Goal: Task Accomplishment & Management: Use online tool/utility

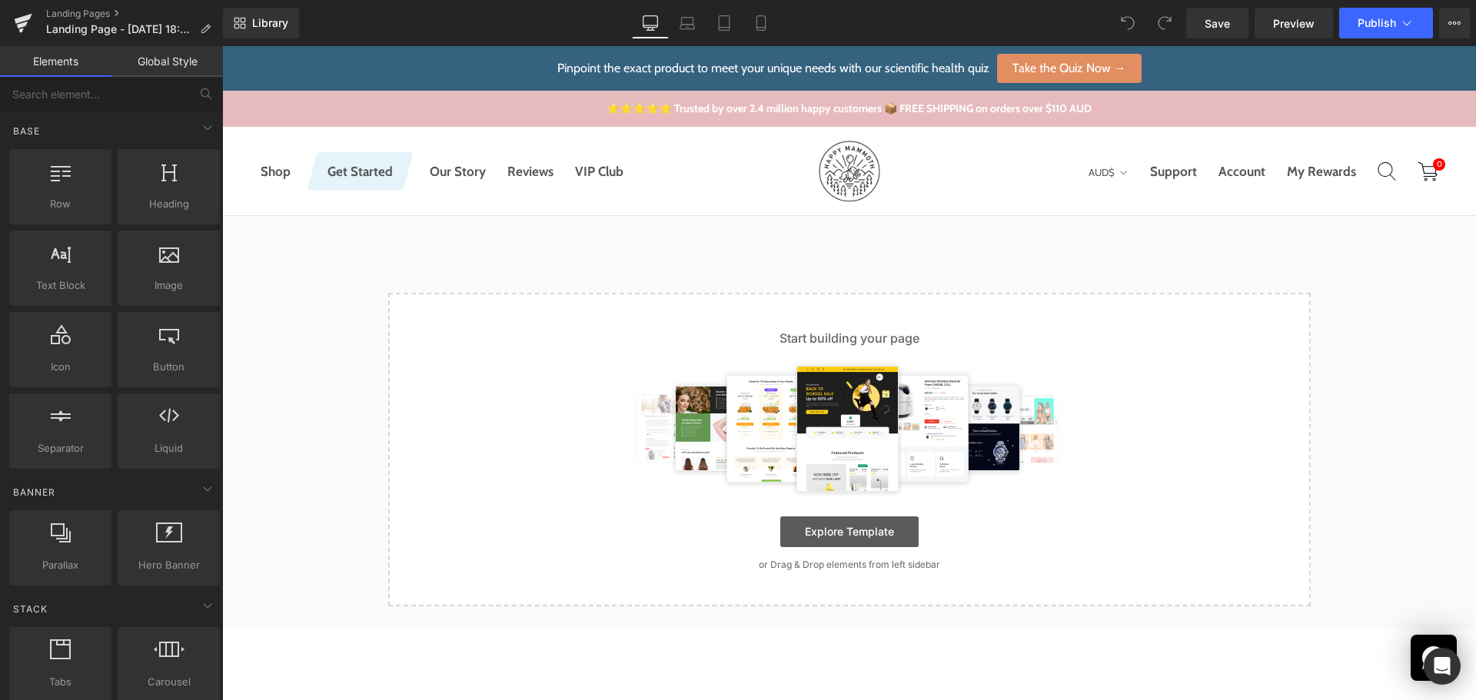
click at [835, 531] on link "Explore Template" at bounding box center [849, 532] width 138 height 31
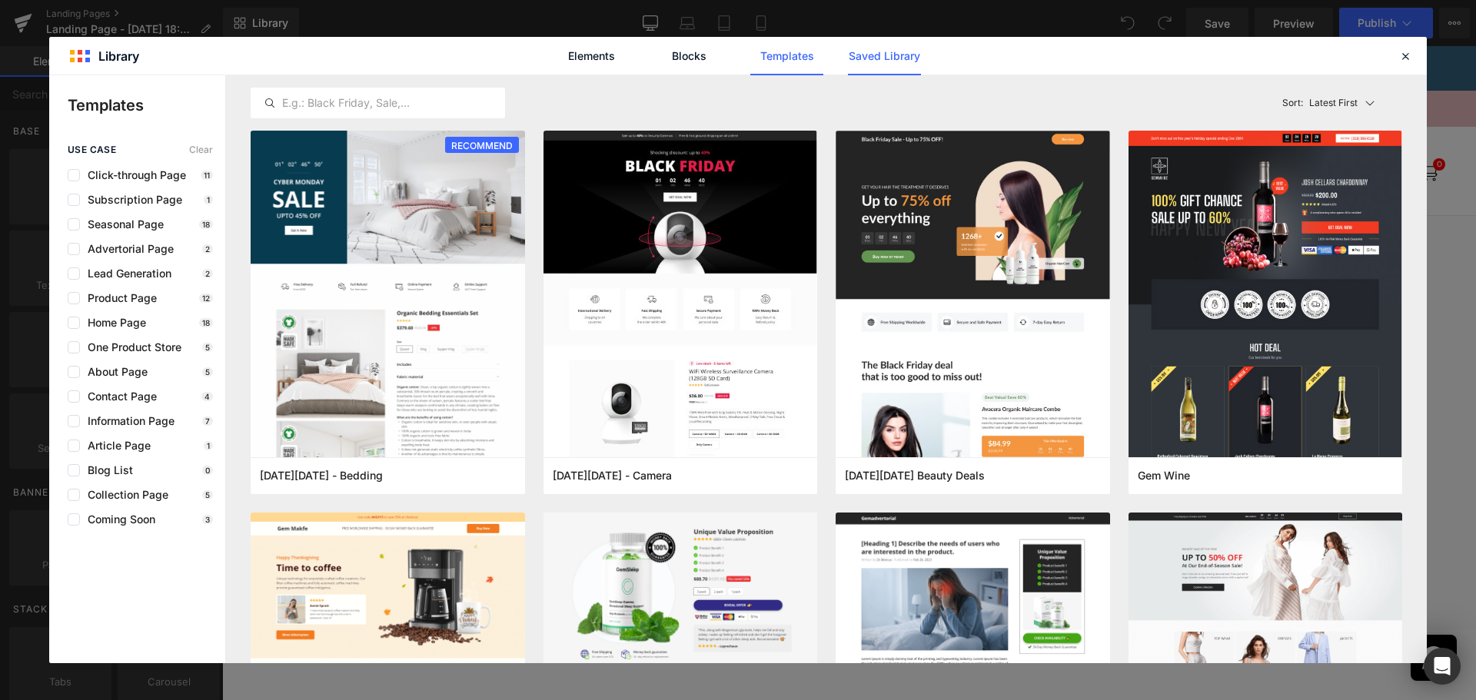
click at [0, 0] on link "Saved Library" at bounding box center [0, 0] width 0 height 0
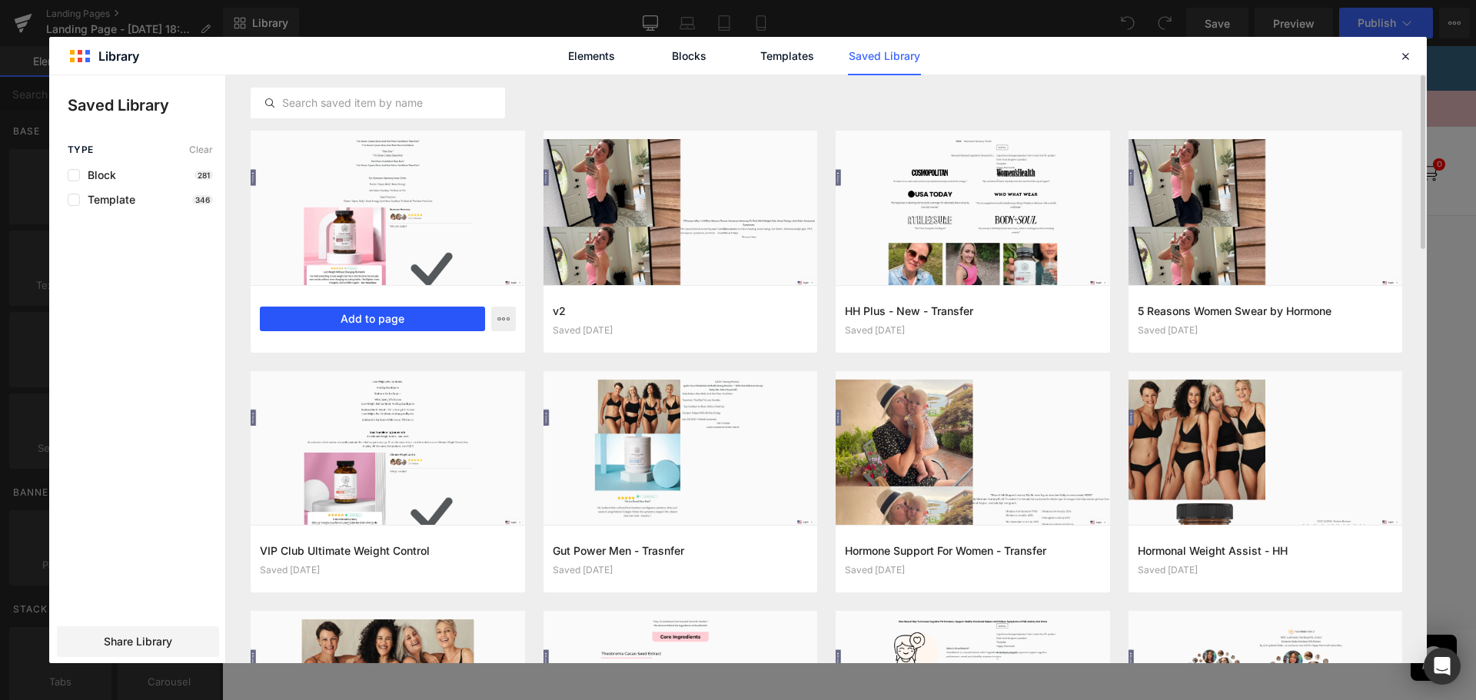
click at [449, 321] on button "Add to page" at bounding box center [372, 319] width 225 height 25
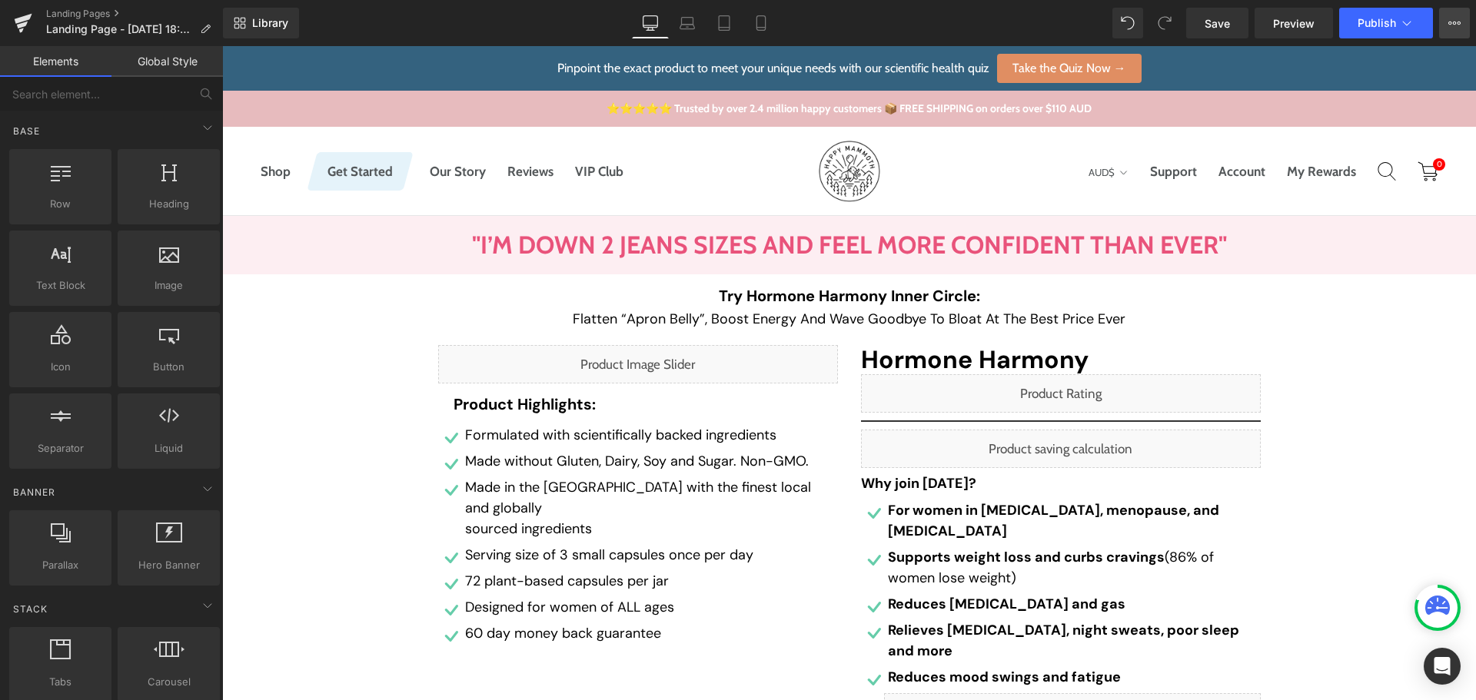
click at [1461, 23] on button "View Live Page View with current Template Save Template to Library Schedule Pub…" at bounding box center [1454, 23] width 31 height 31
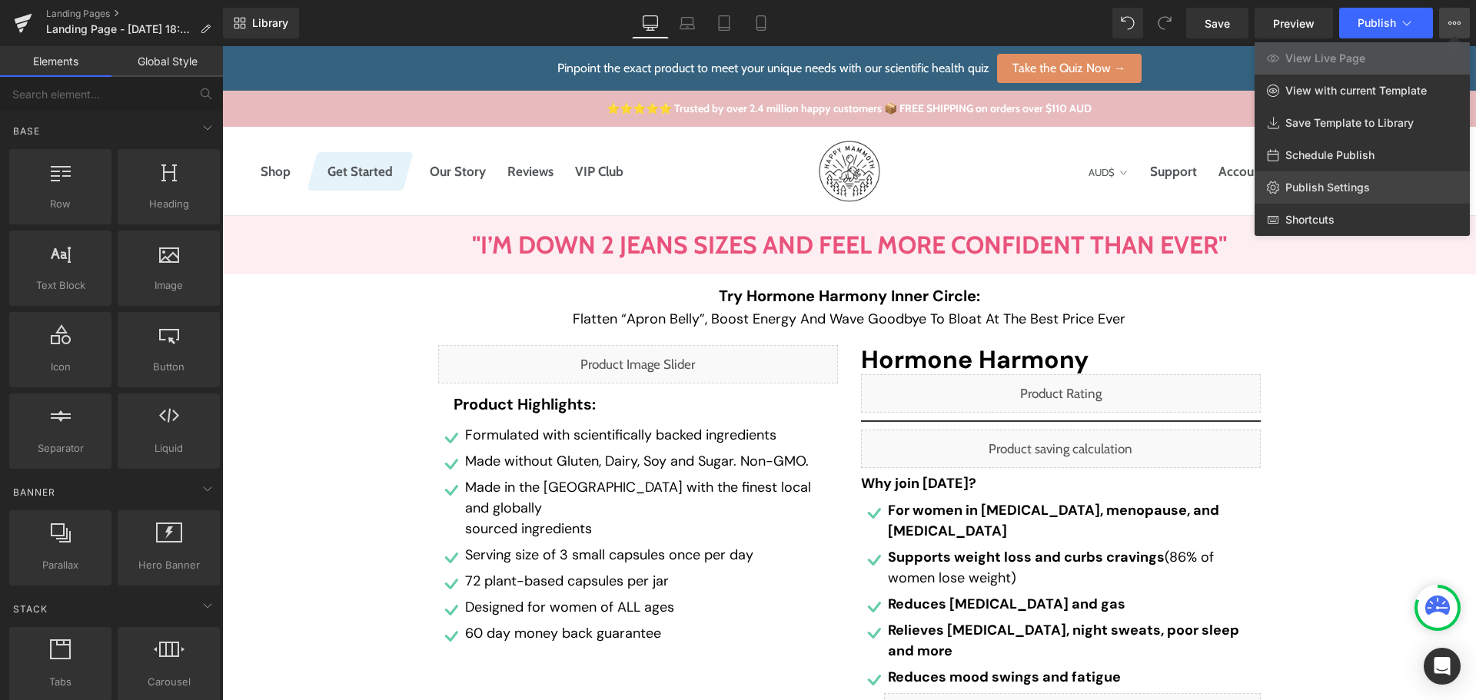
click at [1362, 185] on span "Publish Settings" at bounding box center [1328, 188] width 85 height 14
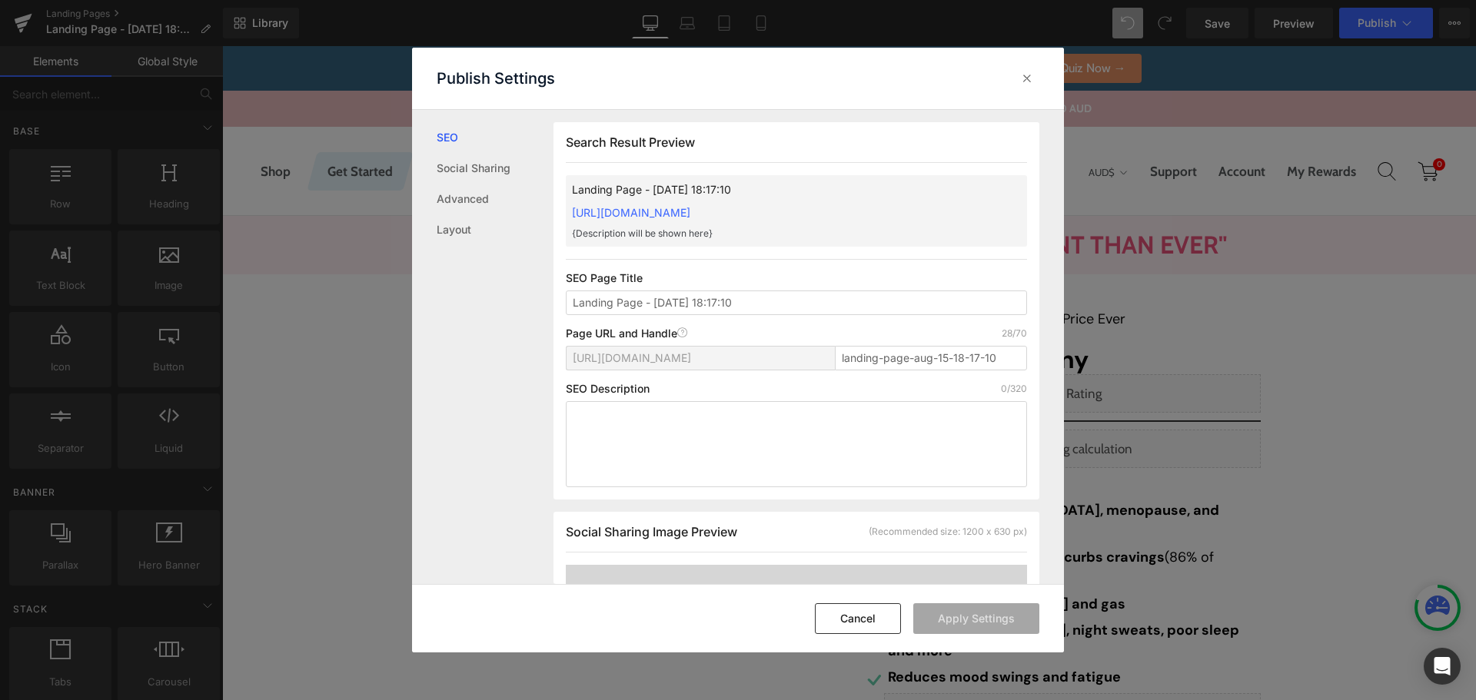
scroll to position [1, 0]
click at [729, 308] on input "Landing Page - Aug 15, 18:17:10" at bounding box center [796, 302] width 461 height 25
type input "Balance Your Hormones Deal"
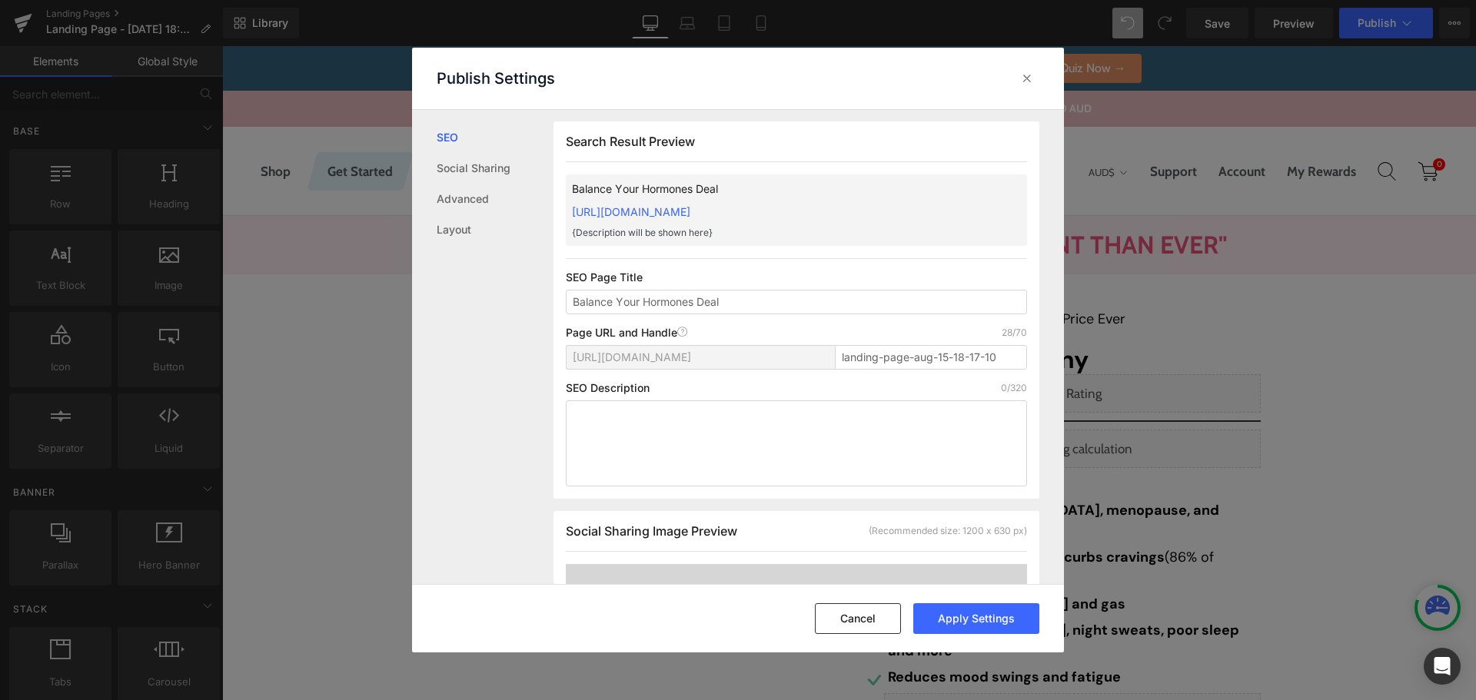
click at [1001, 382] on p "0/320" at bounding box center [1014, 388] width 26 height 12
click at [956, 351] on input "landing-page-aug-15-18-17-10" at bounding box center [931, 357] width 192 height 25
paste input "balance-hormones-deal"
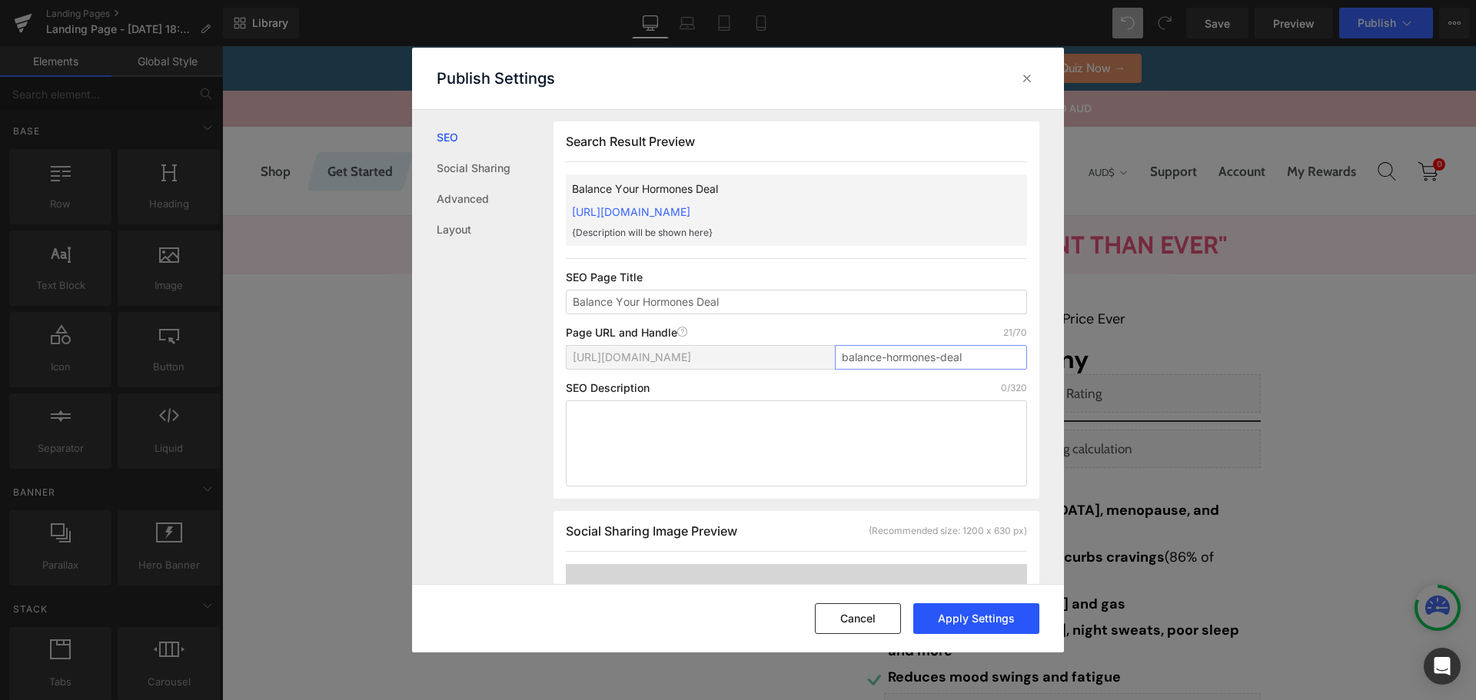
type input "balance-hormones-deal"
click at [990, 617] on button "Apply Settings" at bounding box center [976, 619] width 126 height 31
click at [860, 642] on div "Cancel Success" at bounding box center [738, 618] width 652 height 68
click at [863, 630] on button "Cancel" at bounding box center [858, 619] width 86 height 31
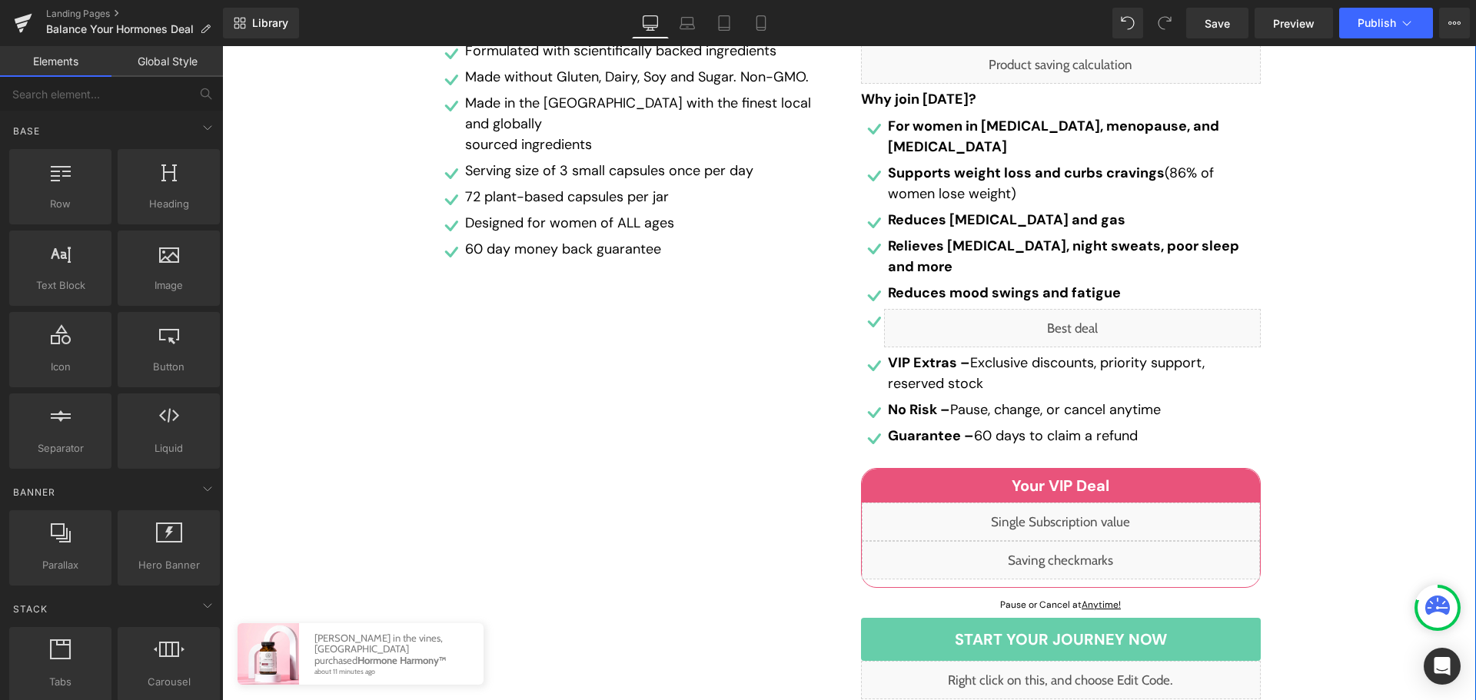
scroll to position [154, 0]
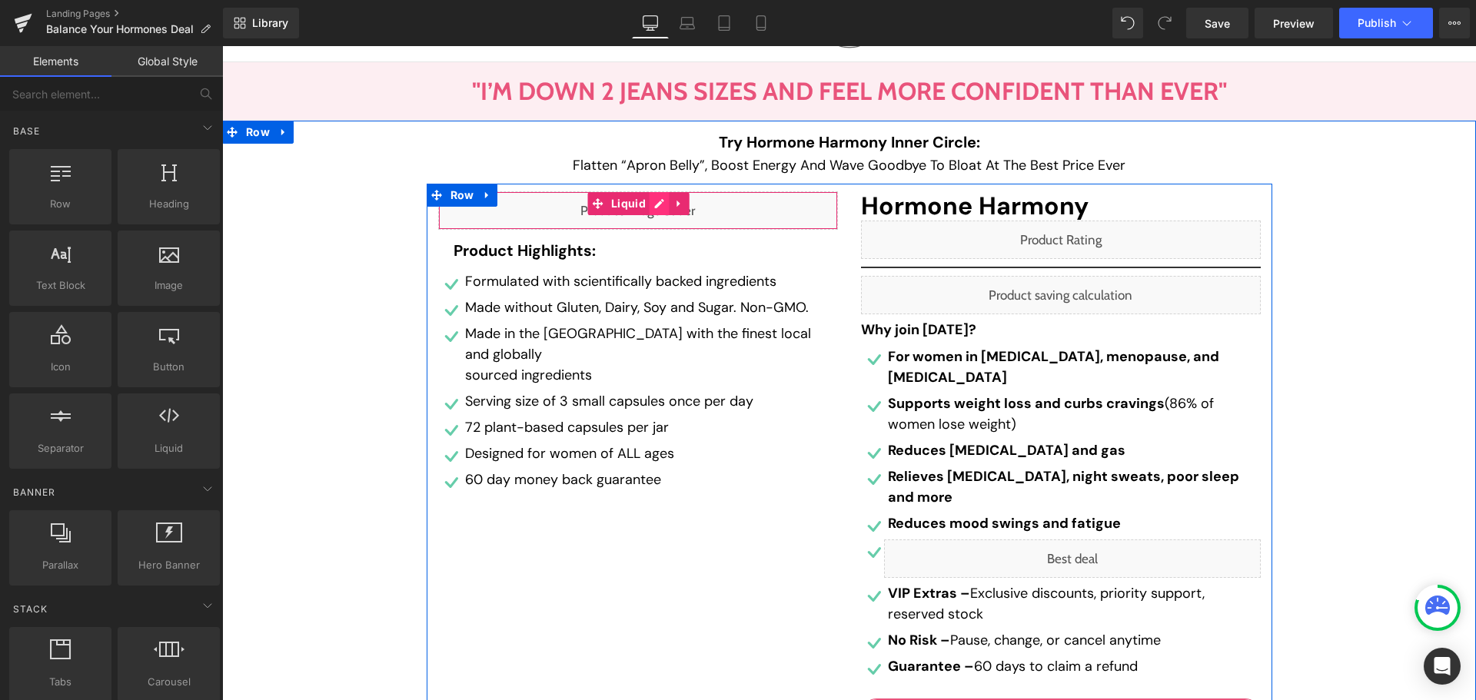
click at [660, 204] on div "Liquid" at bounding box center [638, 210] width 400 height 38
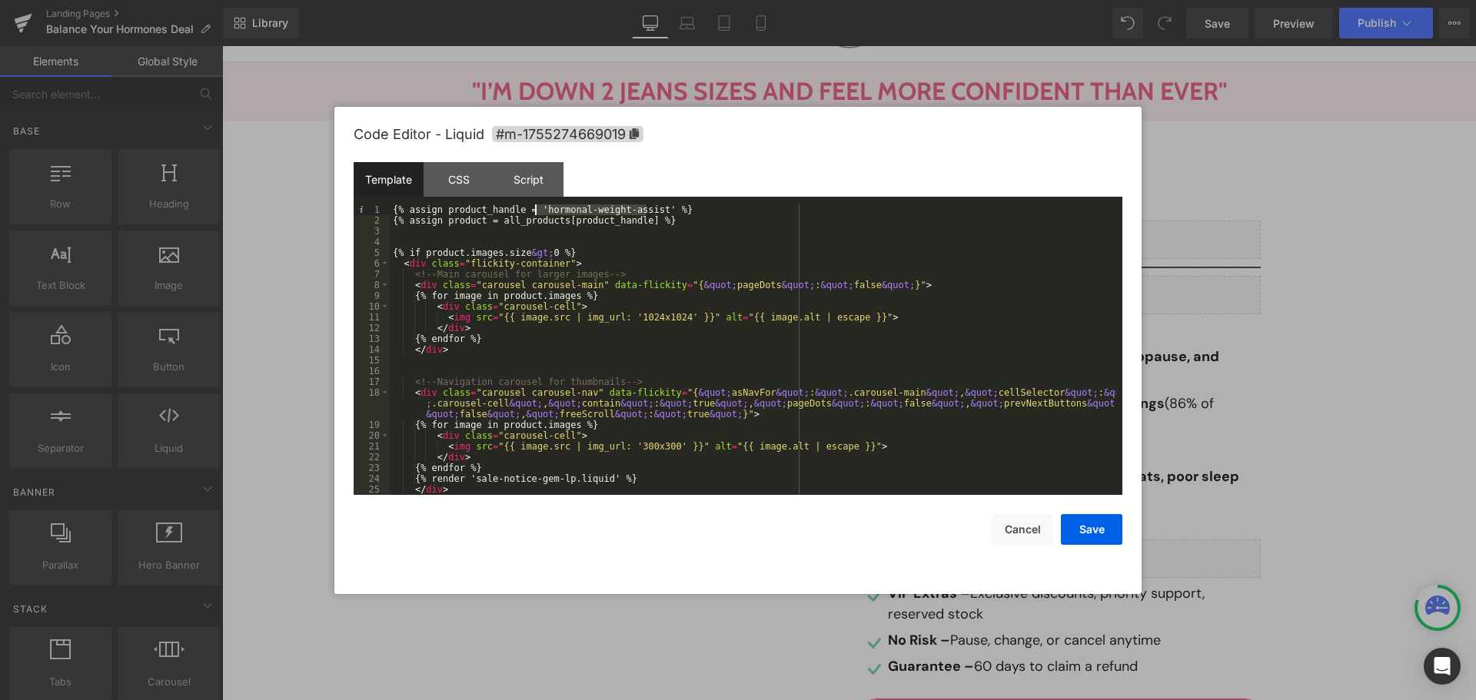
drag, startPoint x: 647, startPoint y: 209, endPoint x: 535, endPoint y: 215, distance: 111.6
click at [535, 215] on div "{% assign product_handle = 'hormonal-weight-assist' %} {% assign product = all_…" at bounding box center [753, 361] width 727 height 312
click at [537, 208] on div "{% assign product_handle = ' hormone-harmony-capsules' %} {% assign product = a…" at bounding box center [753, 361] width 727 height 312
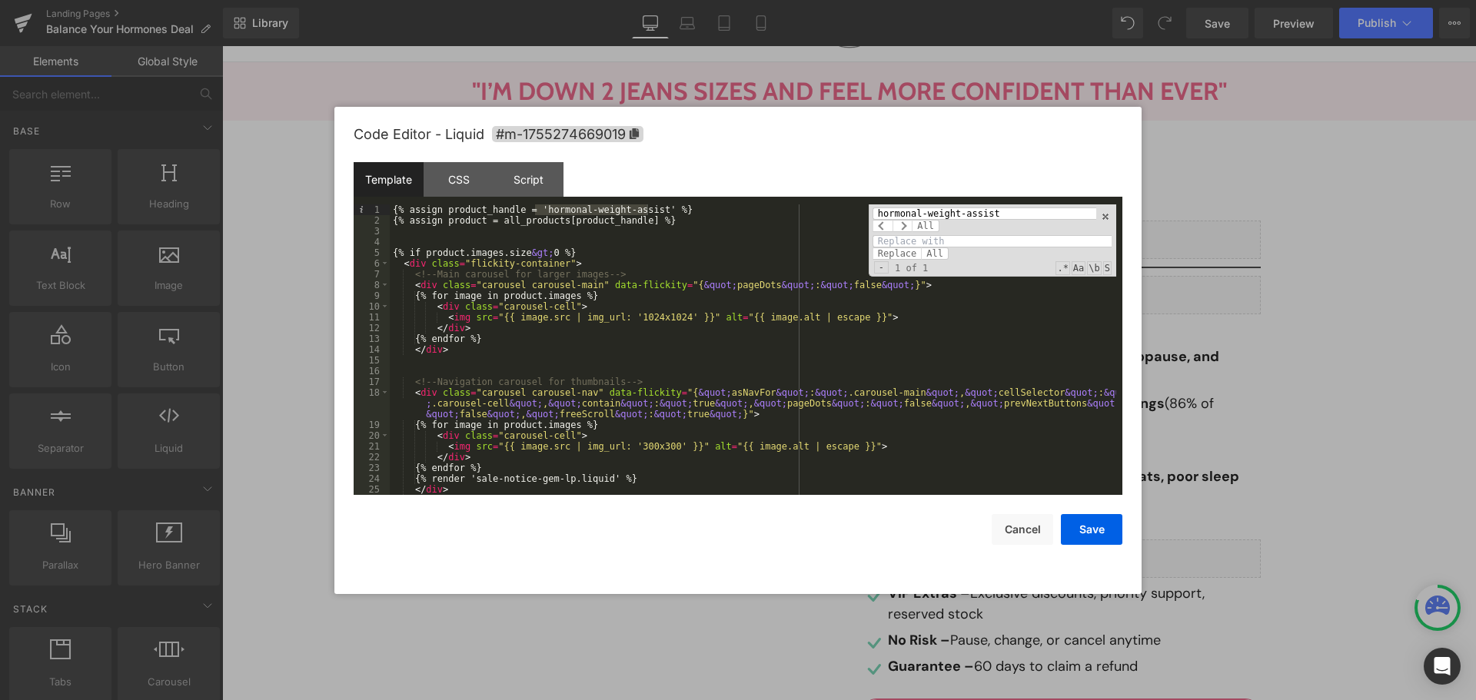
click at [976, 238] on input at bounding box center [992, 241] width 239 height 12
paste input "hormone-harmony-capsules"
drag, startPoint x: 885, startPoint y: 241, endPoint x: 836, endPoint y: 241, distance: 49.2
click at [836, 241] on div "{% assign product_handle = 'hormonal-weight-assist' %} {% assign product = all_…" at bounding box center [753, 350] width 727 height 291
type input "hormone-harmony-capsules"
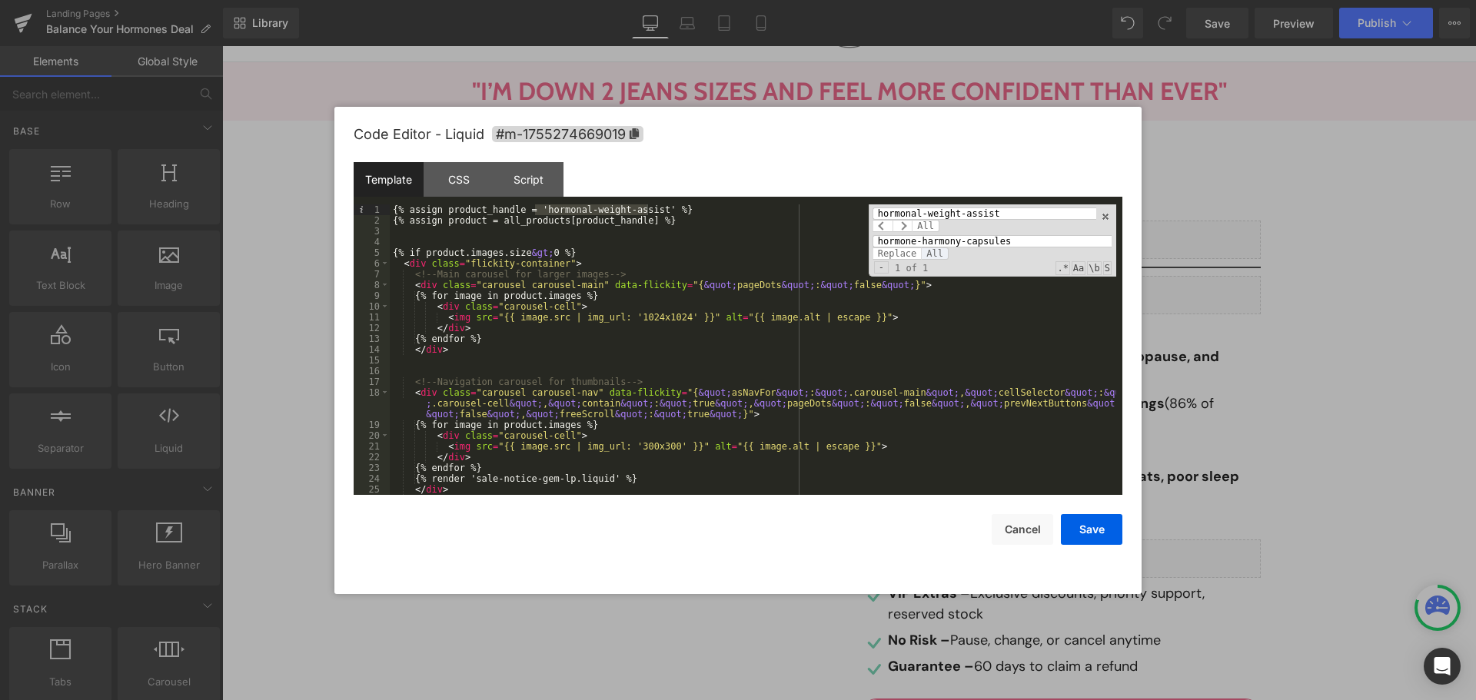
click at [930, 254] on span "All" at bounding box center [935, 254] width 28 height 12
click at [1068, 521] on button "Save" at bounding box center [1092, 529] width 62 height 31
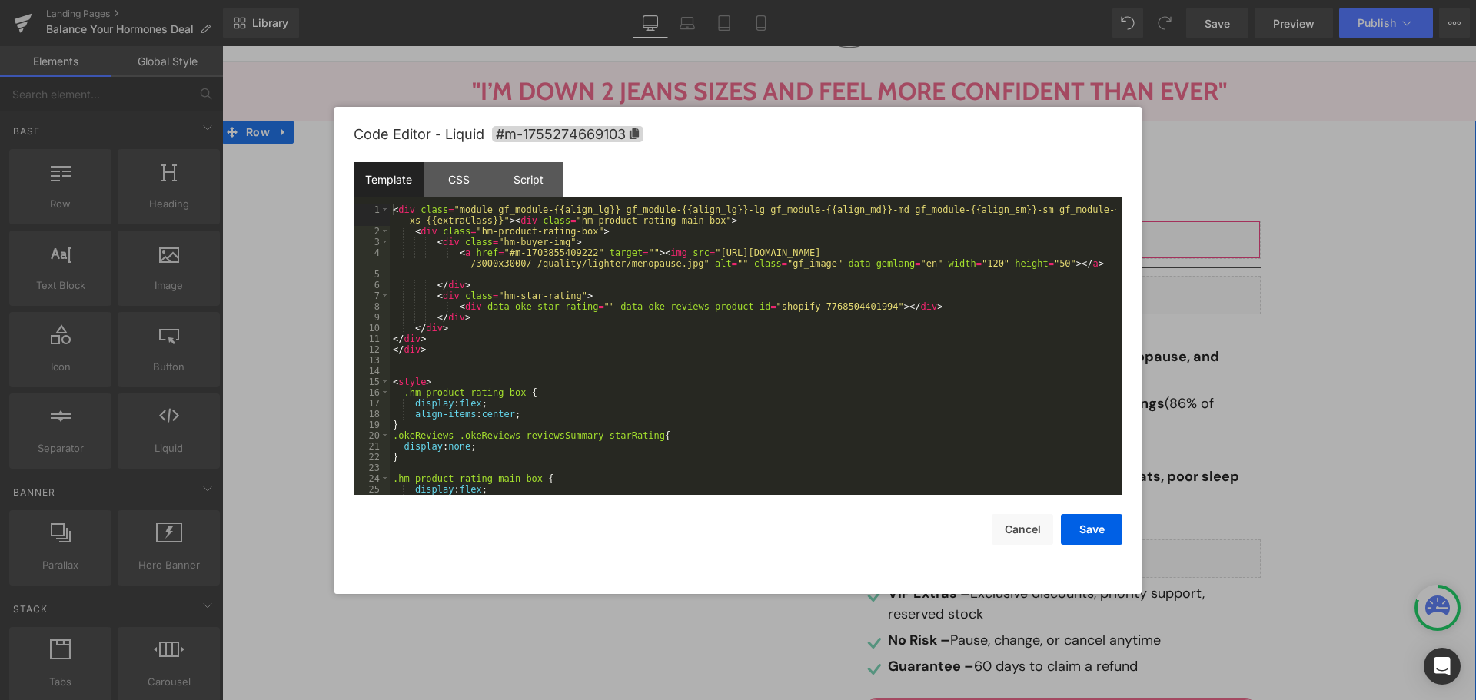
click at [1077, 232] on icon at bounding box center [1082, 234] width 11 height 12
click at [840, 293] on div "< div class = "module gf_module-{{align_lg}} gf_module-{{align_lg}}-lg gf_modul…" at bounding box center [753, 366] width 727 height 323
click at [838, 303] on div "< div class = "module gf_module-{{align_lg}} gf_module-{{align_lg}}-lg gf_modul…" at bounding box center [753, 366] width 727 height 323
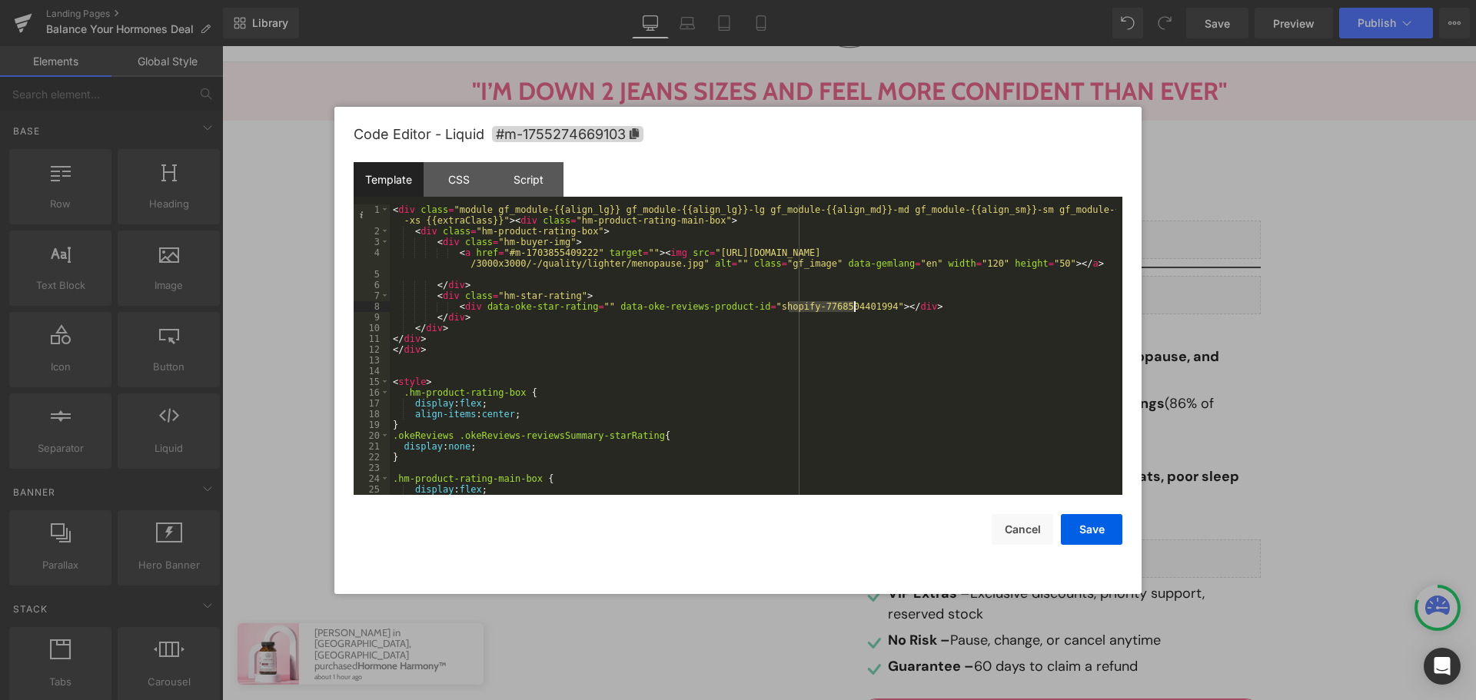
click at [814, 301] on div "< div class = "module gf_module-{{align_lg}} gf_module-{{align_lg}}-lg gf_modul…" at bounding box center [753, 350] width 727 height 291
click at [819, 303] on div "< div class = "module gf_module-{{align_lg}} gf_module-{{align_lg}}-lg gf_modul…" at bounding box center [753, 366] width 727 height 323
click at [1109, 528] on button "Save" at bounding box center [1092, 529] width 62 height 31
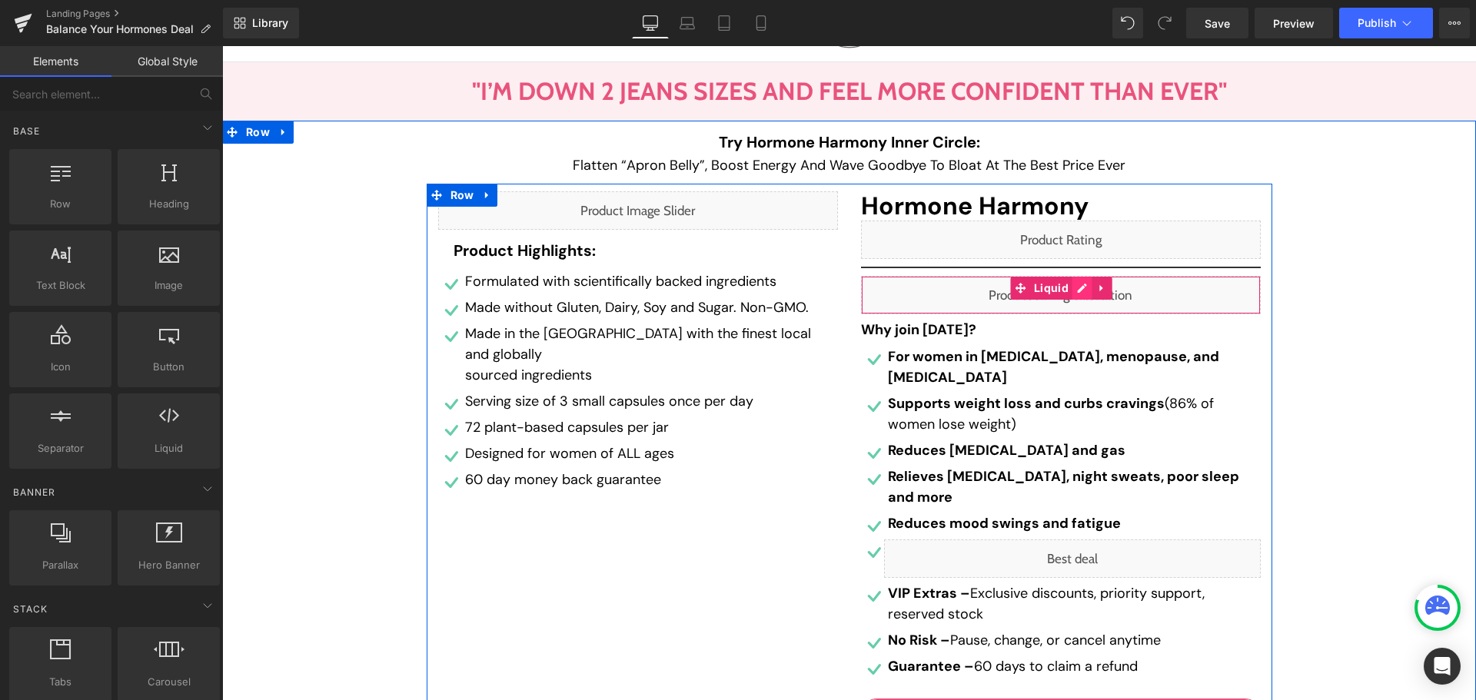
click at [1079, 292] on div "Liquid" at bounding box center [1061, 295] width 400 height 38
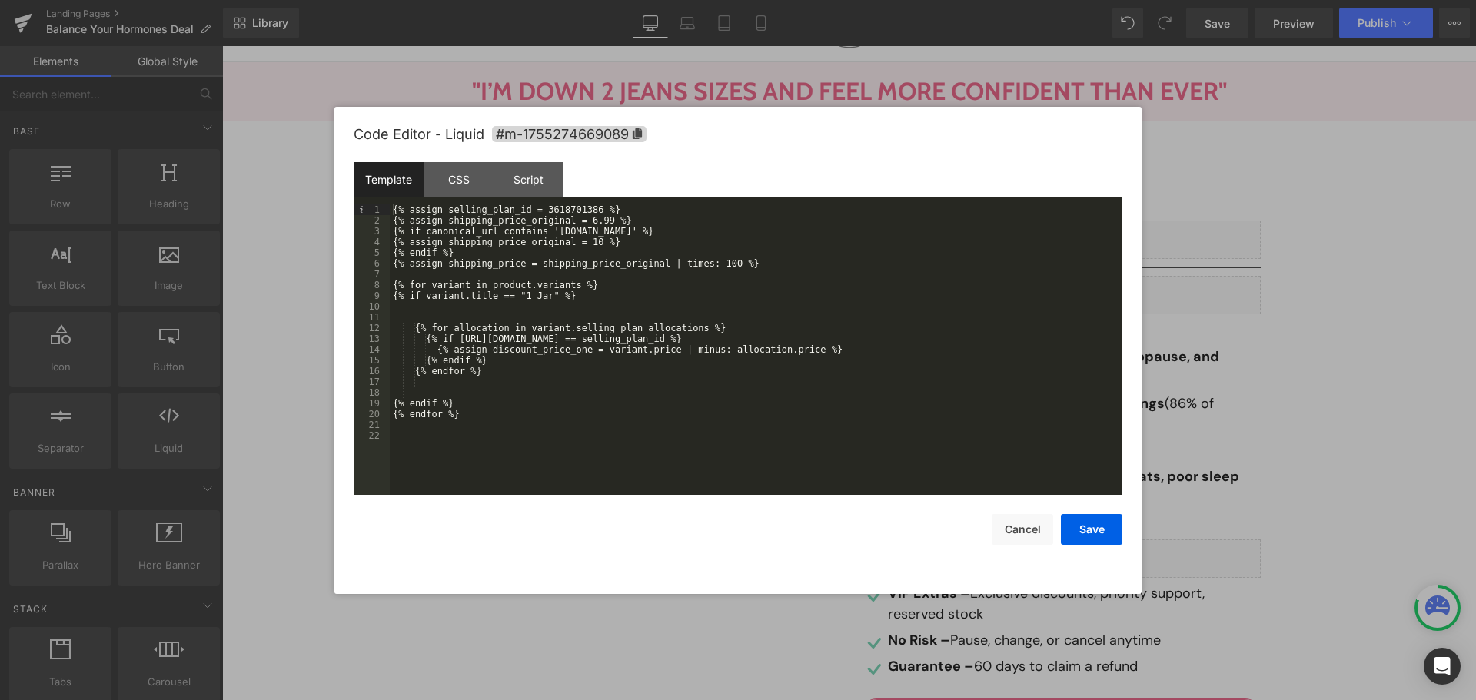
click at [547, 278] on div "{% assign selling_plan_id = 3618701386 %} {% assign shipping_price_original = 6…" at bounding box center [756, 361] width 733 height 312
click at [478, 267] on div "{% assign selling_plan_id = 3618701386 %} {% assign shipping_price_original = 6…" at bounding box center [756, 361] width 733 height 312
click at [574, 268] on div "{% assign selling_plan_id = 3618701386 %} {% assign shipping_price_original = 6…" at bounding box center [756, 361] width 733 height 312
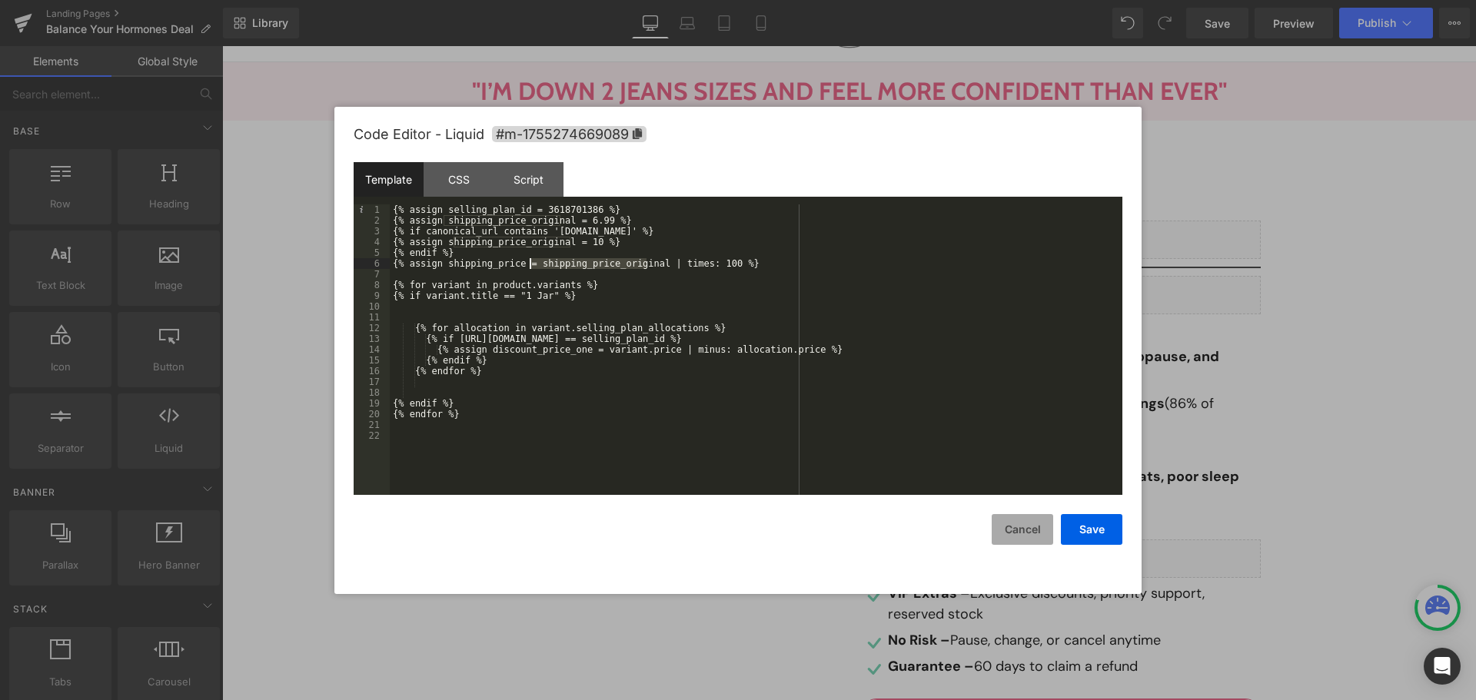
click at [1007, 527] on button "Cancel" at bounding box center [1023, 529] width 62 height 31
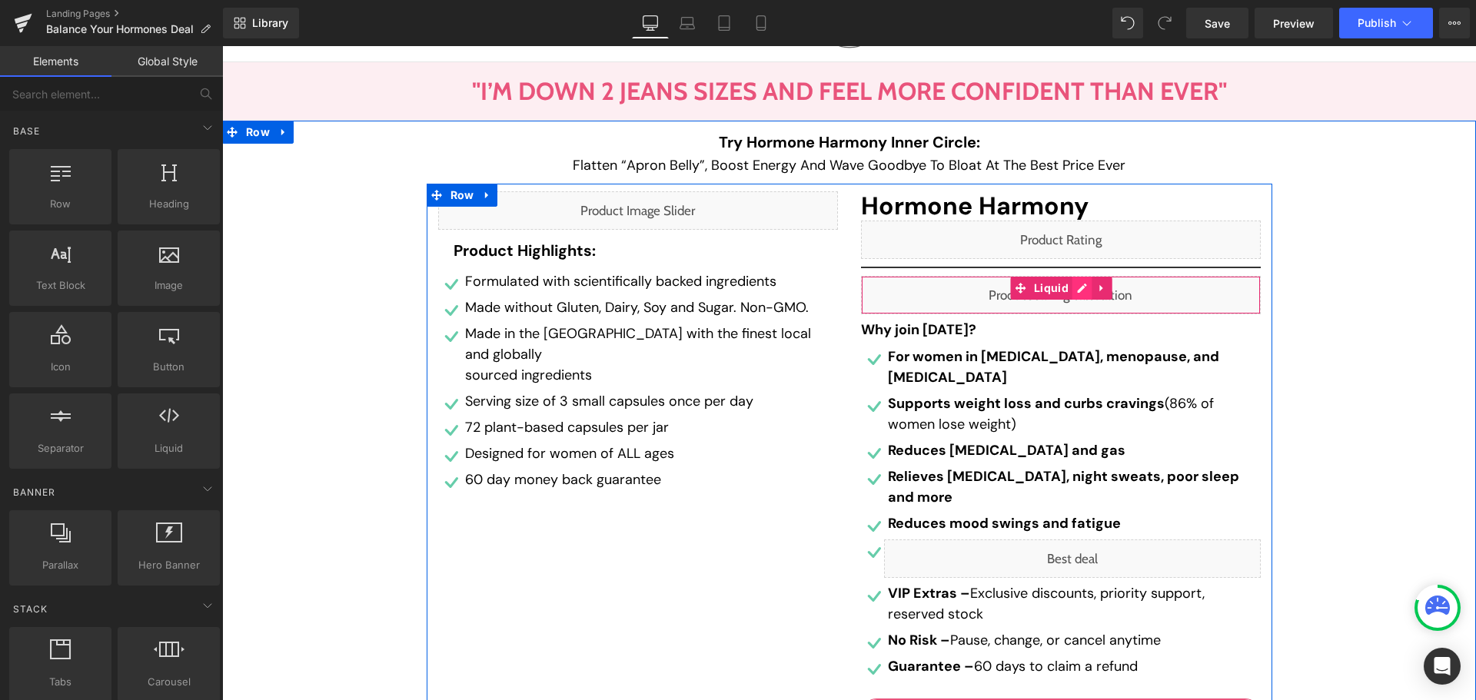
click at [1067, 291] on div "Liquid" at bounding box center [1061, 295] width 400 height 38
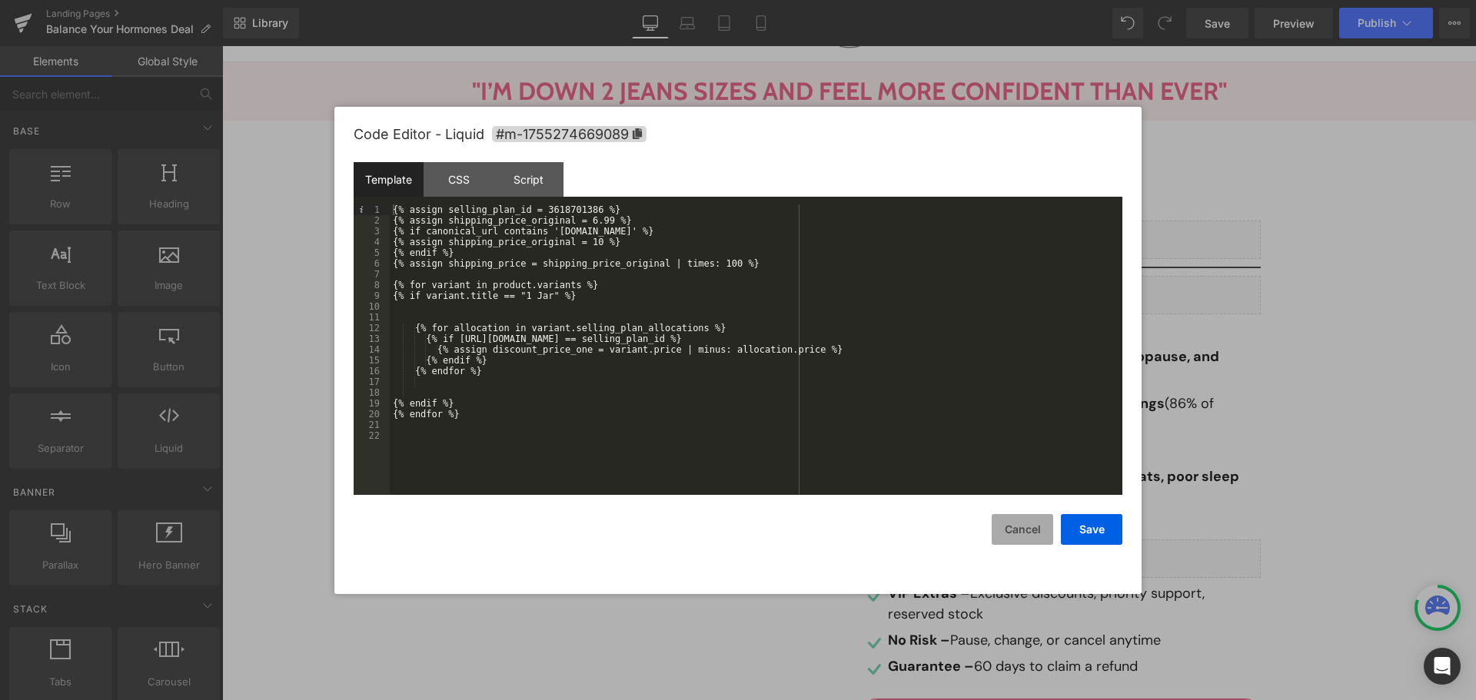
click at [1040, 537] on button "Cancel" at bounding box center [1023, 529] width 62 height 31
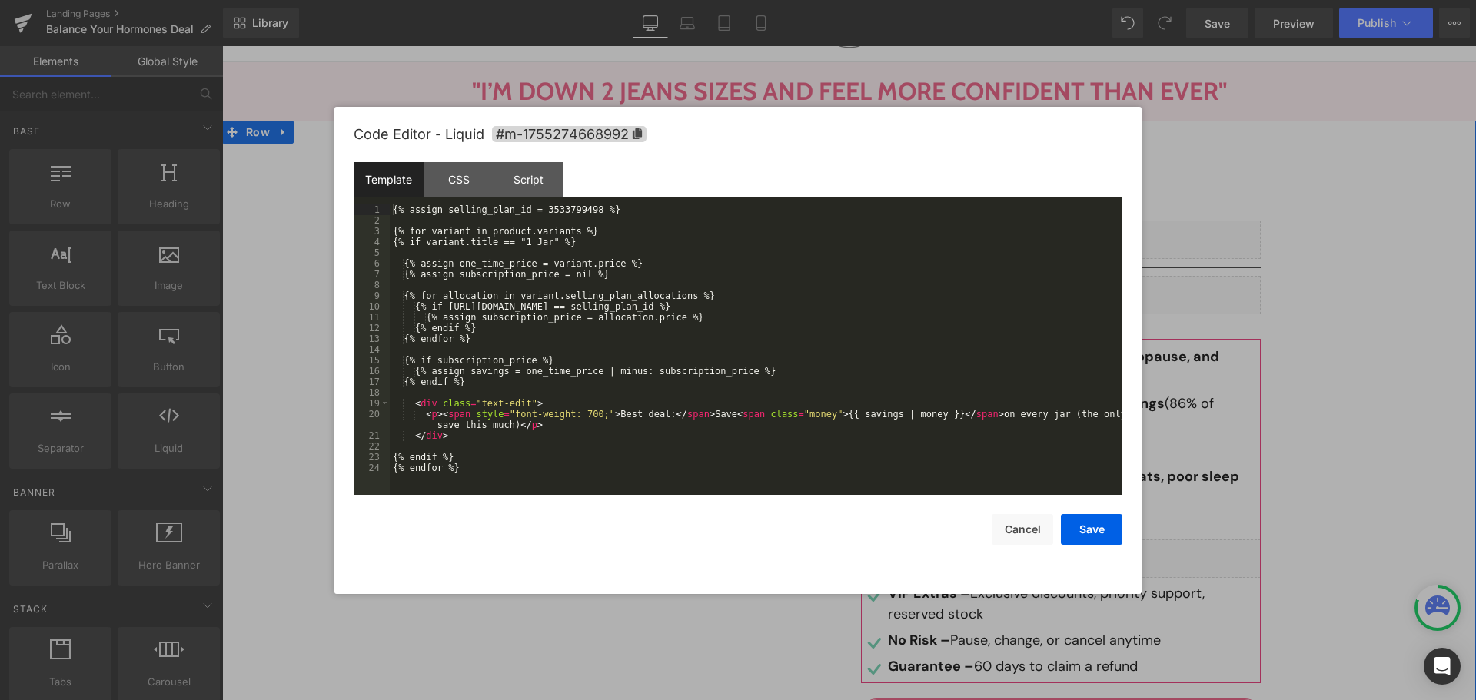
click at [1093, 540] on div "Liquid" at bounding box center [1072, 559] width 377 height 38
click at [1019, 522] on button "Cancel" at bounding box center [1023, 529] width 62 height 31
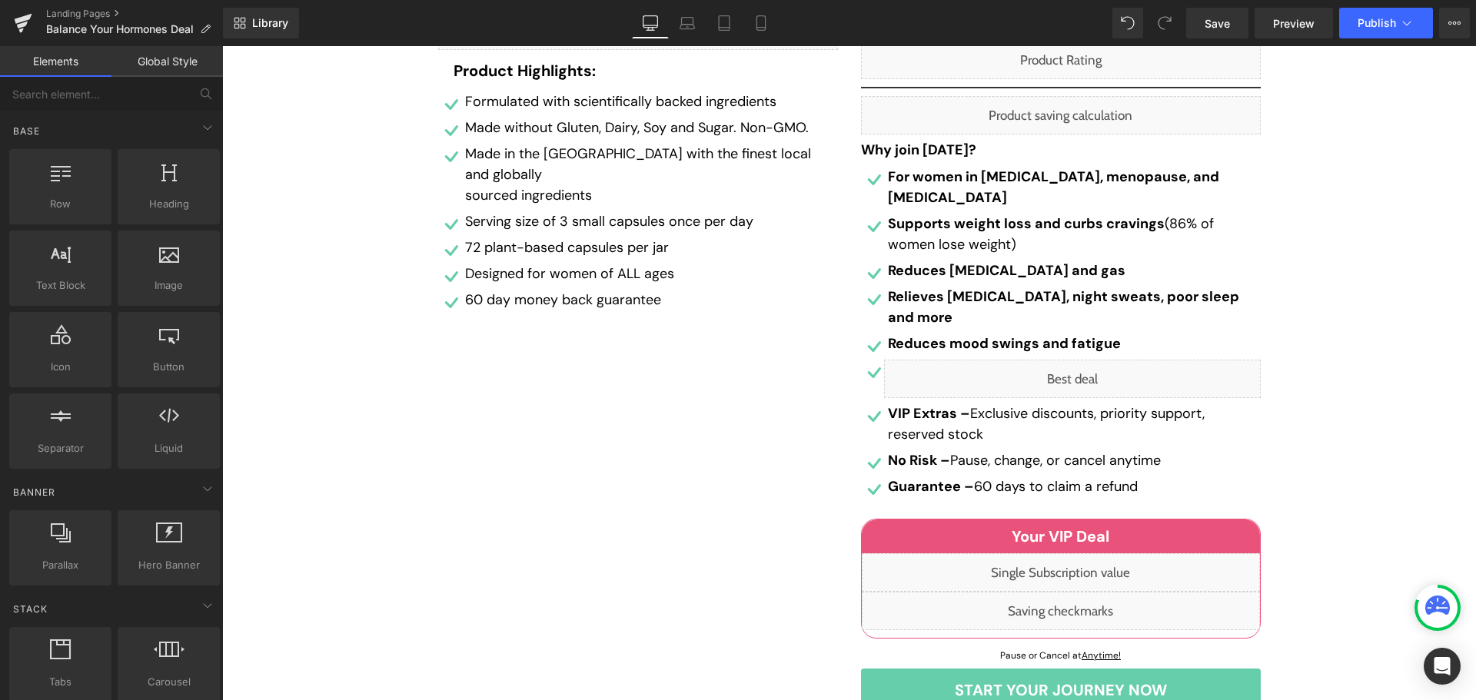
scroll to position [384, 0]
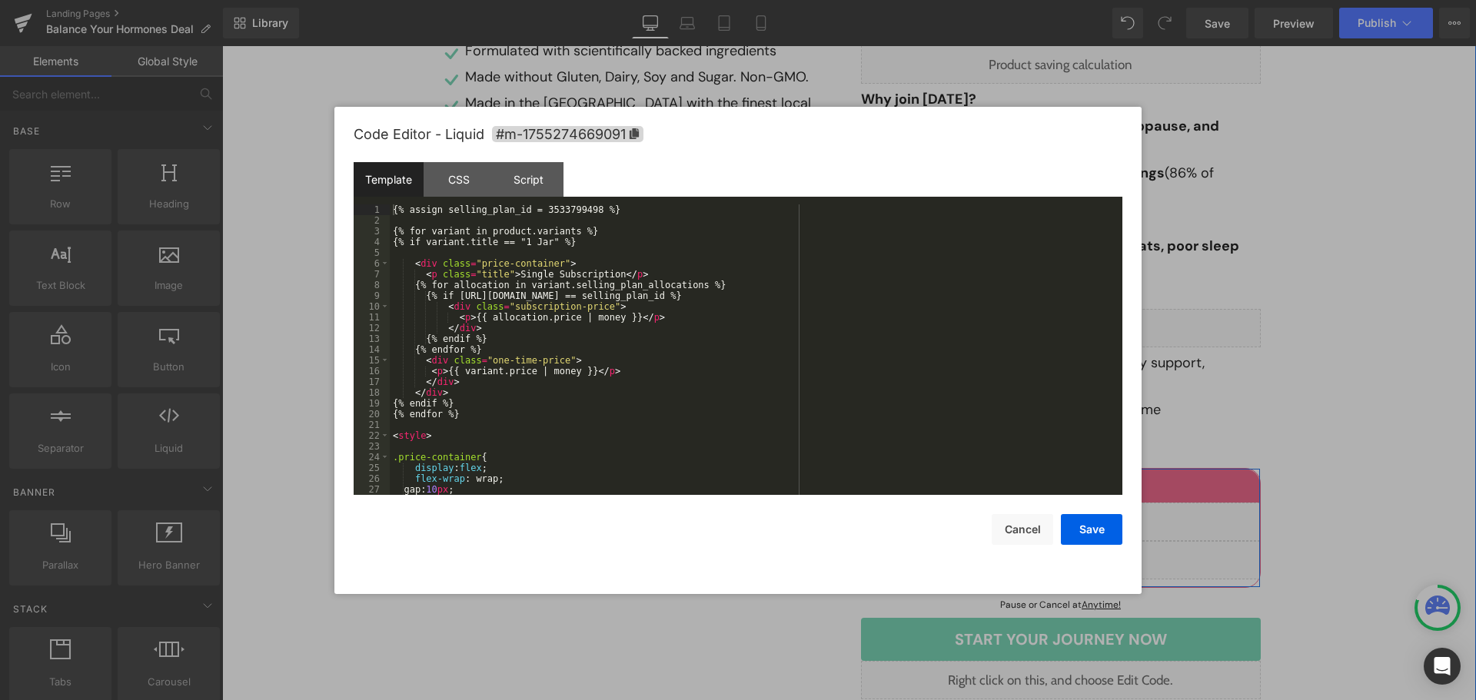
click at [1080, 503] on div "Liquid" at bounding box center [1061, 522] width 398 height 38
click at [1033, 524] on button "Cancel" at bounding box center [1023, 529] width 62 height 31
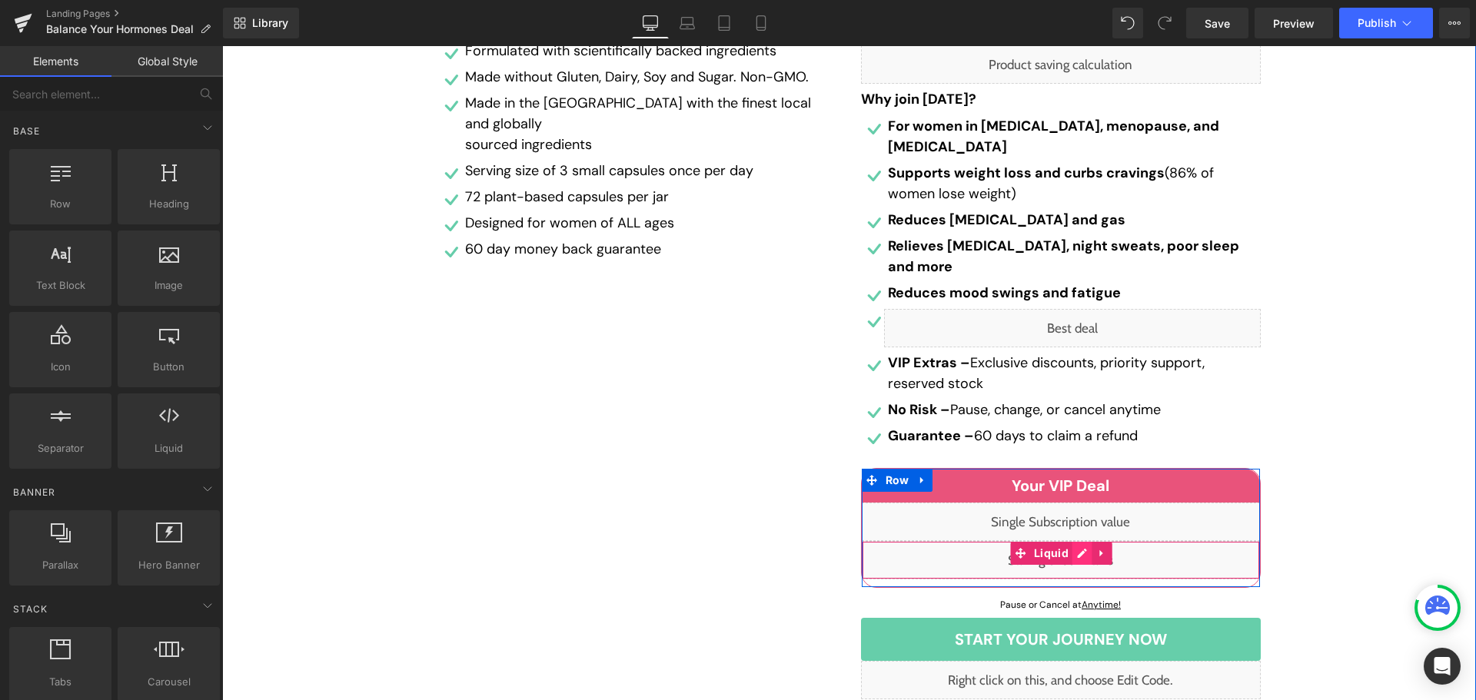
click at [1075, 541] on div "Liquid" at bounding box center [1061, 560] width 398 height 38
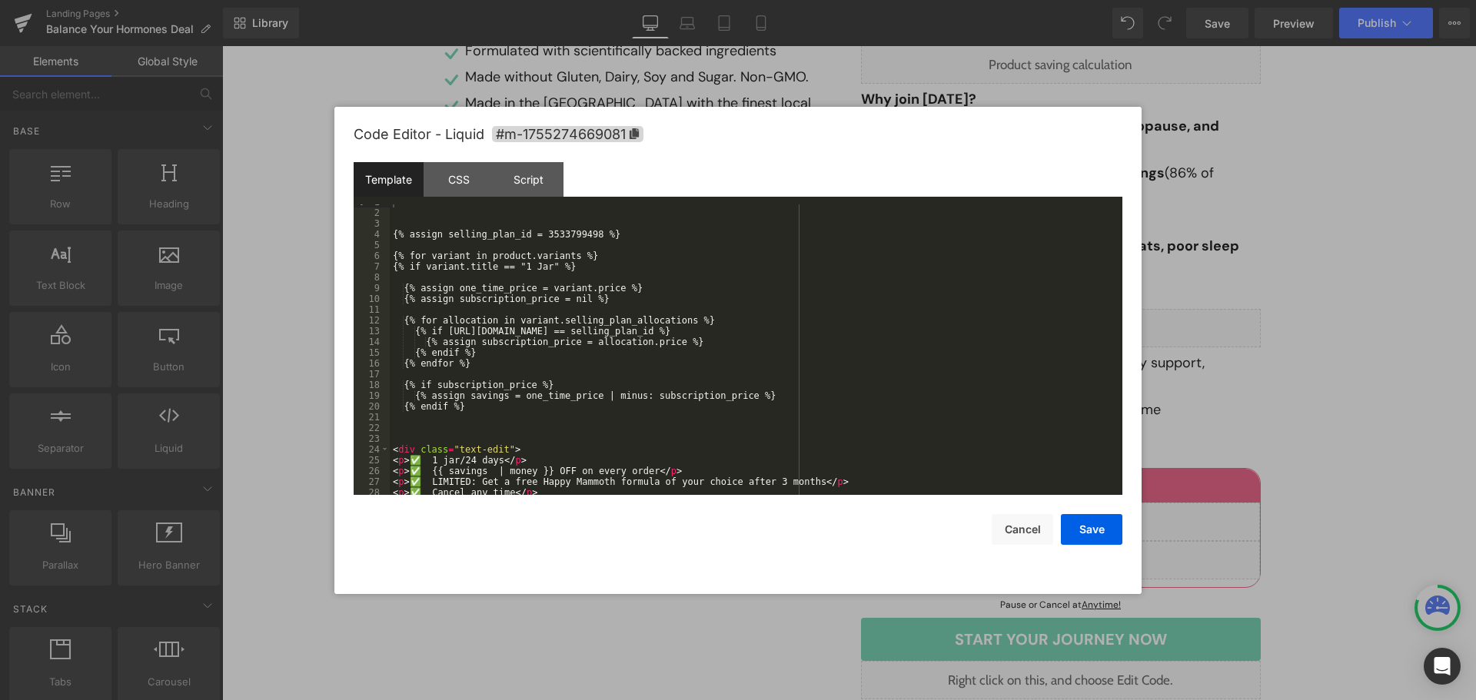
scroll to position [0, 0]
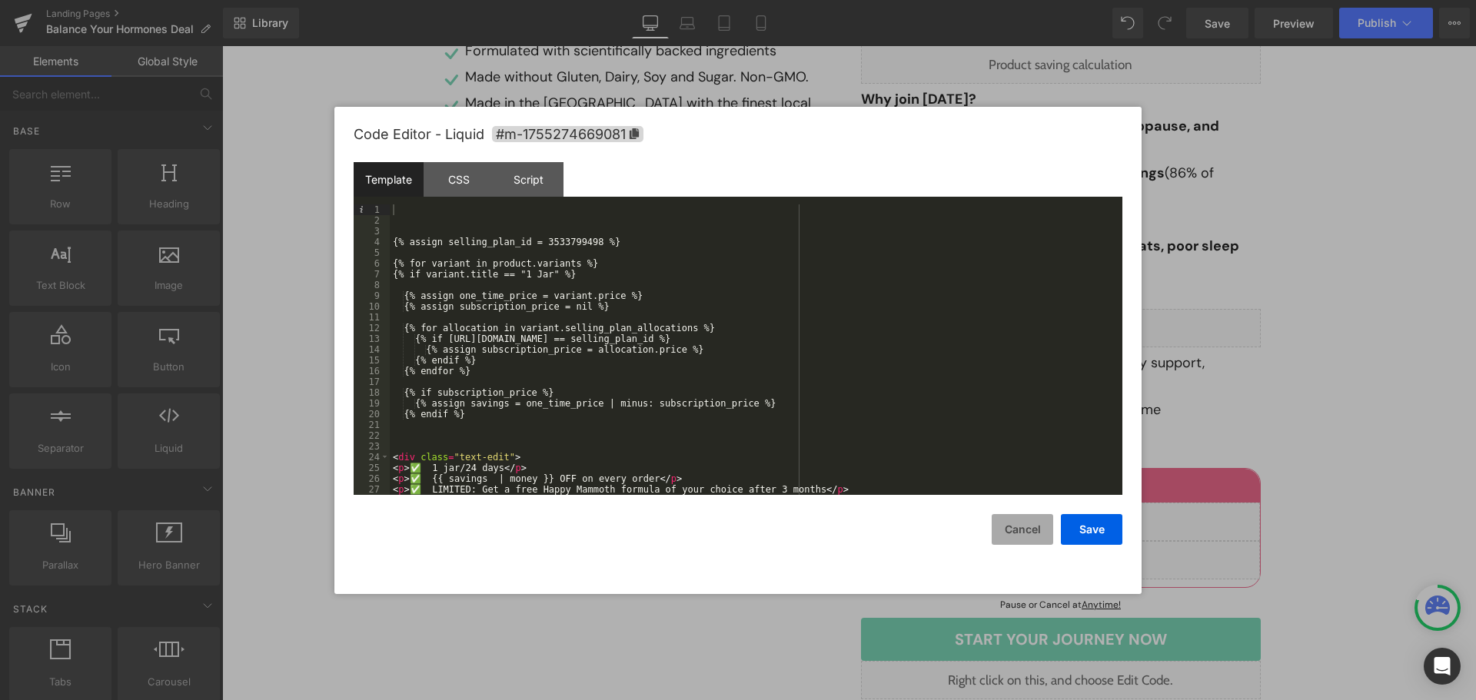
click at [1009, 531] on button "Cancel" at bounding box center [1023, 529] width 62 height 31
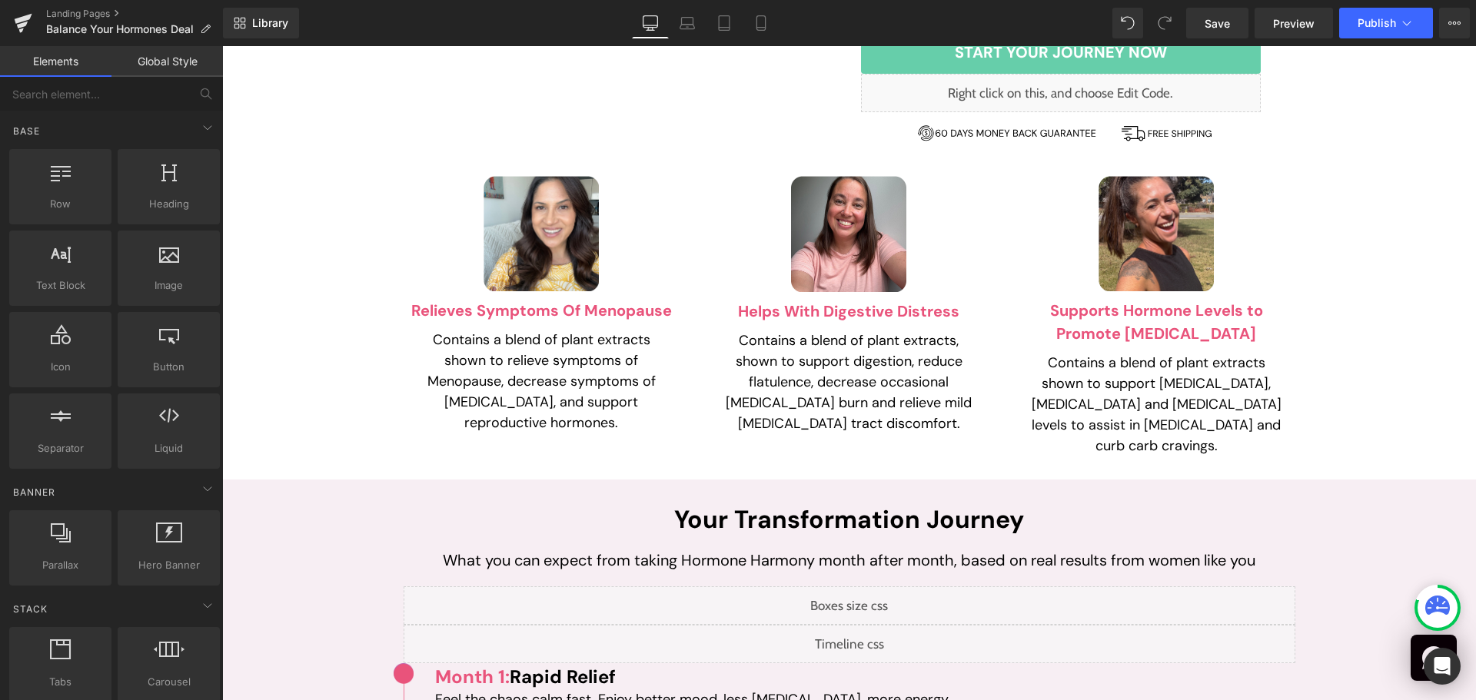
scroll to position [1000, 0]
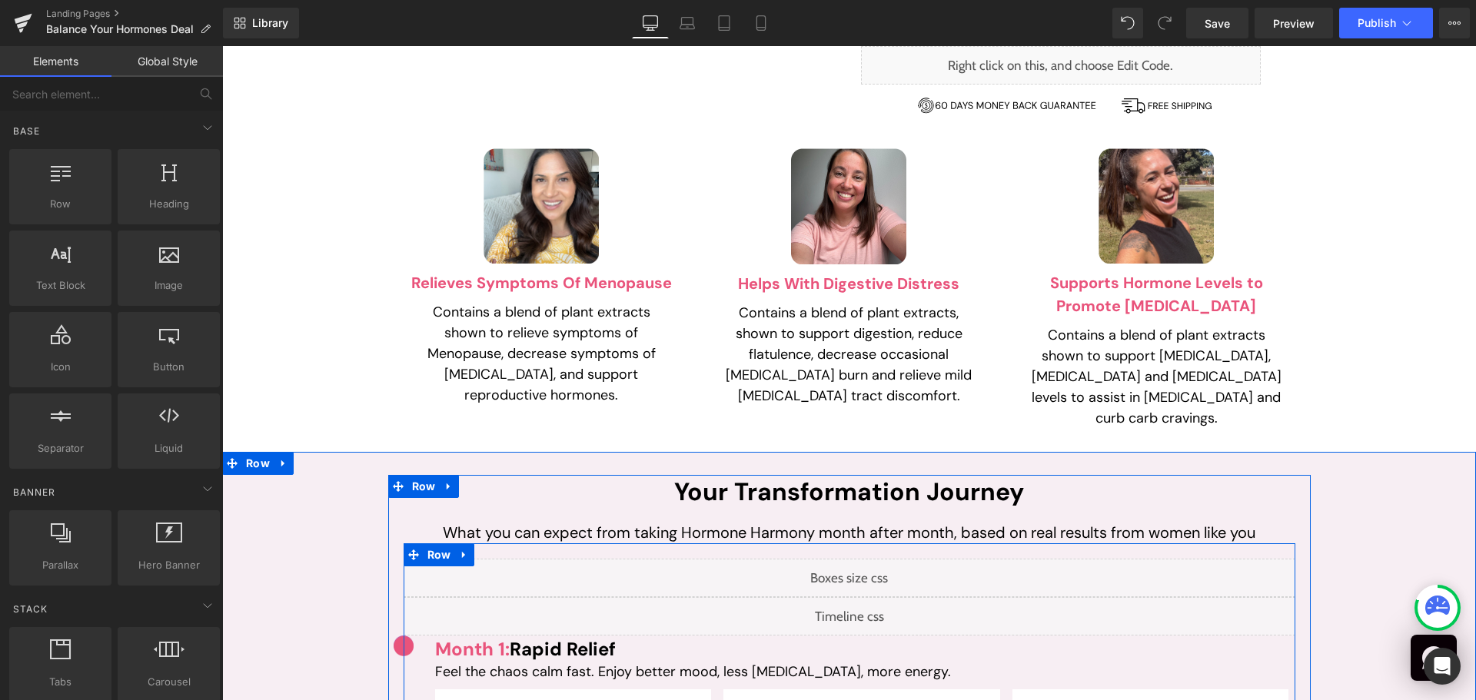
click at [1076, 475] on h2 "Your Transformation Journey" at bounding box center [850, 492] width 892 height 35
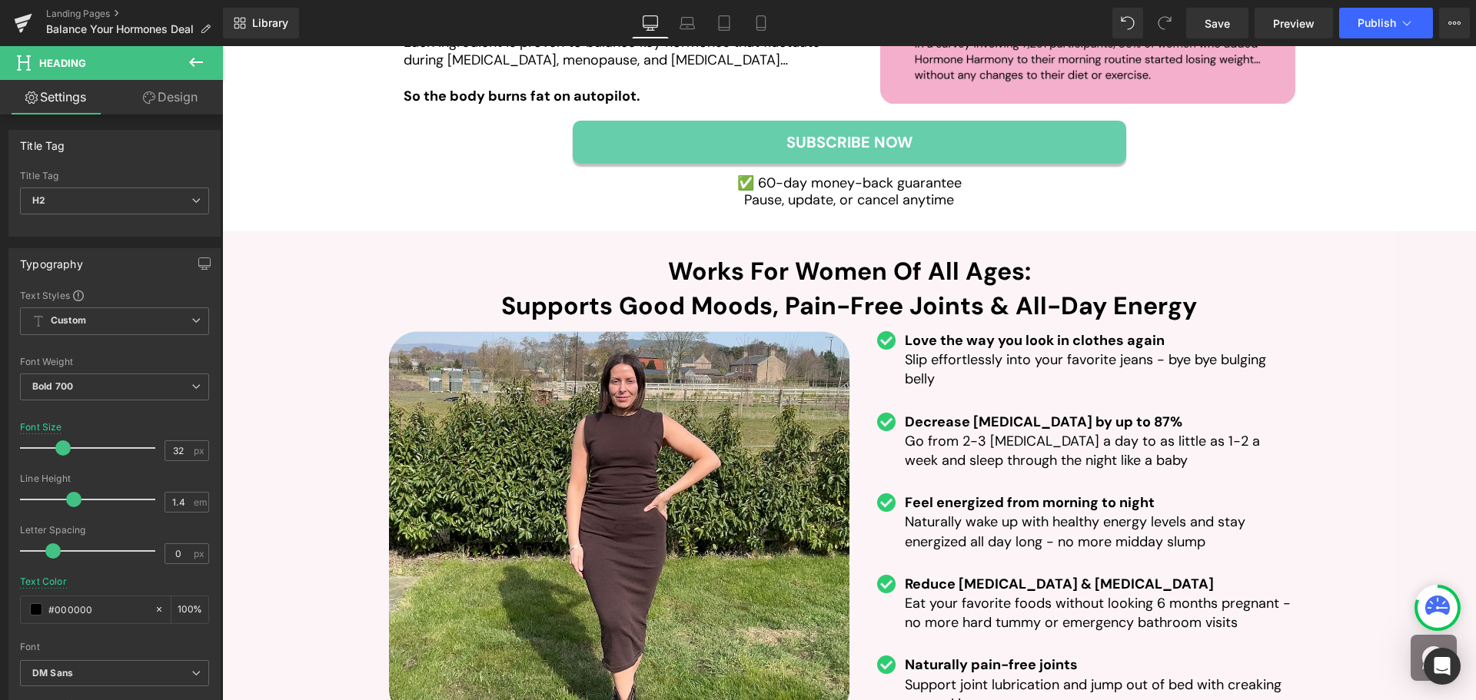
scroll to position [3190, 0]
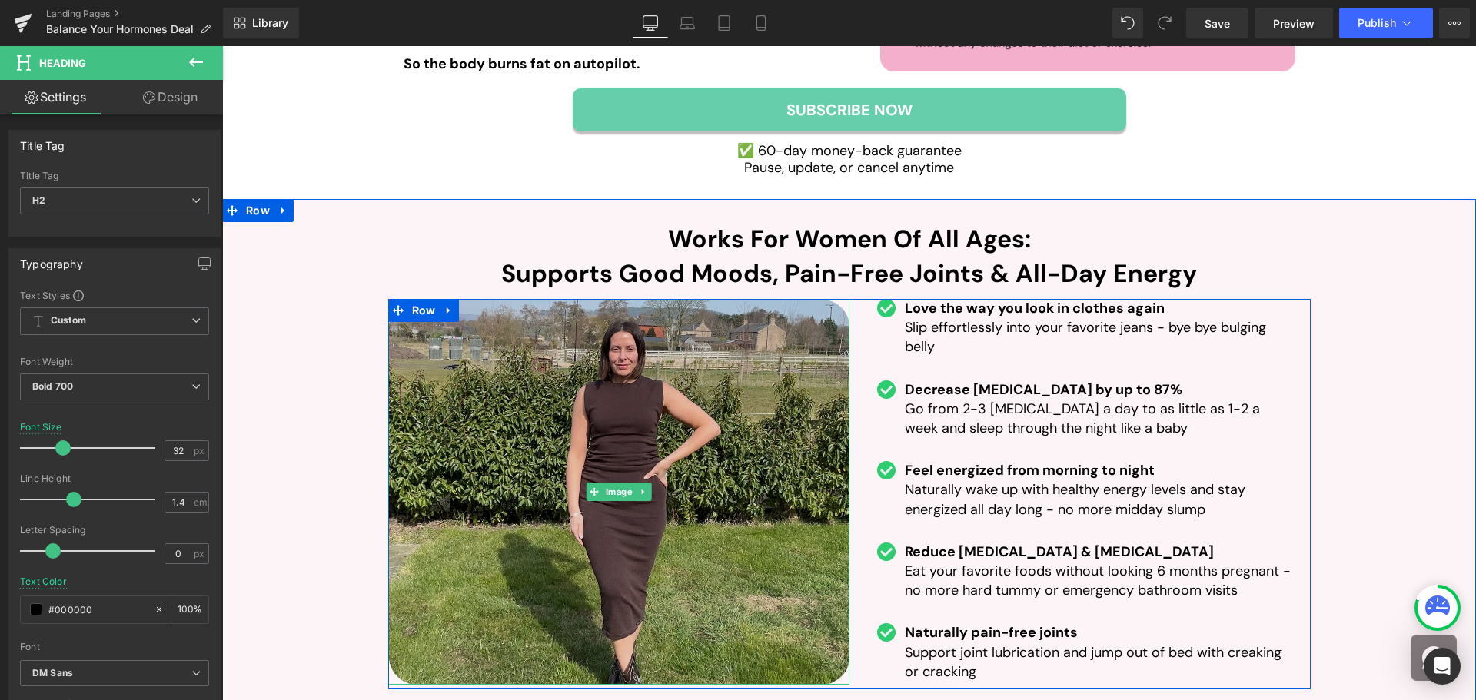
click at [556, 361] on img at bounding box center [618, 492] width 461 height 386
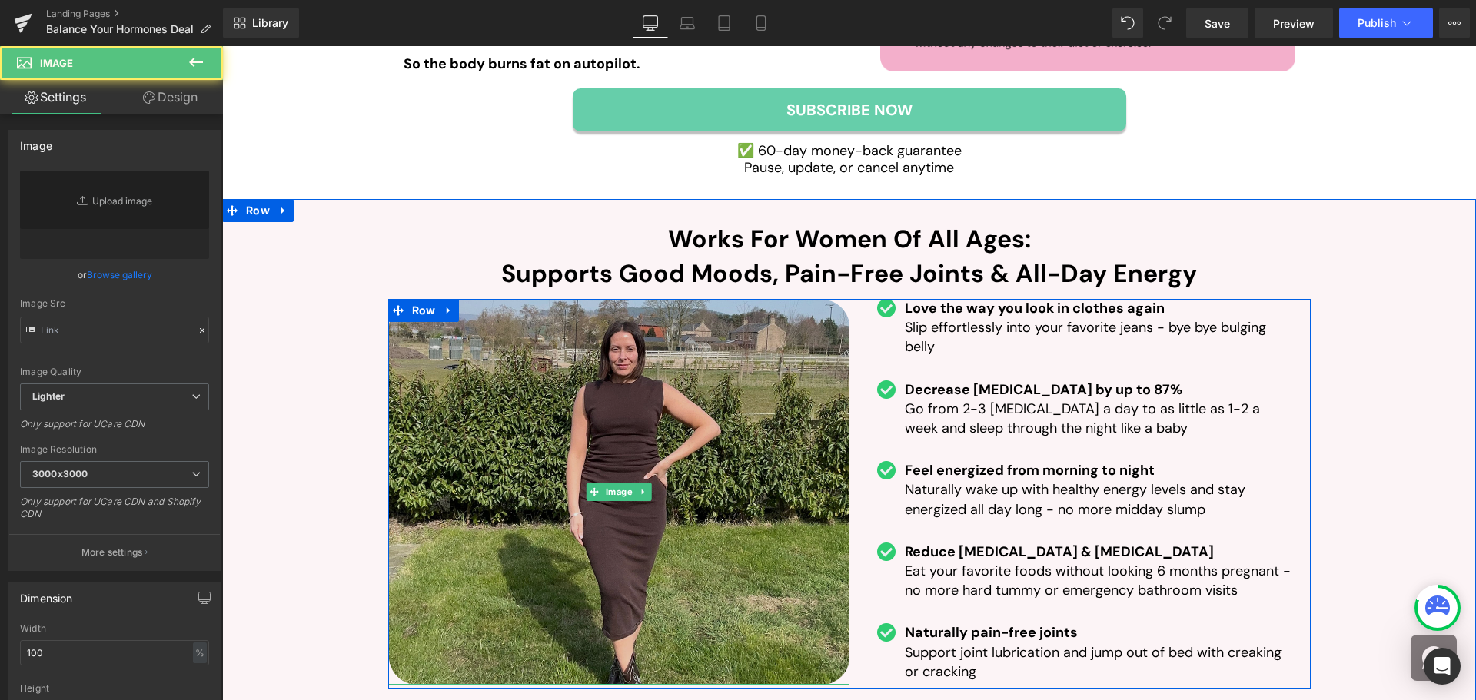
type input "https://ucarecdn.com/41ed8188-3119-4f81-835d-b33961c7133f/-/format/auto/-/previ…"
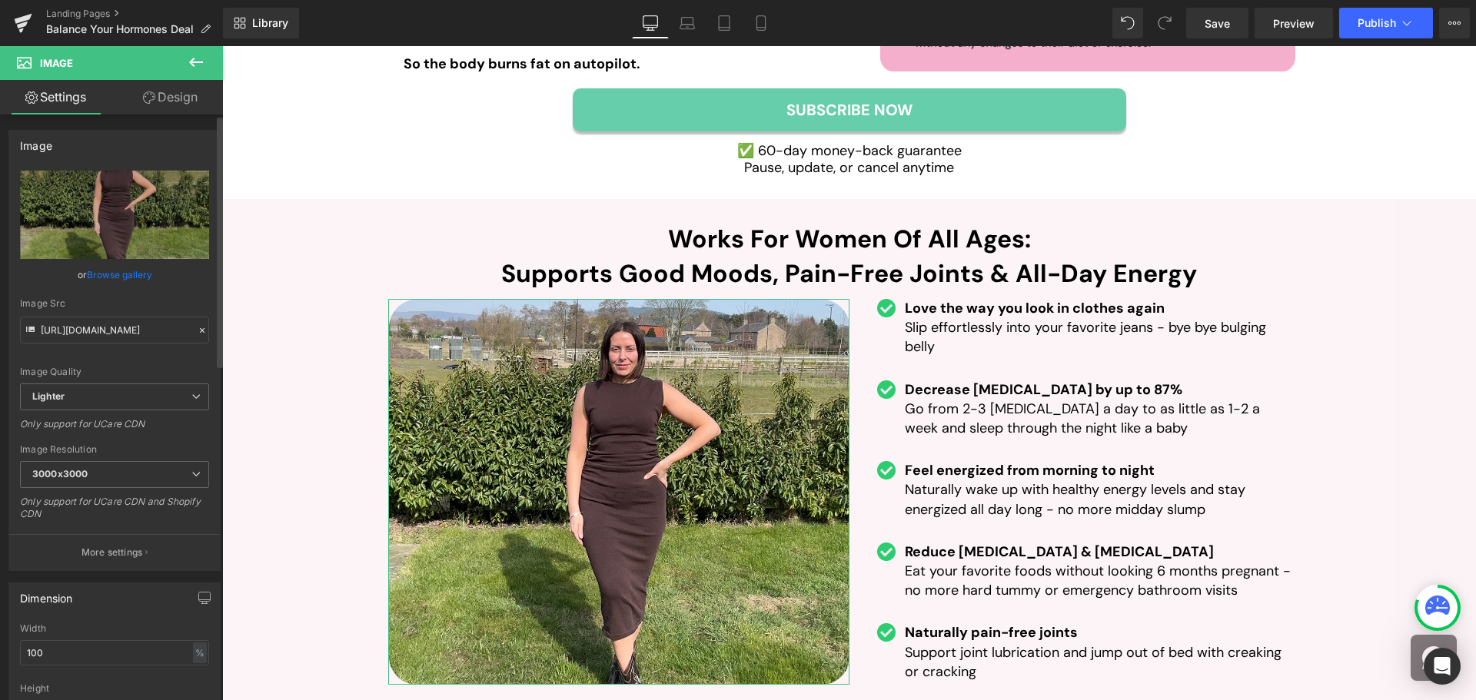
click at [121, 274] on link "Browse gallery" at bounding box center [119, 274] width 65 height 27
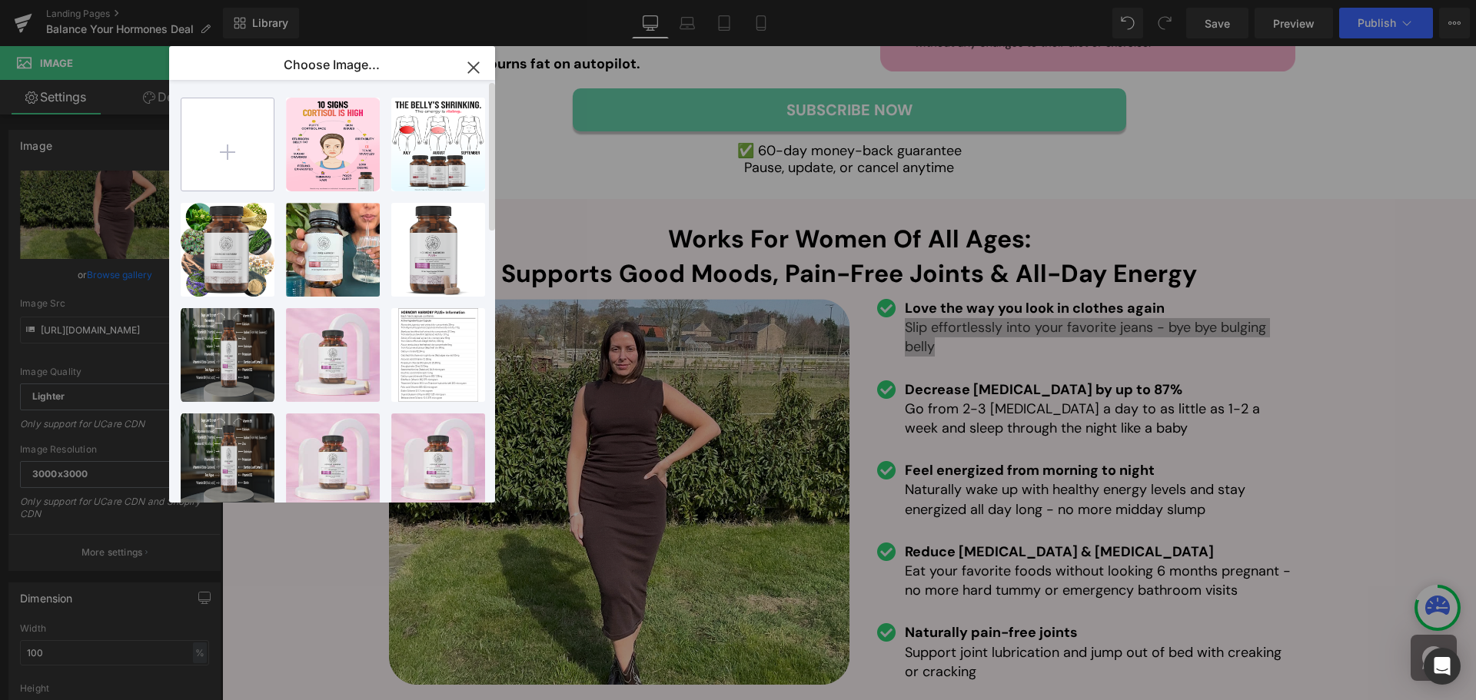
click at [230, 154] on input "file" at bounding box center [227, 144] width 92 height 92
type input "C:\fakepath\Frame 5 (14).png"
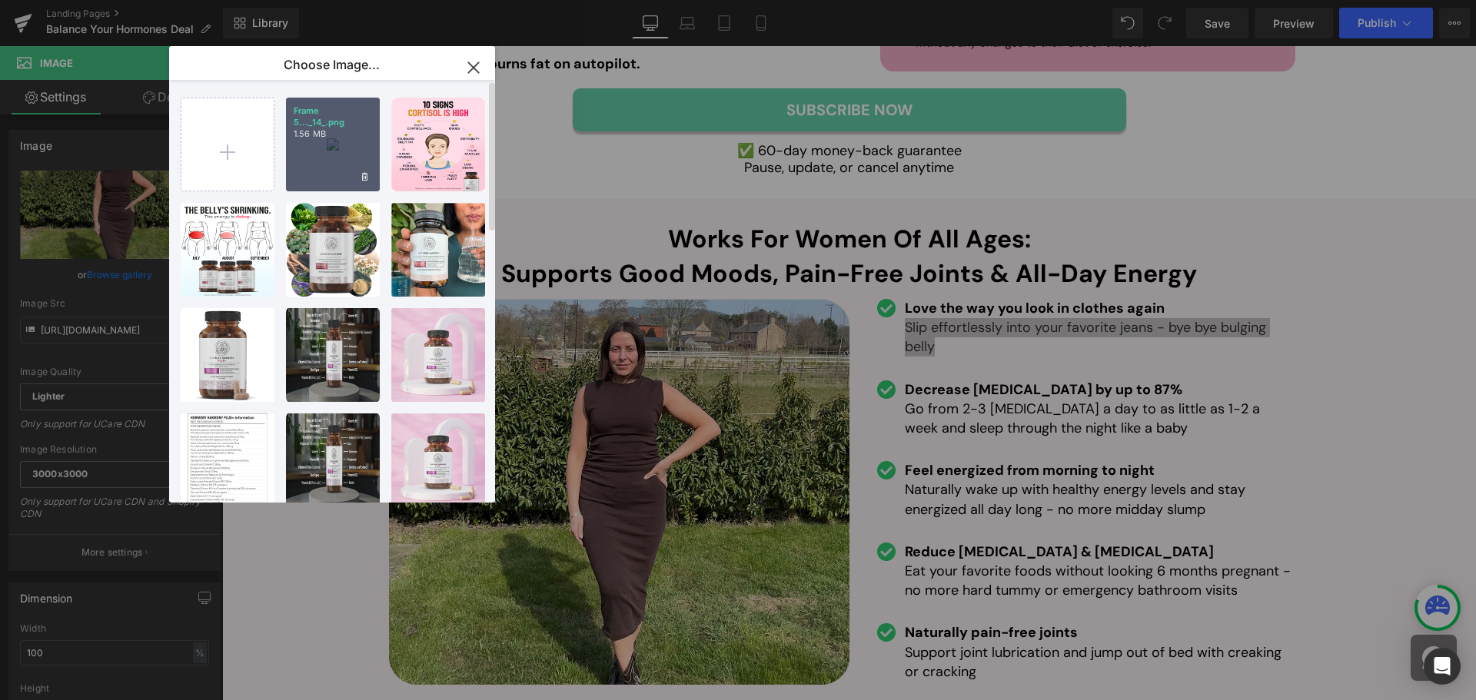
click at [328, 171] on div "Frame 5..._14_.png 1.56 MB" at bounding box center [333, 145] width 94 height 94
type input "https://ucarecdn.com/02ae99ad-f32e-48fe-b9ed-8ed55ace24ce/-/format/auto/-/previ…"
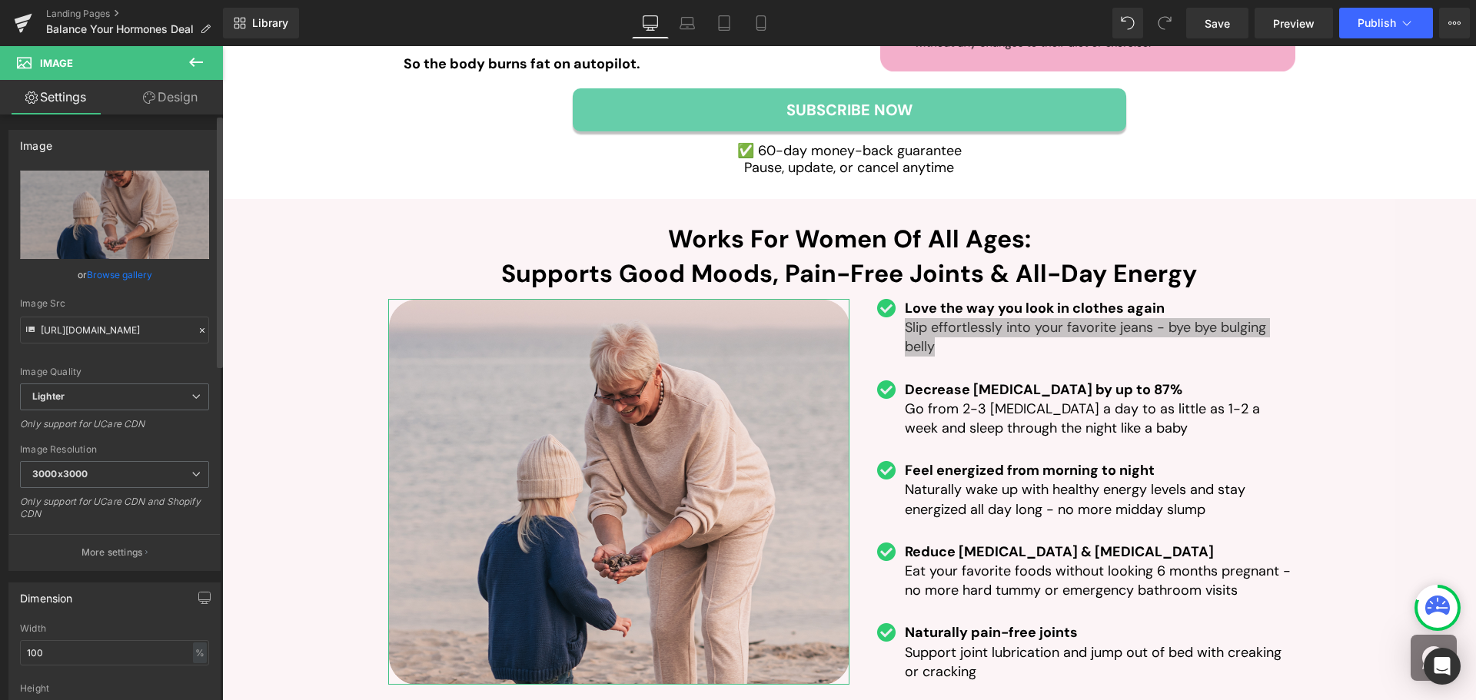
click at [121, 271] on link "Browse gallery" at bounding box center [119, 274] width 65 height 27
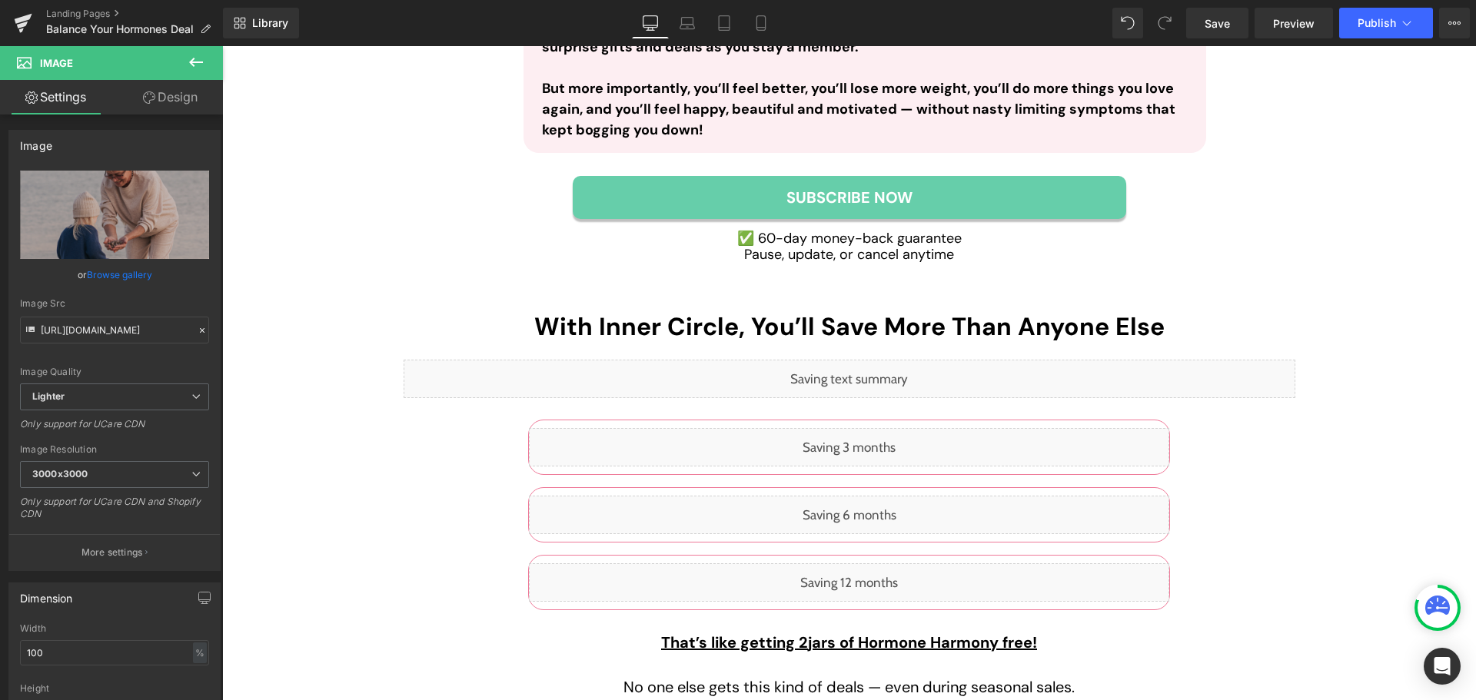
scroll to position [5497, 0]
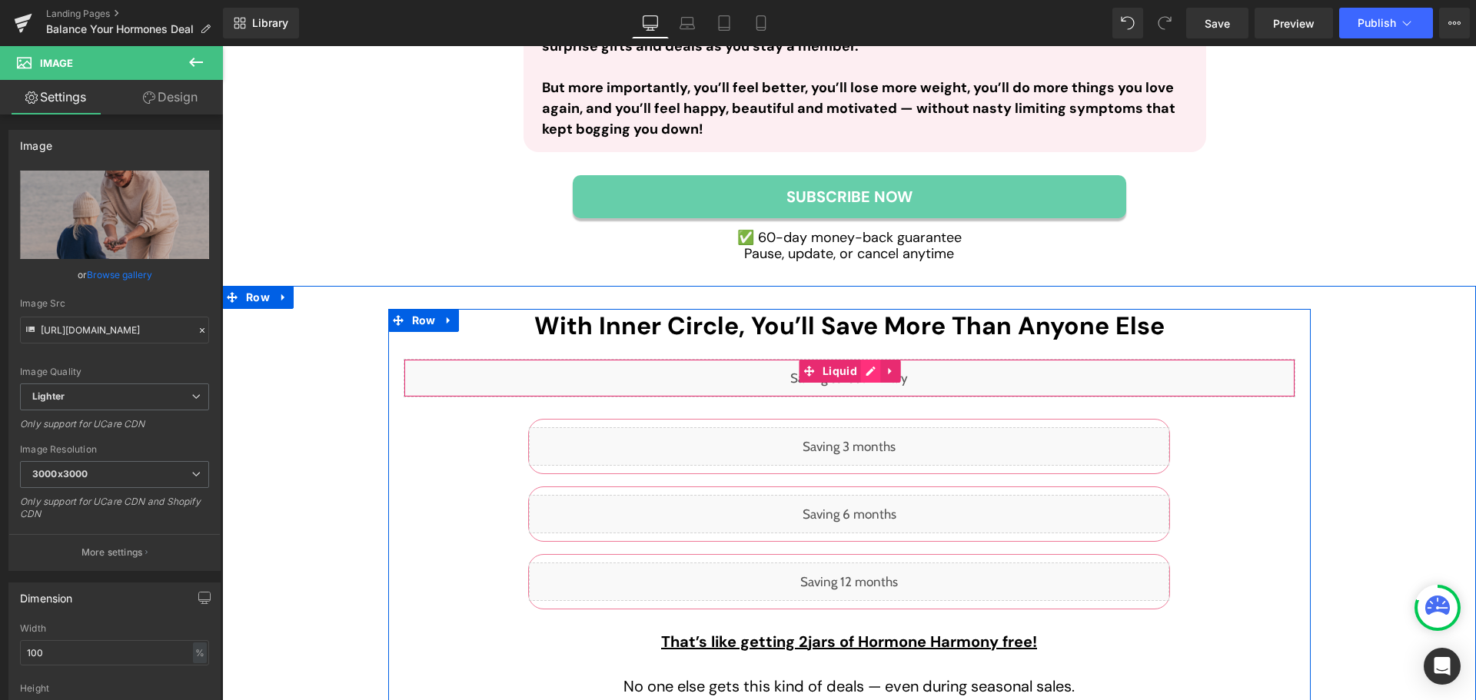
click at [860, 359] on div "Liquid" at bounding box center [850, 378] width 892 height 38
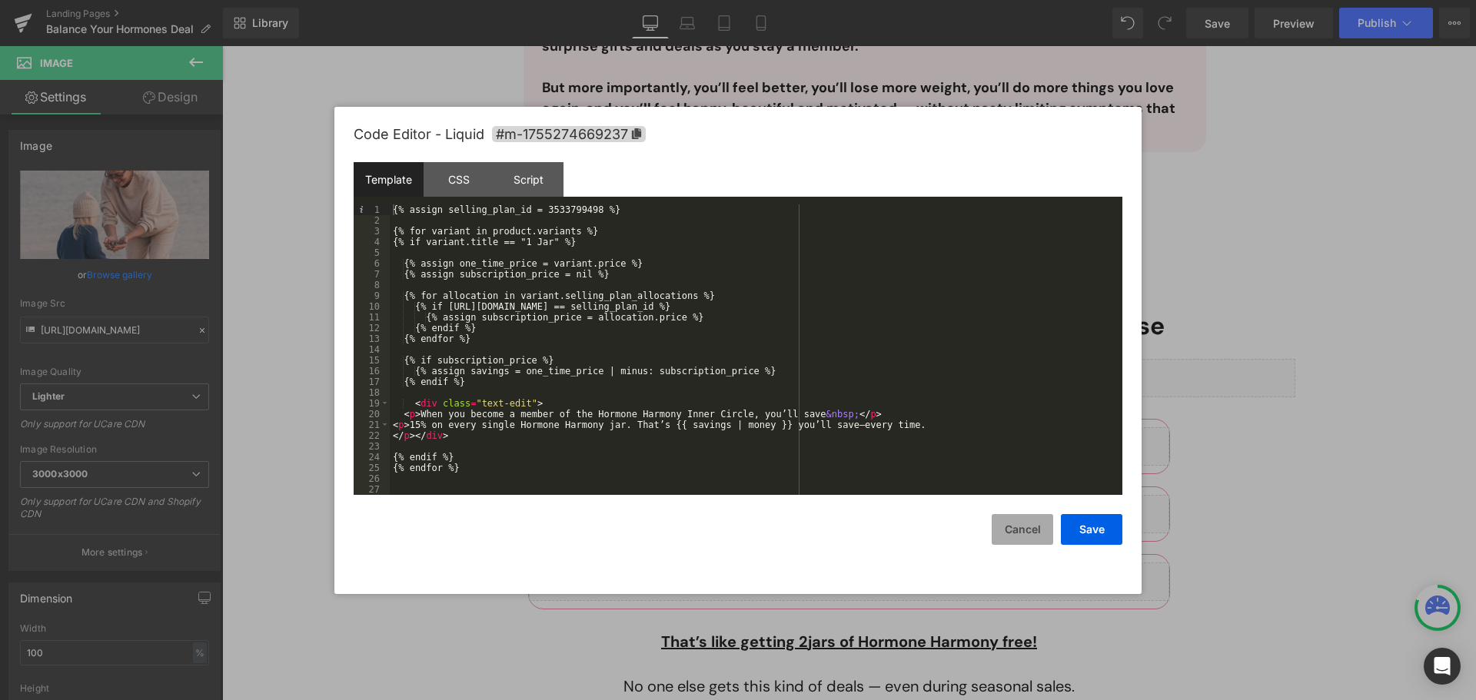
click at [1002, 531] on button "Cancel" at bounding box center [1023, 529] width 62 height 31
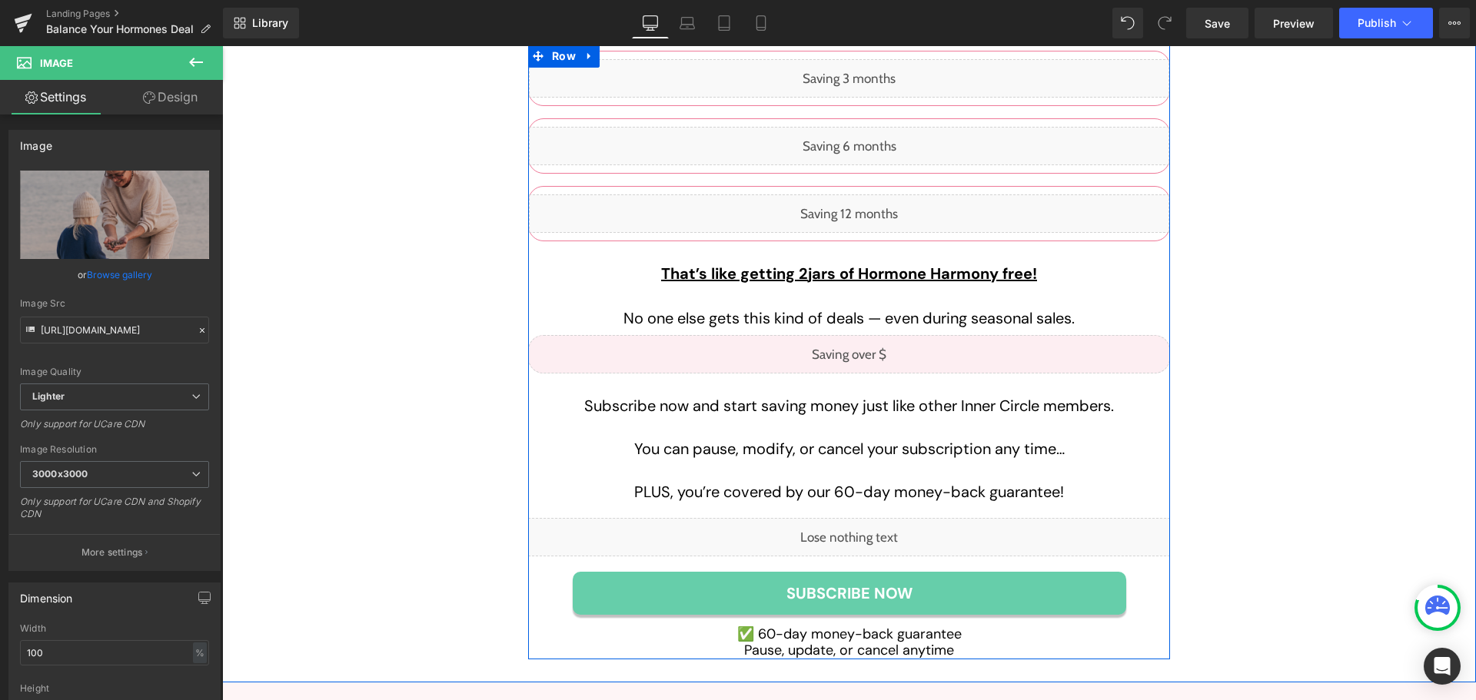
scroll to position [5881, 0]
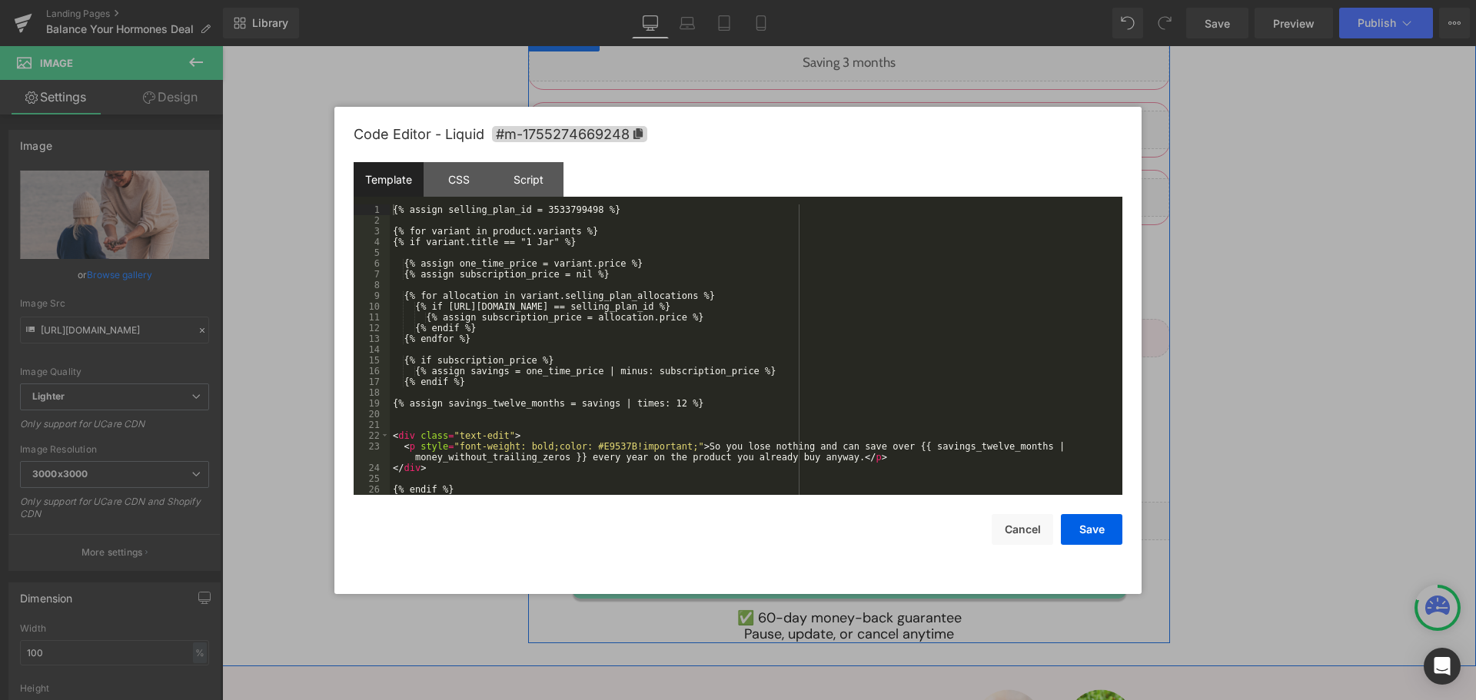
click at [860, 502] on div "Liquid" at bounding box center [849, 521] width 642 height 38
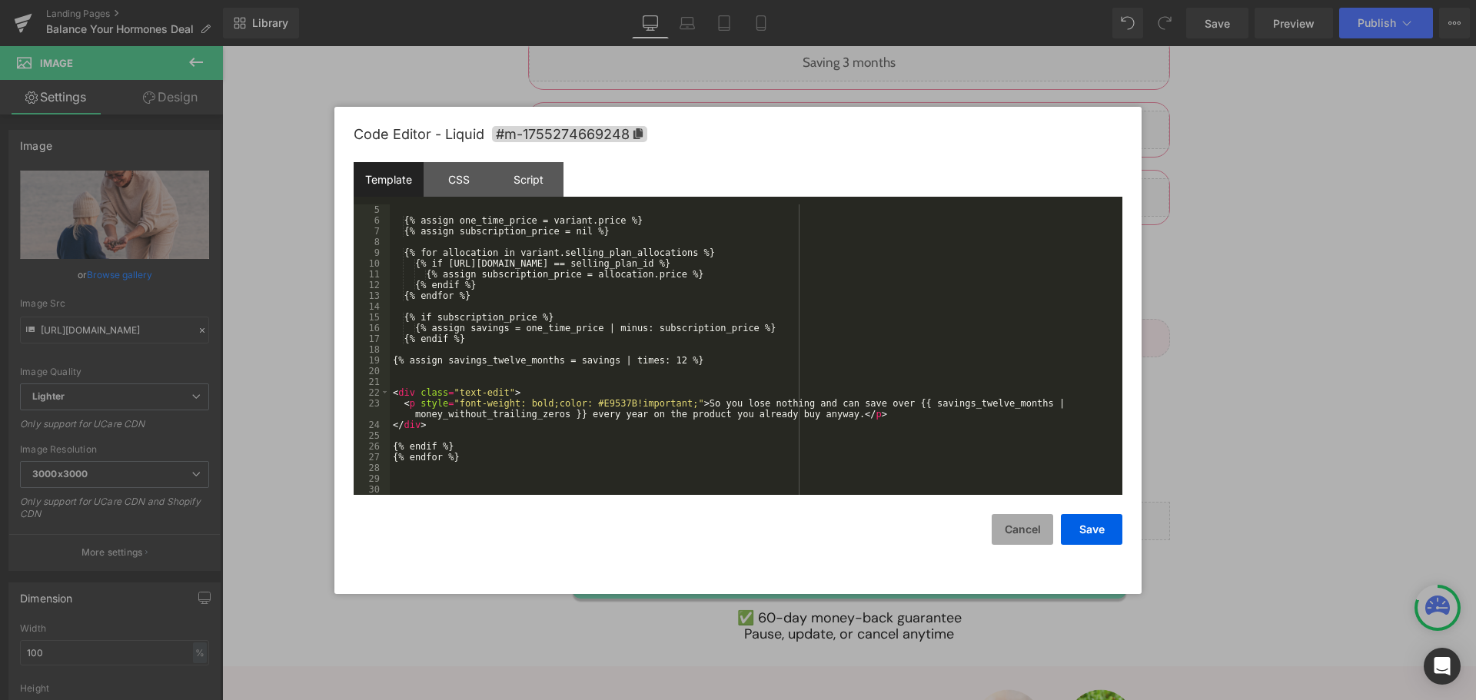
click at [1004, 537] on button "Cancel" at bounding box center [1023, 529] width 62 height 31
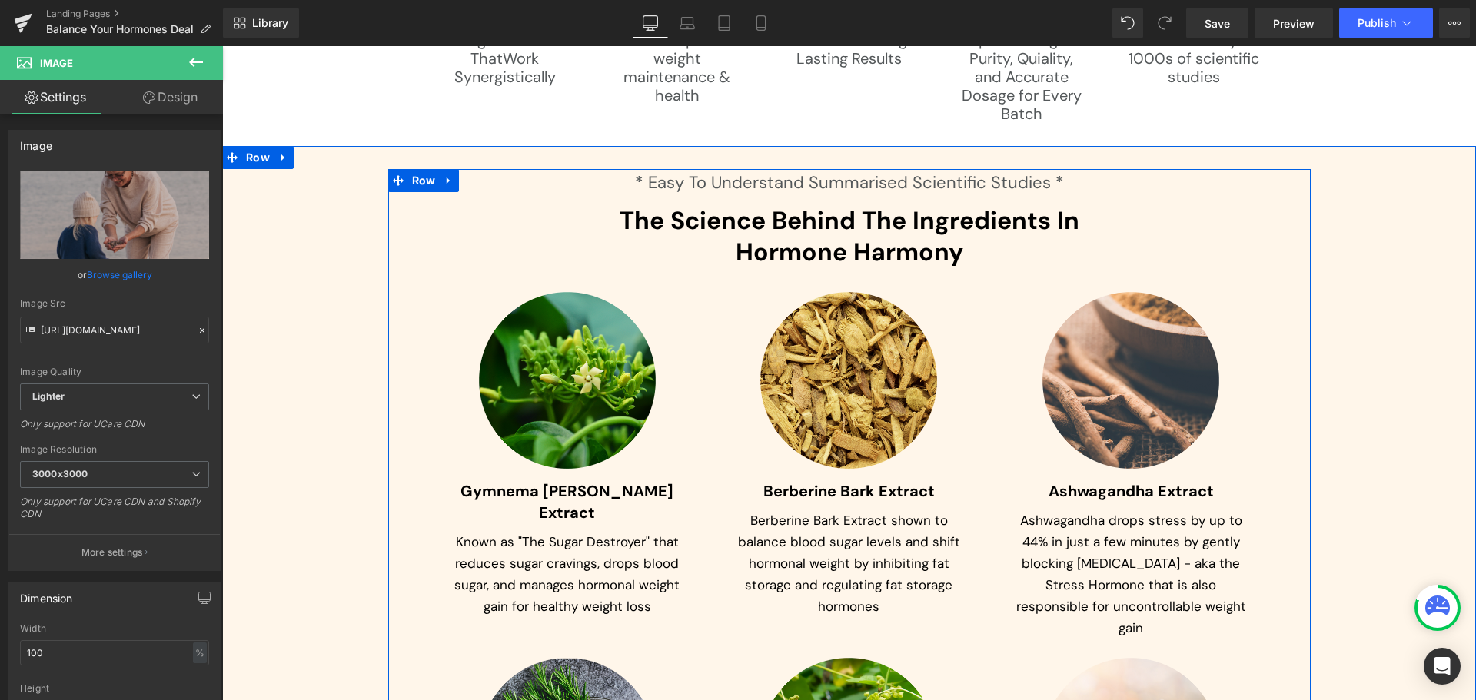
scroll to position [7111, 0]
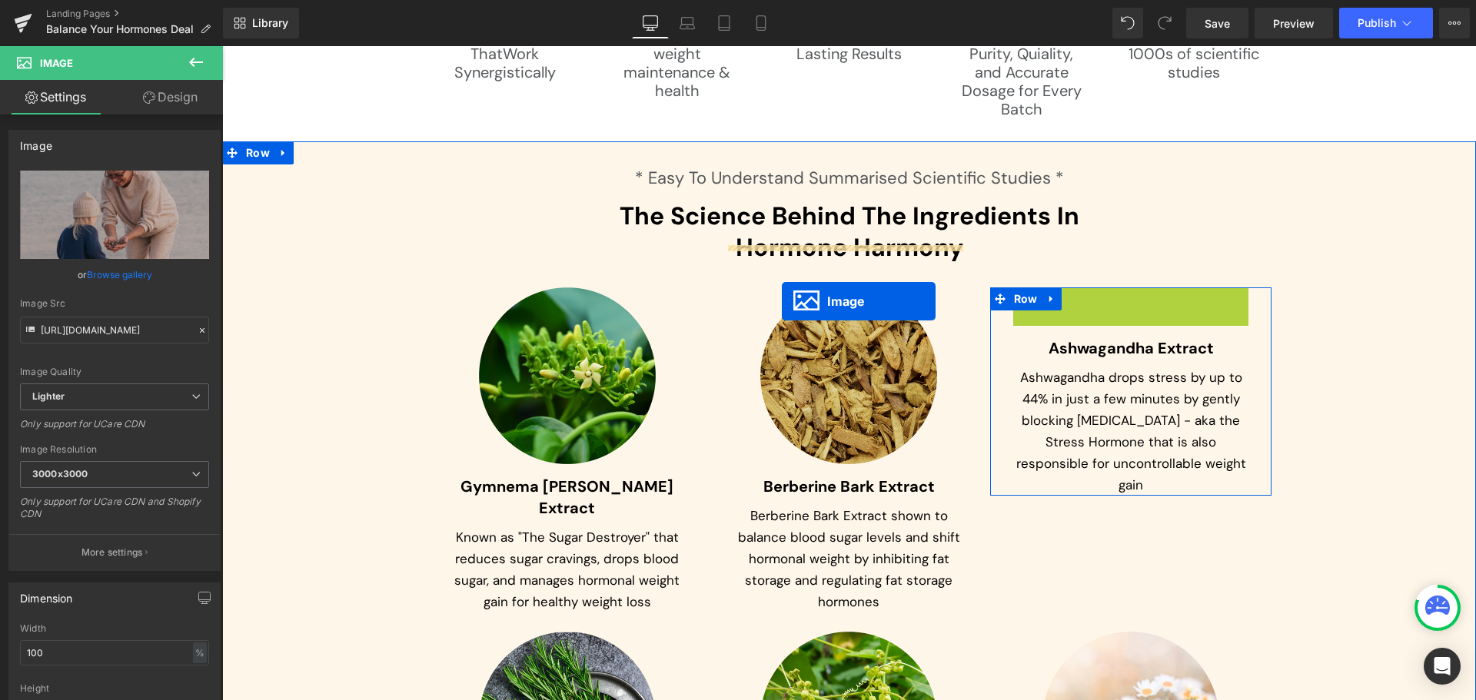
drag, startPoint x: 1123, startPoint y: 331, endPoint x: 782, endPoint y: 301, distance: 342.6
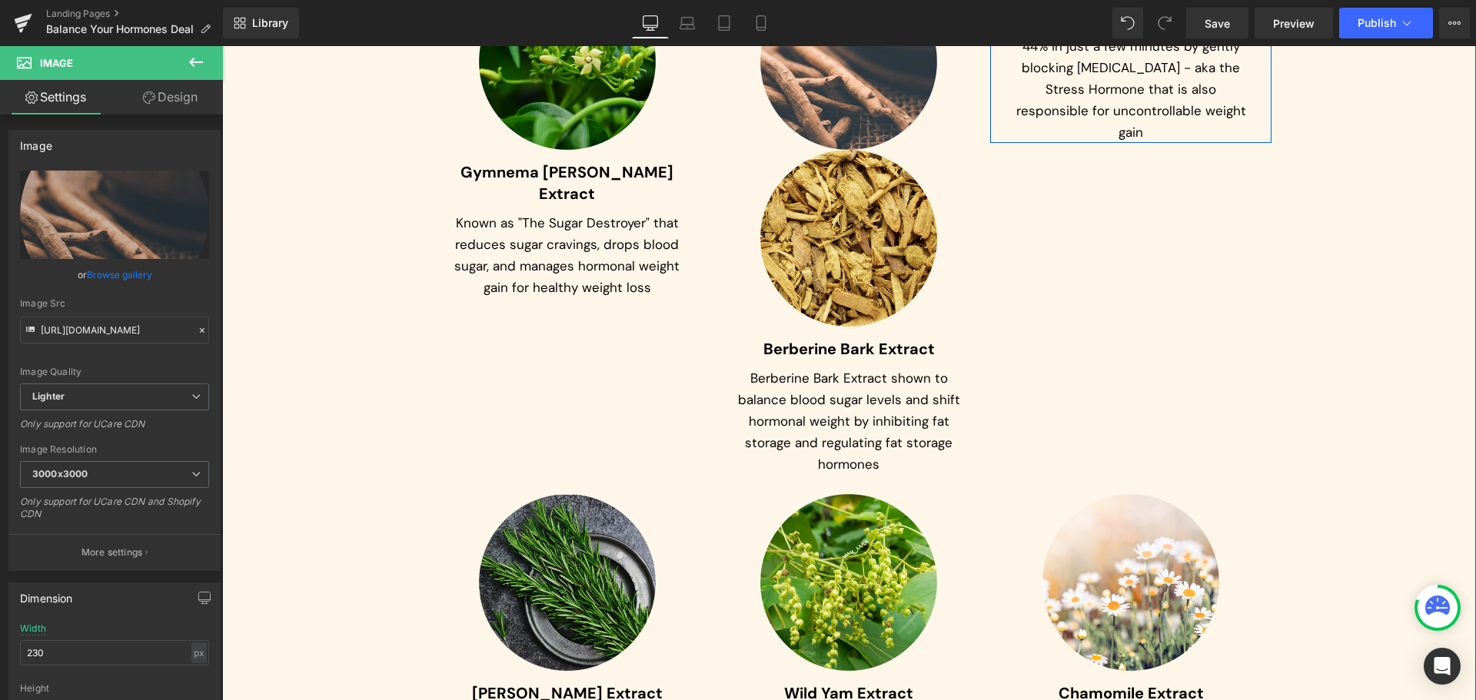
scroll to position [7496, 0]
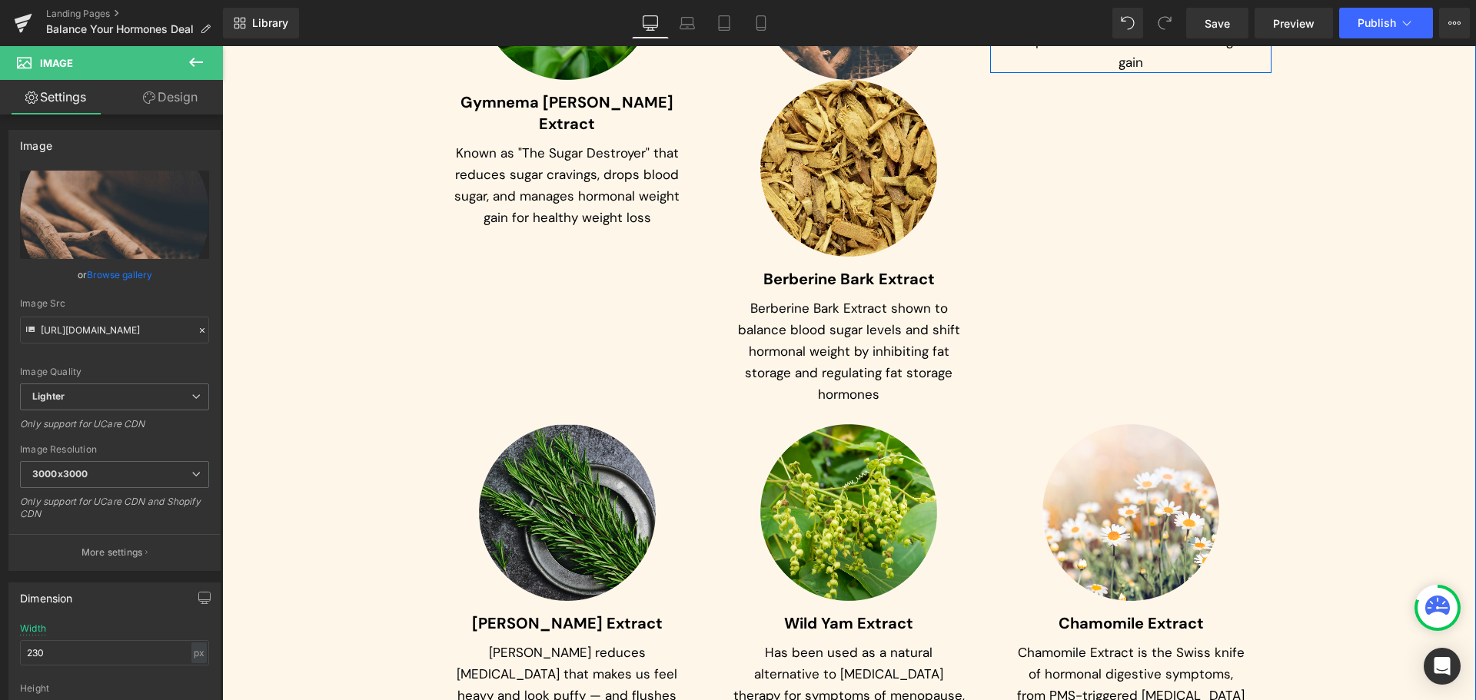
click at [547, 459] on img at bounding box center [567, 512] width 177 height 177
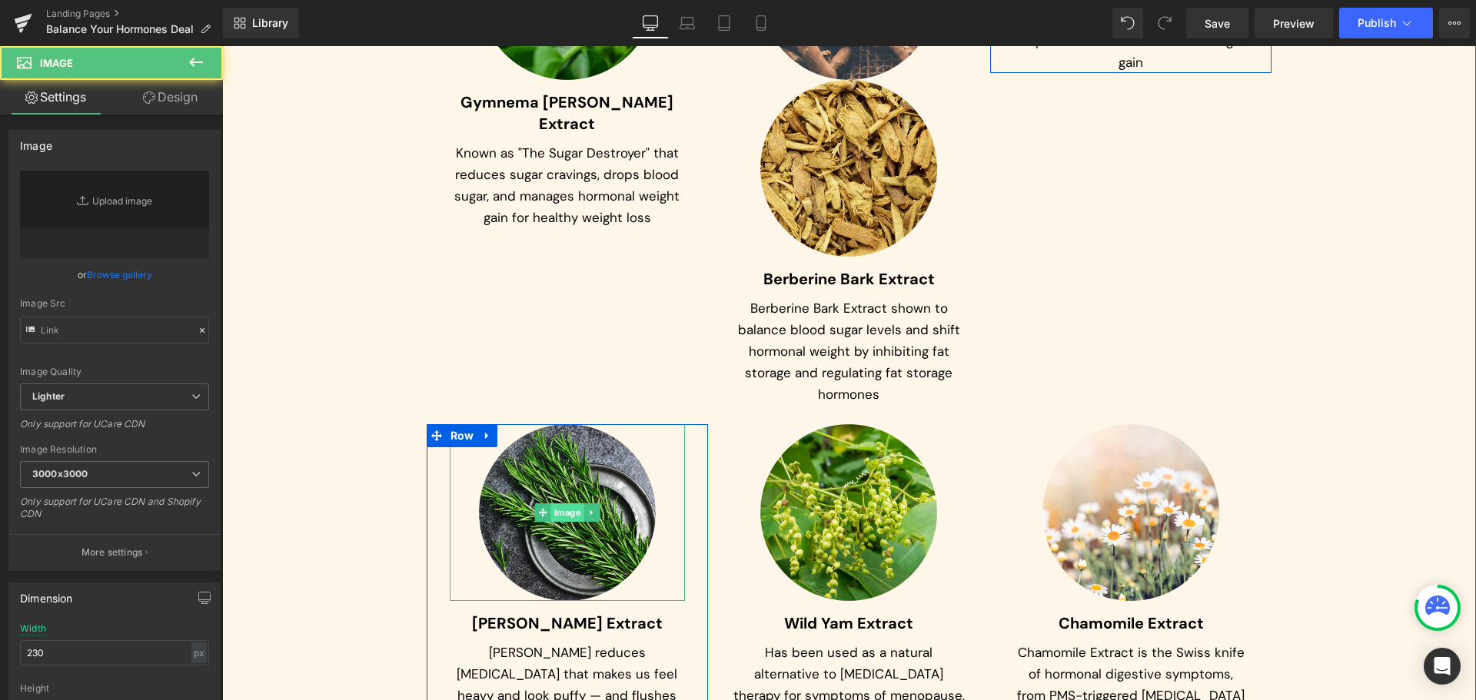
type input "https://ucarecdn.com/96d18cb8-b3e6-43cb-8a0c-f3371ae7ce09/-/format/auto/-/previ…"
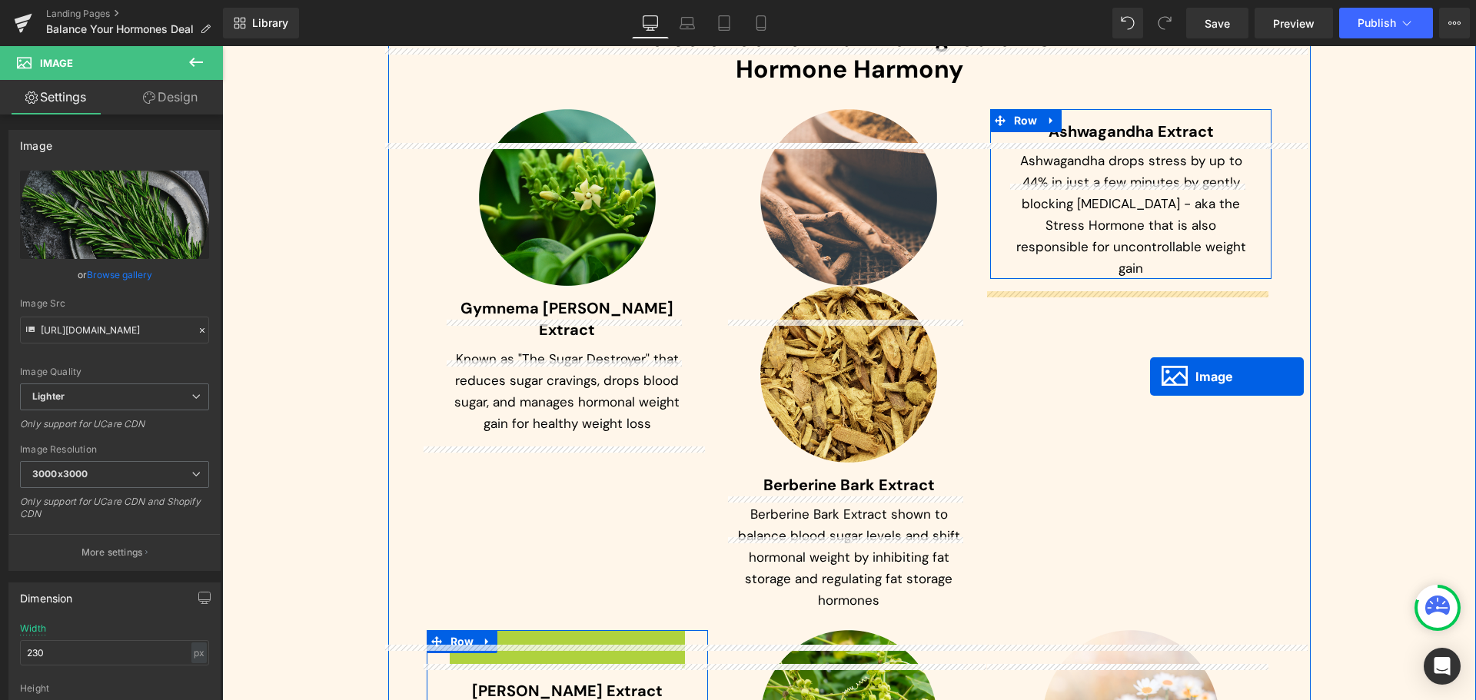
scroll to position [7188, 0]
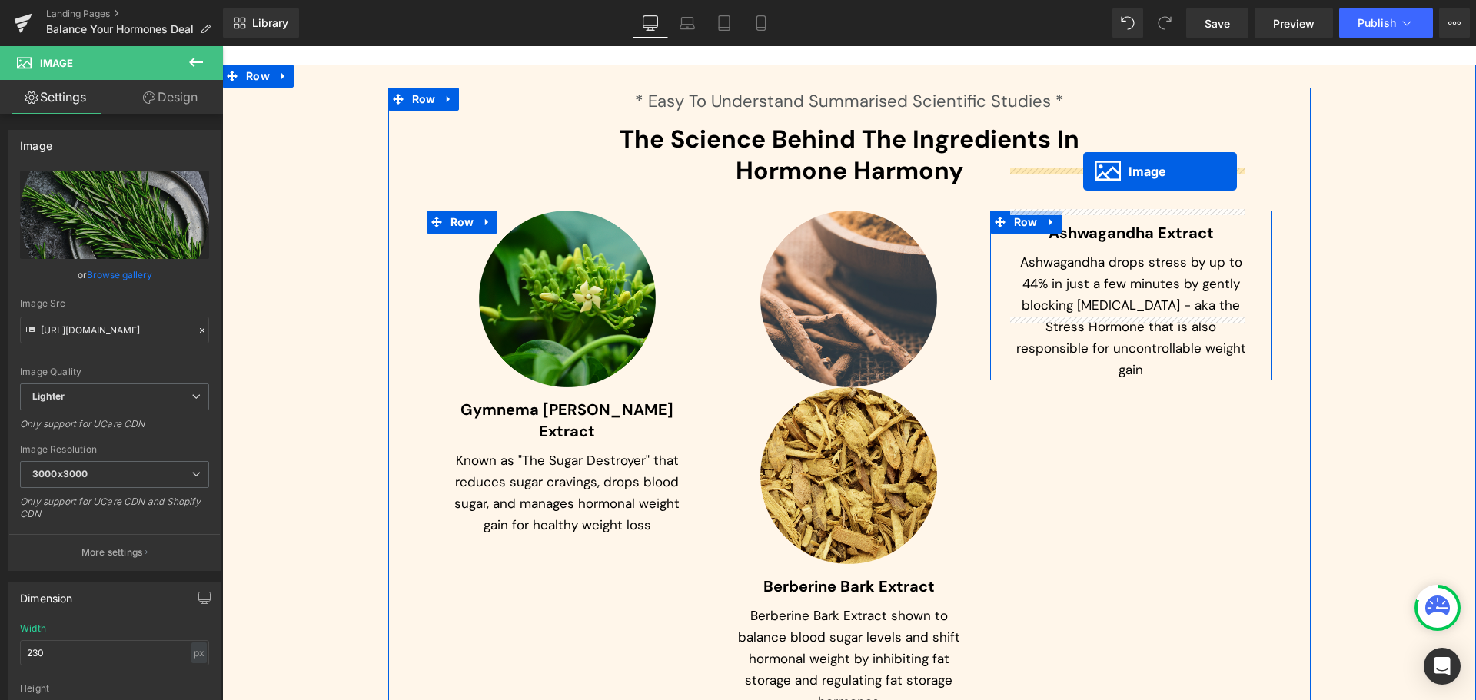
drag, startPoint x: 558, startPoint y: 468, endPoint x: 1083, endPoint y: 171, distance: 603.2
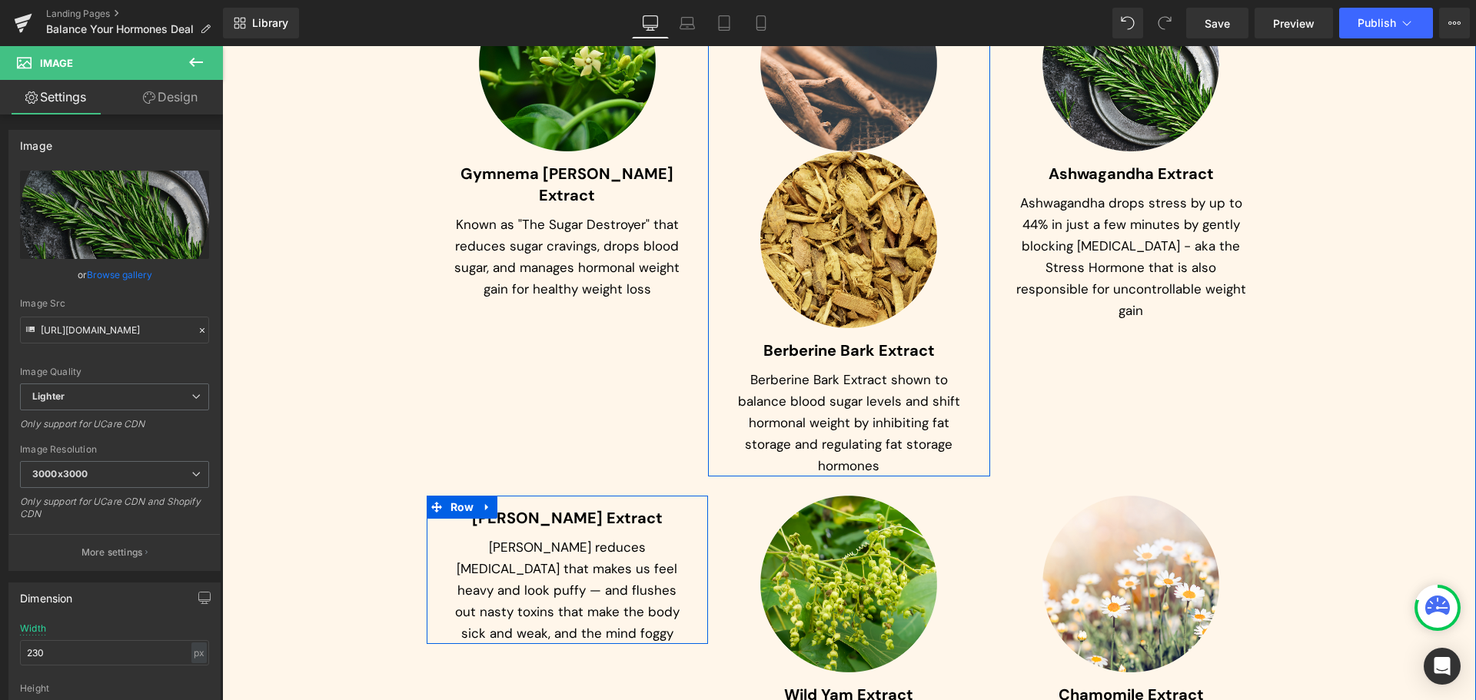
scroll to position [7496, 0]
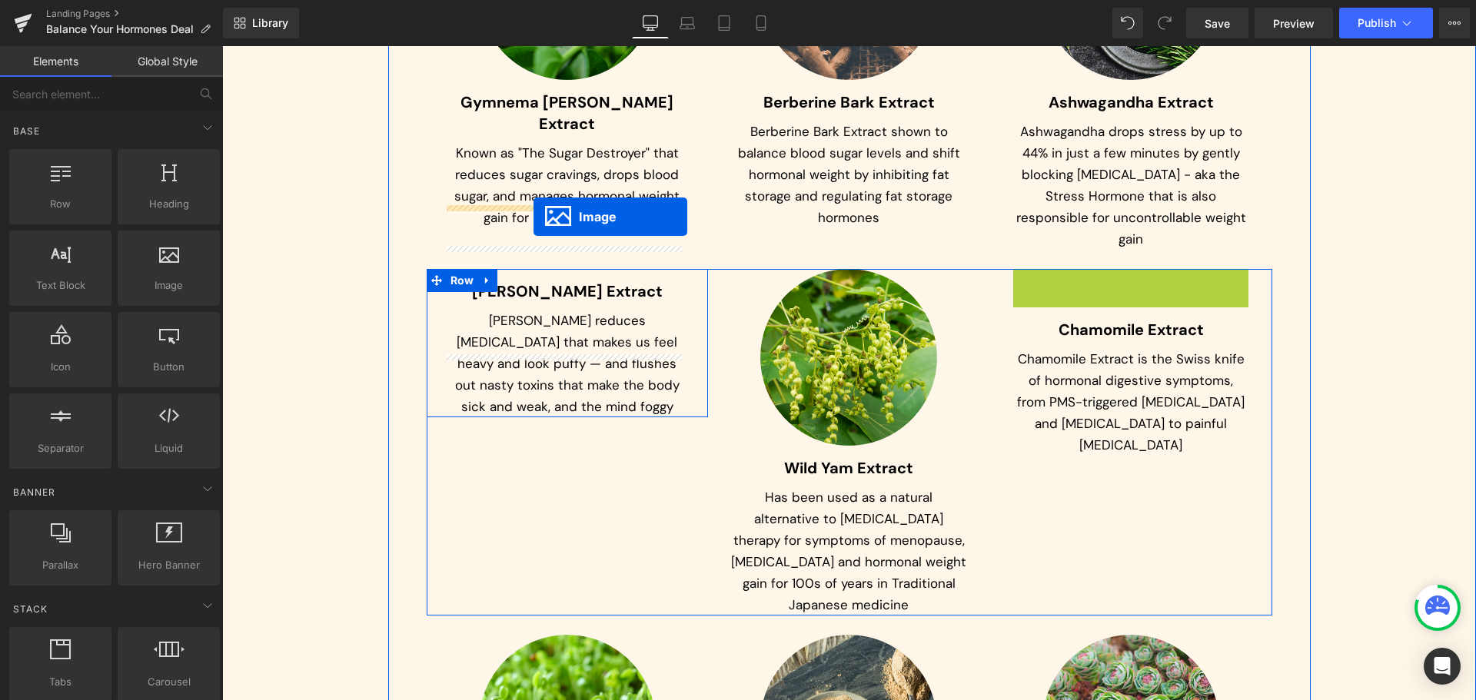
drag, startPoint x: 1134, startPoint y: 294, endPoint x: 534, endPoint y: 217, distance: 605.4
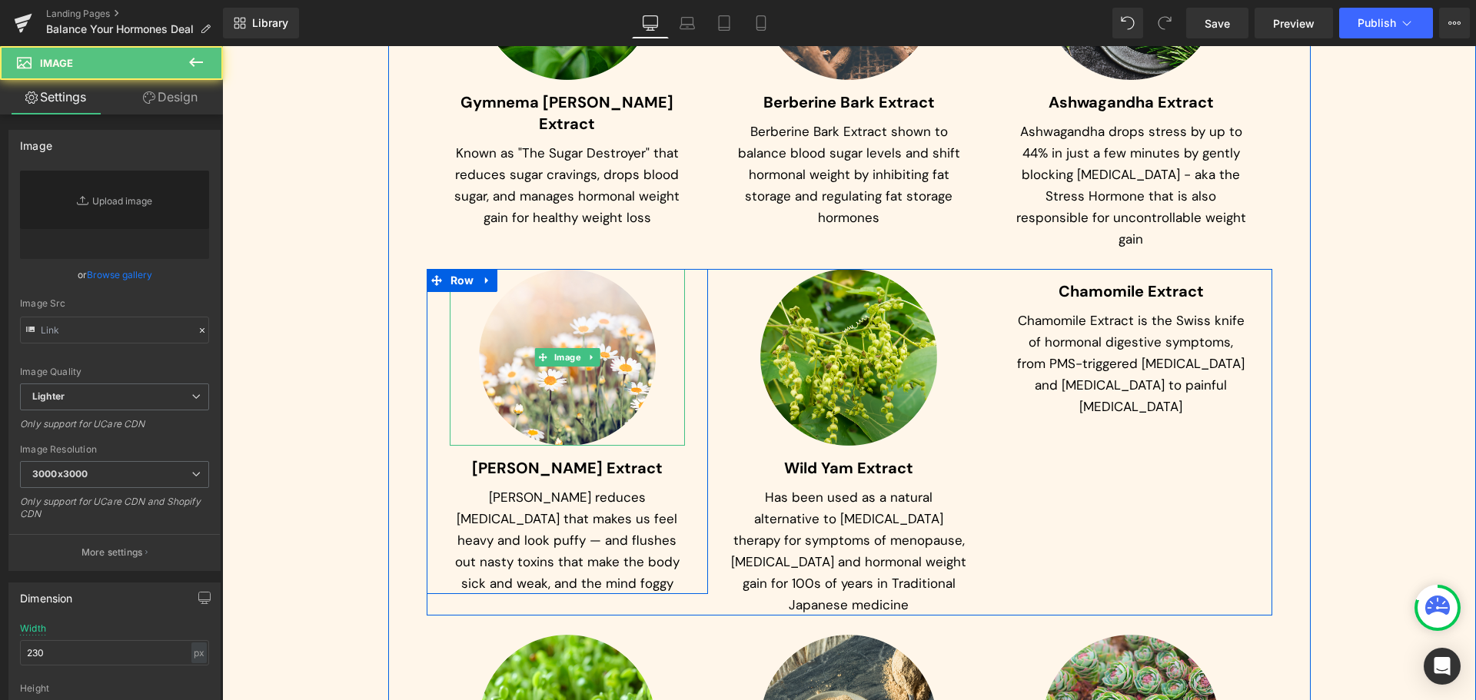
type input "https://ucarecdn.com/3fff4620-06cb-4e52-a7be-740cb1a73313/-/format/auto/-/previ…"
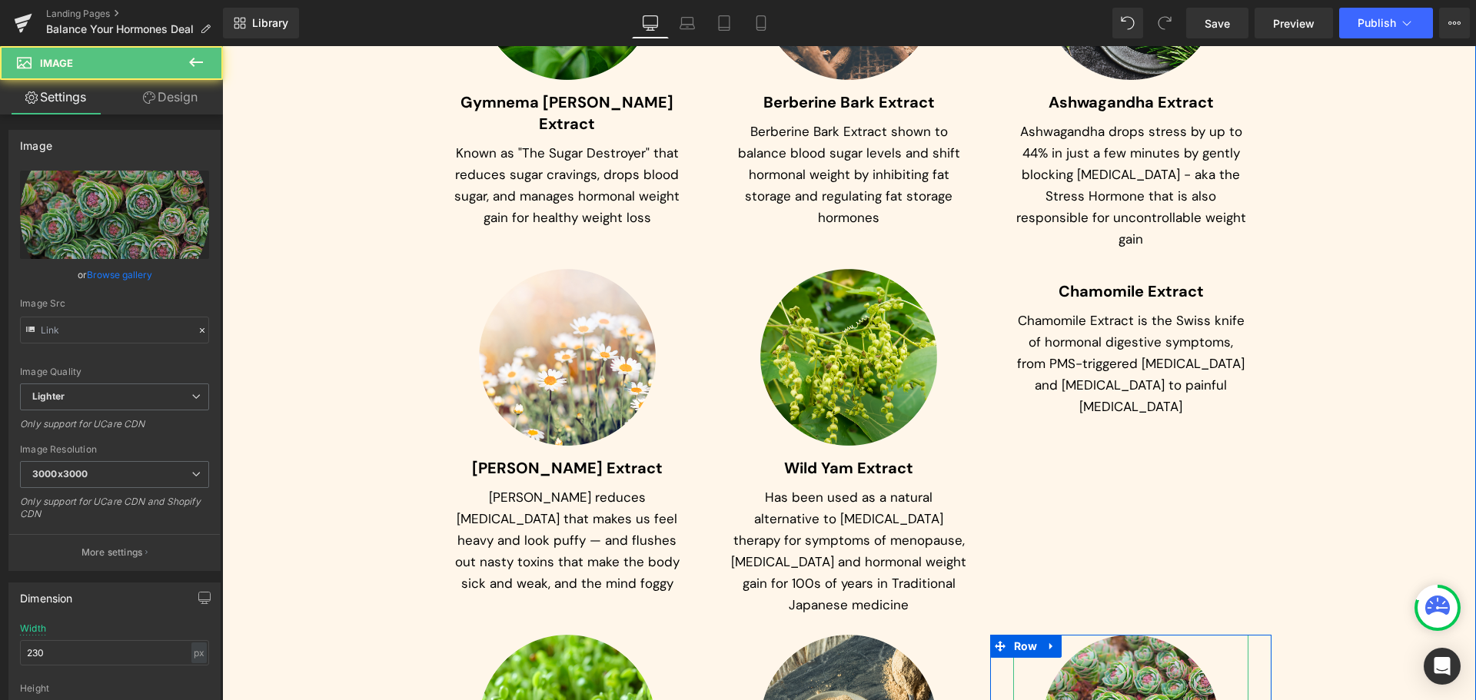
type input "https://ucarecdn.com/08ed9bc0-08a9-4f6a-8e13-05fdae750a30/-/format/auto/-/previ…"
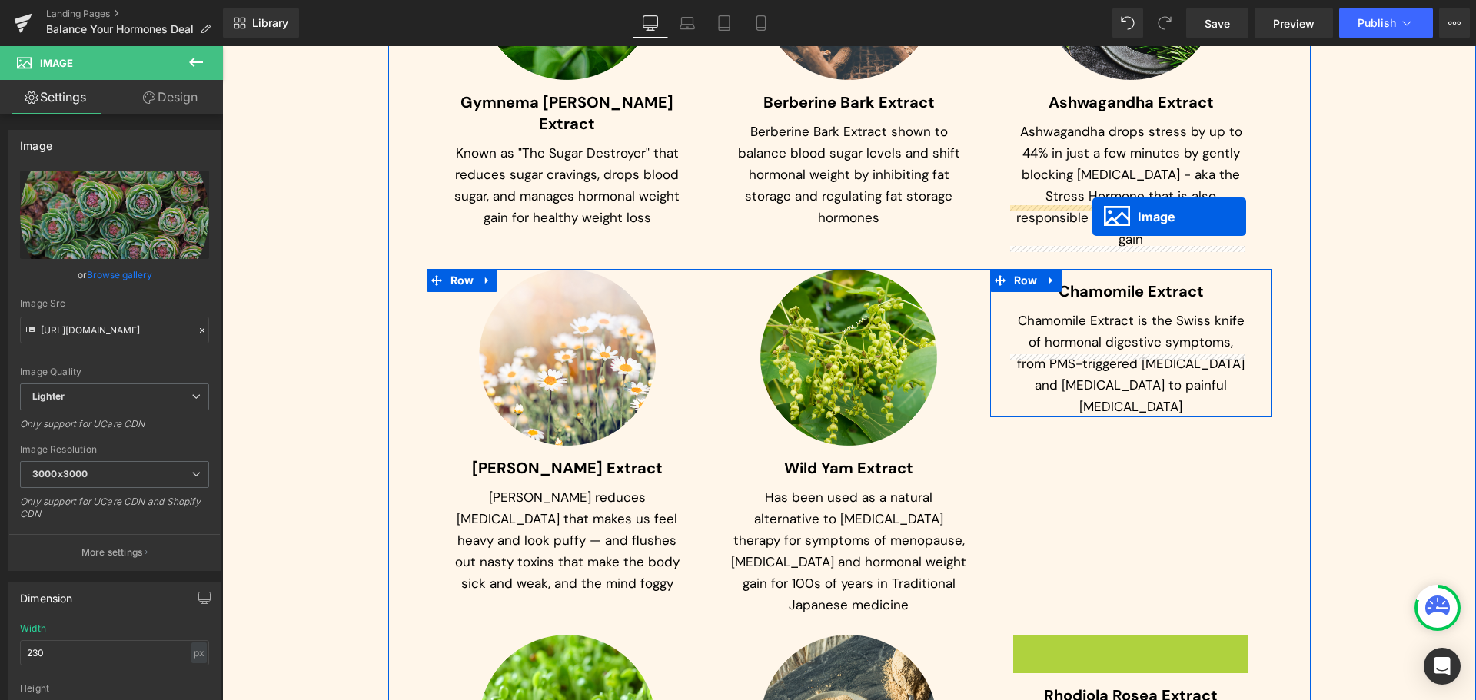
drag, startPoint x: 1116, startPoint y: 644, endPoint x: 1093, endPoint y: 217, distance: 427.3
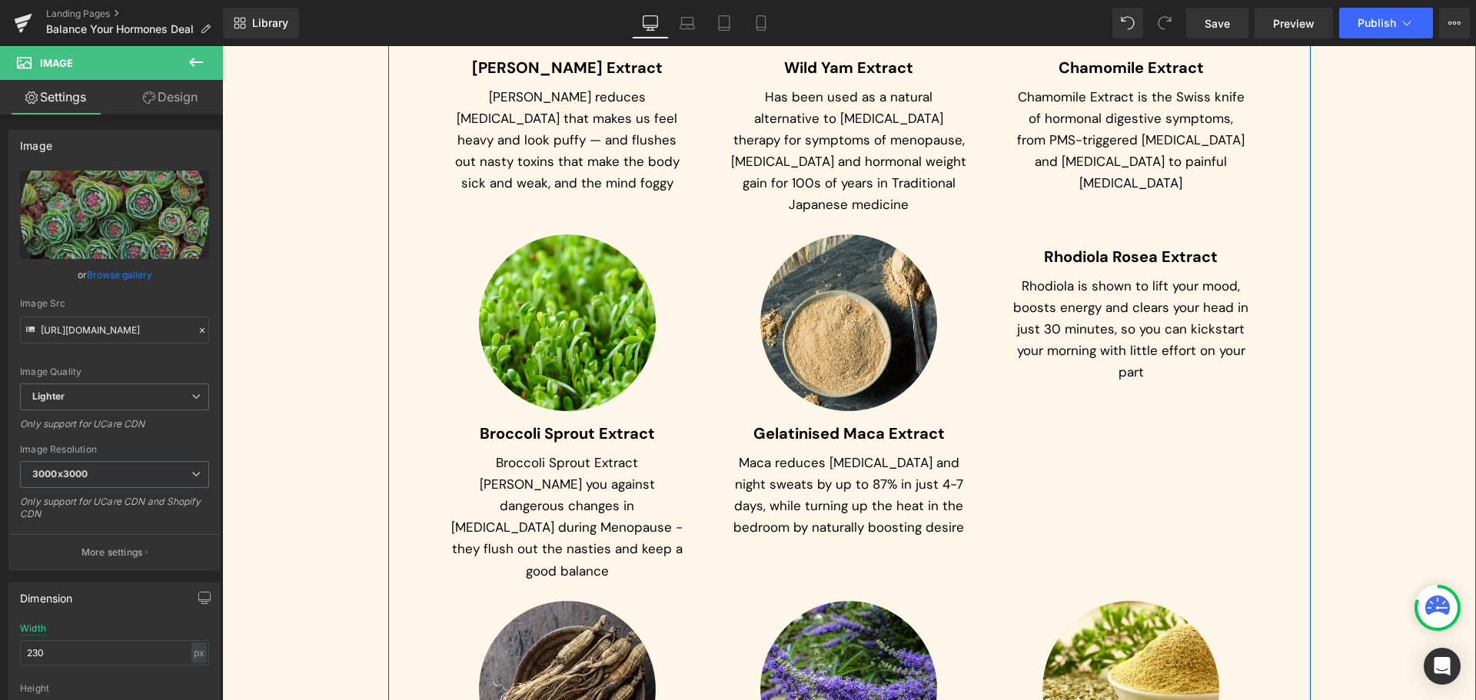
scroll to position [7957, 0]
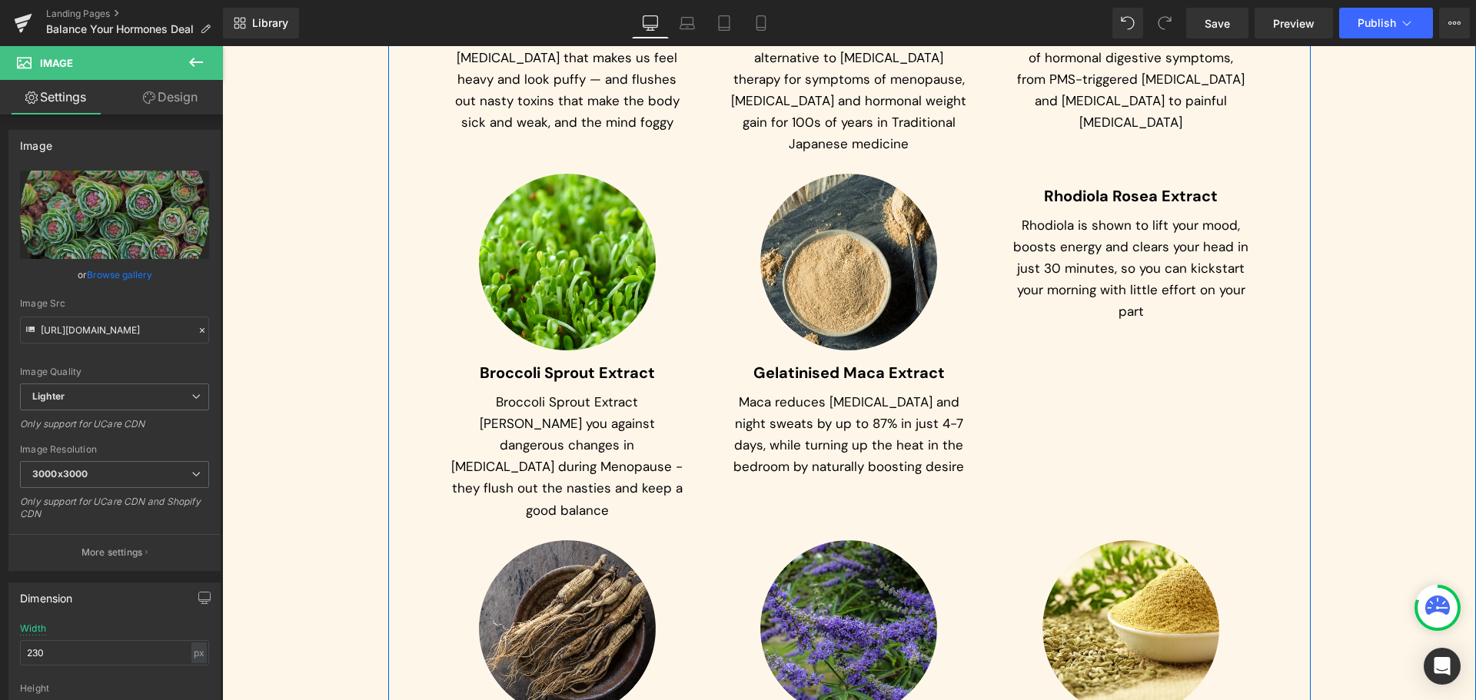
click at [841, 541] on div "Image" at bounding box center [849, 629] width 236 height 177
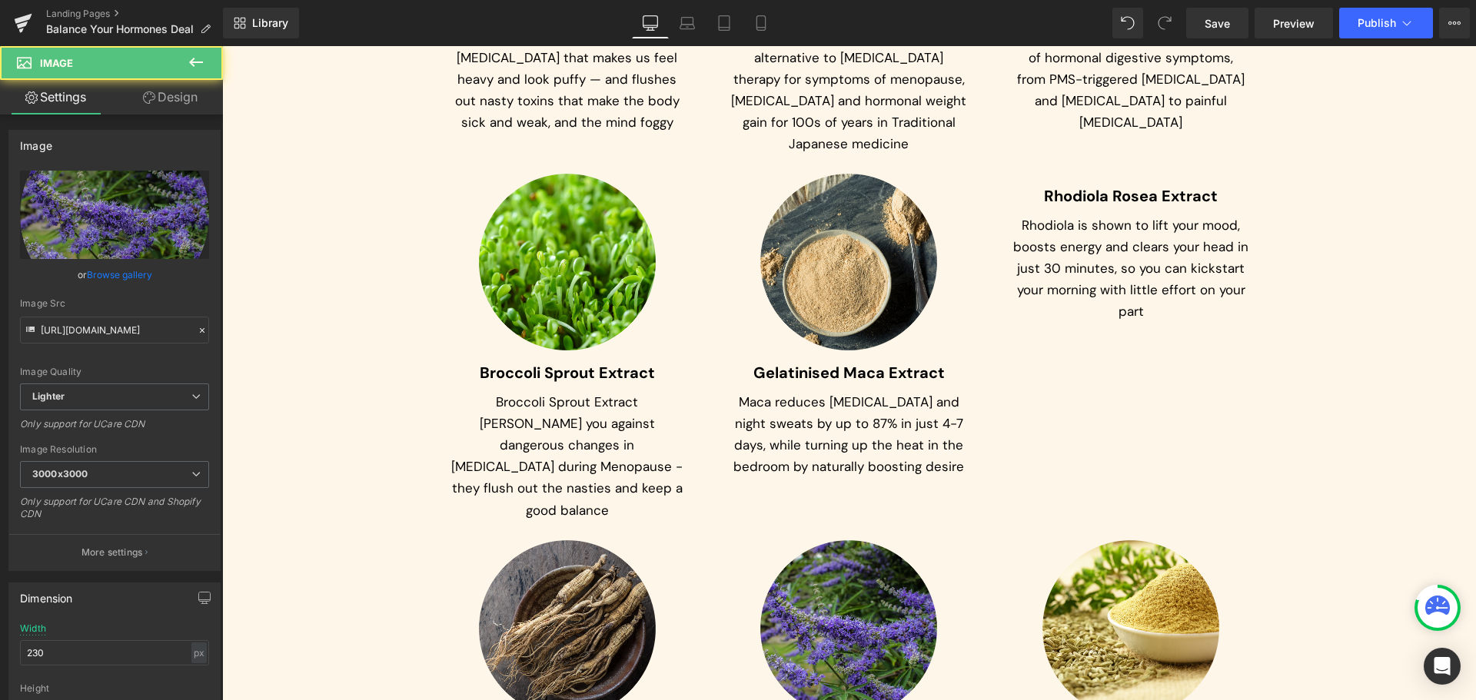
click at [846, 544] on img at bounding box center [848, 629] width 177 height 177
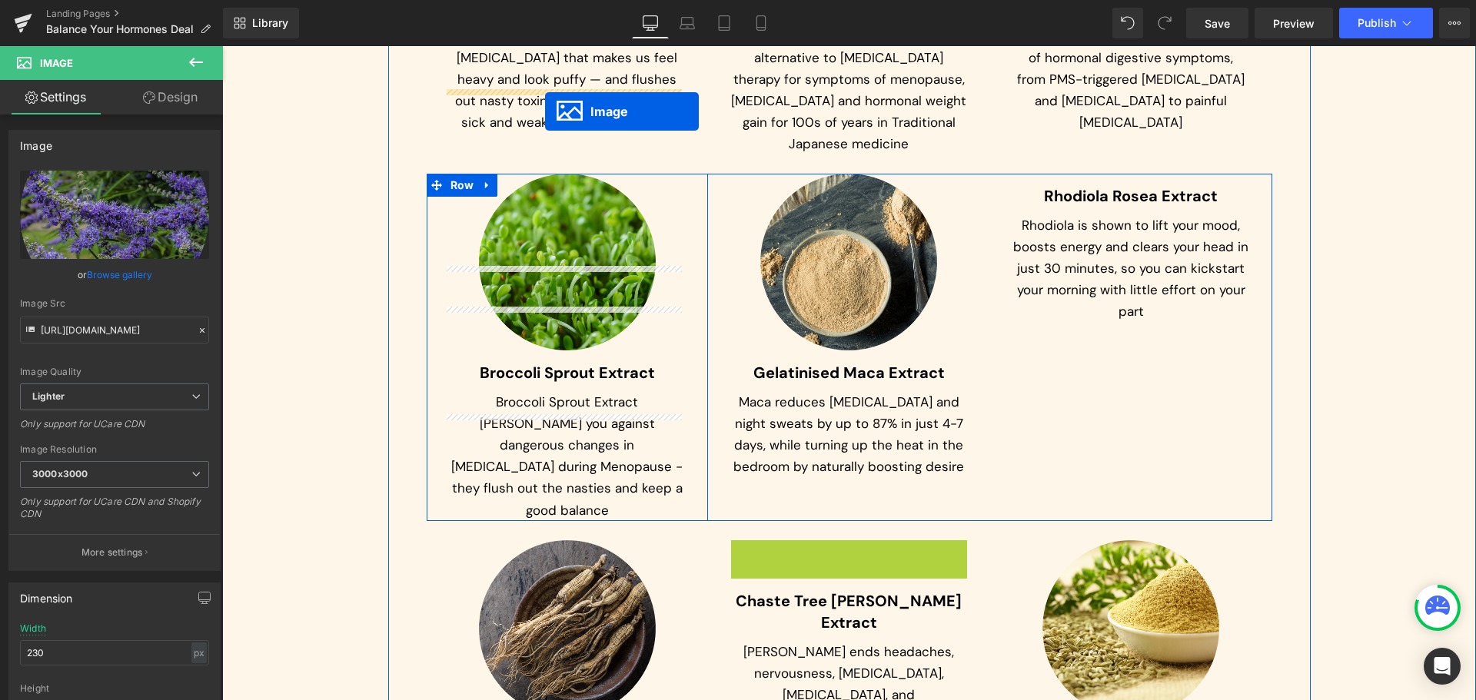
drag, startPoint x: 845, startPoint y: 527, endPoint x: 545, endPoint y: 111, distance: 512.1
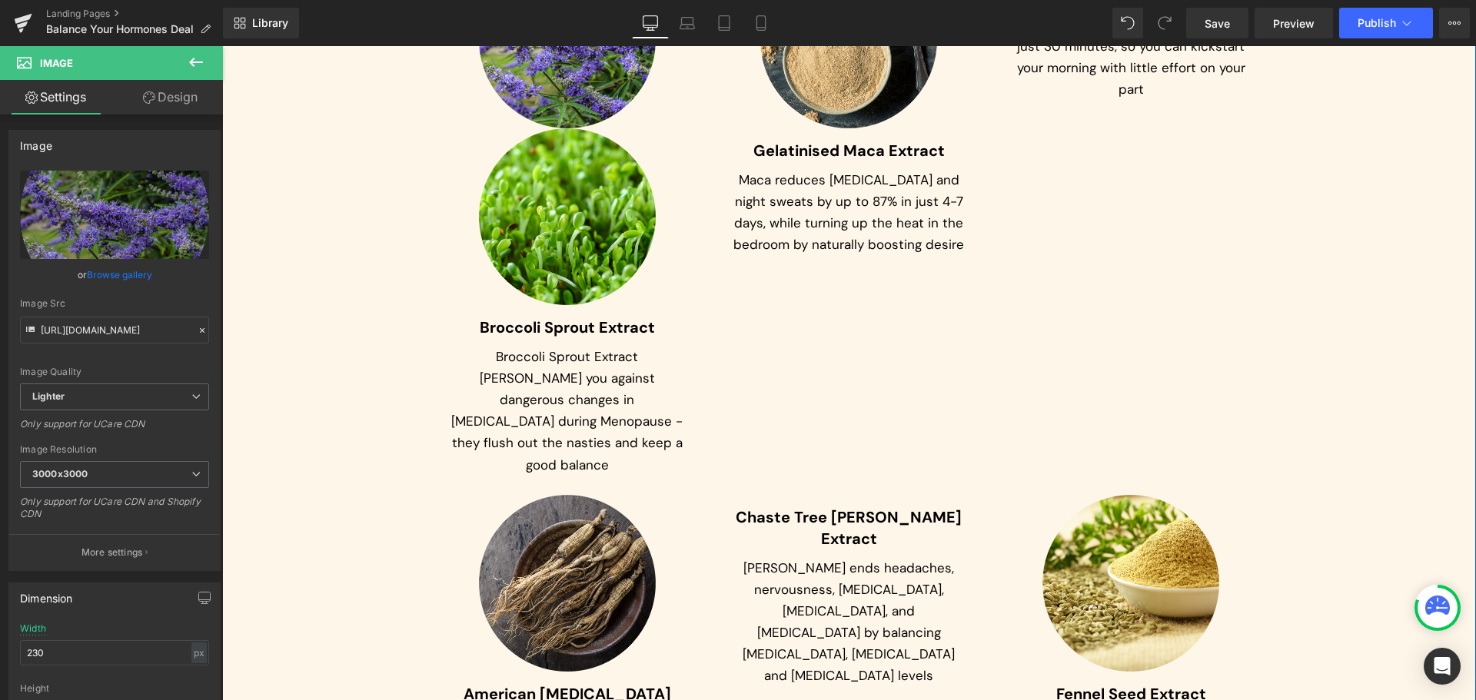
scroll to position [8188, 0]
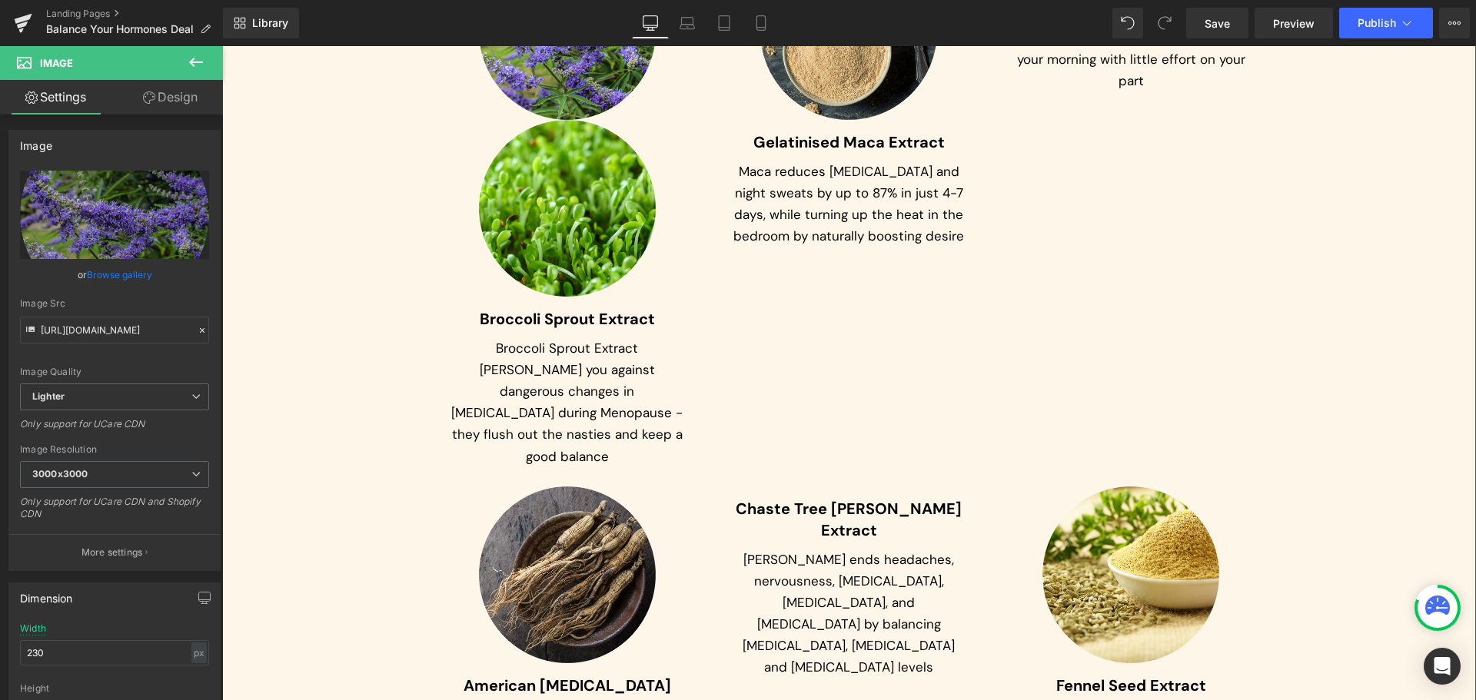
click at [1153, 487] on div "Image" at bounding box center [1131, 575] width 236 height 177
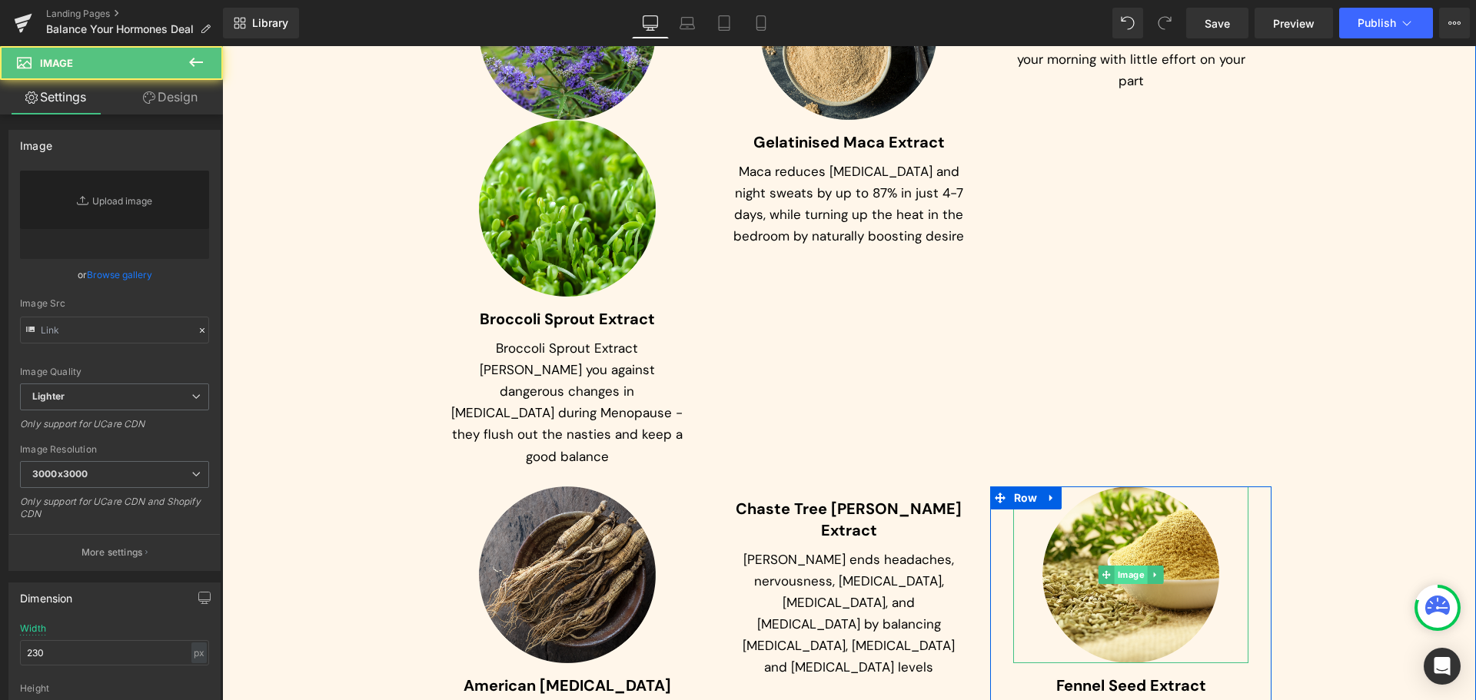
type input "https://ucarecdn.com/10a60303-f5f4-4e43-8dc7-6d22af387dff/-/format/auto/-/previ…"
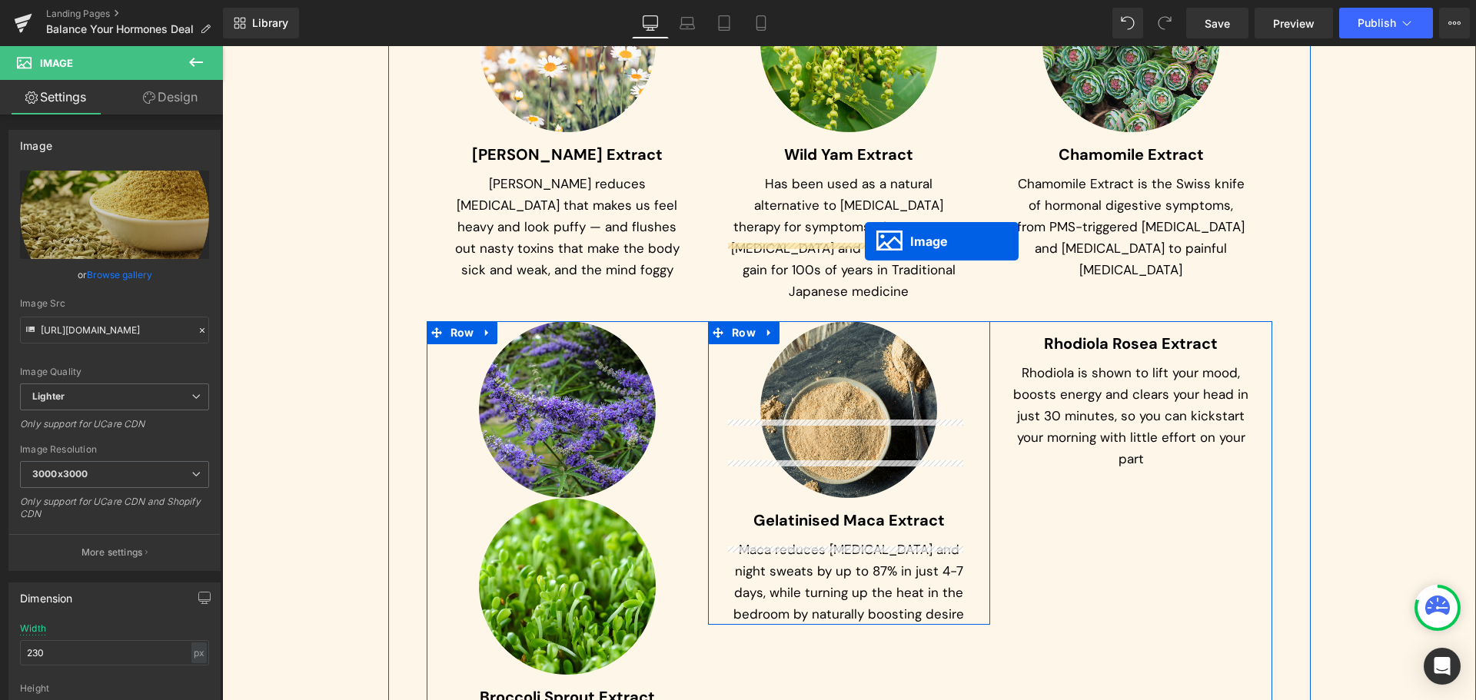
scroll to position [7803, 0]
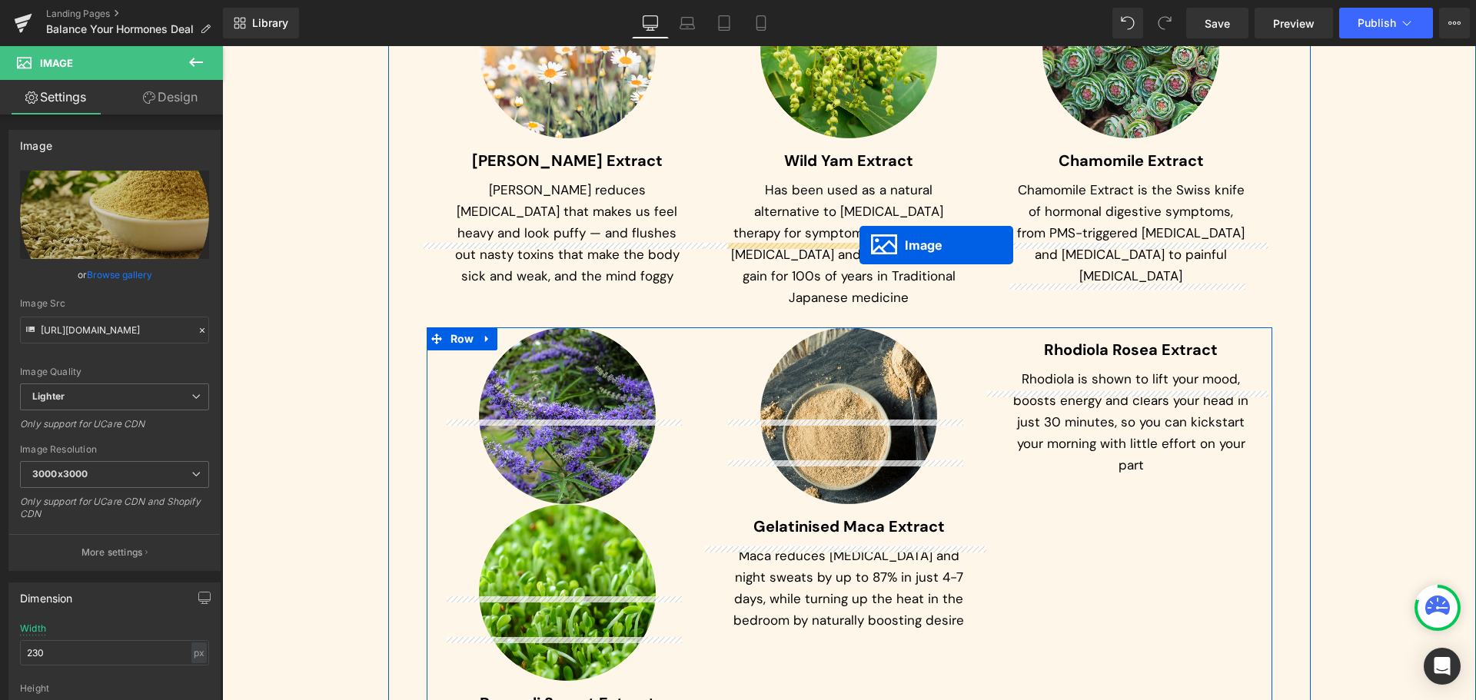
drag, startPoint x: 1136, startPoint y: 472, endPoint x: 860, endPoint y: 245, distance: 357.9
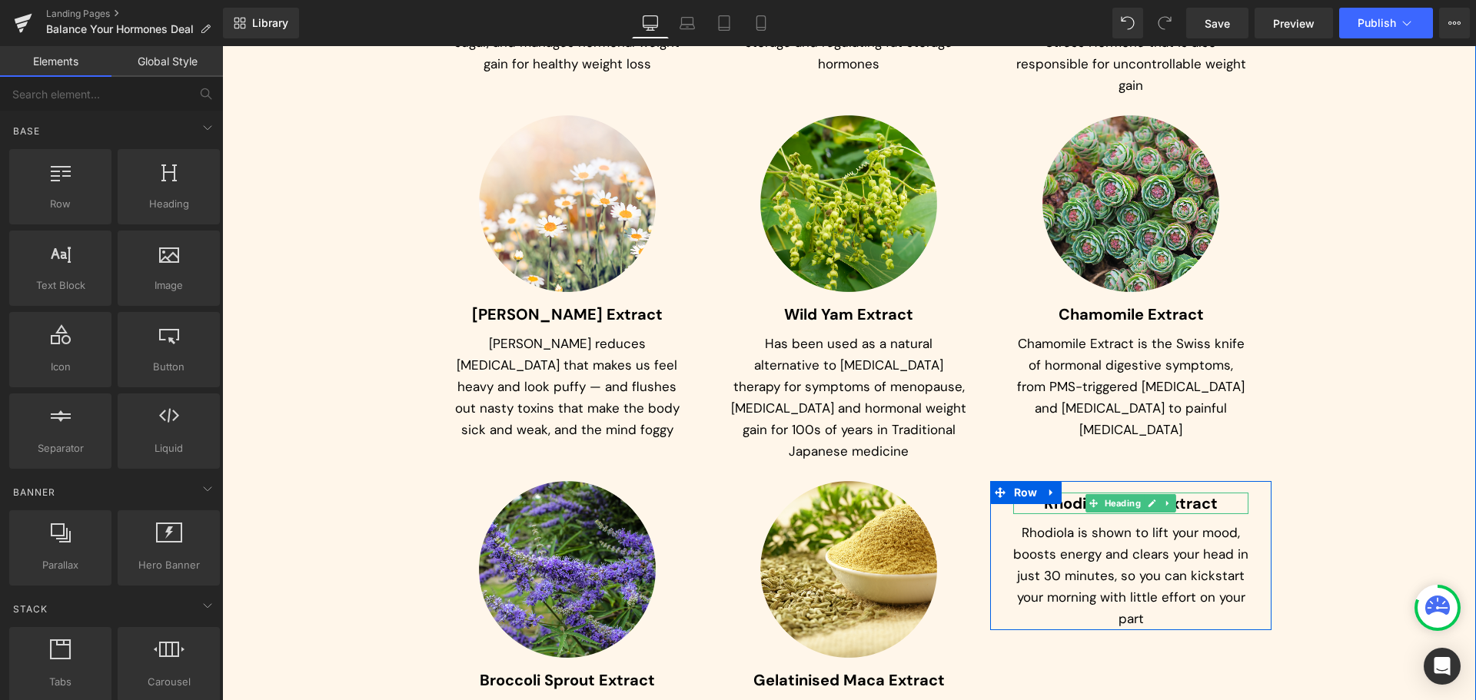
scroll to position [7496, 0]
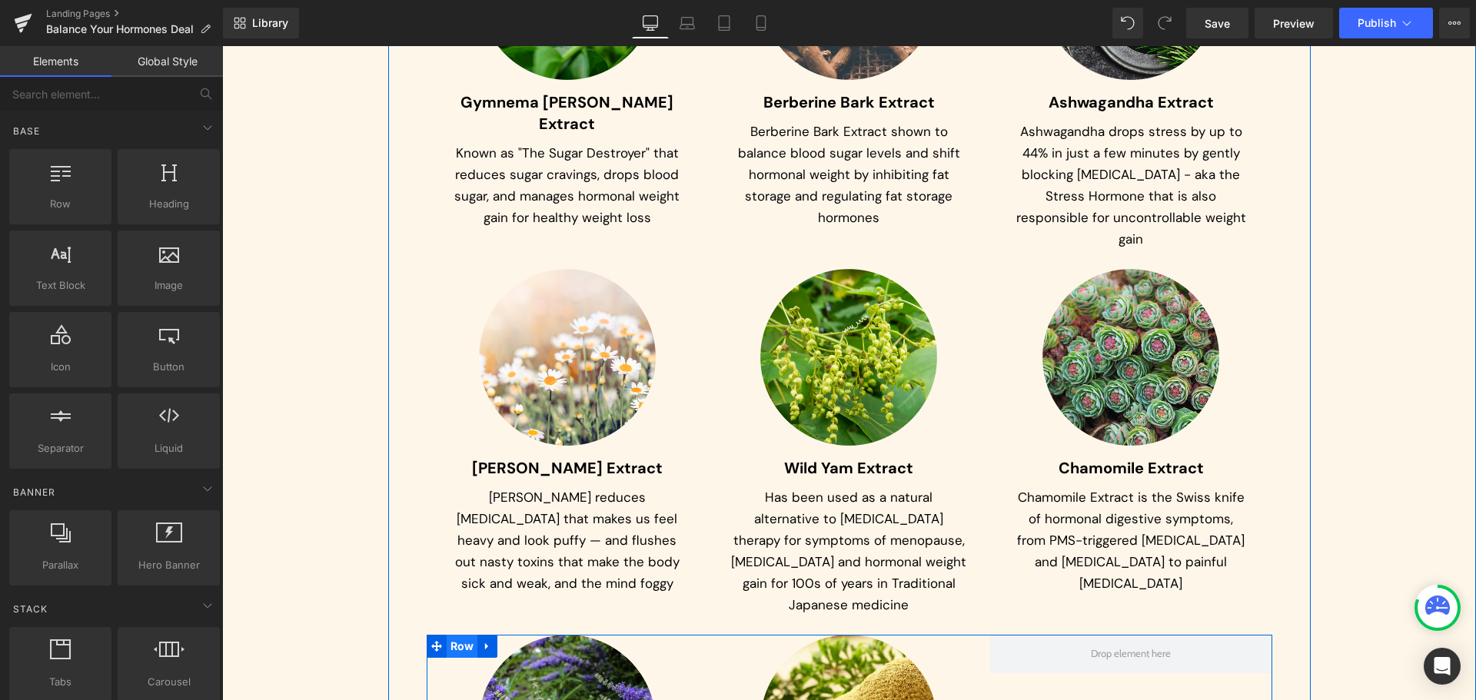
click at [454, 635] on span "Row" at bounding box center [463, 646] width 32 height 23
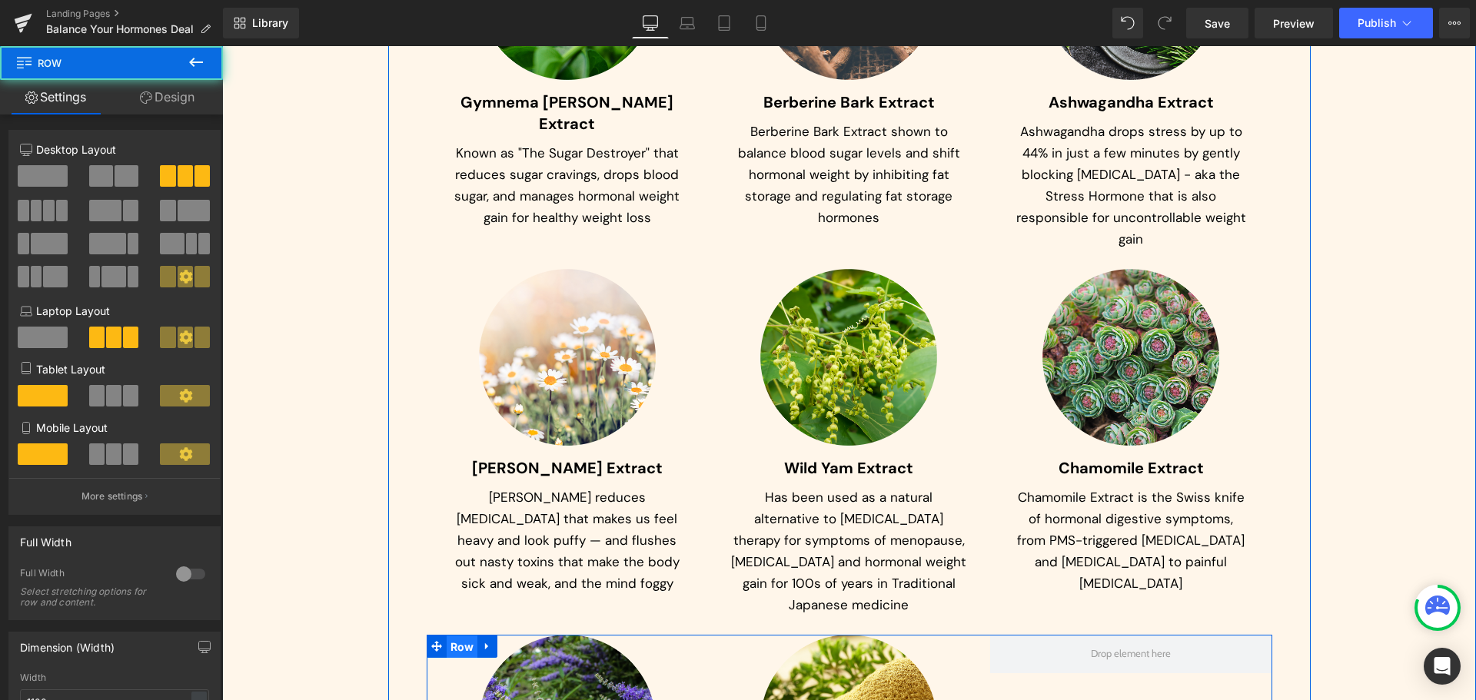
click at [454, 636] on span "Row" at bounding box center [463, 647] width 32 height 23
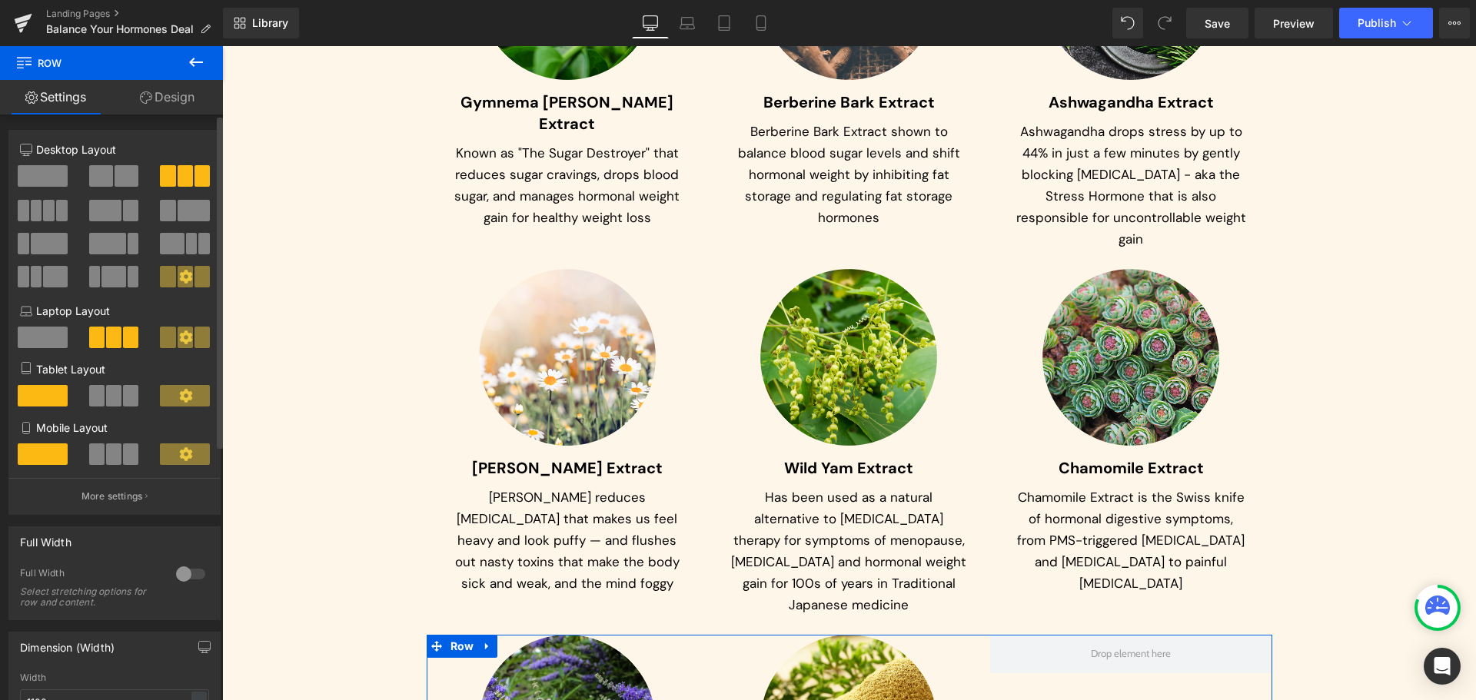
click at [120, 179] on span at bounding box center [127, 176] width 24 height 22
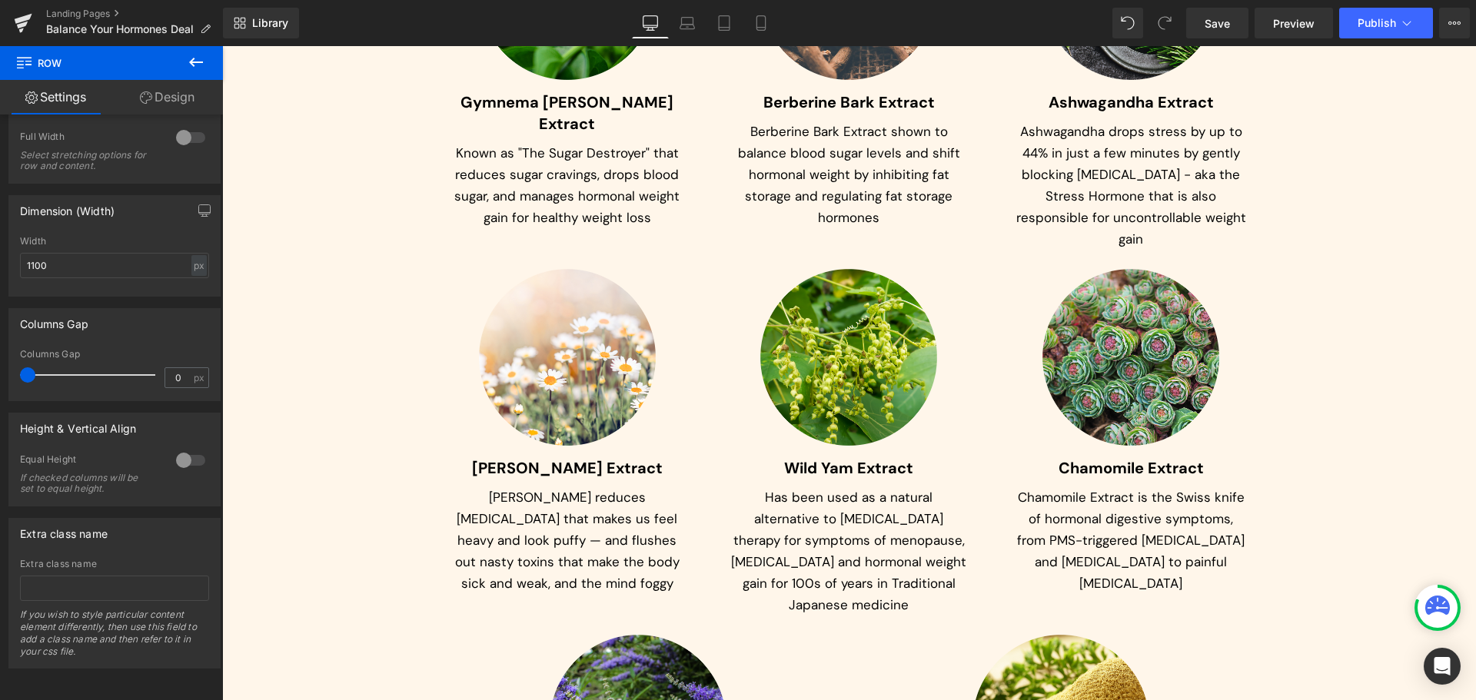
scroll to position [7419, 0]
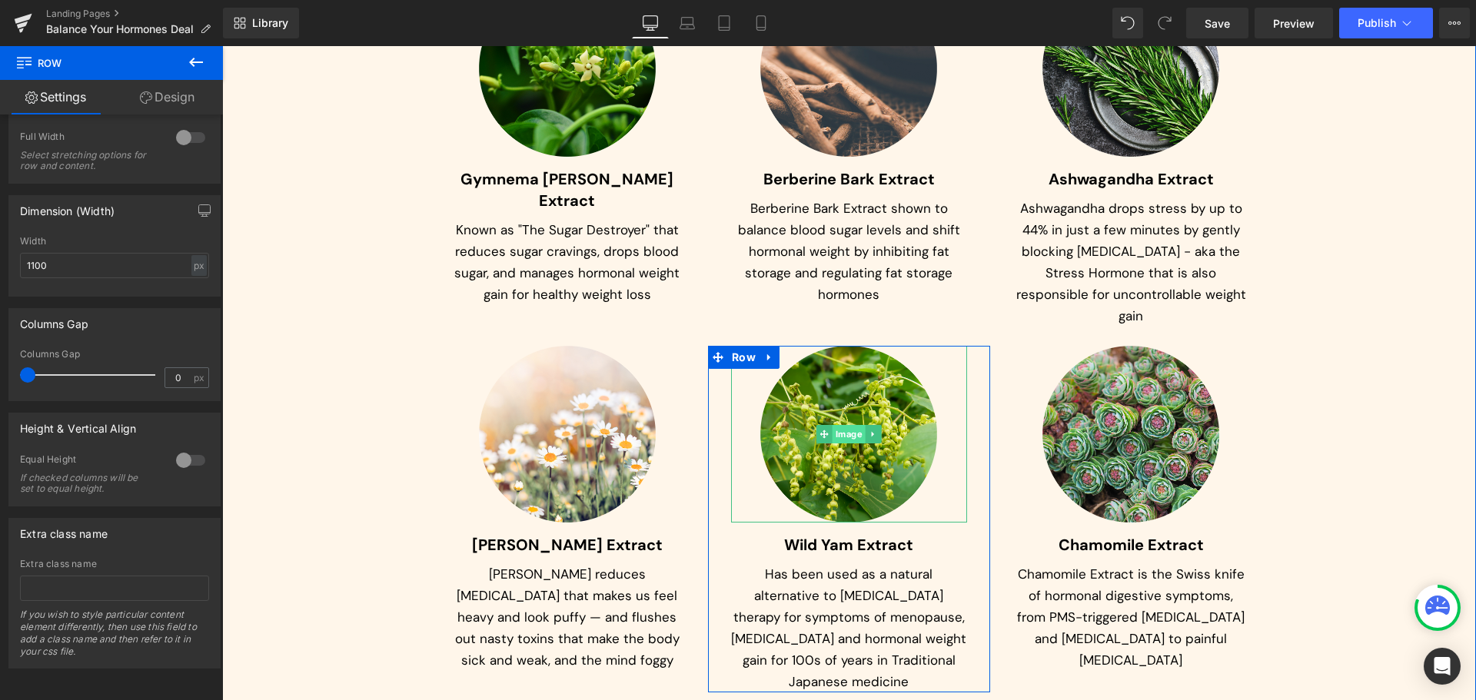
click at [853, 425] on span "Image" at bounding box center [849, 434] width 33 height 18
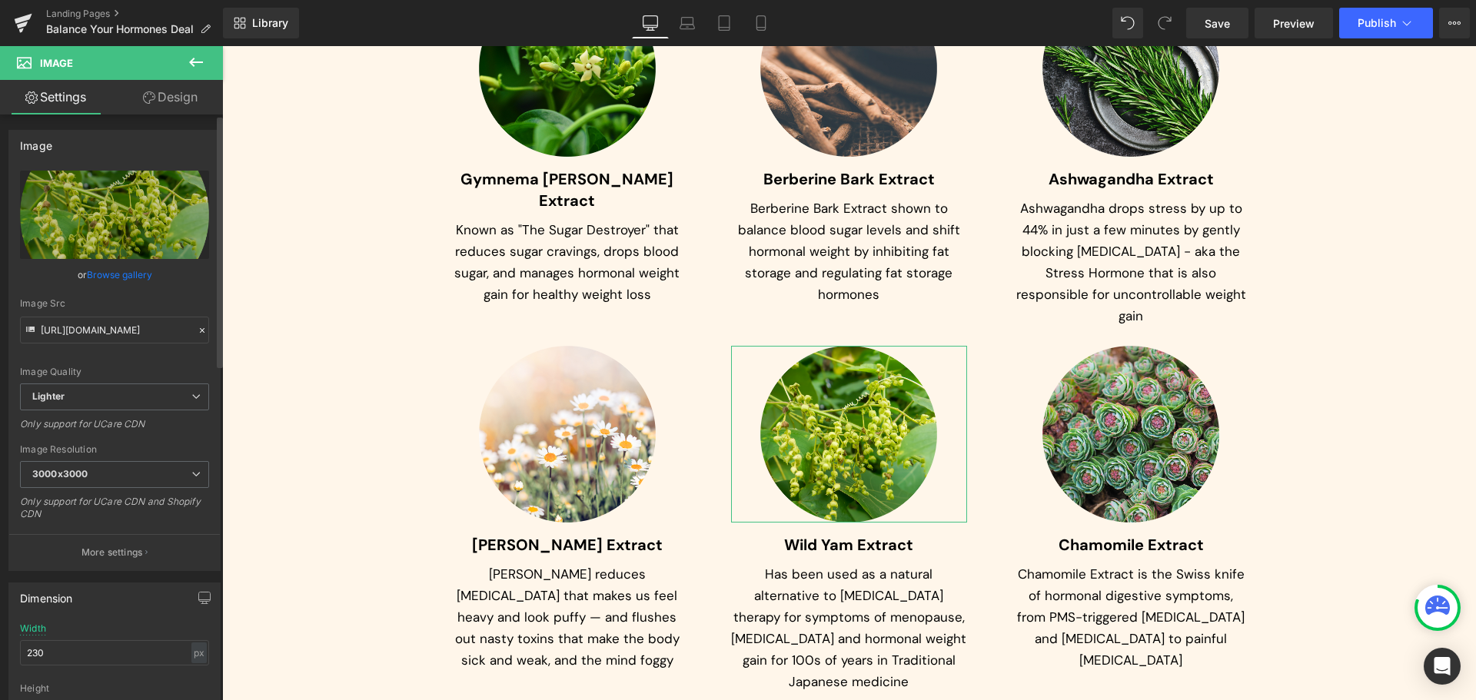
click at [114, 278] on link "Browse gallery" at bounding box center [119, 274] width 65 height 27
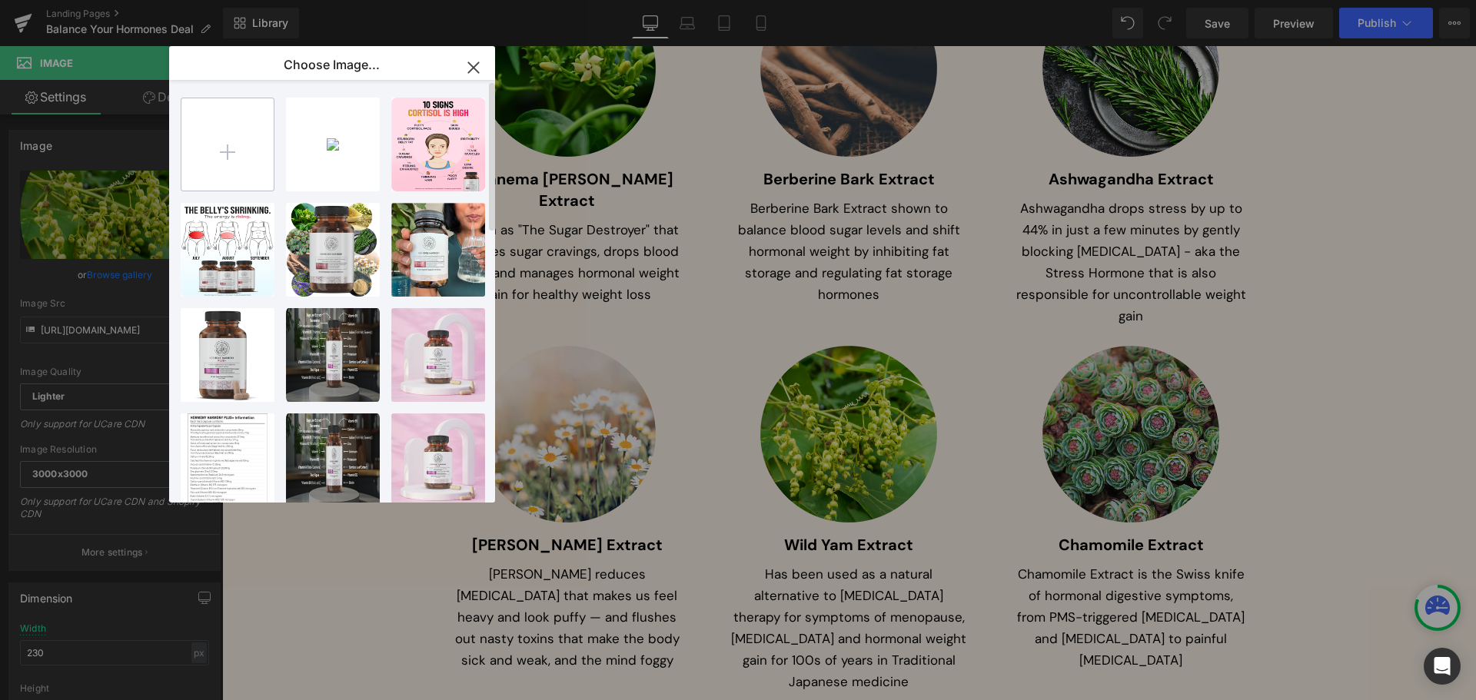
click at [224, 138] on input "file" at bounding box center [227, 144] width 92 height 92
type input "C:\fakepath\Ellipse 249.png"
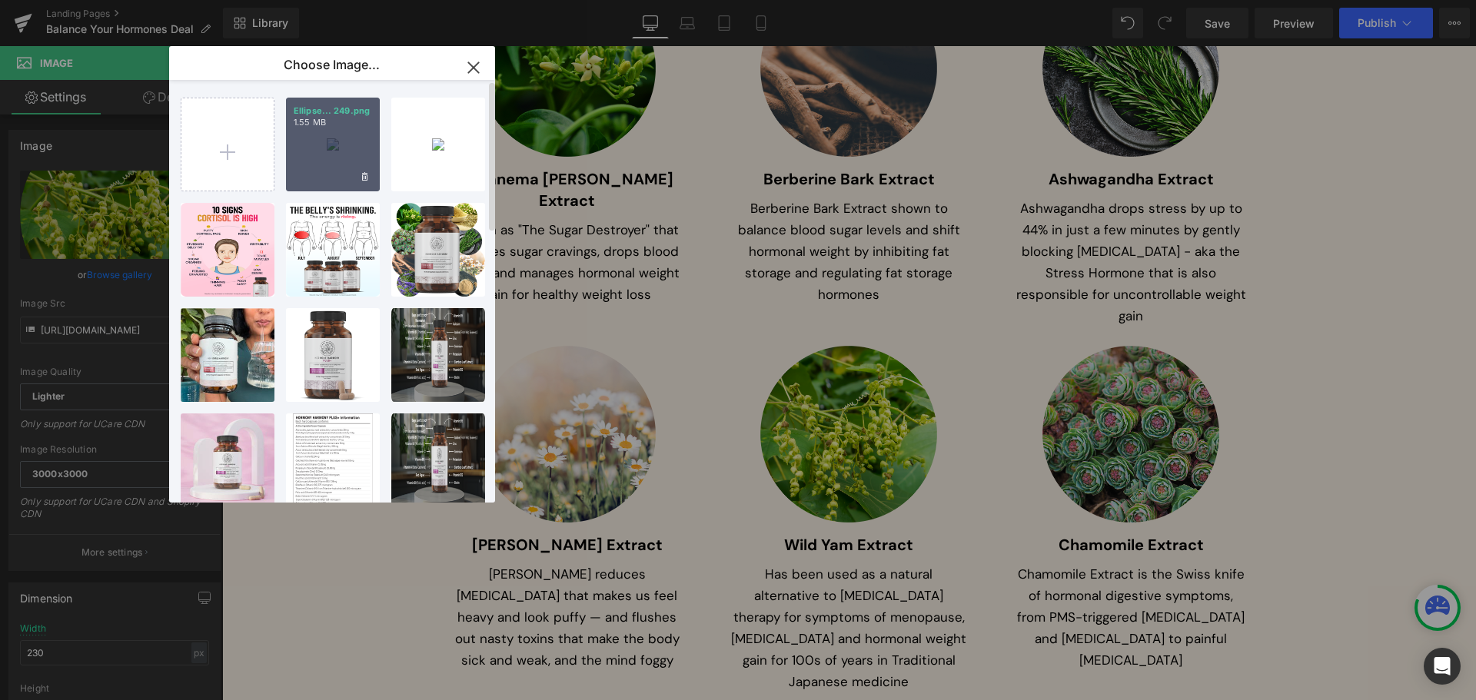
click at [320, 155] on div "Ellipse... 249.png 1.55 MB" at bounding box center [333, 145] width 94 height 94
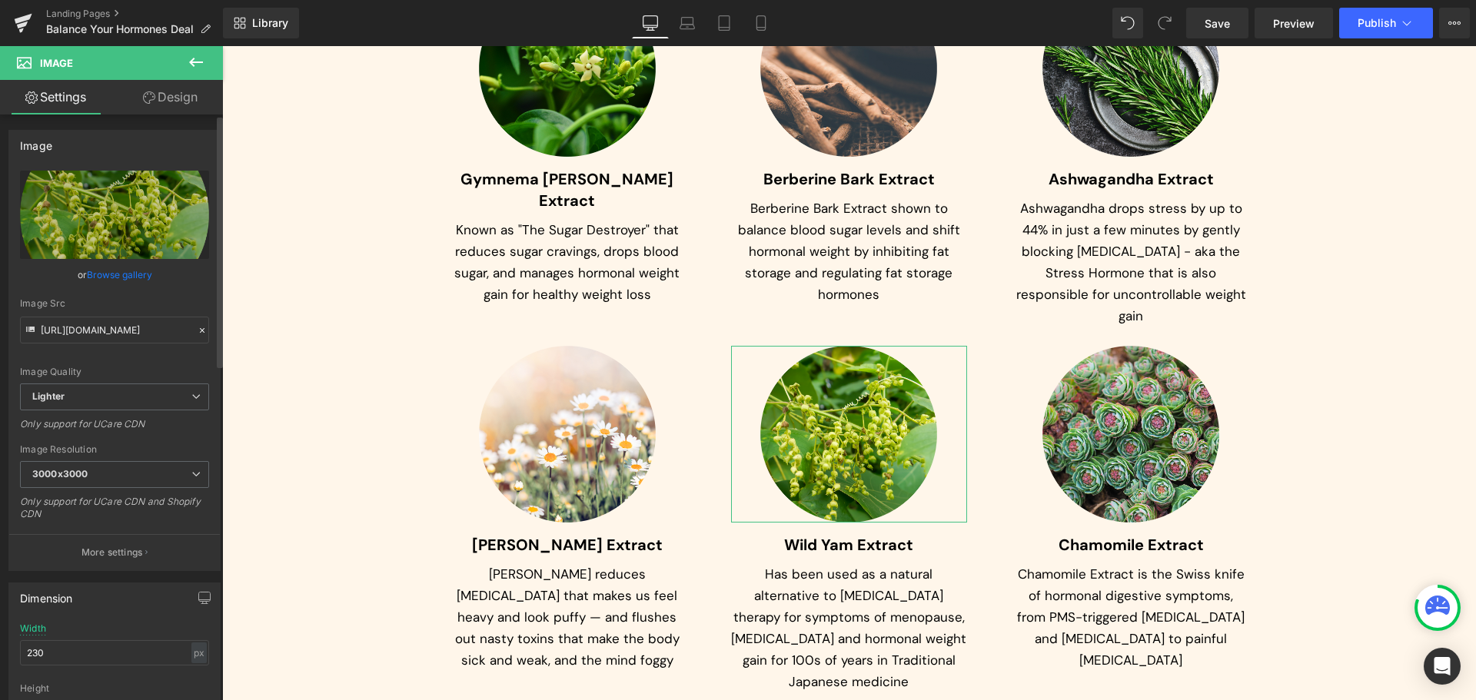
click at [112, 271] on link "Browse gallery" at bounding box center [119, 274] width 65 height 27
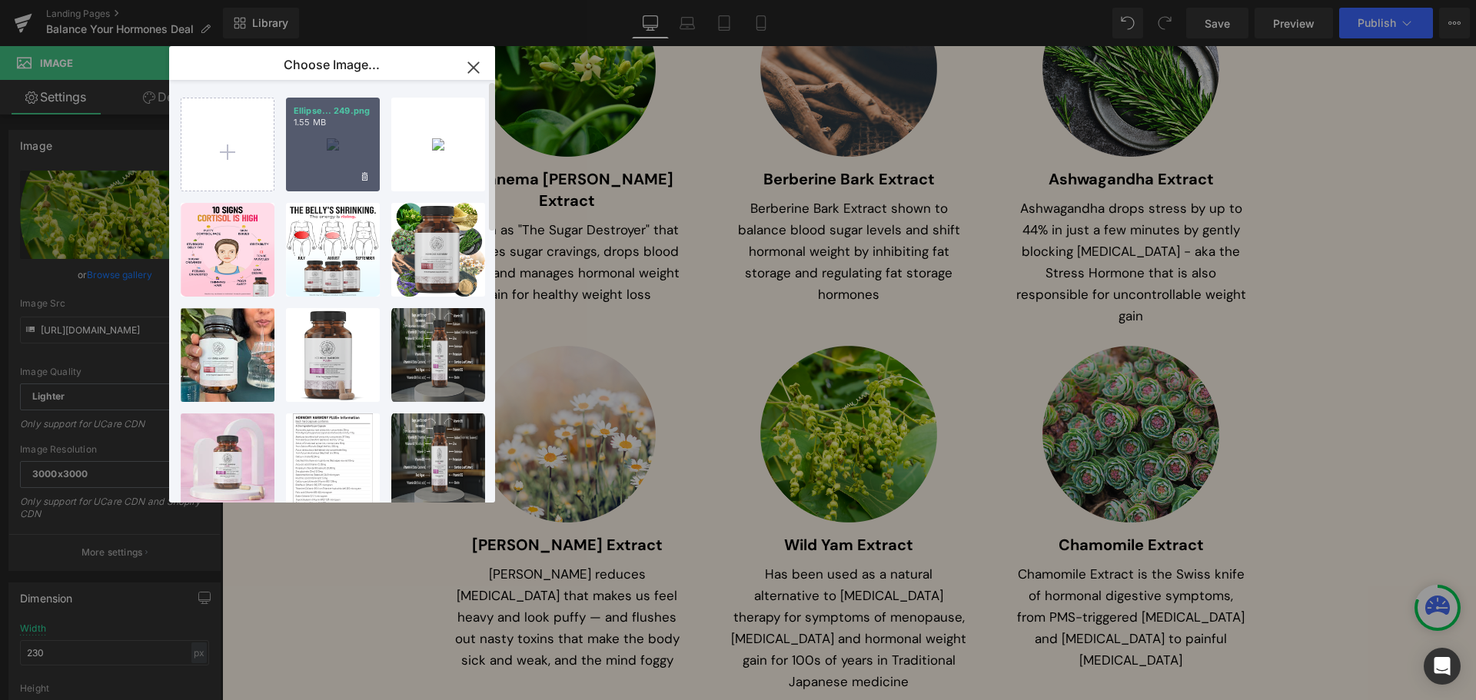
click at [340, 161] on div "Ellipse... 249.png 1.55 MB" at bounding box center [333, 145] width 94 height 94
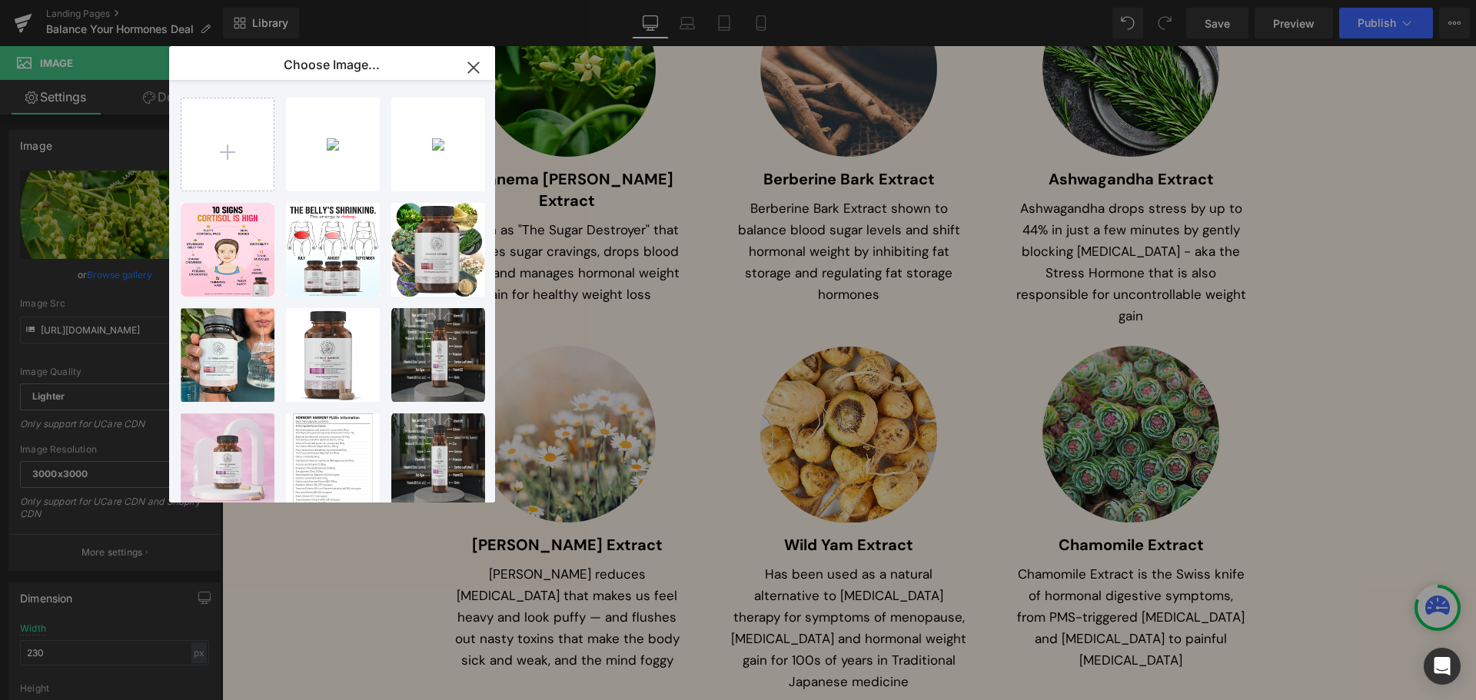
type input "https://ucarecdn.com/b32f145f-276d-45d5-8c03-8d5b540d854c/-/format/auto/-/previ…"
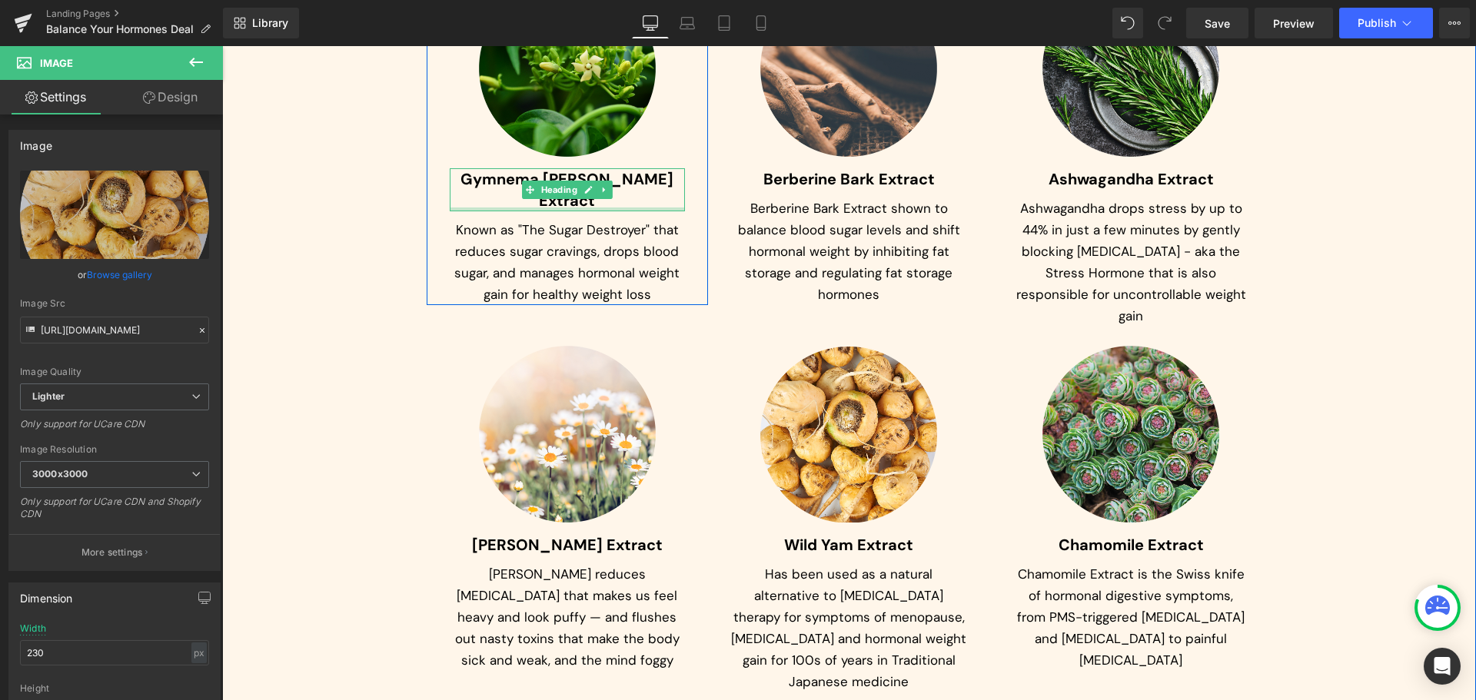
click at [477, 169] on span "Gymnema Sylvestre Extract" at bounding box center [567, 190] width 213 height 42
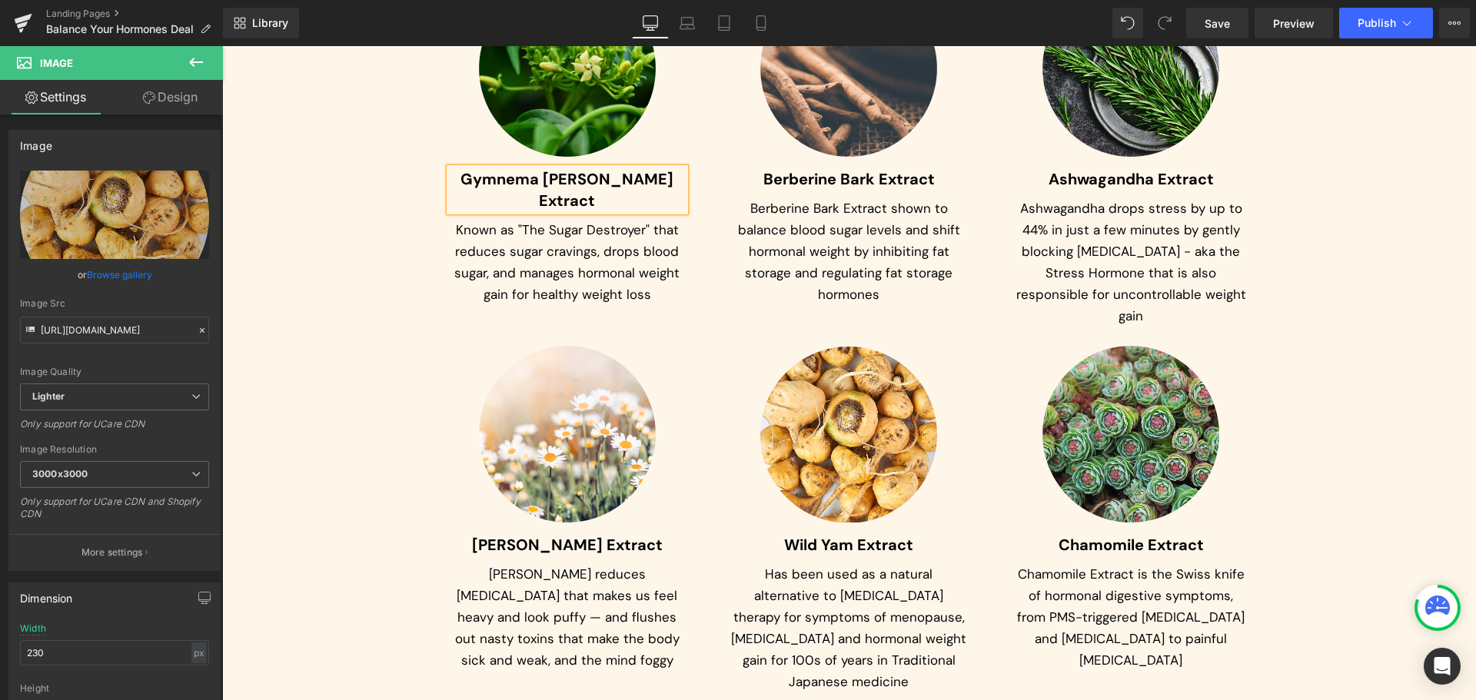
click at [481, 169] on span "Gymnema Sylvestre Extract" at bounding box center [567, 190] width 213 height 42
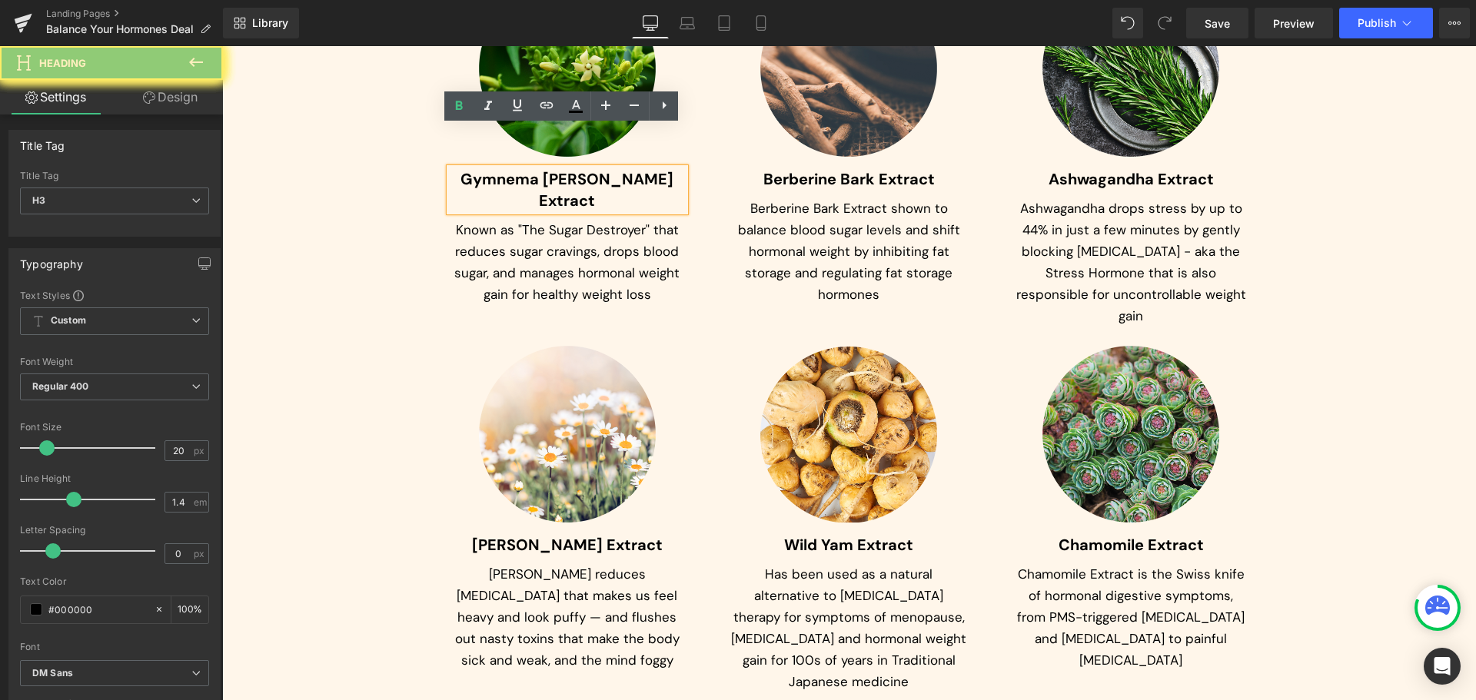
paste div
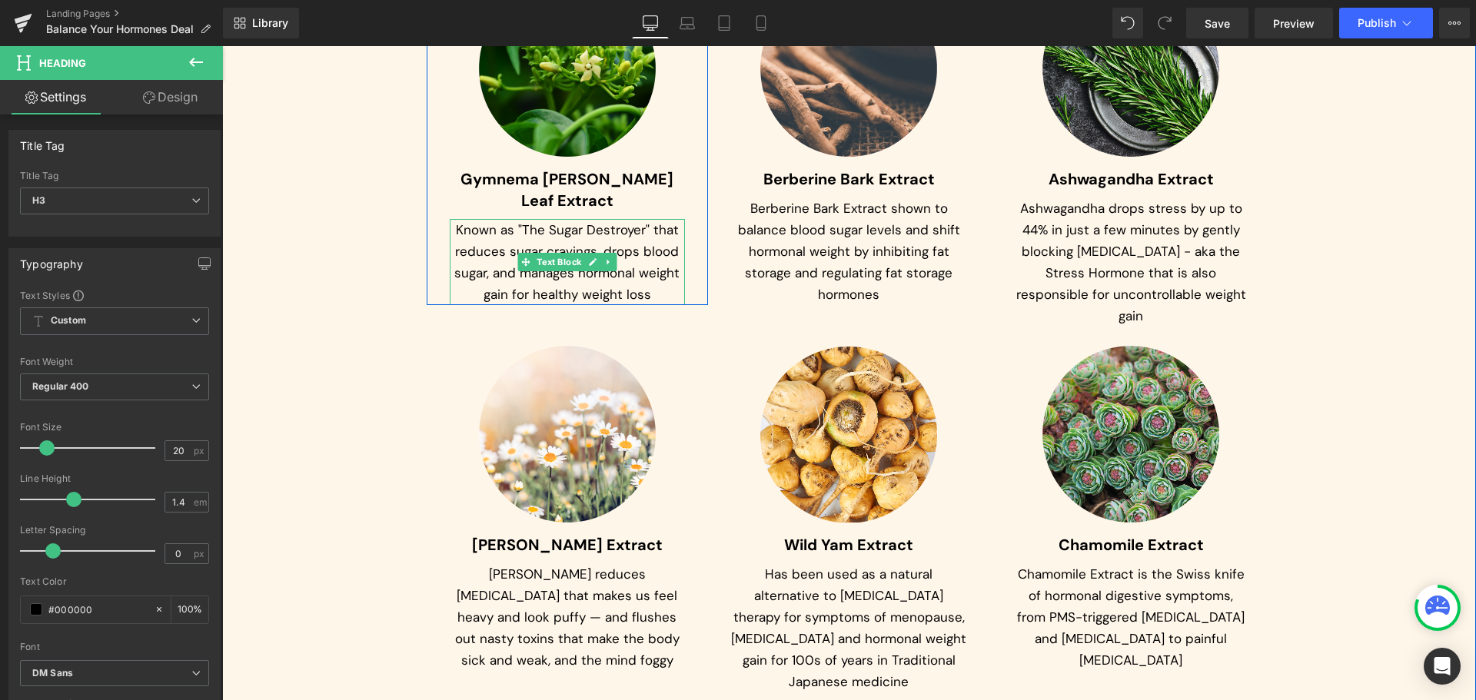
click at [479, 219] on p "Known as "The Sugar Destroyer" that reduces sugar cravings, drops blood sugar, …" at bounding box center [568, 262] width 236 height 86
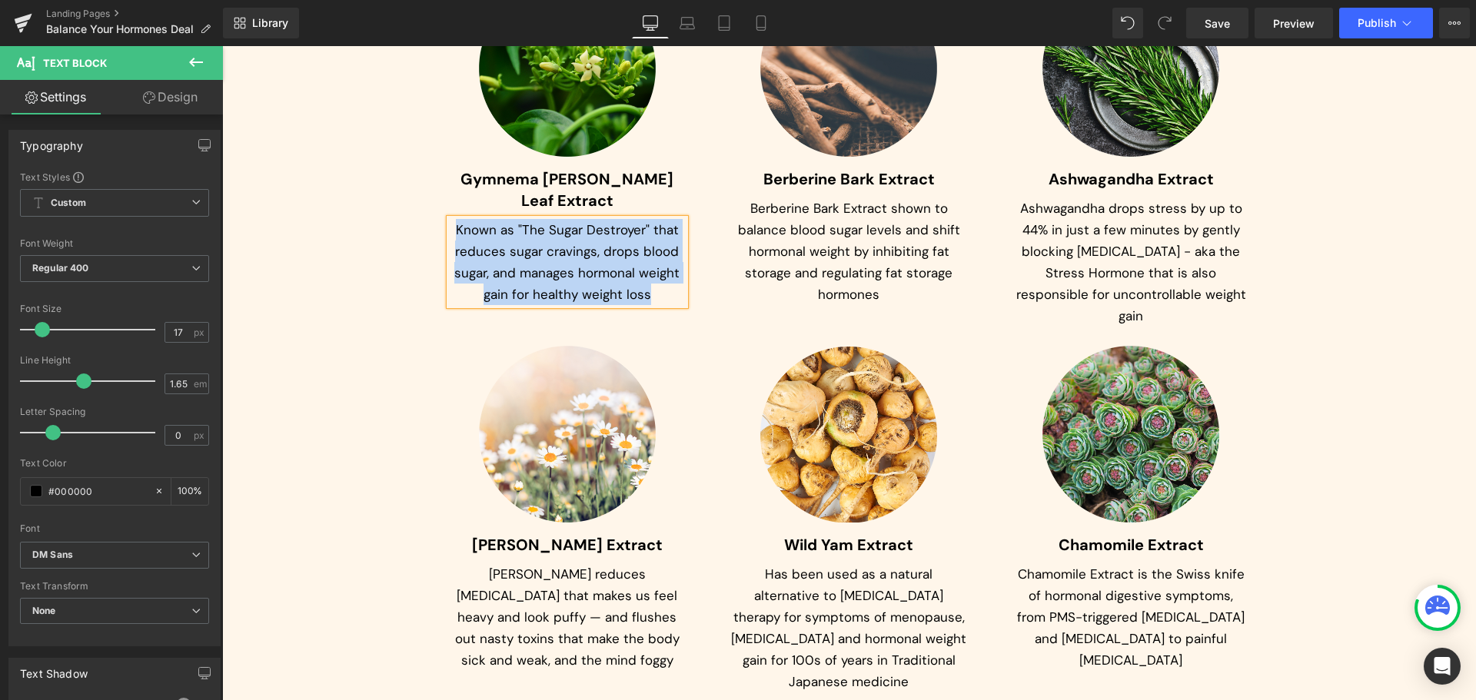
paste div
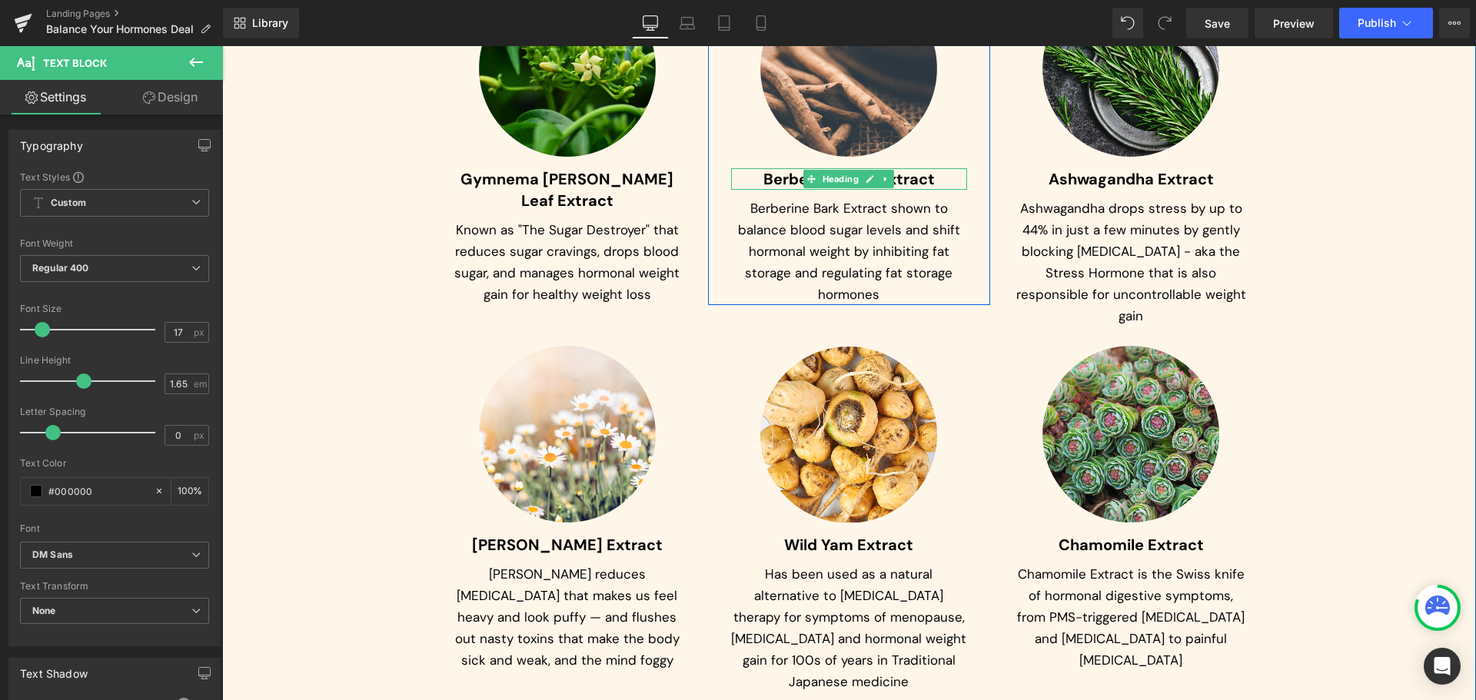
click at [766, 169] on span "Berberine Bark Extract" at bounding box center [848, 179] width 171 height 20
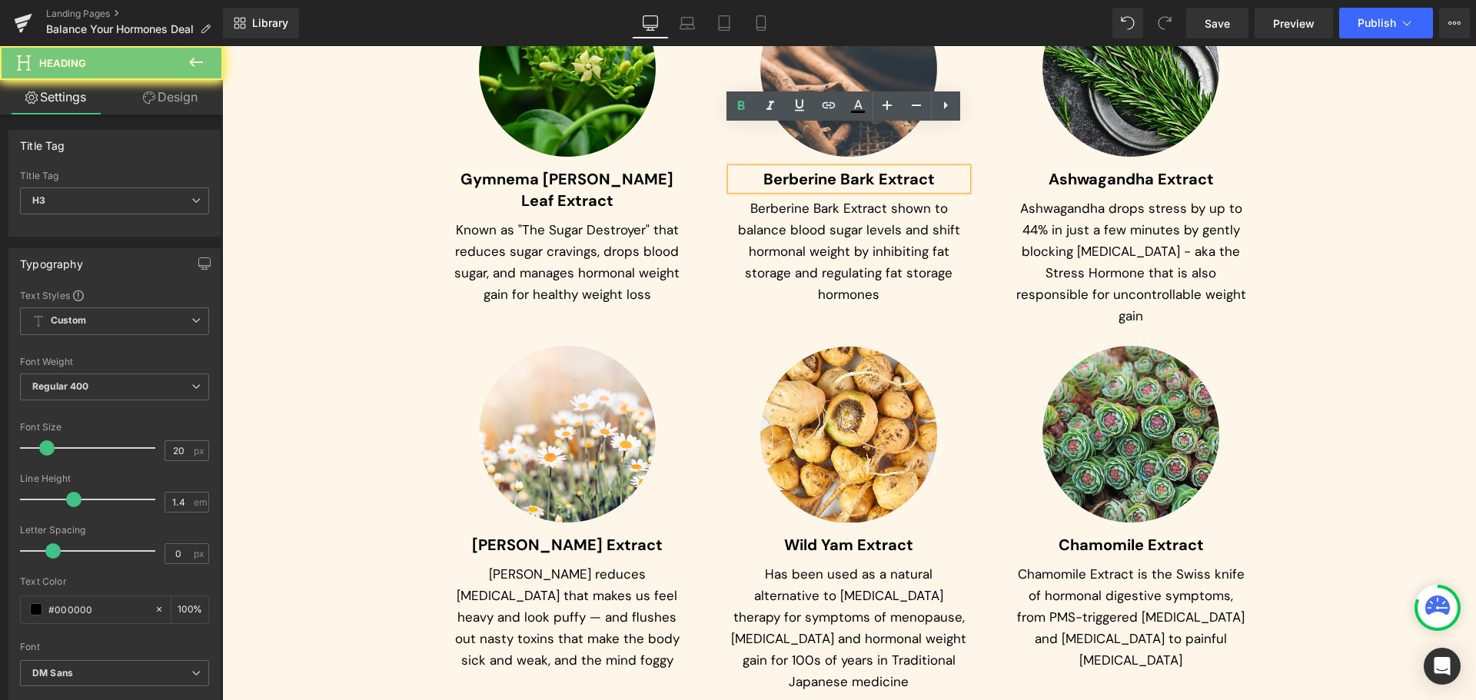
paste div
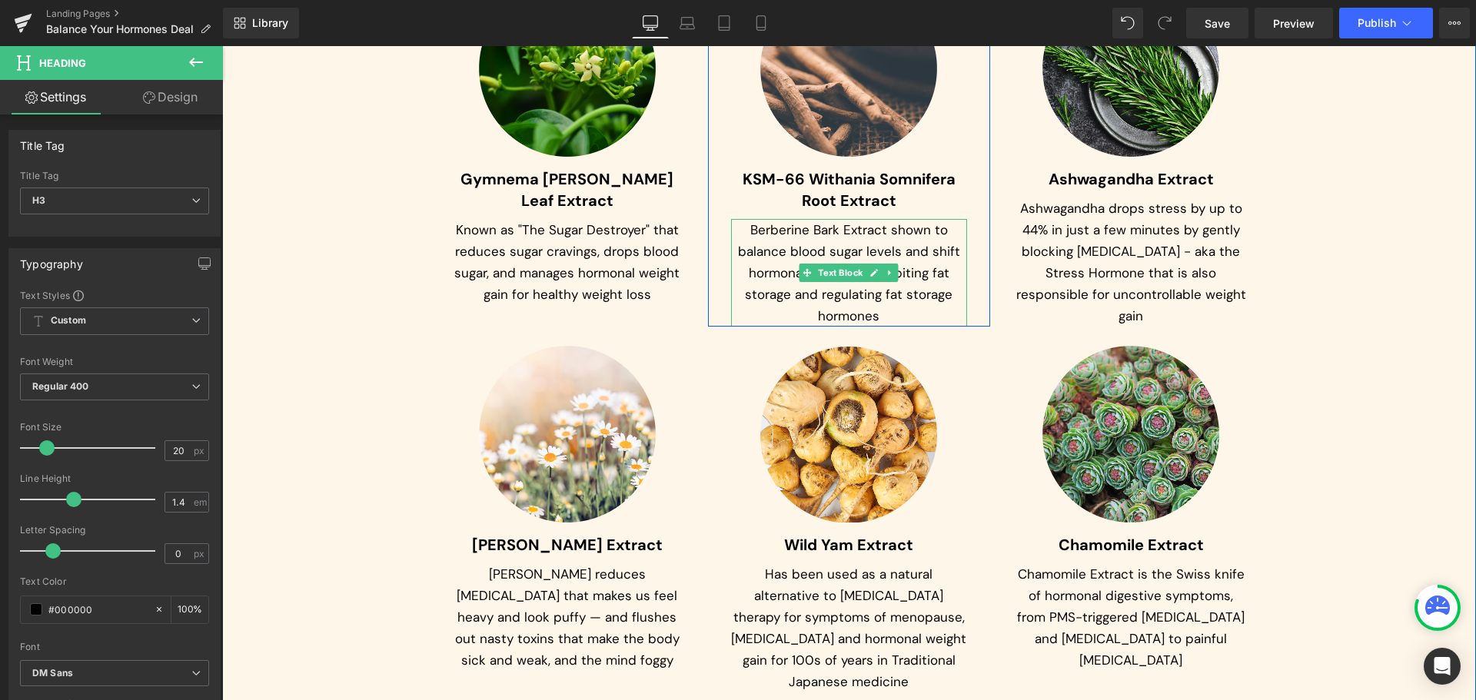
click at [788, 219] on p "Berberine Bark Extract shown to balance blood sugar levels and shift hormonal w…" at bounding box center [849, 273] width 236 height 108
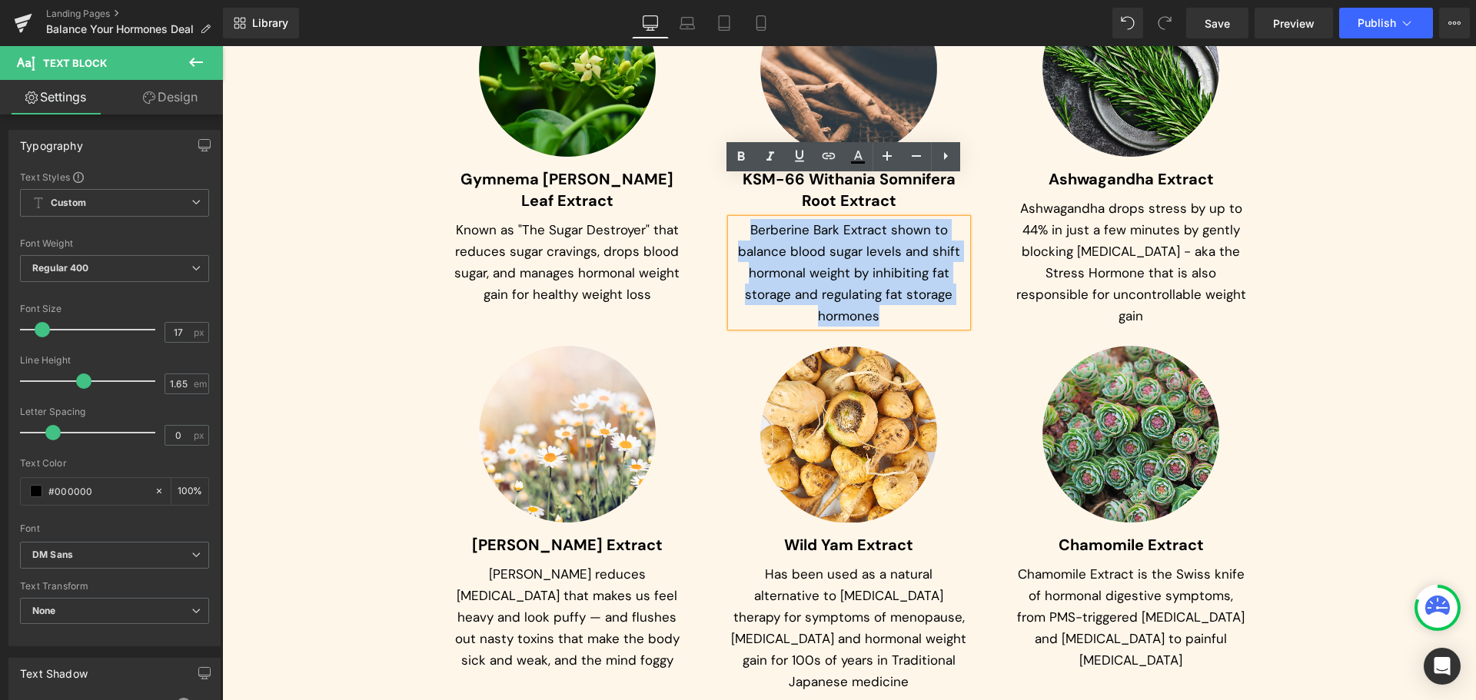
paste div
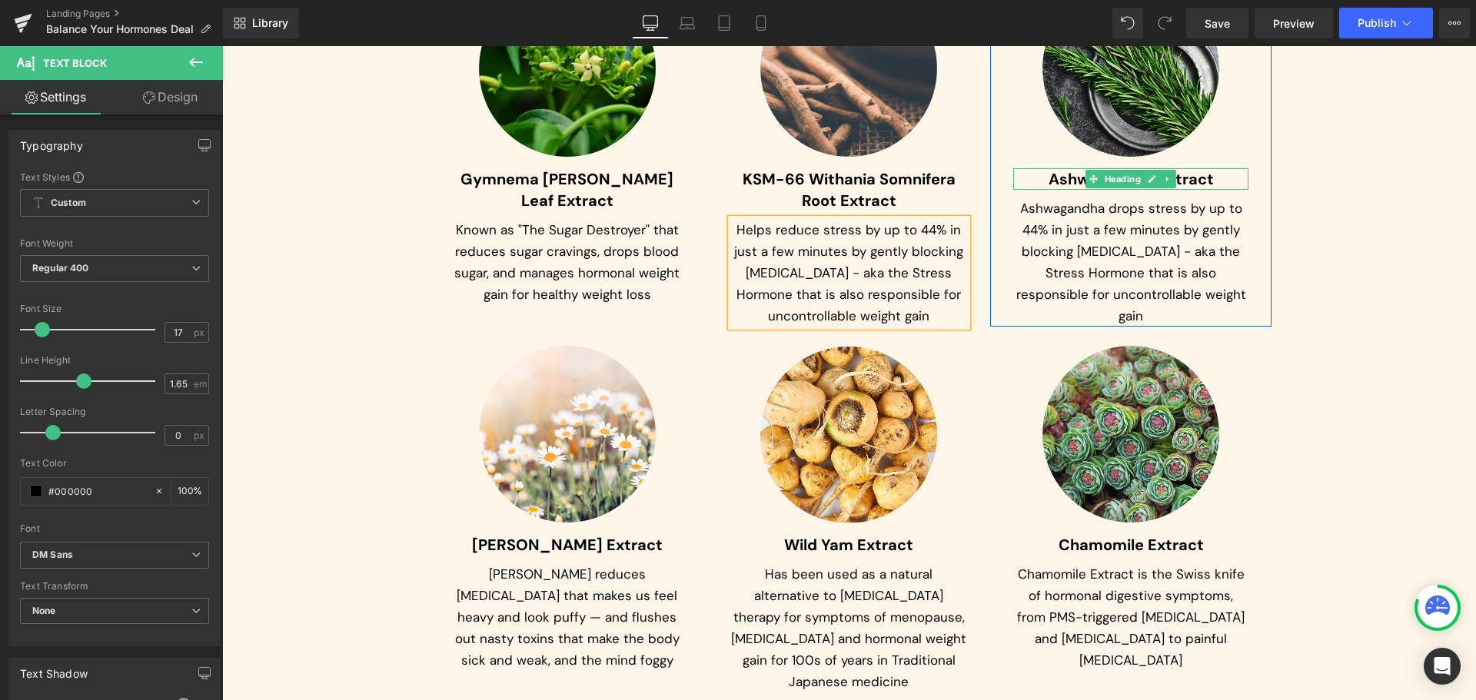
click at [1068, 169] on span "Ashwagandha Extract" at bounding box center [1131, 179] width 165 height 20
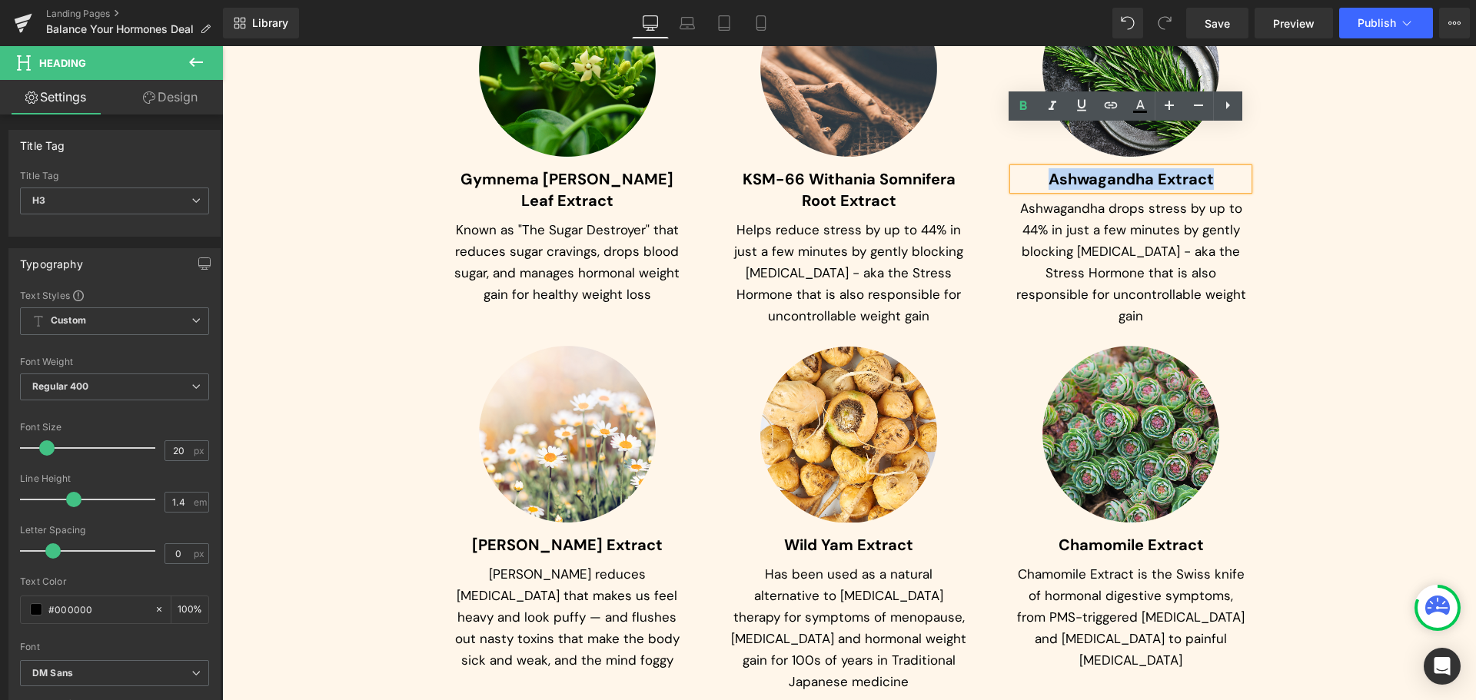
paste div
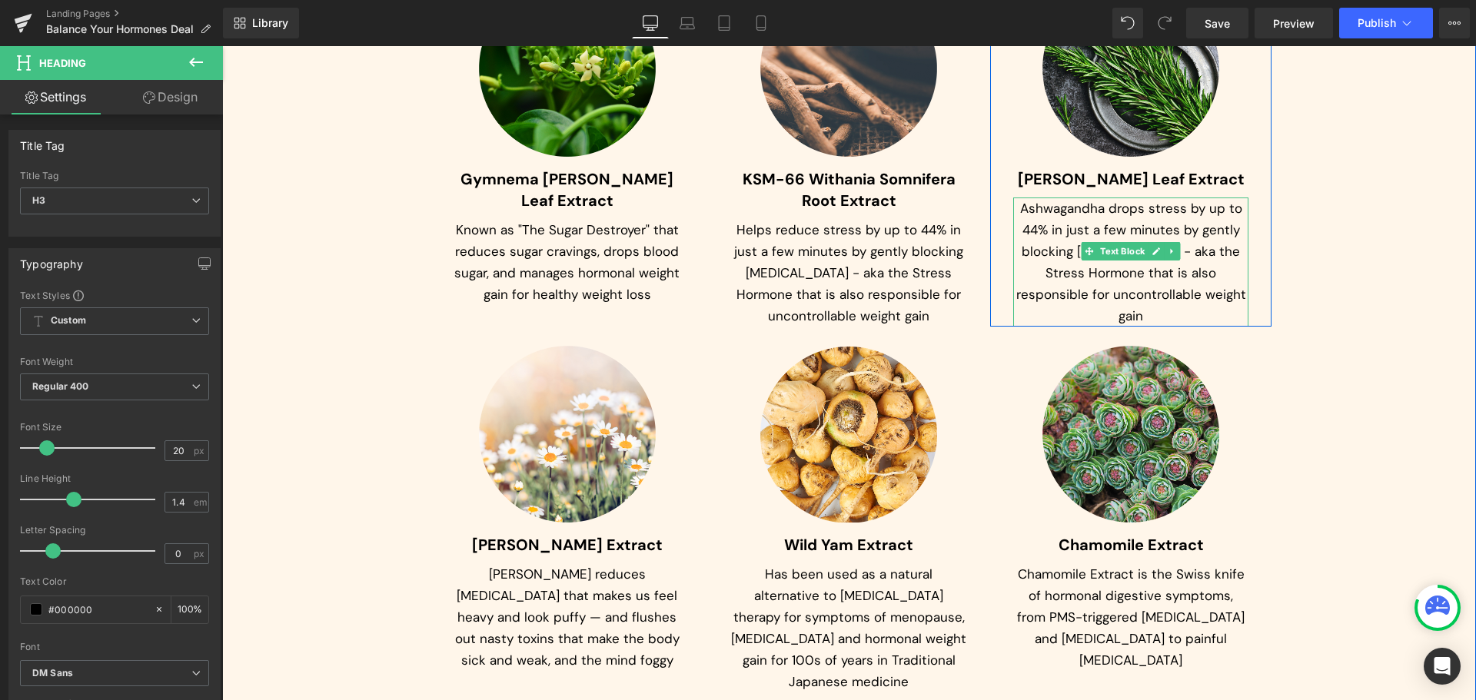
click at [1063, 198] on p "Ashwagandha drops stress by up to 44% in just a few minutes by gently blocking …" at bounding box center [1131, 262] width 236 height 129
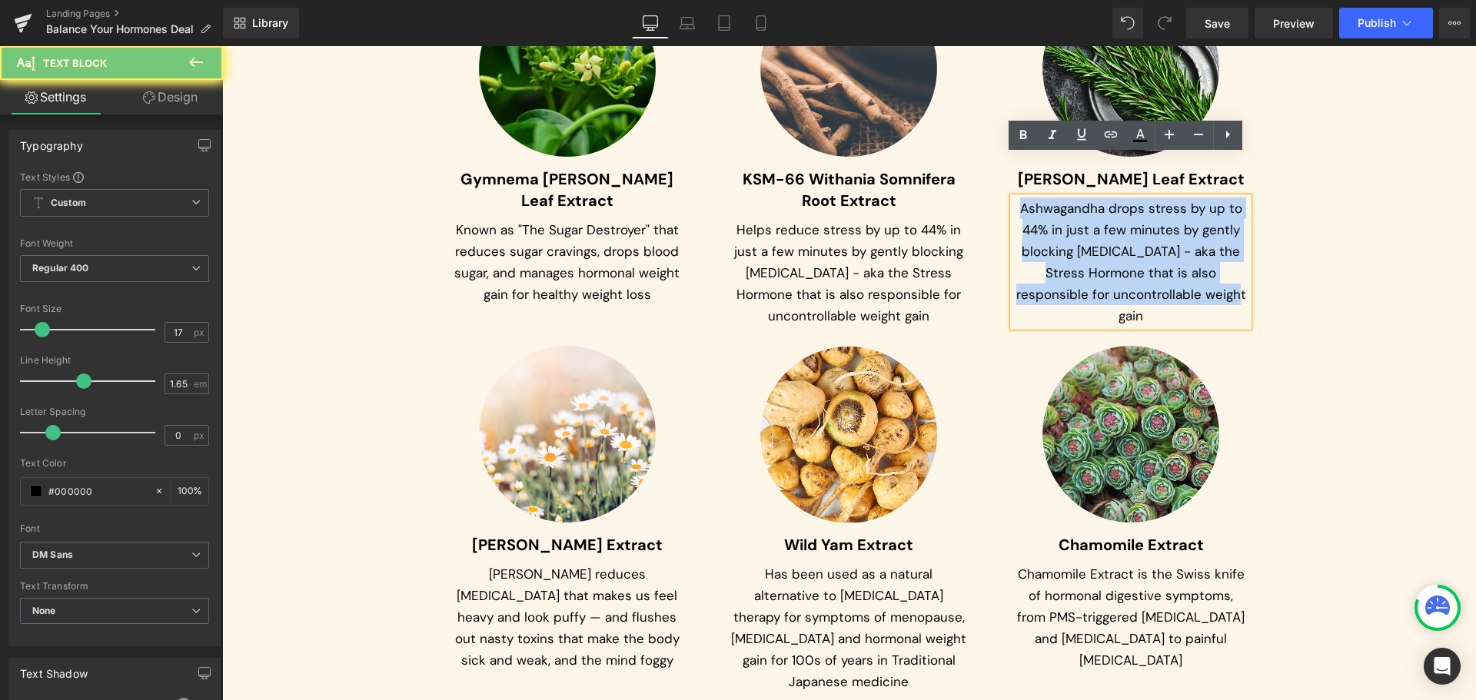
paste div
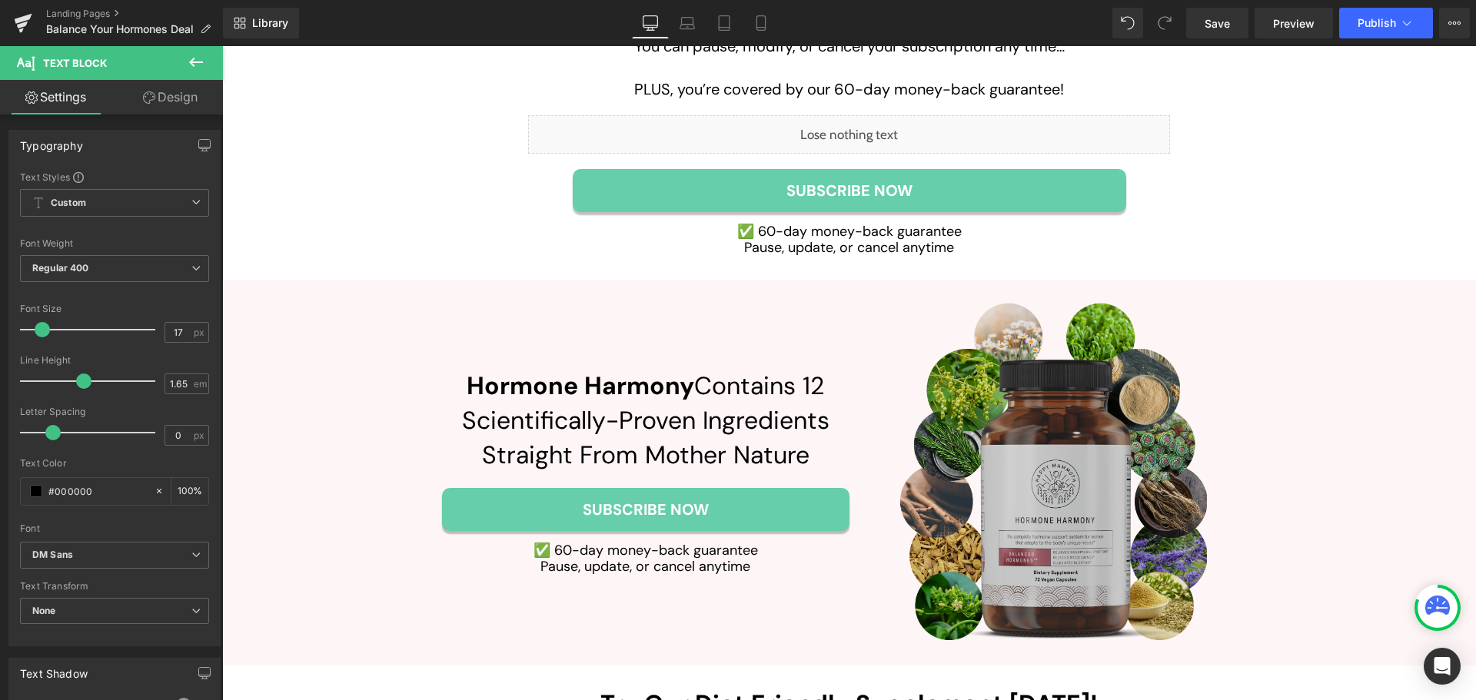
scroll to position [6265, 0]
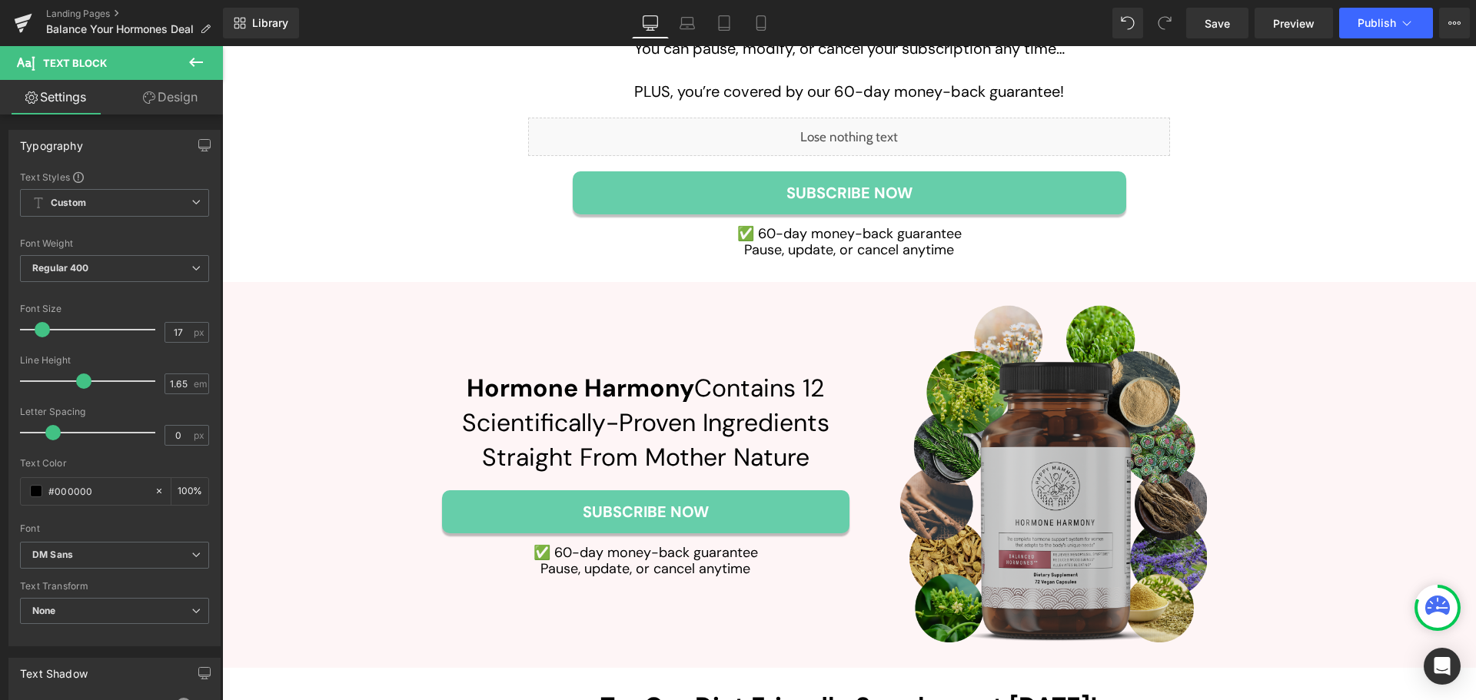
click at [1057, 429] on div "Image" at bounding box center [1053, 475] width 407 height 340
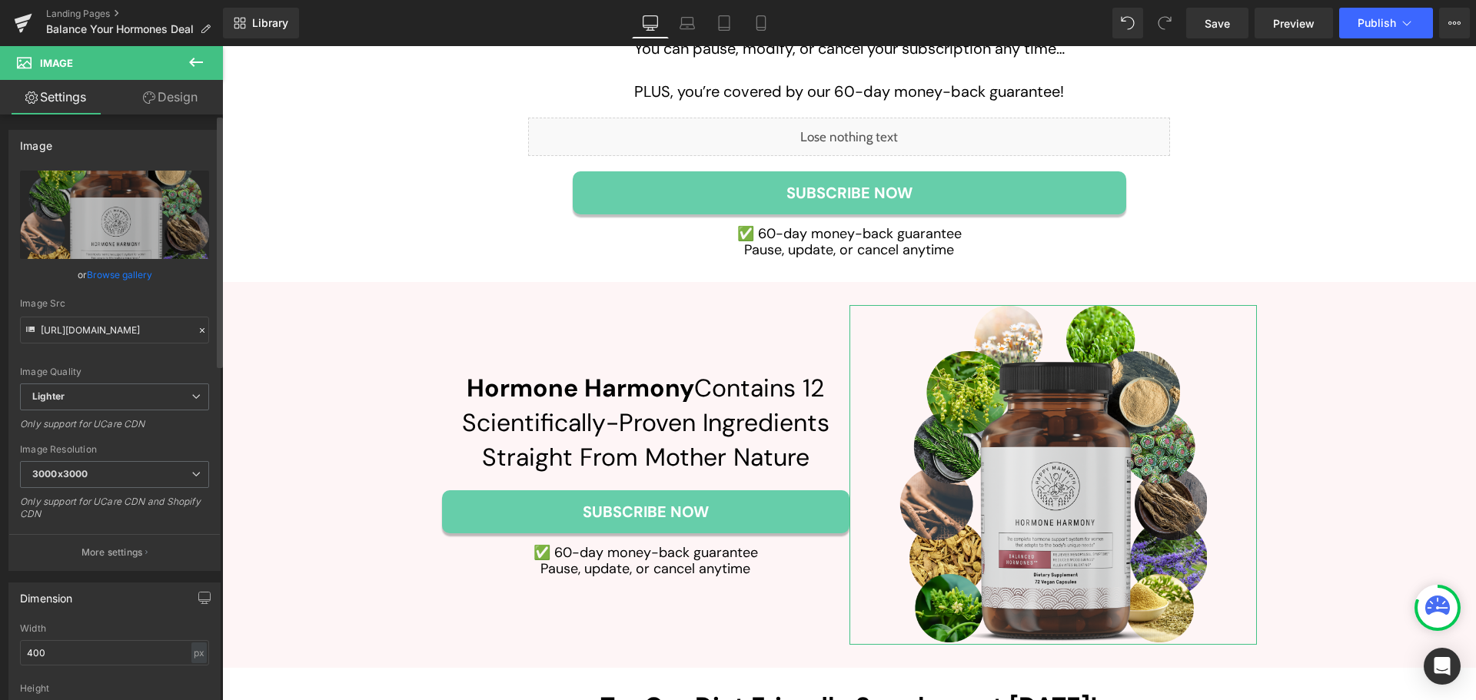
click at [125, 274] on link "Browse gallery" at bounding box center [119, 274] width 65 height 27
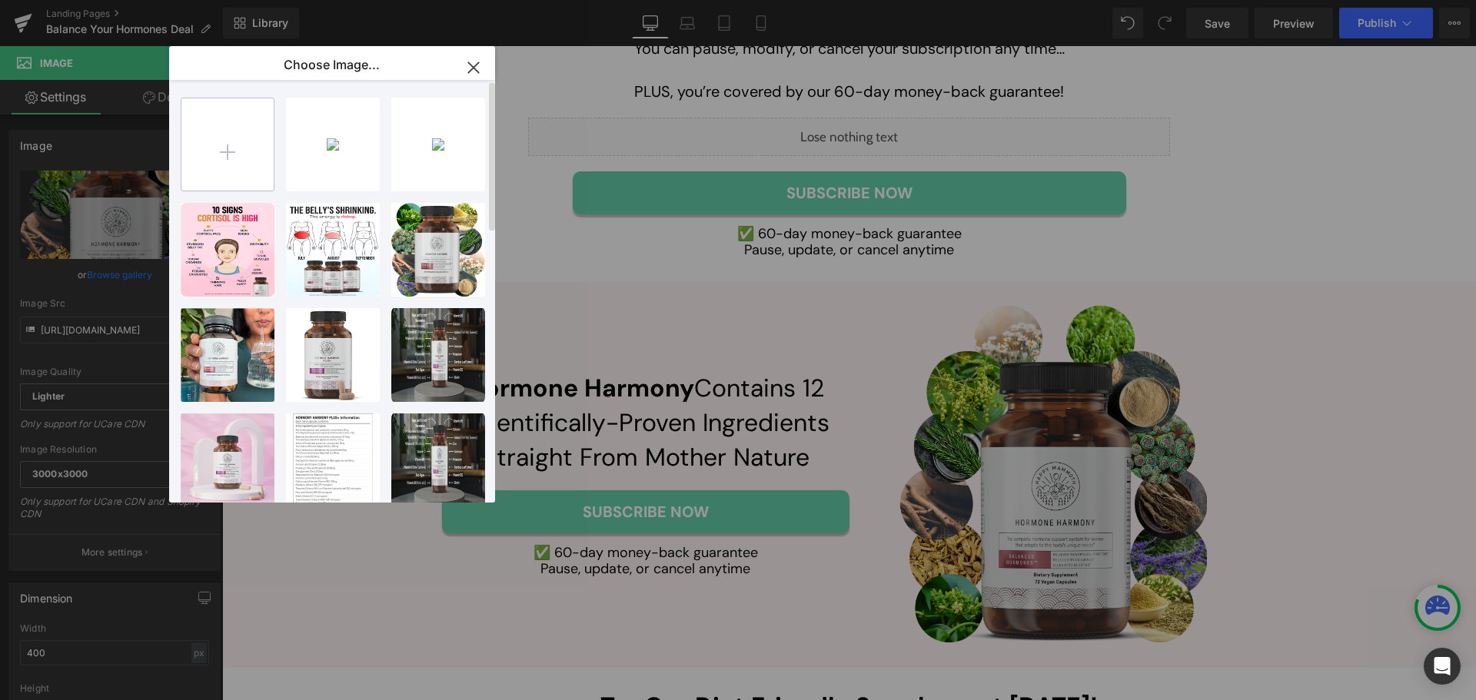
click at [225, 157] on input "file" at bounding box center [227, 144] width 92 height 92
type input "C:\fakepath\Group 1000003032 (1).png"
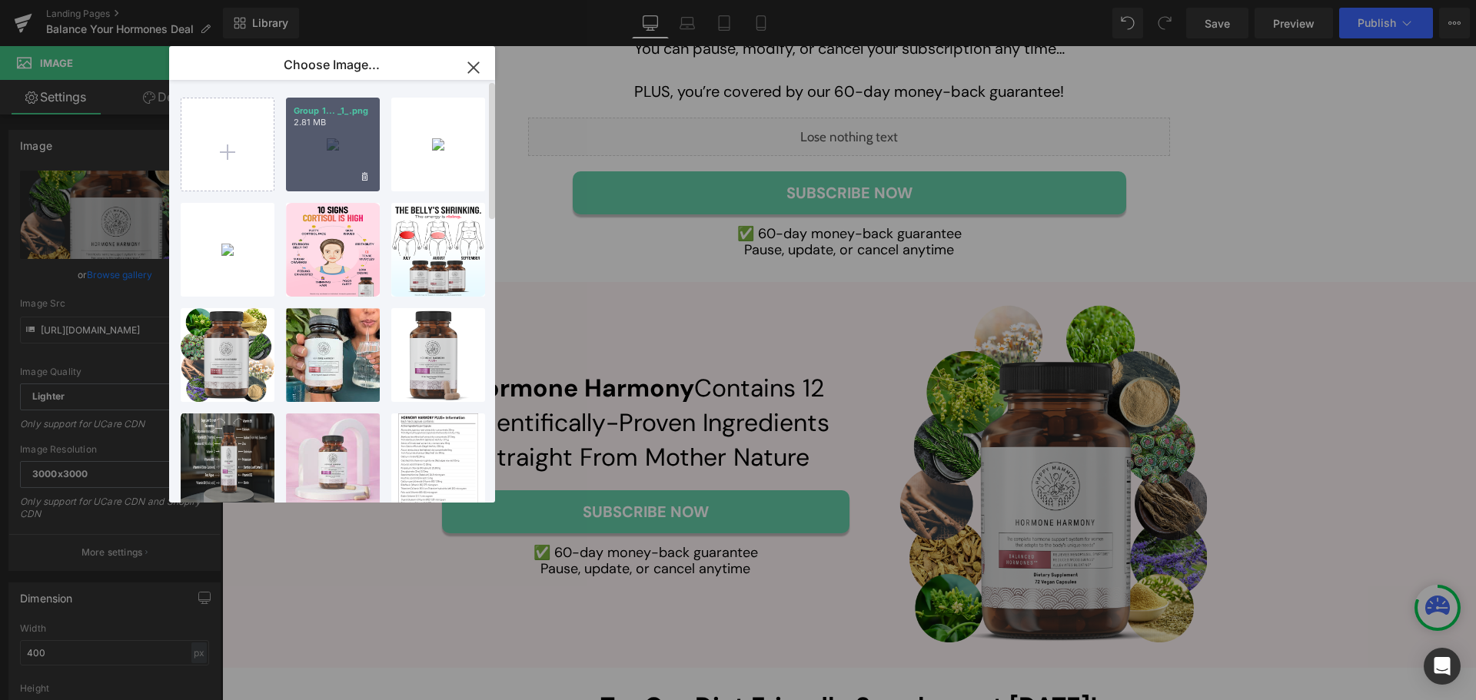
click at [321, 155] on div "Group 1... _1_.png 2.81 MB" at bounding box center [333, 145] width 94 height 94
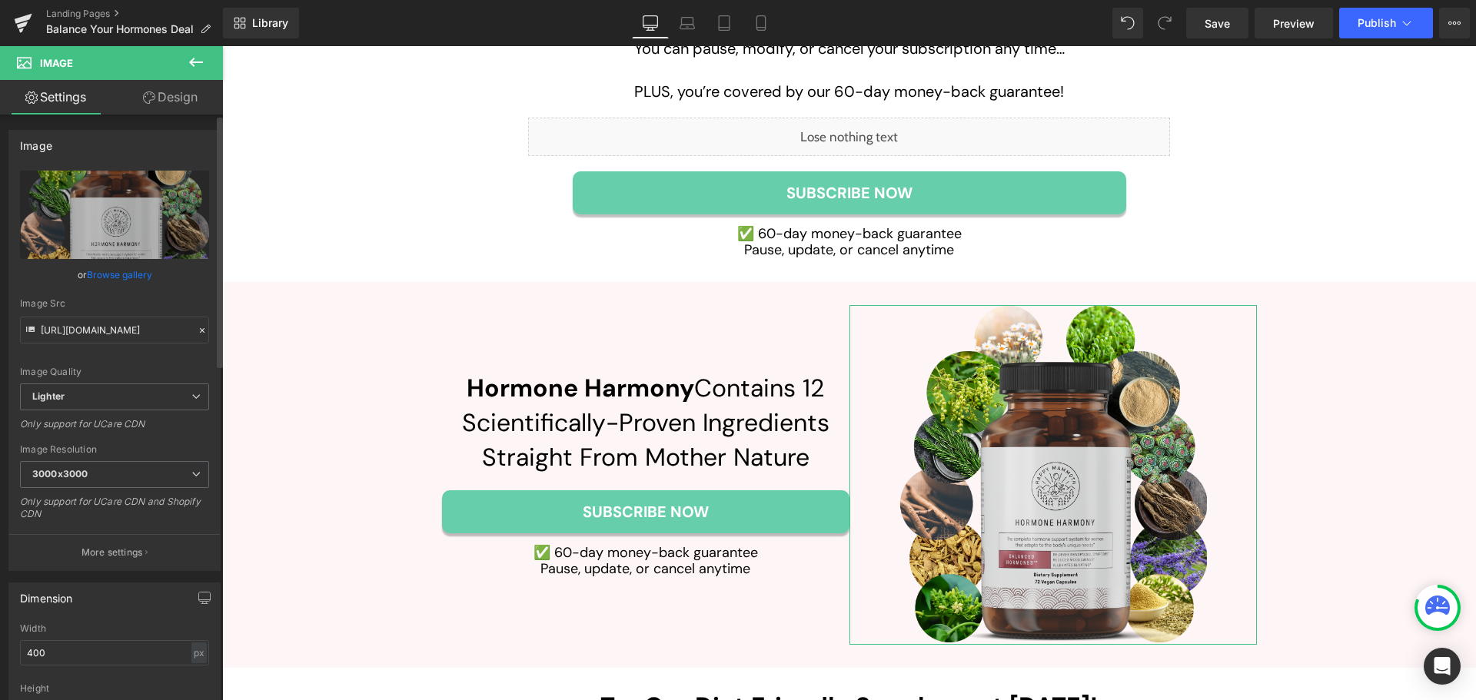
click at [113, 283] on link "Browse gallery" at bounding box center [119, 274] width 65 height 27
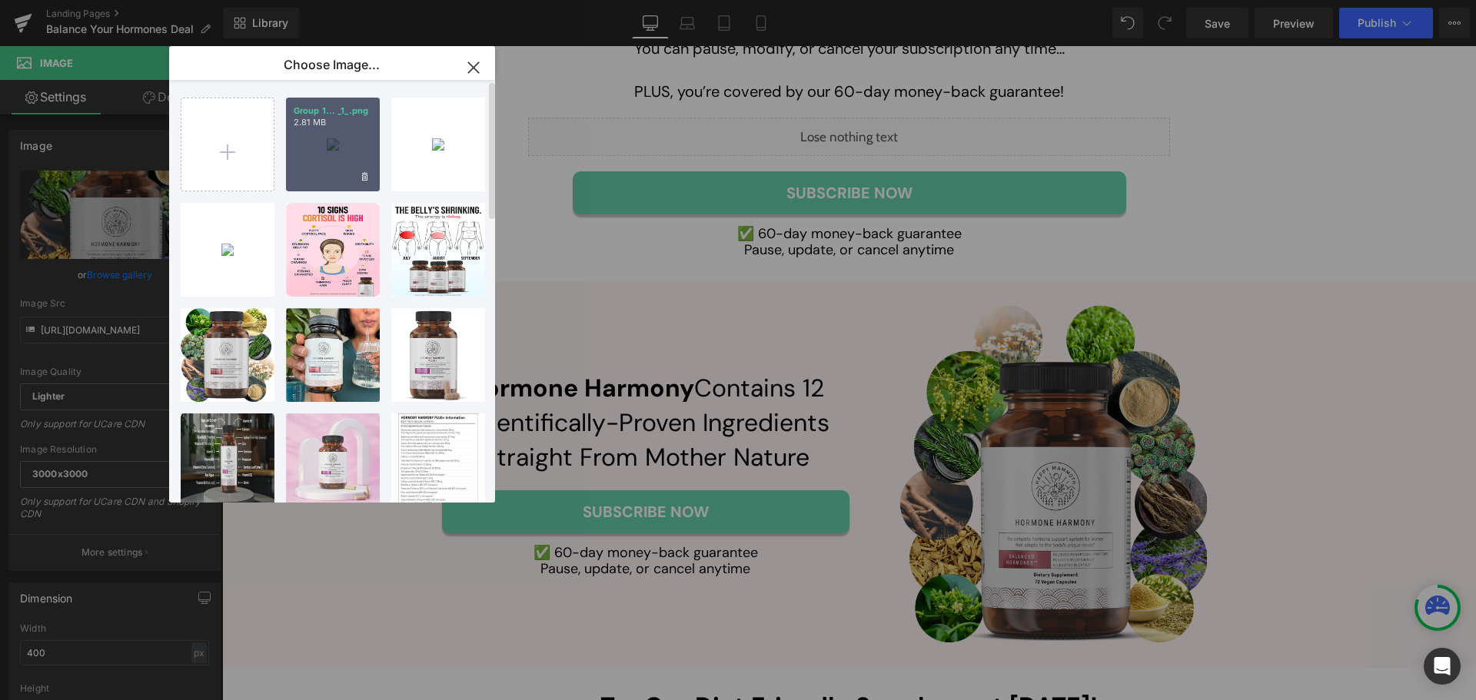
click at [316, 153] on div "Group 1... _1_.png 2.81 MB" at bounding box center [333, 145] width 94 height 94
type input "https://ucarecdn.com/3cc6e3cb-be19-431d-9f0b-d94495b01327/-/format/auto/-/previ…"
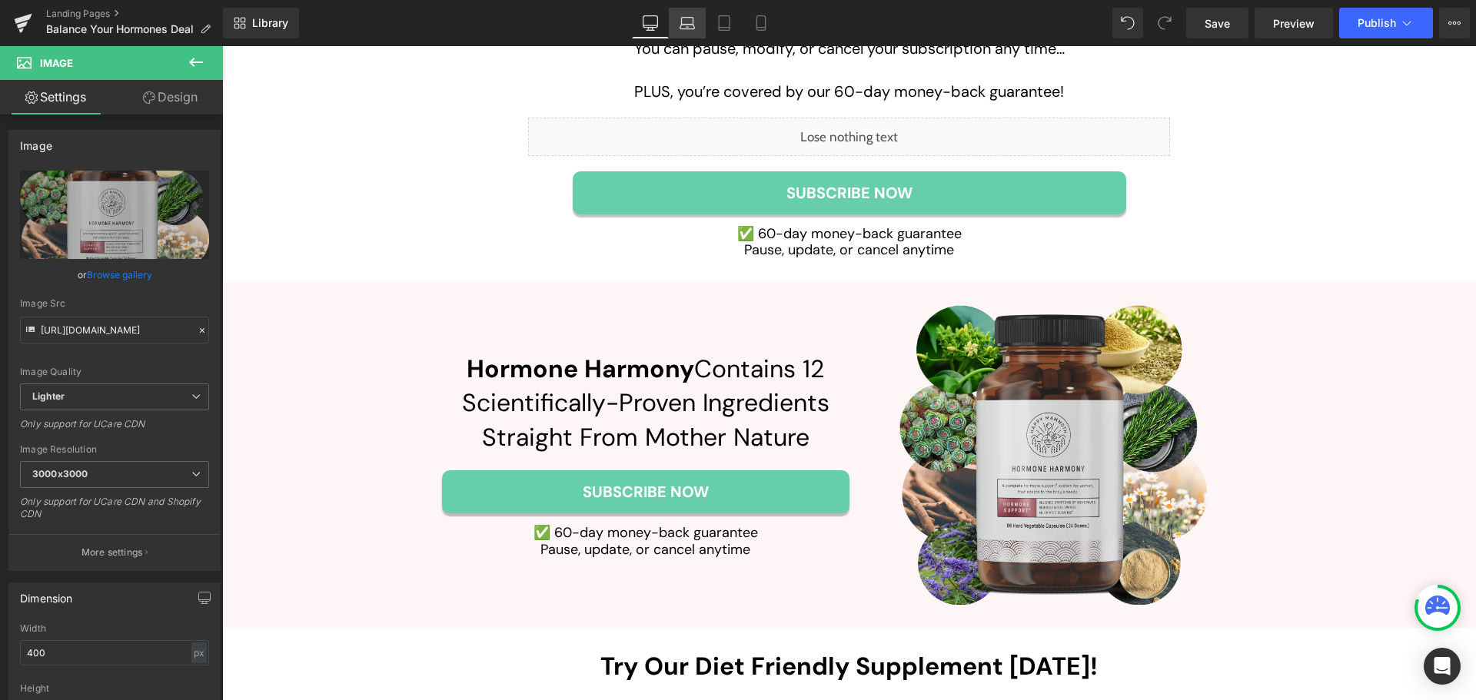
click at [693, 22] on icon at bounding box center [687, 22] width 15 height 15
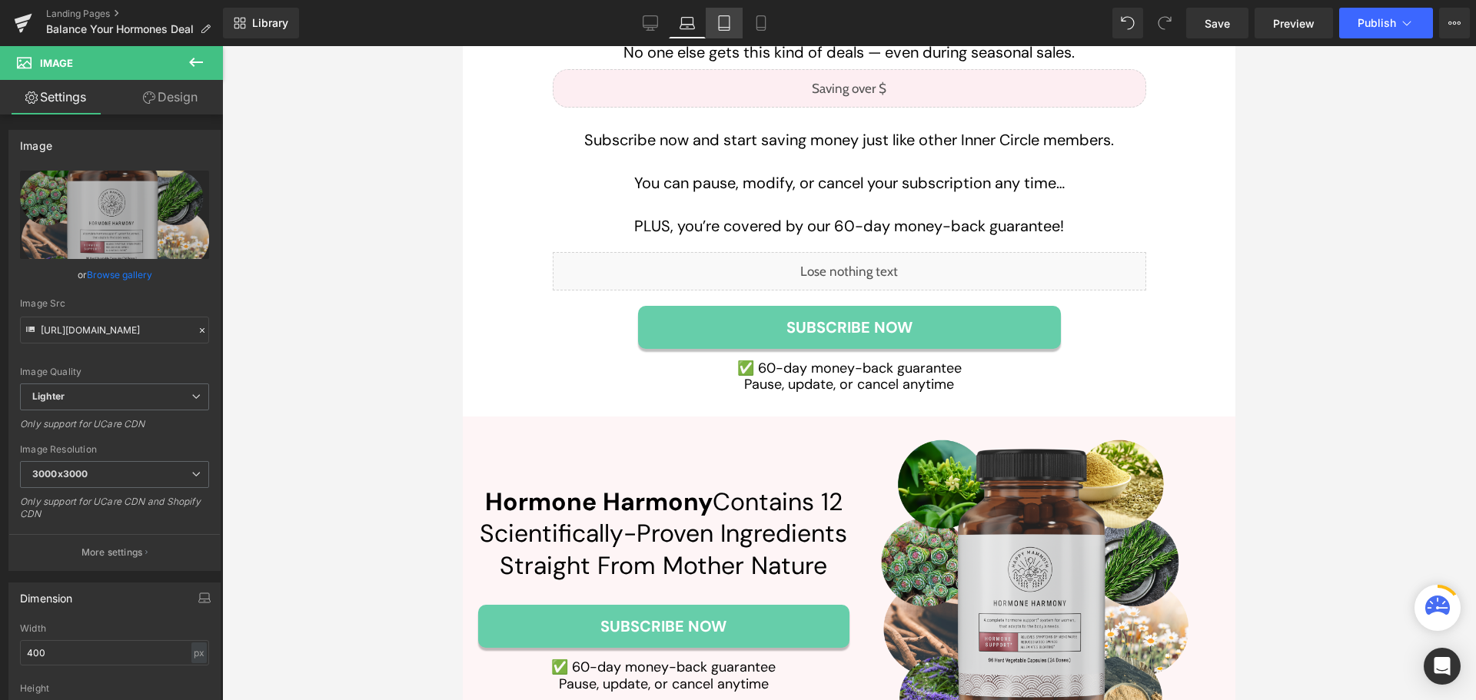
click at [728, 28] on icon at bounding box center [724, 28] width 11 height 0
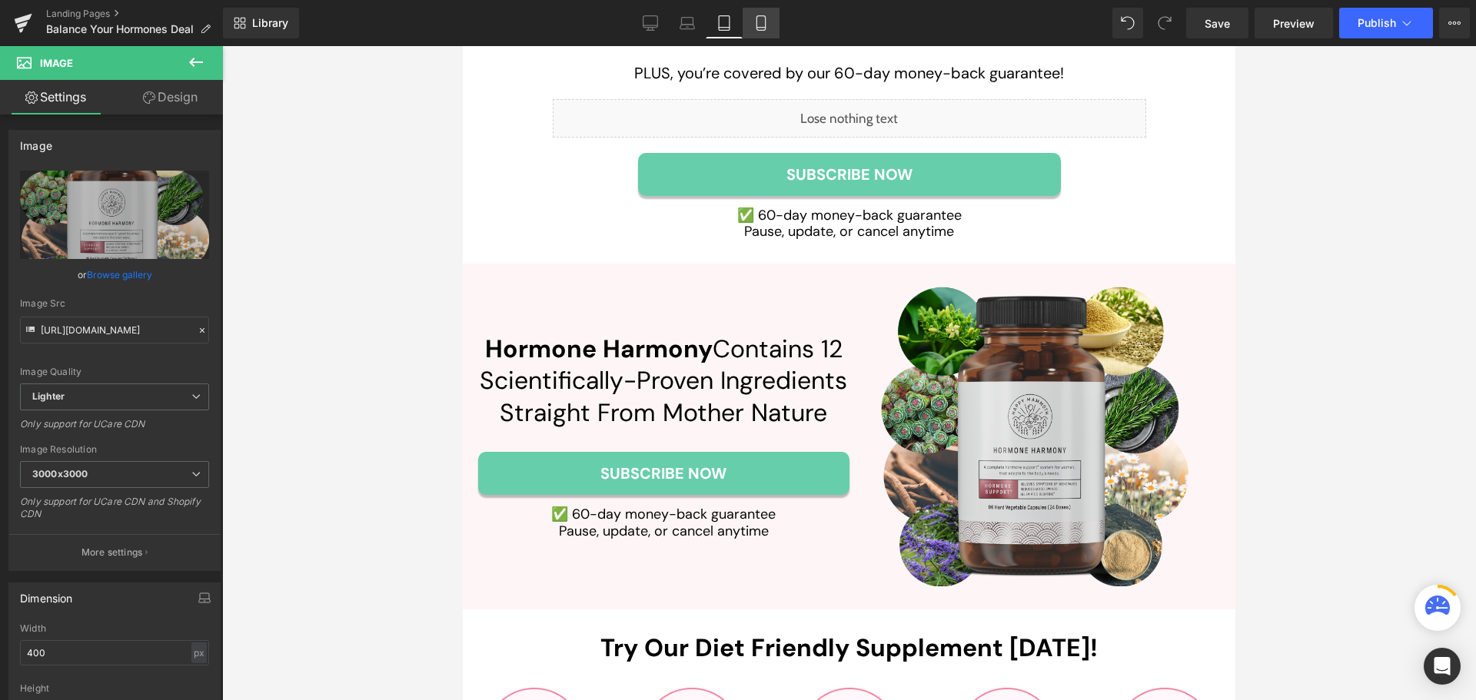
click at [765, 25] on icon at bounding box center [760, 22] width 15 height 15
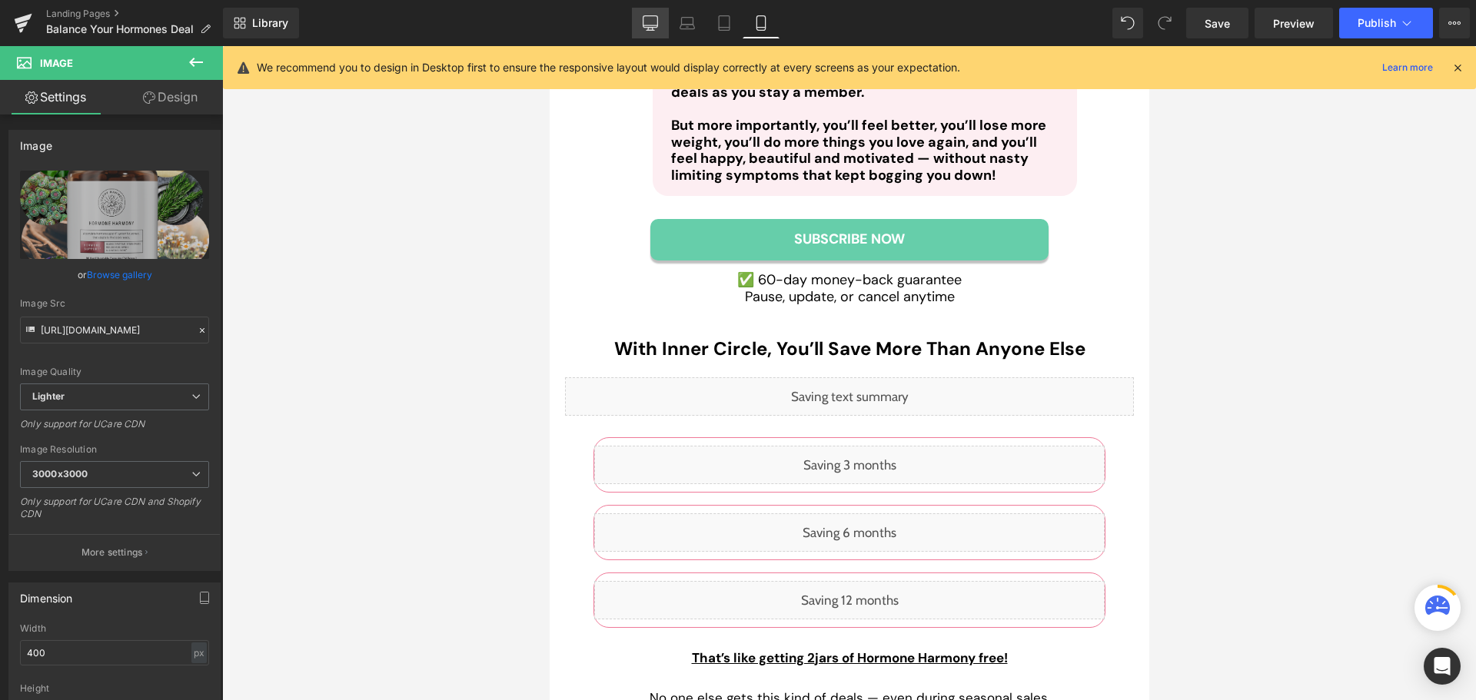
click at [640, 25] on link "Desktop" at bounding box center [650, 23] width 37 height 31
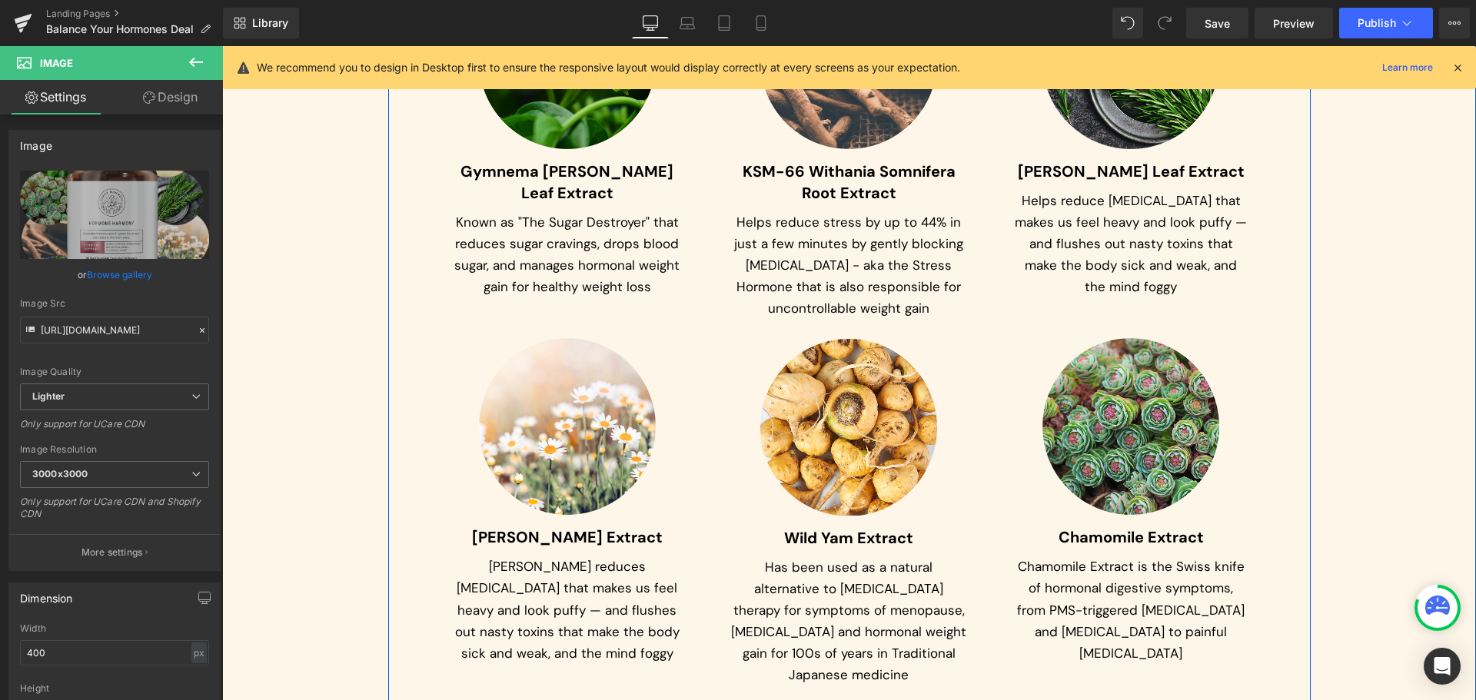
scroll to position [7569, 0]
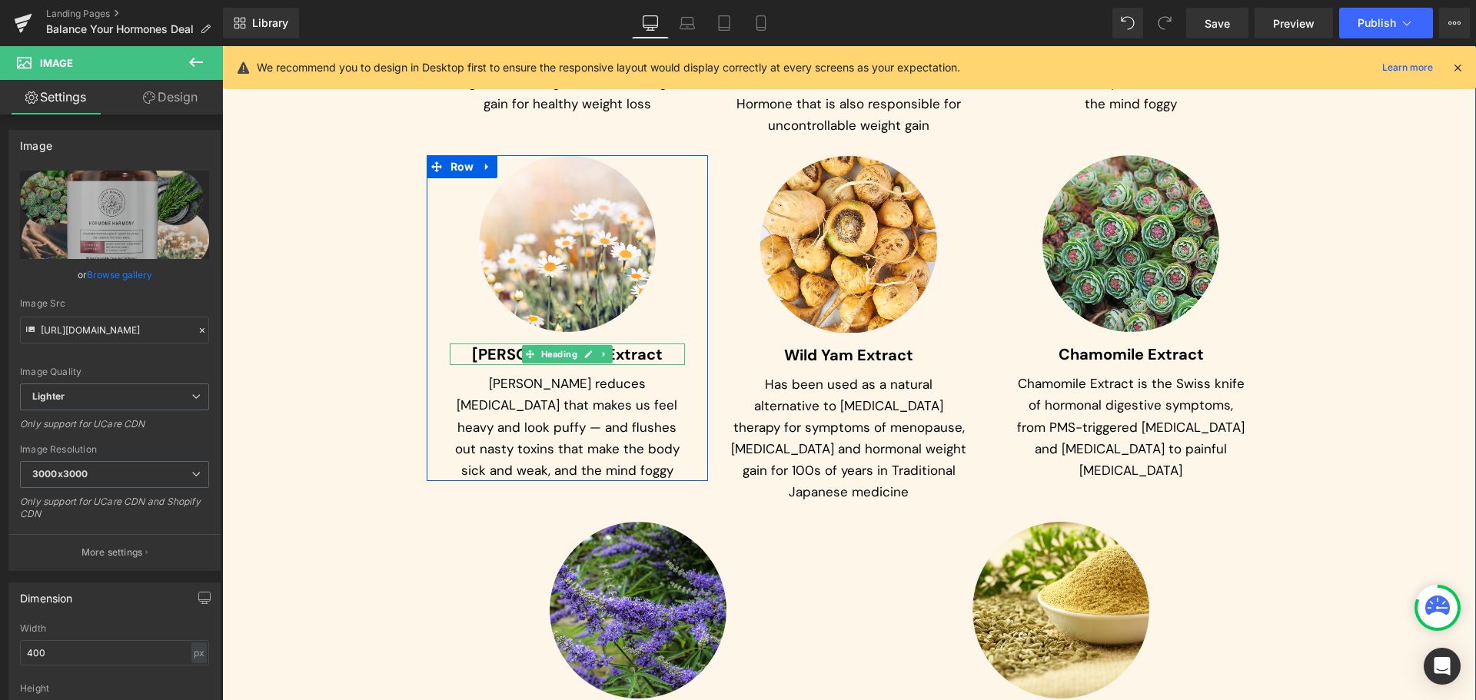
click at [507, 344] on span "Rosemary Extract" at bounding box center [567, 354] width 191 height 20
paste div
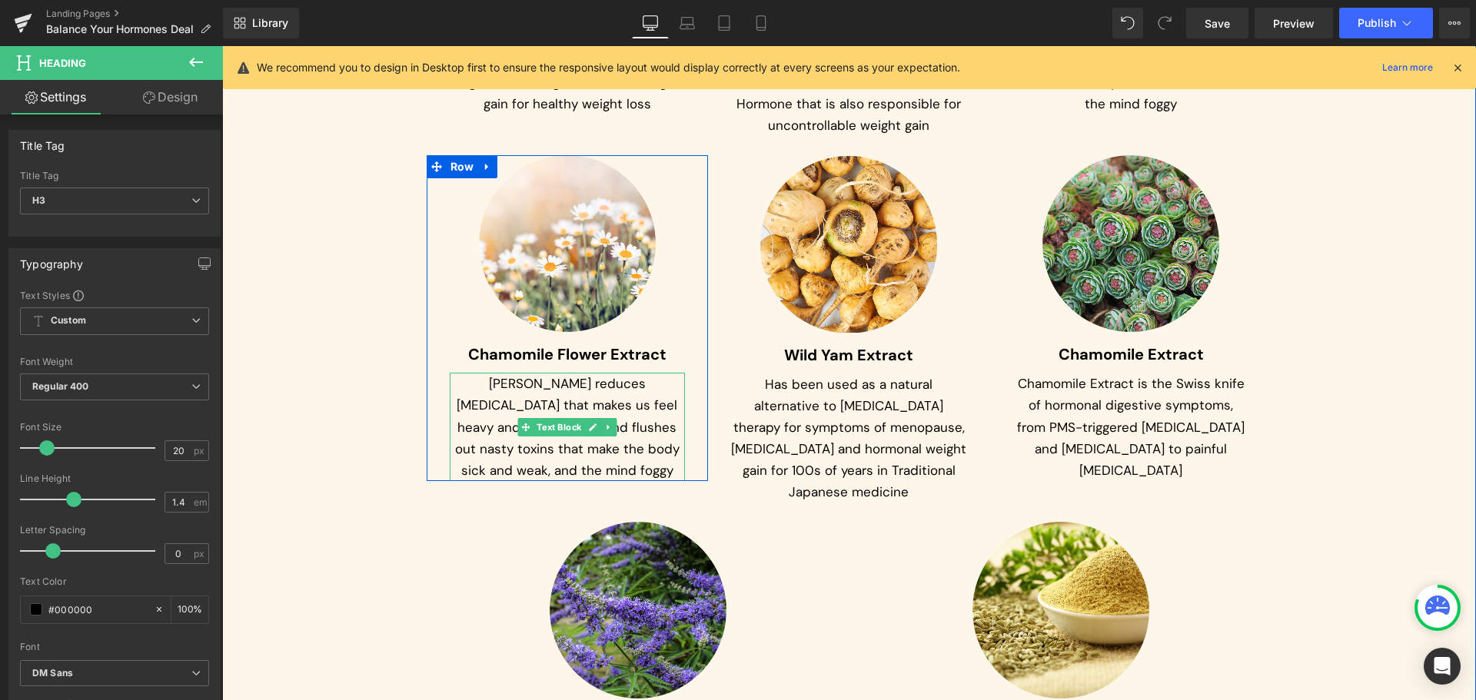
click at [511, 373] on p "Rosemary reduces water retention that makes us feel heavy and look puffy — and …" at bounding box center [568, 427] width 236 height 108
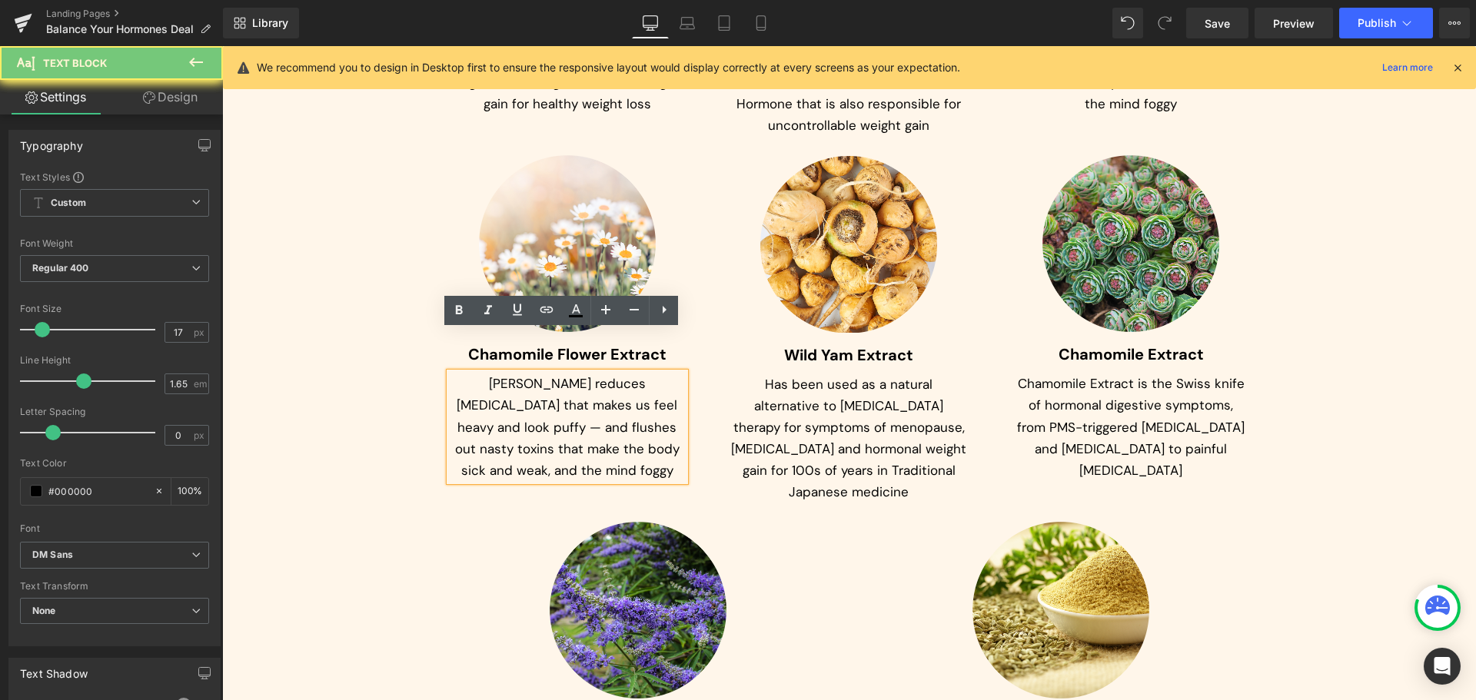
paste div
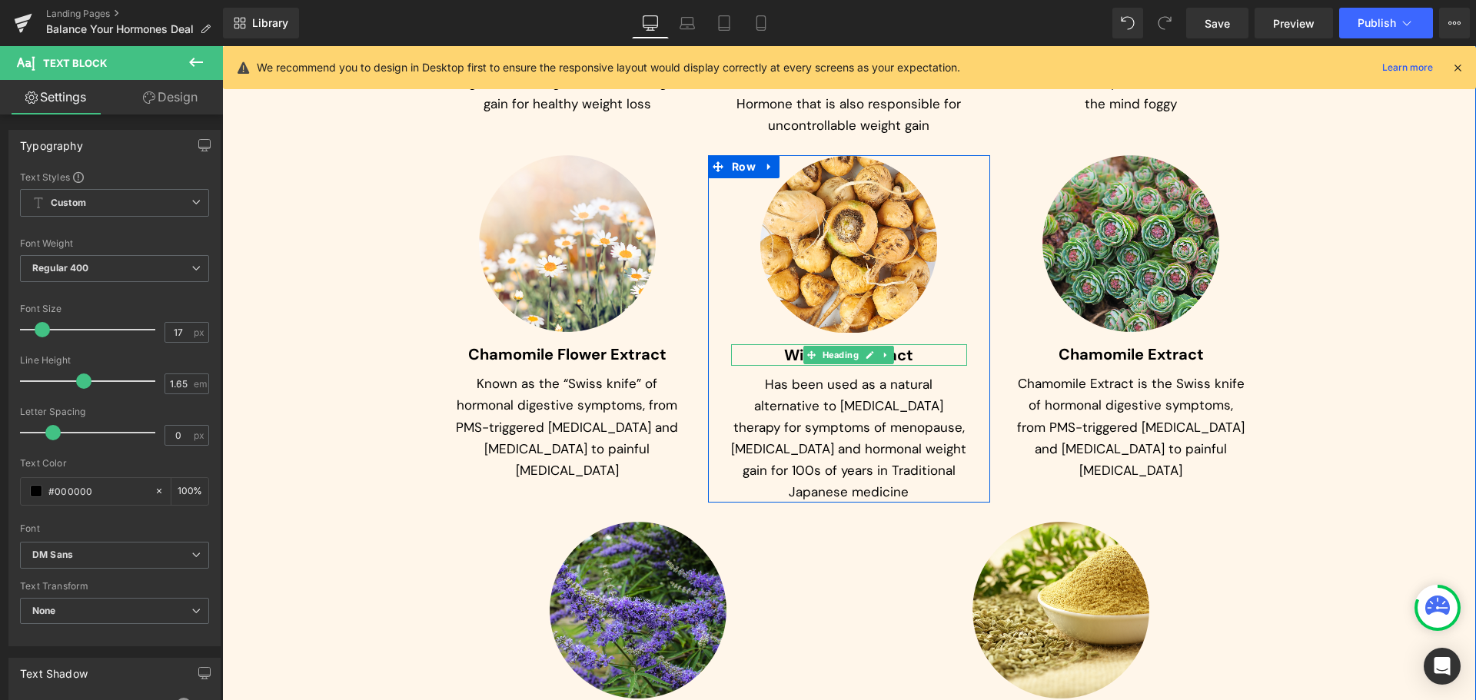
click at [788, 345] on span "Wild Yam Extract" at bounding box center [848, 355] width 129 height 20
paste div
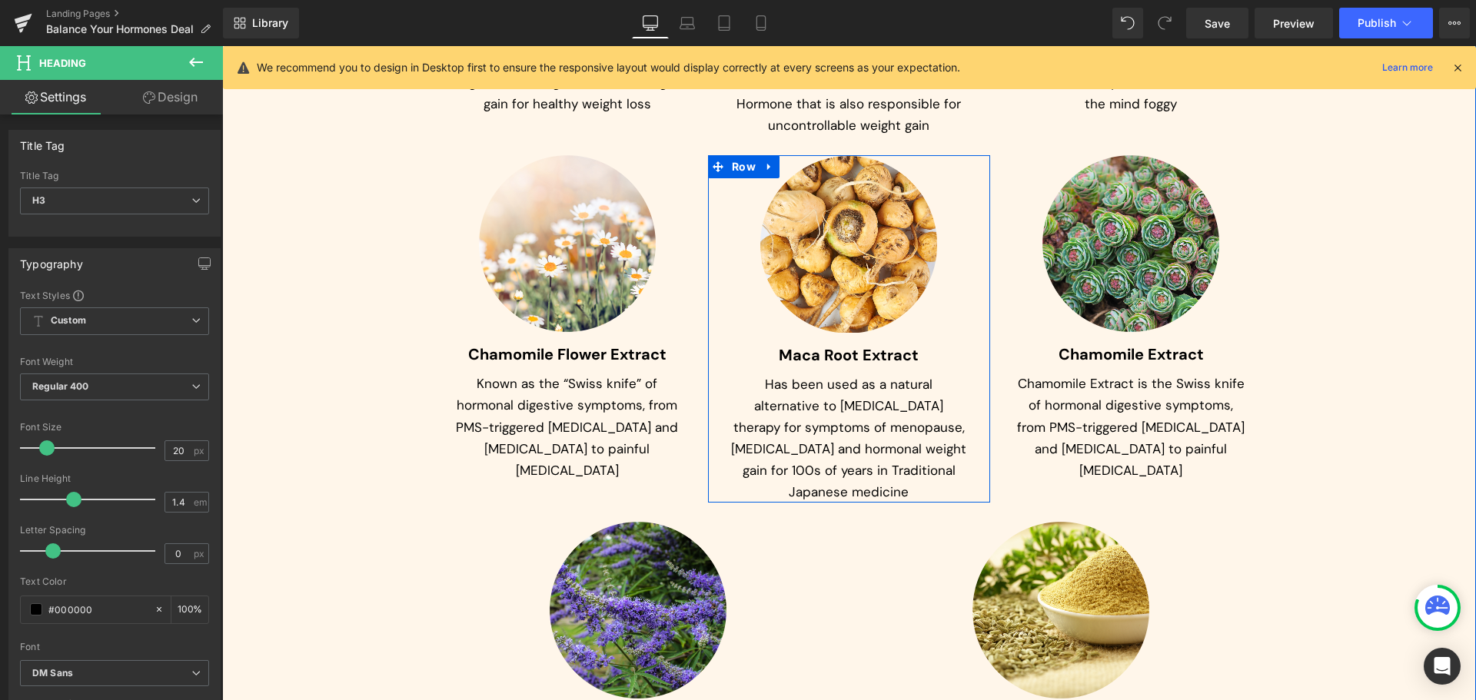
click at [814, 374] on p "Has been used as a natural alternative to estrogen therapy for symptoms of meno…" at bounding box center [849, 438] width 236 height 129
paste div
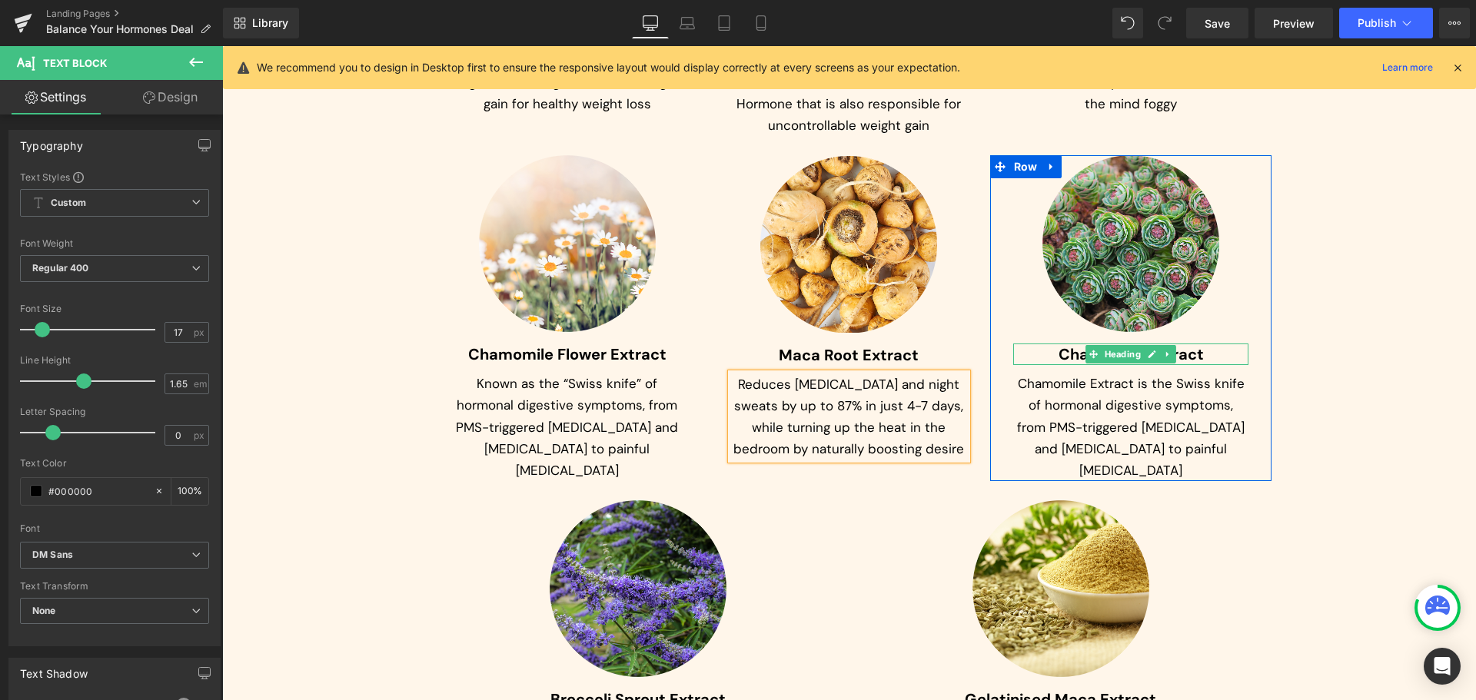
click at [1069, 344] on span "Chamomile Extract" at bounding box center [1131, 354] width 145 height 20
paste div
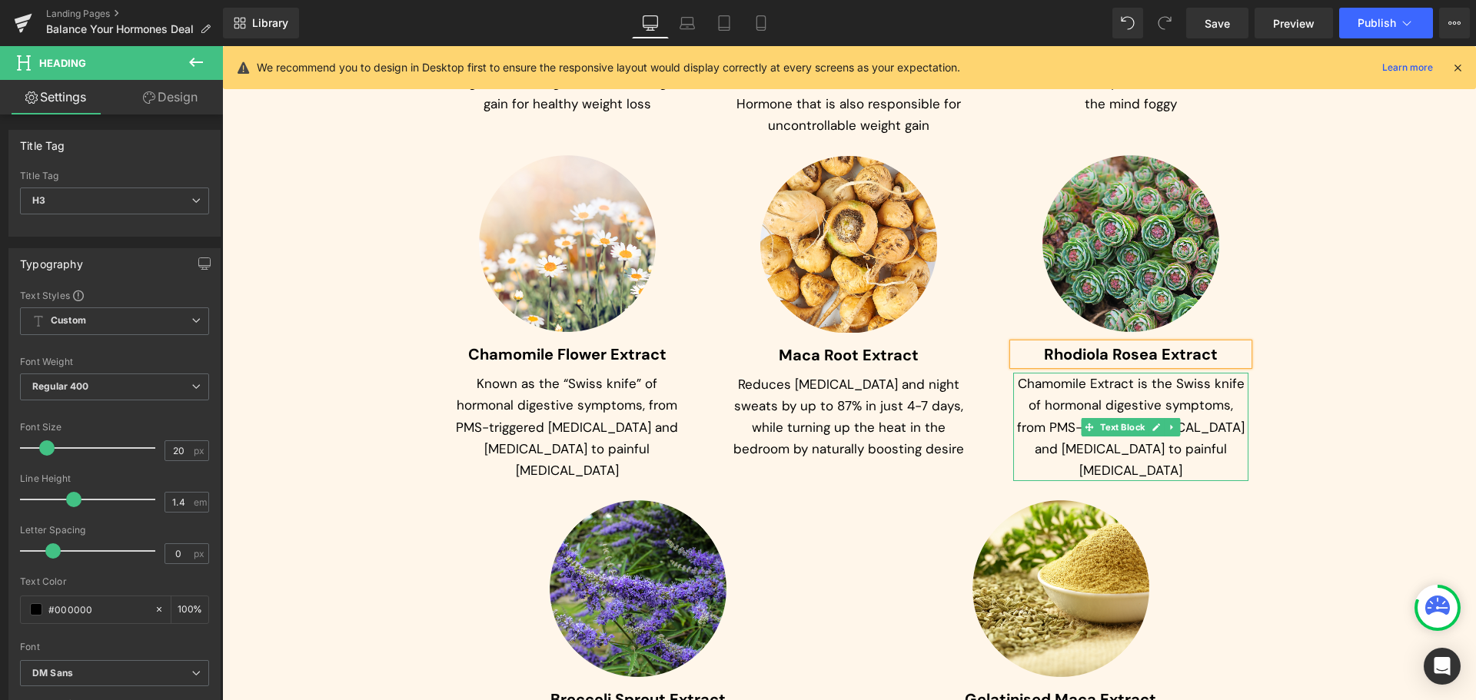
click at [1038, 376] on p "Chamomile Extract is the Swiss knife of hormonal digestive symptoms, from PMS-t…" at bounding box center [1131, 427] width 236 height 108
paste div
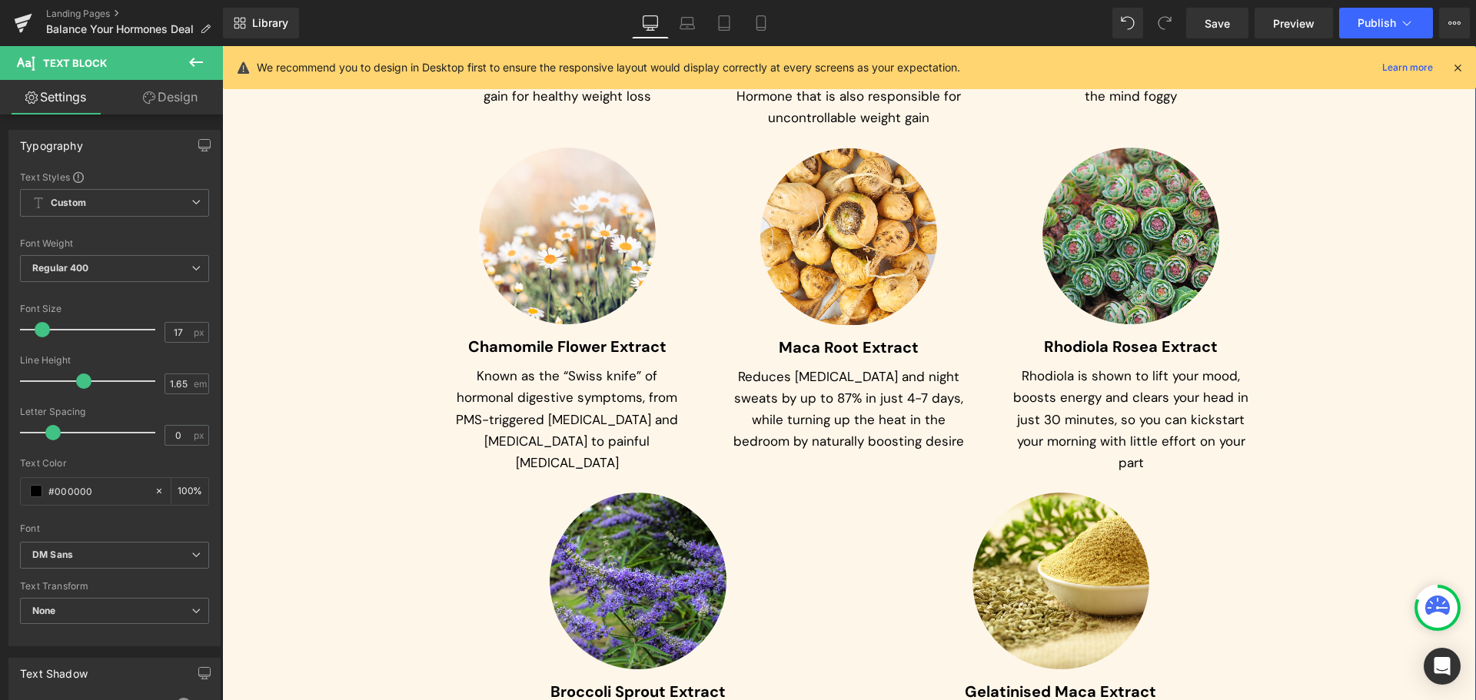
scroll to position [7723, 0]
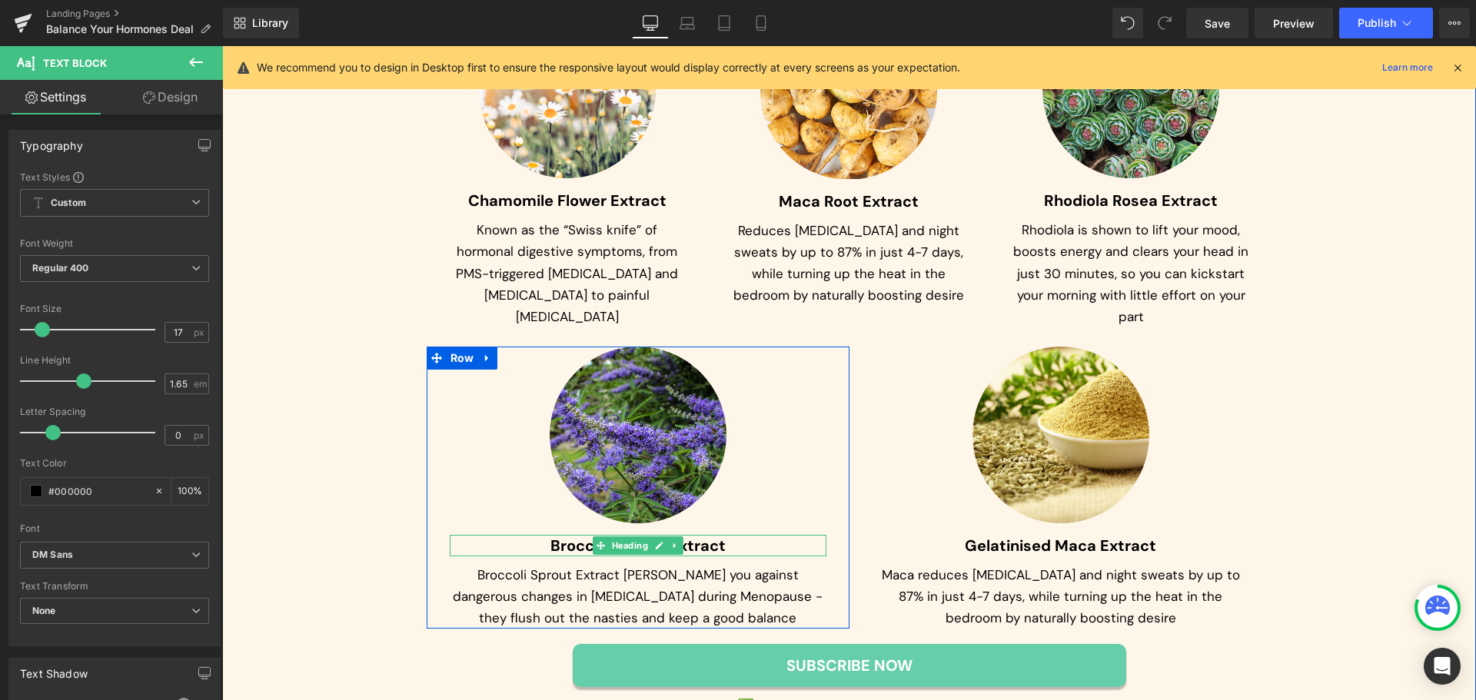
click at [557, 536] on span "Broccoli Sprout Extract" at bounding box center [638, 546] width 175 height 20
paste div
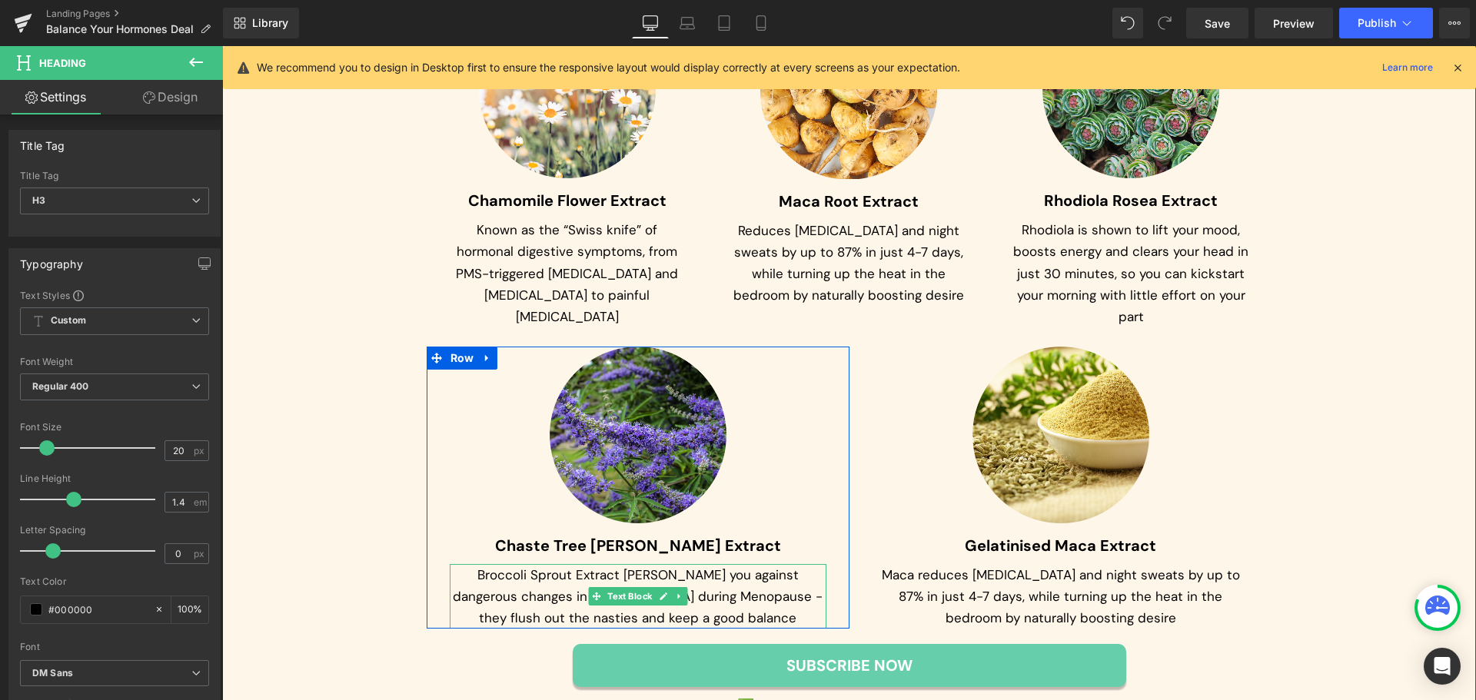
click at [565, 564] on p "Broccoli Sprout Extract shields you against dangerous changes in Oestrogen duri…" at bounding box center [638, 596] width 377 height 65
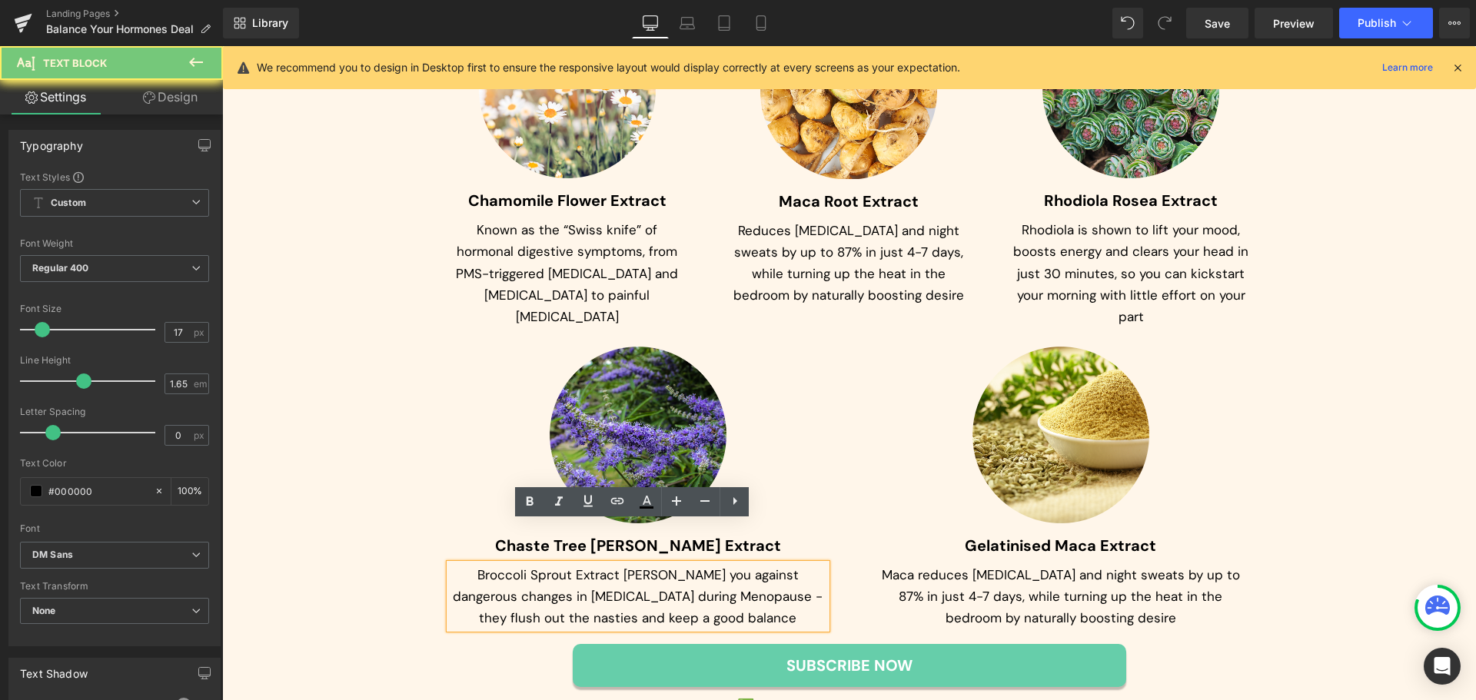
paste div
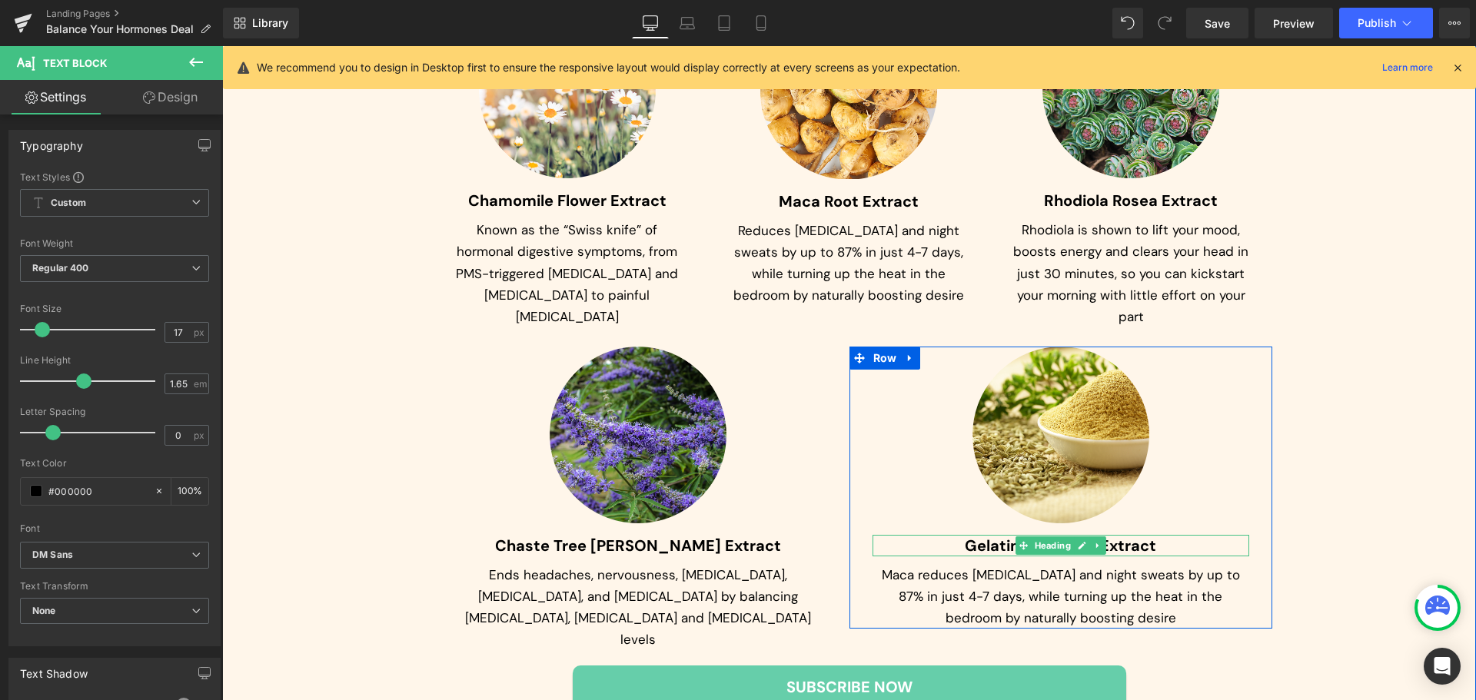
drag, startPoint x: 974, startPoint y: 504, endPoint x: 937, endPoint y: 510, distance: 37.4
click at [974, 536] on span "Gelatinised Maca Extract" at bounding box center [1060, 546] width 191 height 20
paste div
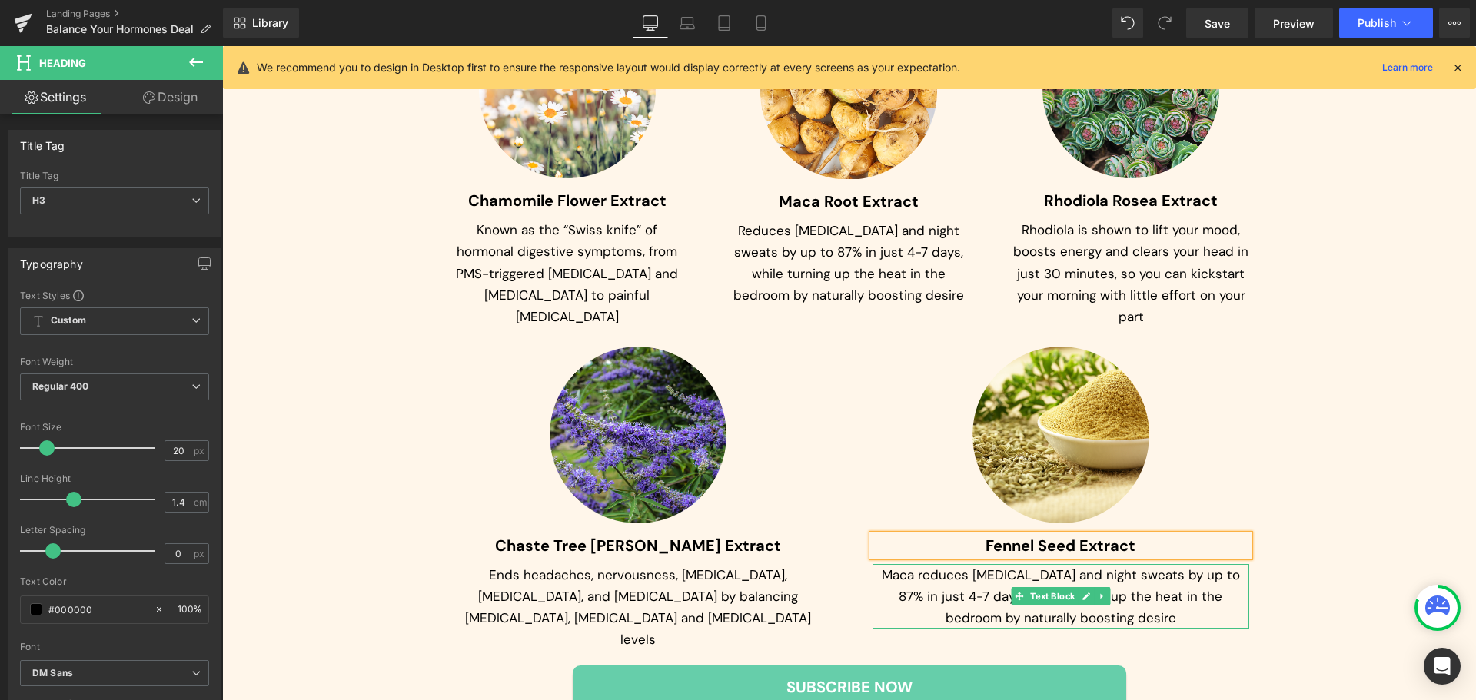
click at [936, 564] on p "Maca reduces hot flashes and night sweats by up to 87% in just 4-7 days, while …" at bounding box center [1061, 596] width 377 height 65
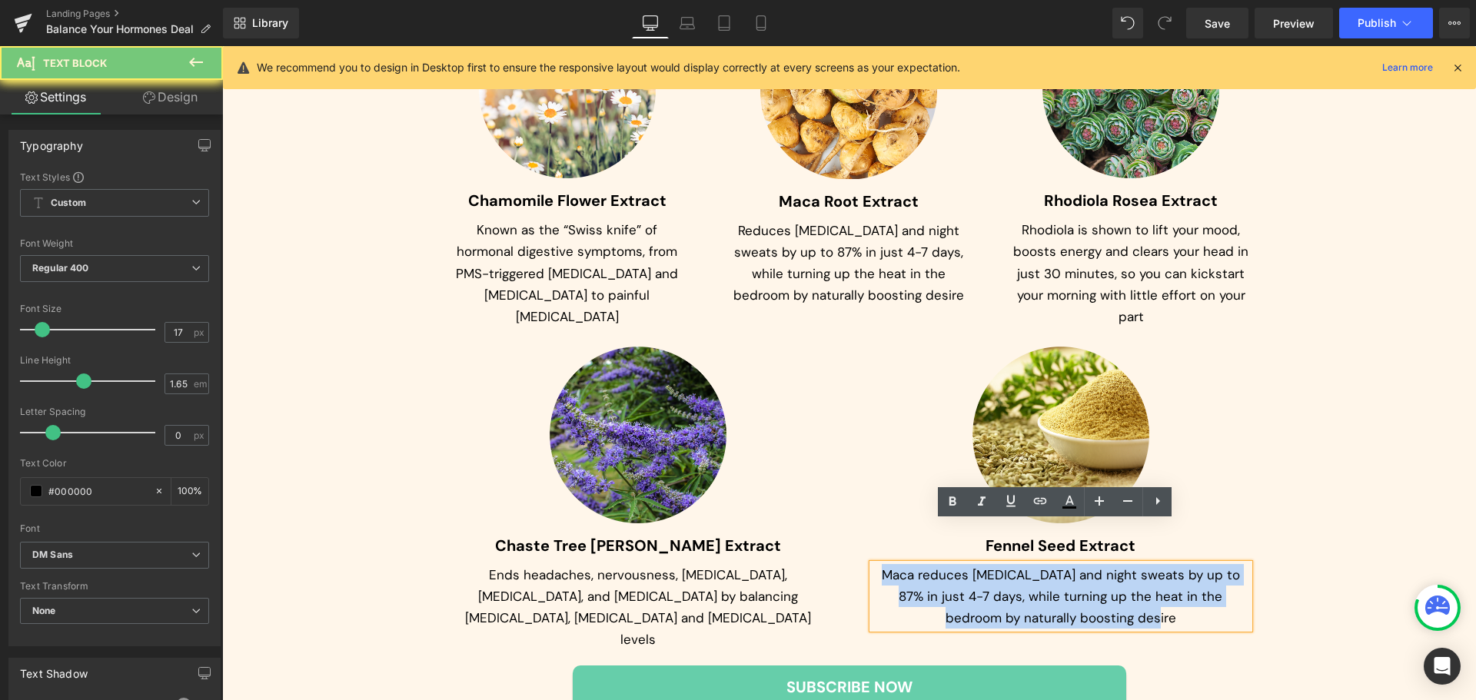
paste div
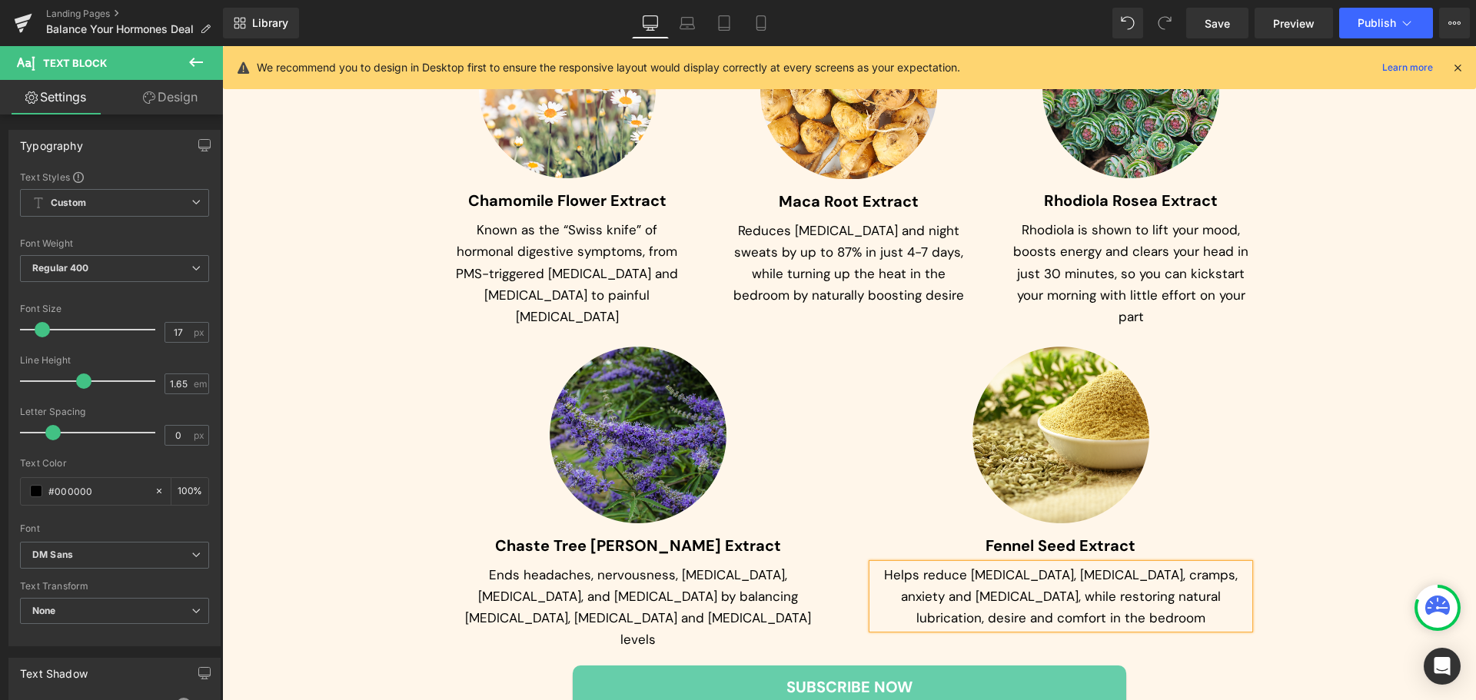
click at [1336, 314] on div "* Easy To Understand Summarised Scientific Studies * Text Block The Science Beh…" at bounding box center [849, 133] width 1254 height 1240
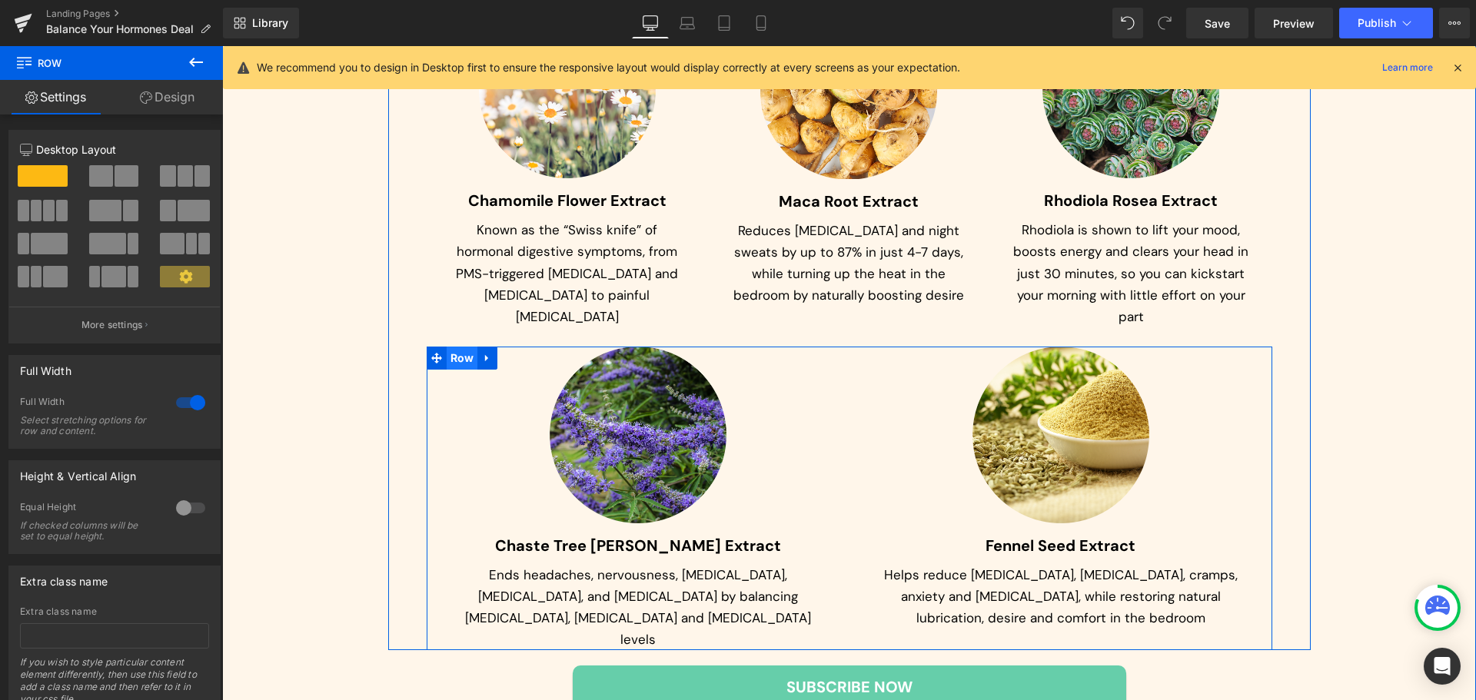
click at [469, 347] on span "Row" at bounding box center [463, 358] width 32 height 23
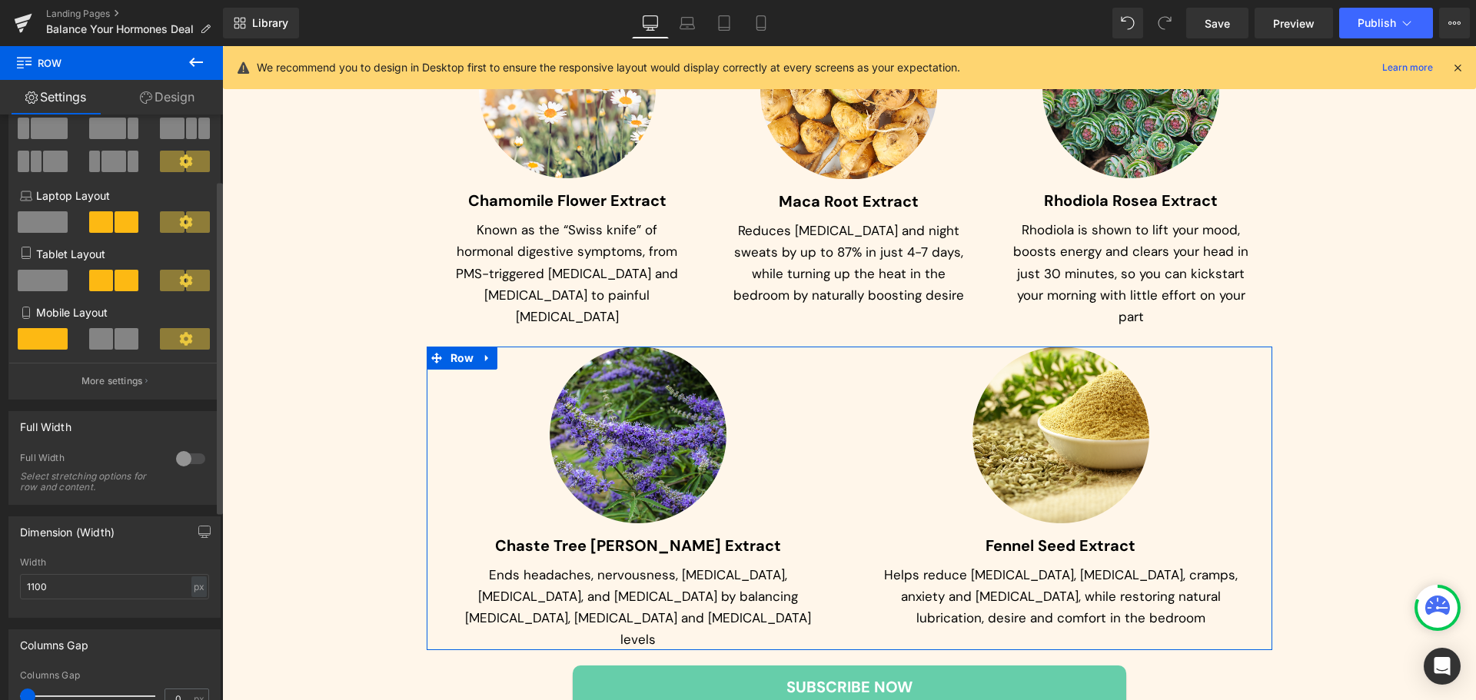
scroll to position [154, 0]
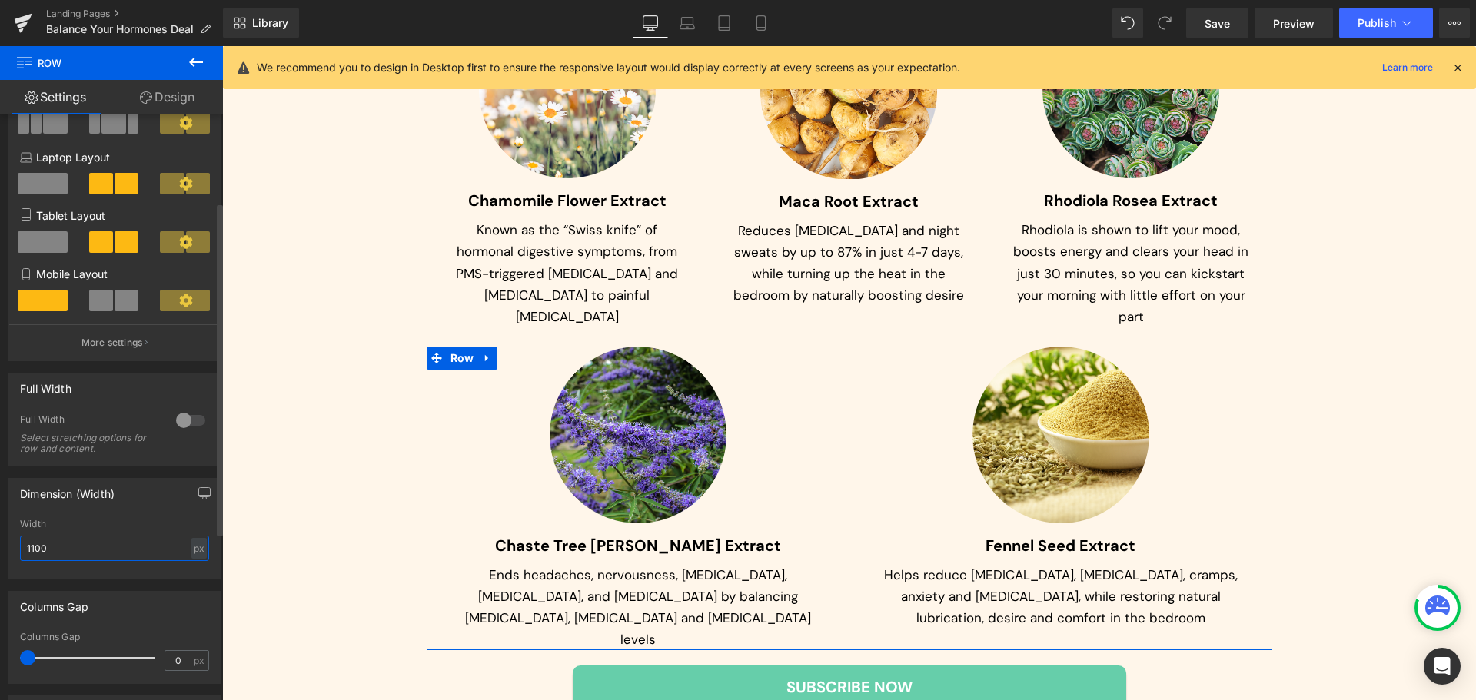
click at [128, 537] on input "1100" at bounding box center [114, 548] width 189 height 25
drag, startPoint x: 212, startPoint y: 547, endPoint x: 195, endPoint y: 551, distance: 17.9
click at [211, 548] on div "1100px Width 1100 px % px" at bounding box center [114, 549] width 211 height 60
click at [195, 551] on div "px" at bounding box center [198, 548] width 15 height 21
click at [191, 569] on li "%" at bounding box center [198, 572] width 19 height 22
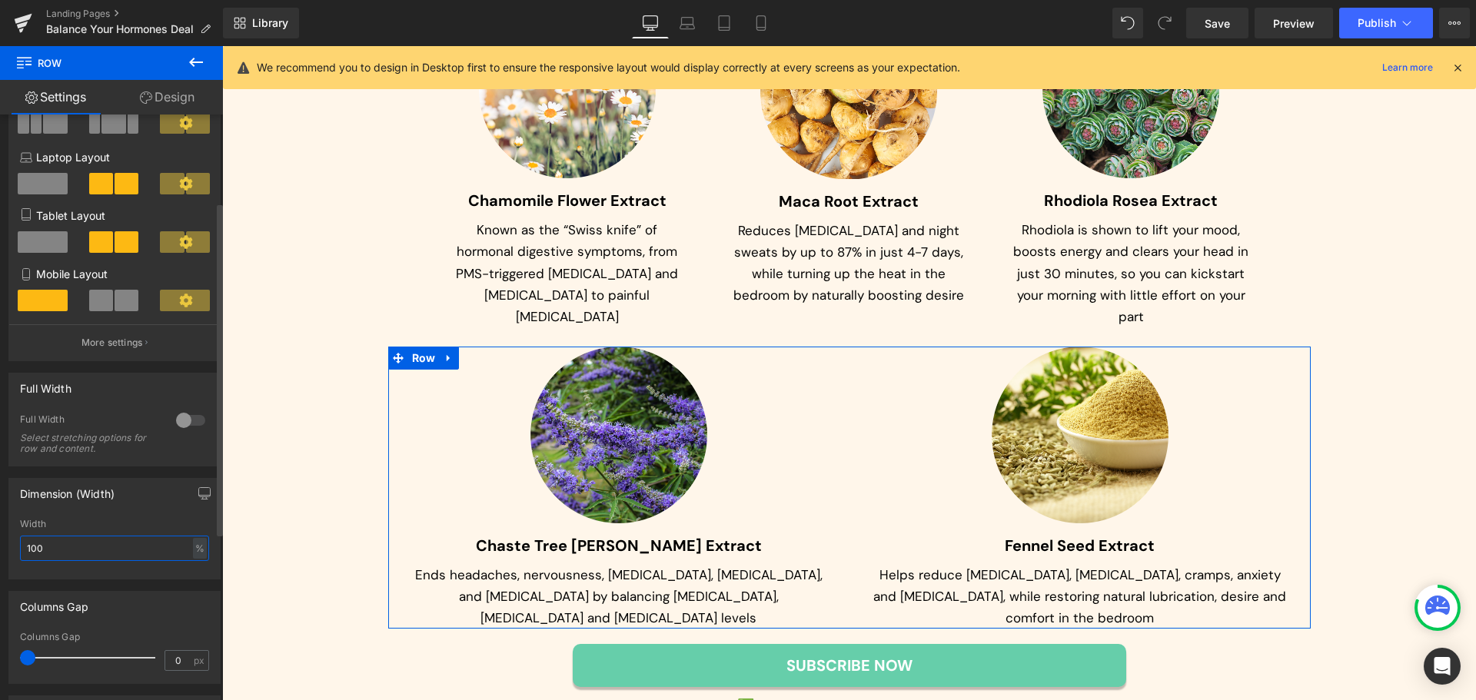
click at [133, 554] on input "100" at bounding box center [114, 548] width 189 height 25
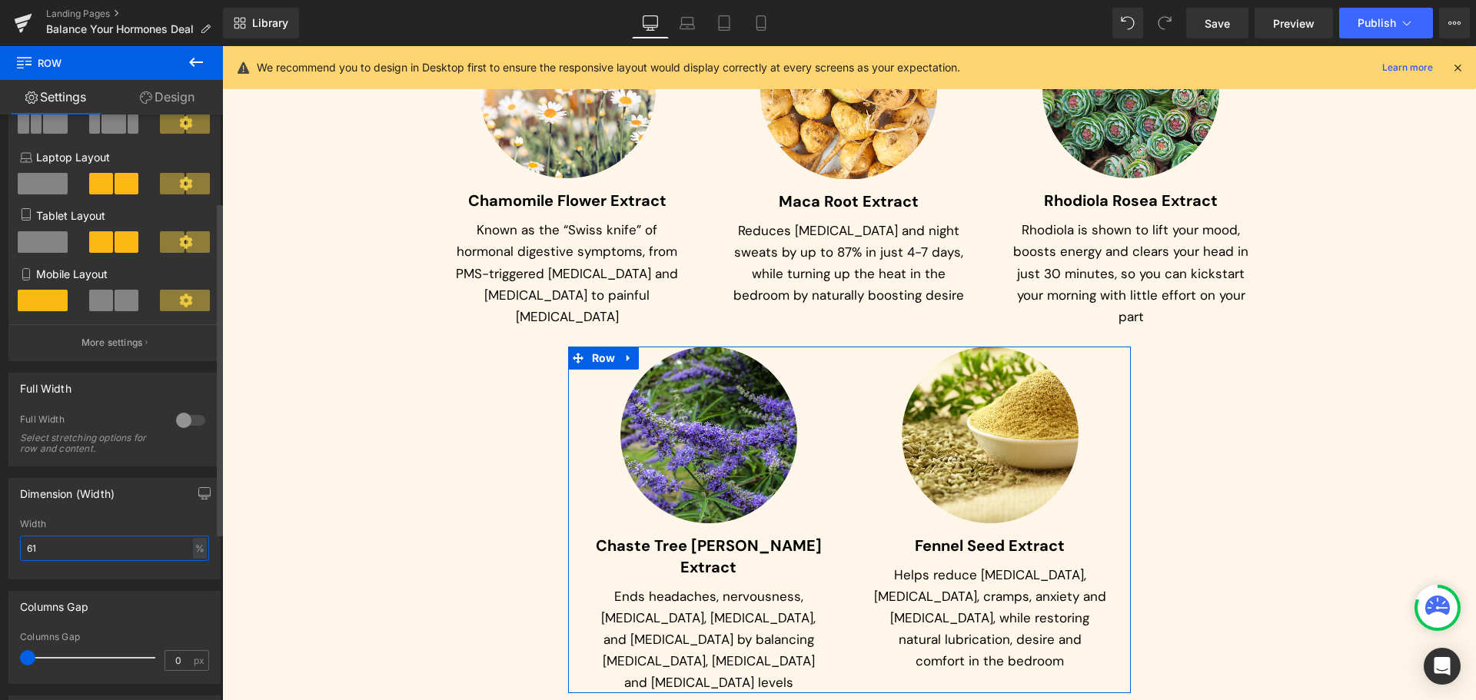
type input "60"
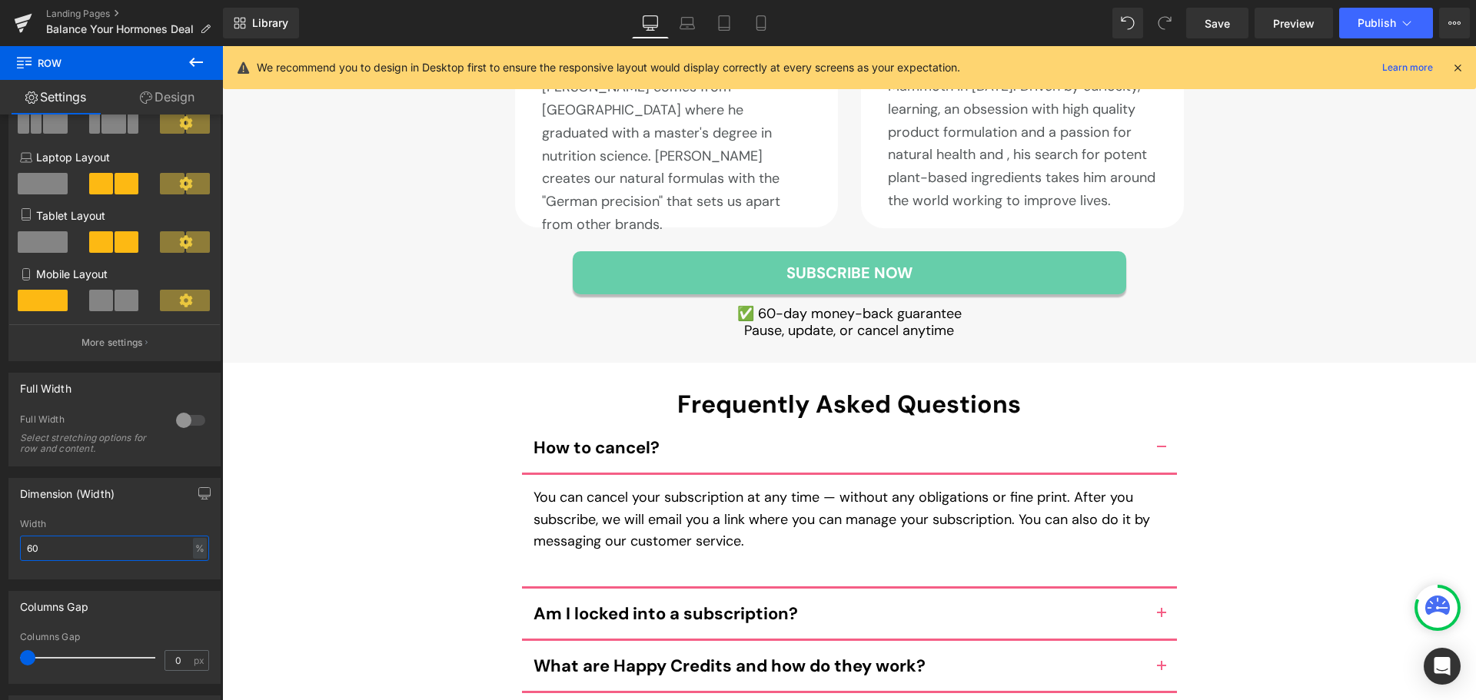
scroll to position [9799, 0]
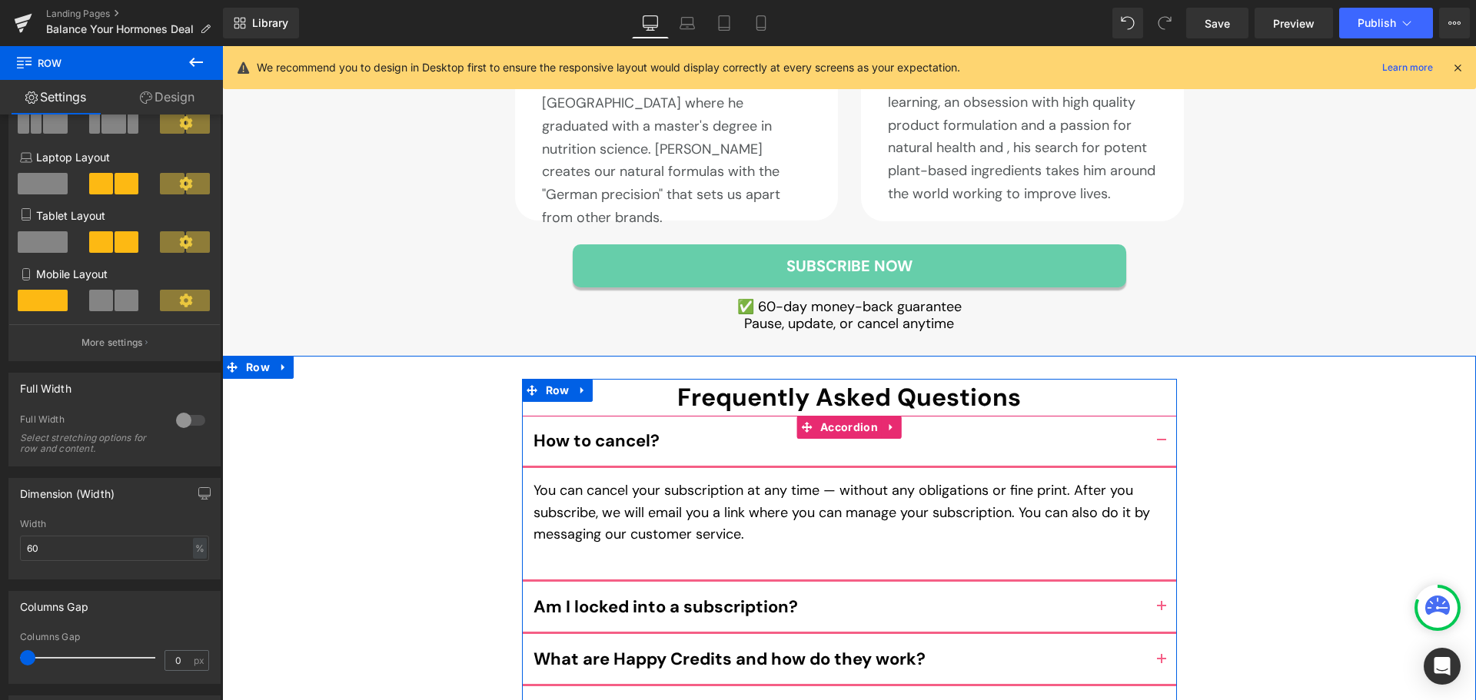
click at [1151, 582] on button "button" at bounding box center [1161, 607] width 31 height 50
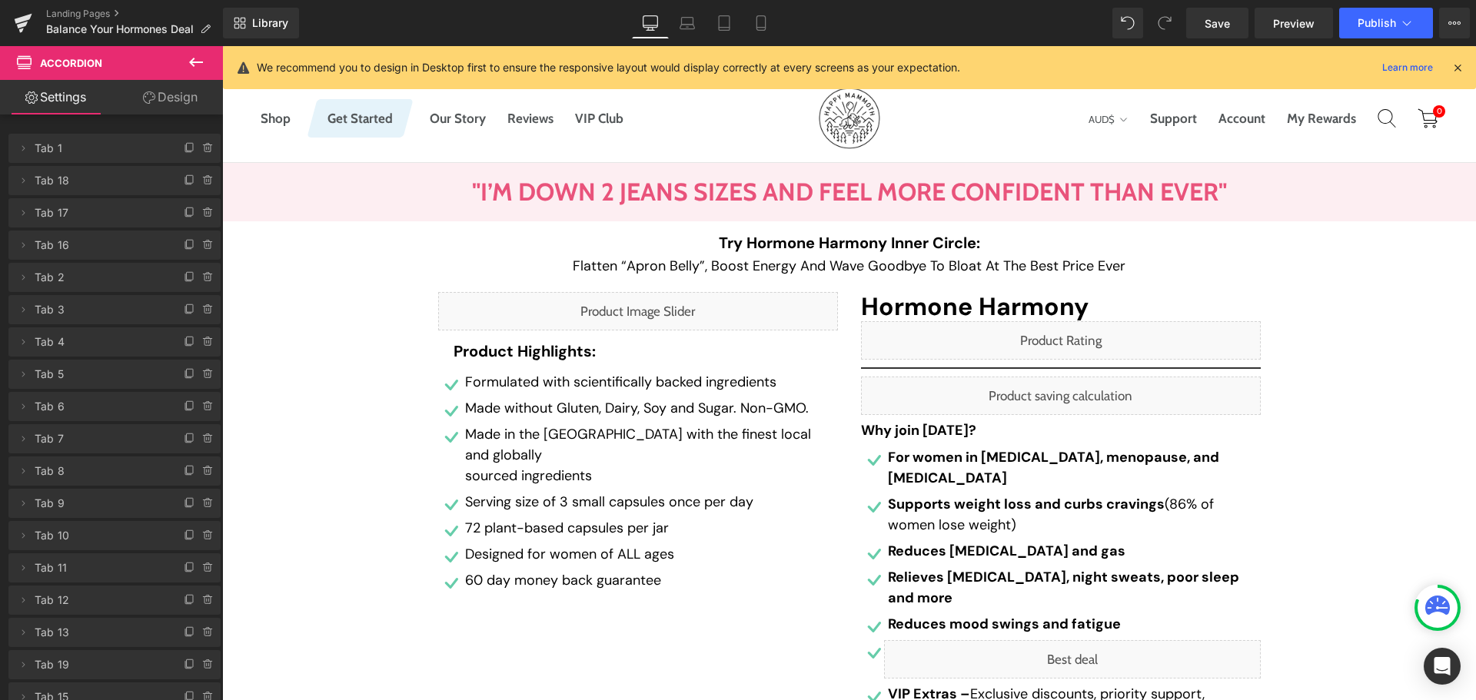
scroll to position [0, 0]
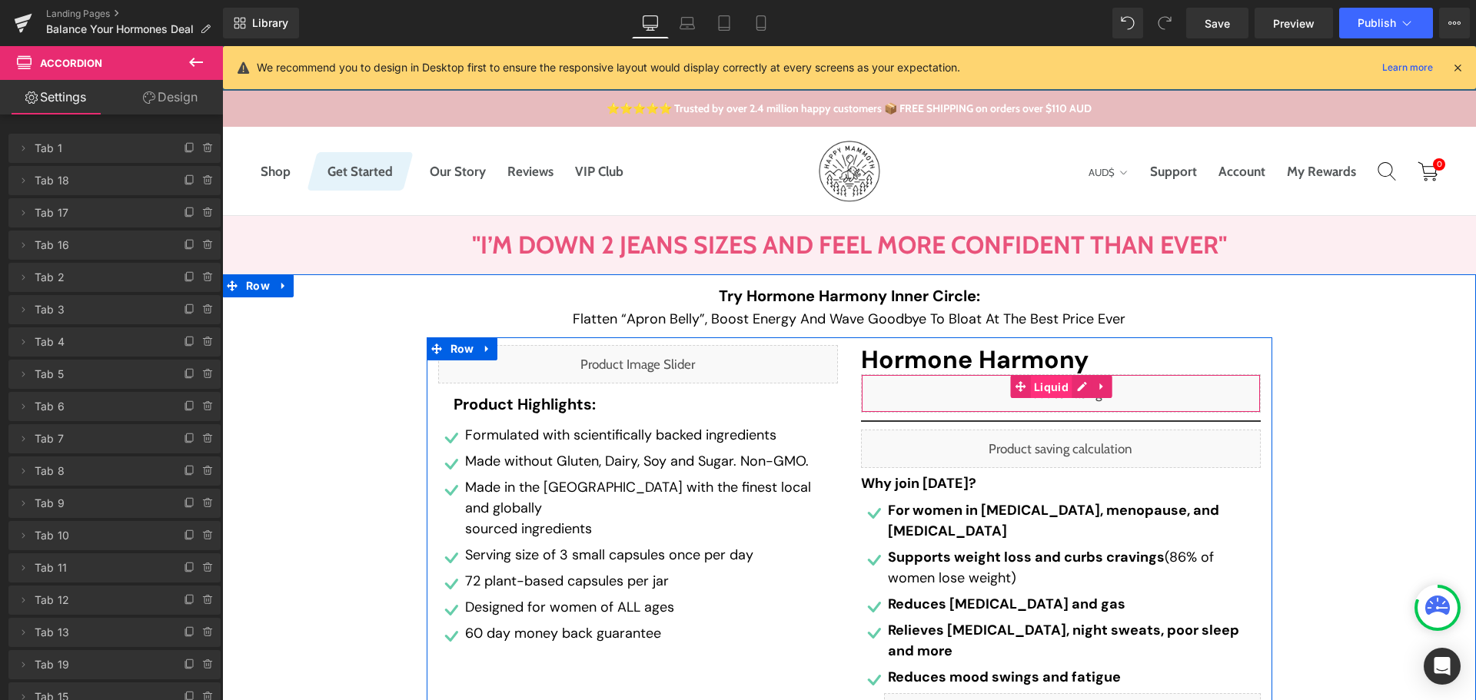
click at [1052, 389] on span "Liquid" at bounding box center [1051, 387] width 42 height 23
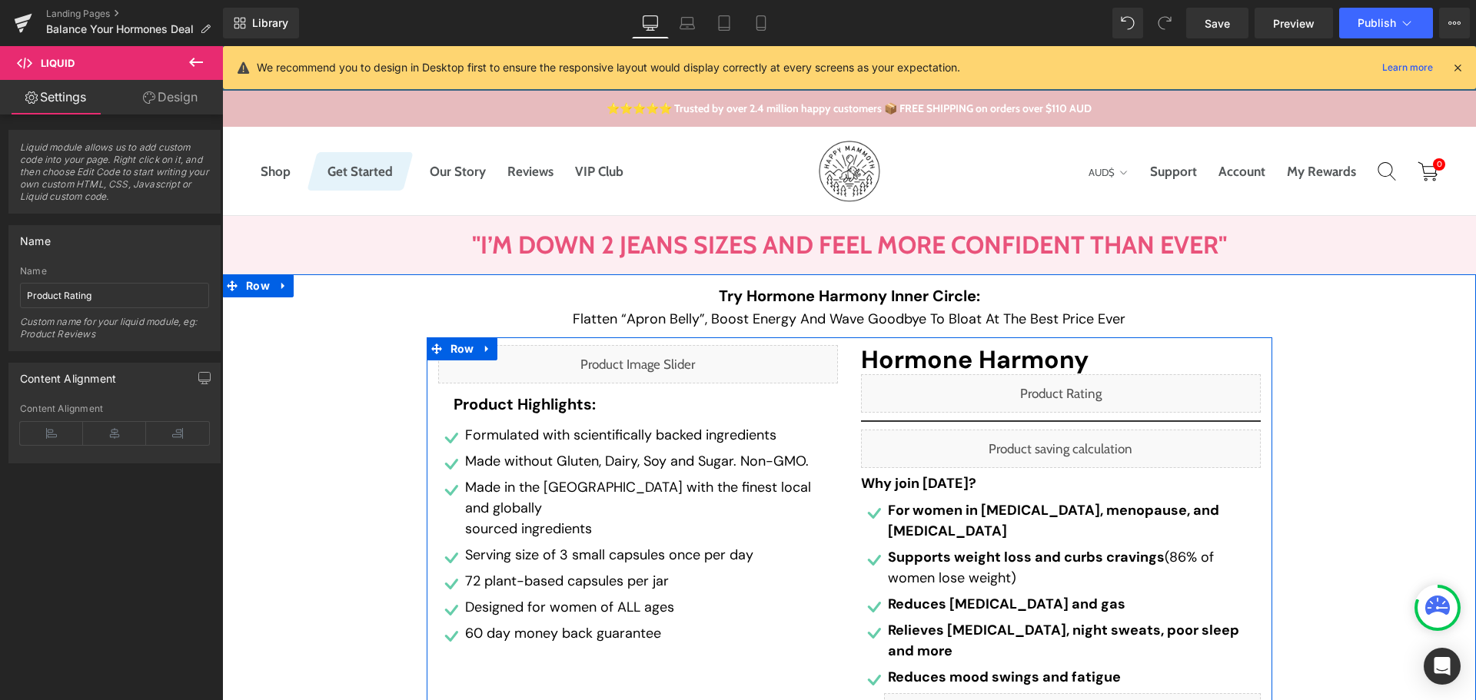
click at [1072, 388] on div "Liquid" at bounding box center [1061, 393] width 400 height 38
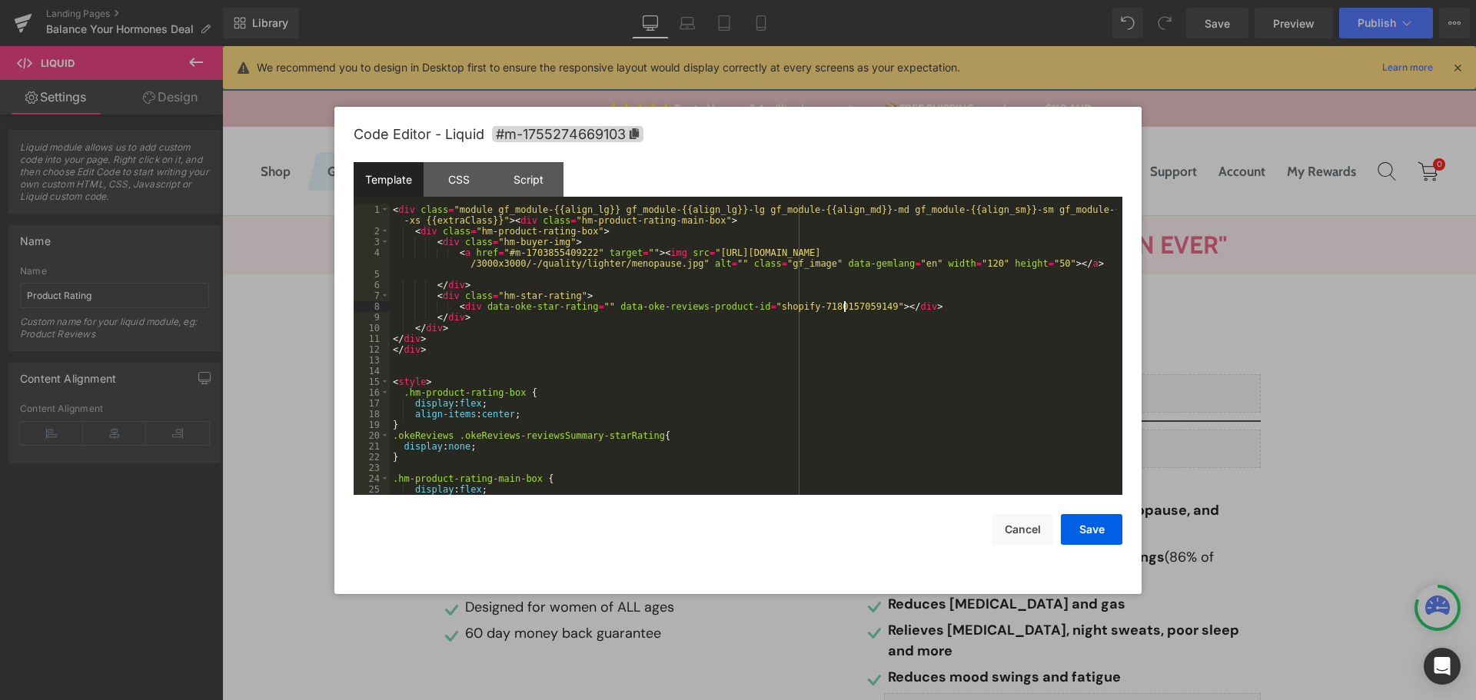
click at [843, 308] on div "< div class = "module gf_module-{{align_lg}} gf_module-{{align_lg}}-lg gf_modul…" at bounding box center [753, 366] width 727 height 323
click at [1049, 527] on button "Cancel" at bounding box center [1023, 529] width 62 height 31
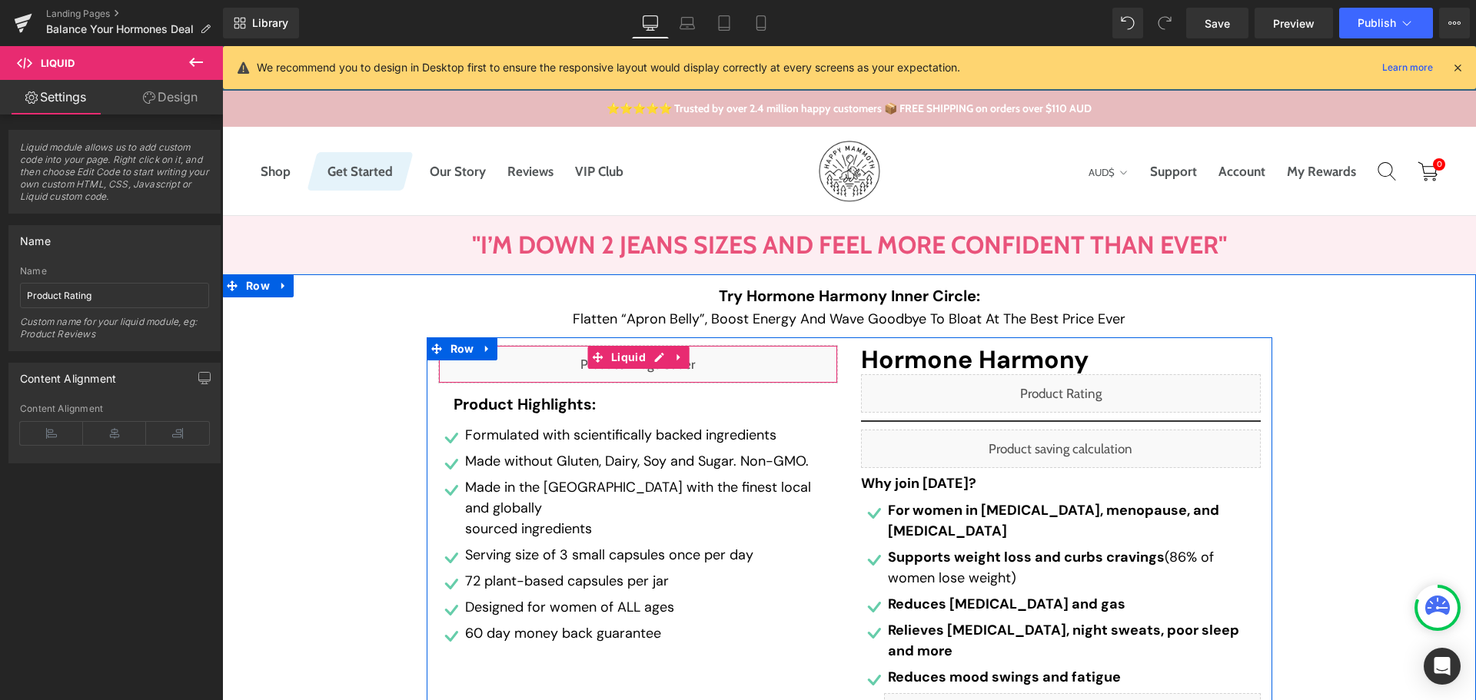
click at [683, 365] on link at bounding box center [680, 357] width 20 height 23
click at [617, 360] on div "Liquid" at bounding box center [638, 364] width 400 height 38
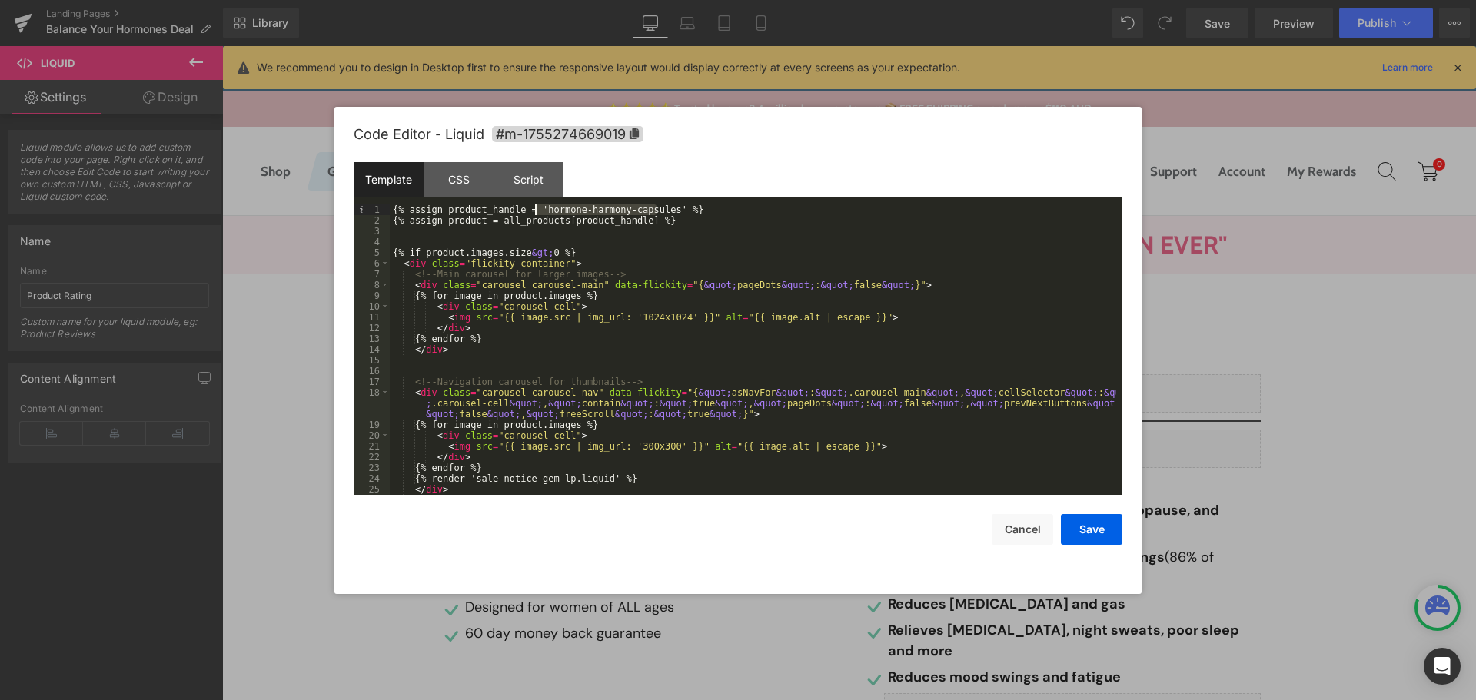
drag, startPoint x: 656, startPoint y: 206, endPoint x: 533, endPoint y: 213, distance: 123.2
click at [533, 213] on div "{% assign product_handle = 'hormone-harmony-capsules' %} {% assign product = al…" at bounding box center [753, 361] width 727 height 312
drag, startPoint x: 1013, startPoint y: 525, endPoint x: 783, endPoint y: 384, distance: 269.9
click at [1013, 525] on button "Cancel" at bounding box center [1023, 529] width 62 height 31
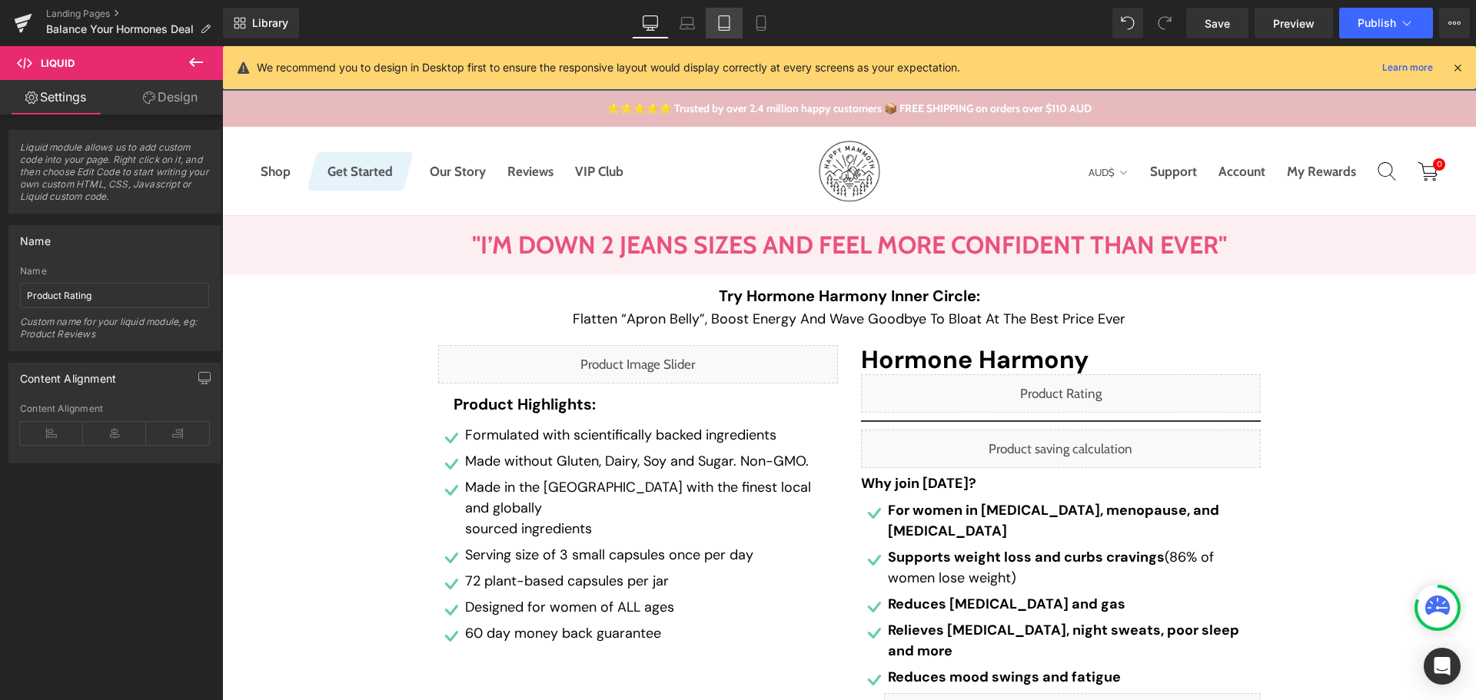
drag, startPoint x: 685, startPoint y: 24, endPoint x: 714, endPoint y: 22, distance: 28.5
click at [685, 24] on icon at bounding box center [687, 22] width 15 height 15
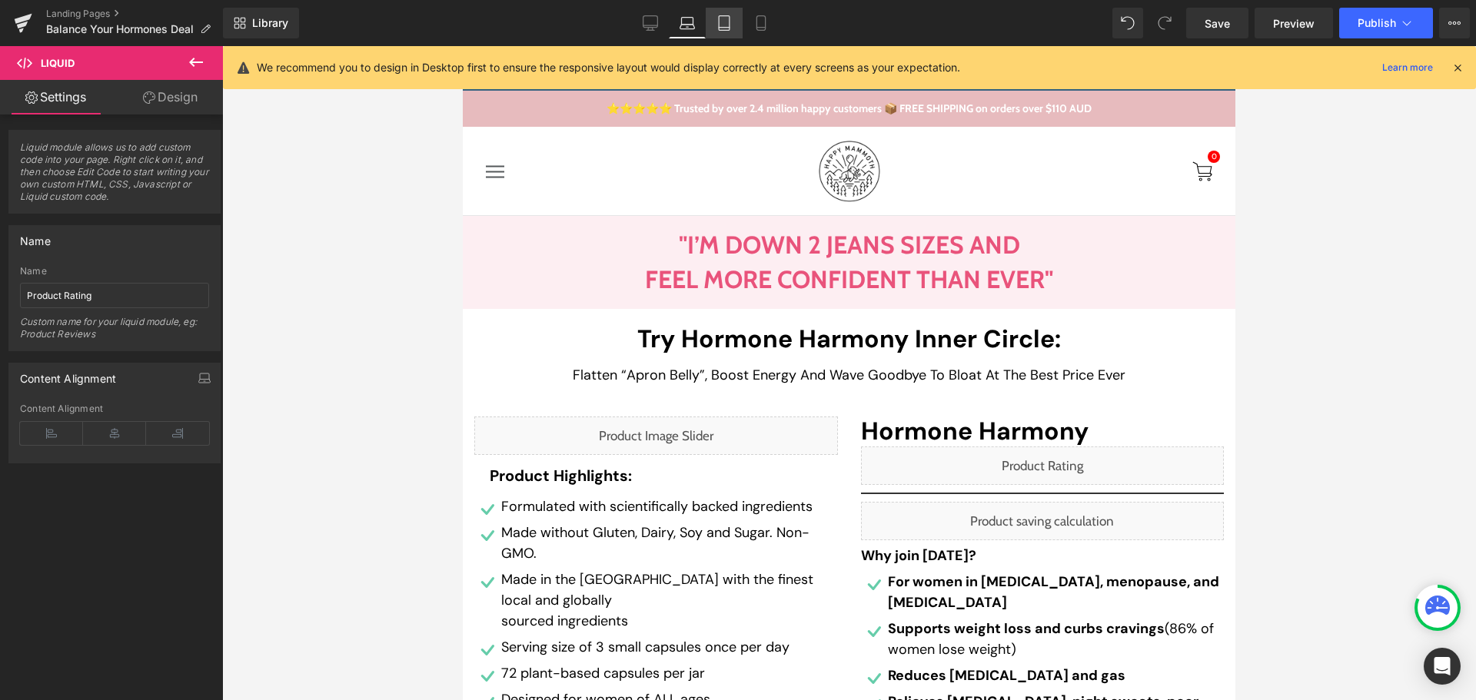
scroll to position [72, 0]
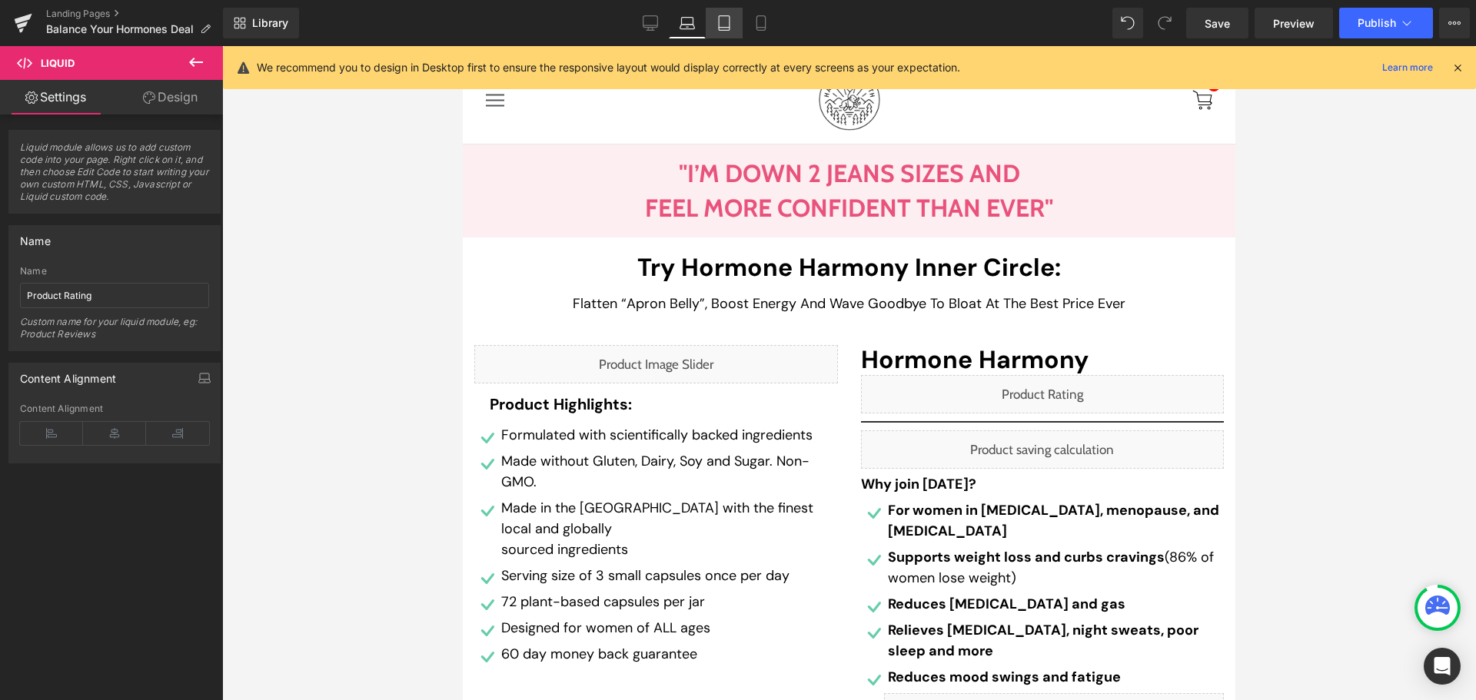
click at [715, 21] on link "Tablet" at bounding box center [724, 23] width 37 height 31
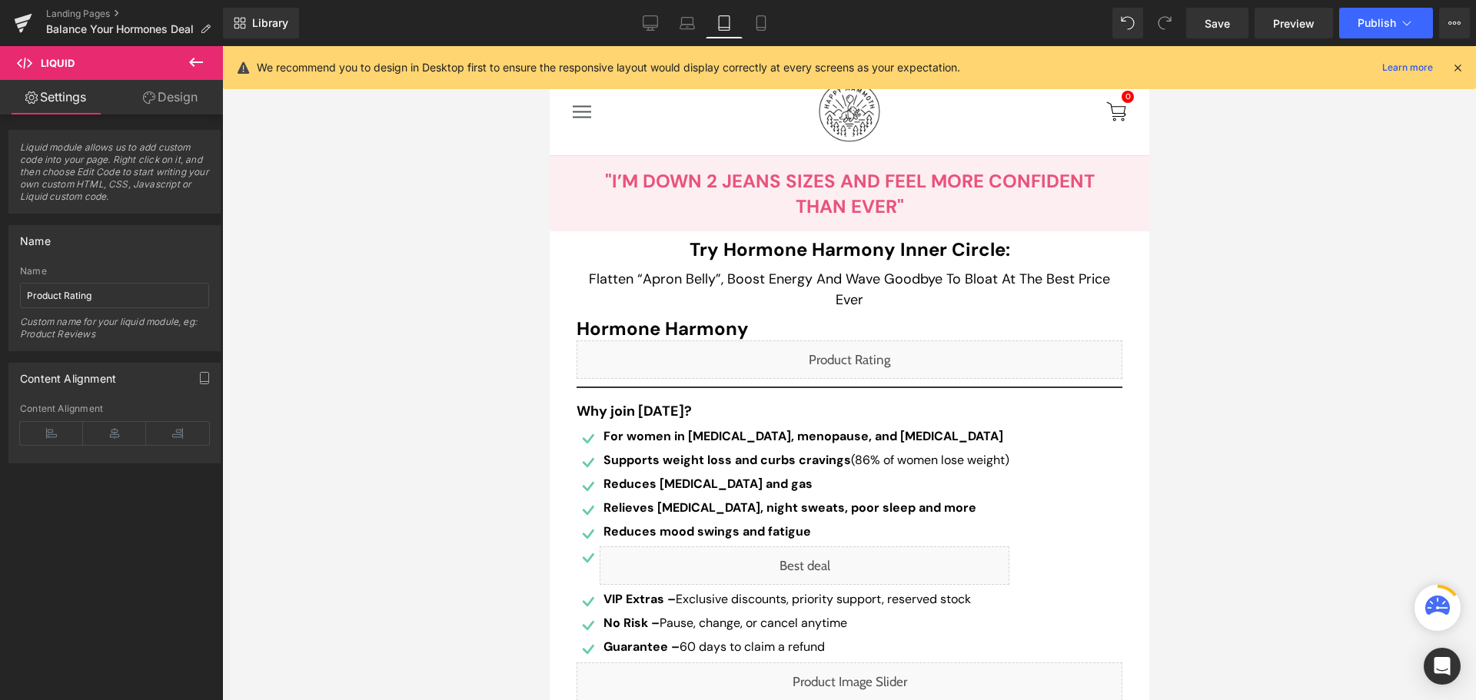
scroll to position [0, 0]
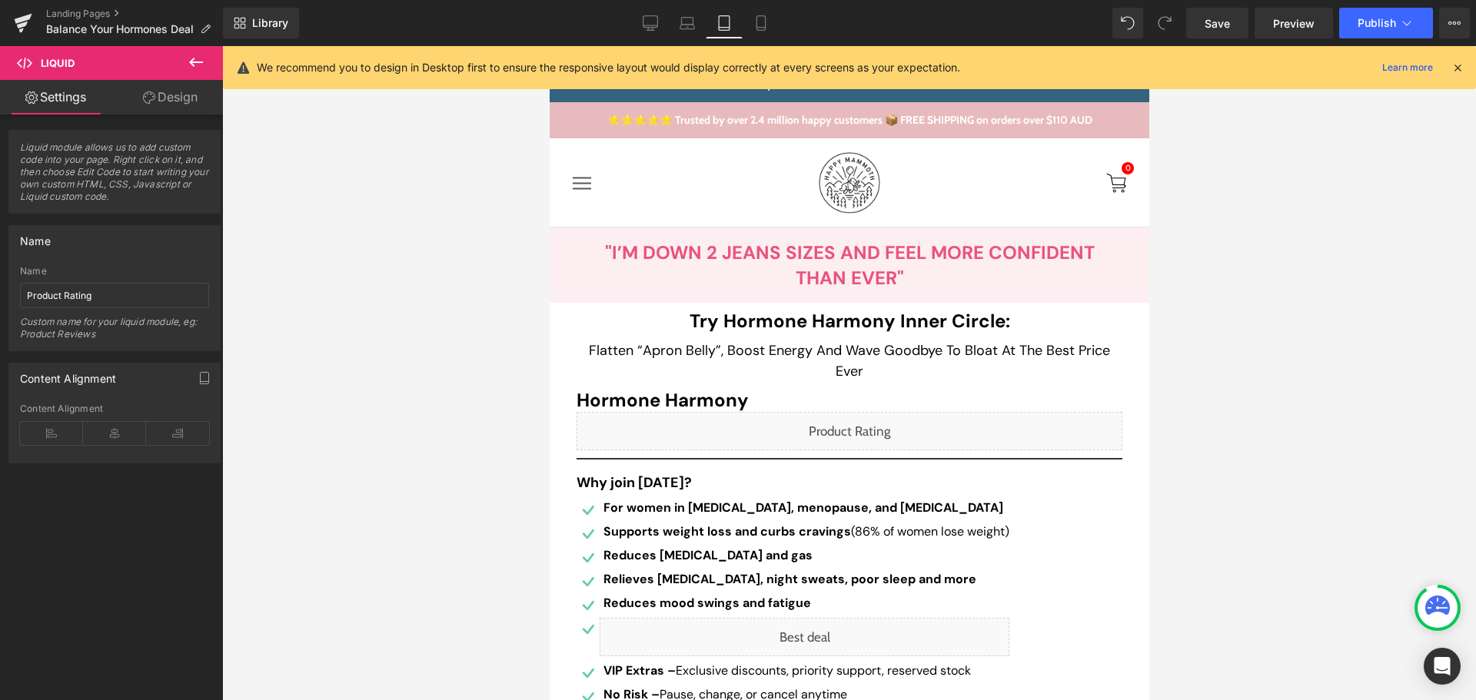
click at [855, 432] on div "Liquid" at bounding box center [849, 431] width 546 height 38
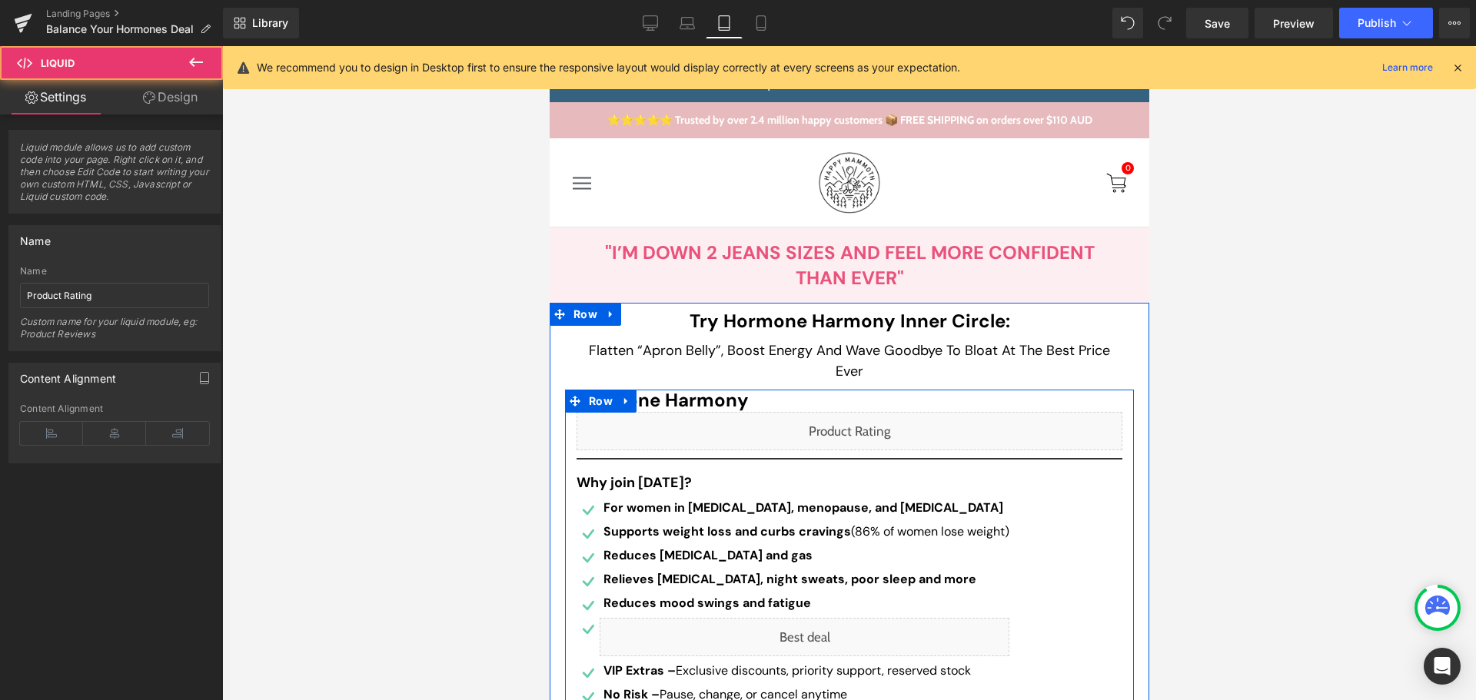
click at [870, 422] on div "Liquid" at bounding box center [849, 431] width 546 height 38
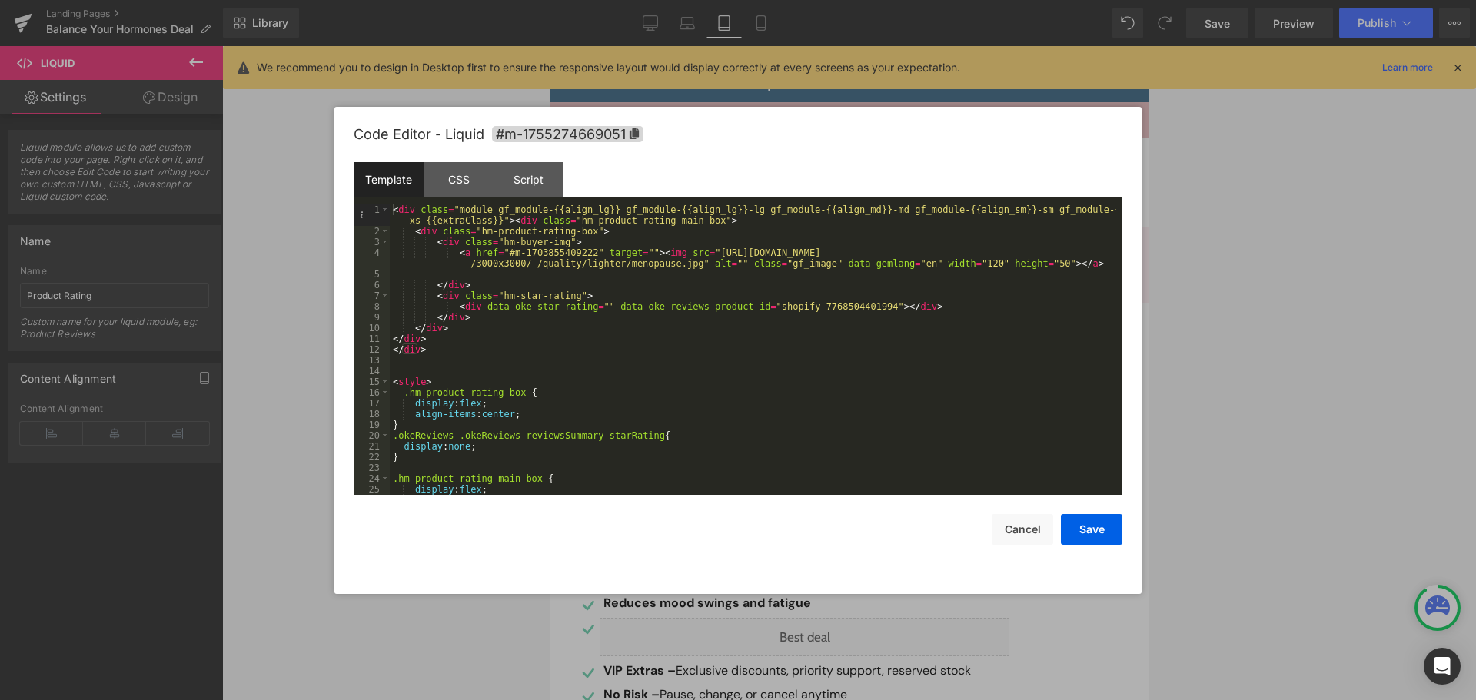
click at [834, 304] on div "< div class = "module gf_module-{{align_lg}} gf_module-{{align_lg}}-lg gf_modul…" at bounding box center [753, 366] width 727 height 323
click at [1099, 530] on button "Save" at bounding box center [1092, 529] width 62 height 31
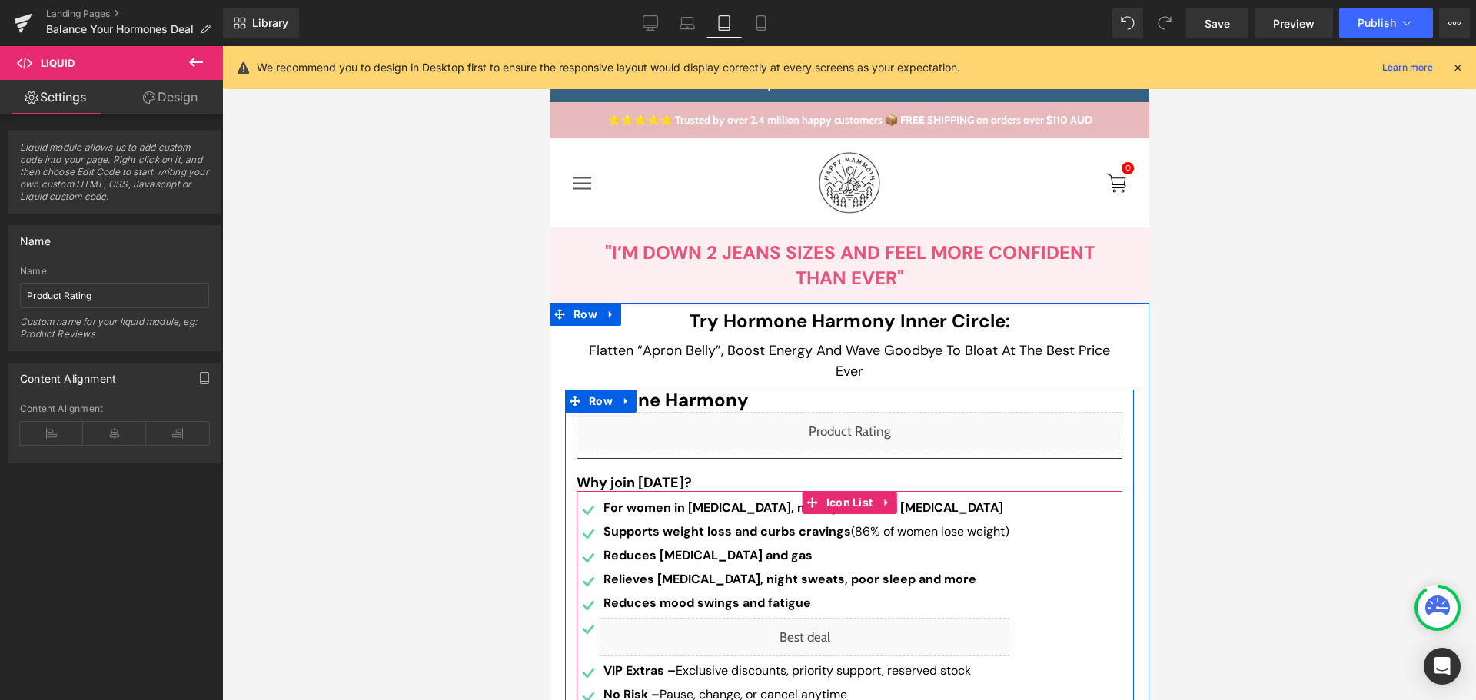
click at [817, 639] on div "Liquid" at bounding box center [804, 637] width 410 height 38
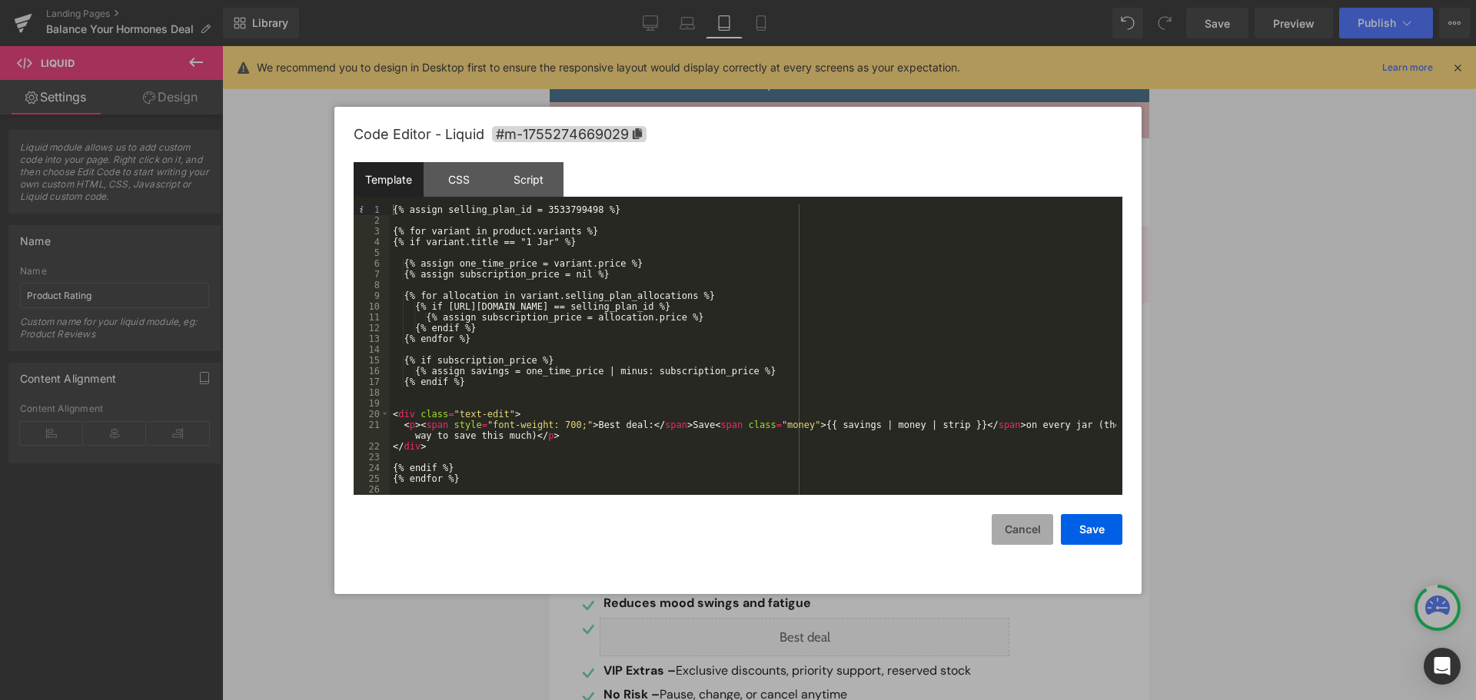
click at [1030, 527] on button "Cancel" at bounding box center [1023, 529] width 62 height 31
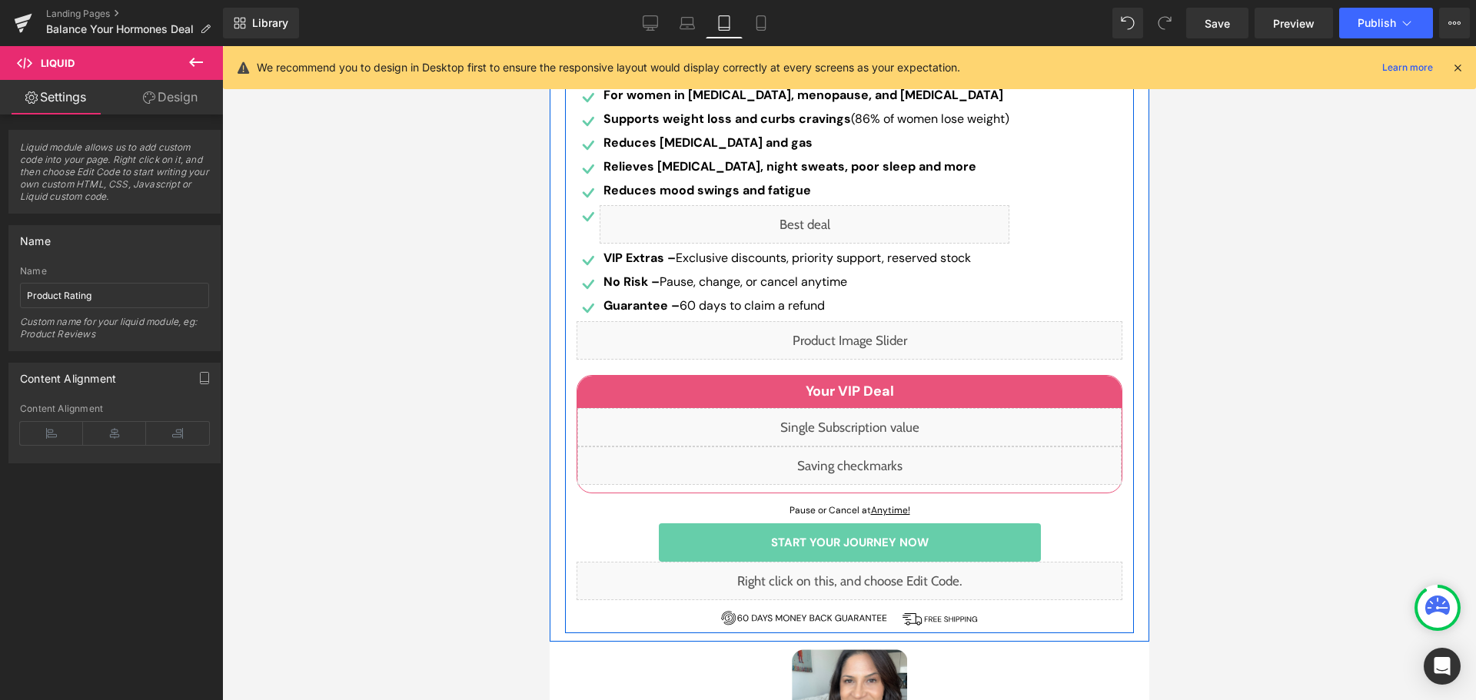
scroll to position [461, 0]
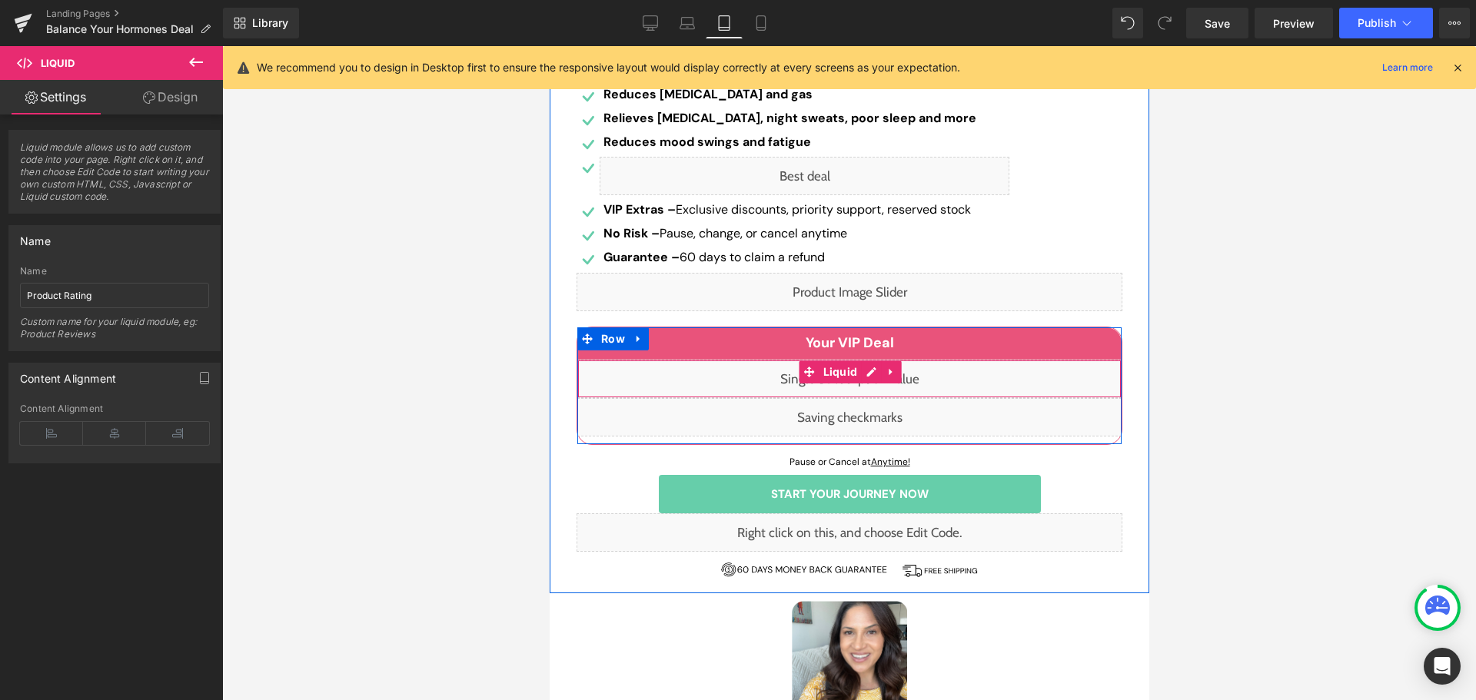
click at [869, 376] on div "Liquid" at bounding box center [849, 379] width 544 height 38
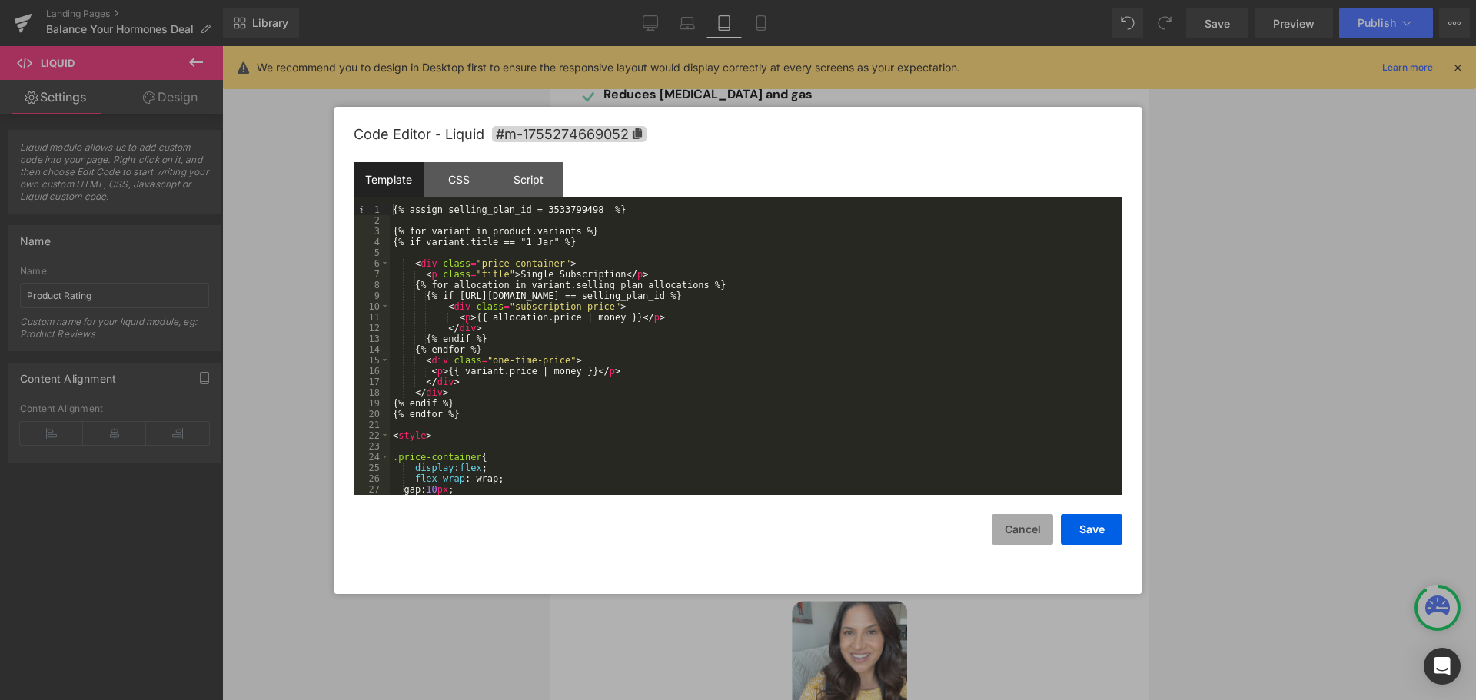
drag, startPoint x: 1009, startPoint y: 541, endPoint x: 338, endPoint y: 471, distance: 674.9
click at [1009, 541] on button "Cancel" at bounding box center [1023, 529] width 62 height 31
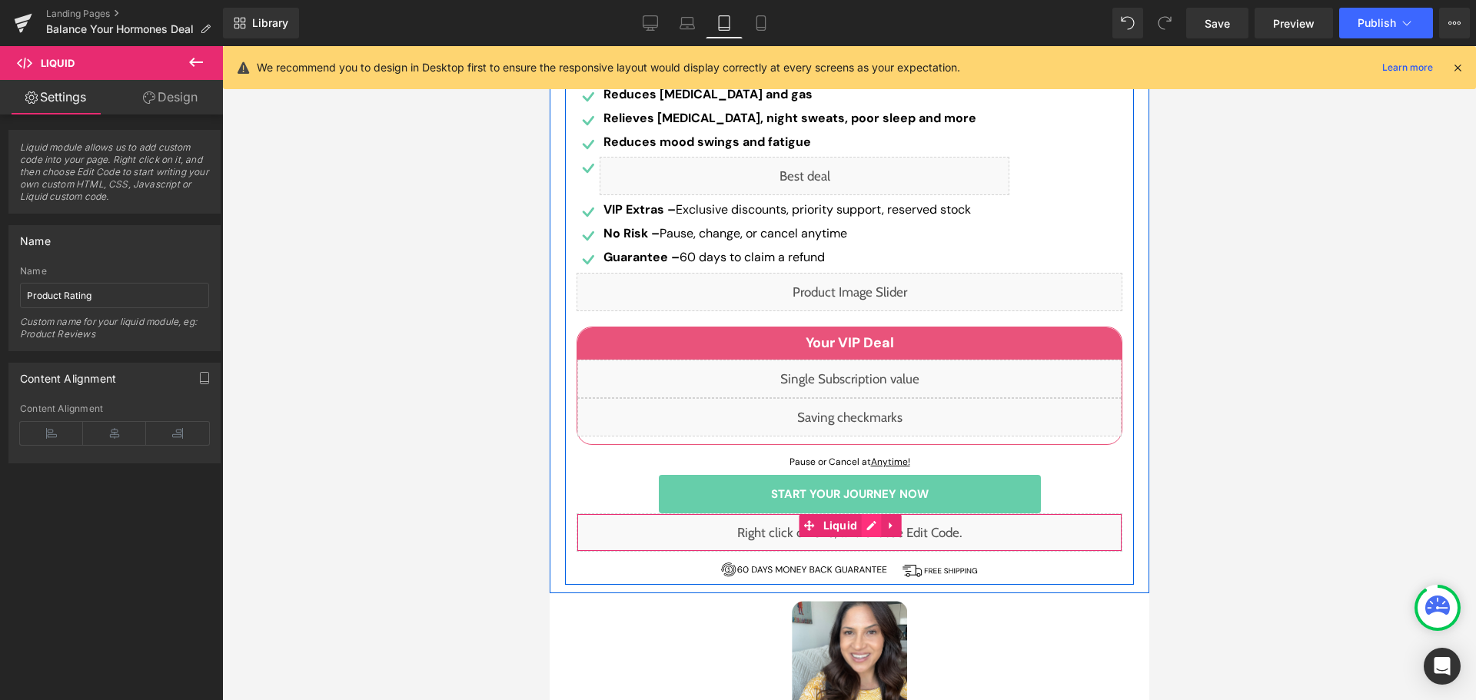
click at [867, 527] on div "Liquid" at bounding box center [849, 533] width 546 height 38
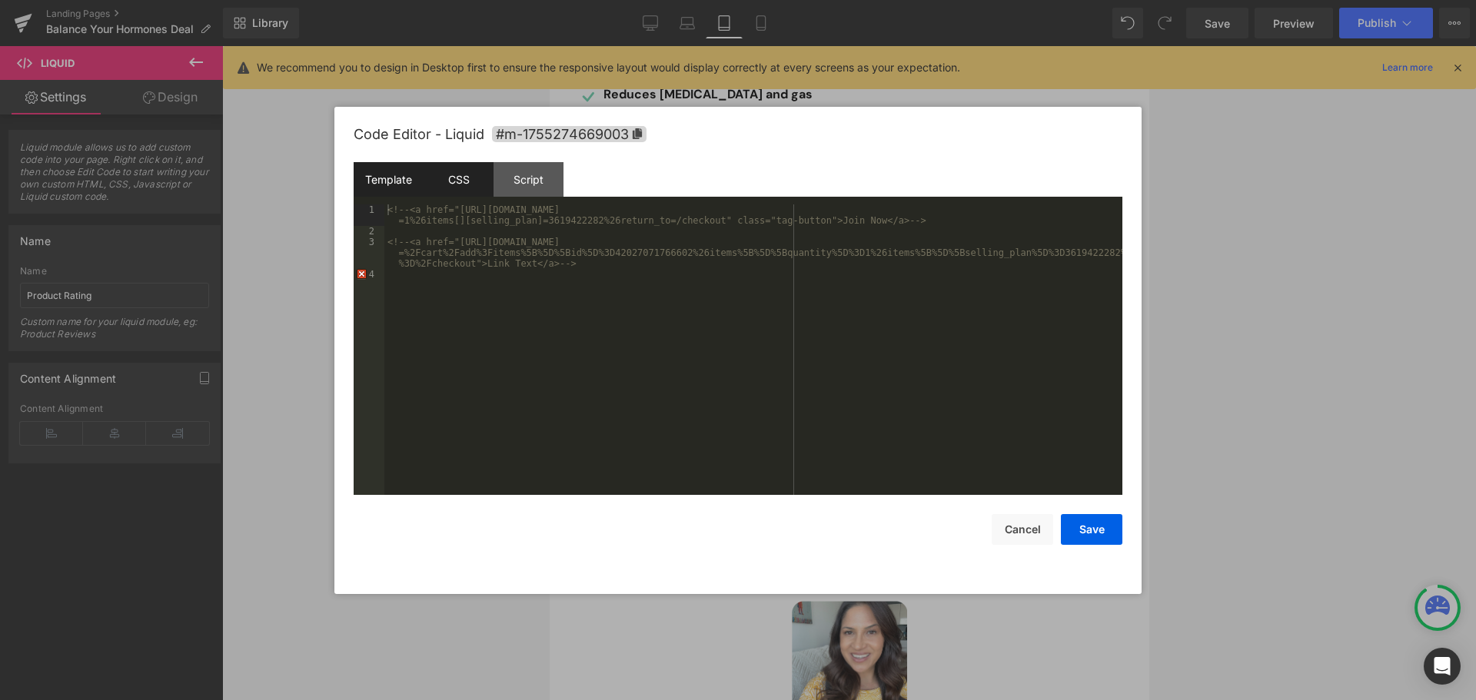
click at [468, 181] on div "CSS" at bounding box center [459, 179] width 70 height 35
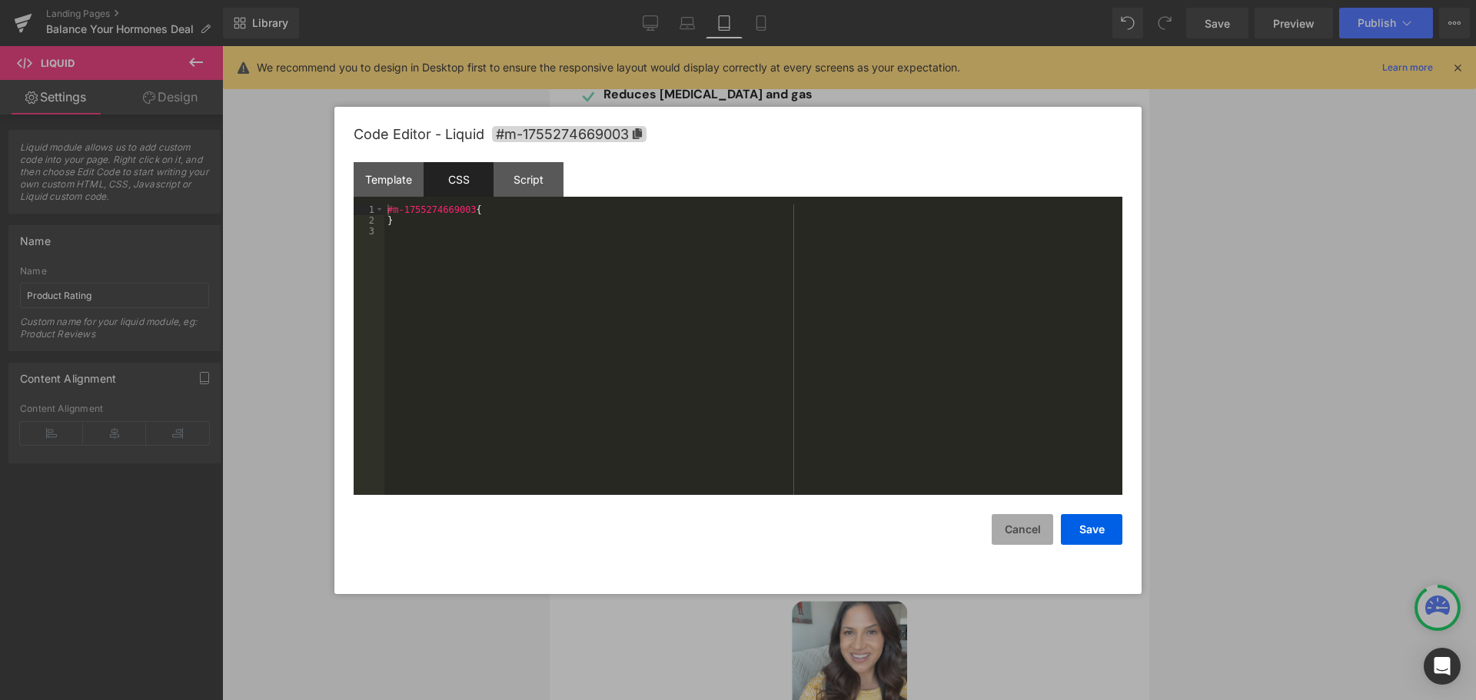
click at [1040, 527] on button "Cancel" at bounding box center [1023, 529] width 62 height 31
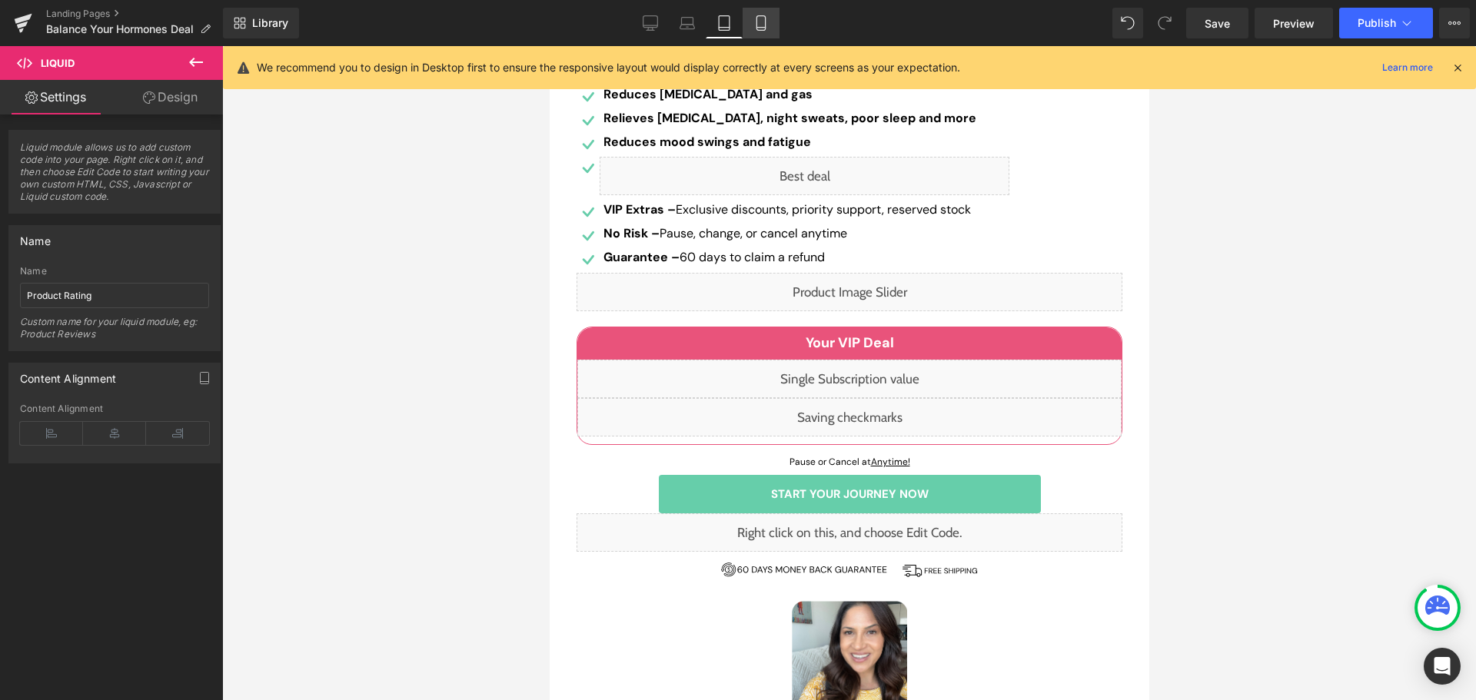
drag, startPoint x: 760, startPoint y: 25, endPoint x: 128, endPoint y: 80, distance: 635.2
click at [760, 25] on icon at bounding box center [760, 22] width 15 height 15
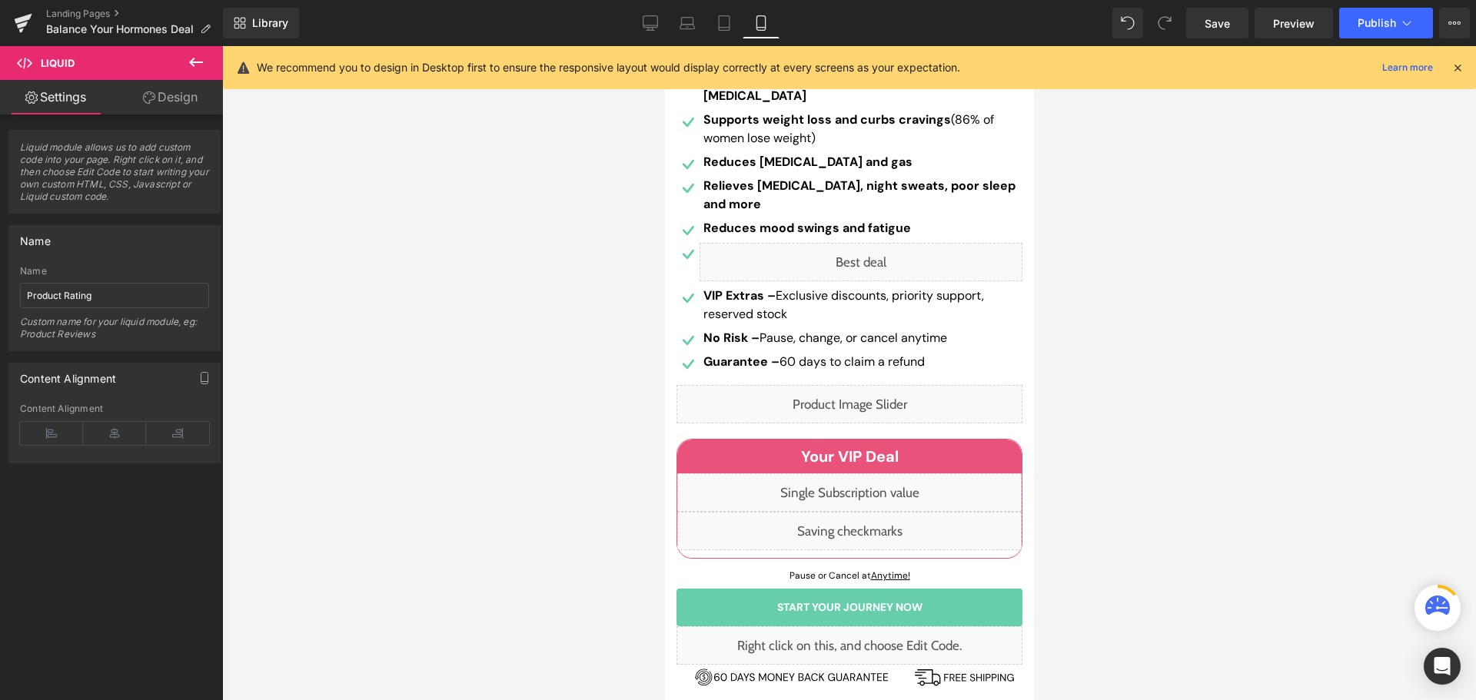
scroll to position [175, 0]
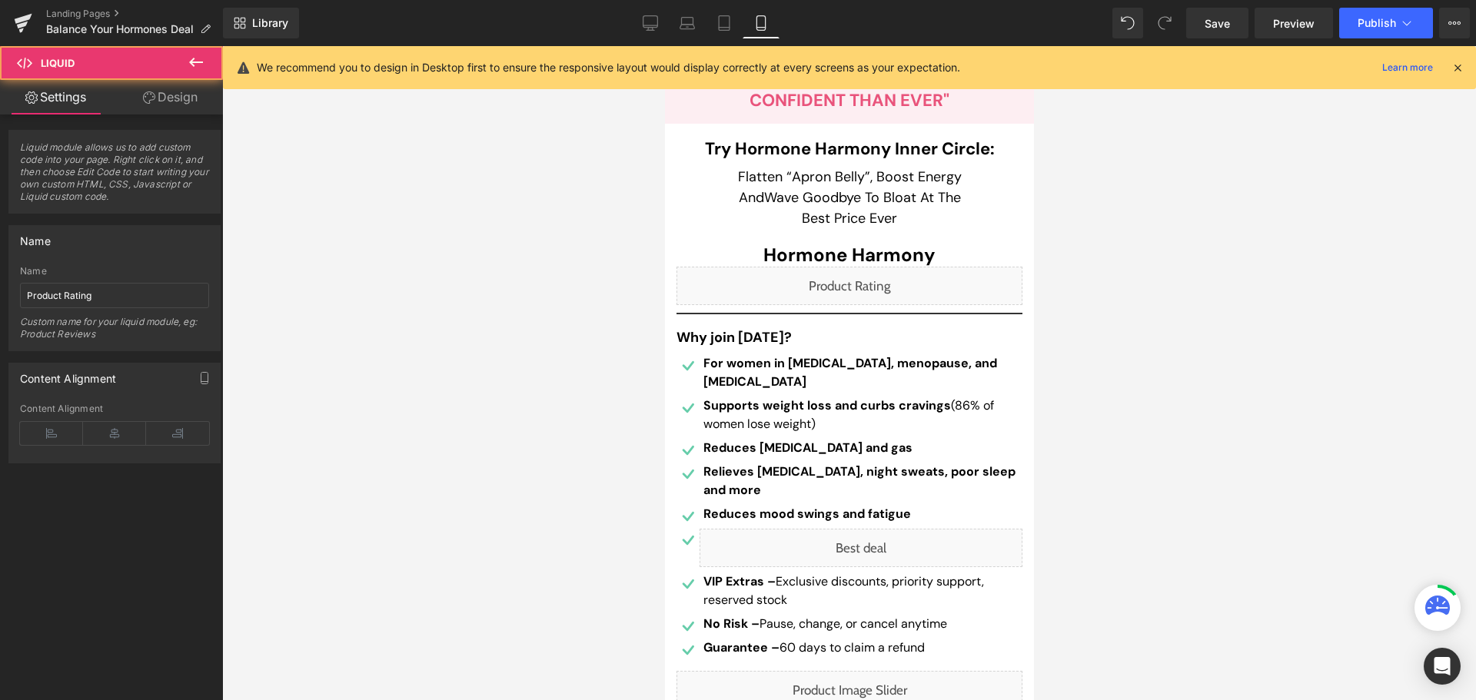
click at [865, 293] on div "Liquid" at bounding box center [849, 286] width 346 height 38
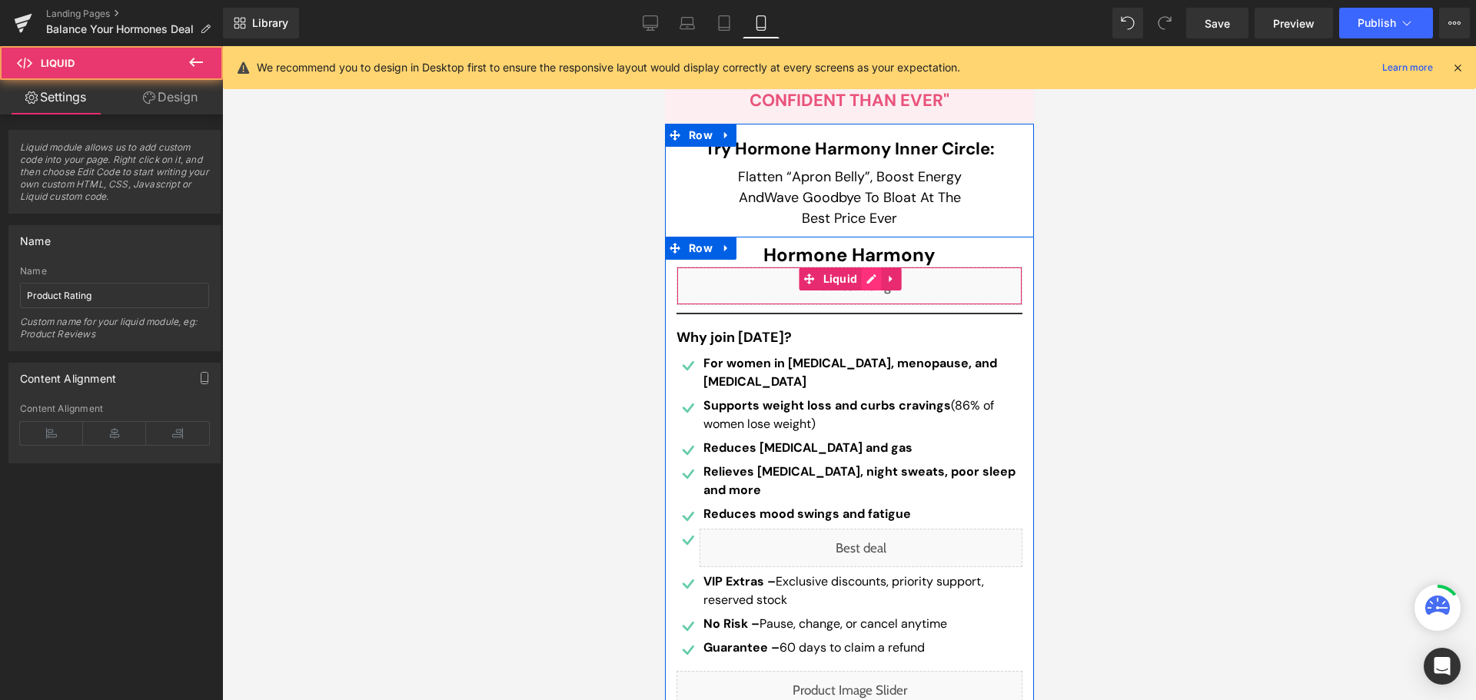
click at [865, 285] on div "Liquid" at bounding box center [849, 286] width 346 height 38
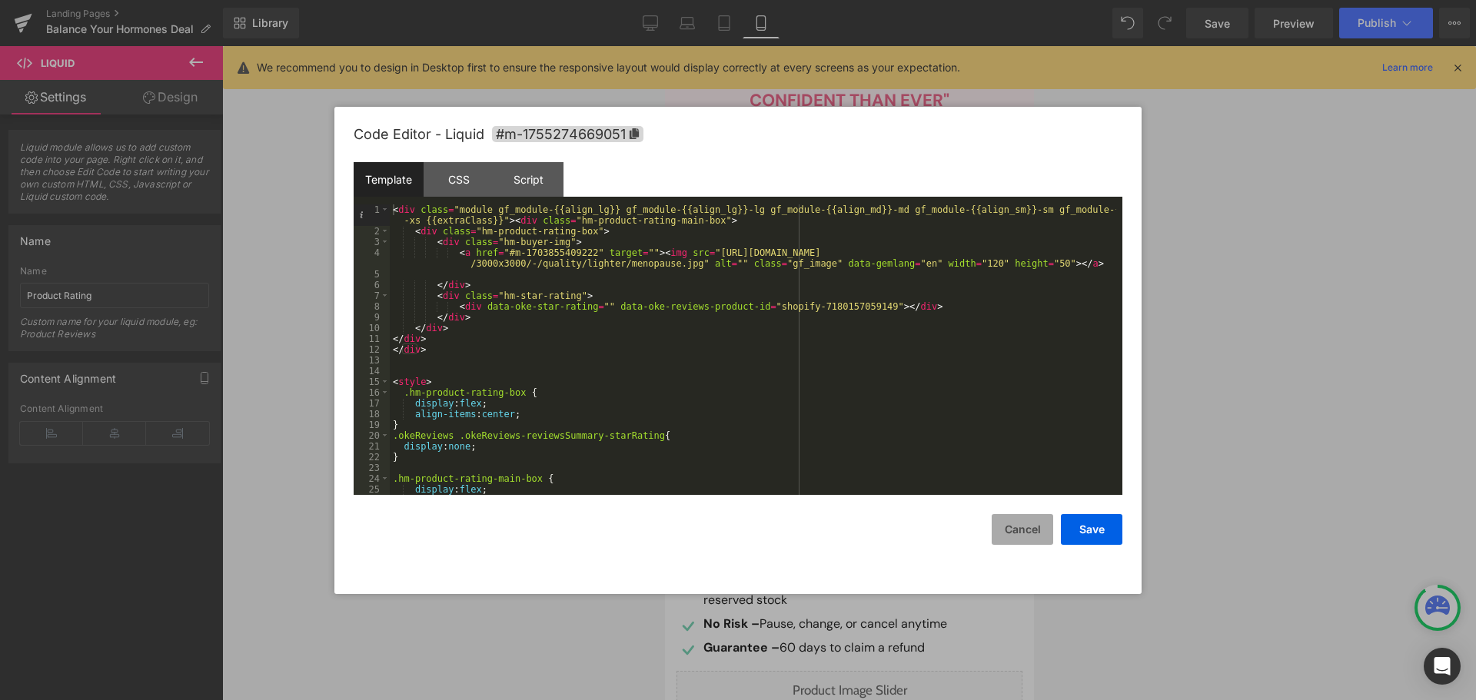
click at [1050, 539] on button "Cancel" at bounding box center [1023, 529] width 62 height 31
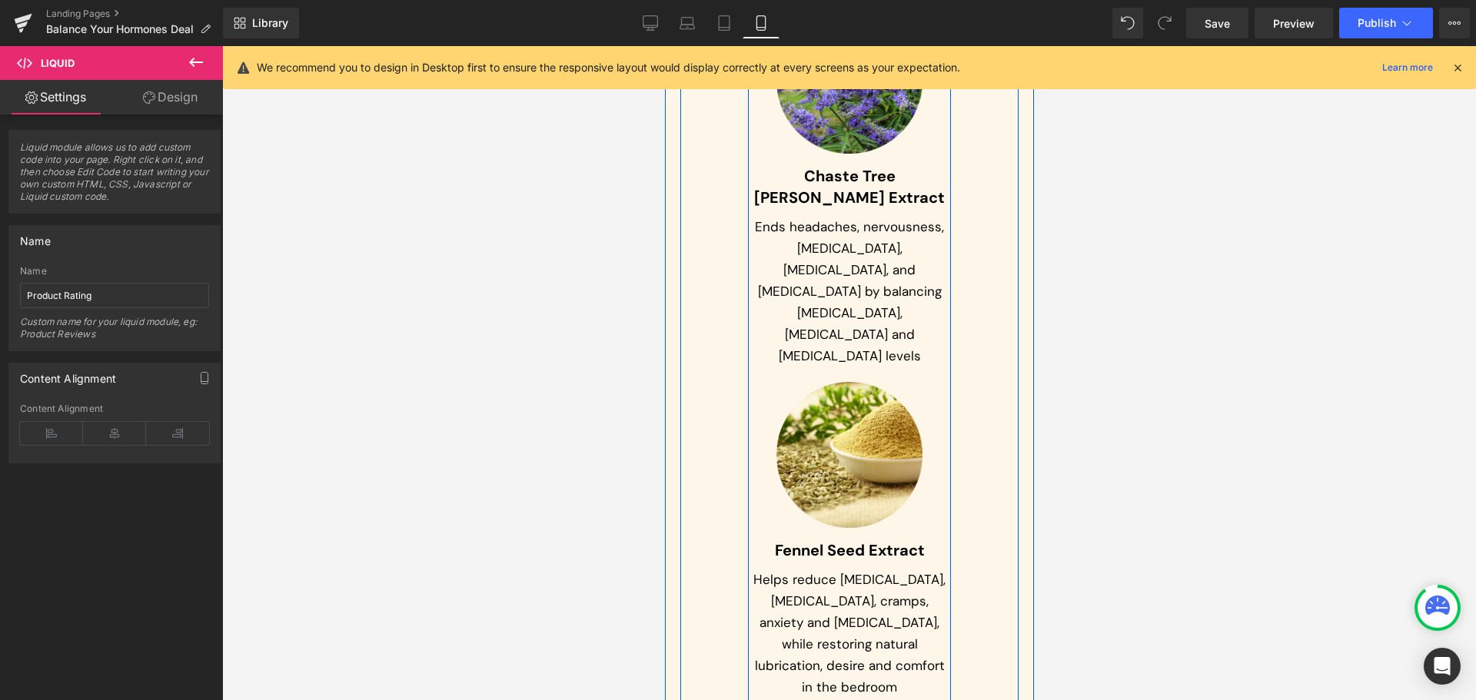
scroll to position [12708, 0]
click at [776, 327] on div "Image Chaste Tree Berry Extract Heading Ends headaches, nervousness, restlessne…" at bounding box center [848, 185] width 203 height 359
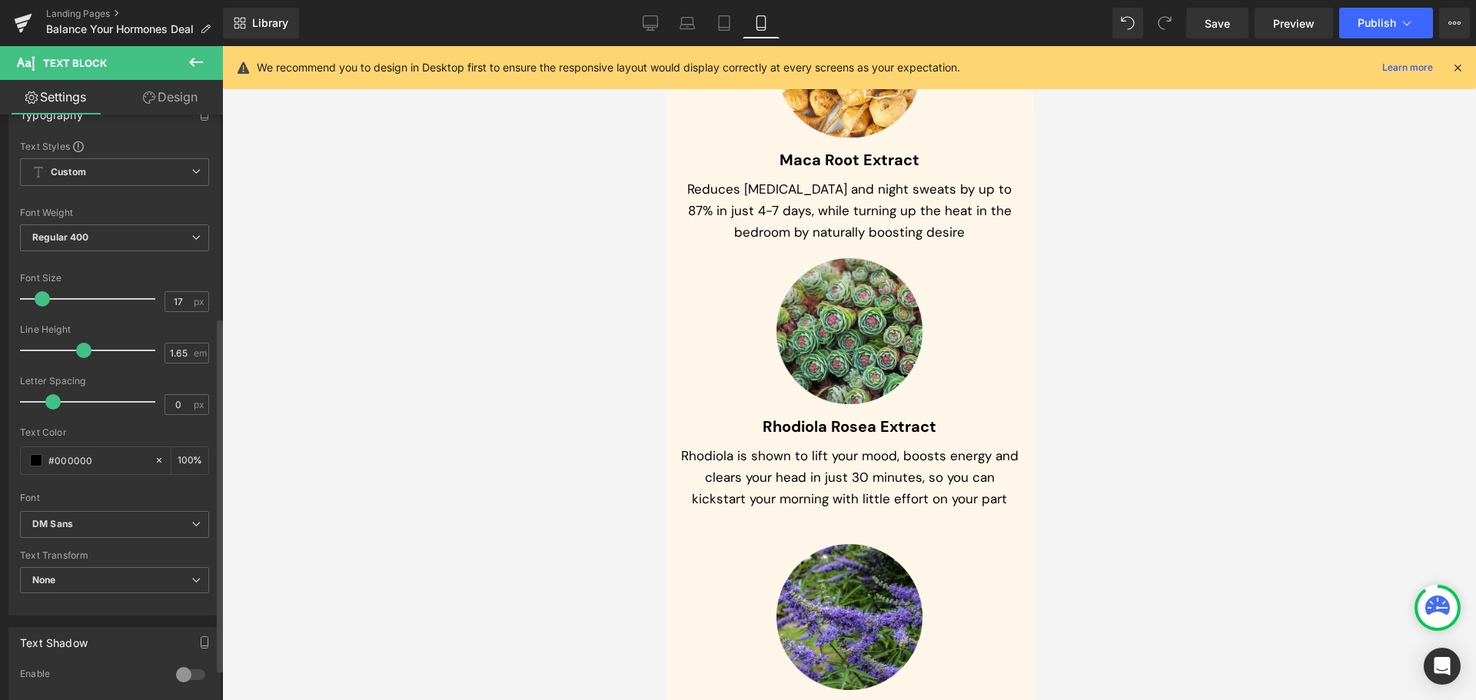
scroll to position [0, 0]
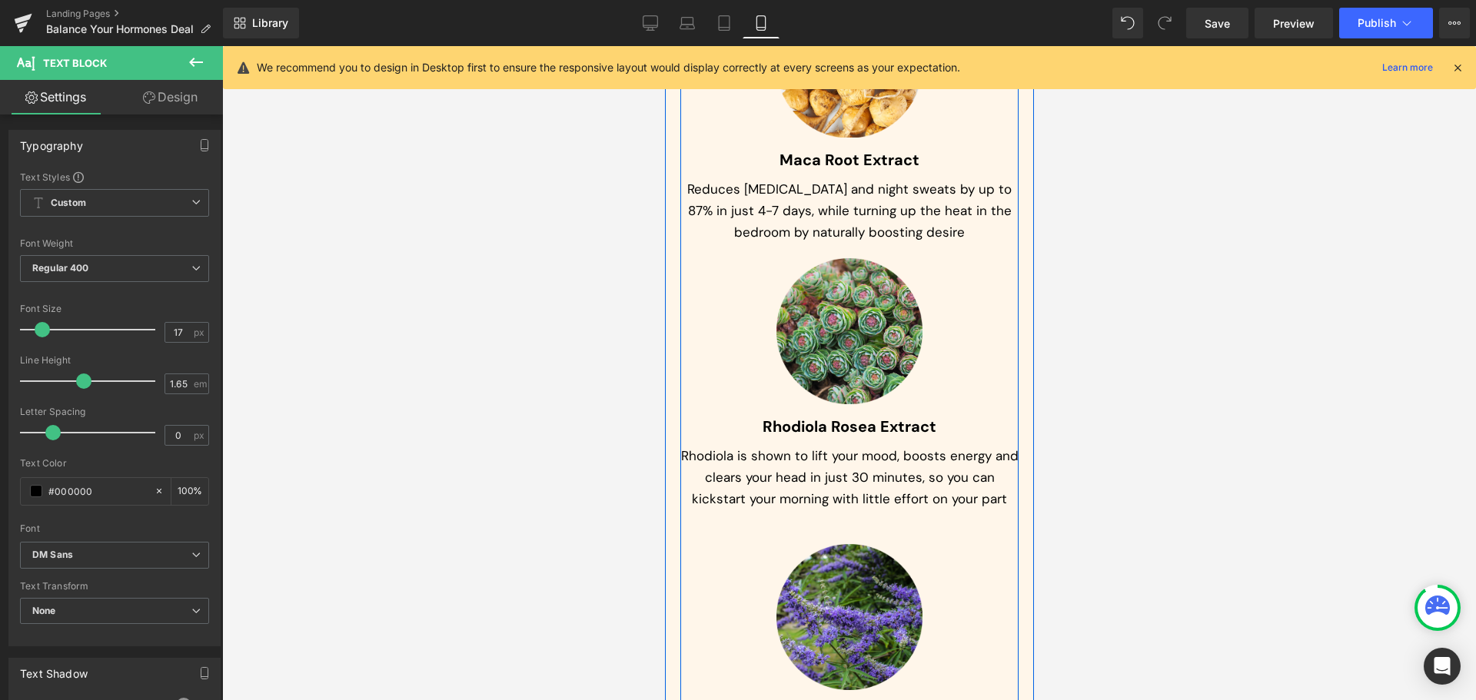
drag, startPoint x: 713, startPoint y: 354, endPoint x: 748, endPoint y: 324, distance: 46.9
click at [714, 354] on div "* Easy To Understand Summarised Scientific Studies * Text Block The Science Beh…" at bounding box center [849, -1] width 338 height 2487
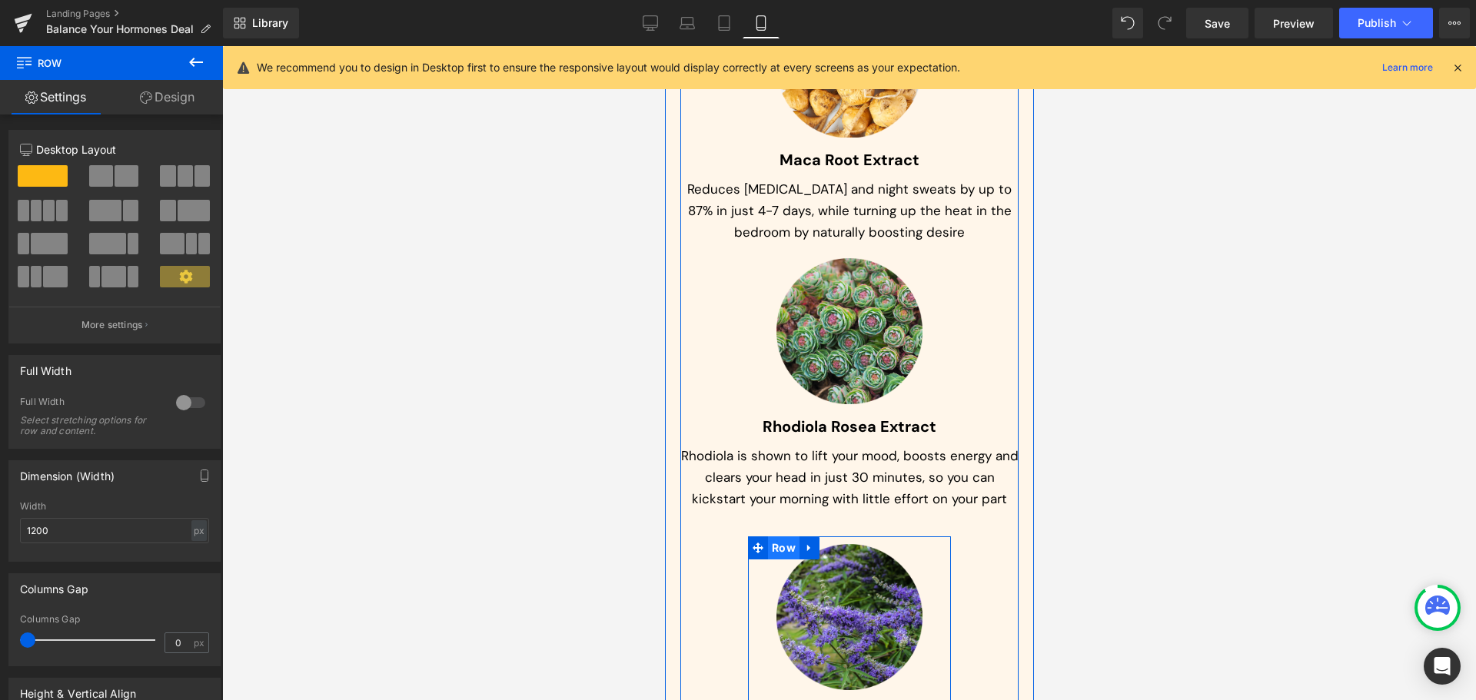
click at [778, 537] on span "Row" at bounding box center [783, 548] width 32 height 23
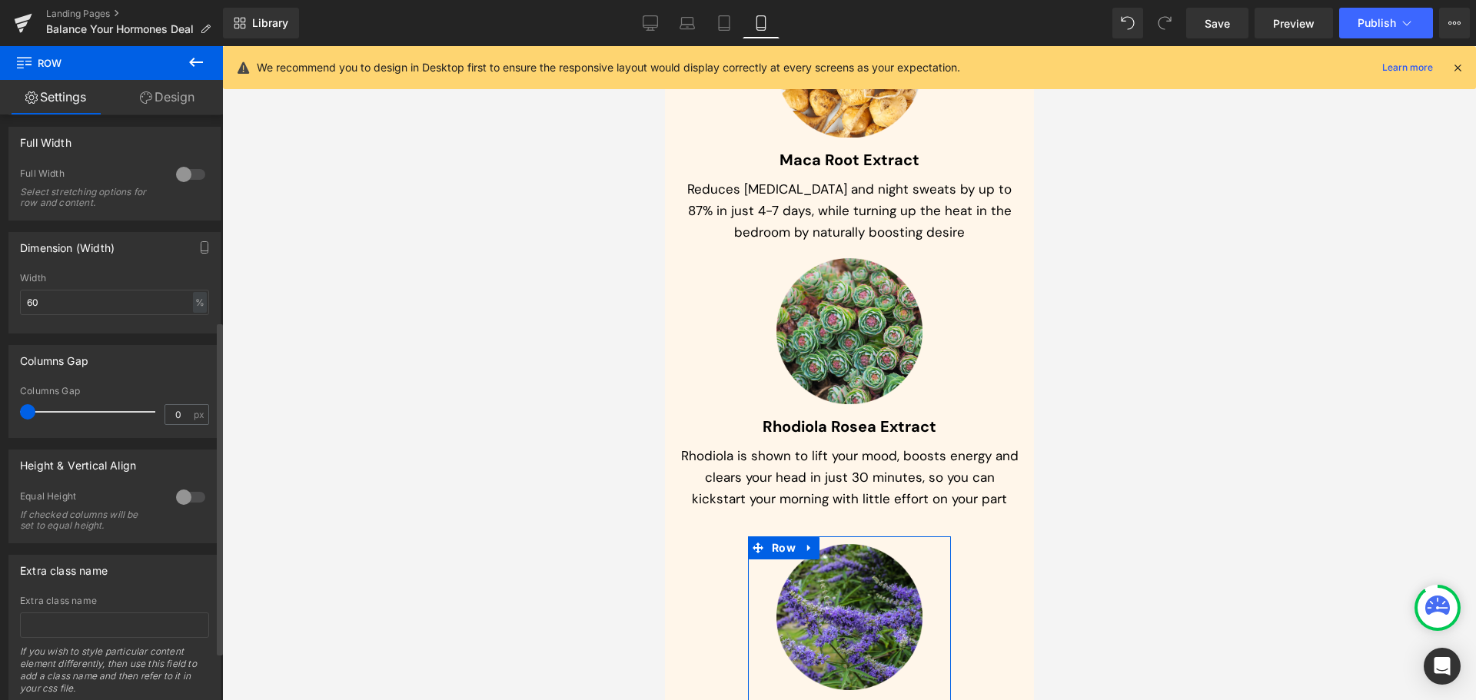
scroll to position [448, 0]
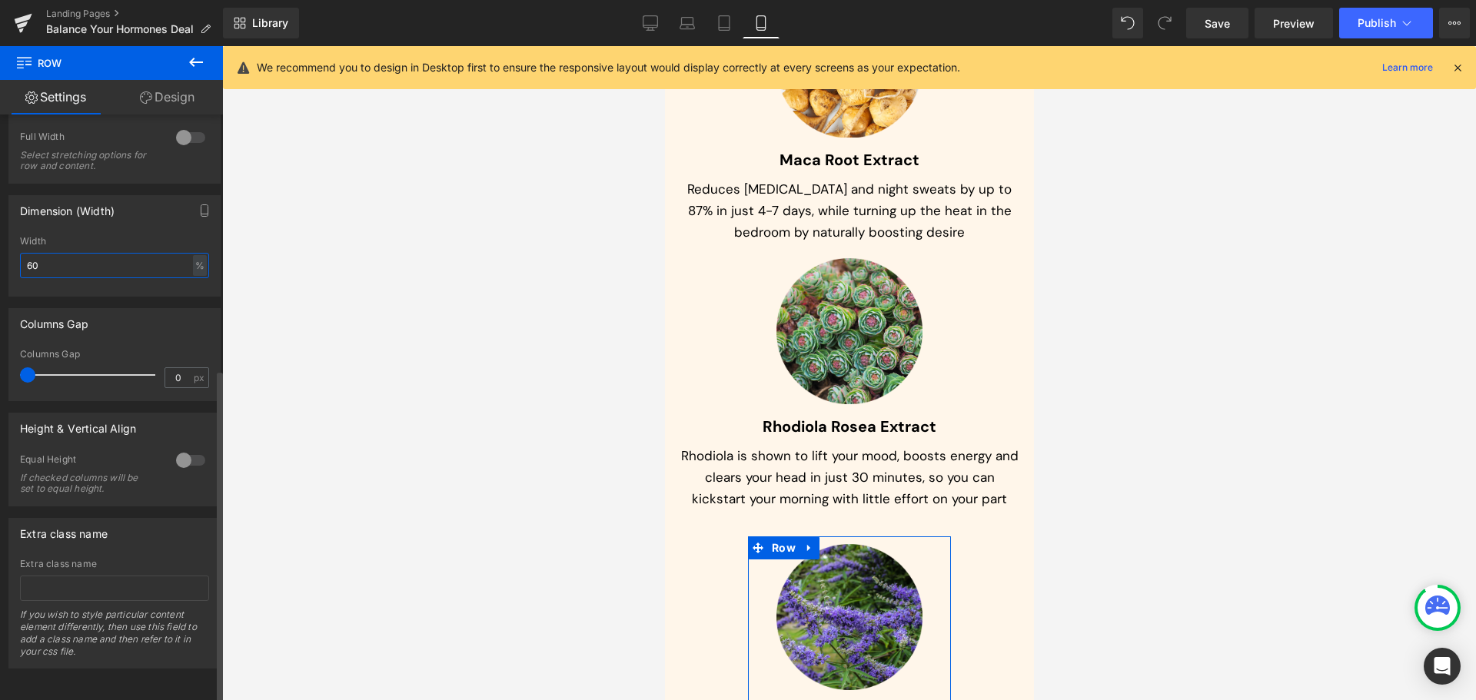
click at [117, 253] on input "60" at bounding box center [114, 265] width 189 height 25
click at [729, 20] on icon at bounding box center [724, 22] width 15 height 15
type input "60"
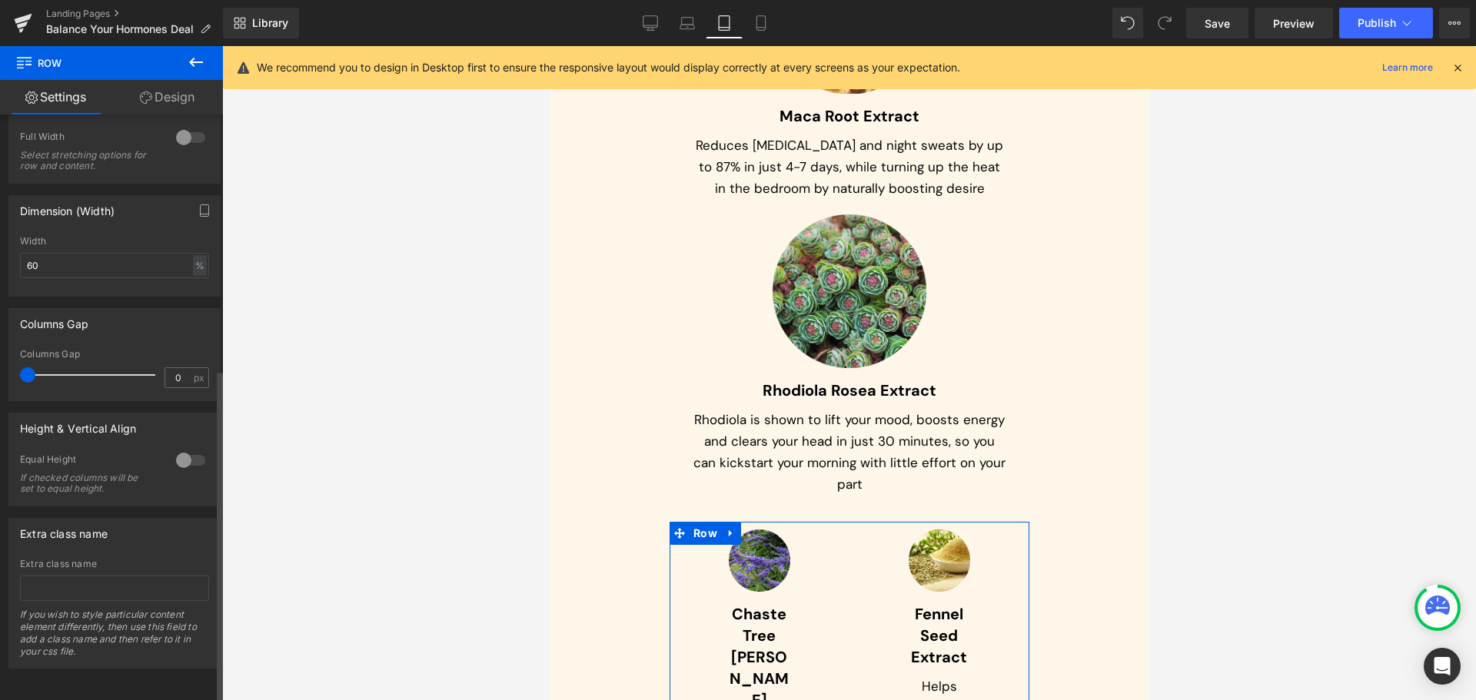
scroll to position [0, 0]
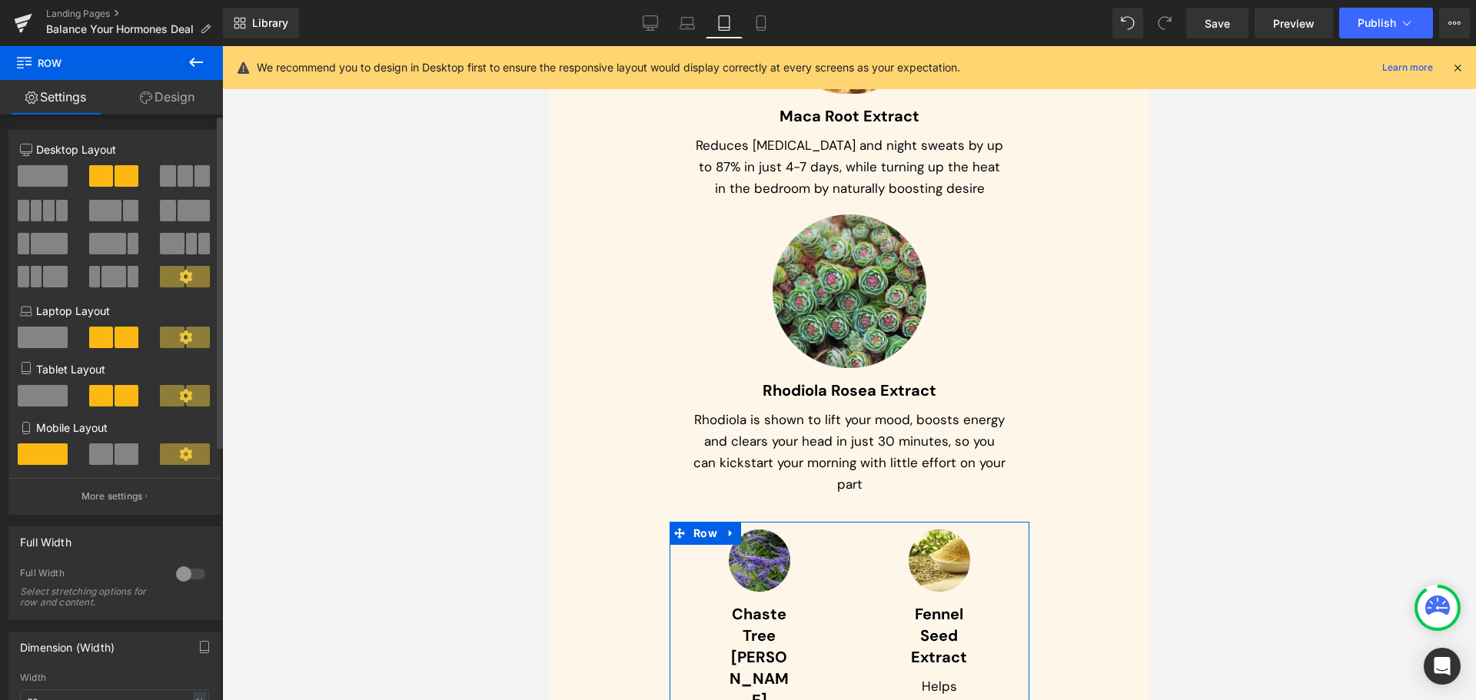
drag, startPoint x: 32, startPoint y: 178, endPoint x: 139, endPoint y: 221, distance: 115.5
click at [32, 178] on span at bounding box center [43, 176] width 50 height 22
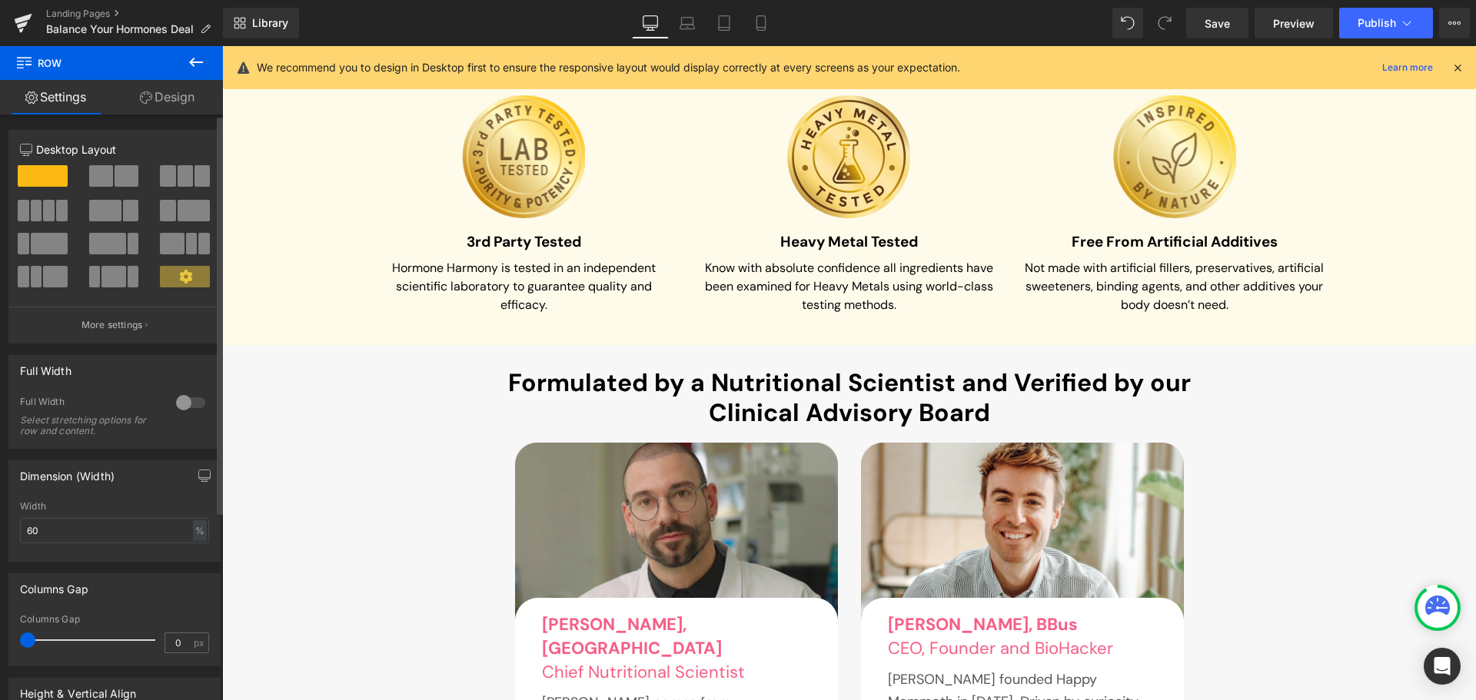
scroll to position [7573, 0]
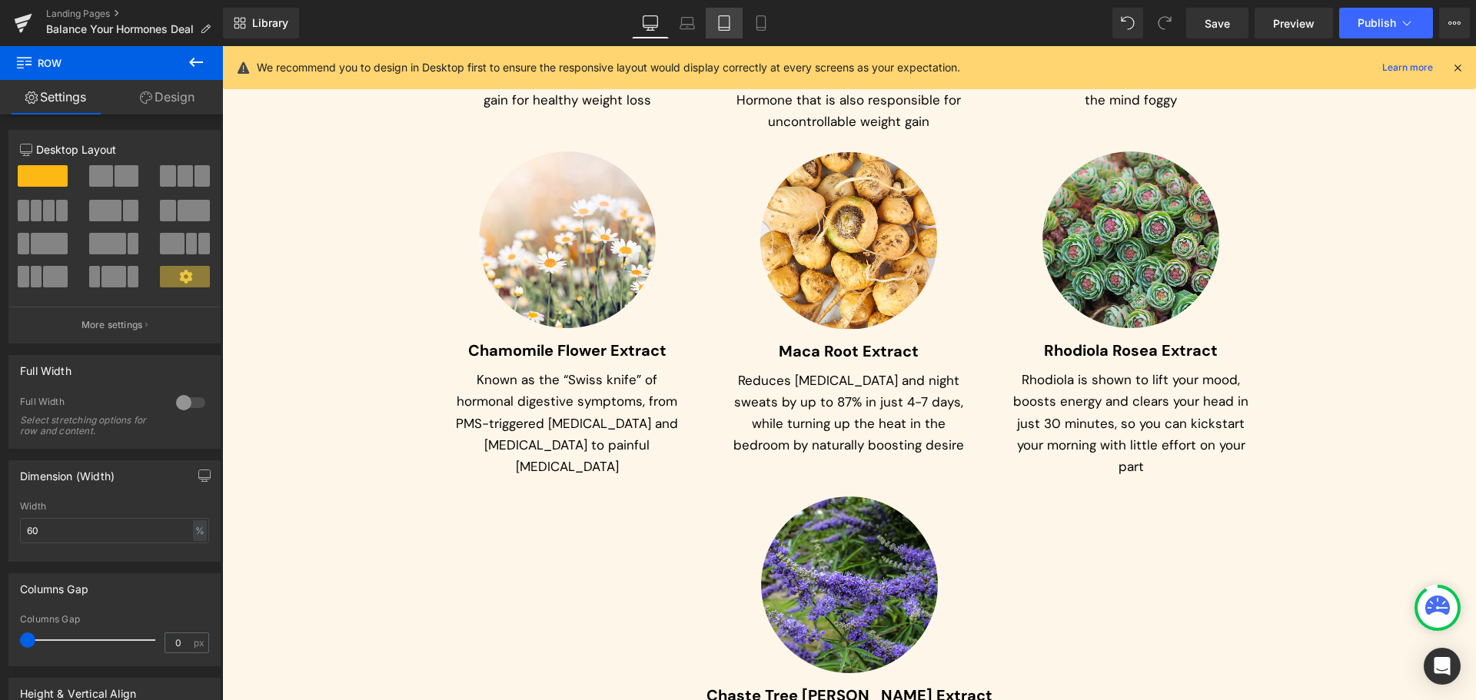
click at [736, 24] on link "Tablet" at bounding box center [724, 23] width 37 height 31
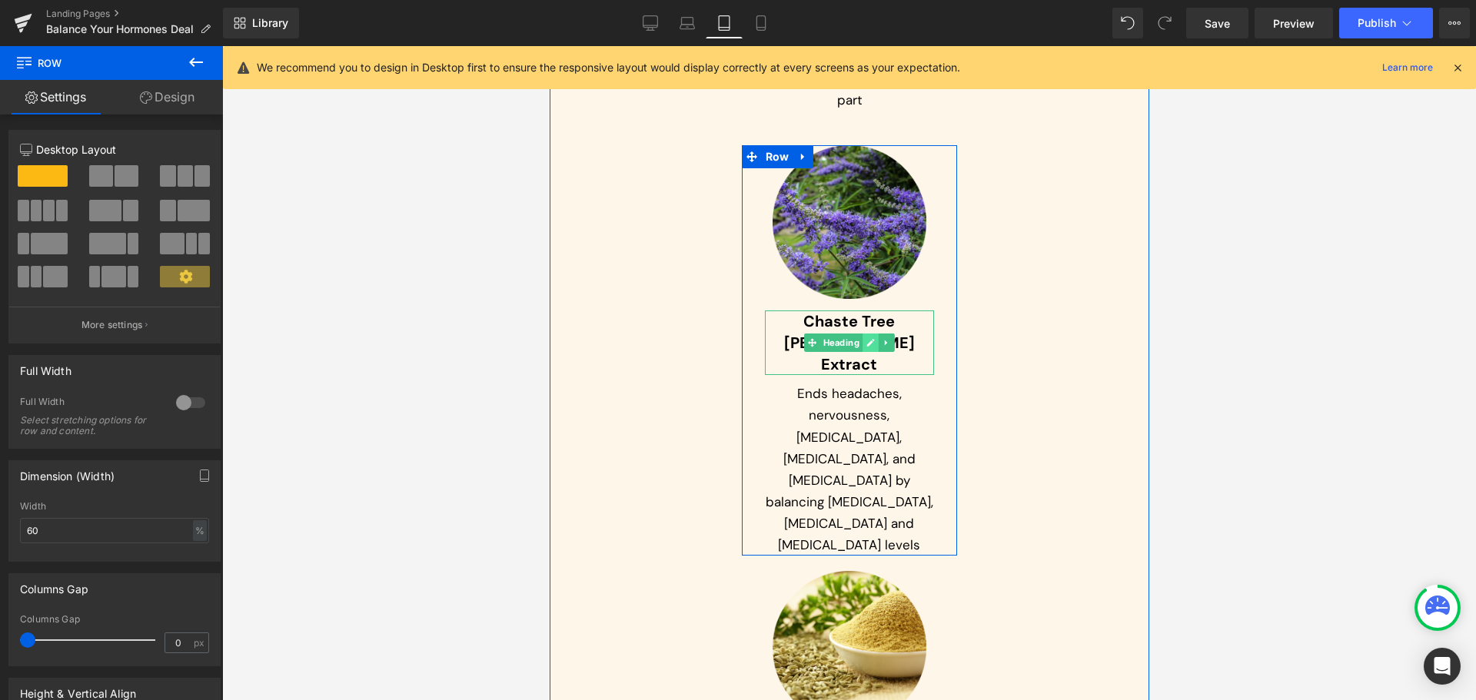
scroll to position [9471, 0]
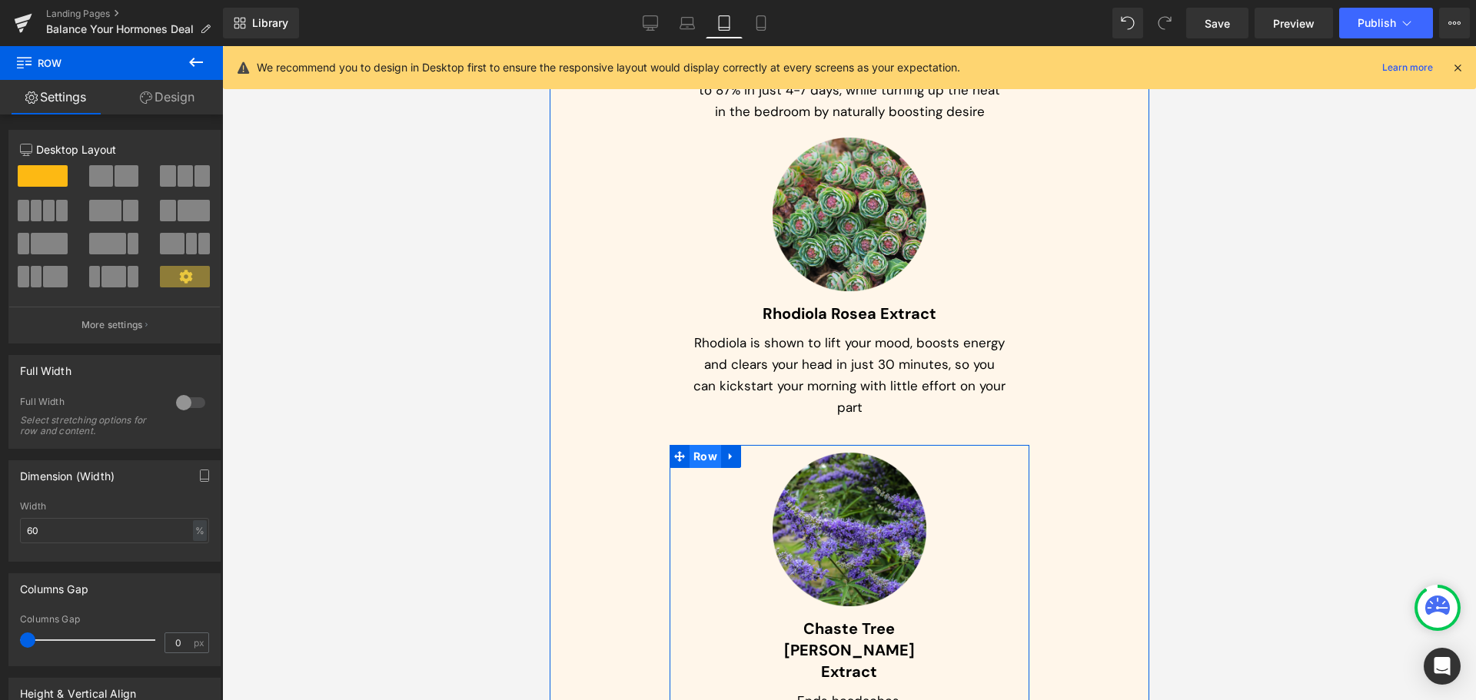
click at [704, 445] on span "Row" at bounding box center [705, 456] width 32 height 23
click at [773, 453] on span "Row" at bounding box center [777, 464] width 32 height 23
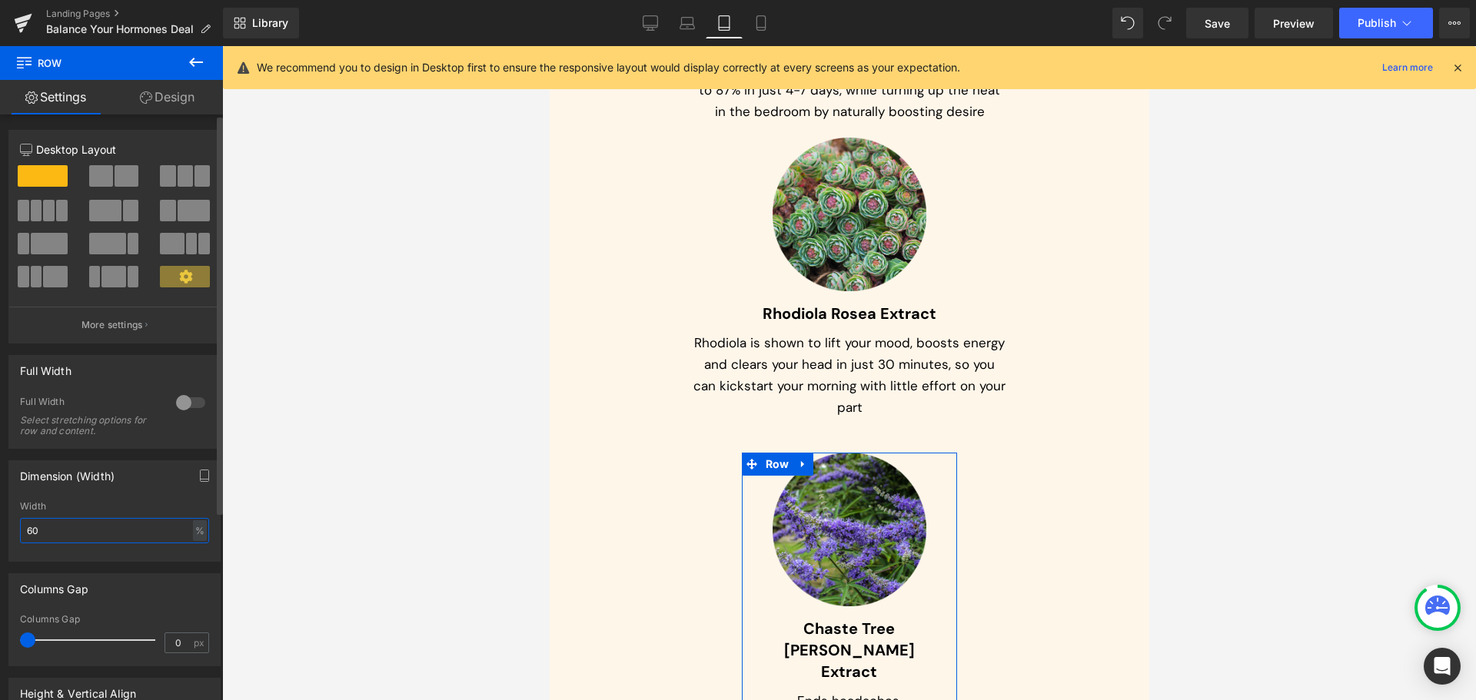
click at [134, 535] on input "60" at bounding box center [114, 530] width 189 height 25
type input "100"
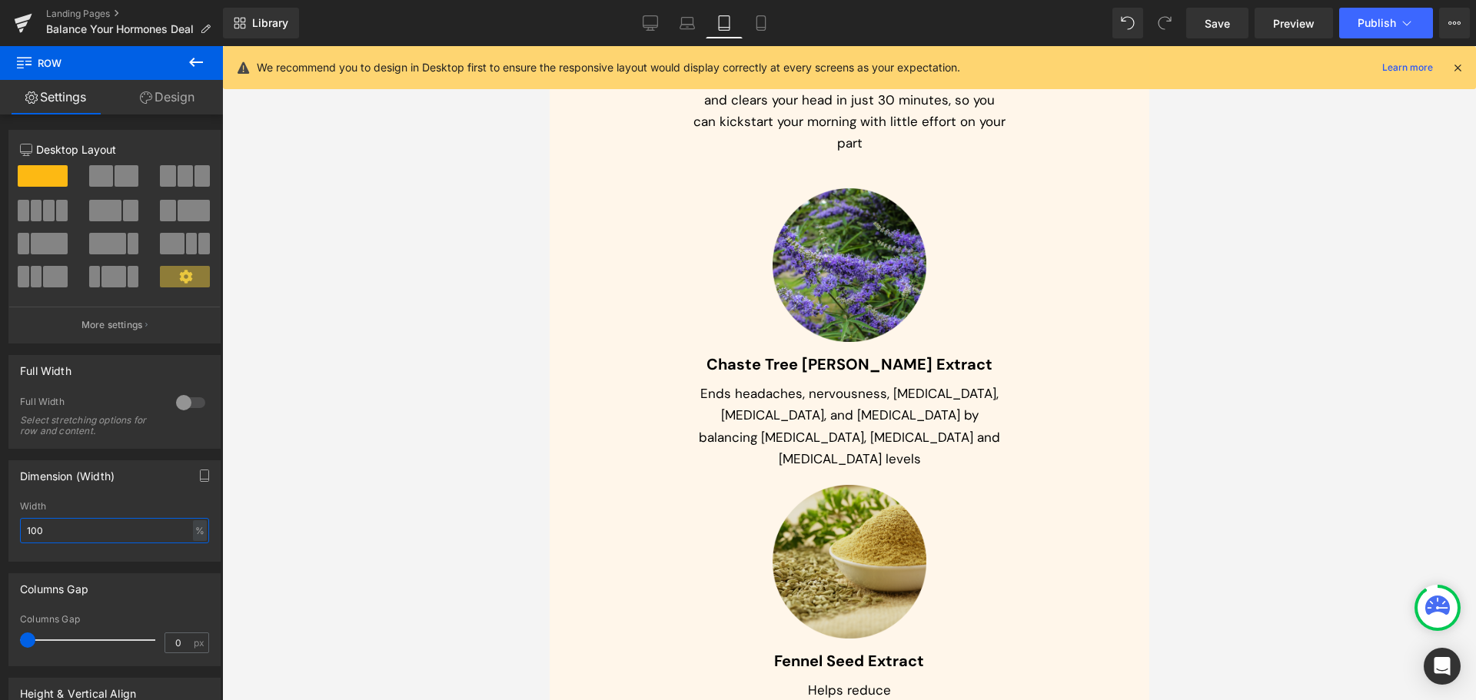
scroll to position [9778, 0]
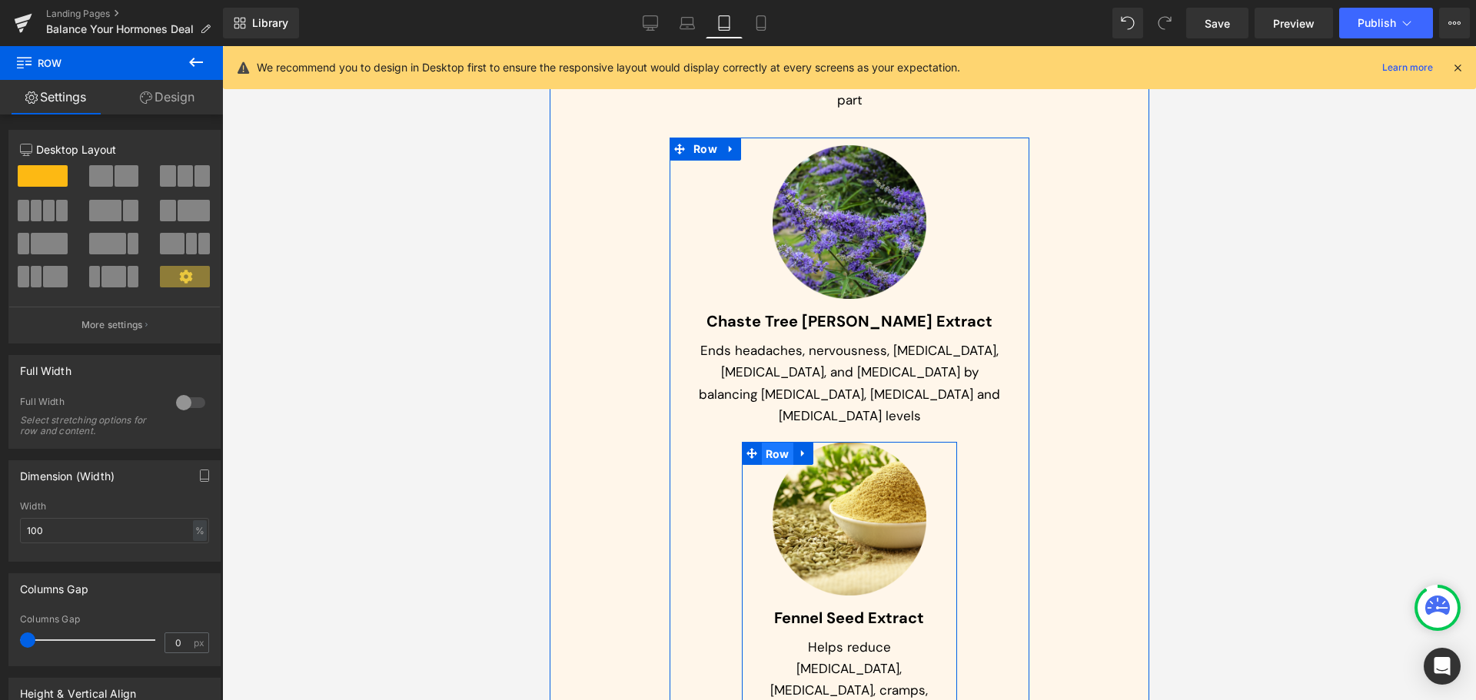
click at [774, 443] on span "Row" at bounding box center [777, 454] width 32 height 23
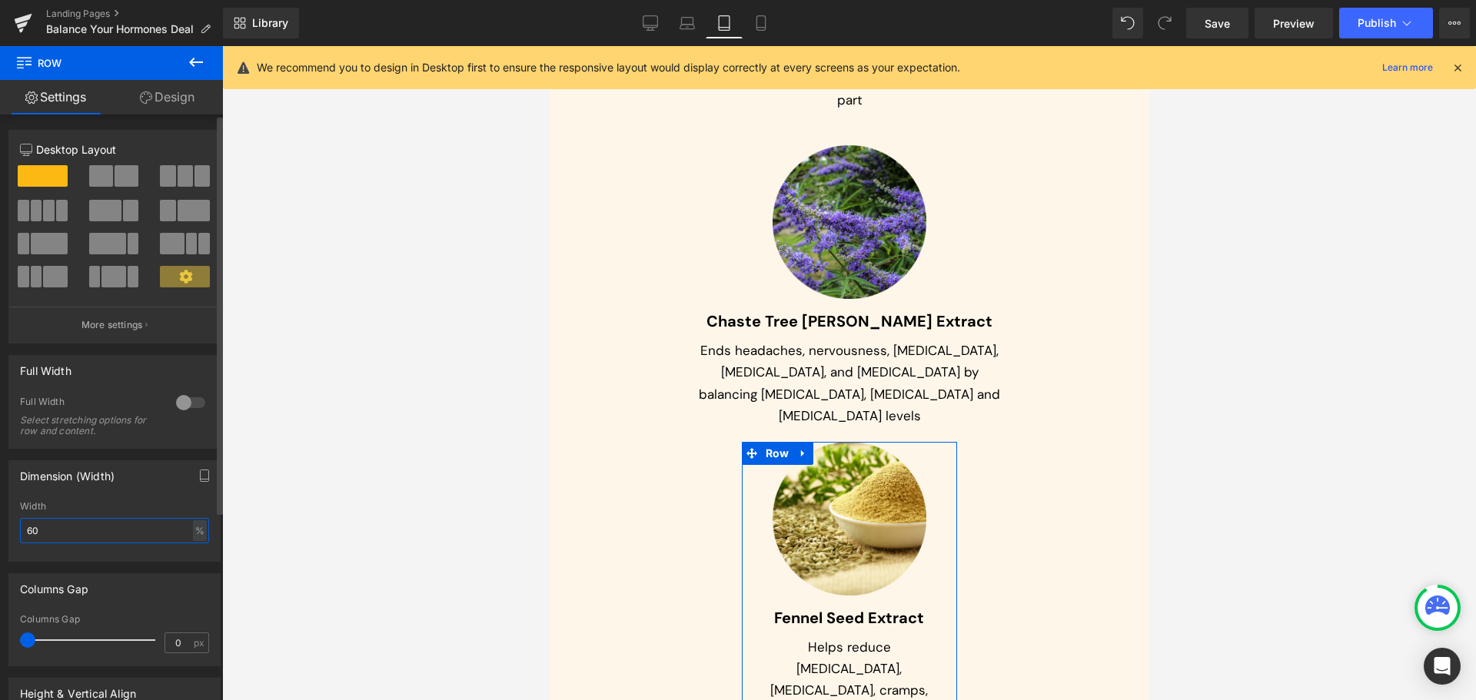
click at [54, 537] on input "60" at bounding box center [114, 530] width 189 height 25
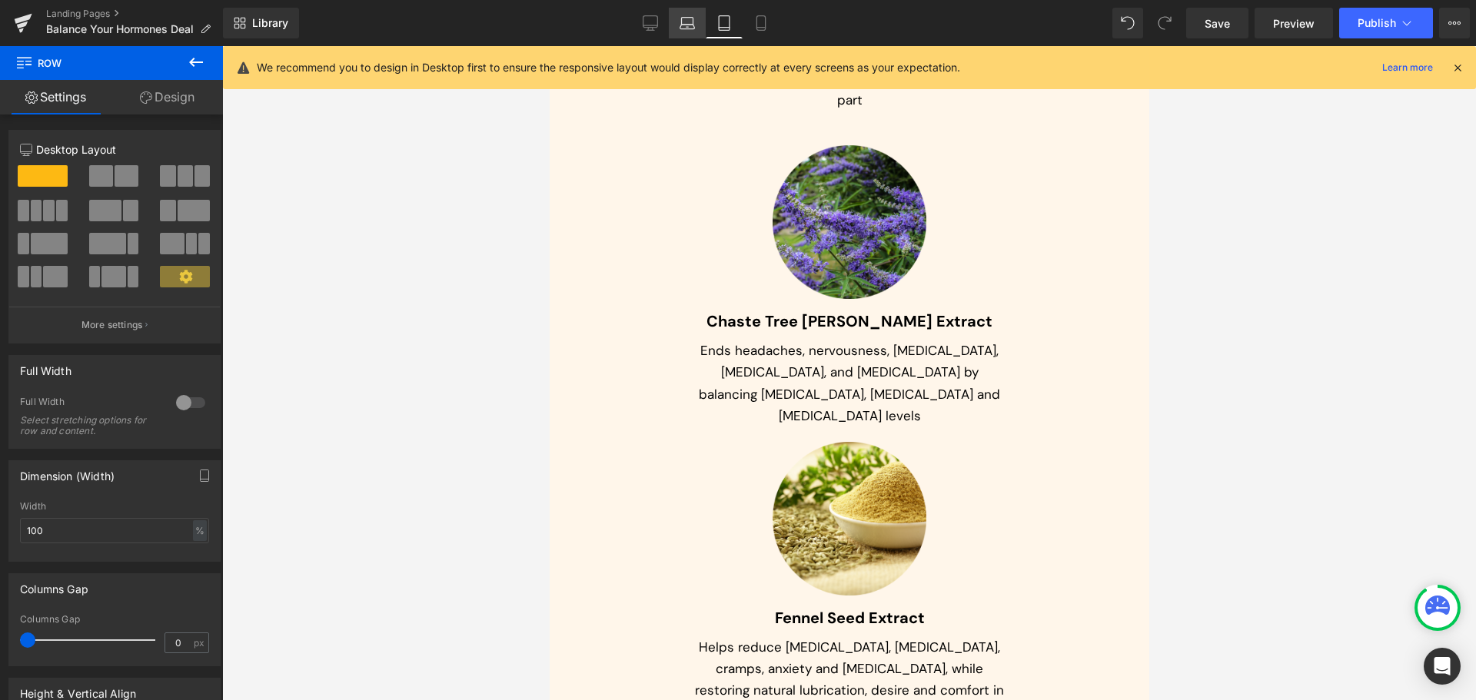
drag, startPoint x: 682, startPoint y: 27, endPoint x: 421, endPoint y: 235, distance: 333.7
click at [682, 27] on icon at bounding box center [687, 22] width 15 height 15
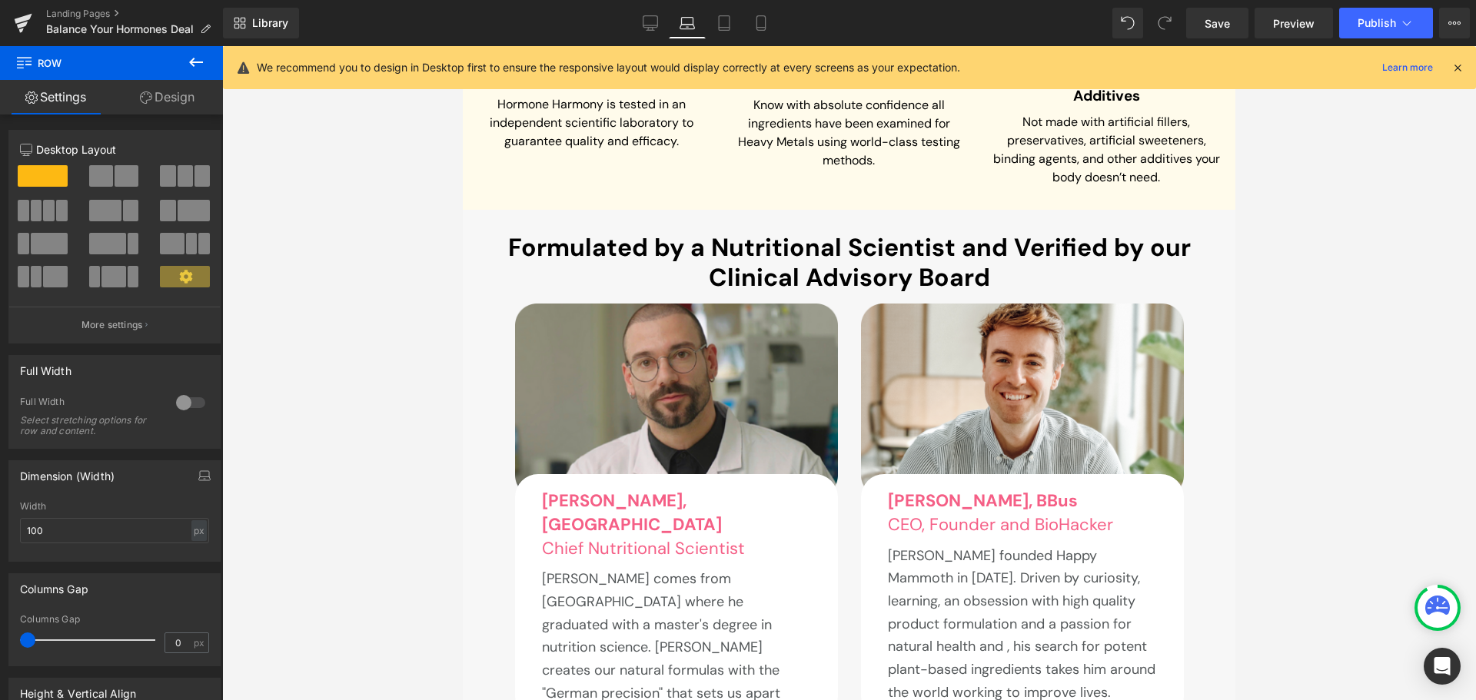
type input "1200"
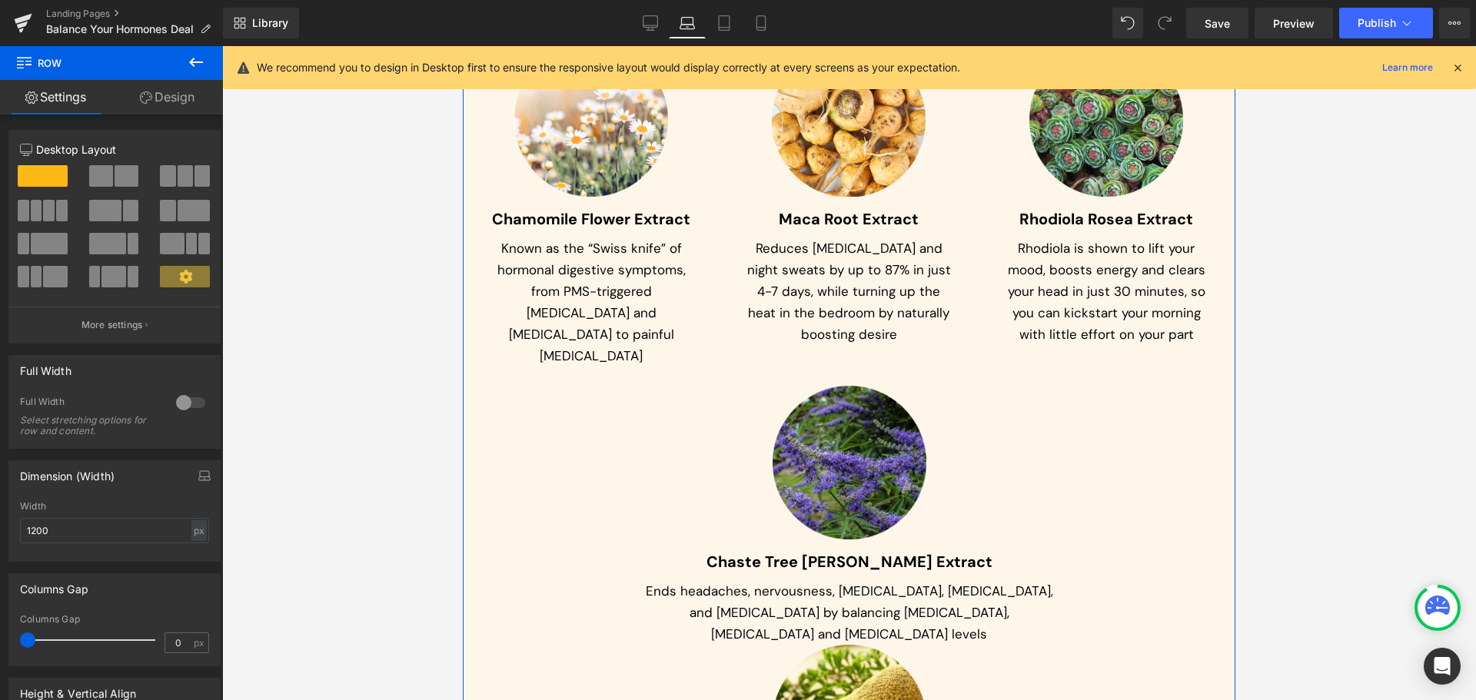
scroll to position [7842, 0]
click at [554, 349] on div "* Easy To Understand Summarised Scientific Studies * Text Block The Science Beh…" at bounding box center [849, 229] width 773 height 1349
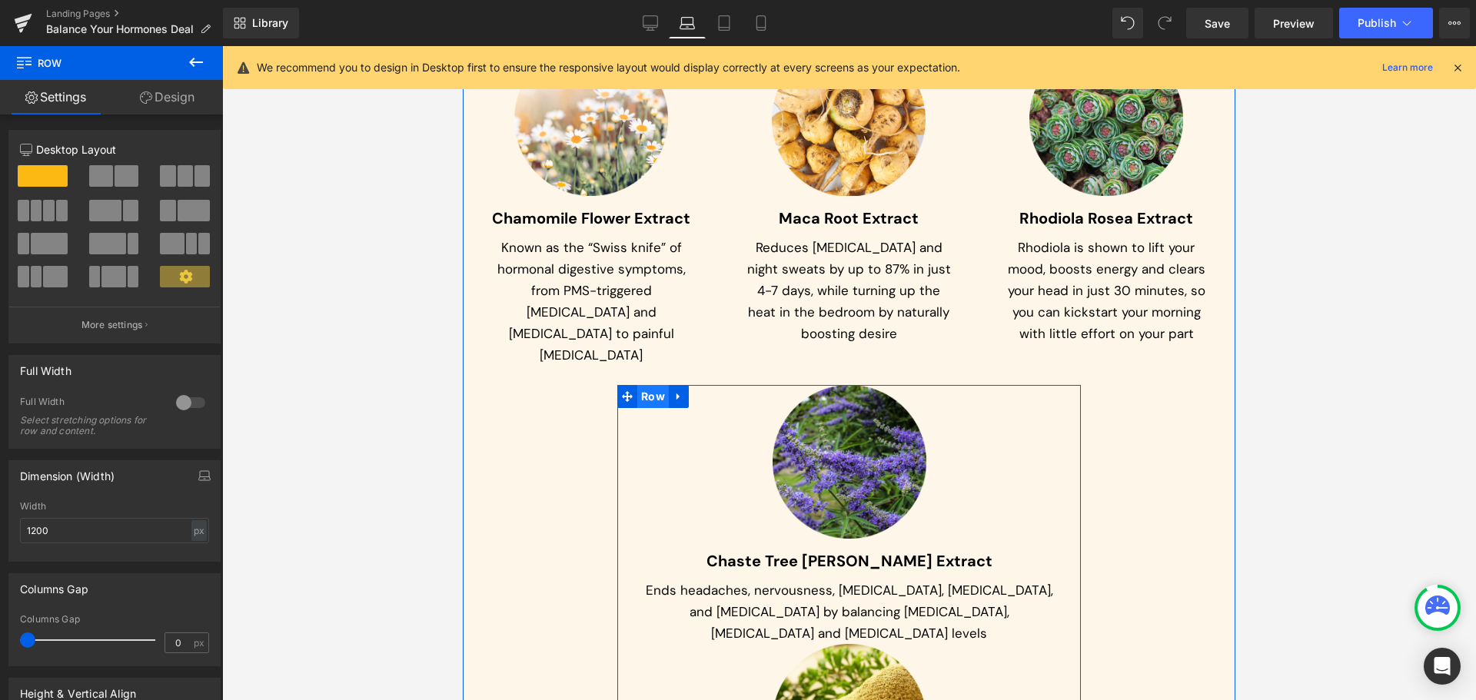
click at [652, 385] on span "Row" at bounding box center [653, 396] width 32 height 23
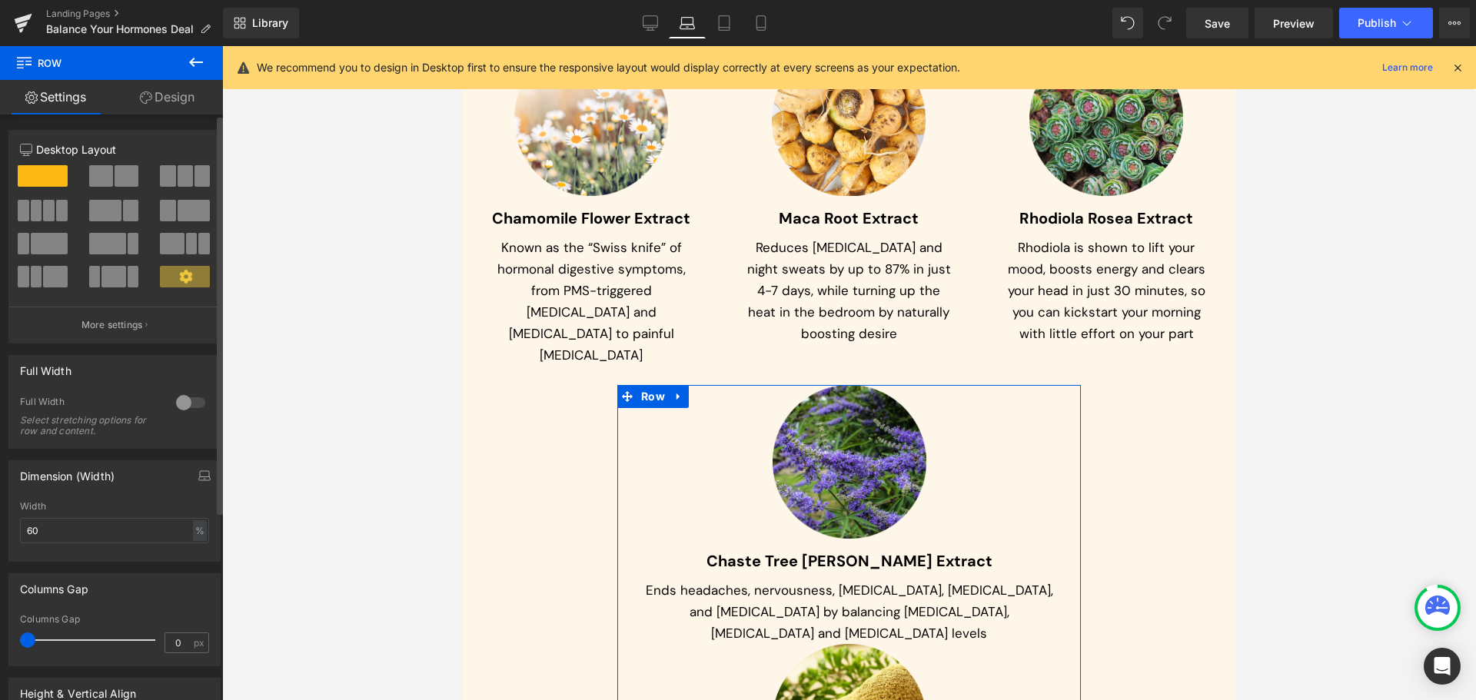
click at [105, 168] on span at bounding box center [101, 176] width 24 height 22
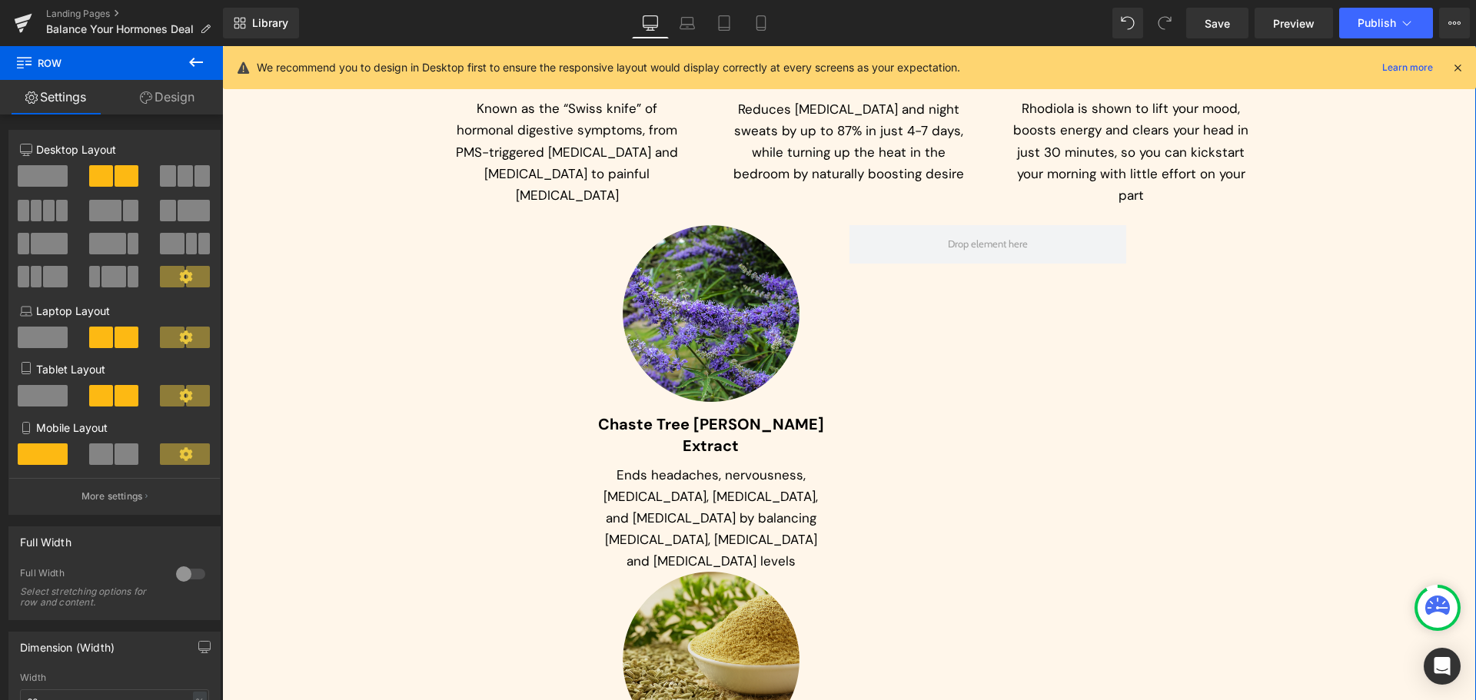
click at [652, 572] on img at bounding box center [711, 660] width 177 height 177
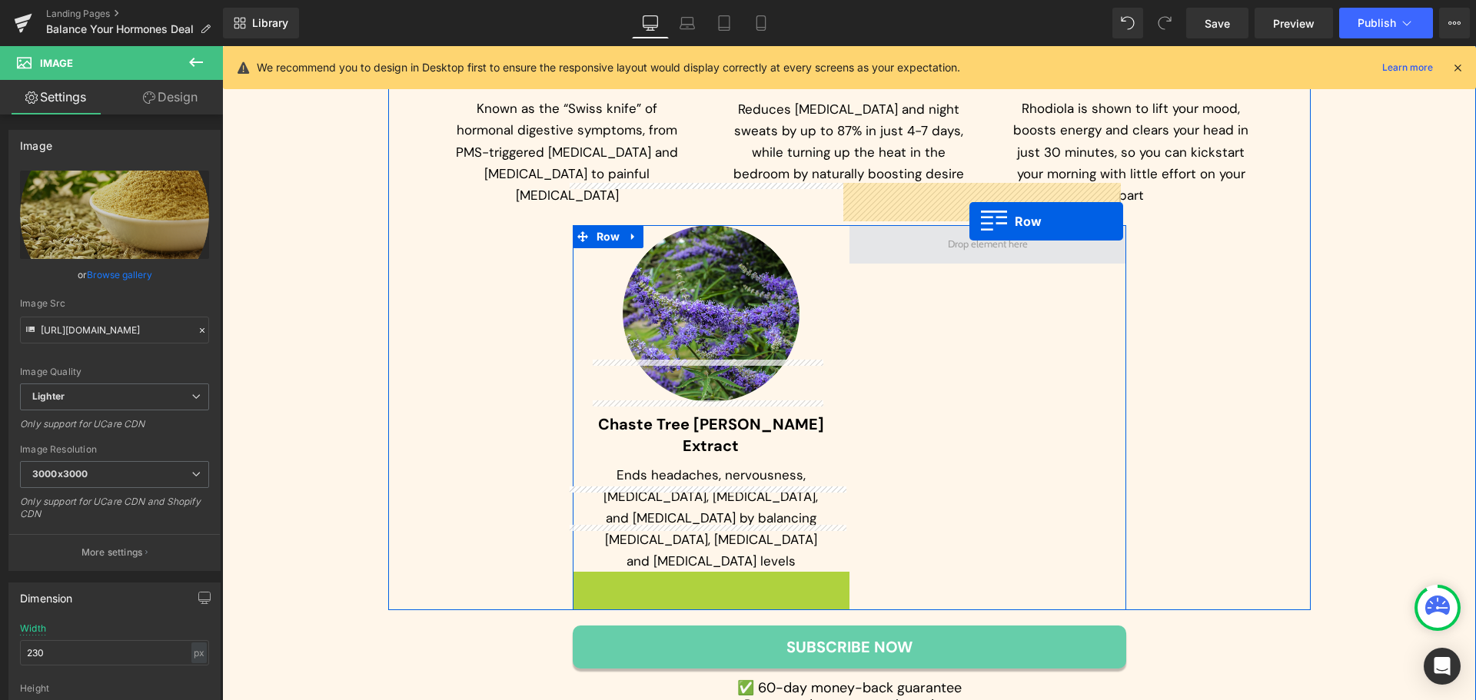
drag, startPoint x: 604, startPoint y: 503, endPoint x: 970, endPoint y: 221, distance: 461.7
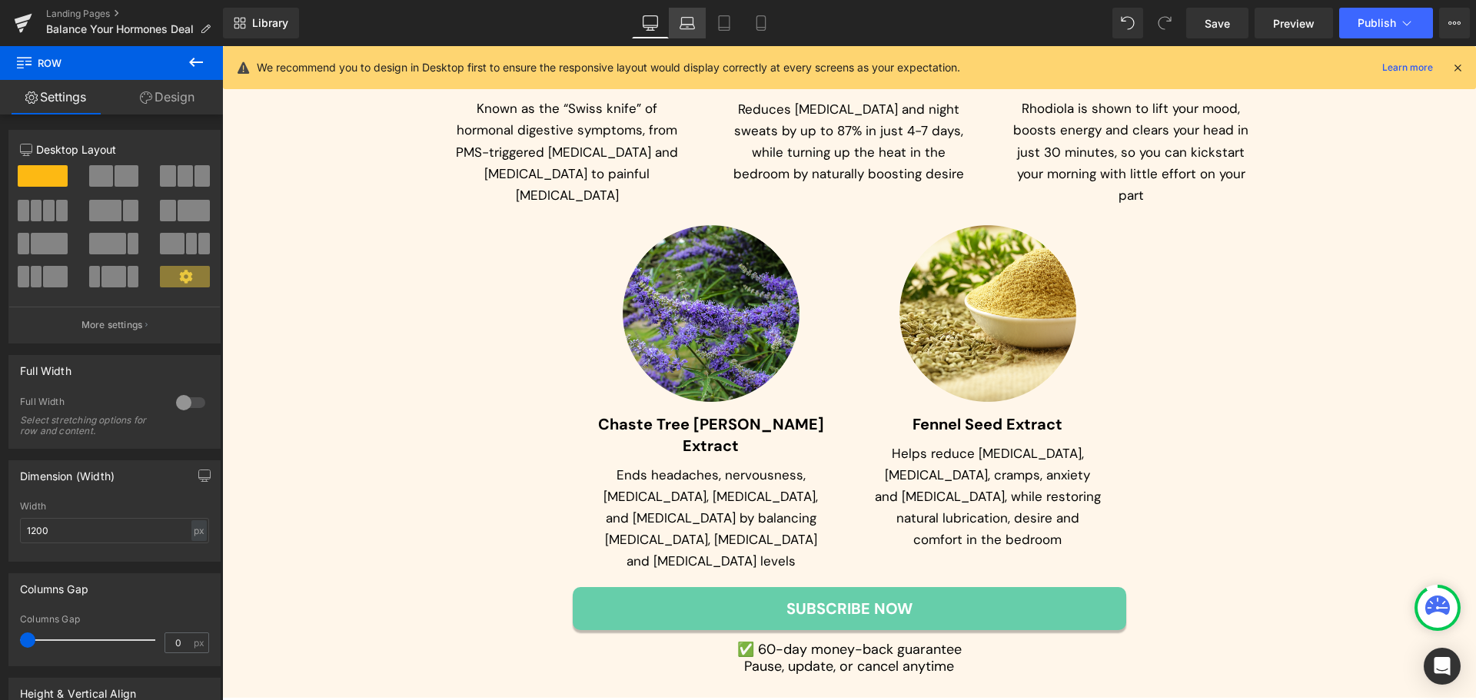
click at [693, 28] on icon at bounding box center [687, 22] width 15 height 15
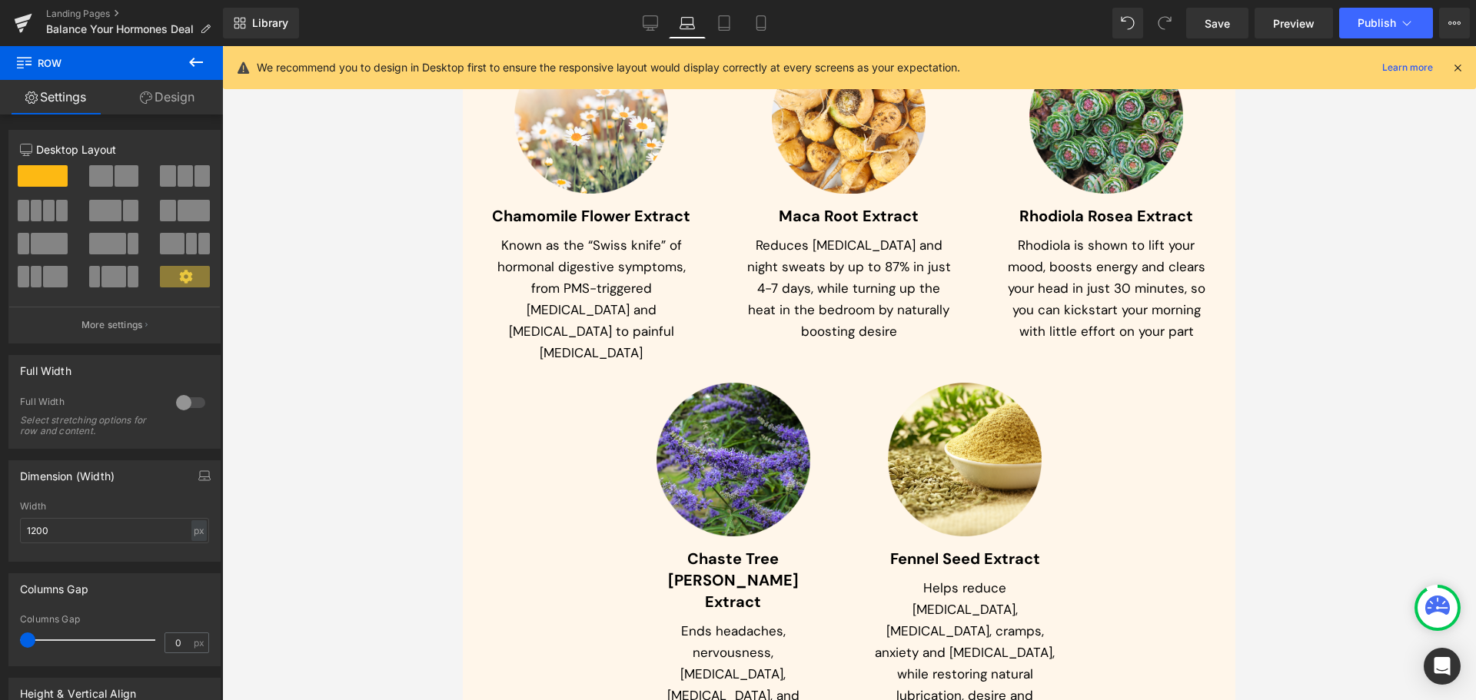
scroll to position [7982, 0]
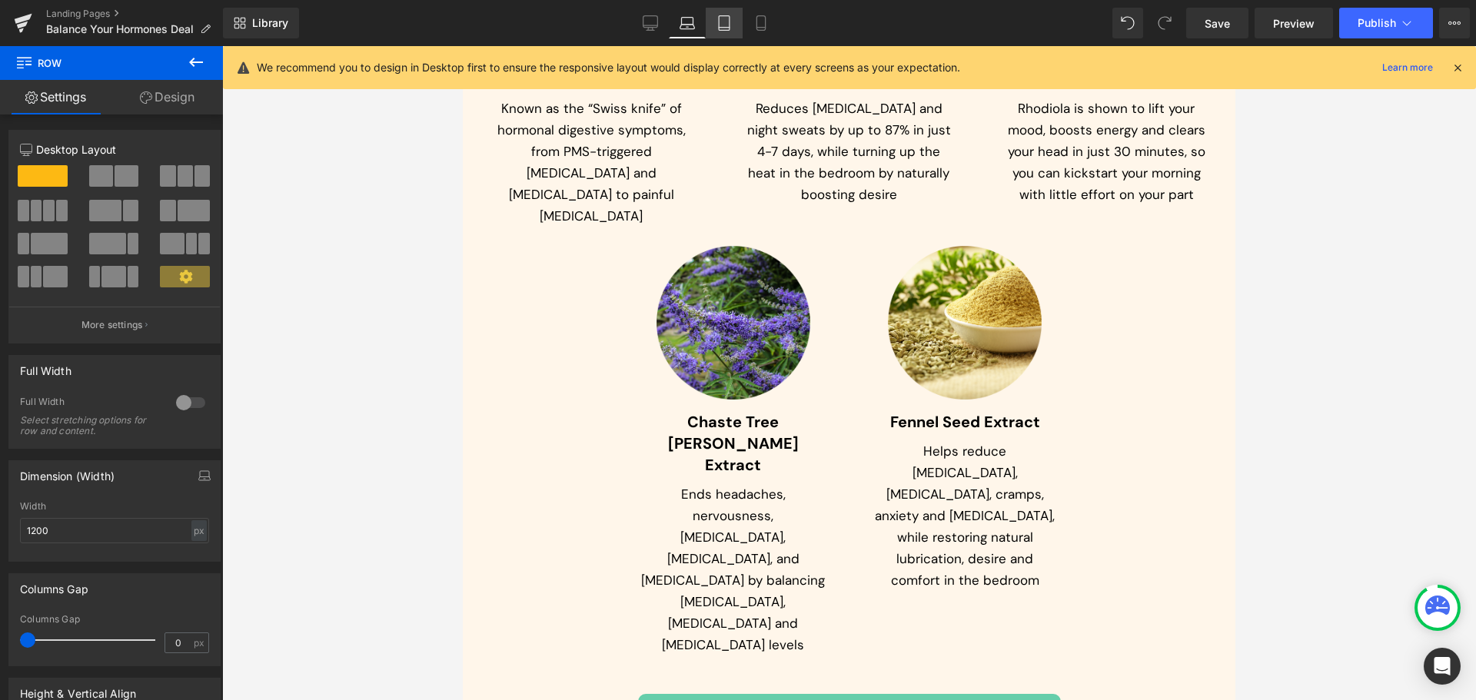
click at [730, 28] on icon at bounding box center [724, 28] width 11 height 0
type input "100"
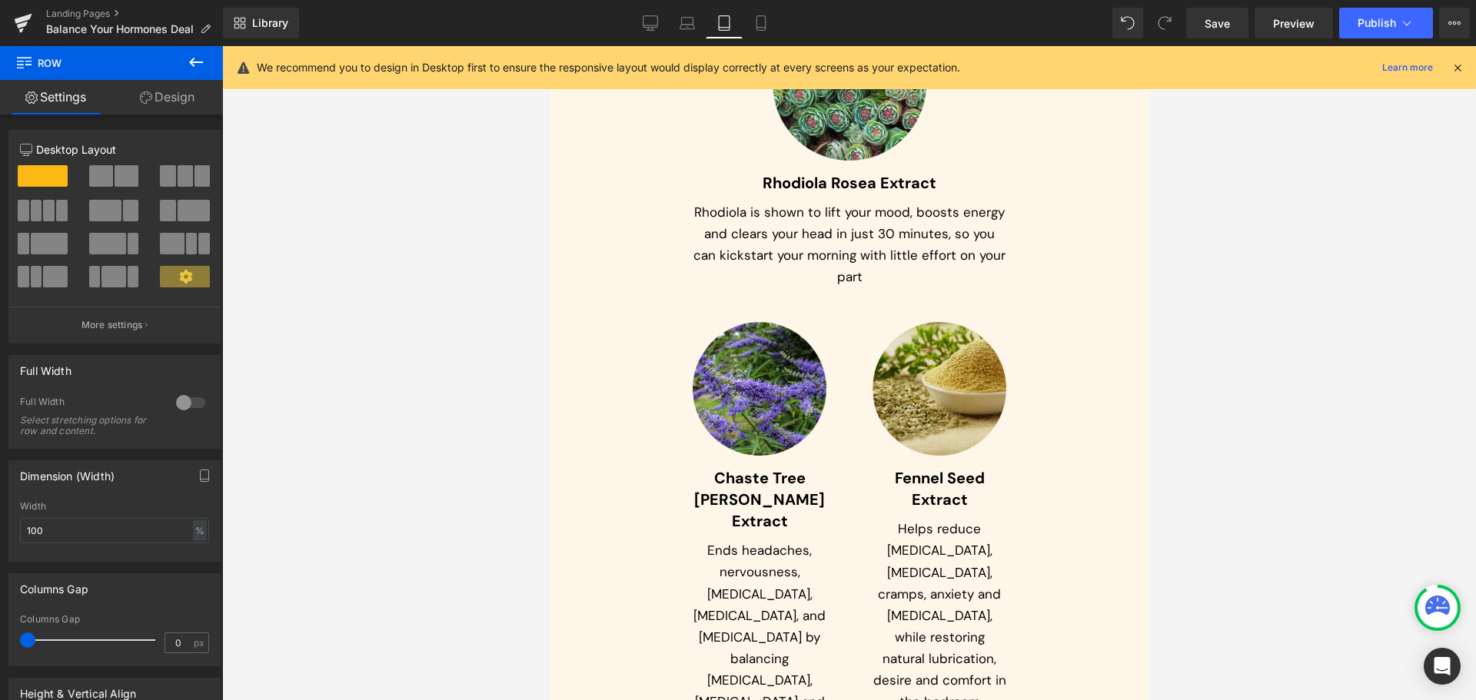
scroll to position [9496, 0]
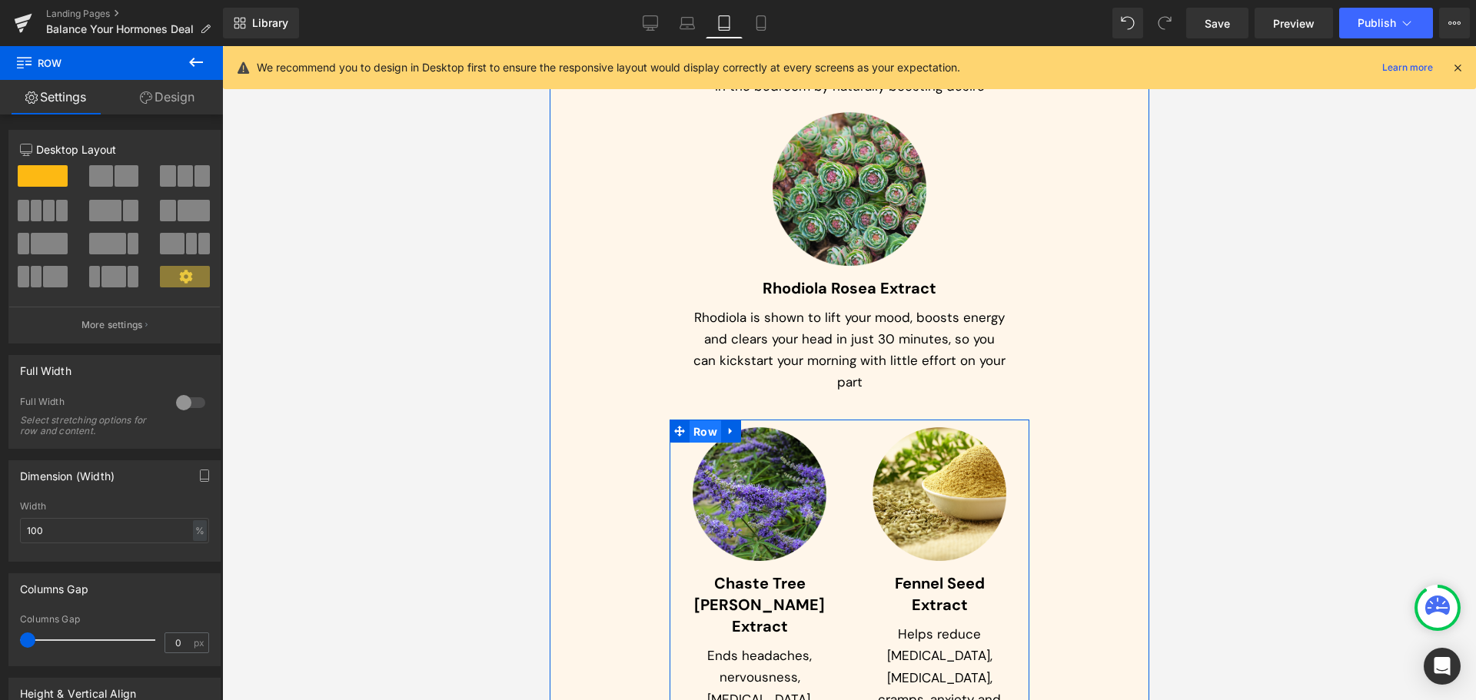
click at [713, 421] on span "Row" at bounding box center [705, 432] width 32 height 23
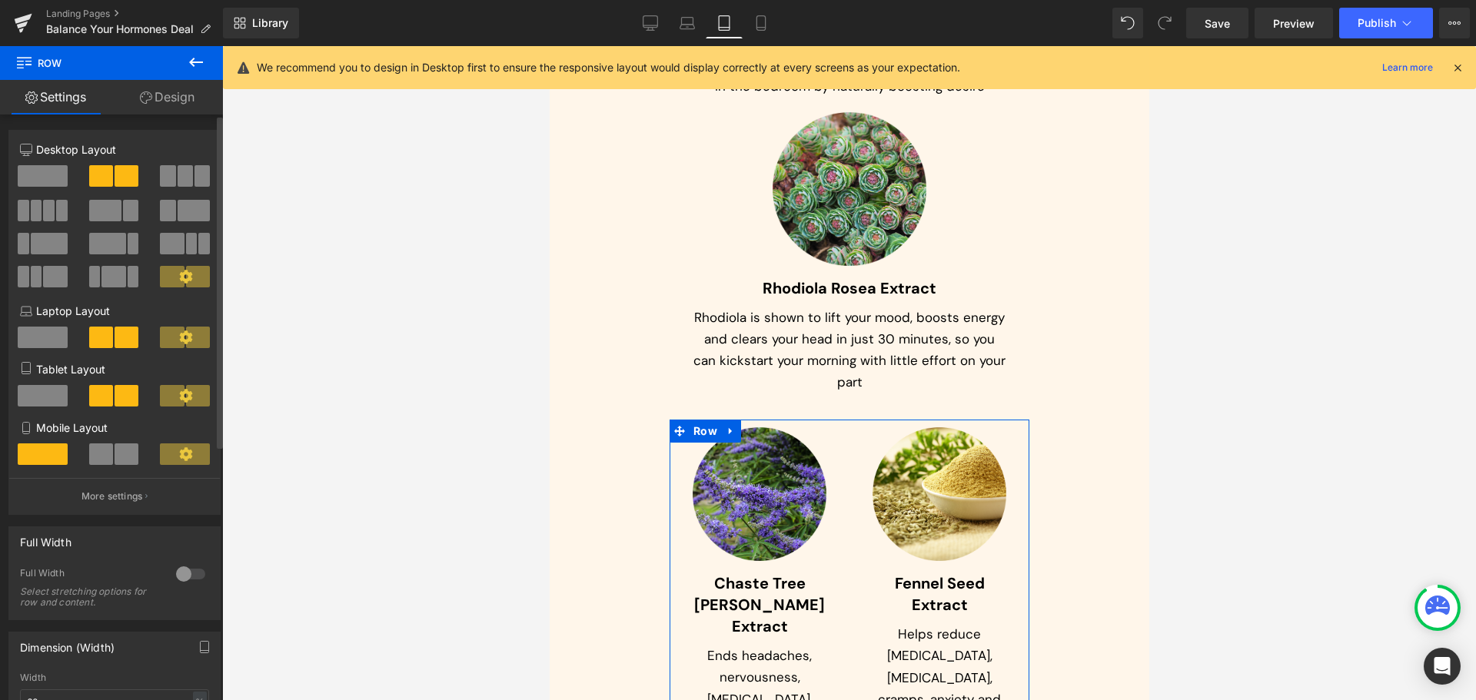
click at [52, 399] on span at bounding box center [43, 396] width 50 height 22
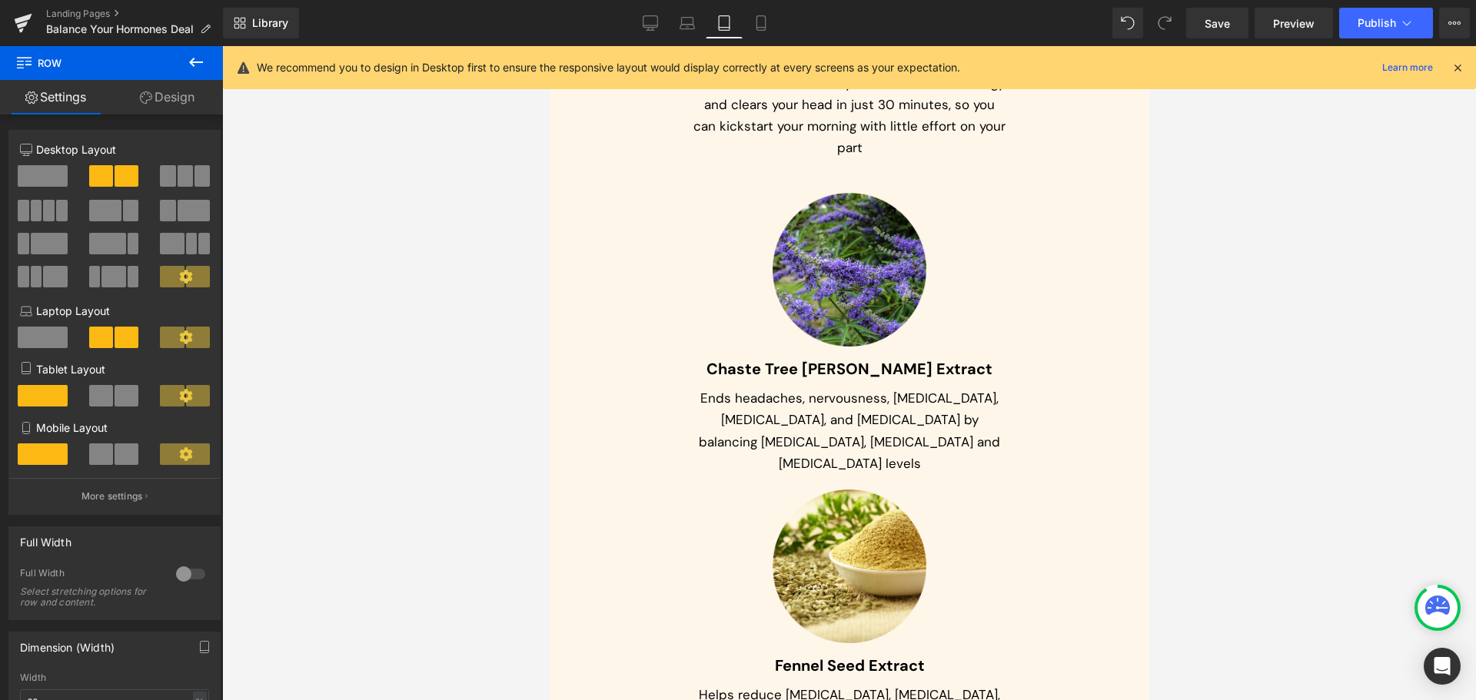
scroll to position [9804, 0]
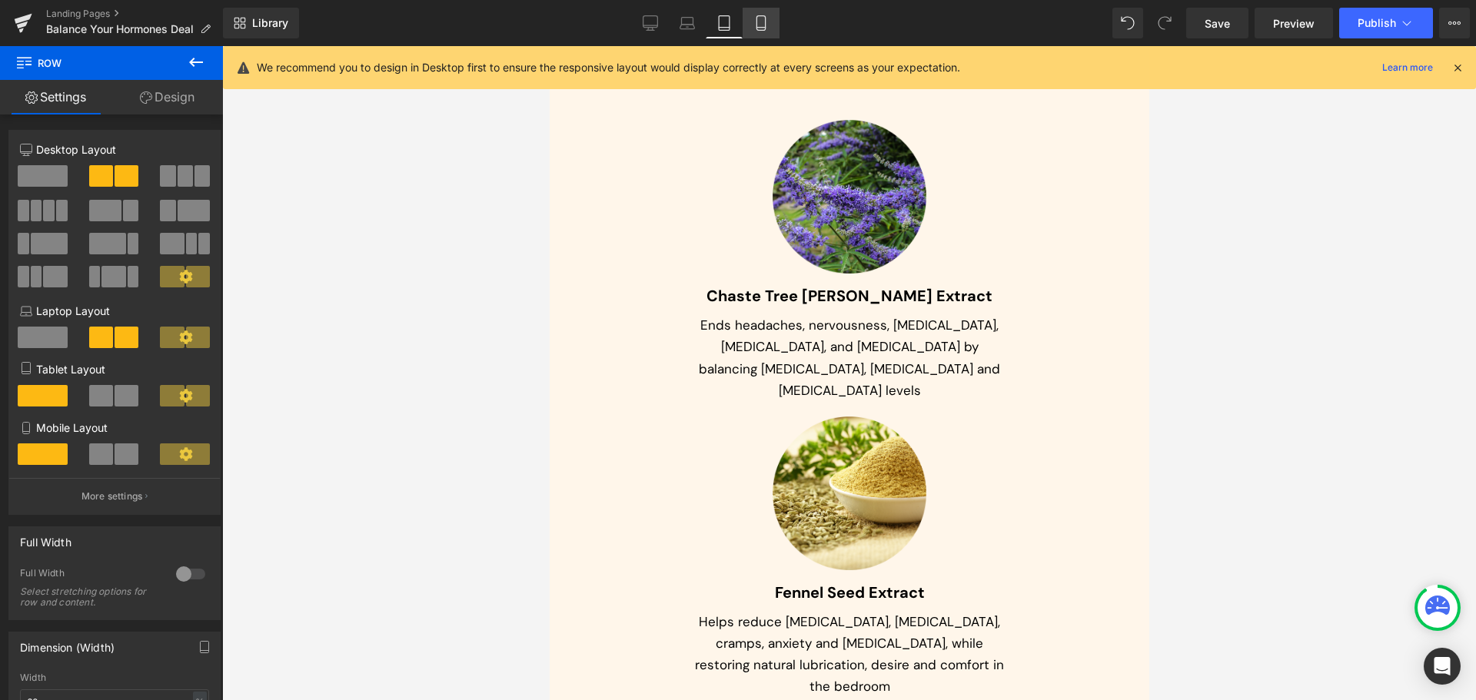
click at [765, 29] on icon at bounding box center [761, 23] width 8 height 15
type input "100"
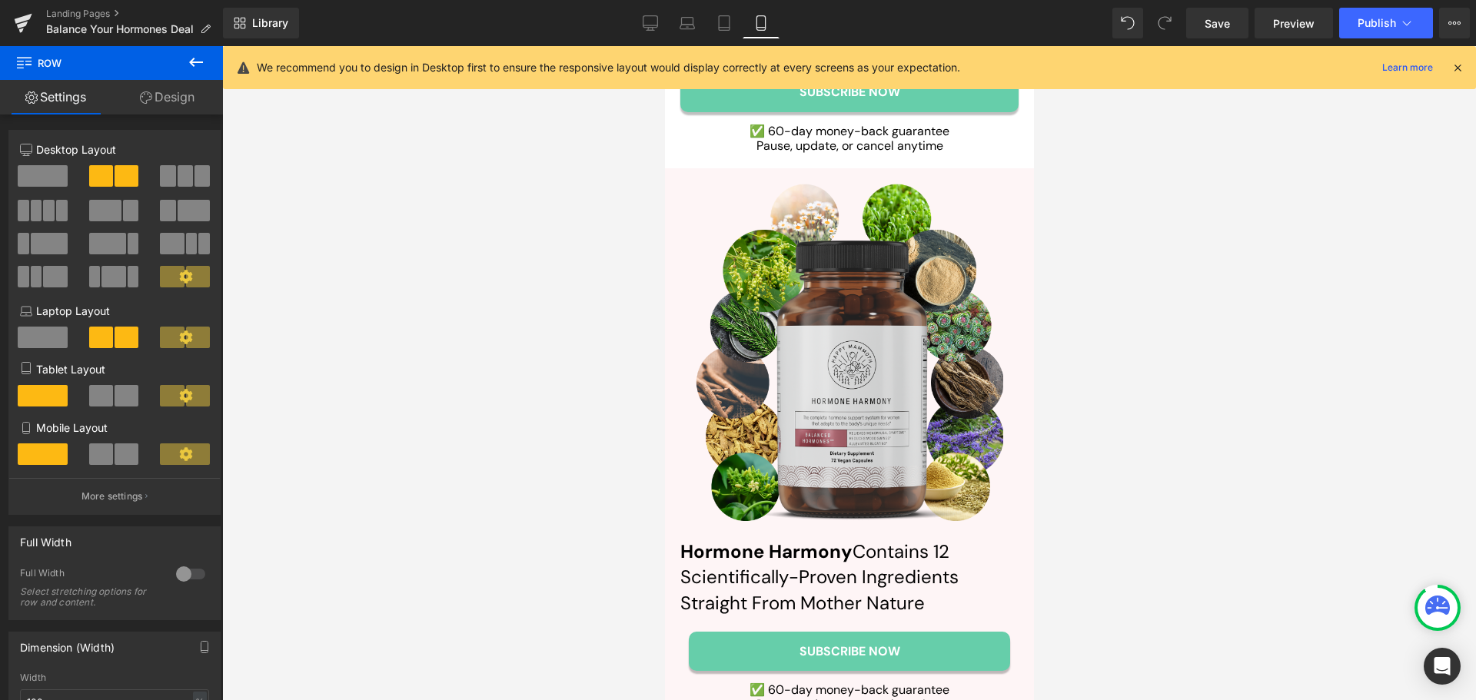
scroll to position [9490, 0]
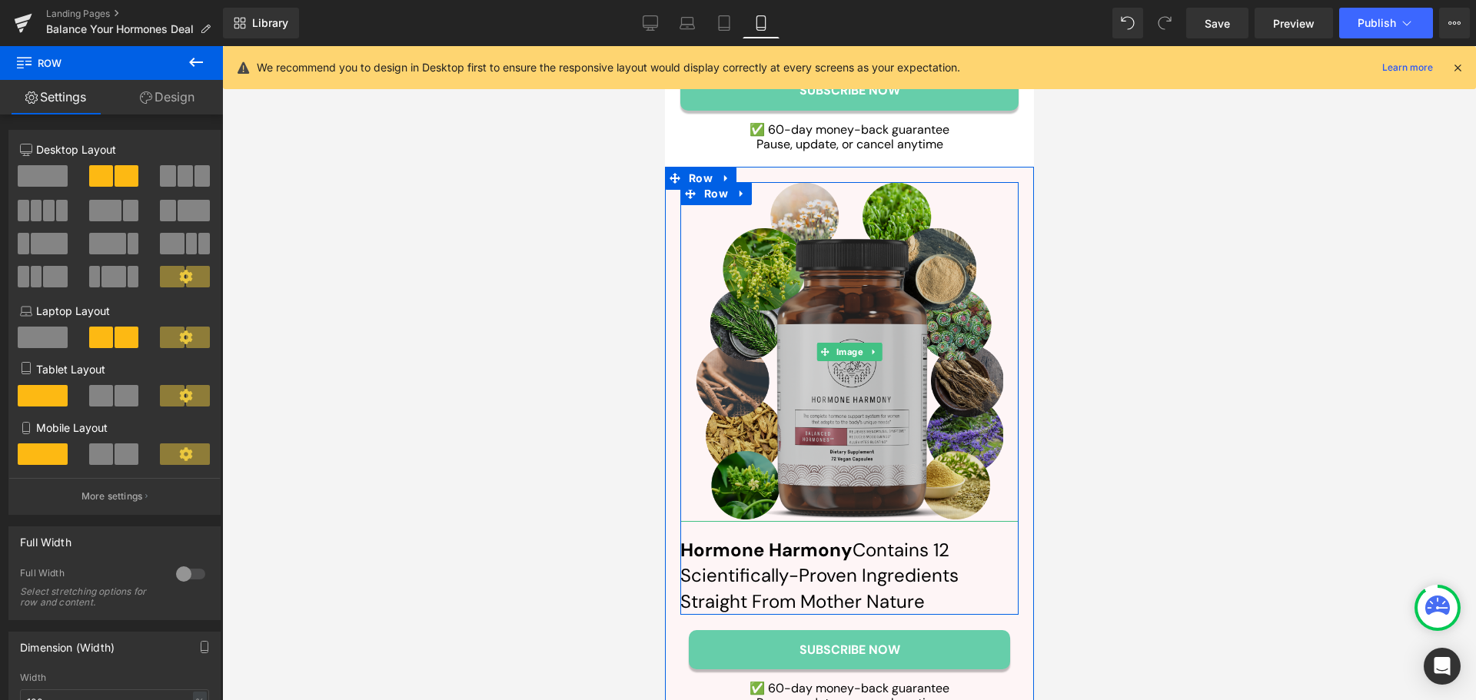
drag, startPoint x: 847, startPoint y: 247, endPoint x: 717, endPoint y: 268, distance: 131.0
click at [847, 247] on img at bounding box center [849, 352] width 308 height 340
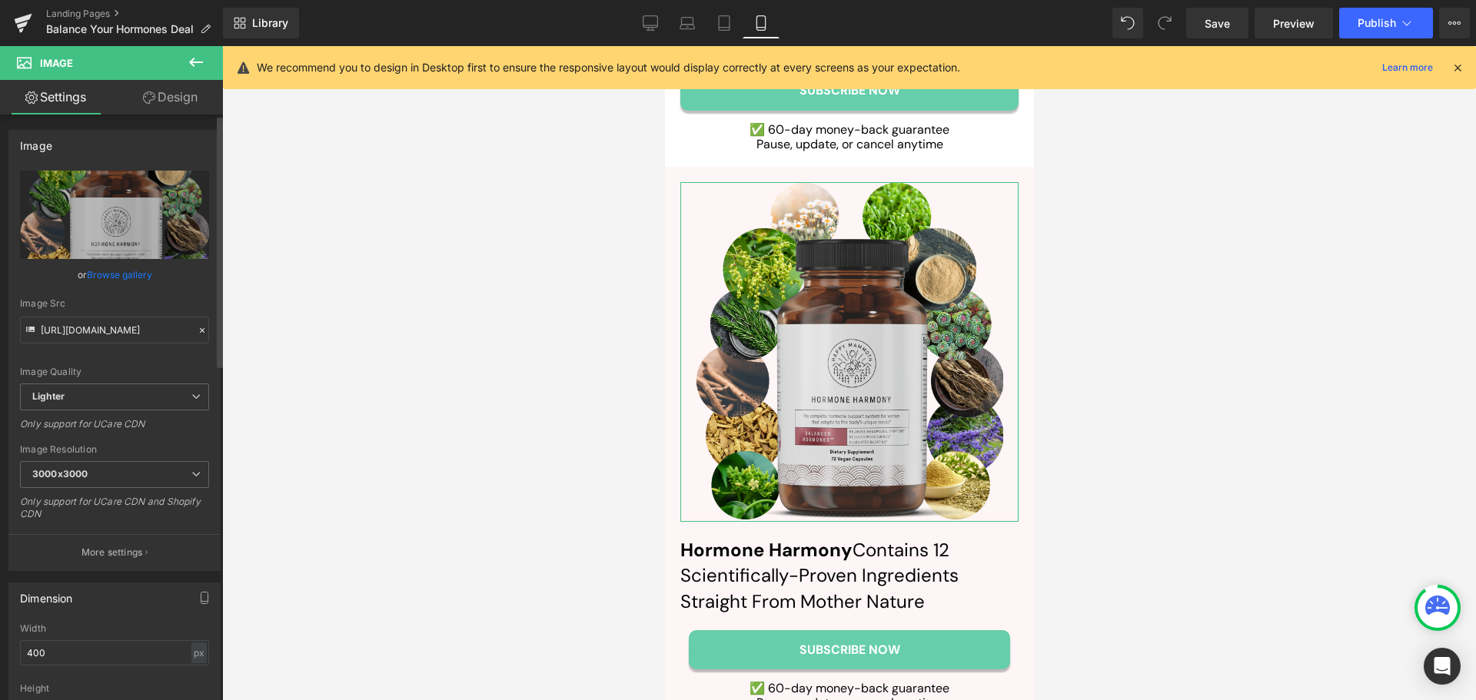
click at [116, 278] on link "Browse gallery" at bounding box center [119, 274] width 65 height 27
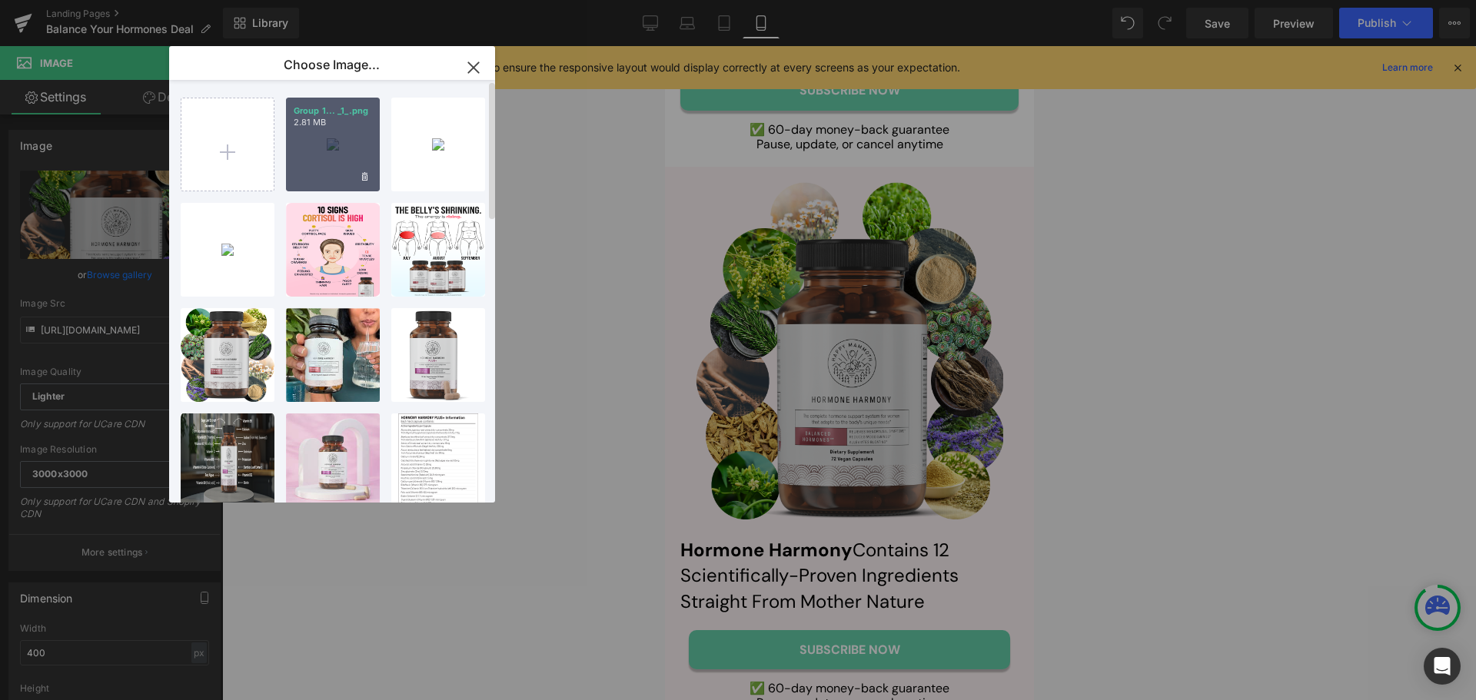
click at [314, 168] on div "Group 1... _1_.png 2.81 MB" at bounding box center [333, 145] width 94 height 94
type input "[URL][DOMAIN_NAME]"
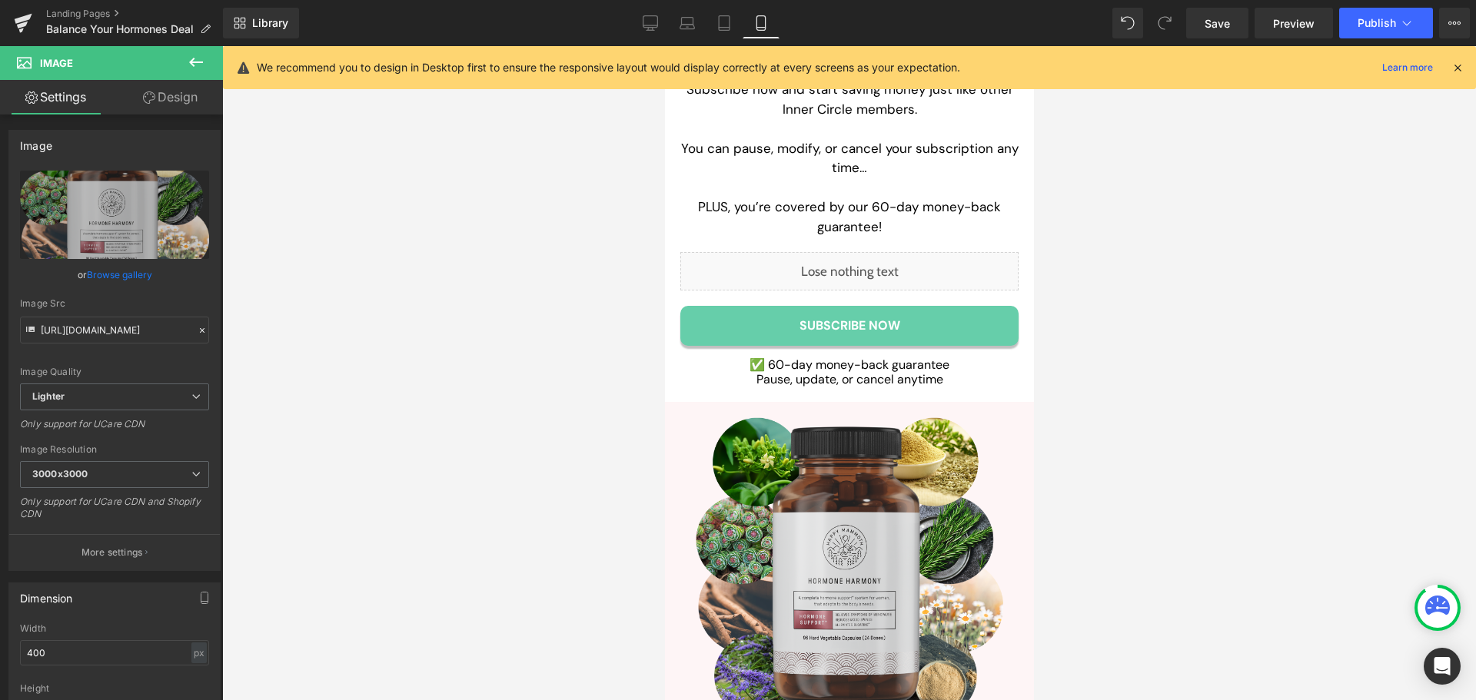
scroll to position [9259, 0]
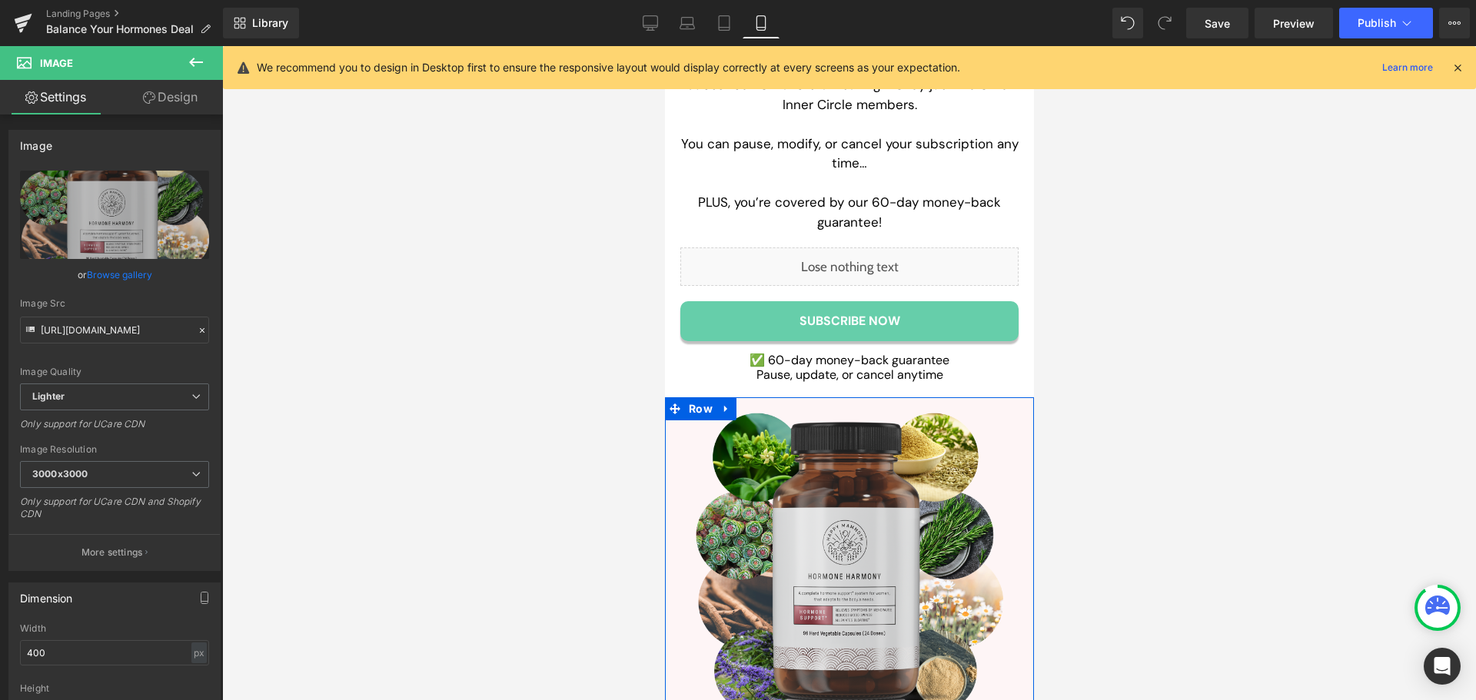
drag, startPoint x: 936, startPoint y: 542, endPoint x: 863, endPoint y: 567, distance: 77.8
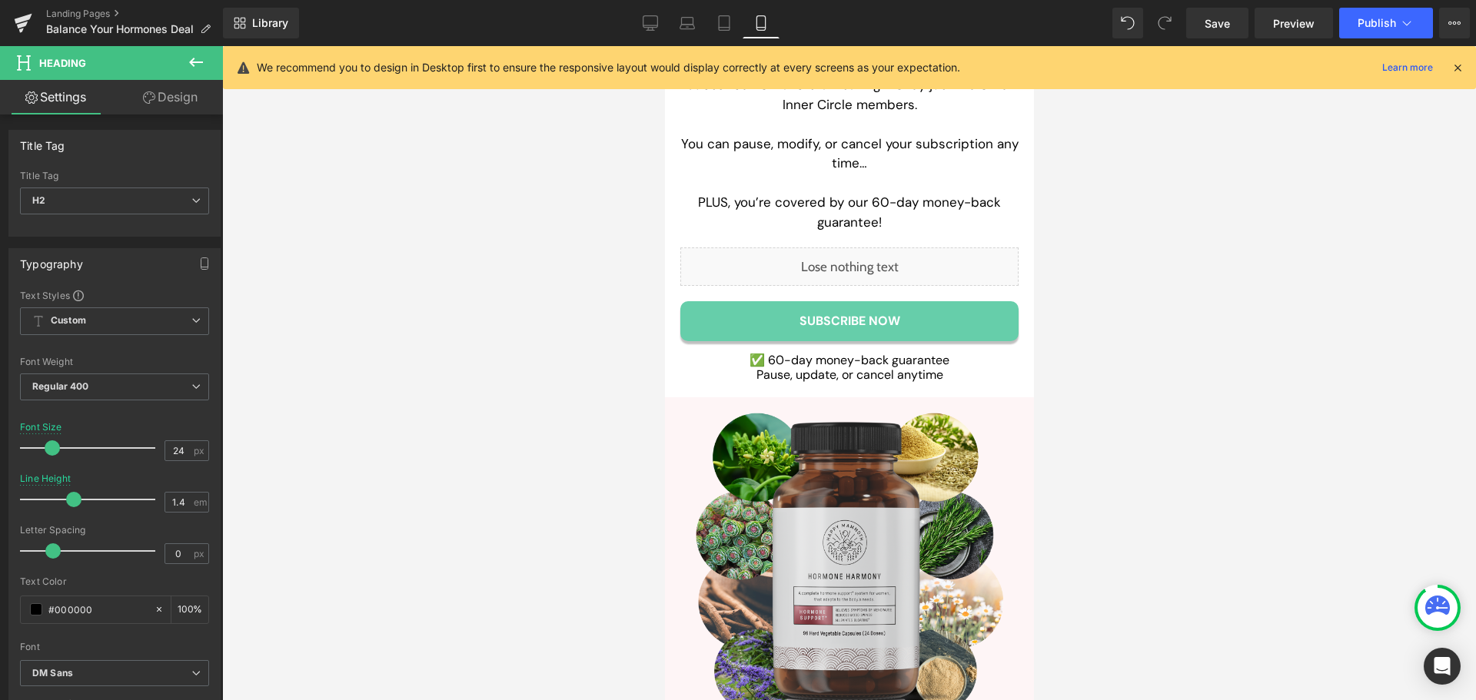
click at [177, 107] on link "Design" at bounding box center [170, 97] width 111 height 35
click at [0, 0] on div "Background" at bounding box center [0, 0] width 0 height 0
click at [0, 0] on div "Spacing" at bounding box center [0, 0] width 0 height 0
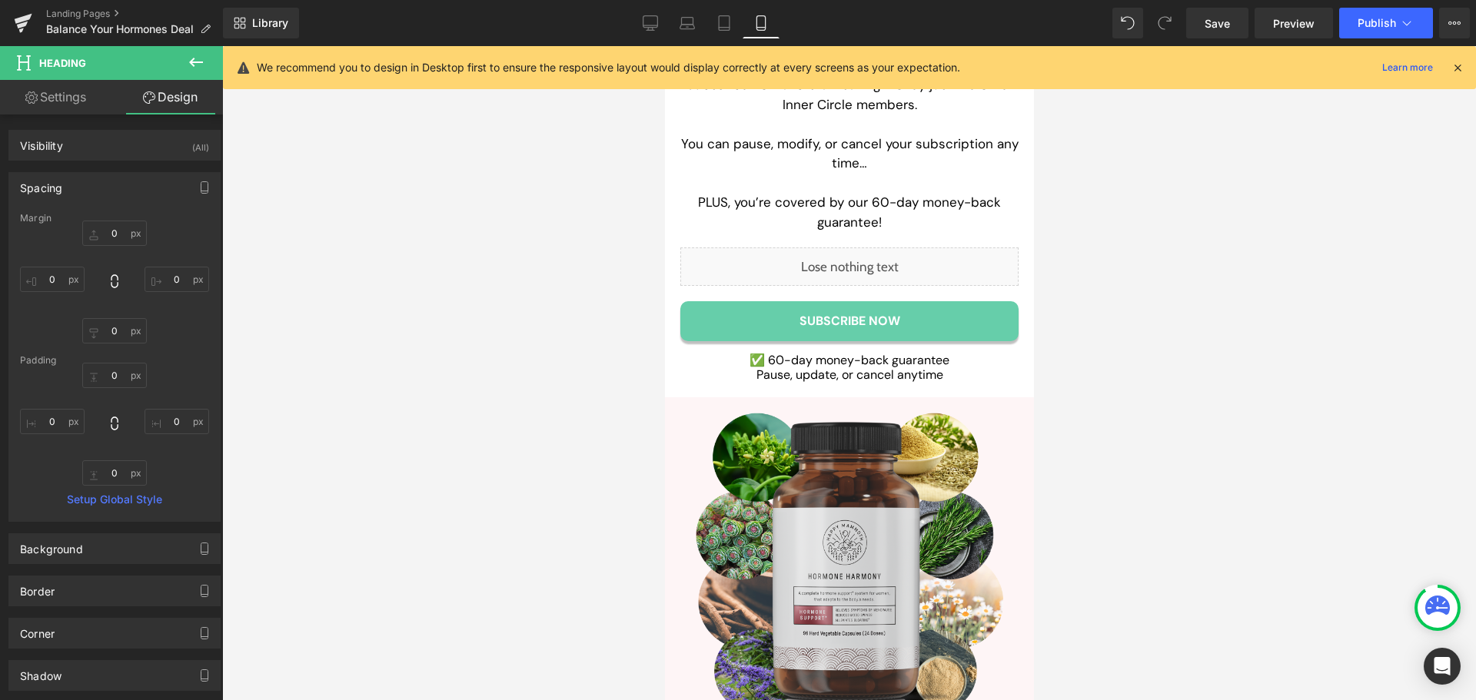
type input "0"
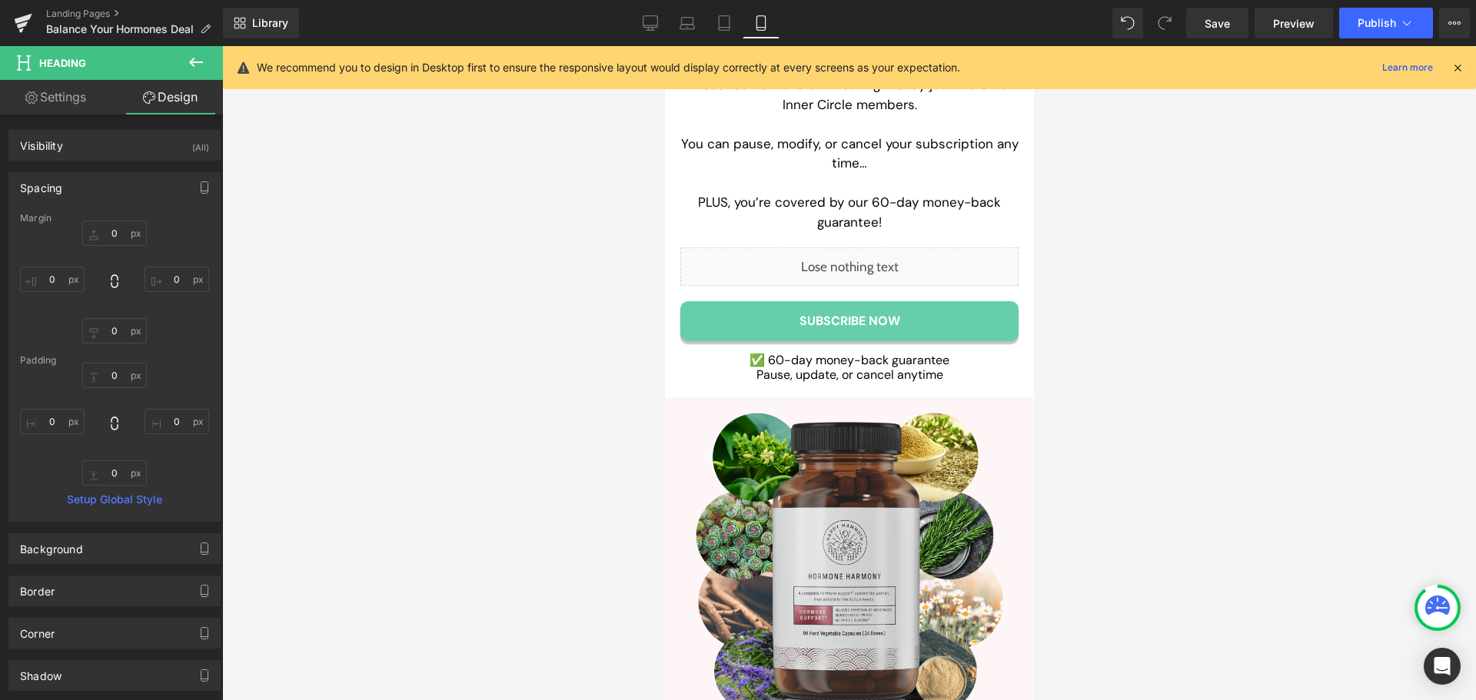
type input "0"
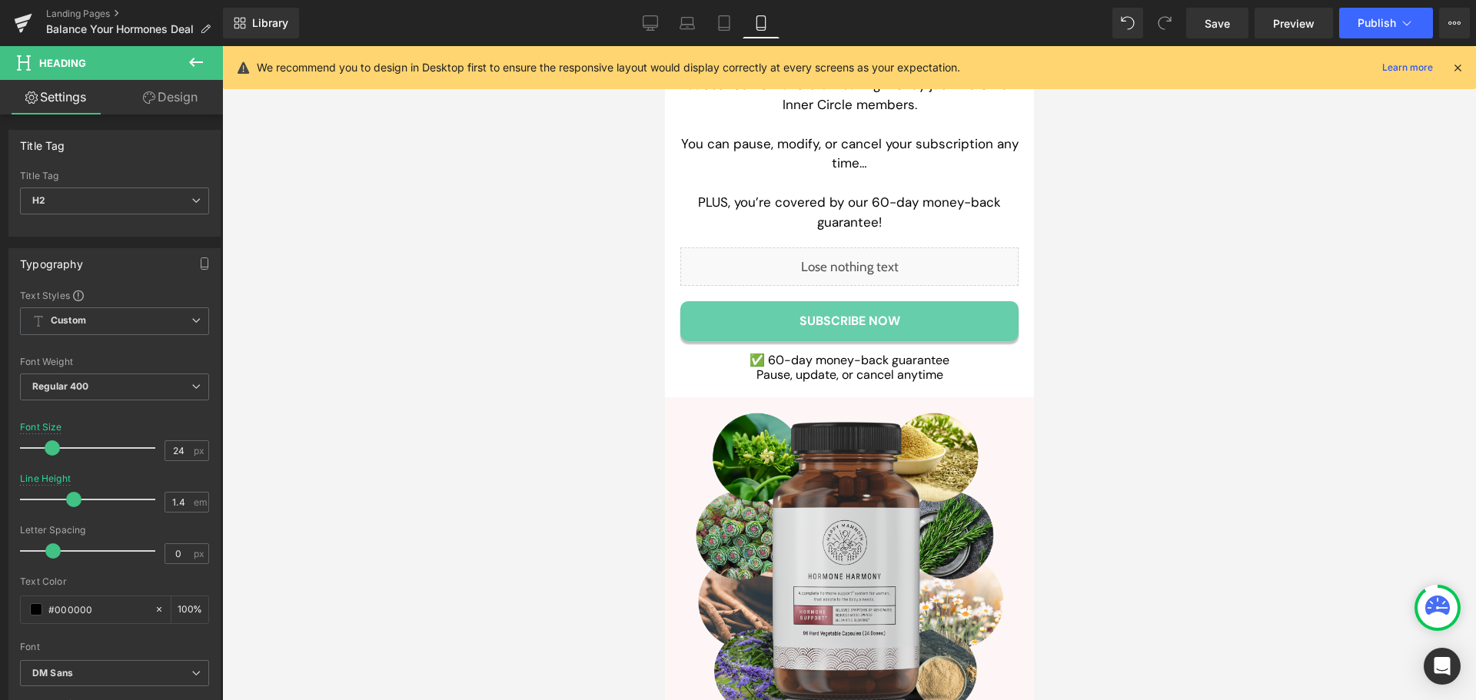
click at [175, 91] on link "Design" at bounding box center [170, 97] width 111 height 35
click at [0, 0] on div "Spacing" at bounding box center [0, 0] width 0 height 0
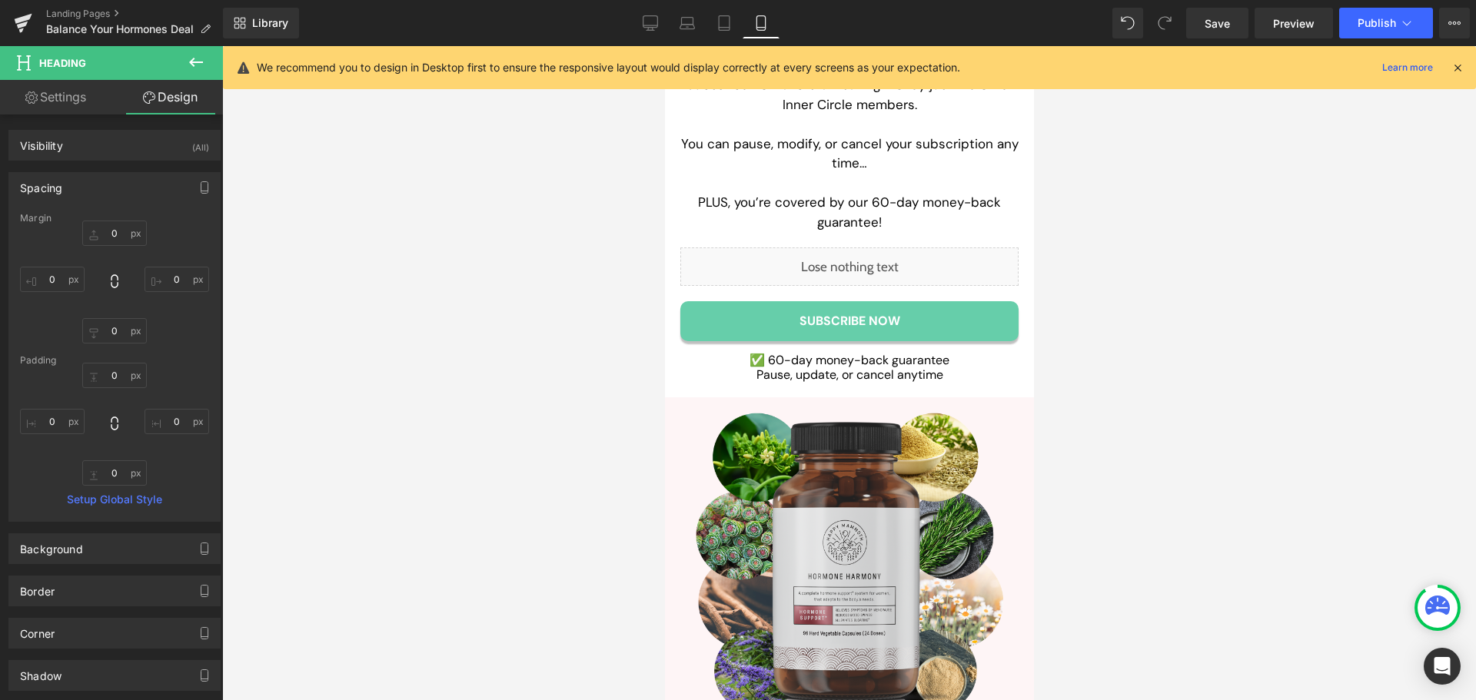
type input "0"
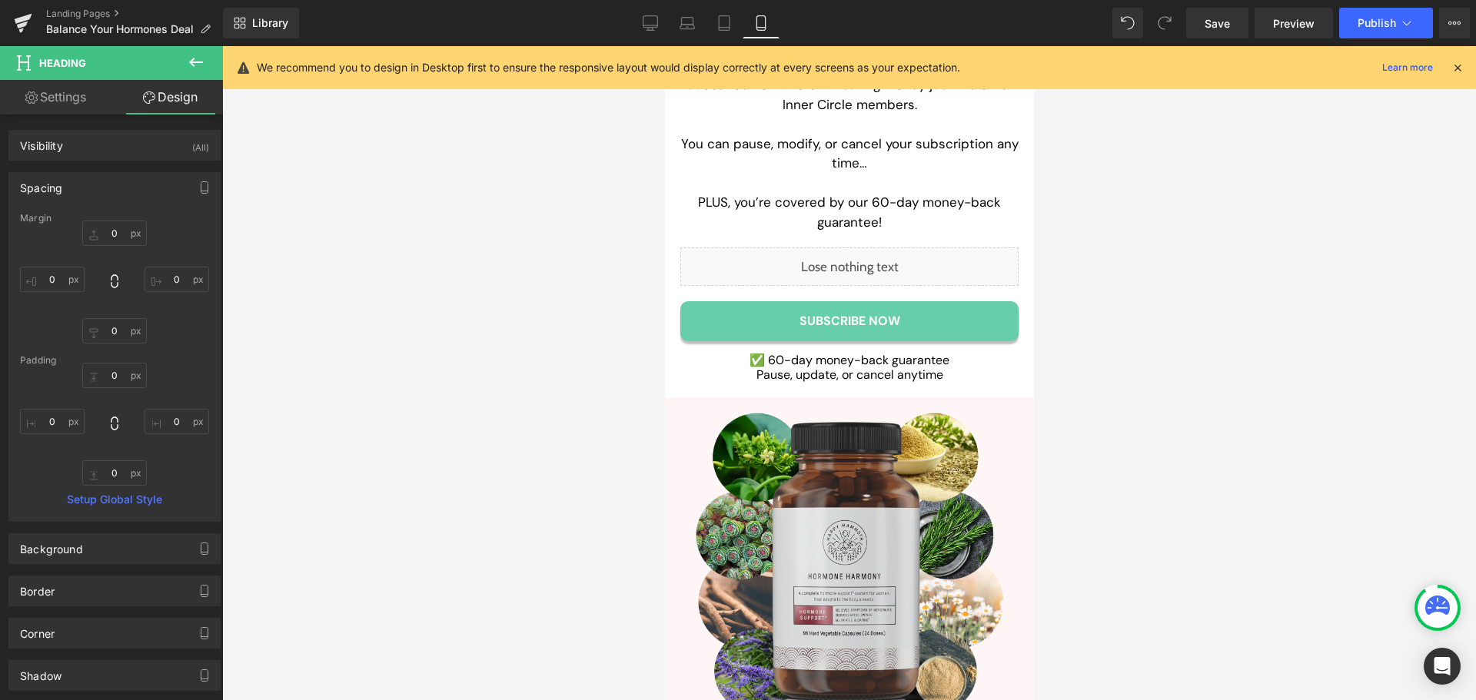
type input "0"
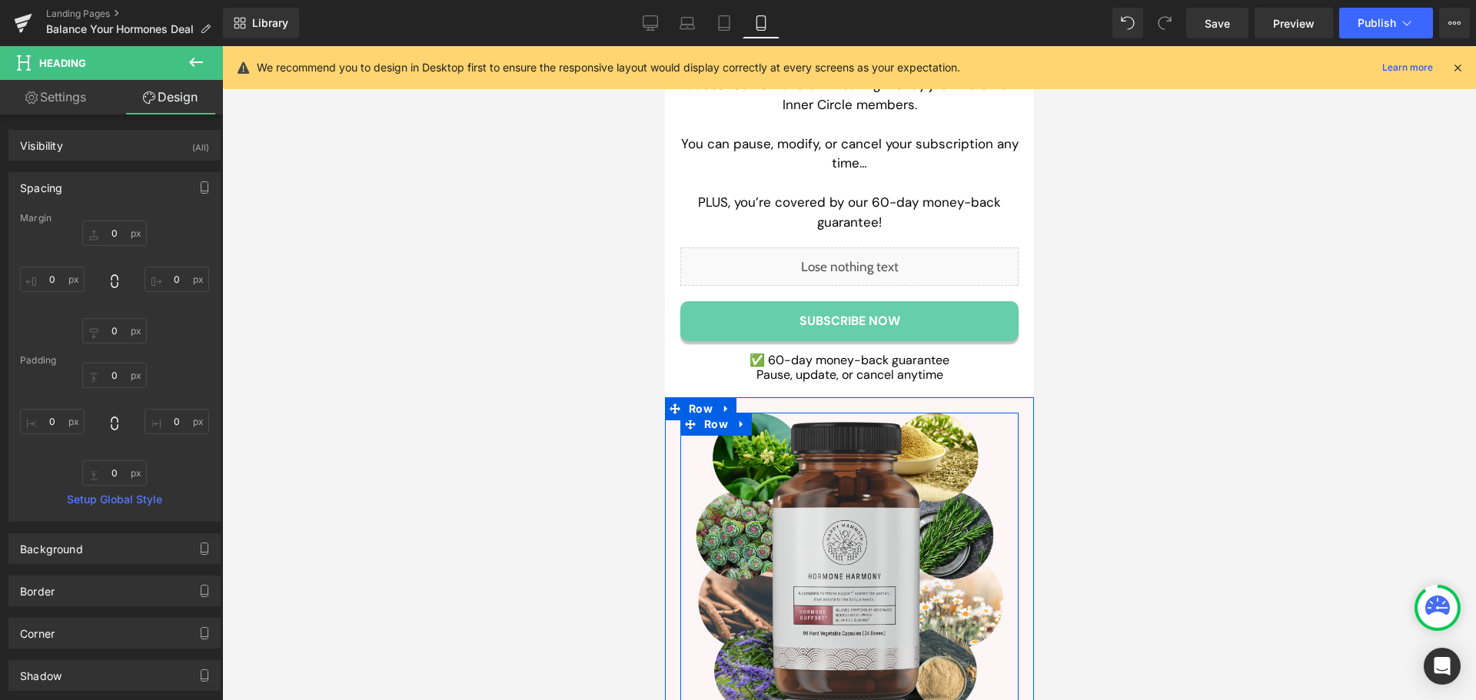
drag, startPoint x: 698, startPoint y: 541, endPoint x: 818, endPoint y: 53, distance: 502.7
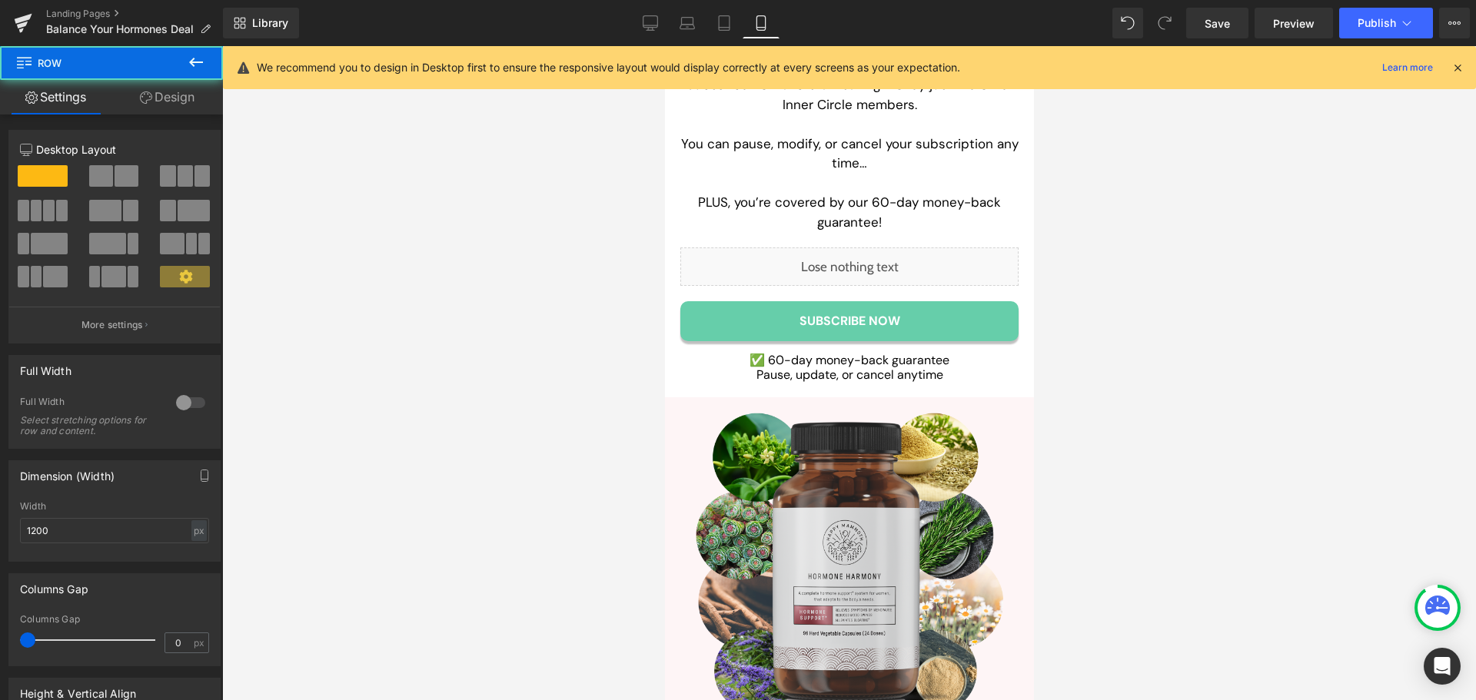
click at [168, 92] on link "Design" at bounding box center [166, 97] width 111 height 35
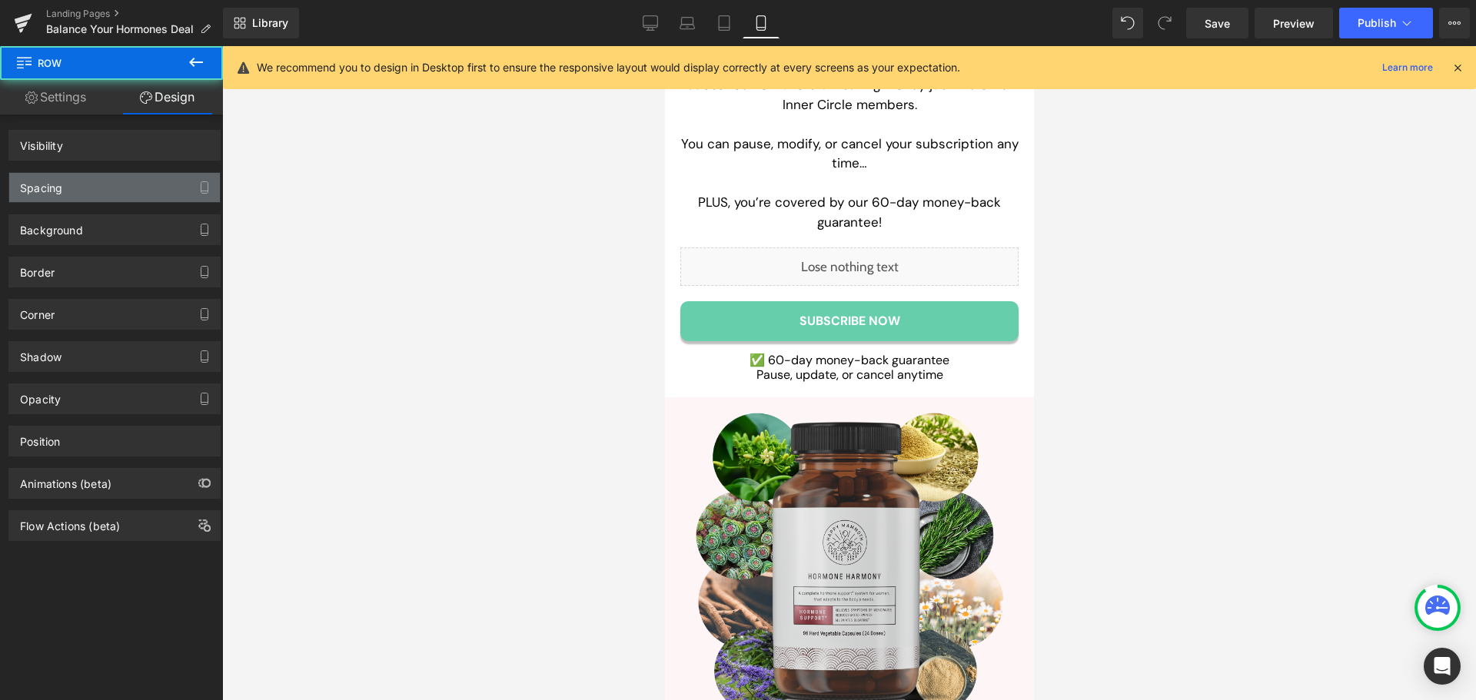
click at [105, 190] on div "Spacing" at bounding box center [114, 187] width 211 height 29
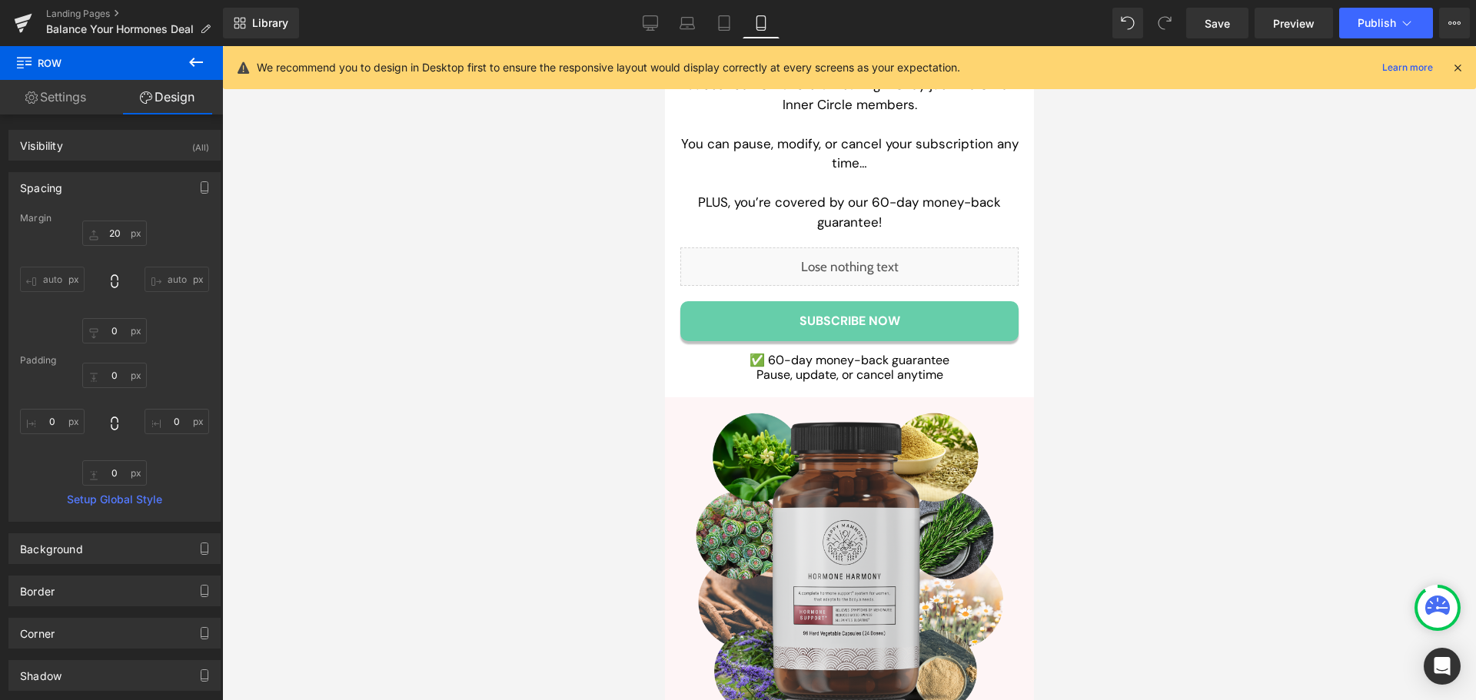
type input "20"
type input "0"
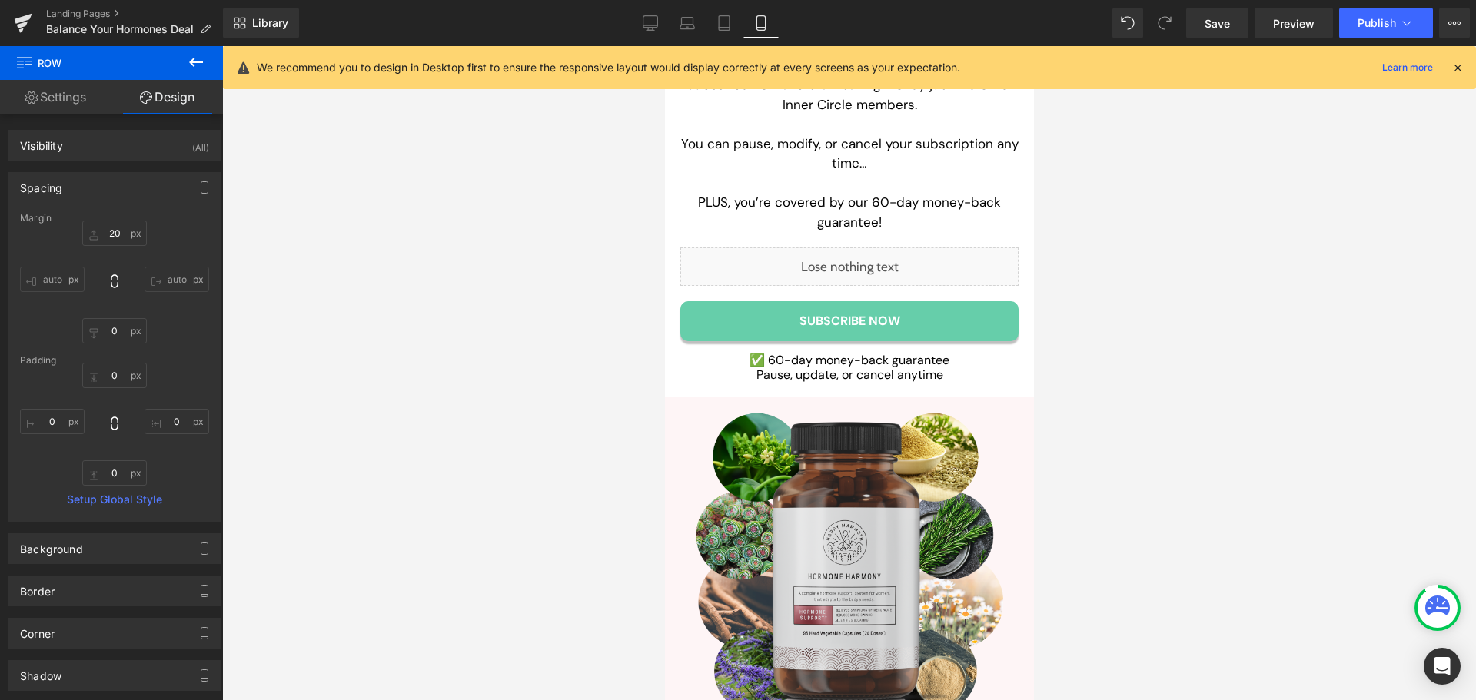
type input "0"
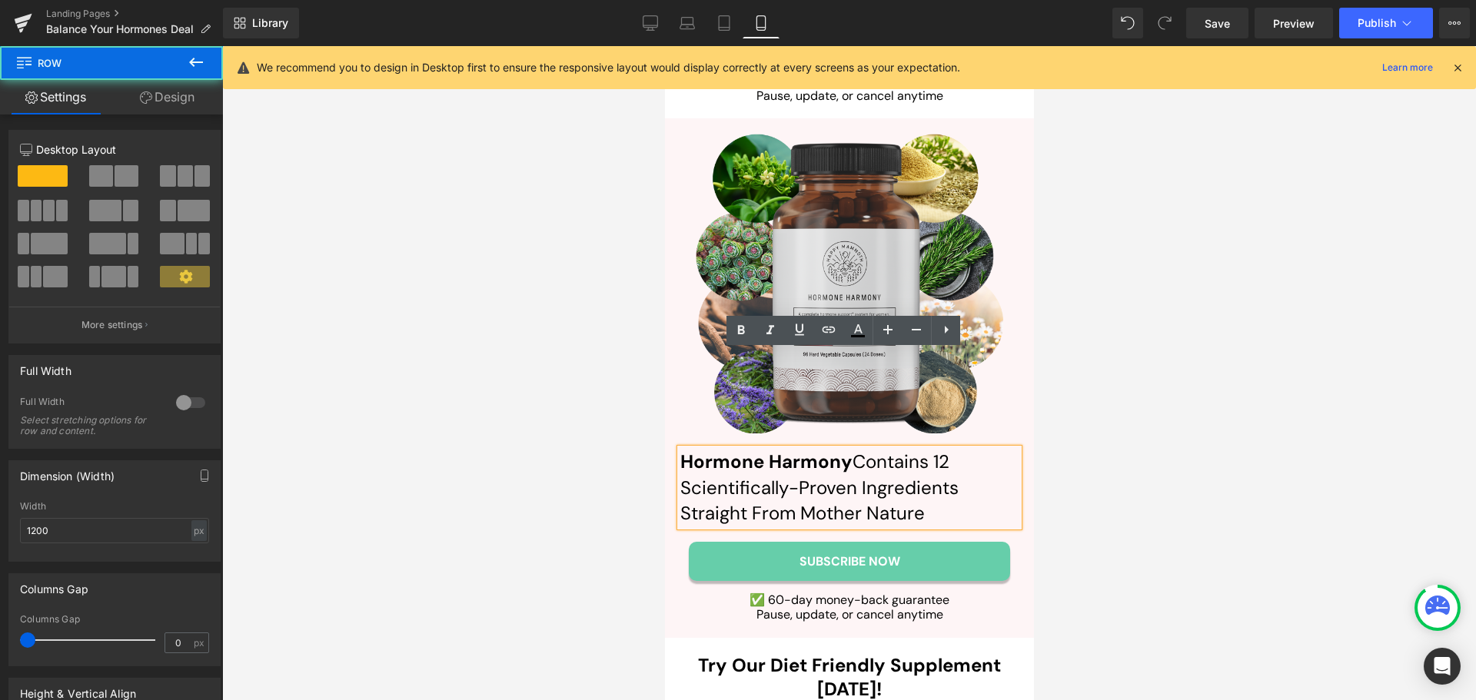
scroll to position [9681, 0]
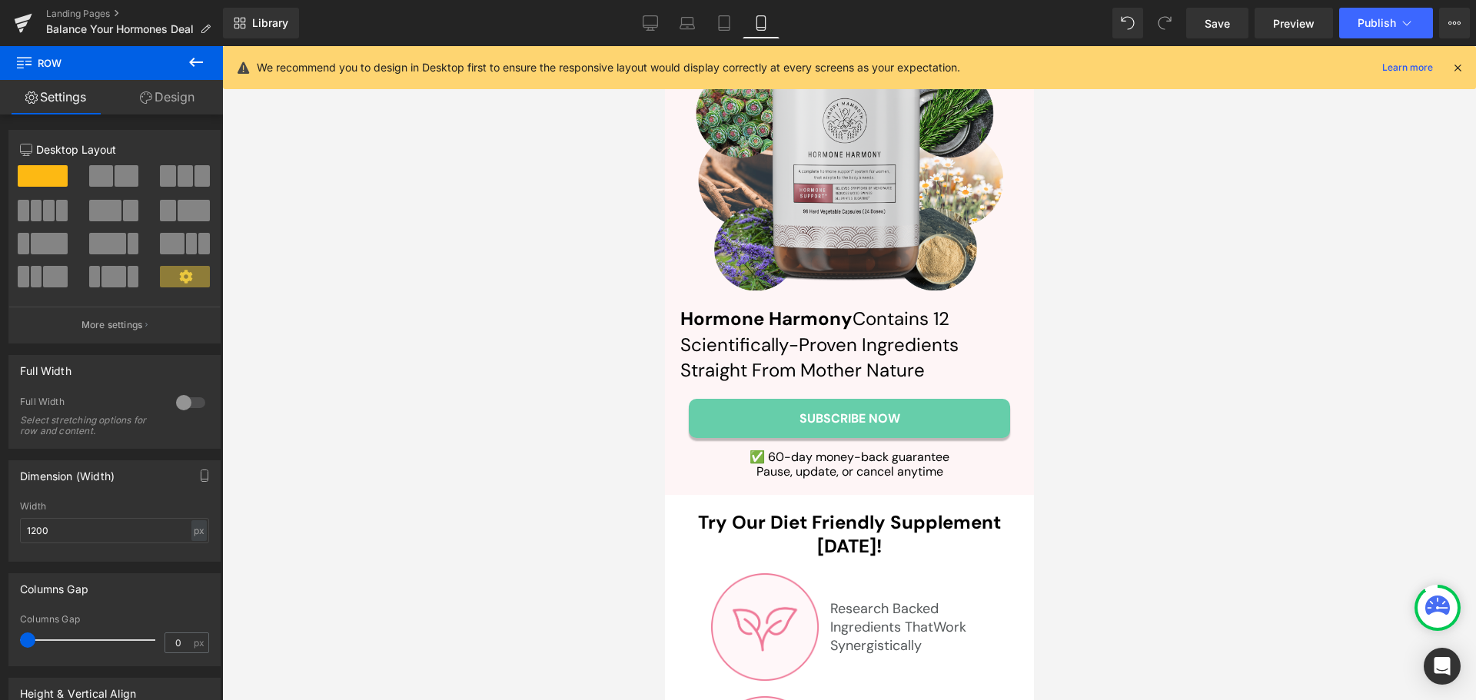
click at [188, 108] on link "Design" at bounding box center [166, 97] width 111 height 35
click at [0, 0] on div "Spacing" at bounding box center [0, 0] width 0 height 0
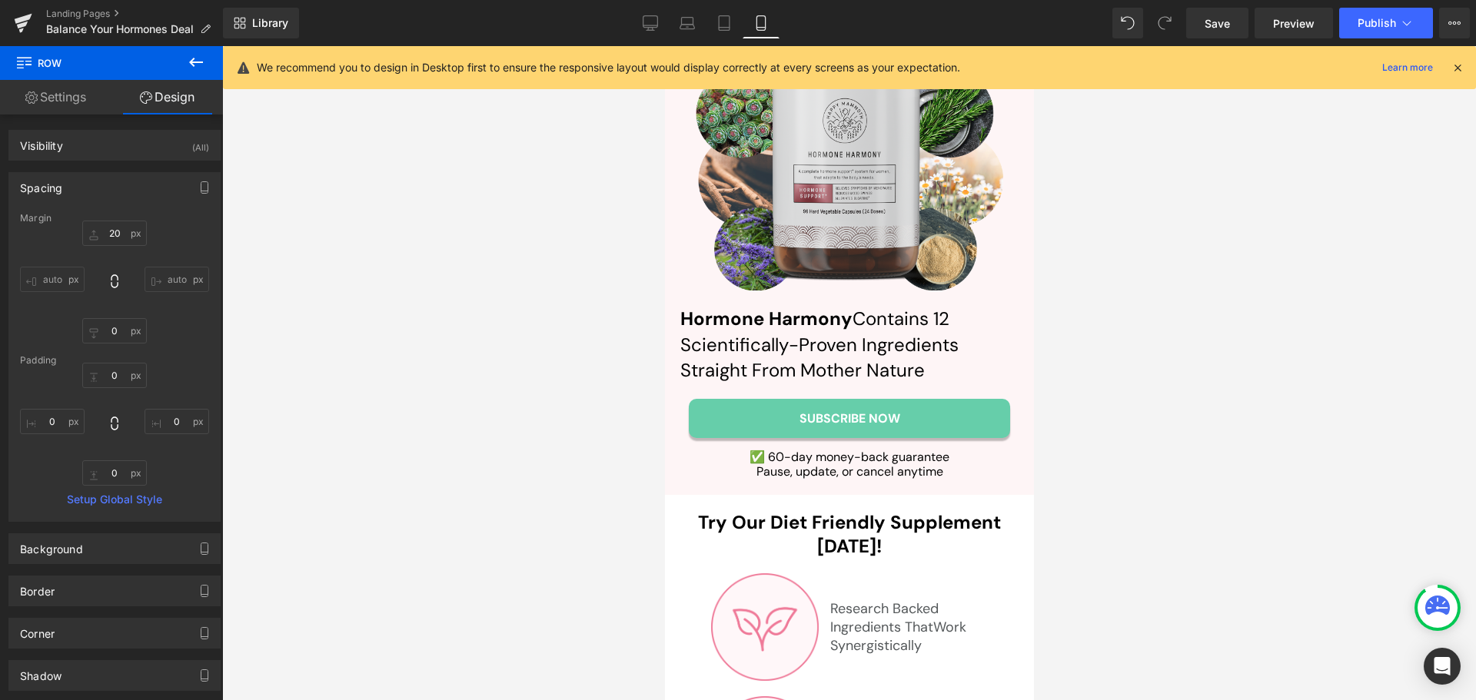
type input "20"
type input "0"
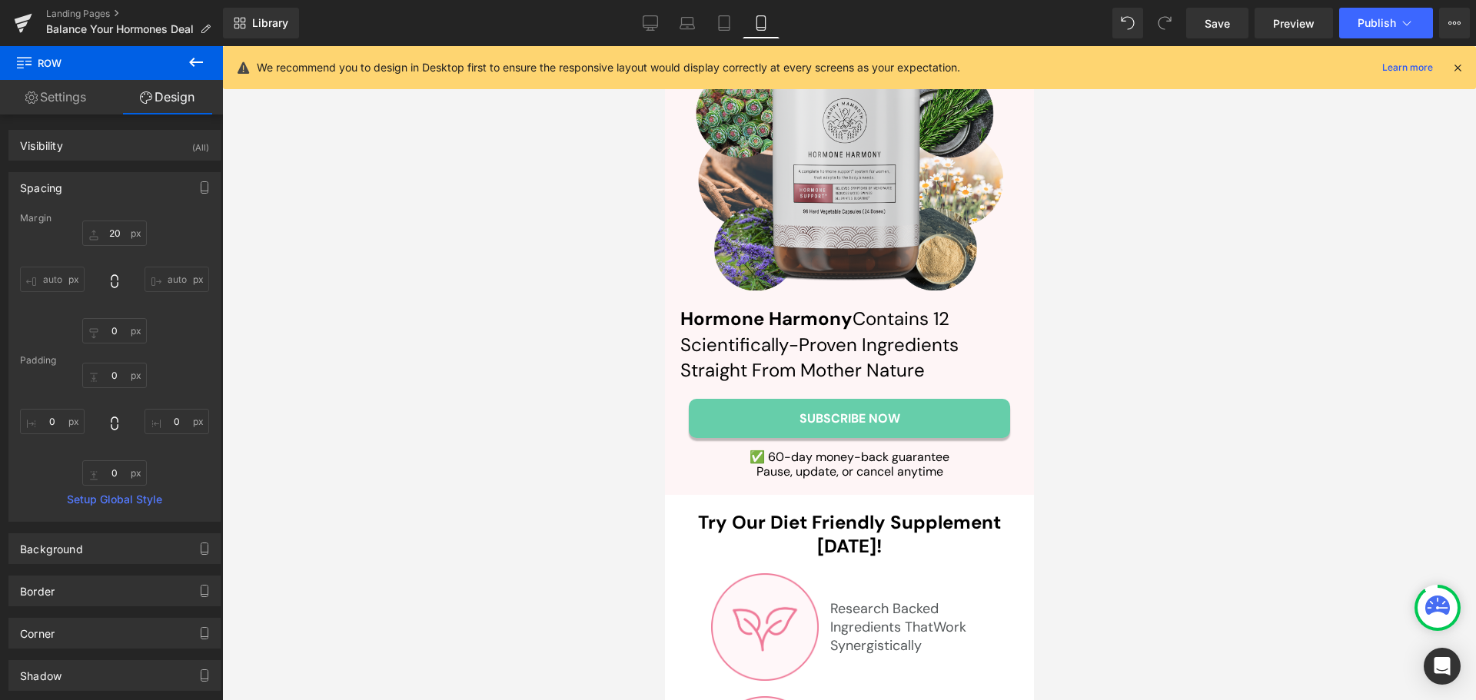
type input "0"
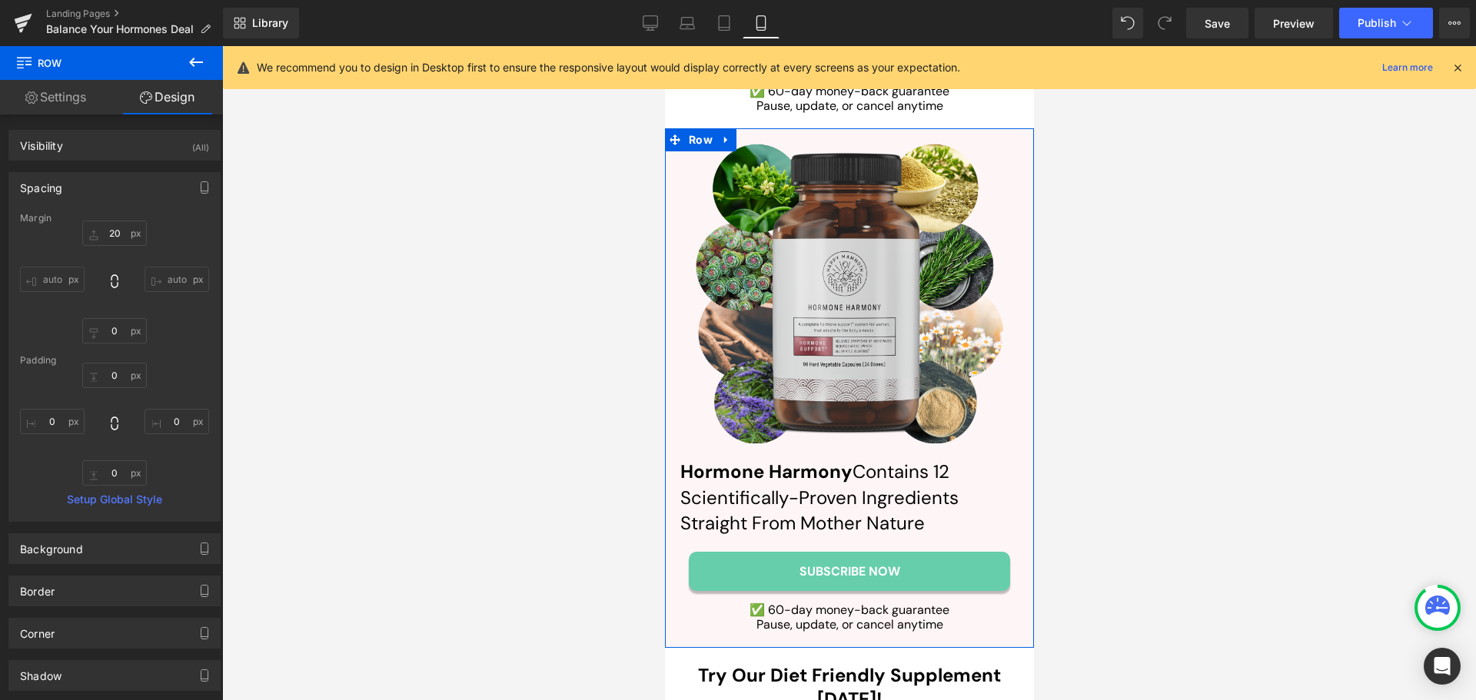
scroll to position [9528, 0]
click at [930, 460] on h2 "Hormone Harmony Contains 12 Scientifically-Proven Ingredients Straight From Mot…" at bounding box center [849, 499] width 338 height 78
click at [943, 460] on h2 "Hormone Harmony Contains 12 Scientifically-Proven Ingredients Straight From Mot…" at bounding box center [849, 499] width 338 height 78
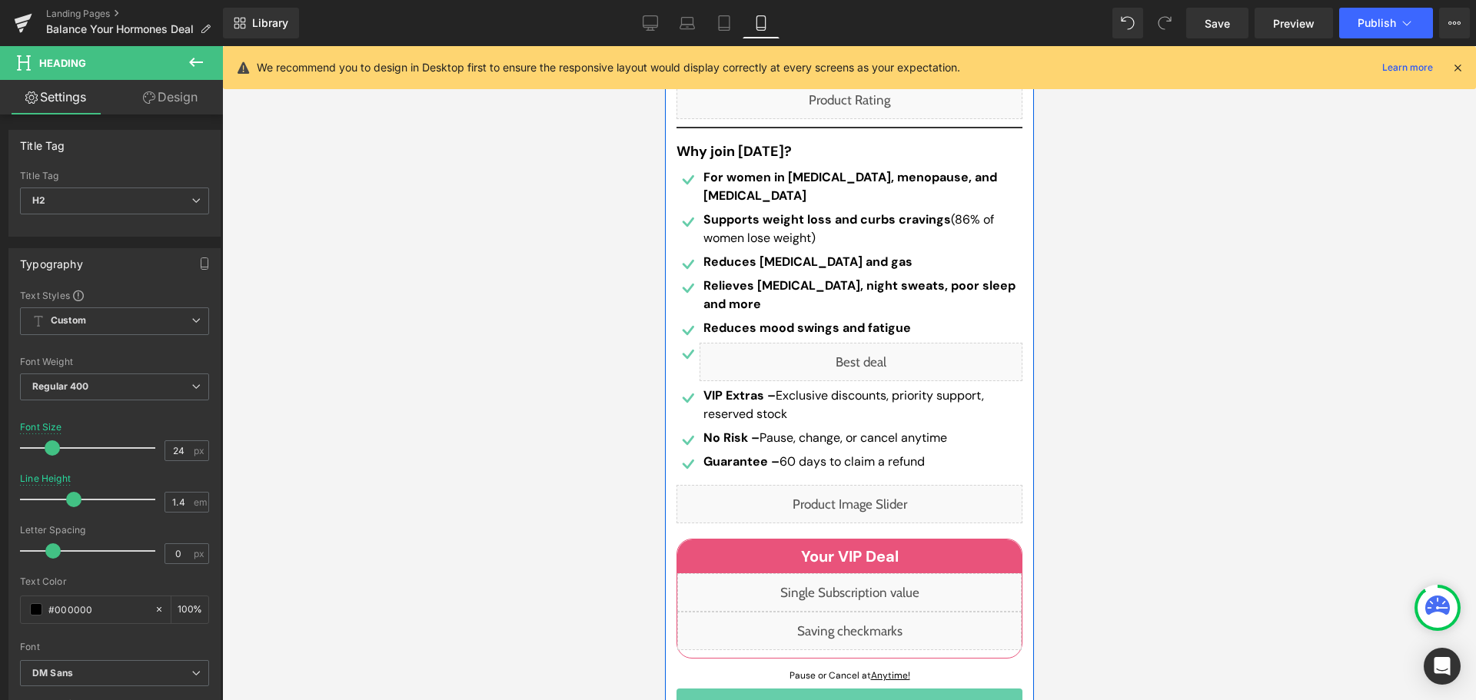
scroll to position [538, 0]
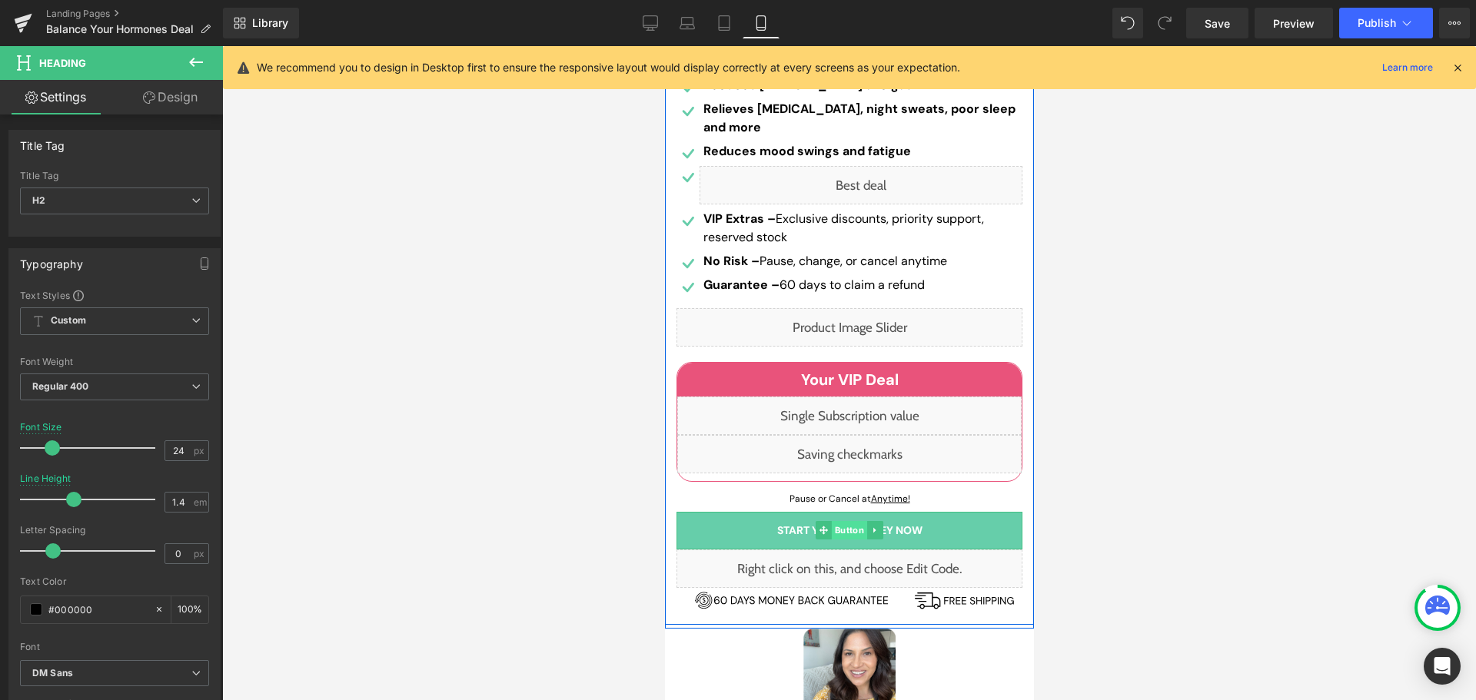
click at [849, 527] on span "Button" at bounding box center [848, 530] width 35 height 18
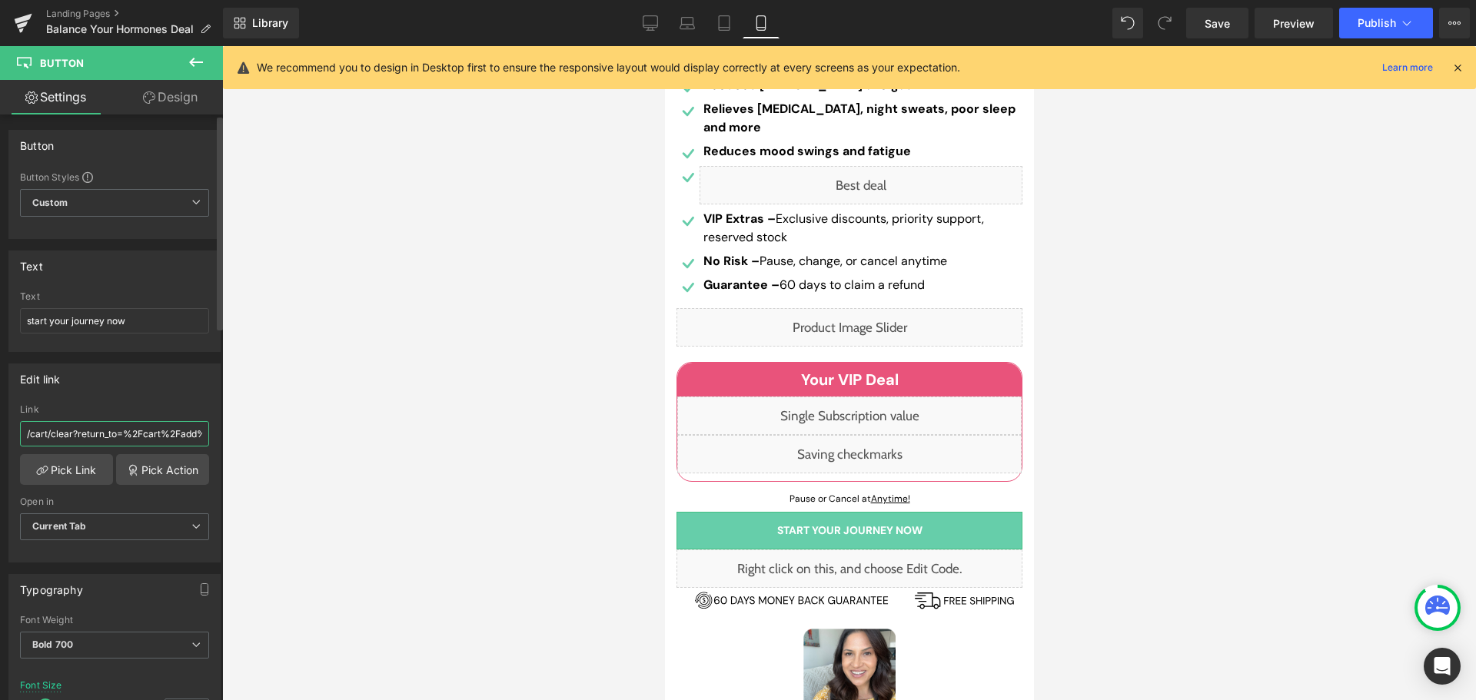
click at [85, 424] on input "/cart/clear?return_to=%2Fcart%2Fadd%3Fitems%5B%5D%5Bid%5D%3D41535641518154%26it…" at bounding box center [114, 433] width 189 height 25
paste input "0943692513357%26items%5B%5D%5Bquantity%5D%3D1%26items%5B%5D%5Bselling_plan%5D%3…"
type input "/cart/clear?return_to=%2Fcart%2Fadd%3Fitems%5B%5D%5Bid%5D%3D40943692513357%26it…"
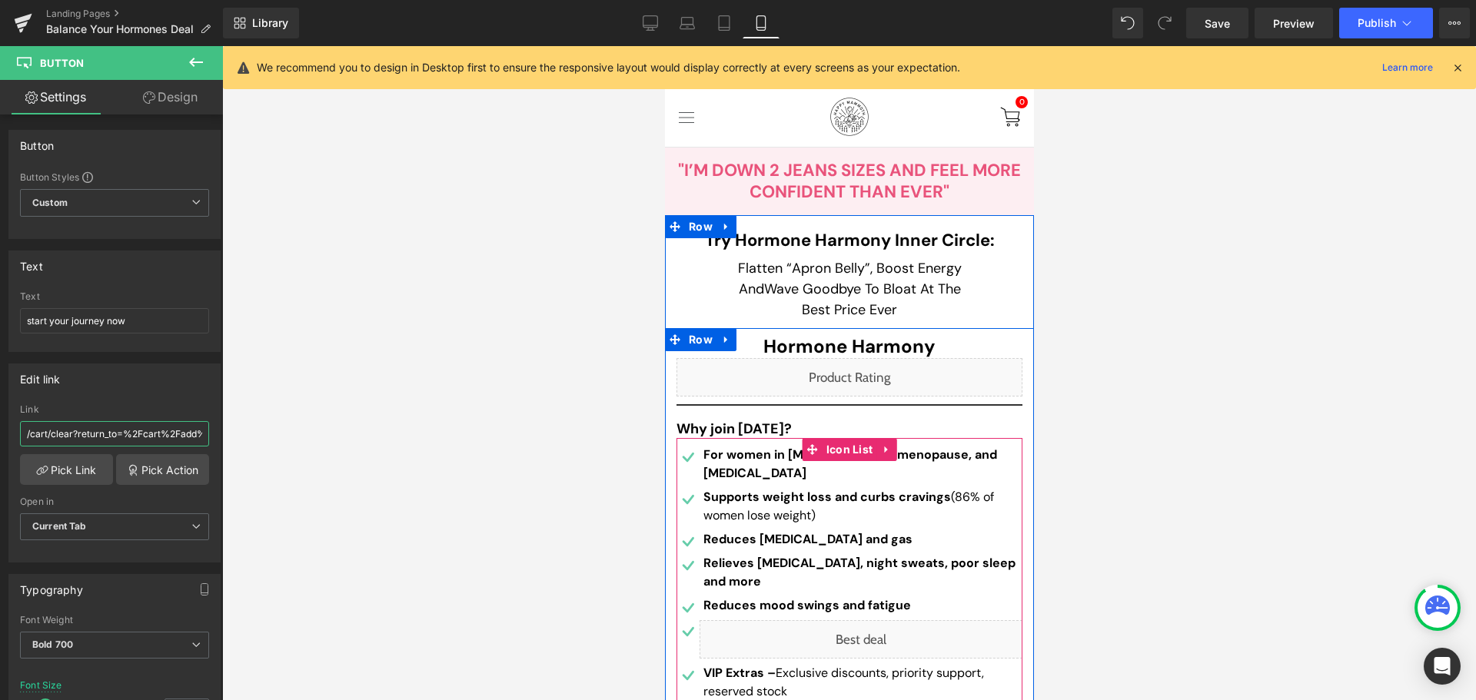
scroll to position [0, 0]
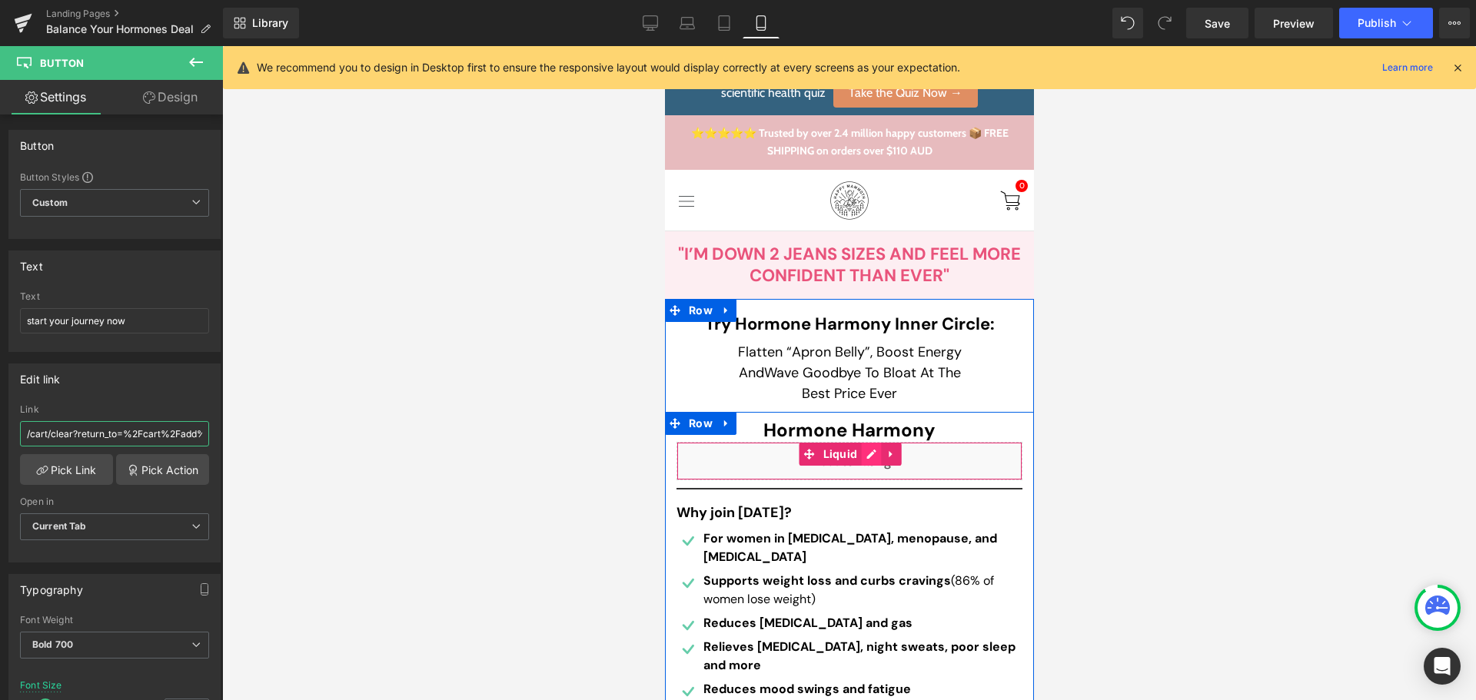
click at [863, 454] on div "Liquid" at bounding box center [849, 461] width 346 height 38
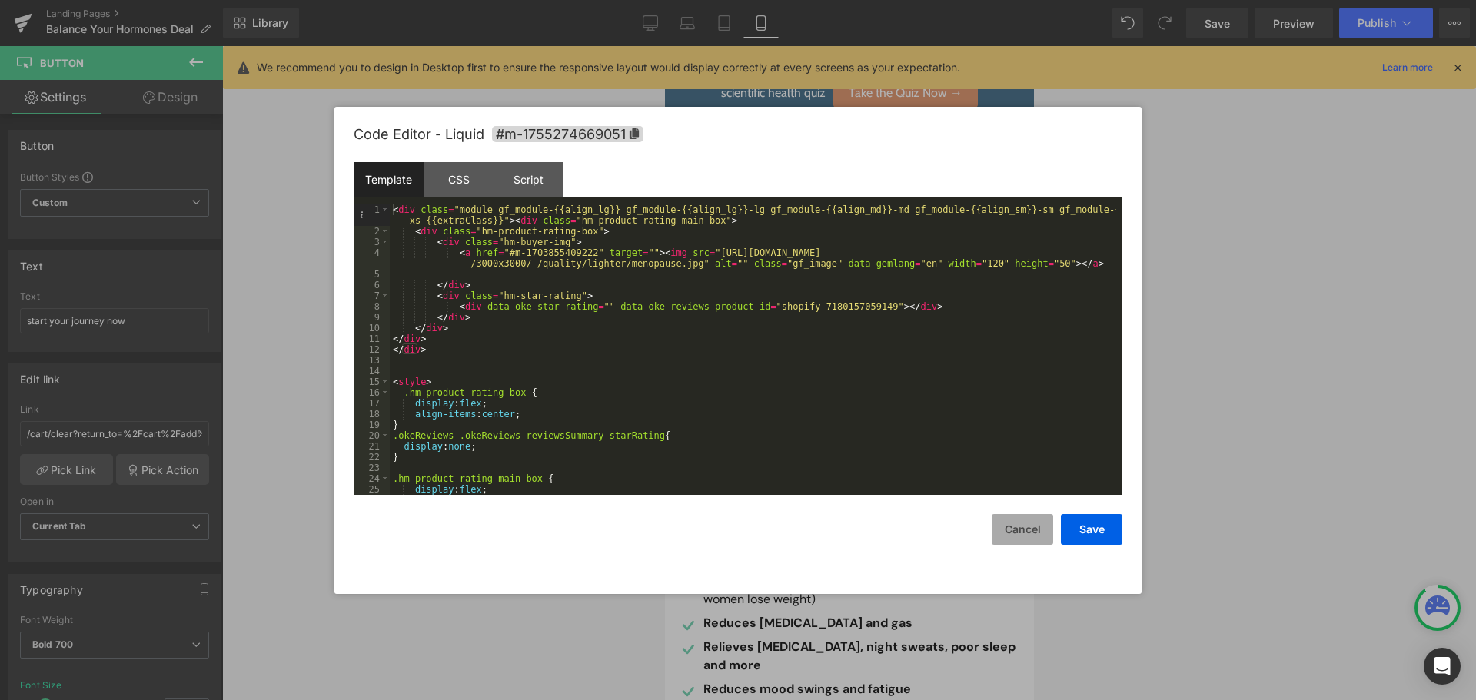
click at [1023, 519] on button "Cancel" at bounding box center [1023, 529] width 62 height 31
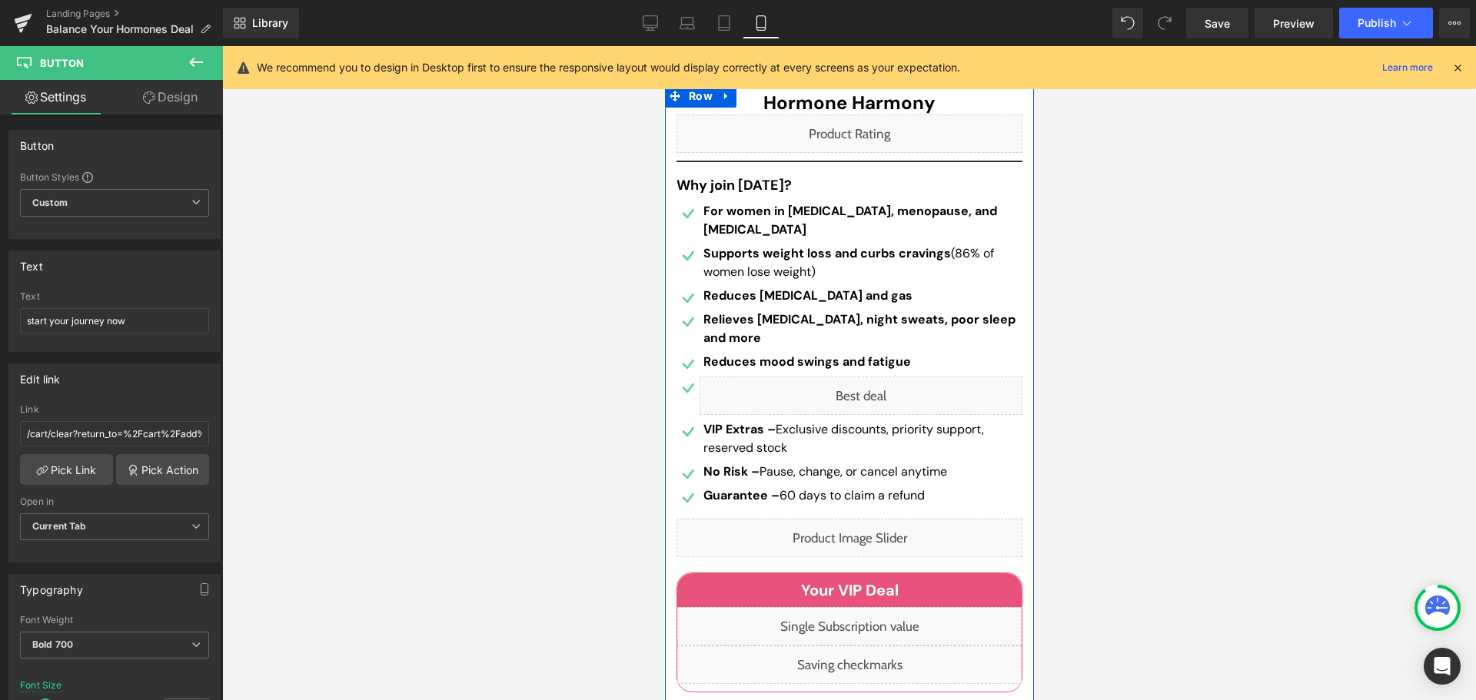
scroll to position [384, 0]
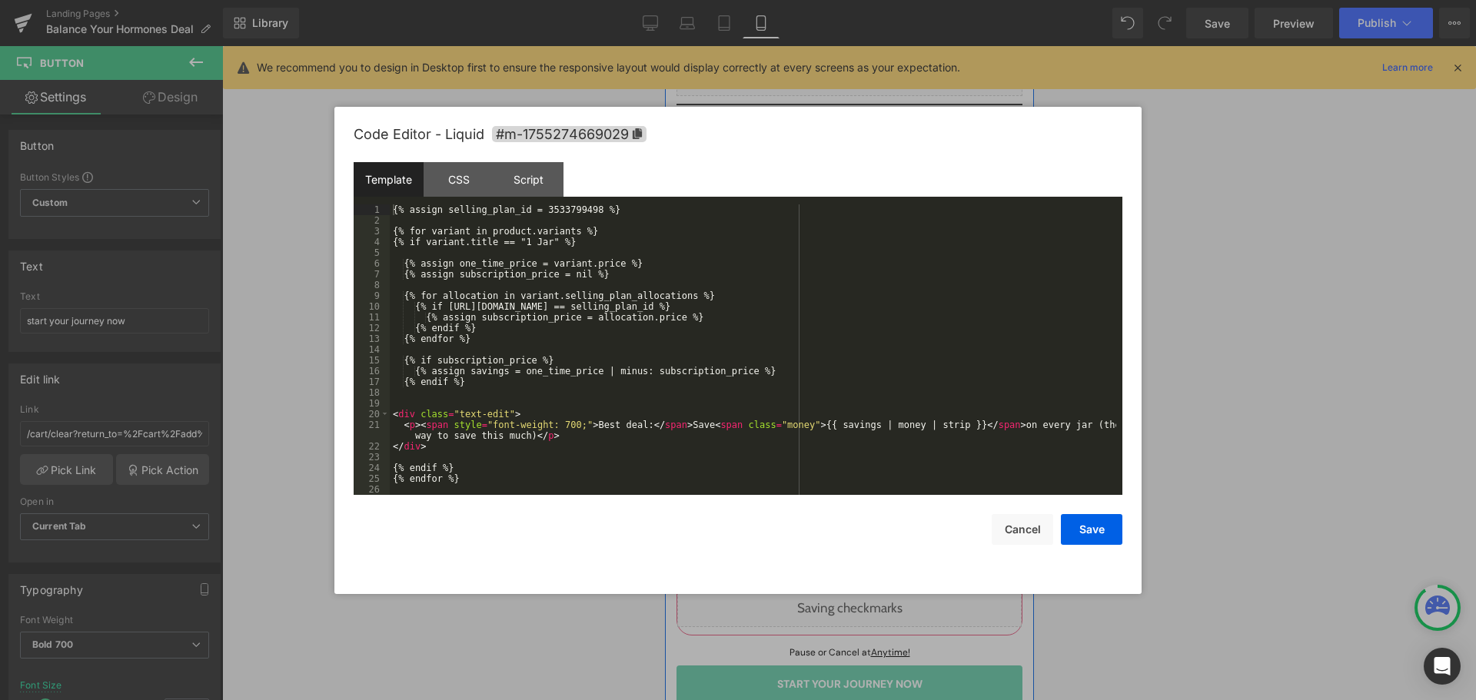
click at [881, 331] on div "Liquid" at bounding box center [860, 339] width 323 height 38
click at [563, 208] on div "{% assign selling_plan_id = 3533799498 %} {% for variant in product.variants %}…" at bounding box center [753, 361] width 727 height 312
click at [1092, 522] on button "Save" at bounding box center [1092, 529] width 62 height 31
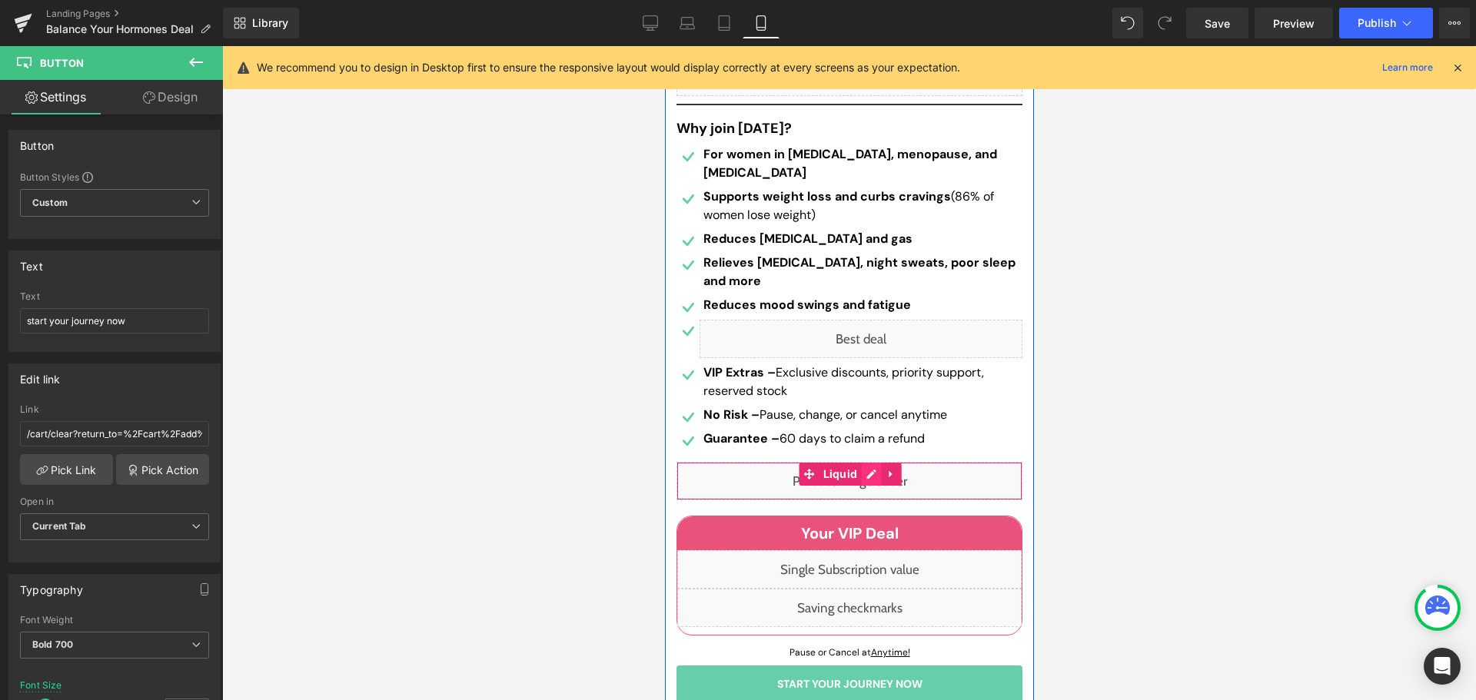
click at [870, 482] on div "Liquid" at bounding box center [849, 481] width 346 height 38
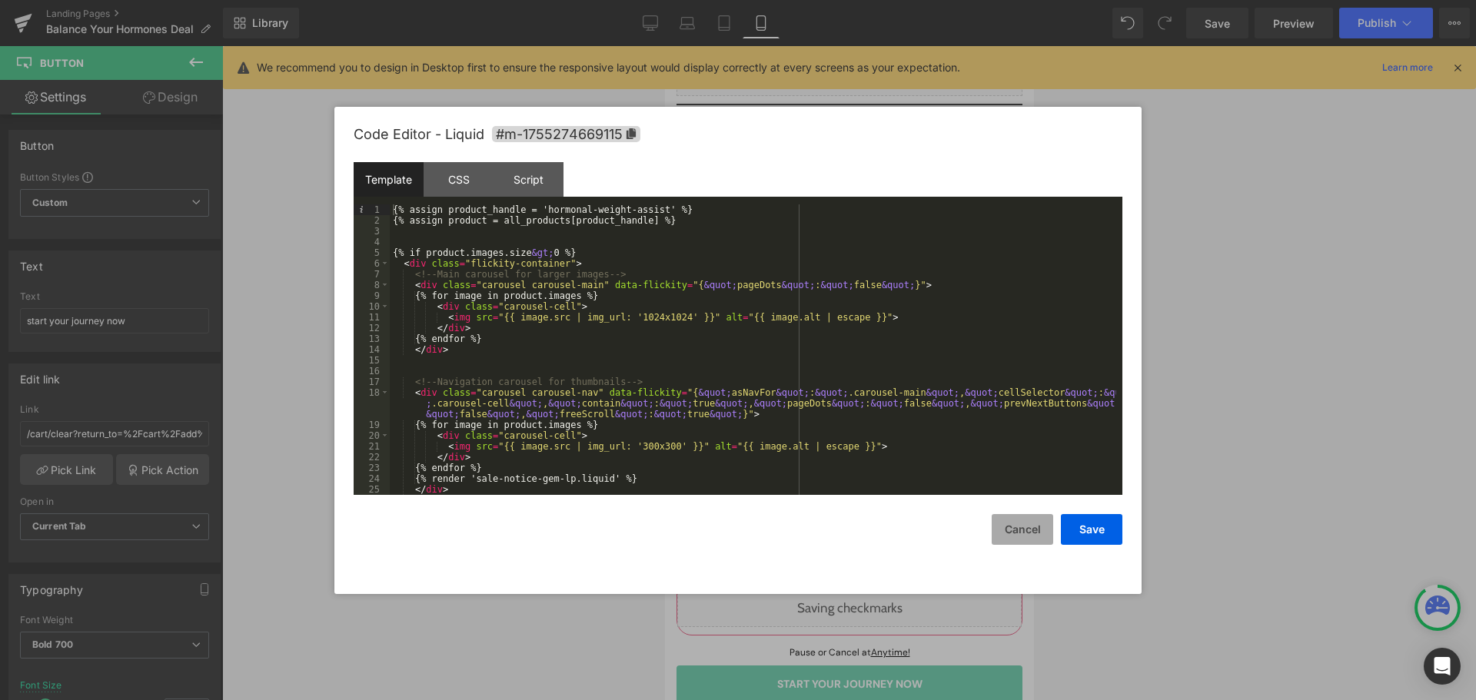
click at [1028, 534] on button "Cancel" at bounding box center [1023, 529] width 62 height 31
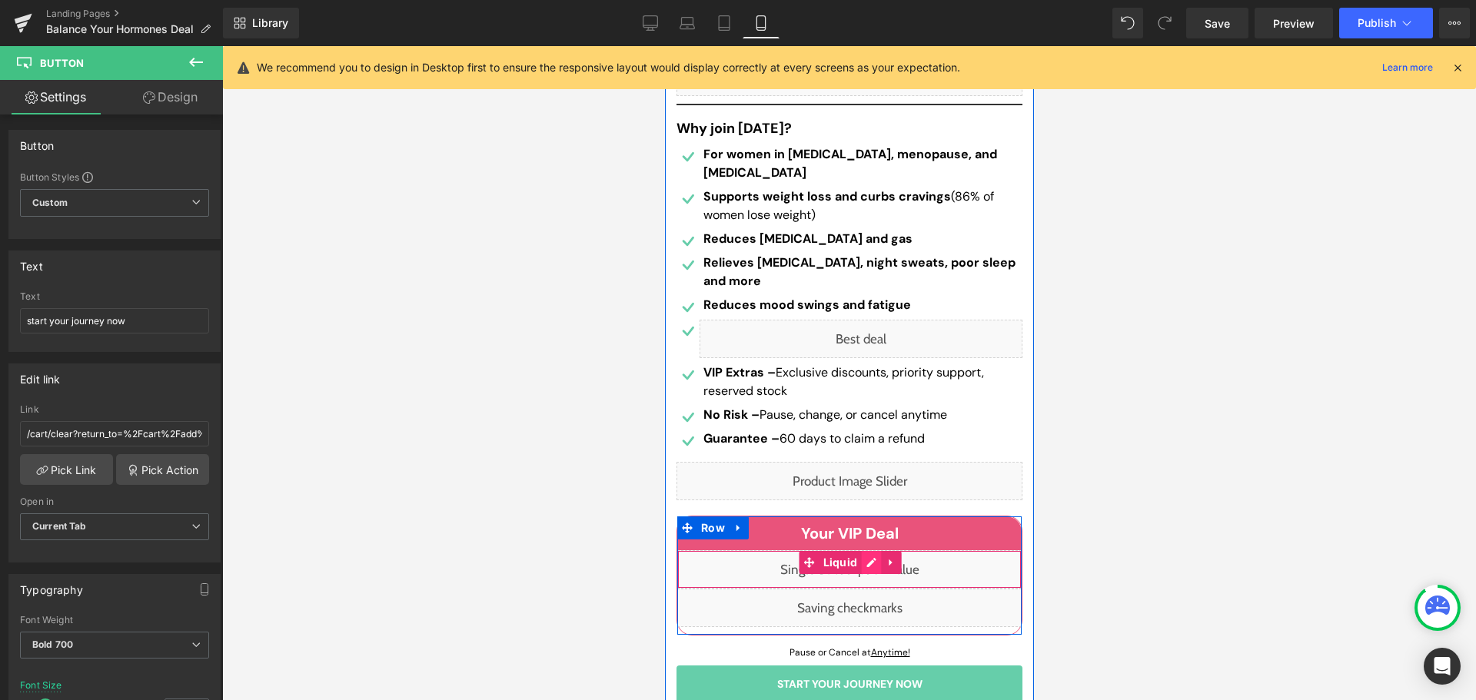
click at [857, 558] on div "Liquid" at bounding box center [849, 570] width 344 height 38
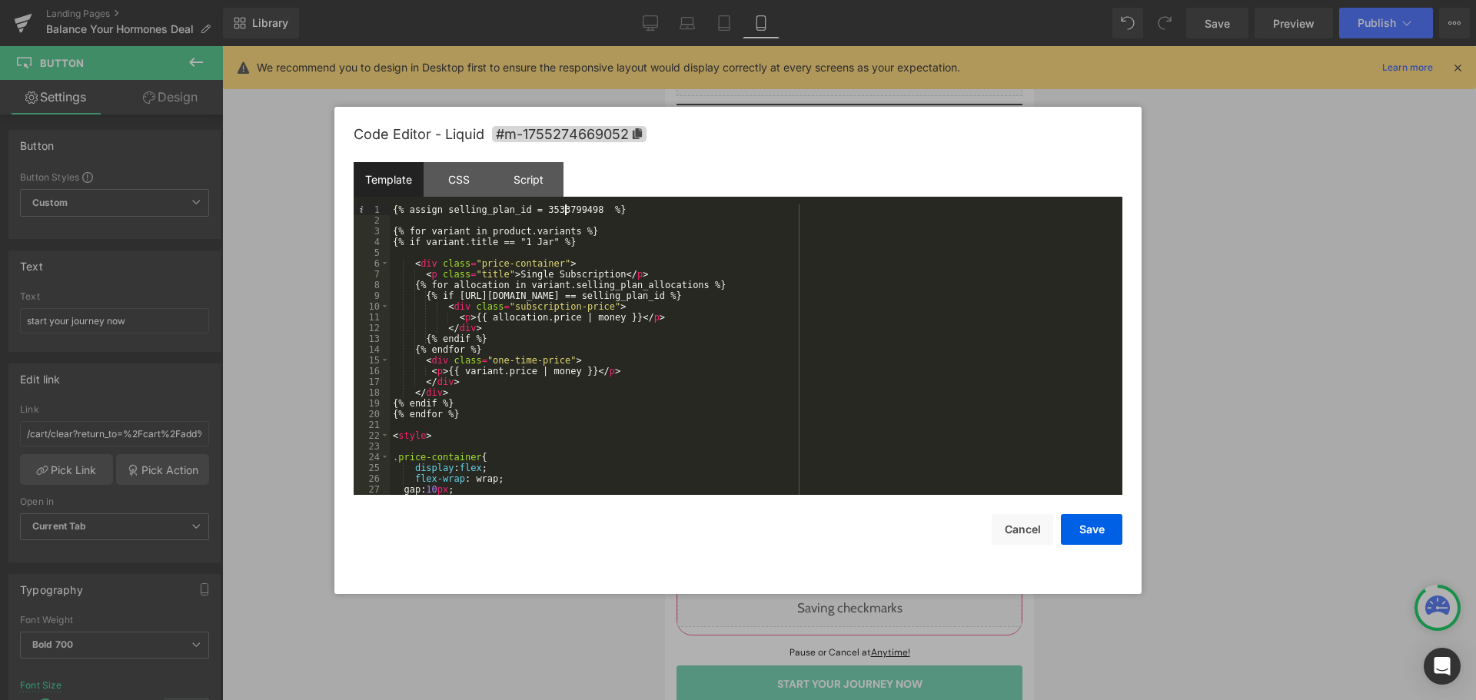
click at [565, 208] on div "{% assign selling_plan_id = 3533799498 %} {% for variant in product.variants %}…" at bounding box center [753, 361] width 727 height 312
drag, startPoint x: 1093, startPoint y: 526, endPoint x: 307, endPoint y: 514, distance: 786.6
click at [1093, 526] on button "Save" at bounding box center [1092, 529] width 62 height 31
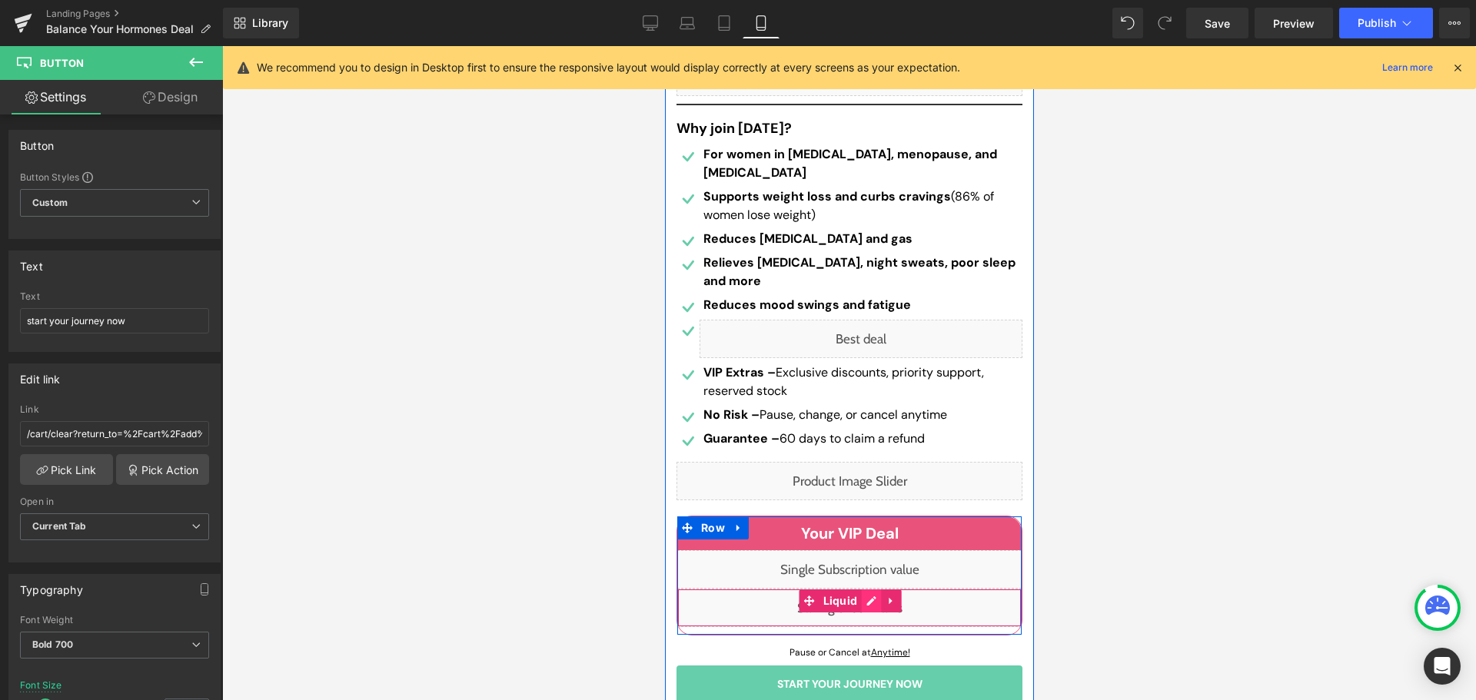
click at [859, 602] on div "Liquid" at bounding box center [849, 608] width 344 height 38
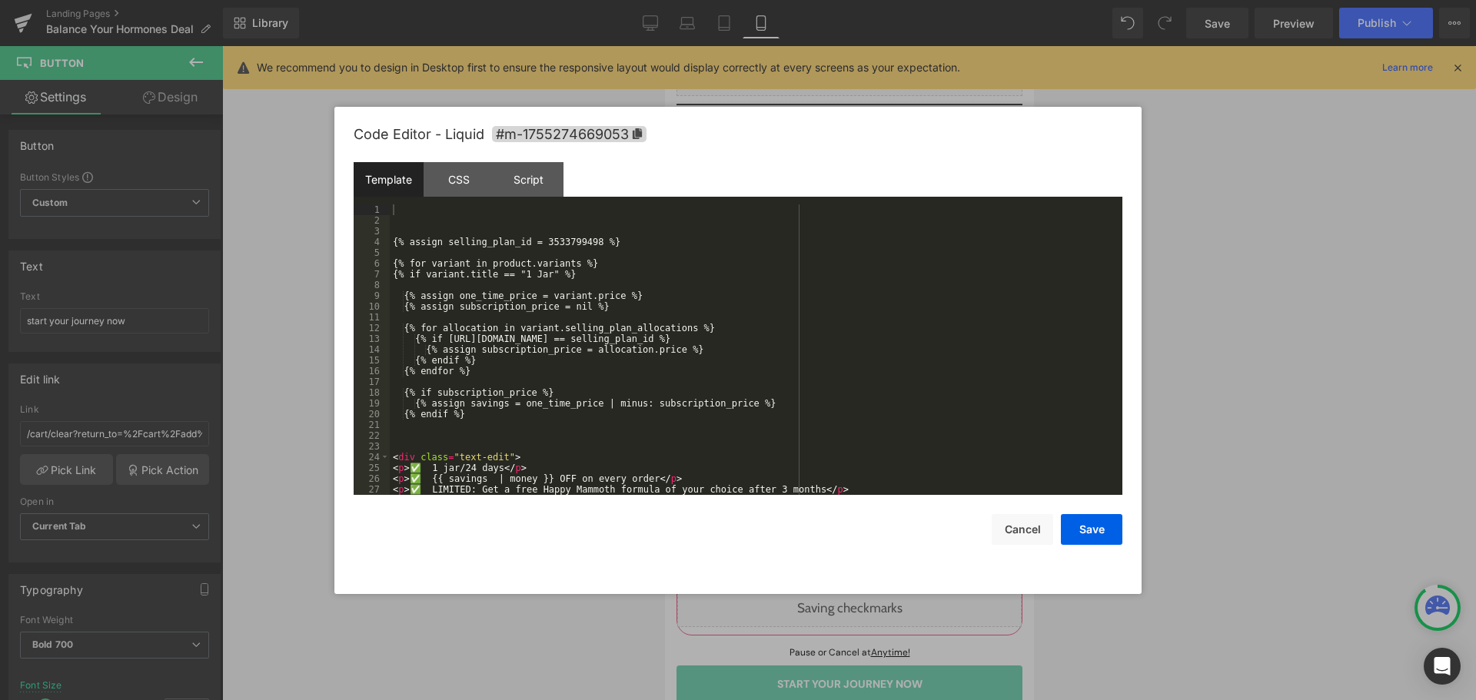
click at [555, 240] on div "{% assign selling_plan_id = 3533799498 %} {% for variant in product.variants %}…" at bounding box center [753, 361] width 727 height 312
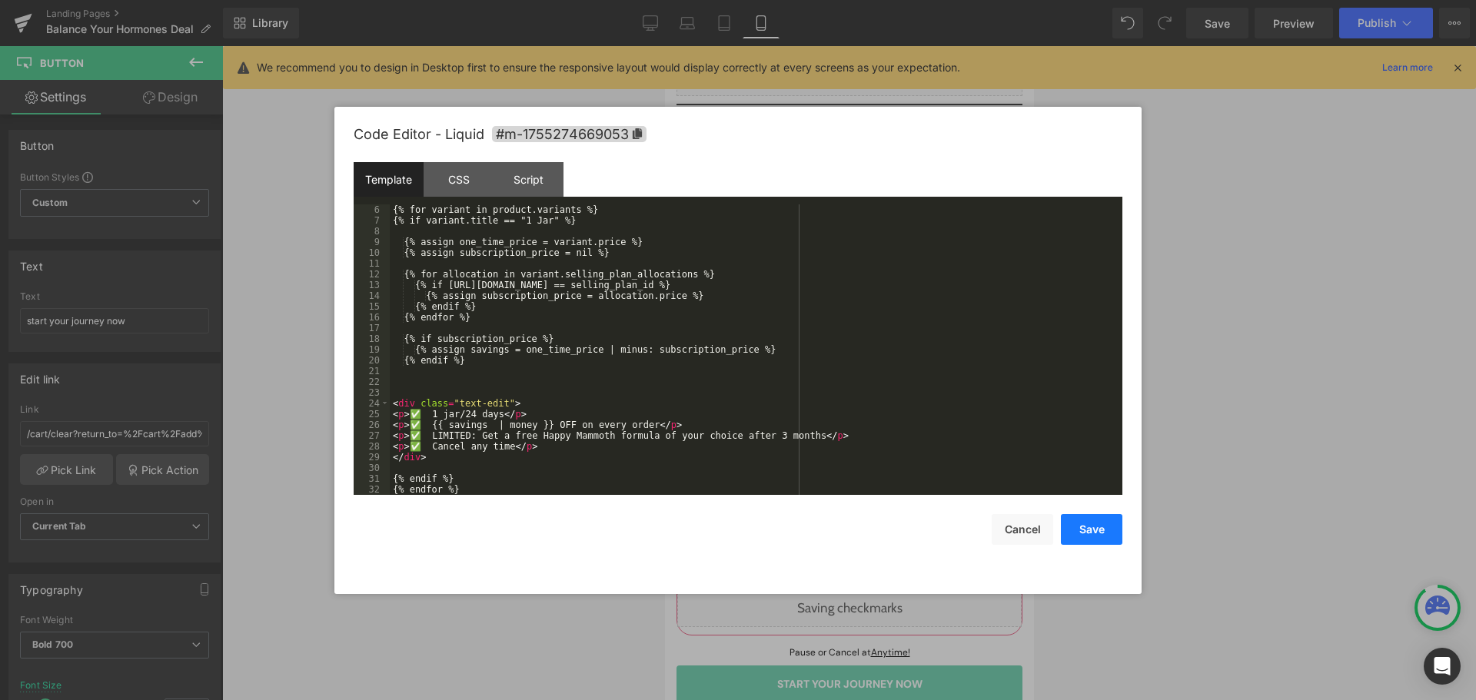
click at [1097, 529] on button "Save" at bounding box center [1092, 529] width 62 height 31
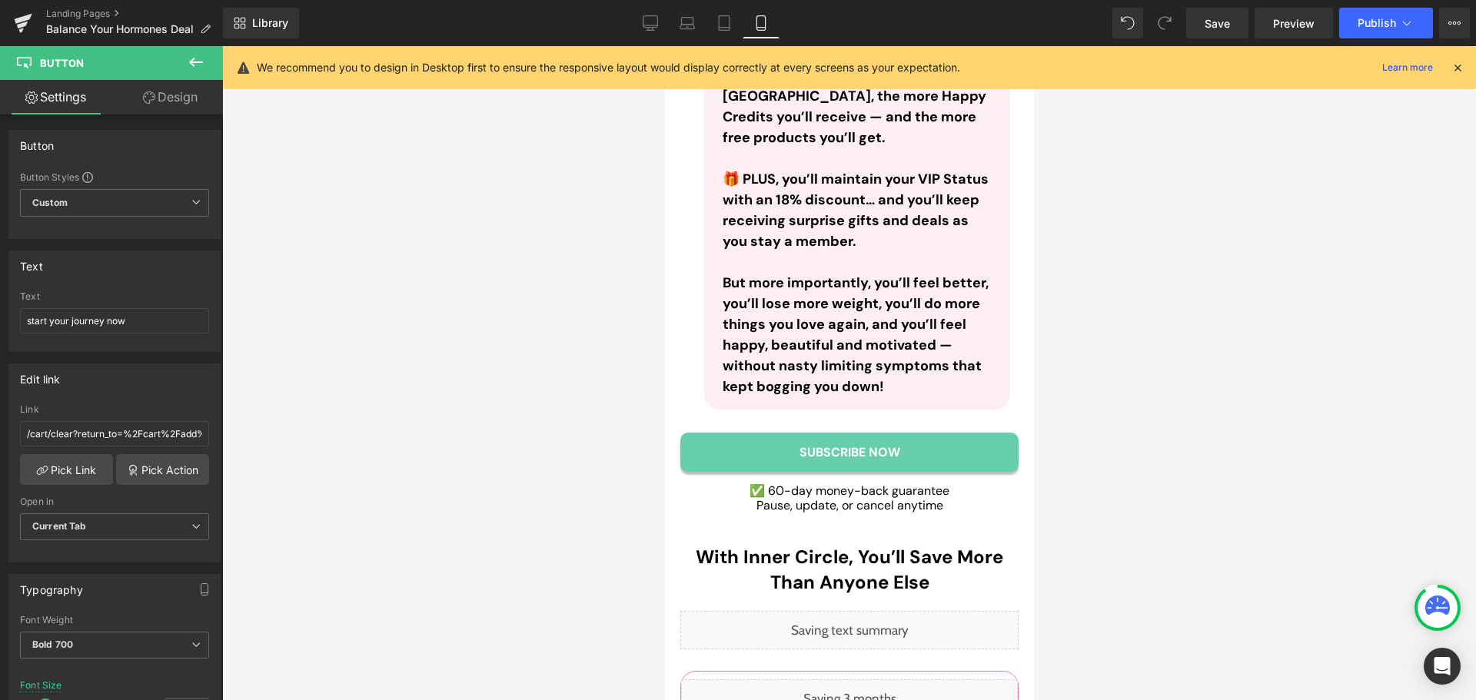
scroll to position [8341, 0]
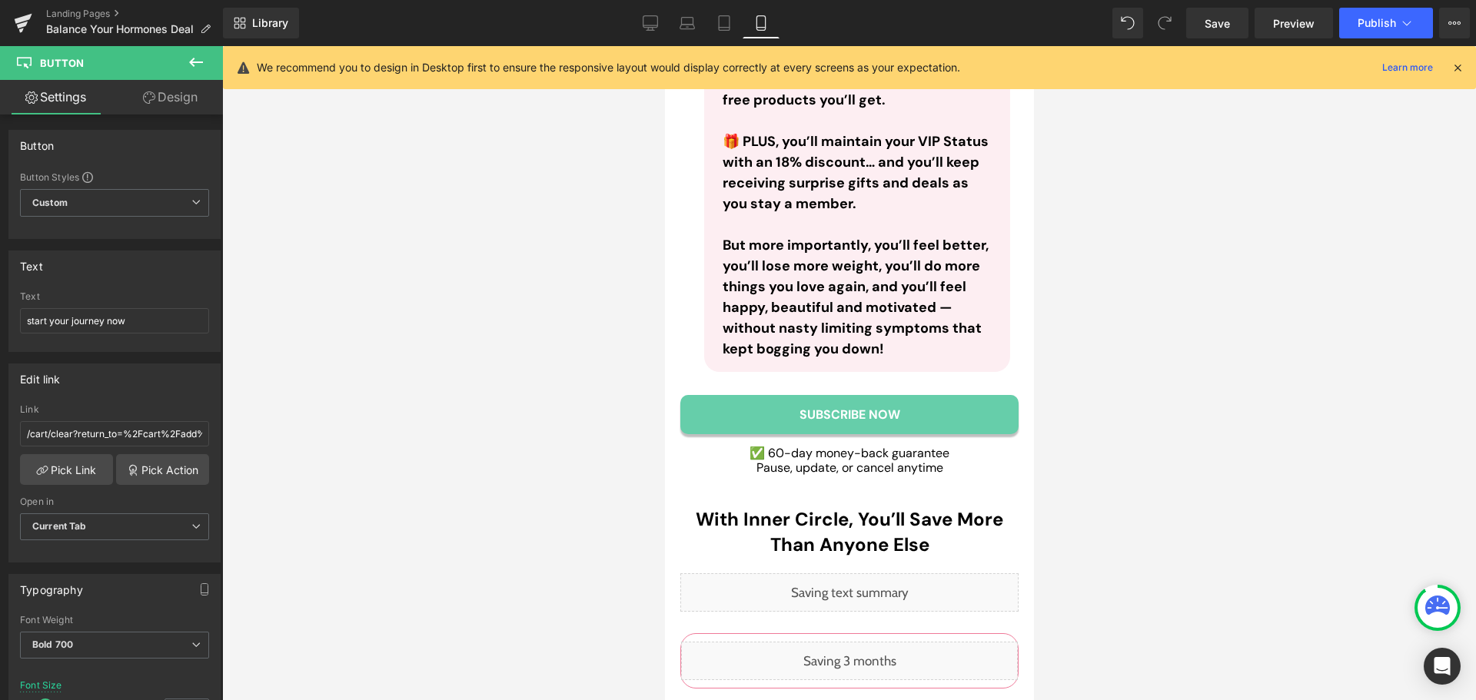
click at [864, 574] on div "Liquid" at bounding box center [849, 593] width 338 height 38
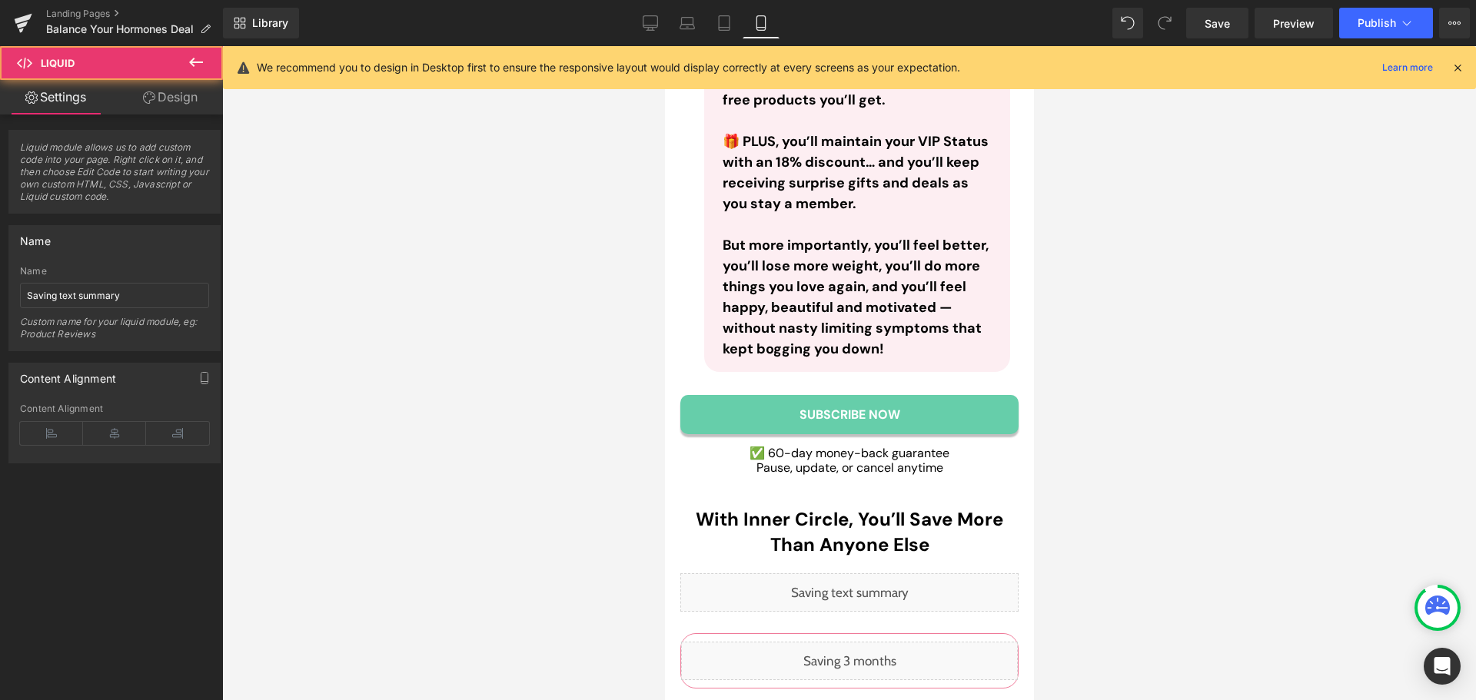
scroll to position [8457, 0]
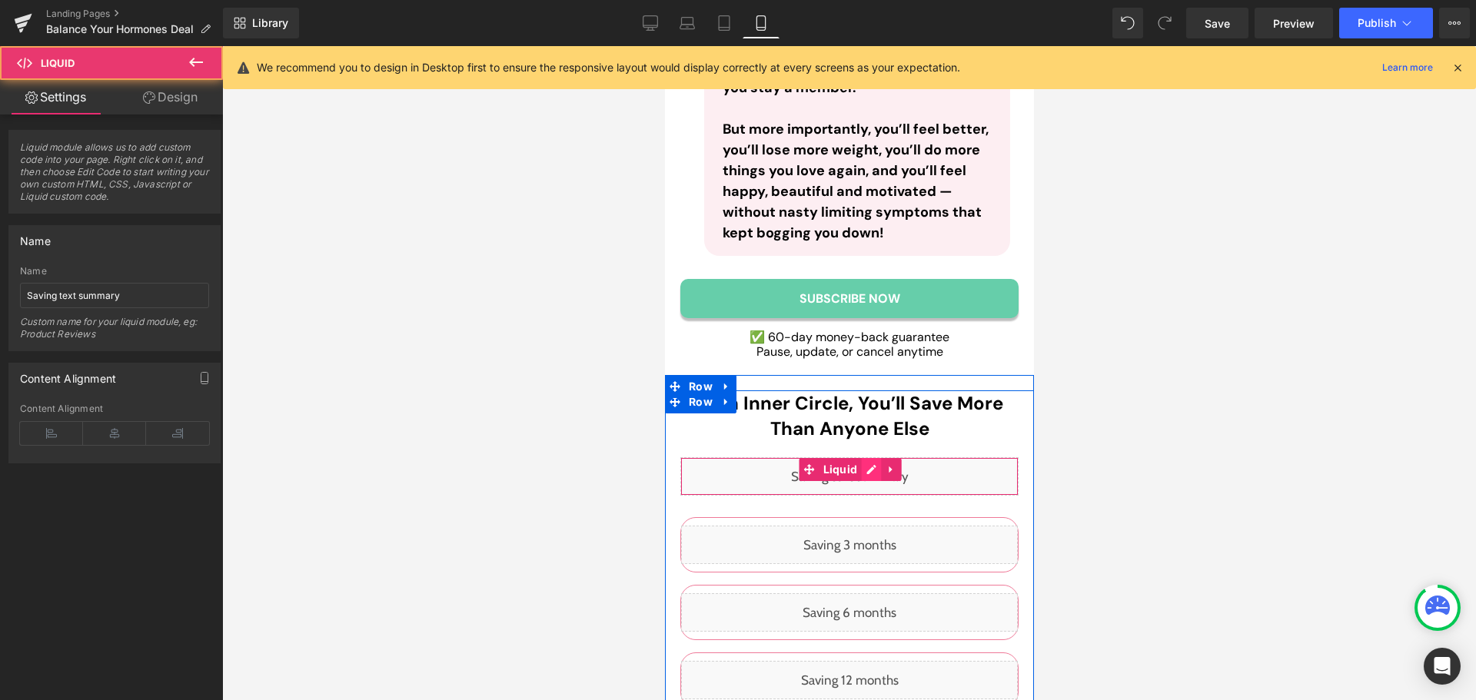
click at [859, 457] on div "Liquid" at bounding box center [849, 476] width 338 height 38
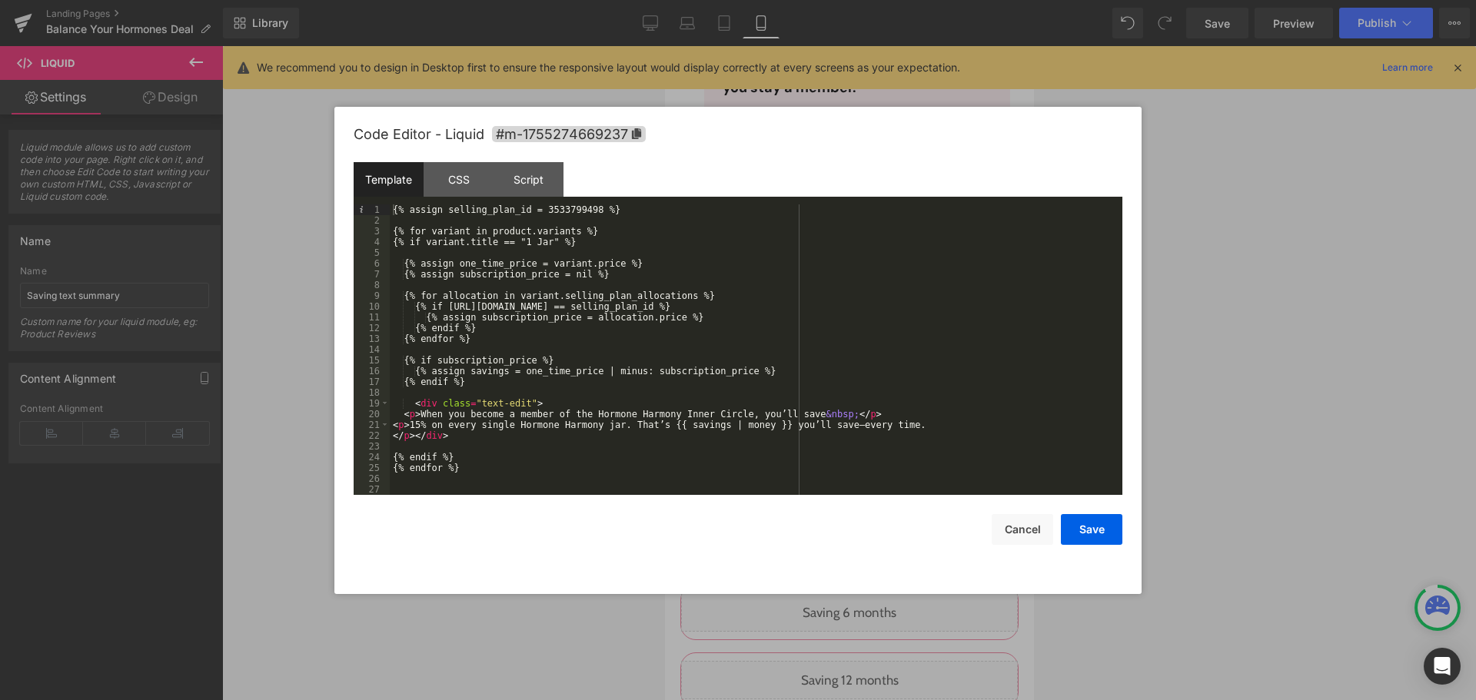
click at [569, 215] on div "{% assign selling_plan_id = 3533799498 %} {% for variant in product.variants %}…" at bounding box center [756, 361] width 733 height 312
click at [571, 209] on div "{% assign selling_plan_id = 3533799498 %} {% for variant in product.variants %}…" at bounding box center [756, 361] width 733 height 312
drag, startPoint x: 1092, startPoint y: 527, endPoint x: 281, endPoint y: 427, distance: 816.6
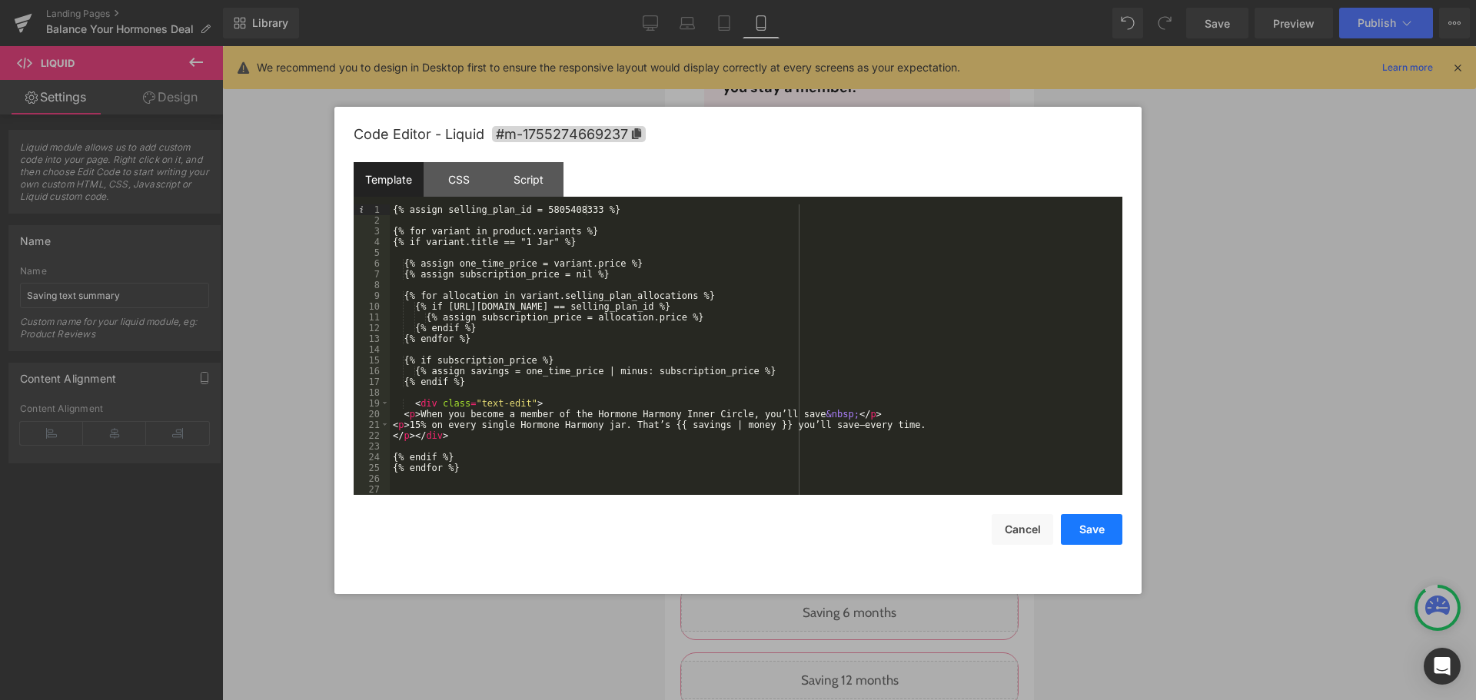
click at [1092, 527] on button "Save" at bounding box center [1092, 529] width 62 height 31
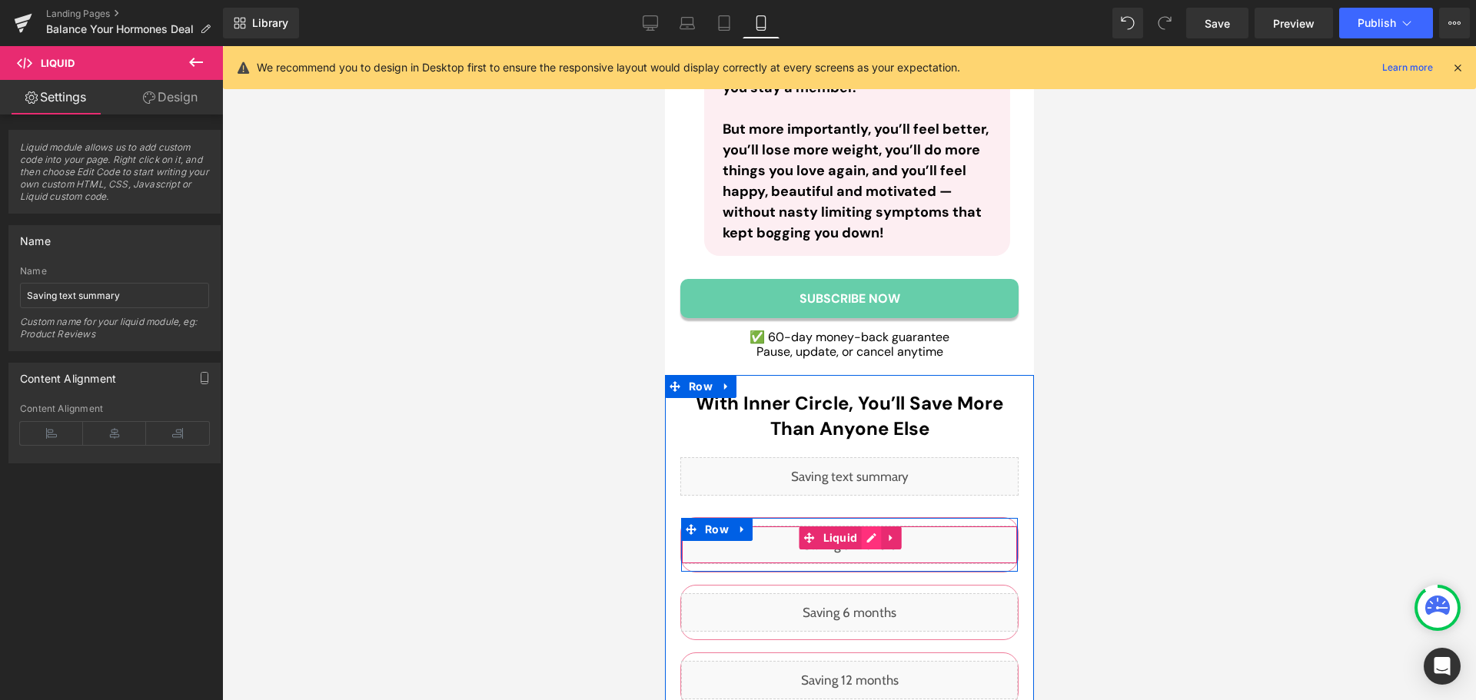
click at [870, 526] on div "Liquid" at bounding box center [848, 545] width 337 height 38
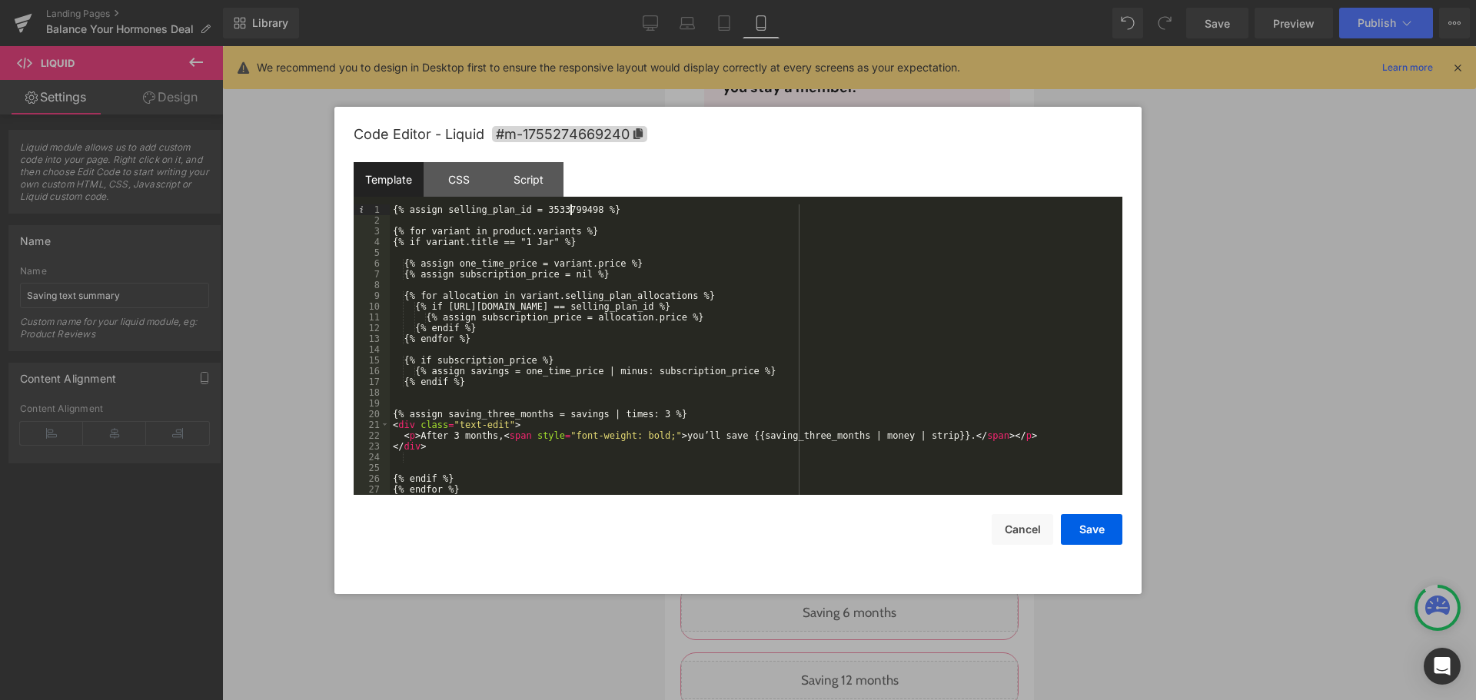
click at [573, 207] on div "{% assign selling_plan_id = 3533799498 %} {% for variant in product.variants %}…" at bounding box center [753, 361] width 727 height 312
click at [1096, 531] on button "Save" at bounding box center [1092, 529] width 62 height 31
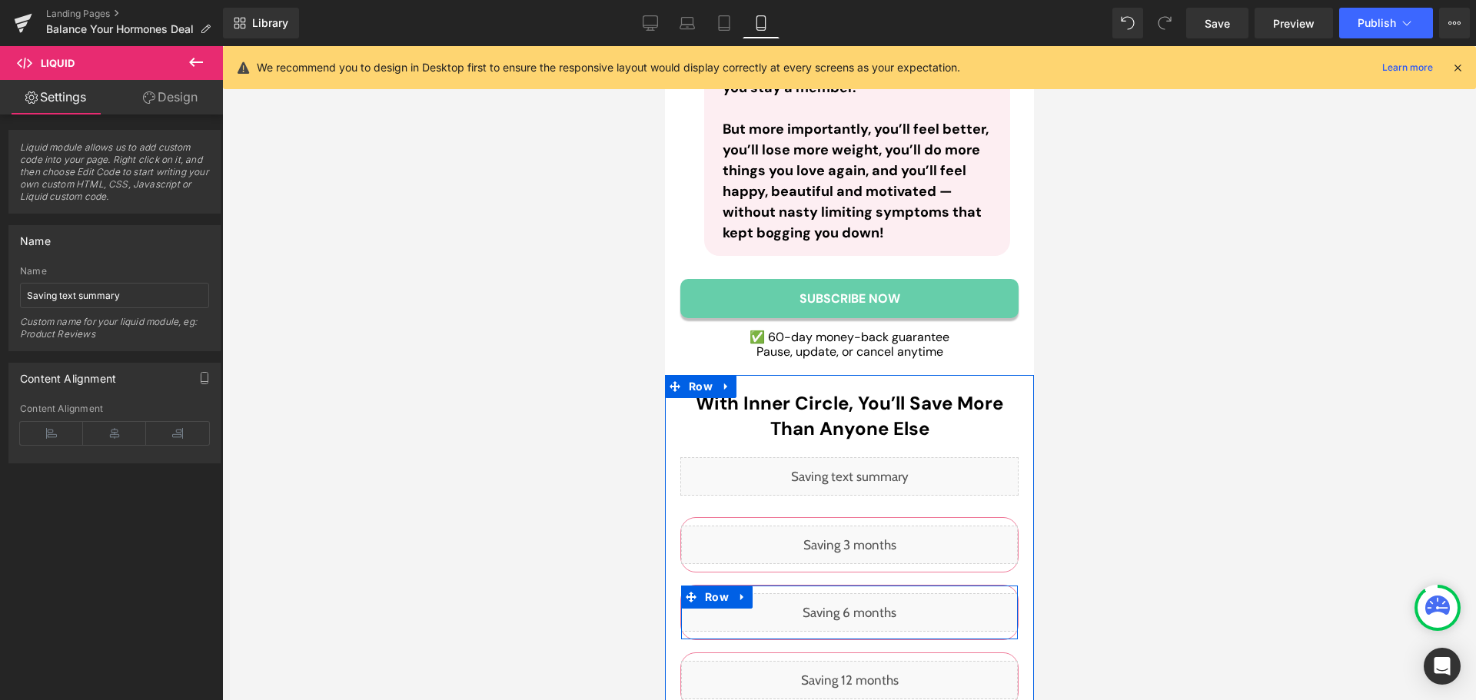
click at [857, 594] on div "Liquid" at bounding box center [848, 613] width 337 height 38
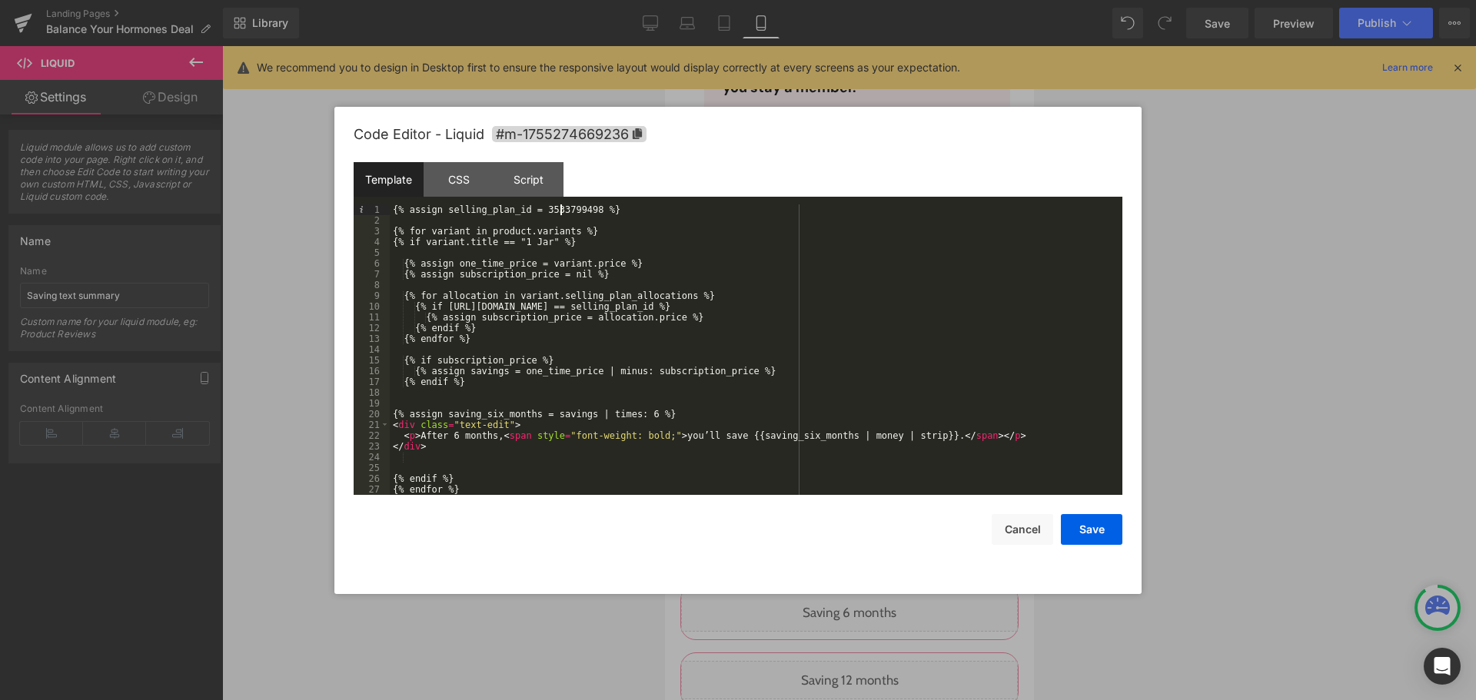
click at [561, 208] on div "{% assign selling_plan_id = 3533799498 %} {% for variant in product.variants %}…" at bounding box center [753, 361] width 727 height 312
drag, startPoint x: 1097, startPoint y: 526, endPoint x: 283, endPoint y: 450, distance: 817.8
click at [1097, 526] on button "Save" at bounding box center [1092, 529] width 62 height 31
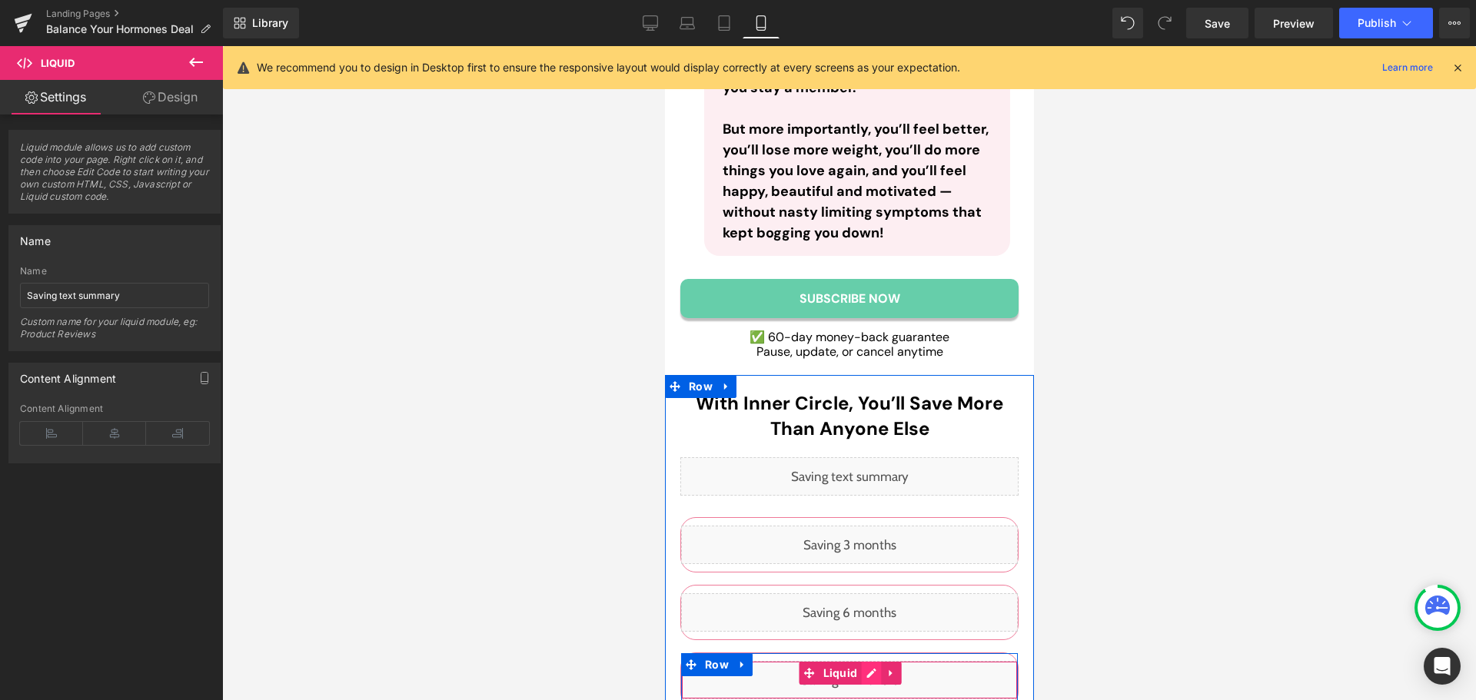
click at [860, 661] on div "Liquid" at bounding box center [848, 680] width 337 height 38
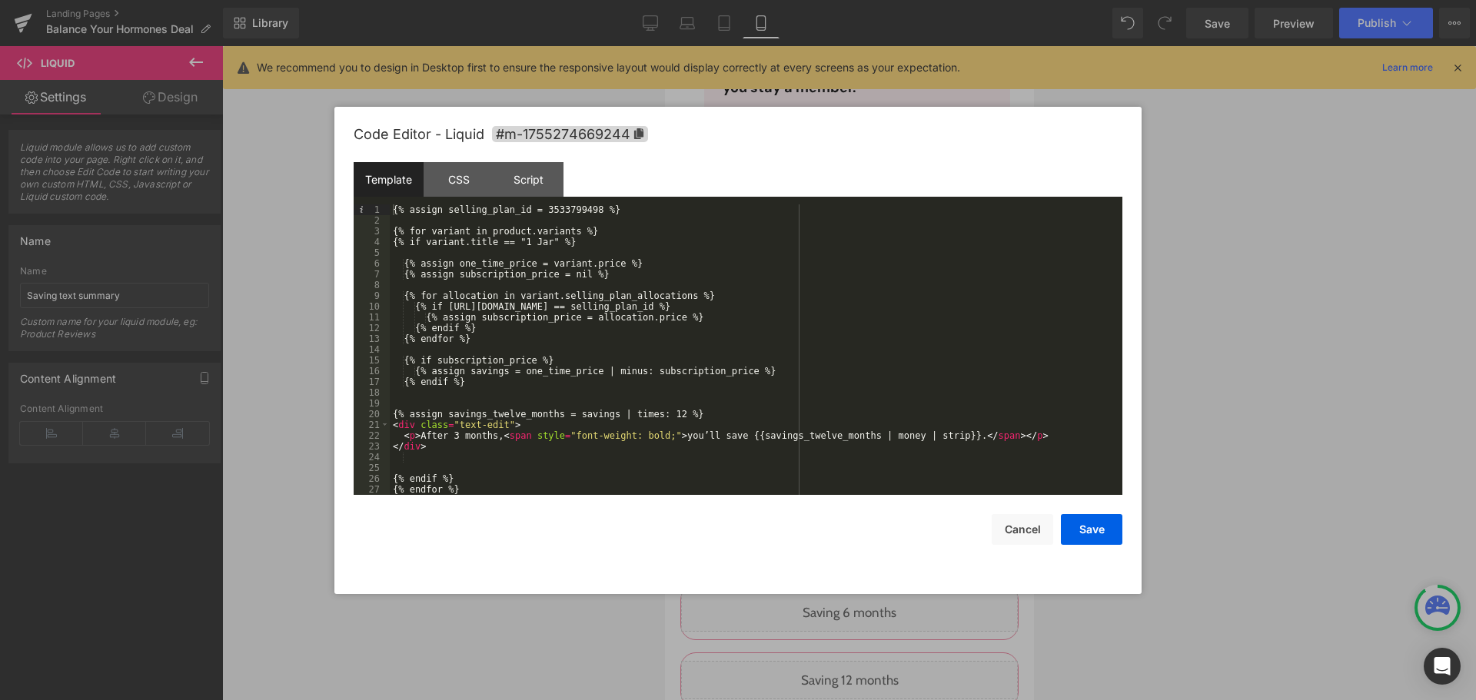
click at [551, 208] on div "{% assign selling_plan_id = 3533799498 %} {% for variant in product.variants %}…" at bounding box center [753, 361] width 727 height 312
click at [1089, 526] on button "Save" at bounding box center [1092, 529] width 62 height 31
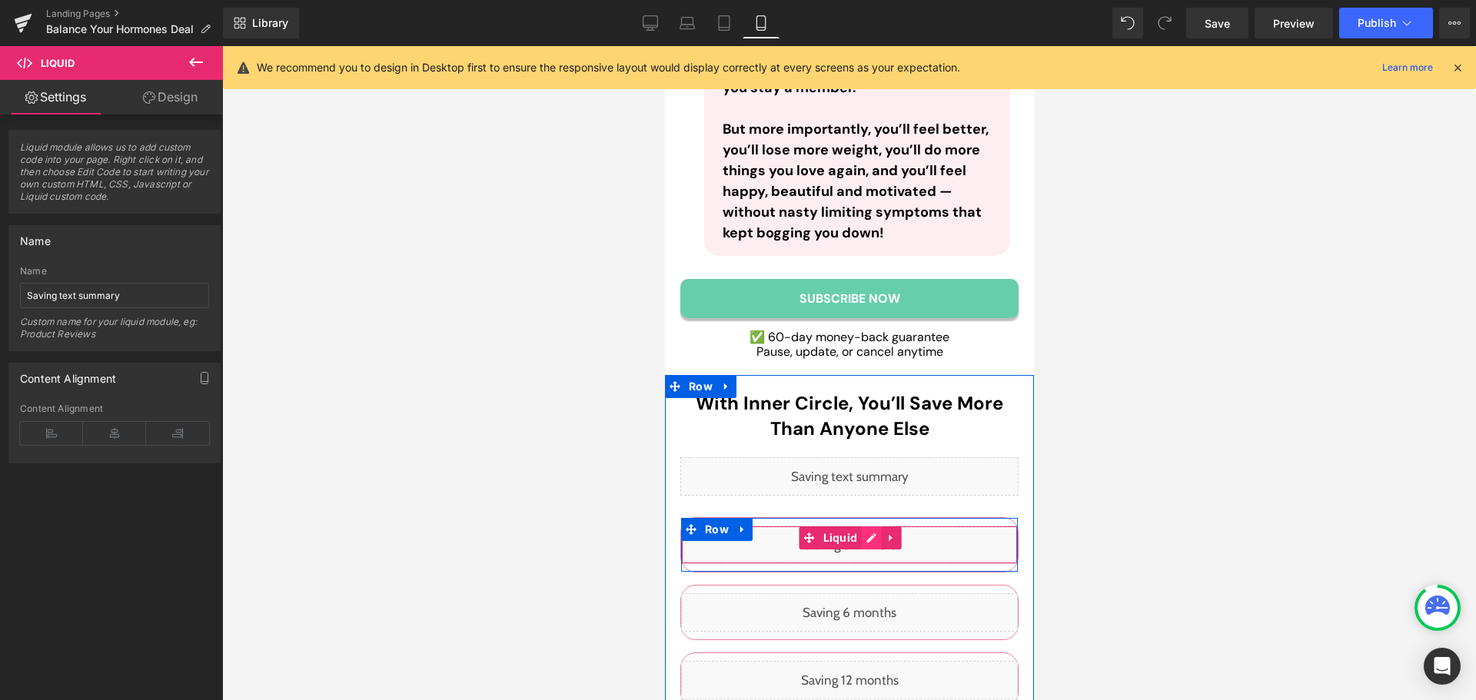
click at [857, 526] on div "Liquid" at bounding box center [848, 545] width 337 height 38
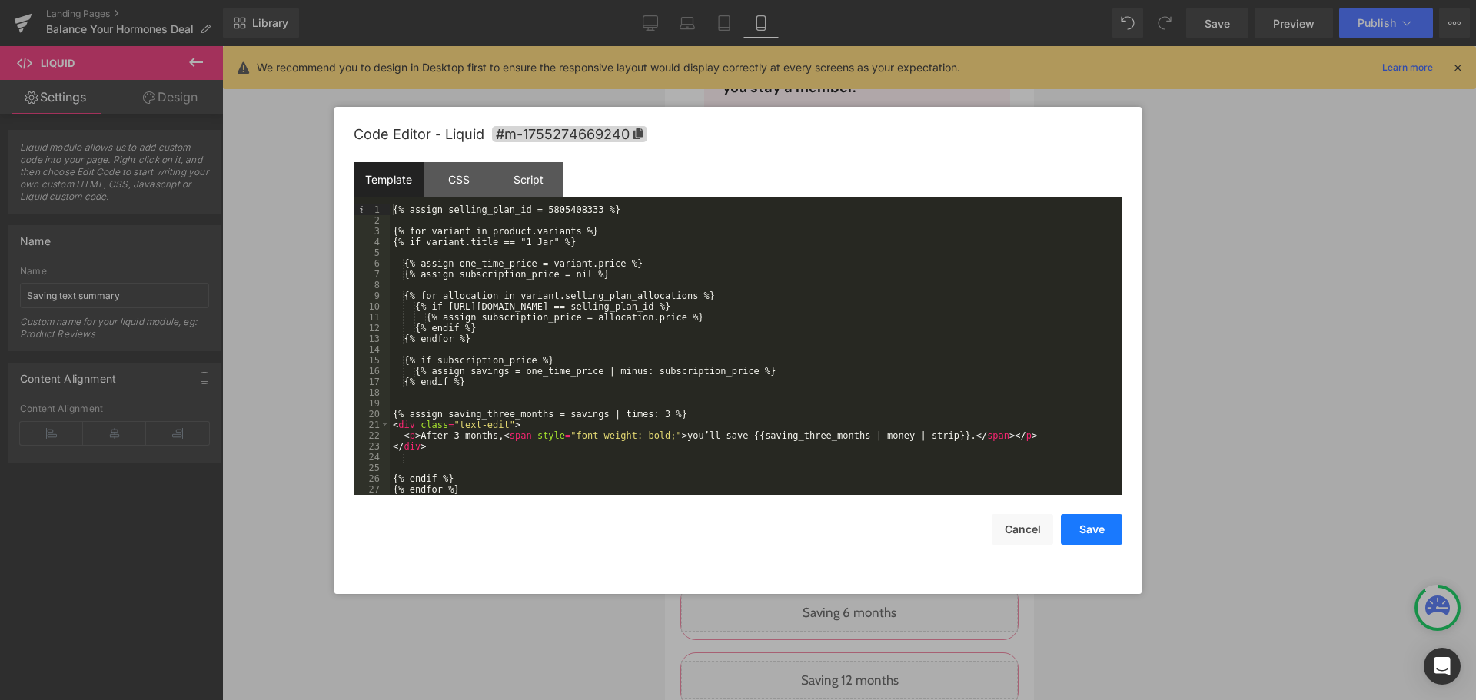
click at [1093, 527] on button "Save" at bounding box center [1092, 529] width 62 height 31
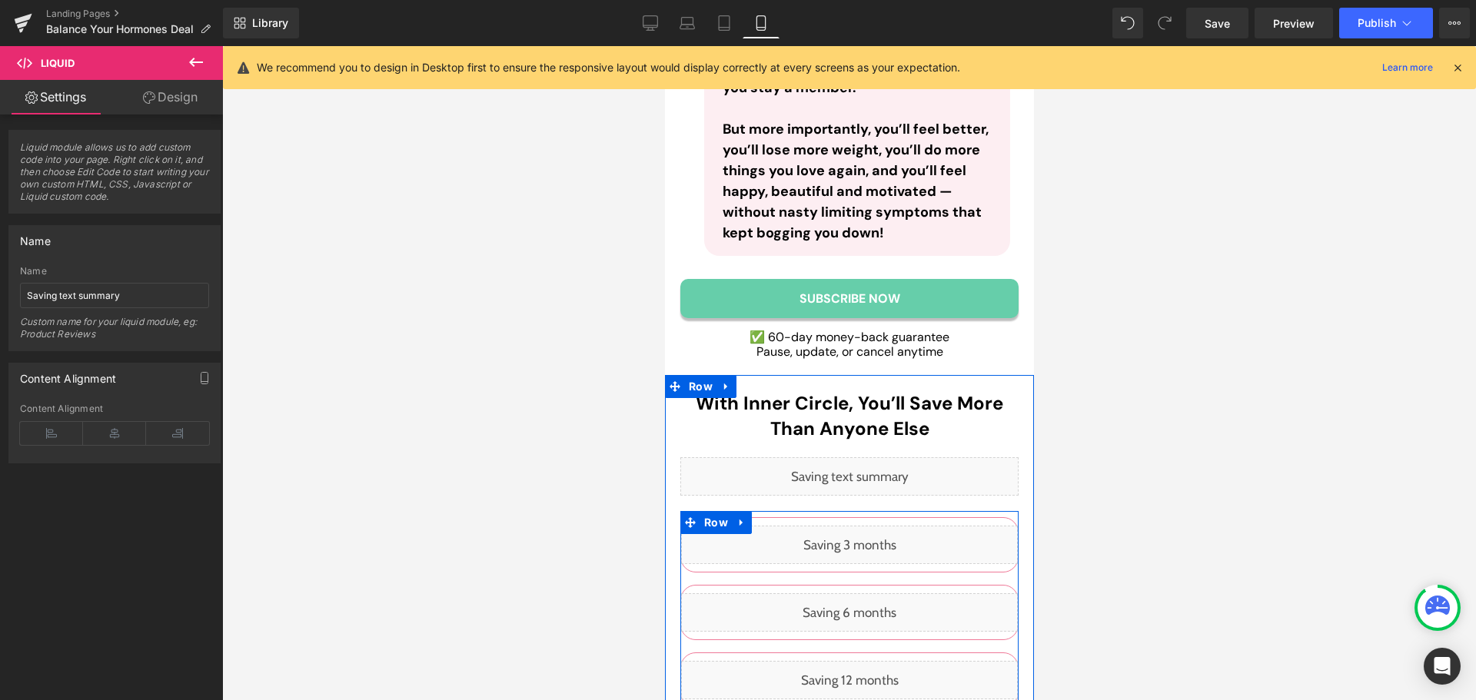
scroll to position [8919, 0]
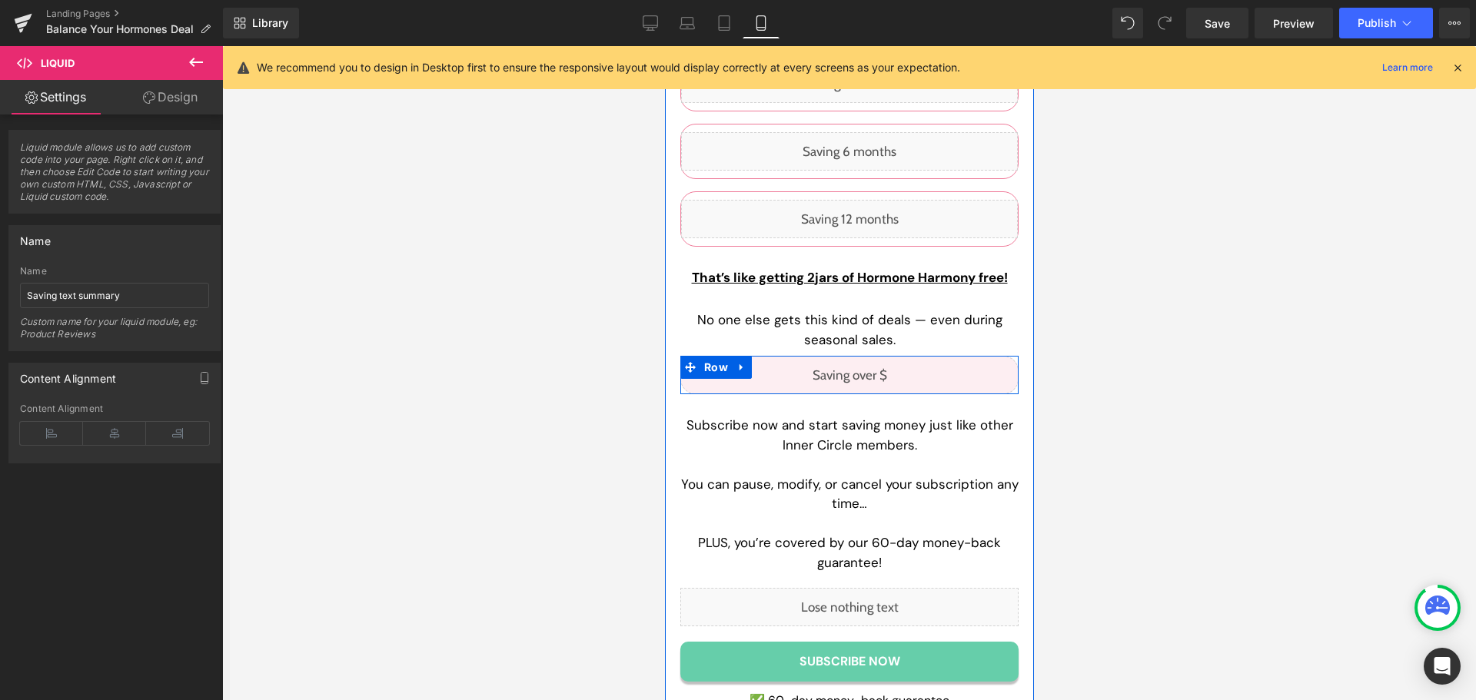
click at [864, 356] on div "Liquid" at bounding box center [849, 375] width 338 height 38
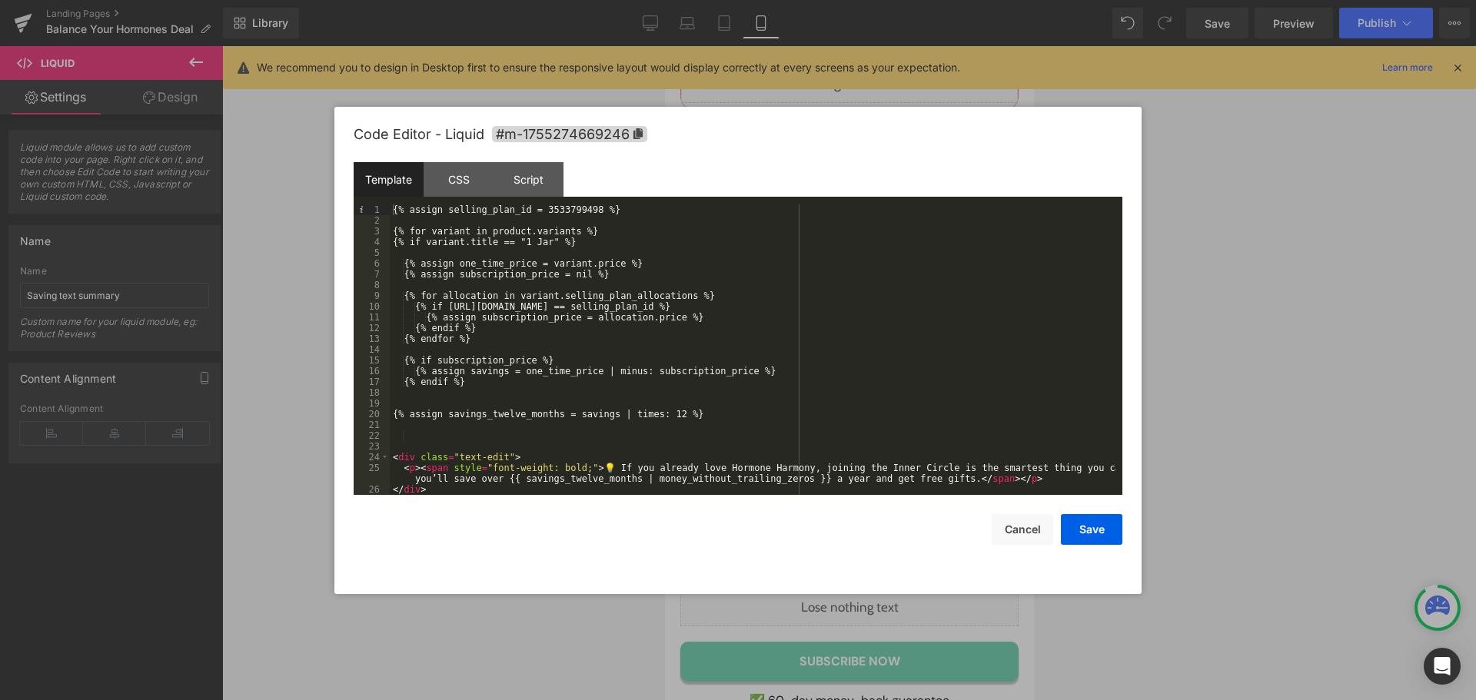
click at [567, 207] on div "{% assign selling_plan_id = 3533799498 %} {% for variant in product.variants %}…" at bounding box center [753, 361] width 727 height 312
click at [1072, 531] on button "Save" at bounding box center [1092, 529] width 62 height 31
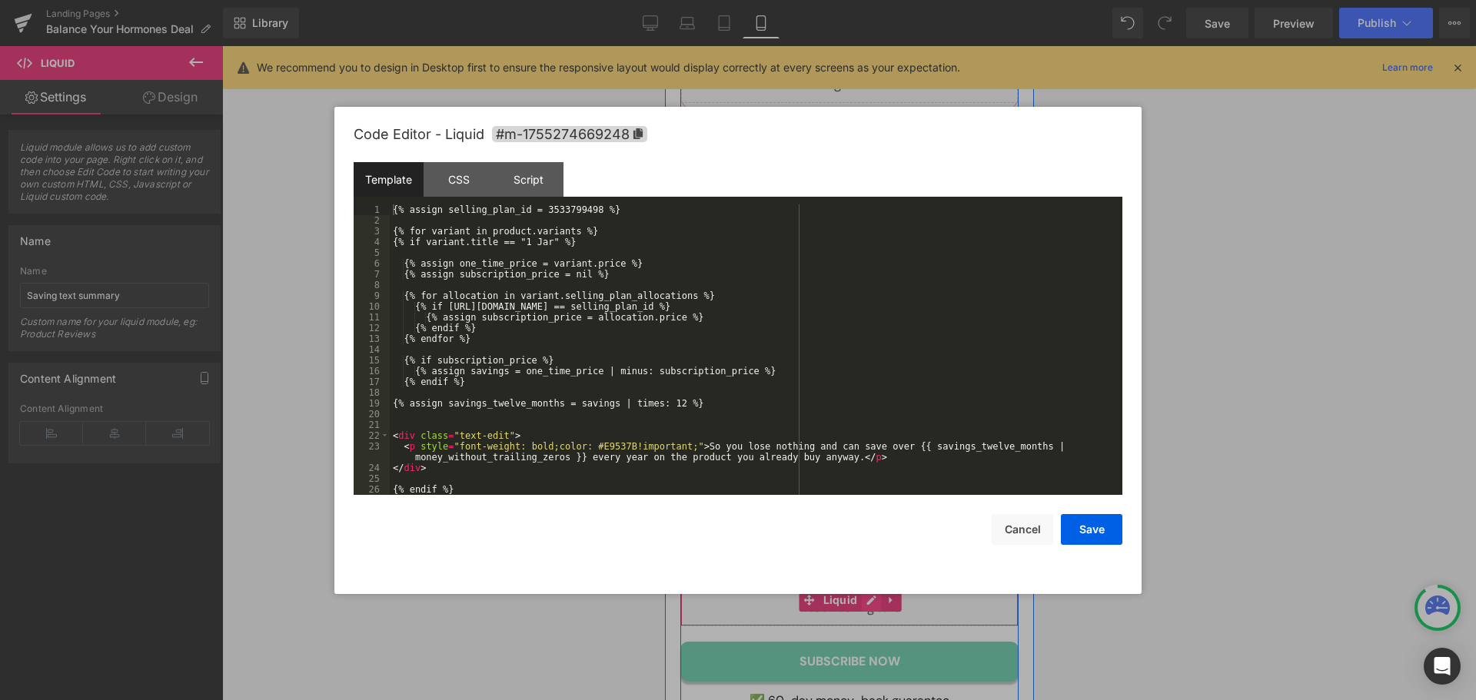
click at [860, 588] on div "Liquid" at bounding box center [849, 607] width 338 height 38
click at [564, 208] on div "{% assign selling_plan_id = 3533799498 %} {% for variant in product.variants %}…" at bounding box center [753, 361] width 727 height 312
click at [1107, 524] on button "Save" at bounding box center [1092, 529] width 62 height 31
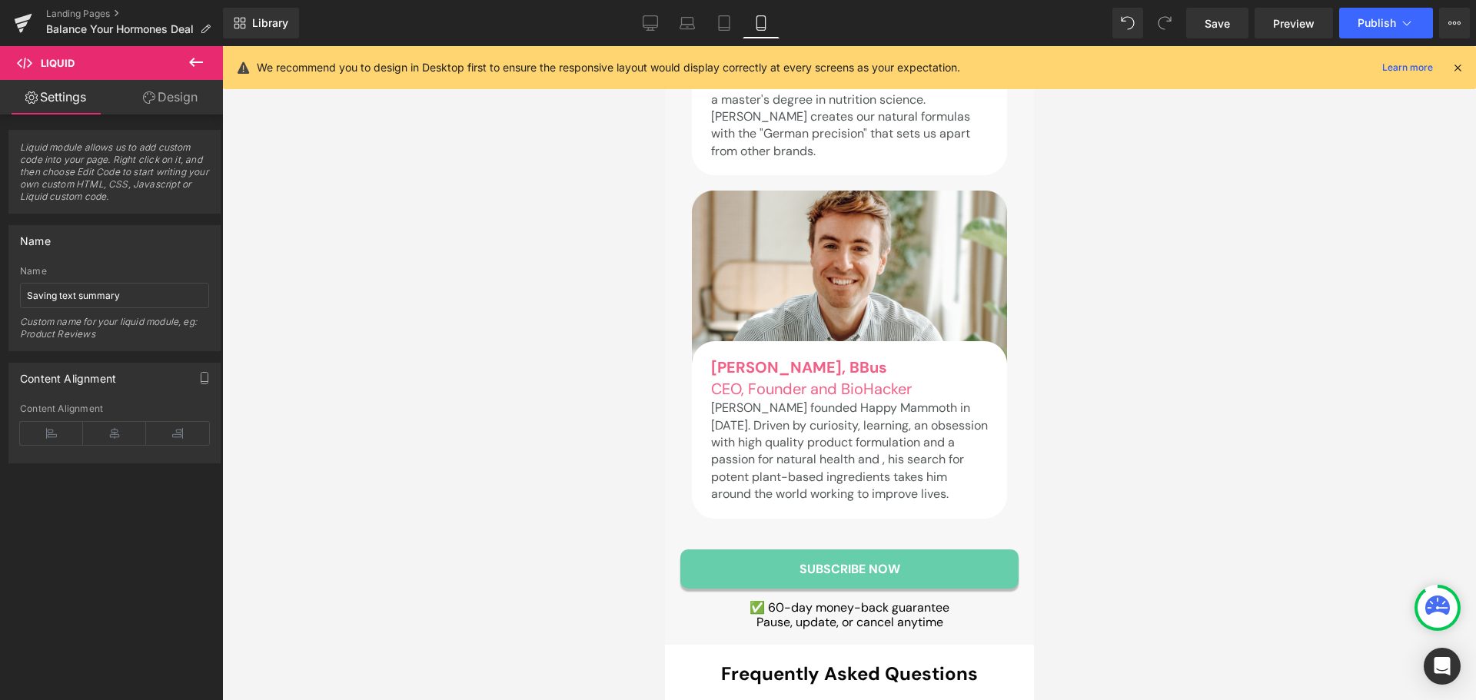
scroll to position [15531, 0]
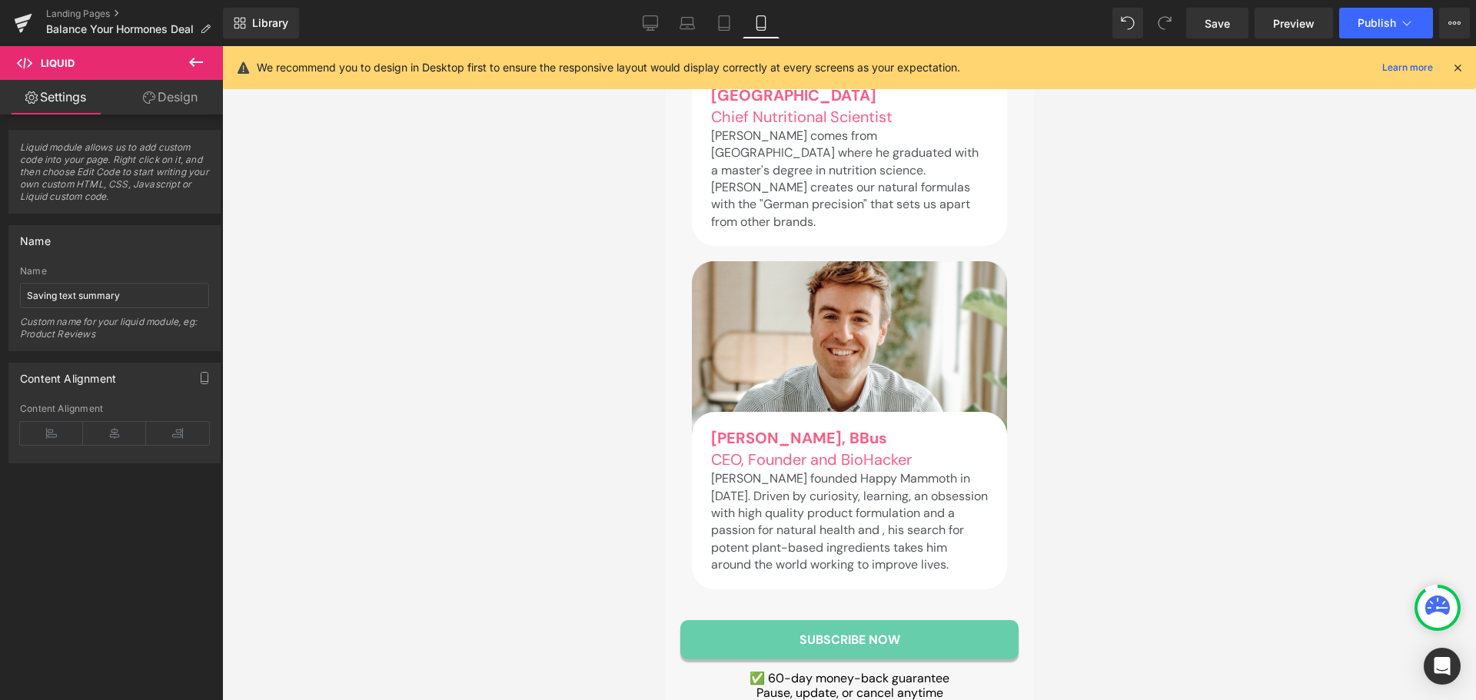
click at [962, 620] on link "Subscribe Now" at bounding box center [849, 639] width 338 height 39
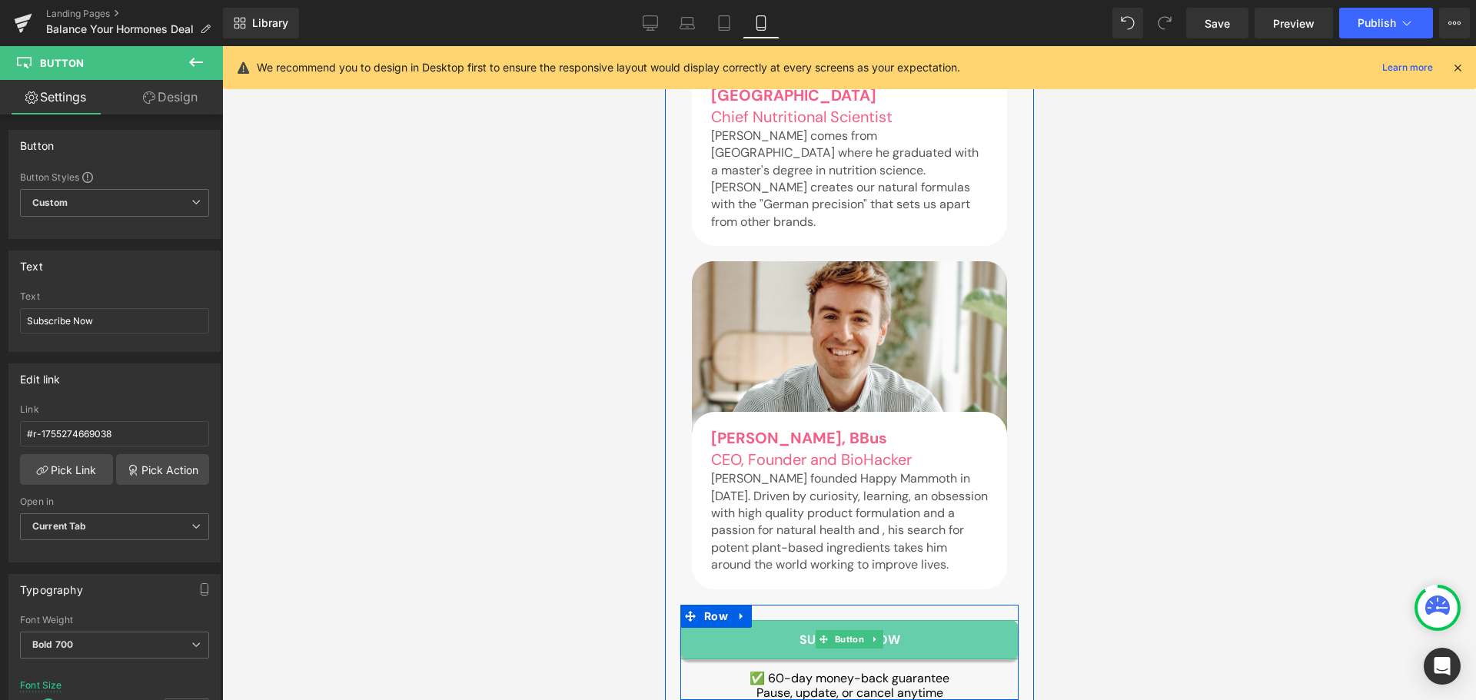
click at [714, 620] on link "Subscribe Now" at bounding box center [849, 639] width 338 height 39
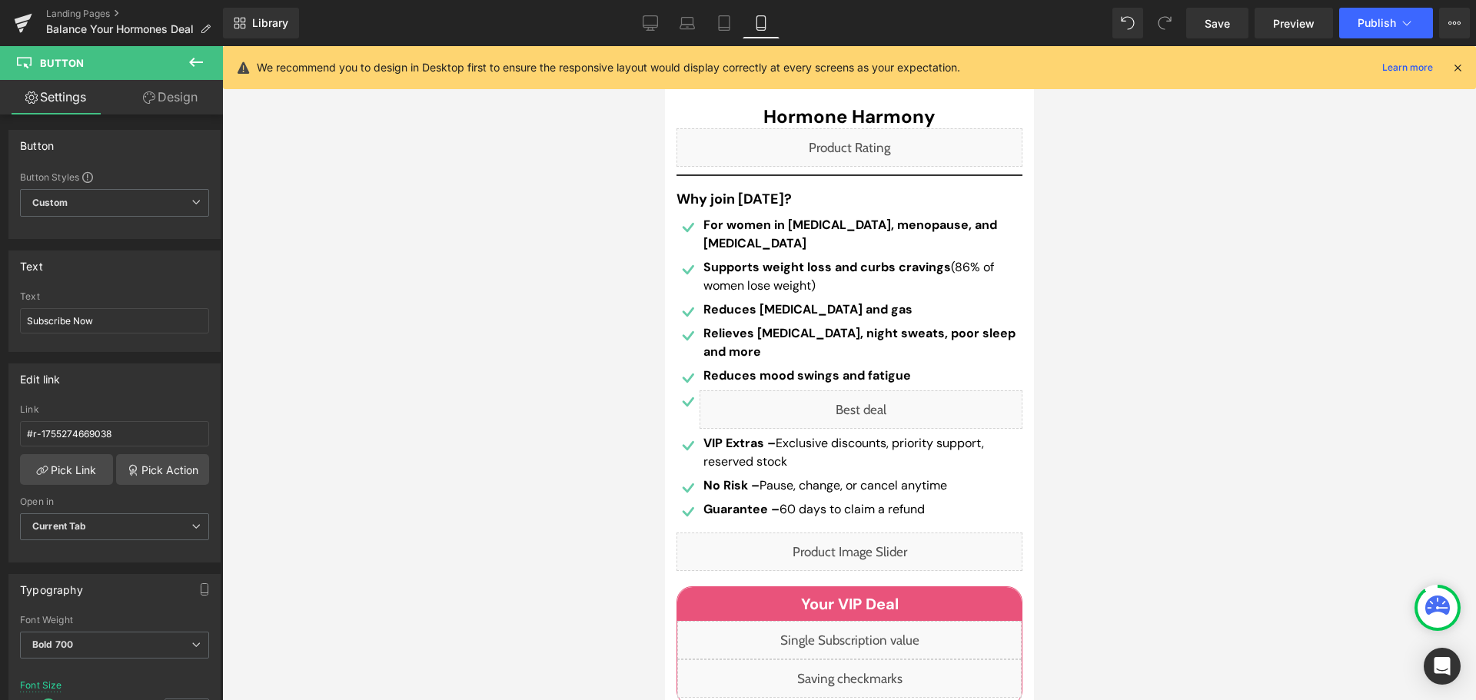
scroll to position [0, 0]
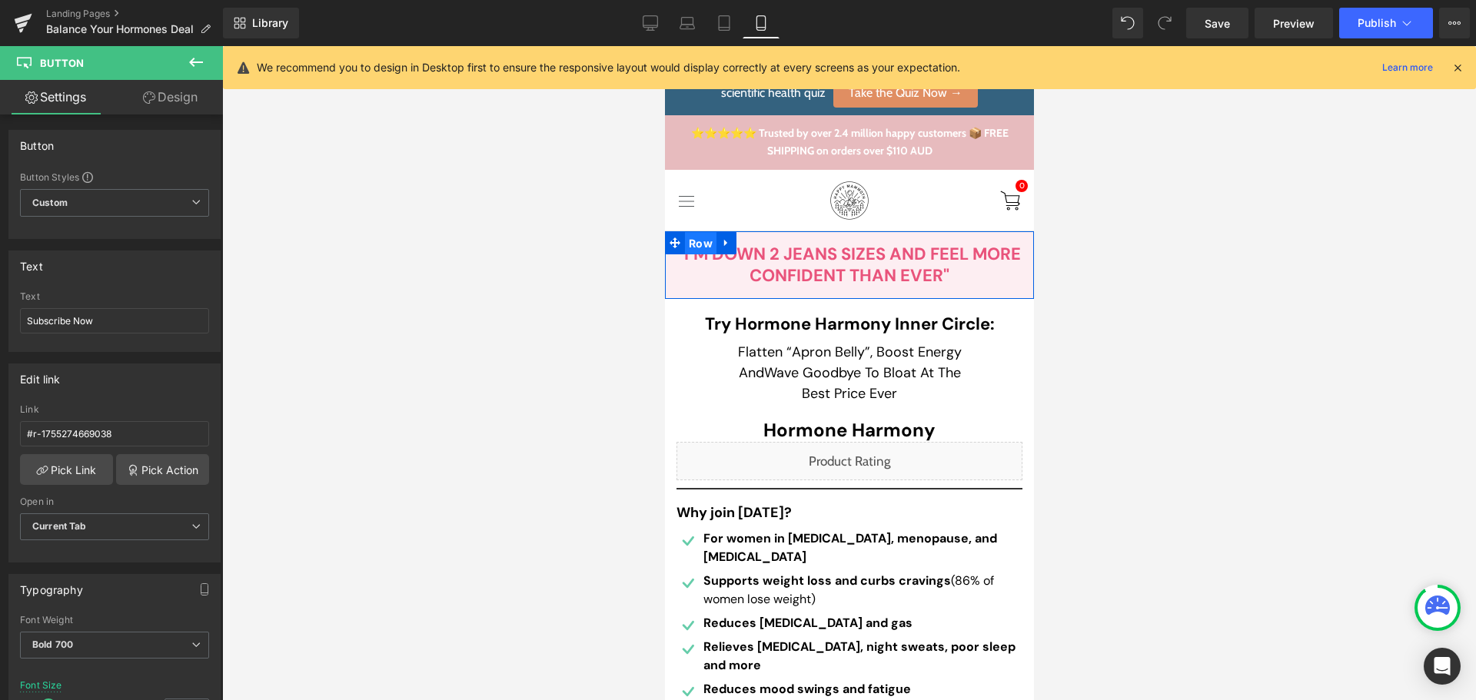
click at [687, 241] on span "Row" at bounding box center [700, 243] width 32 height 23
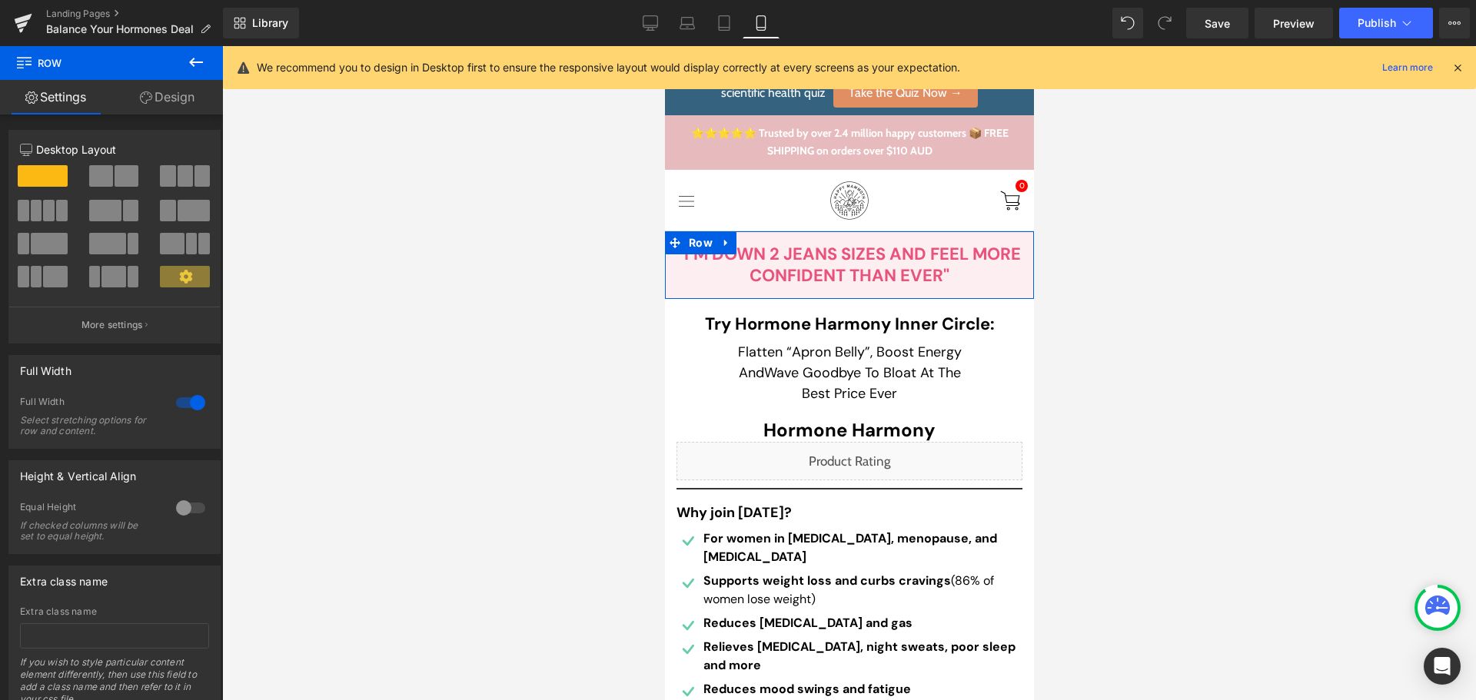
click at [154, 93] on link "Design" at bounding box center [166, 97] width 111 height 35
click at [0, 0] on div "Background" at bounding box center [0, 0] width 0 height 0
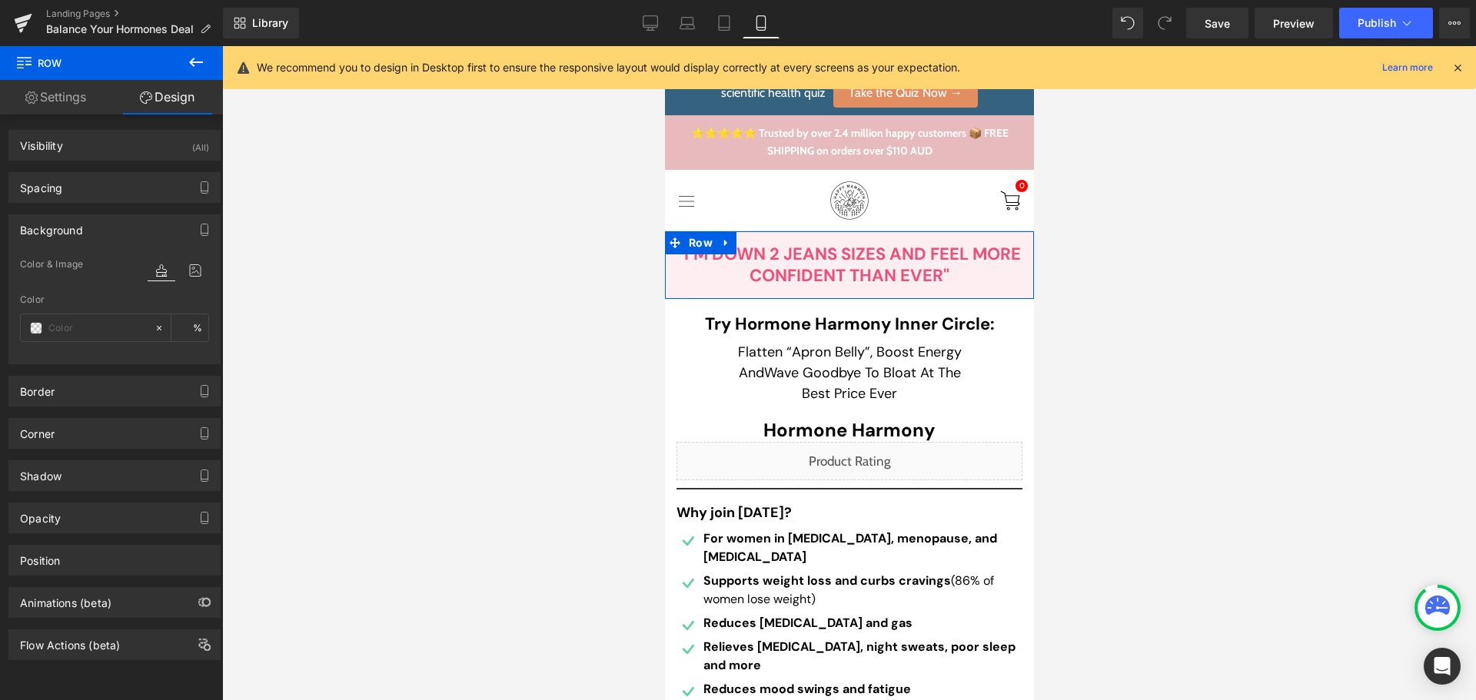
type input "#fdeef2"
type input "100"
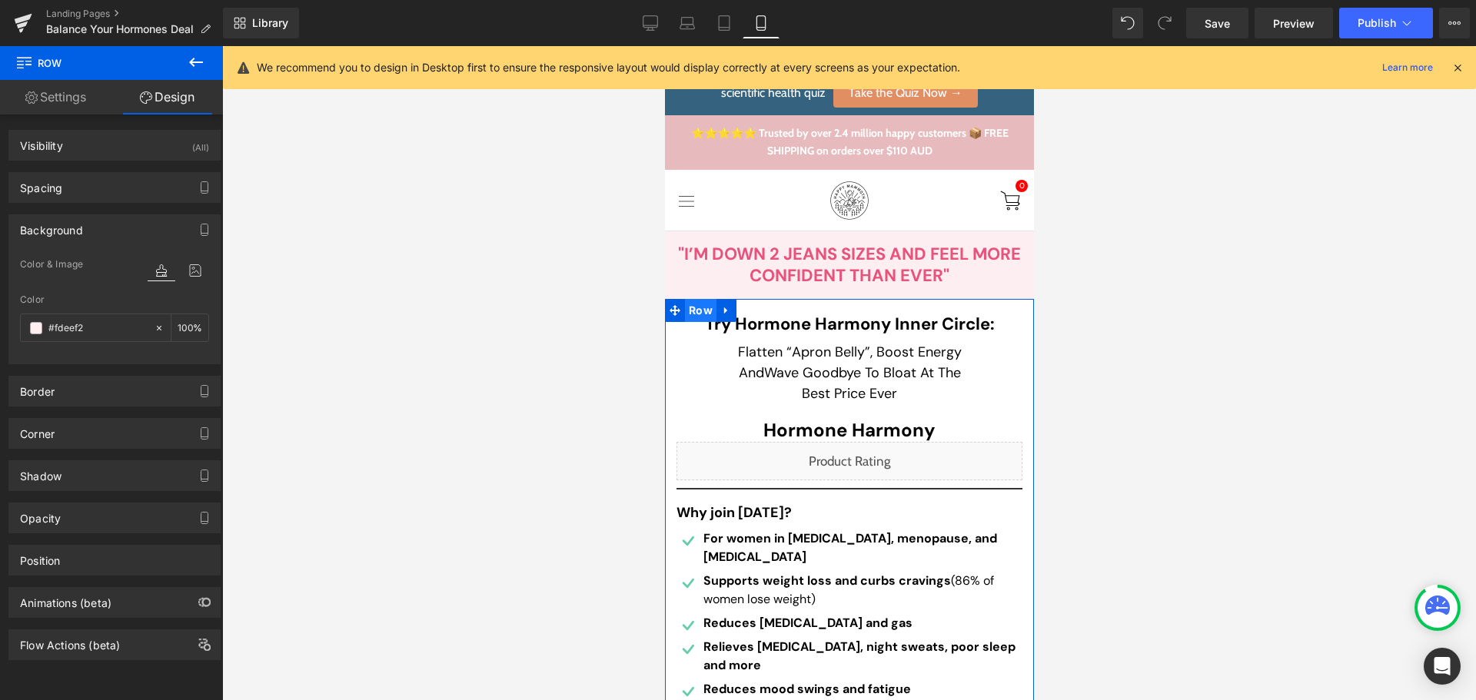
click at [690, 306] on span "Row" at bounding box center [700, 310] width 32 height 23
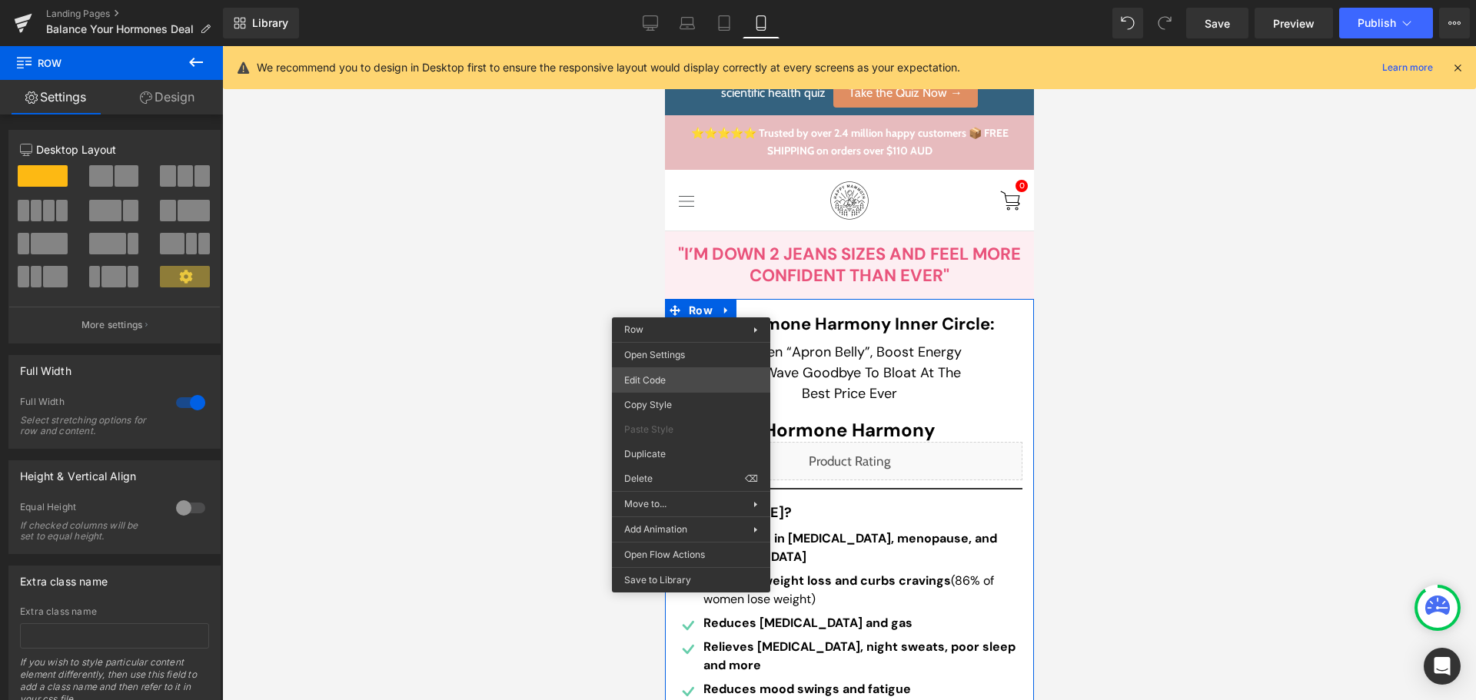
click at [653, 0] on div "Row You are previewing how the will restyle your page. You can not edit Element…" at bounding box center [738, 0] width 1476 height 0
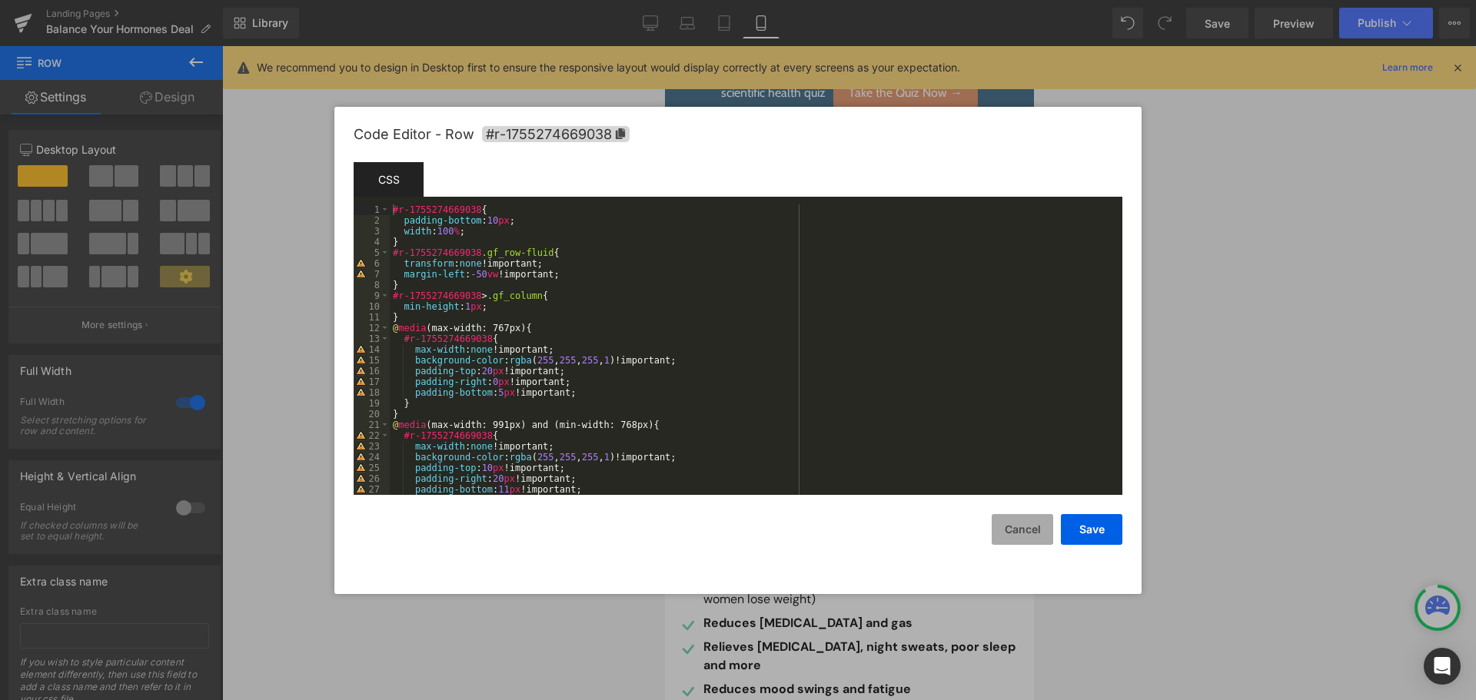
click at [1026, 524] on button "Cancel" at bounding box center [1023, 529] width 62 height 31
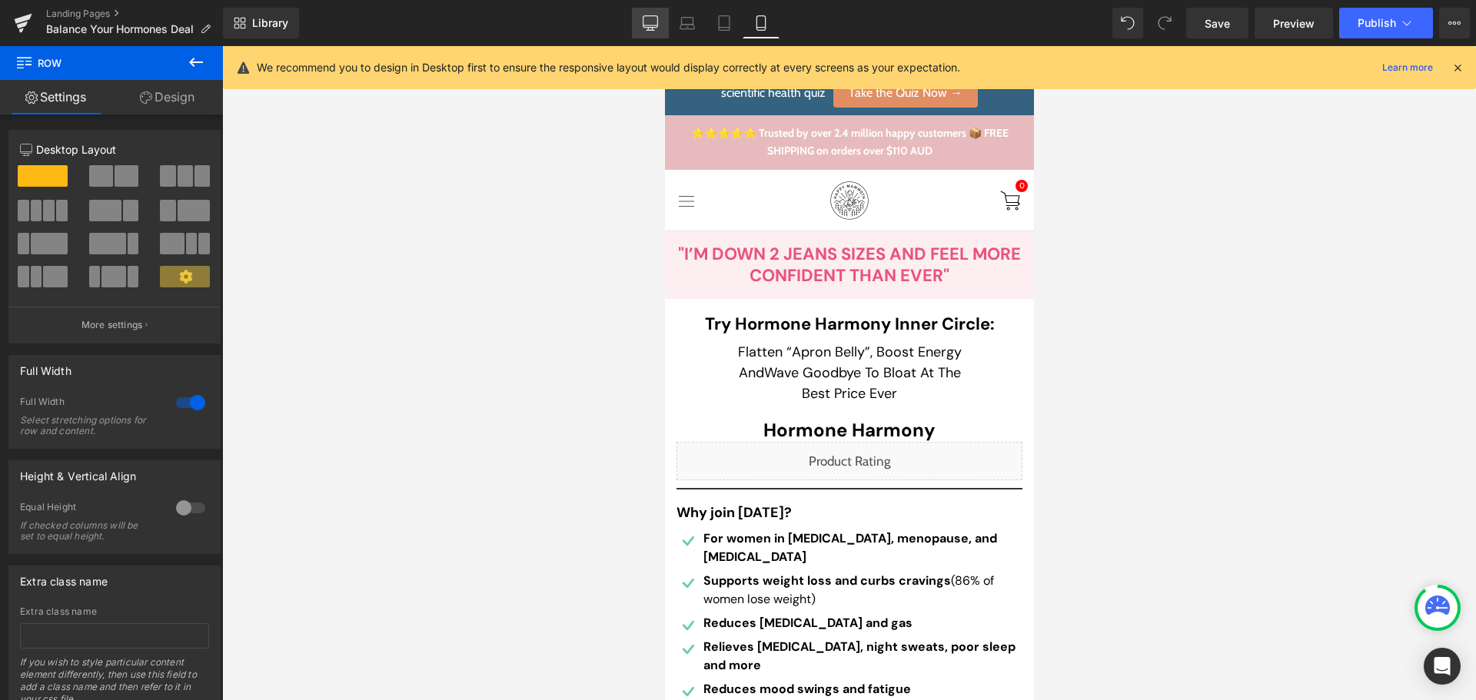
click at [654, 26] on icon at bounding box center [650, 22] width 15 height 15
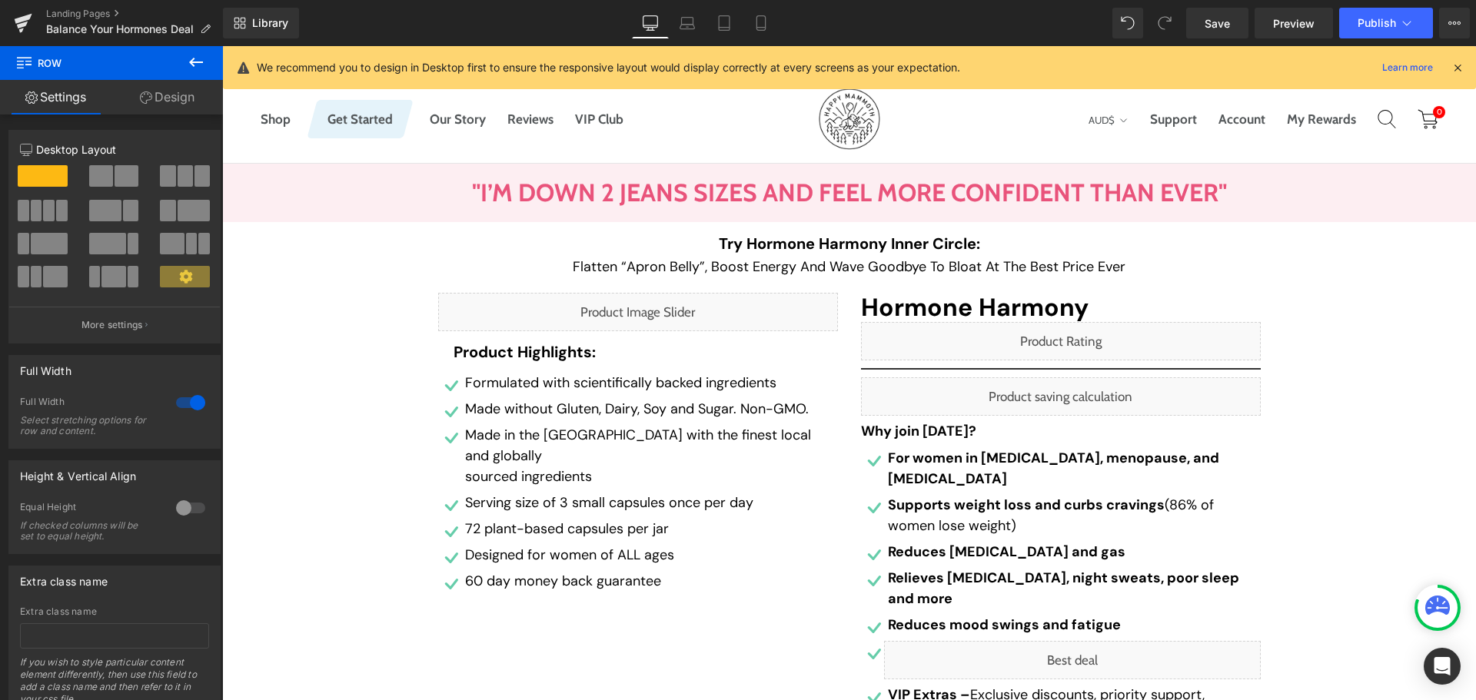
scroll to position [154, 0]
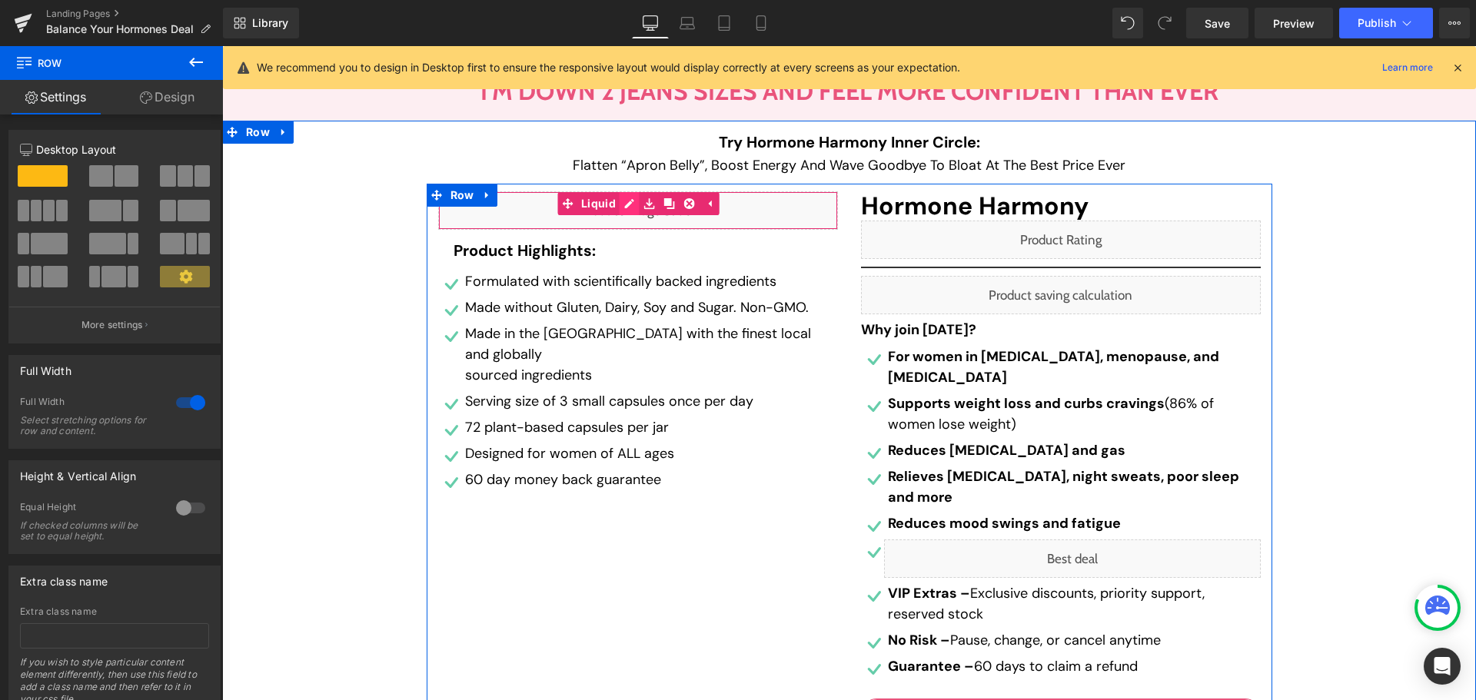
click at [622, 201] on div "Liquid" at bounding box center [638, 210] width 400 height 38
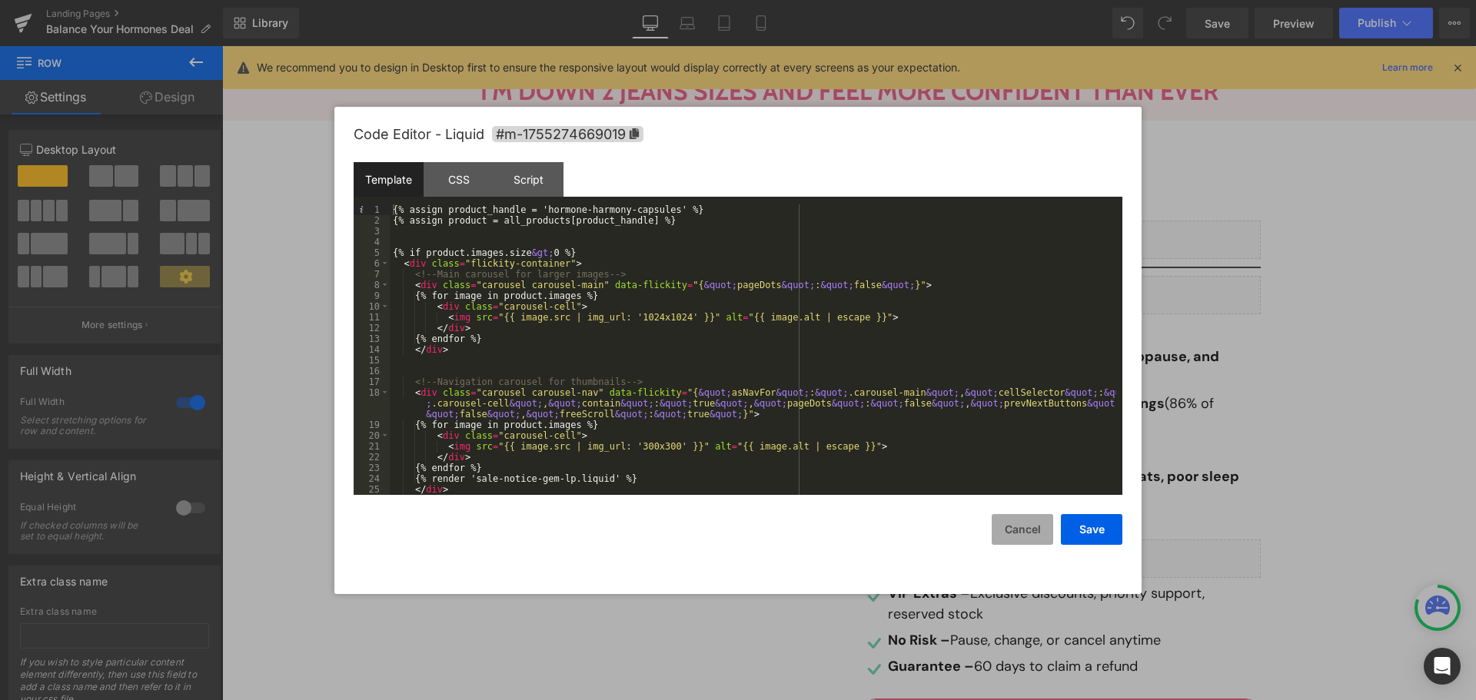
drag, startPoint x: 1033, startPoint y: 531, endPoint x: 797, endPoint y: 423, distance: 259.4
click at [1033, 531] on button "Cancel" at bounding box center [1023, 529] width 62 height 31
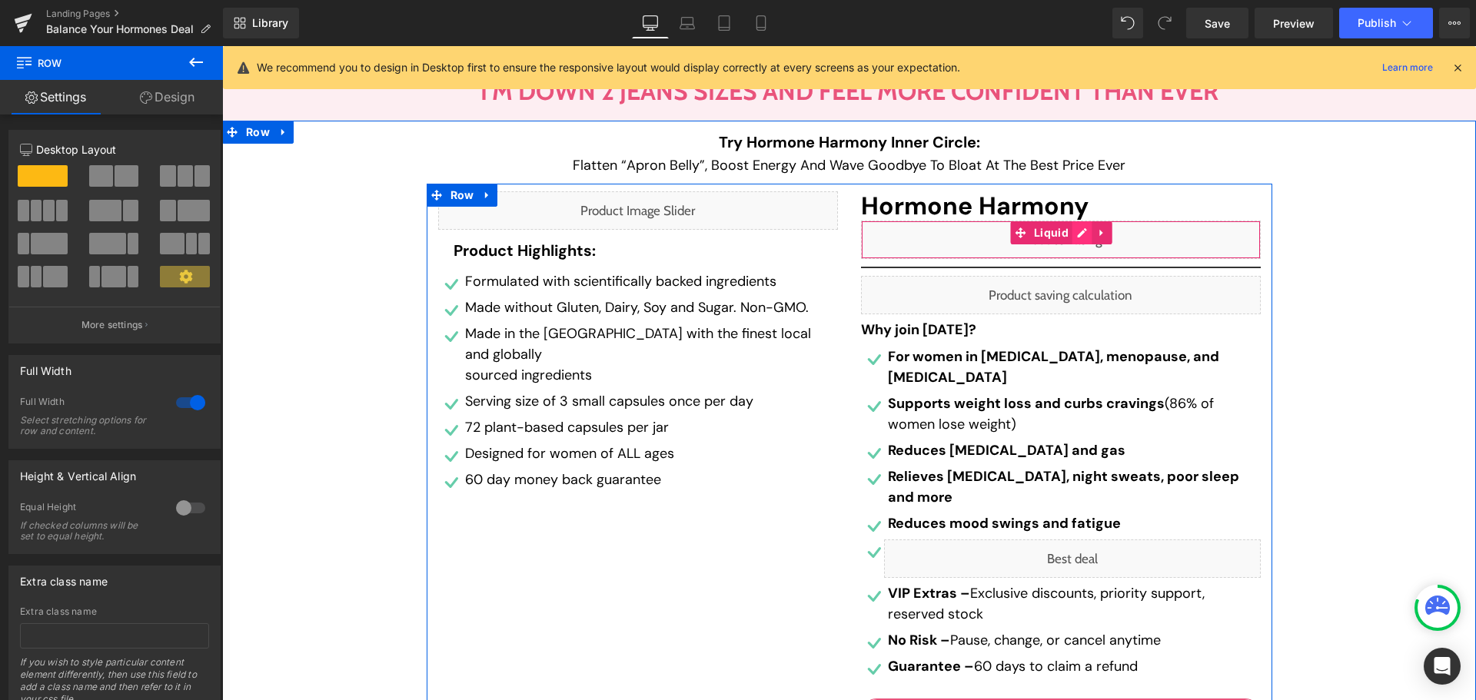
click at [1068, 231] on div "Liquid" at bounding box center [1061, 240] width 400 height 38
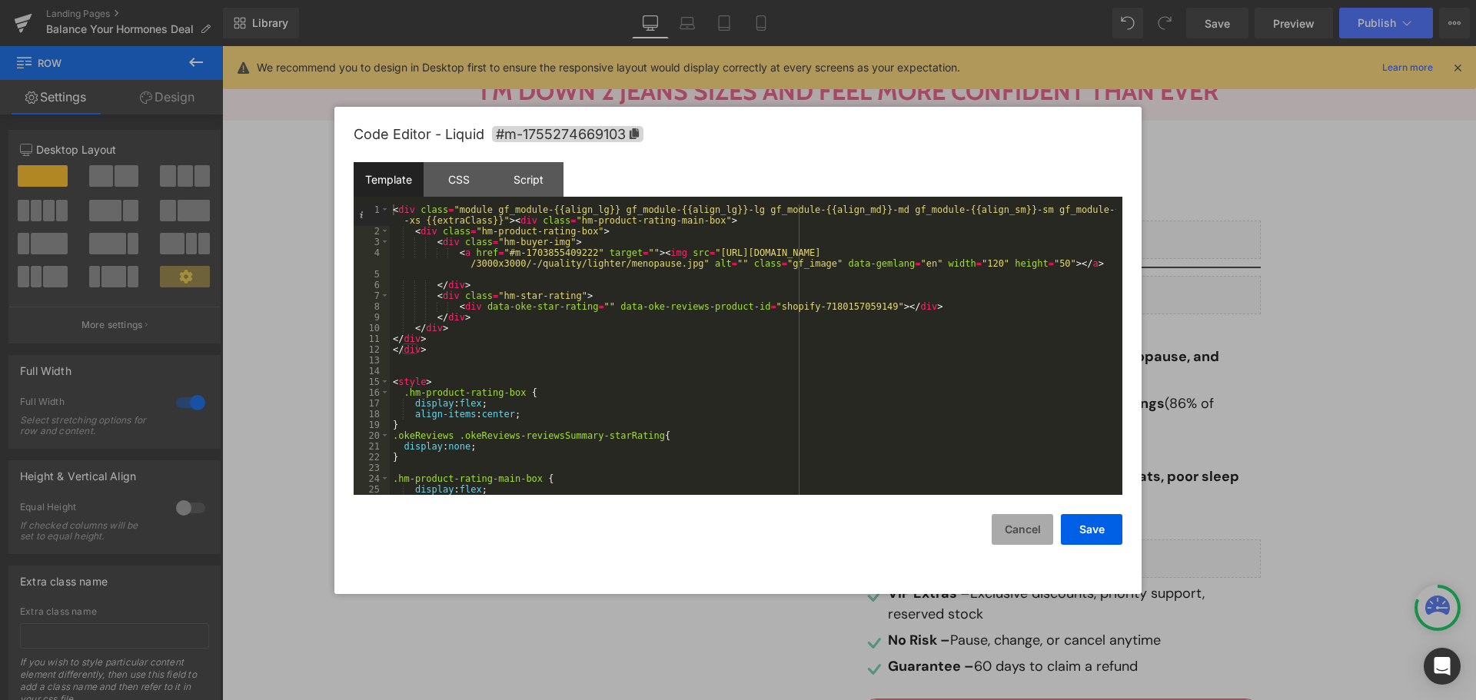
click at [1013, 538] on button "Cancel" at bounding box center [1023, 529] width 62 height 31
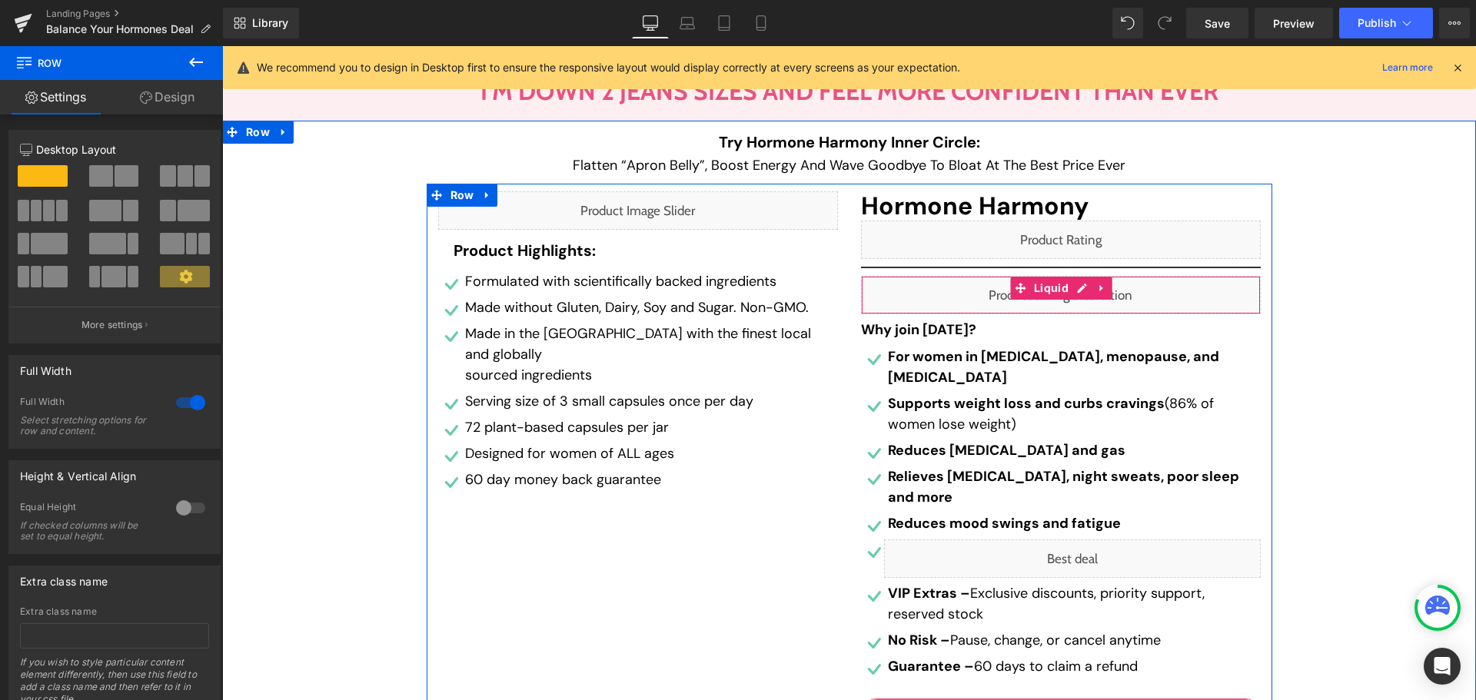
drag, startPoint x: 1092, startPoint y: 283, endPoint x: 1112, endPoint y: 286, distance: 20.2
click at [1112, 286] on div "Liquid" at bounding box center [1061, 295] width 400 height 38
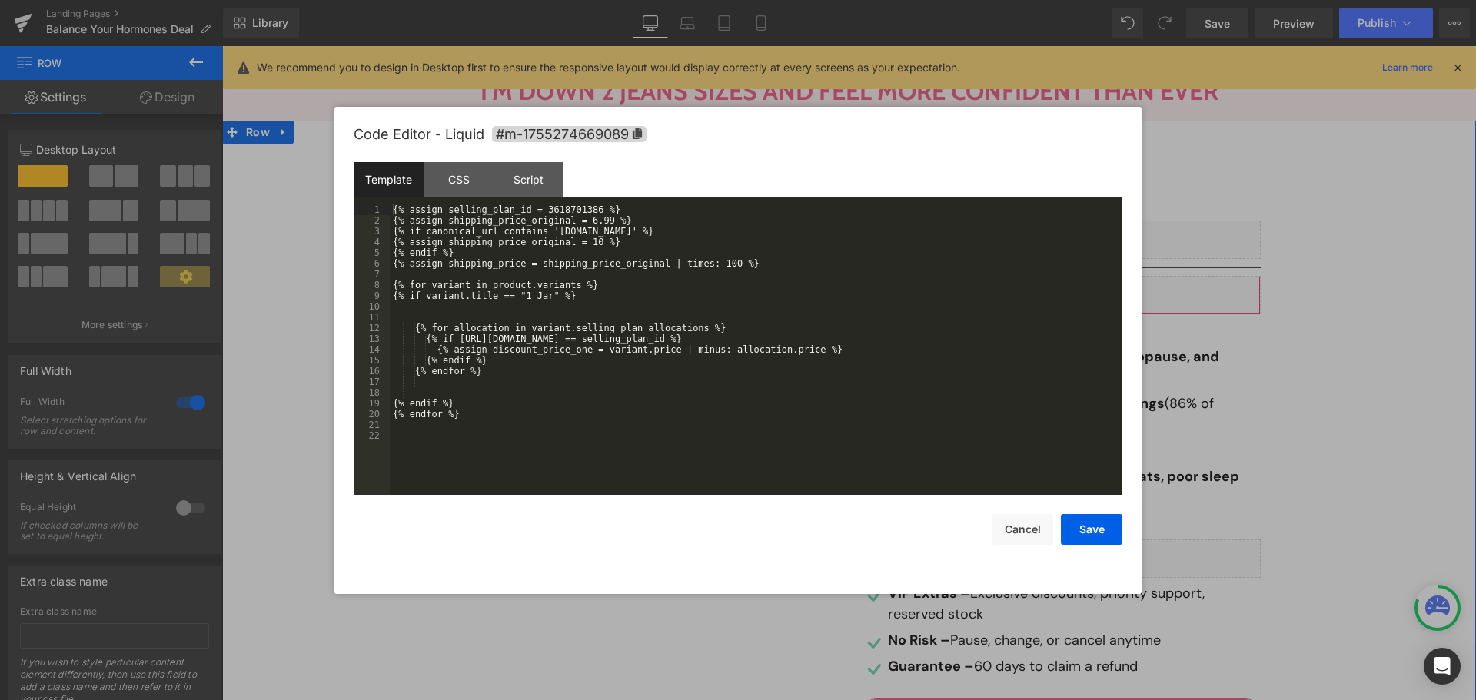
click at [1073, 291] on div "Liquid" at bounding box center [1061, 295] width 400 height 38
click at [576, 202] on div "Template CSS Script Data" at bounding box center [738, 183] width 769 height 42
click at [575, 208] on div "{% assign selling_plan_id = 3618701386 %} {% assign shipping_price_original = 6…" at bounding box center [756, 361] width 733 height 312
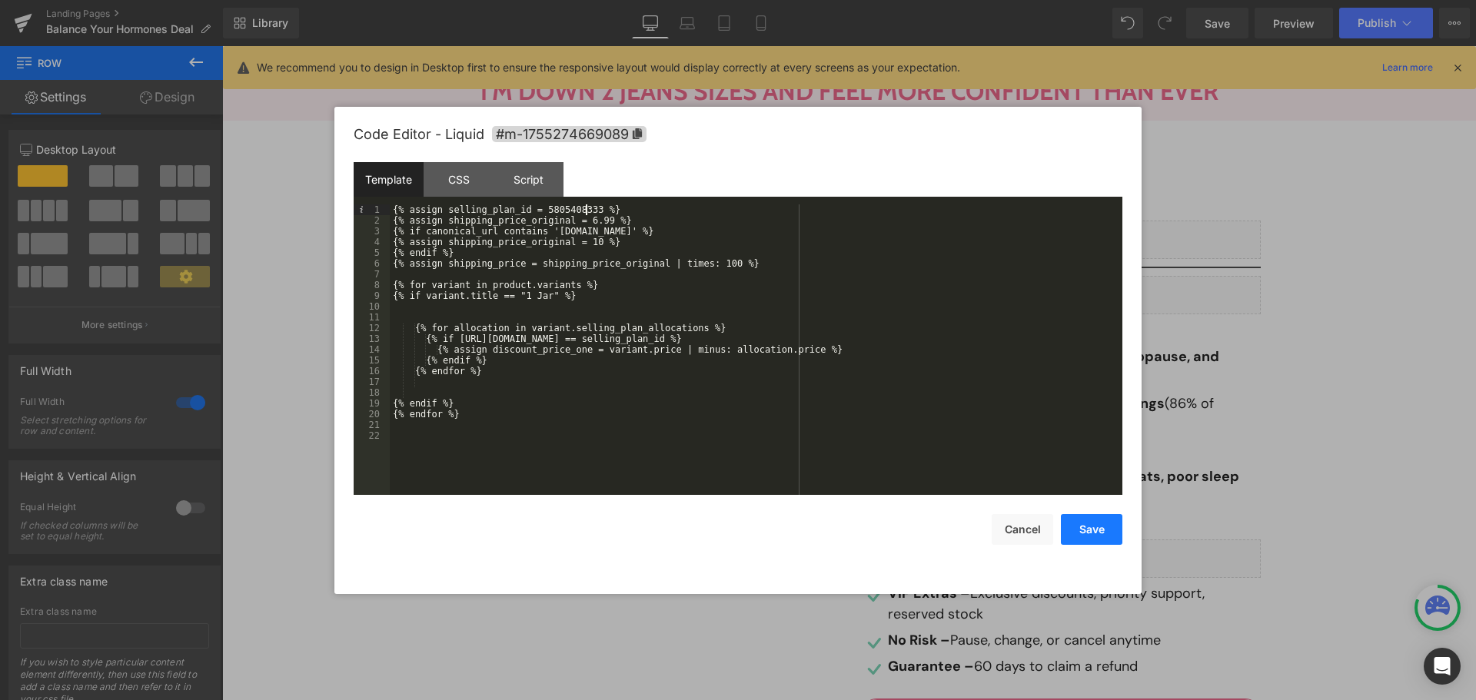
click at [1098, 527] on button "Save" at bounding box center [1092, 529] width 62 height 31
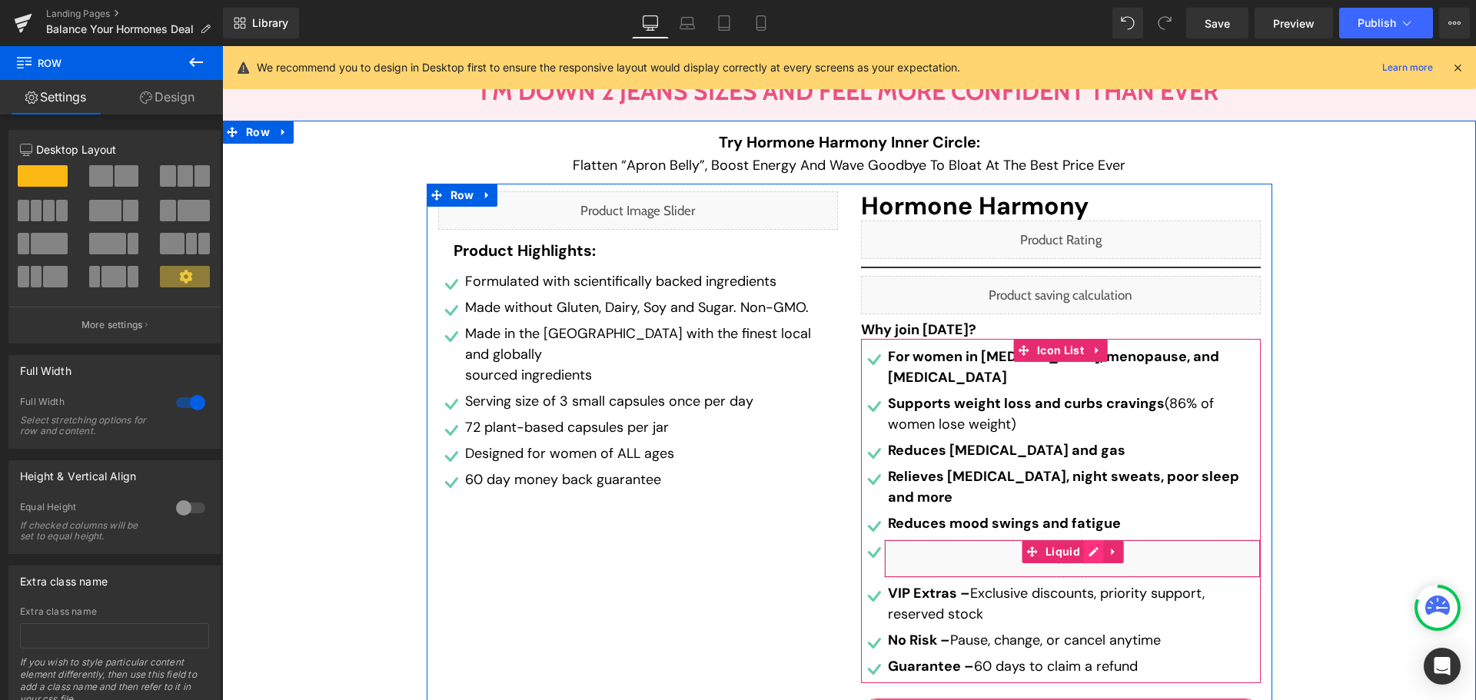
click at [1086, 540] on div "Liquid" at bounding box center [1072, 559] width 377 height 38
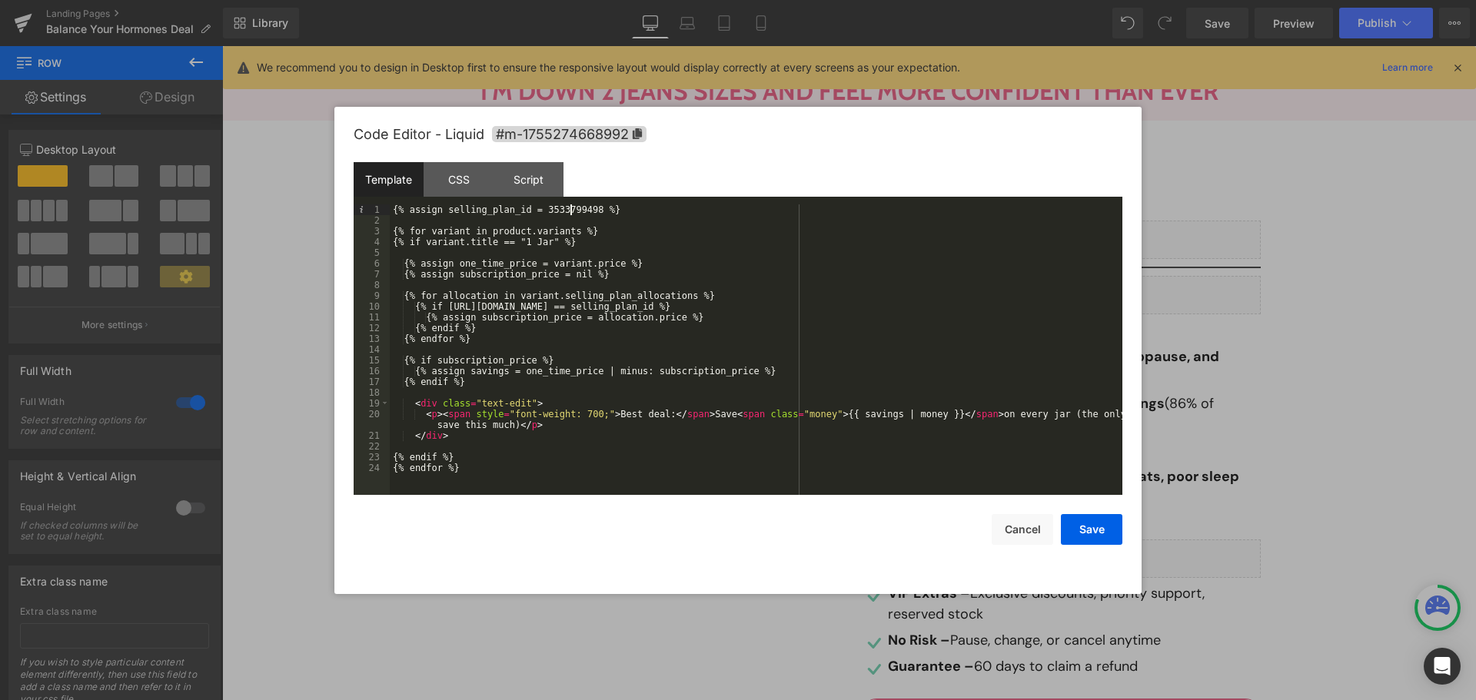
click at [569, 211] on div "{% assign selling_plan_id = 3533799498 %} {% for variant in product.variants %}…" at bounding box center [756, 361] width 733 height 312
click at [1100, 527] on button "Save" at bounding box center [1092, 529] width 62 height 31
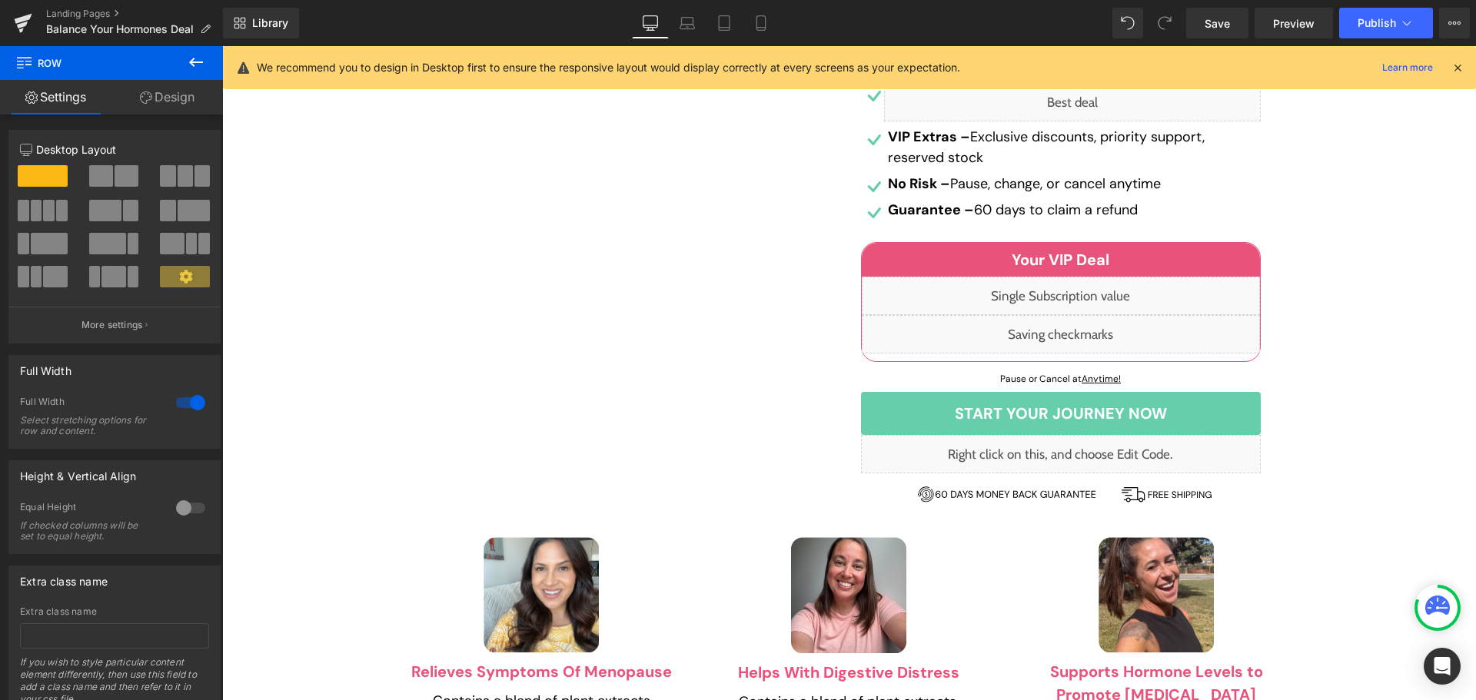
scroll to position [615, 0]
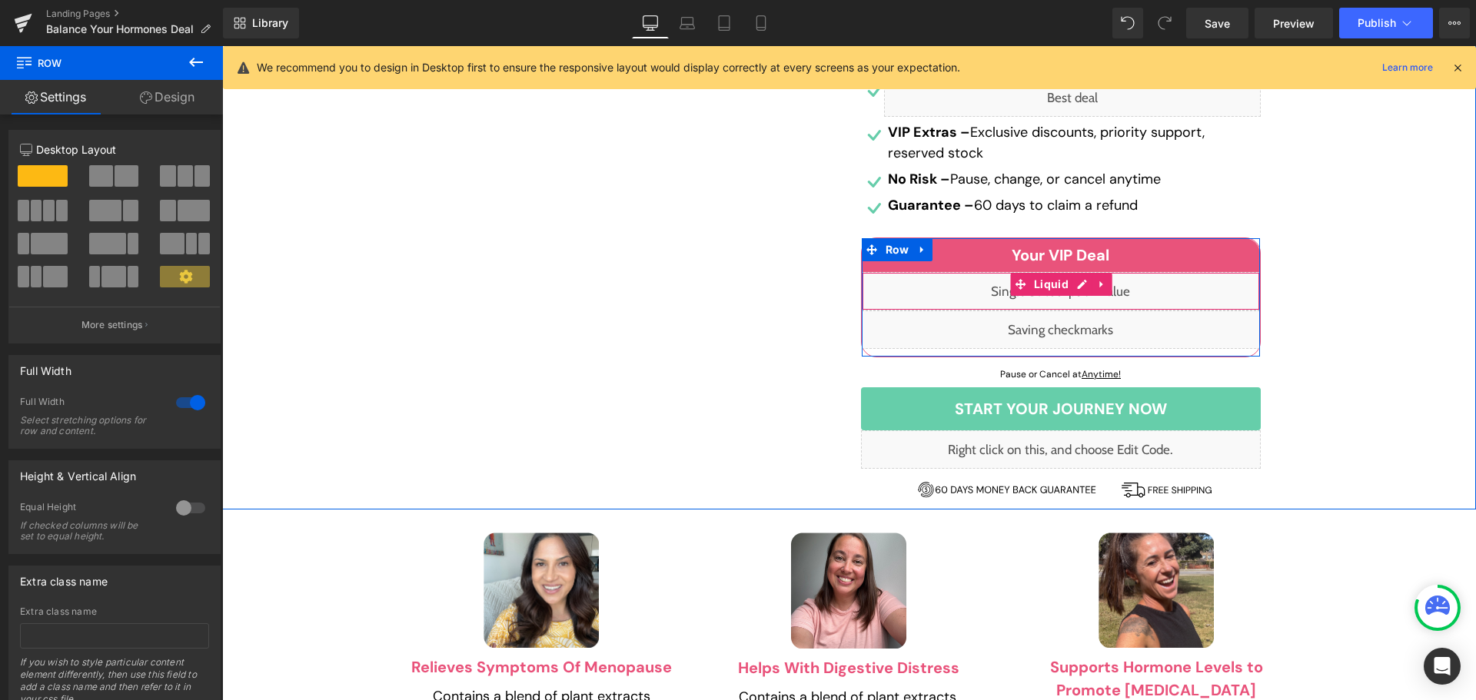
click at [1078, 272] on div "Liquid" at bounding box center [1061, 291] width 398 height 38
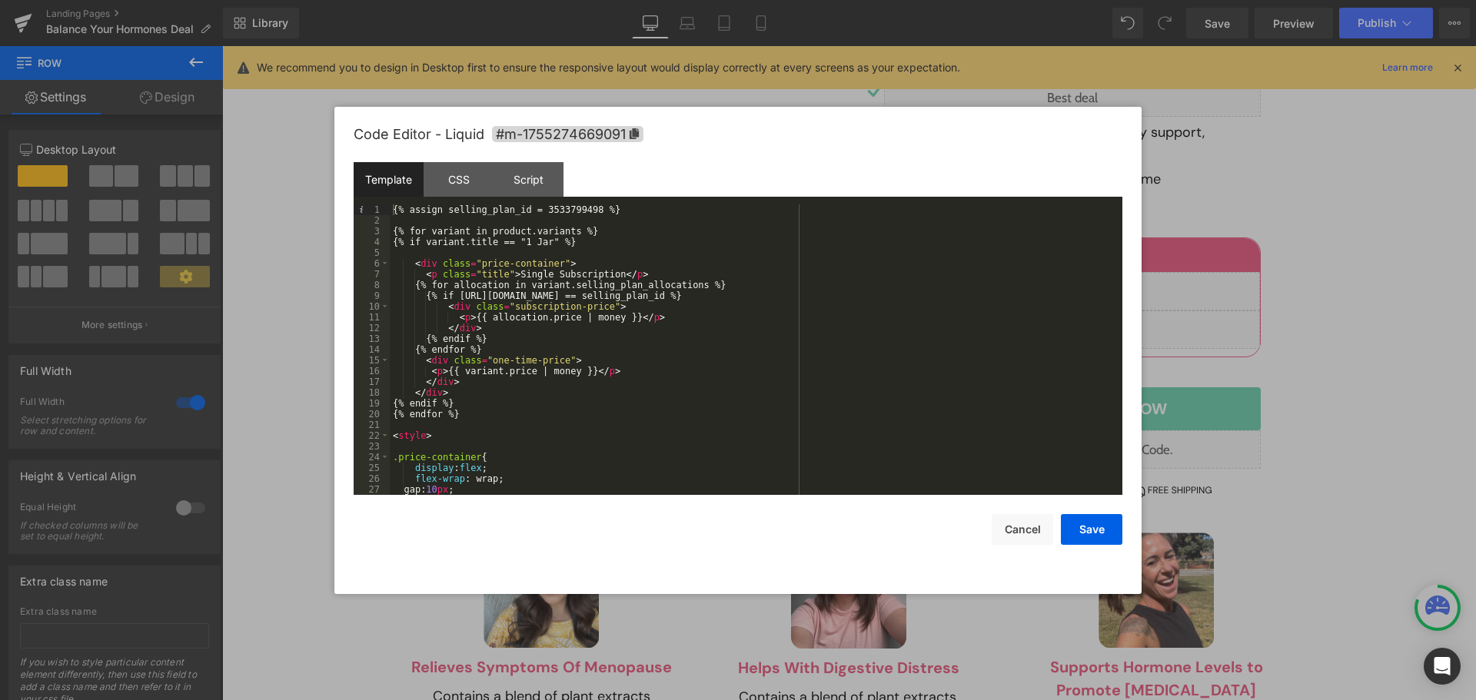
click at [571, 215] on div "{% assign selling_plan_id = 3533799498 %} {% for variant in product.variants %}…" at bounding box center [753, 361] width 727 height 312
click at [574, 207] on div "{% assign selling_plan_id = 3533799498 %} {% for variant in product.variants %}…" at bounding box center [753, 361] width 727 height 312
click at [1093, 525] on button "Save" at bounding box center [1092, 529] width 62 height 31
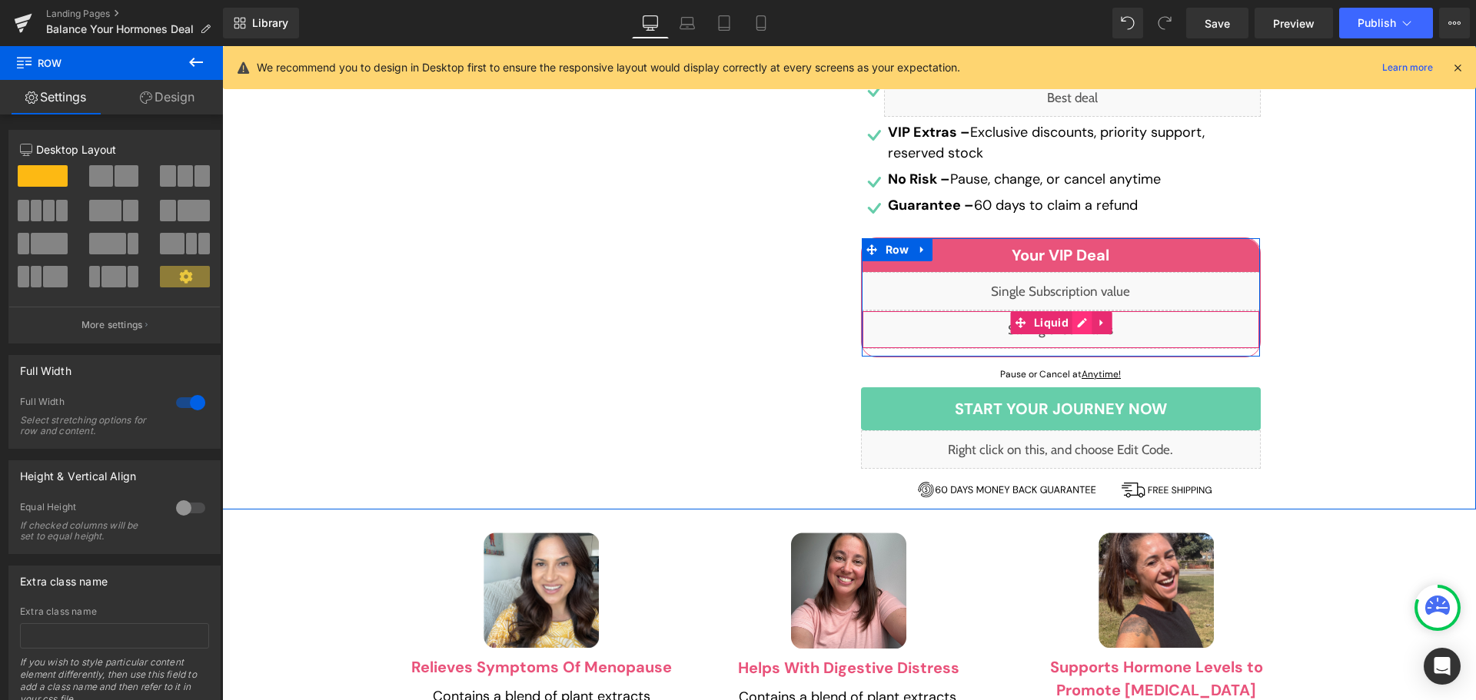
click at [1076, 311] on div "Liquid" at bounding box center [1061, 330] width 398 height 38
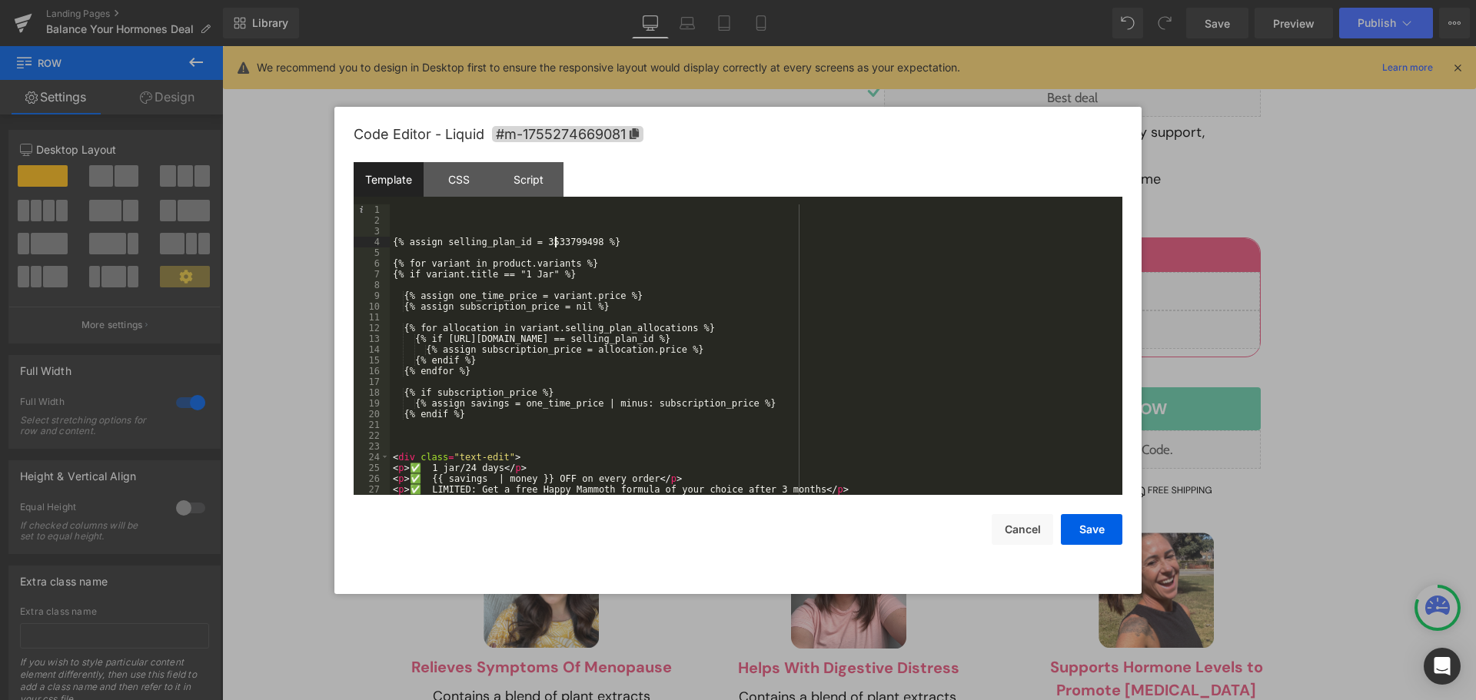
click at [557, 239] on div "{% assign selling_plan_id = 3533799498 %} {% for variant in product.variants %}…" at bounding box center [753, 361] width 727 height 312
drag, startPoint x: 1104, startPoint y: 526, endPoint x: 871, endPoint y: 425, distance: 253.8
click at [1104, 526] on button "Save" at bounding box center [1092, 529] width 62 height 31
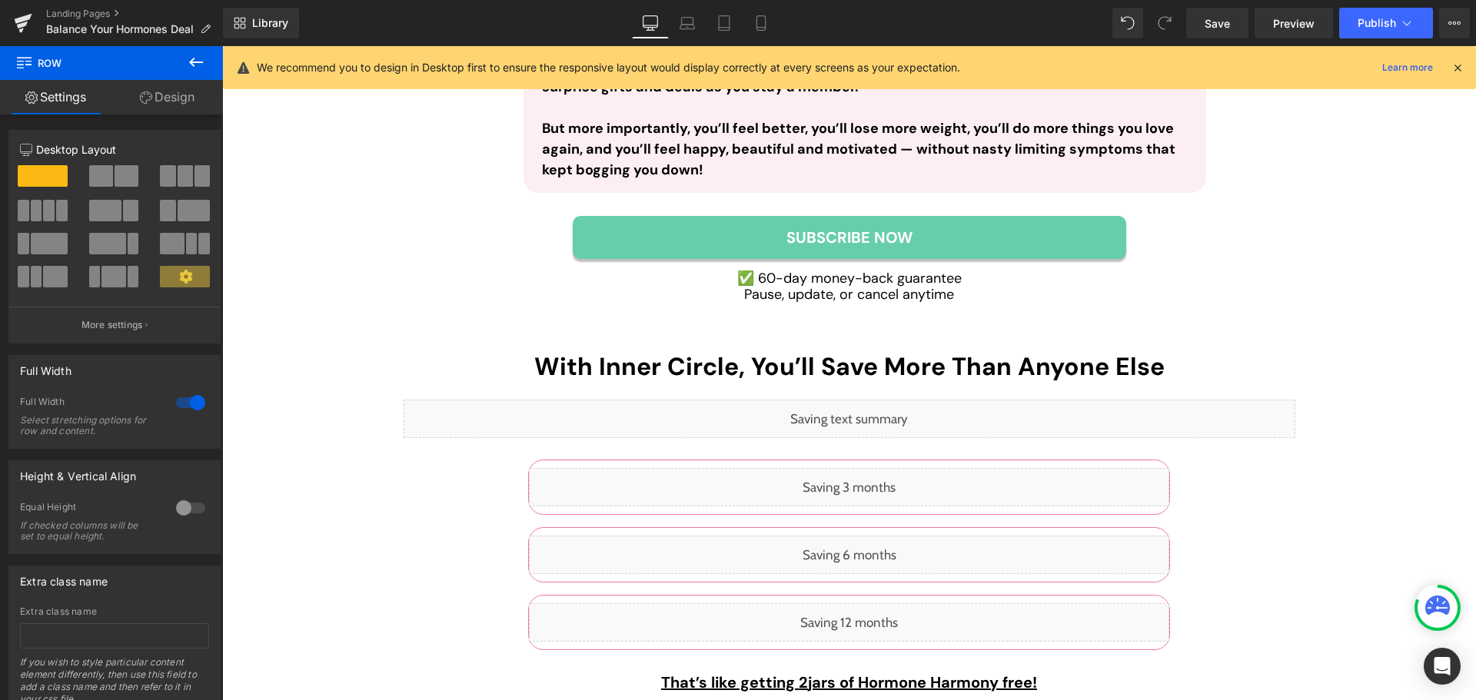
scroll to position [5459, 0]
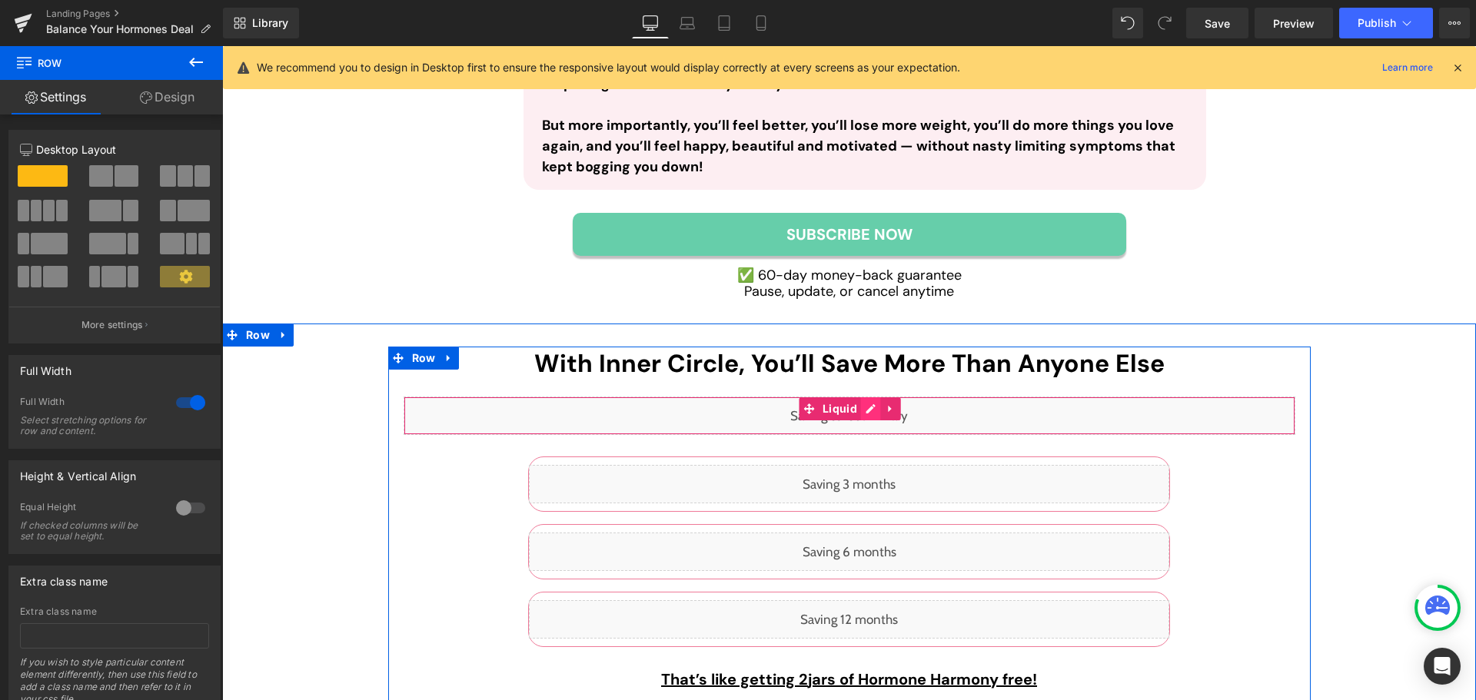
click at [866, 397] on div "Liquid" at bounding box center [850, 416] width 892 height 38
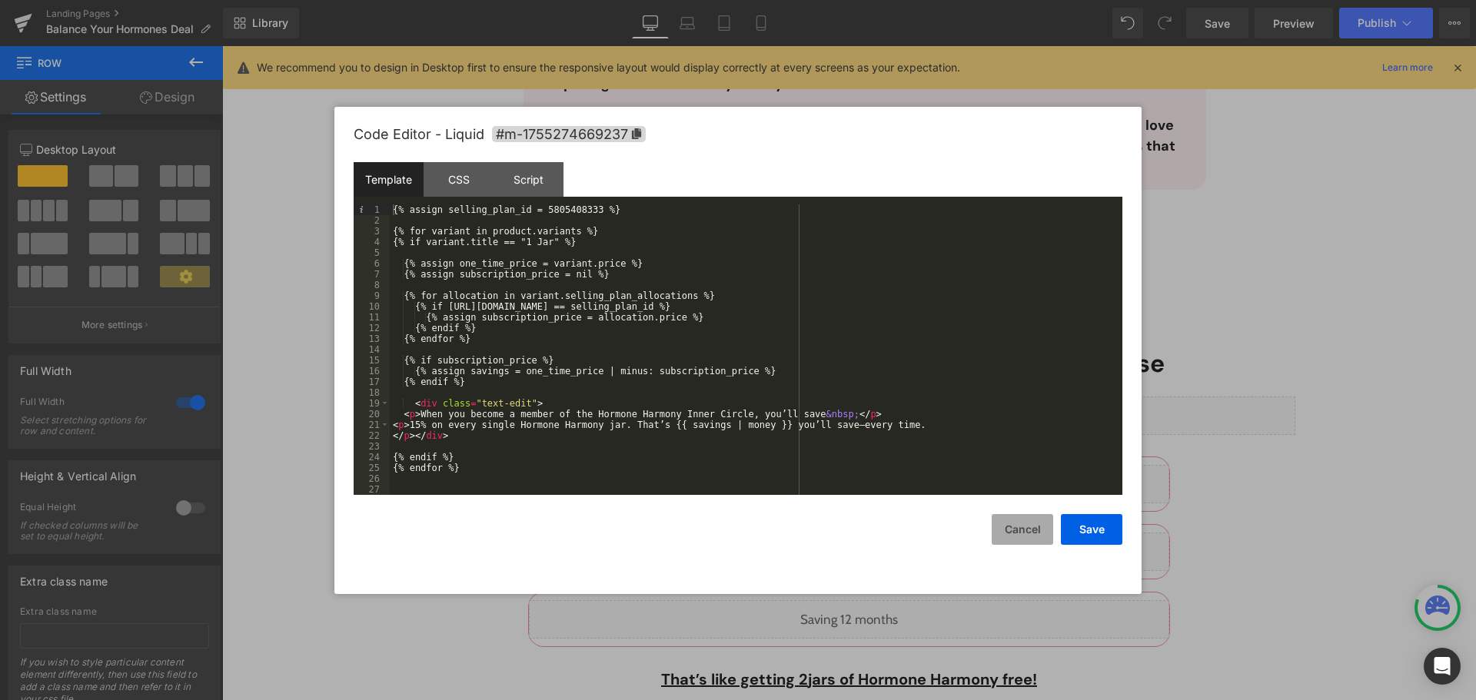
drag, startPoint x: 1020, startPoint y: 524, endPoint x: 792, endPoint y: 454, distance: 239.1
click at [1020, 524] on button "Cancel" at bounding box center [1023, 529] width 62 height 31
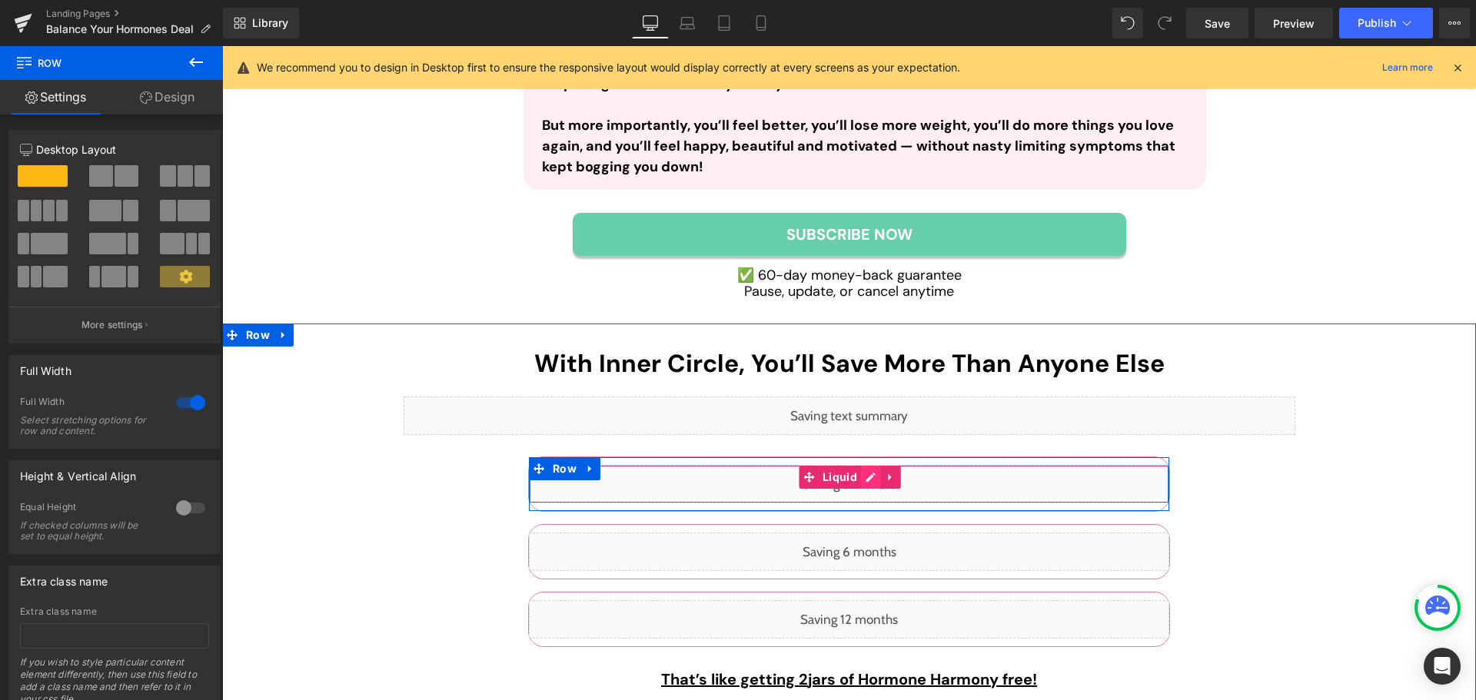
click at [868, 465] on div "Liquid" at bounding box center [849, 484] width 640 height 38
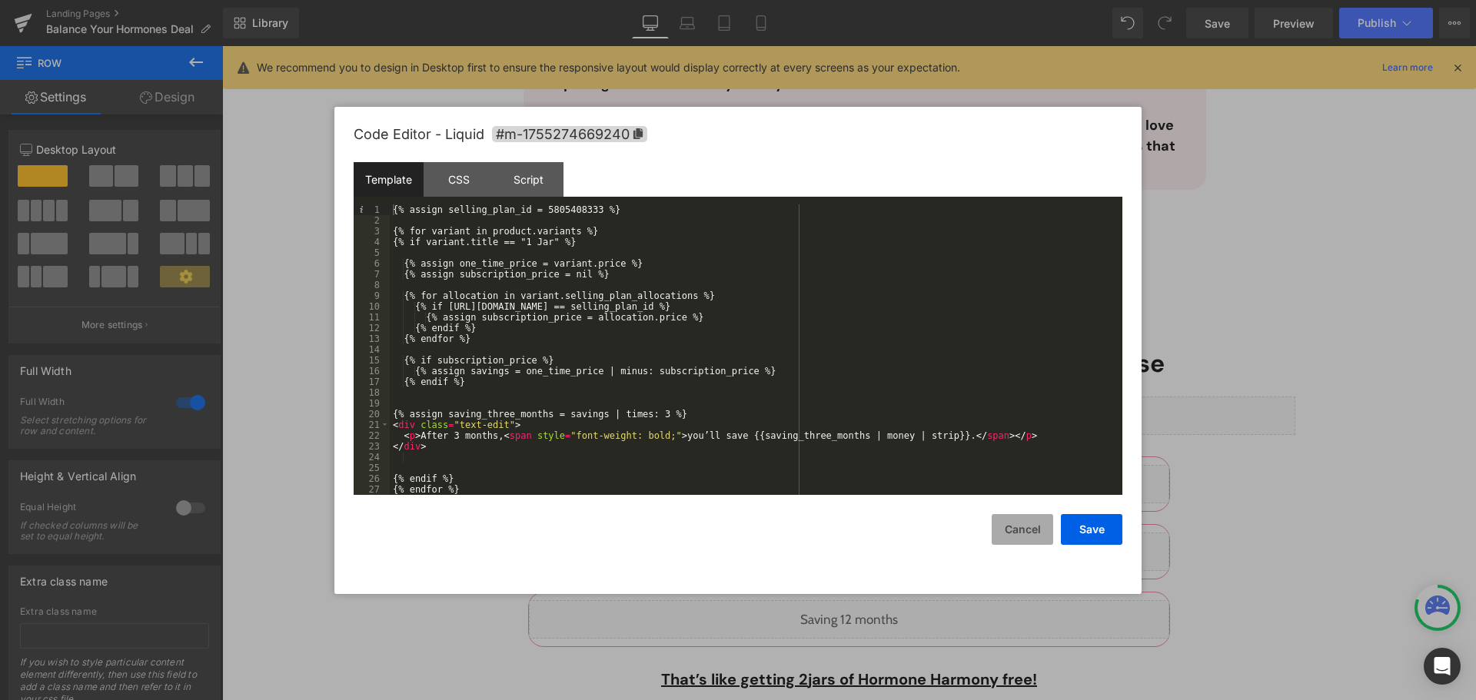
click at [1030, 525] on button "Cancel" at bounding box center [1023, 529] width 62 height 31
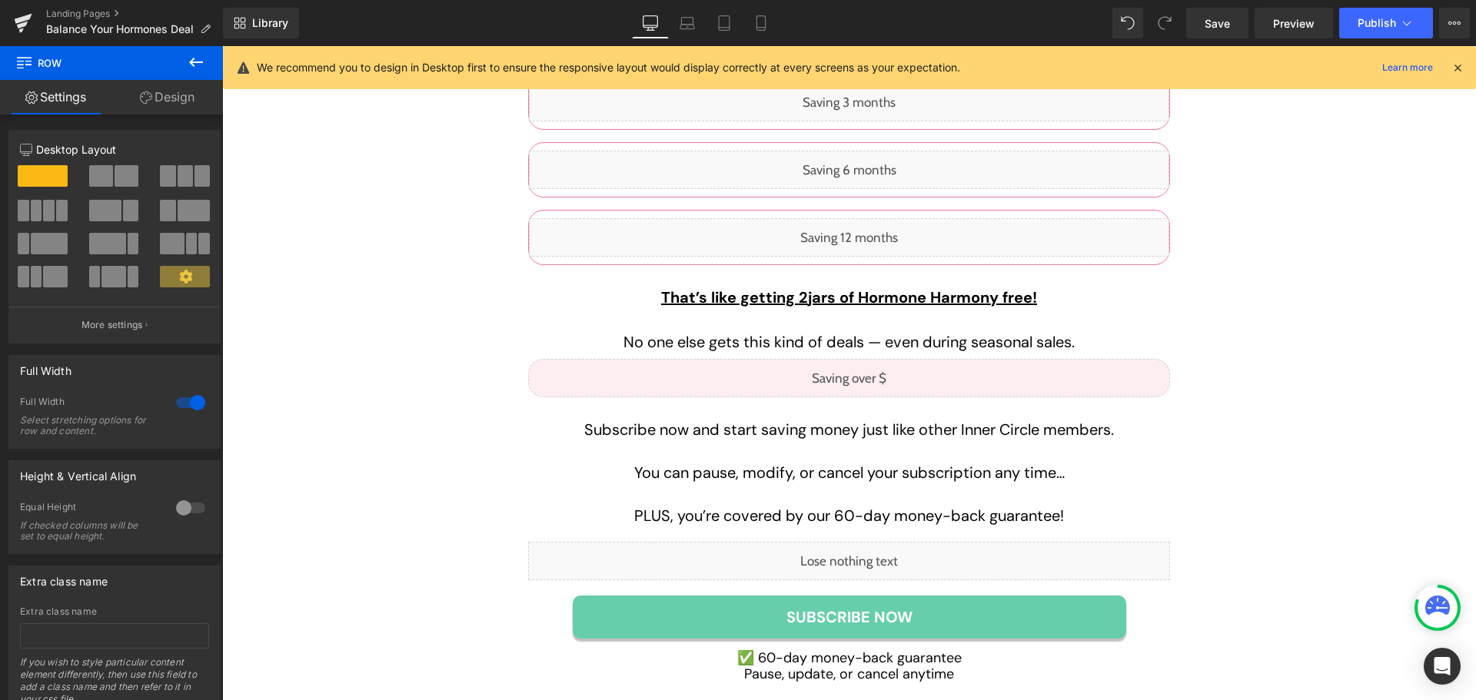
scroll to position [5843, 0]
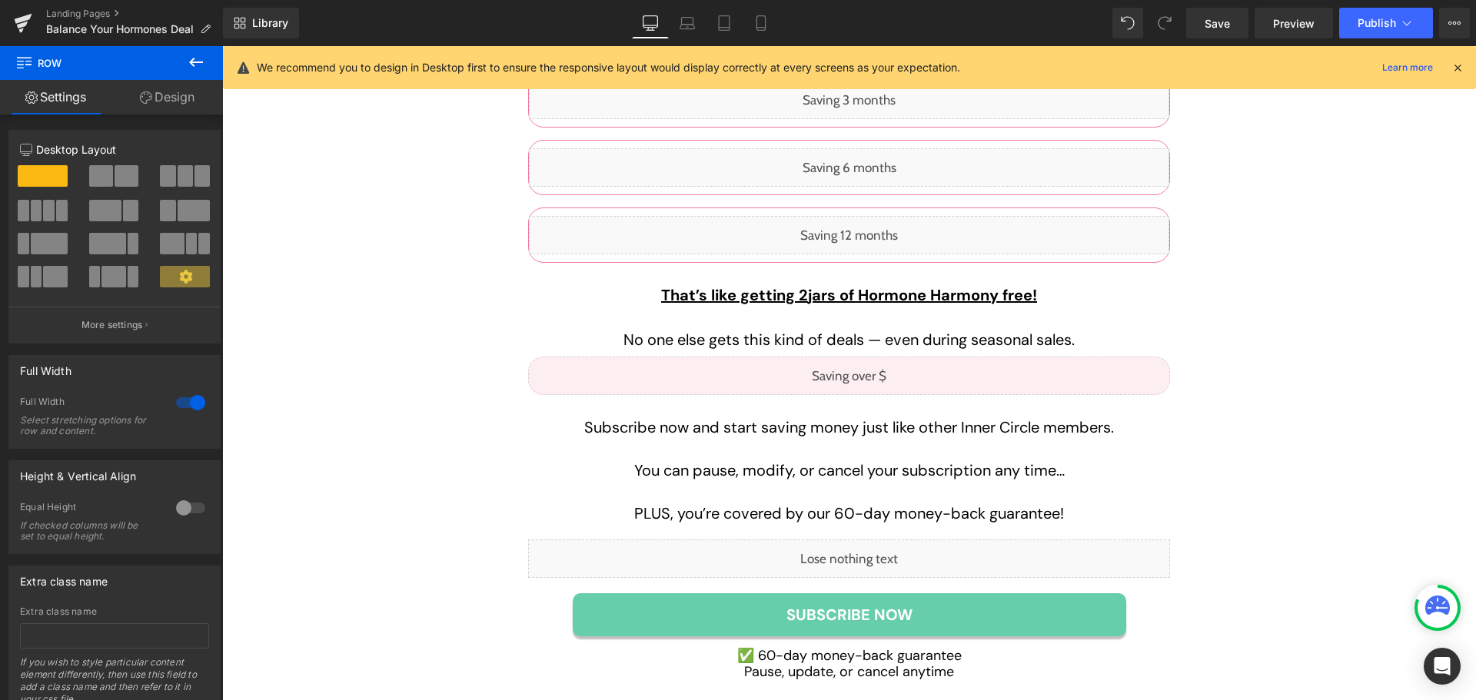
click at [860, 357] on div "Liquid" at bounding box center [849, 376] width 642 height 38
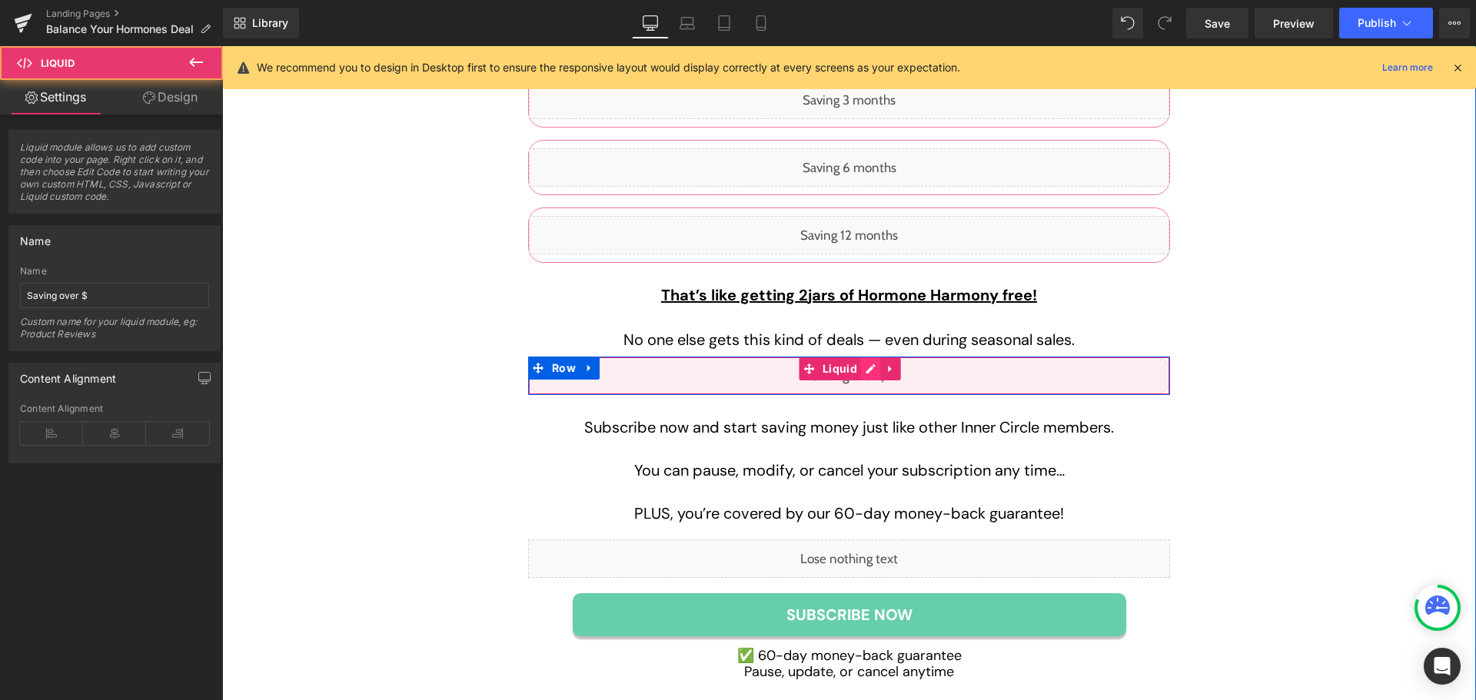
click at [858, 357] on div "Liquid" at bounding box center [849, 376] width 642 height 38
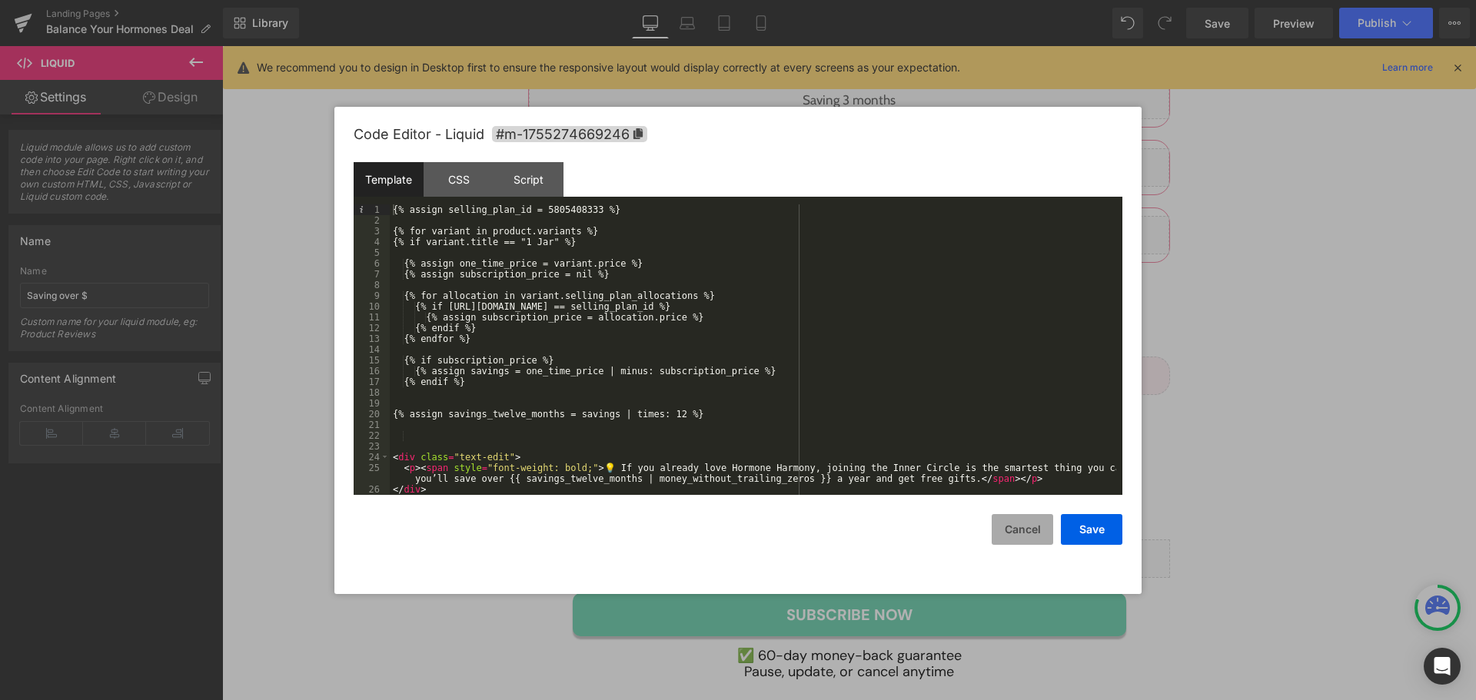
click at [1019, 527] on button "Cancel" at bounding box center [1023, 529] width 62 height 31
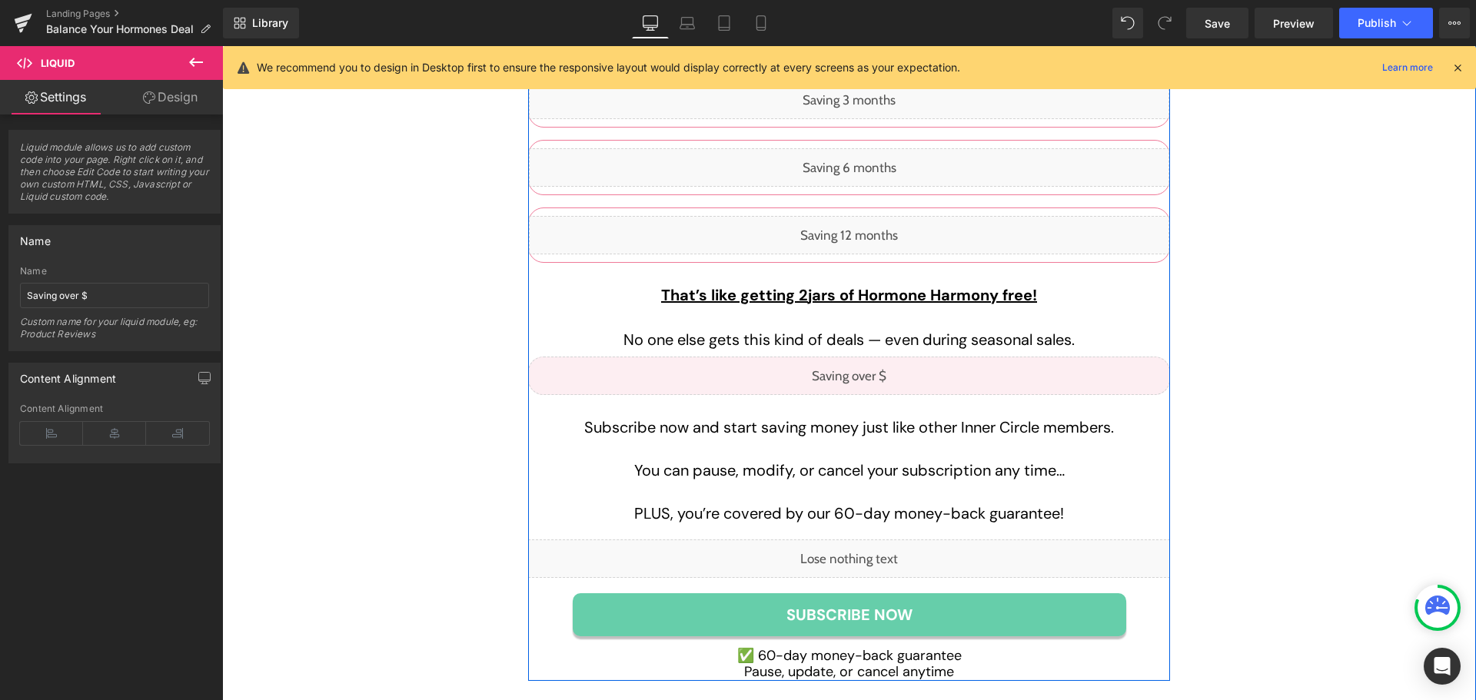
click at [859, 540] on div "Liquid" at bounding box center [849, 559] width 642 height 38
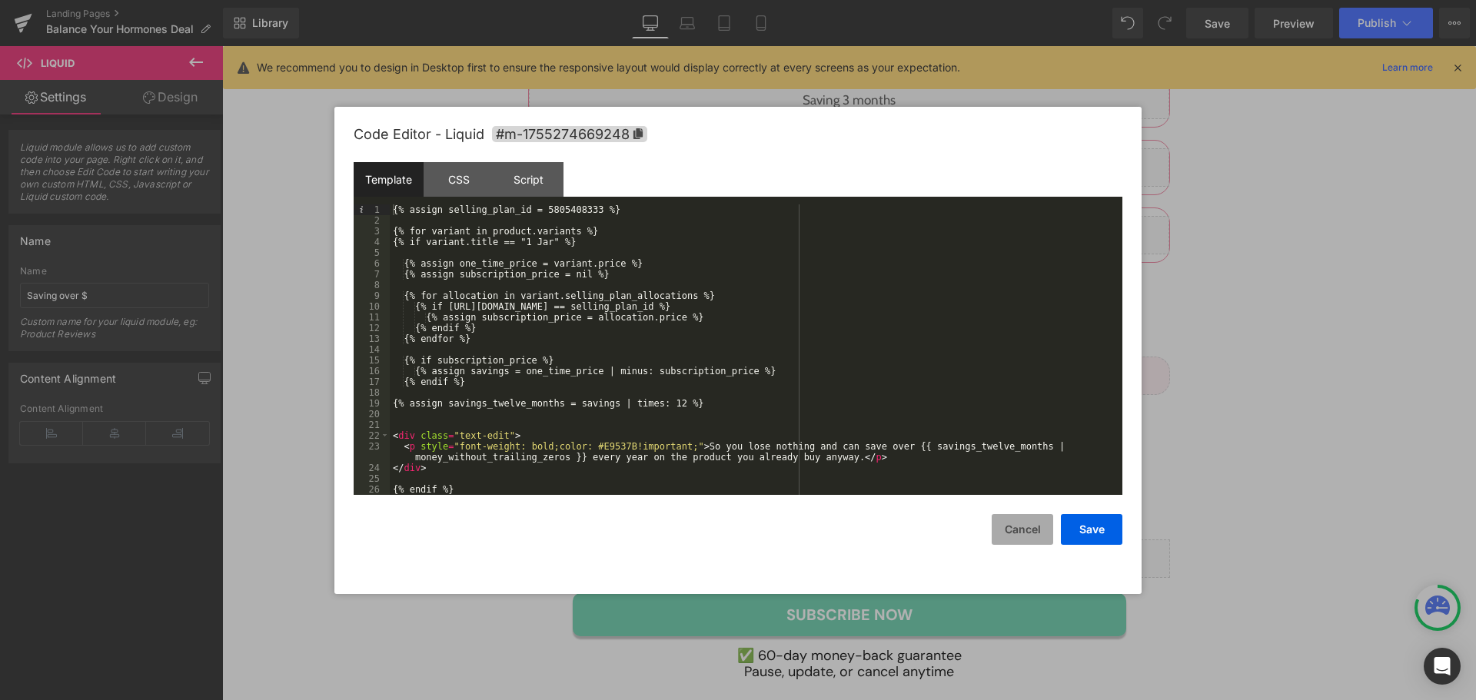
click at [1023, 524] on button "Cancel" at bounding box center [1023, 529] width 62 height 31
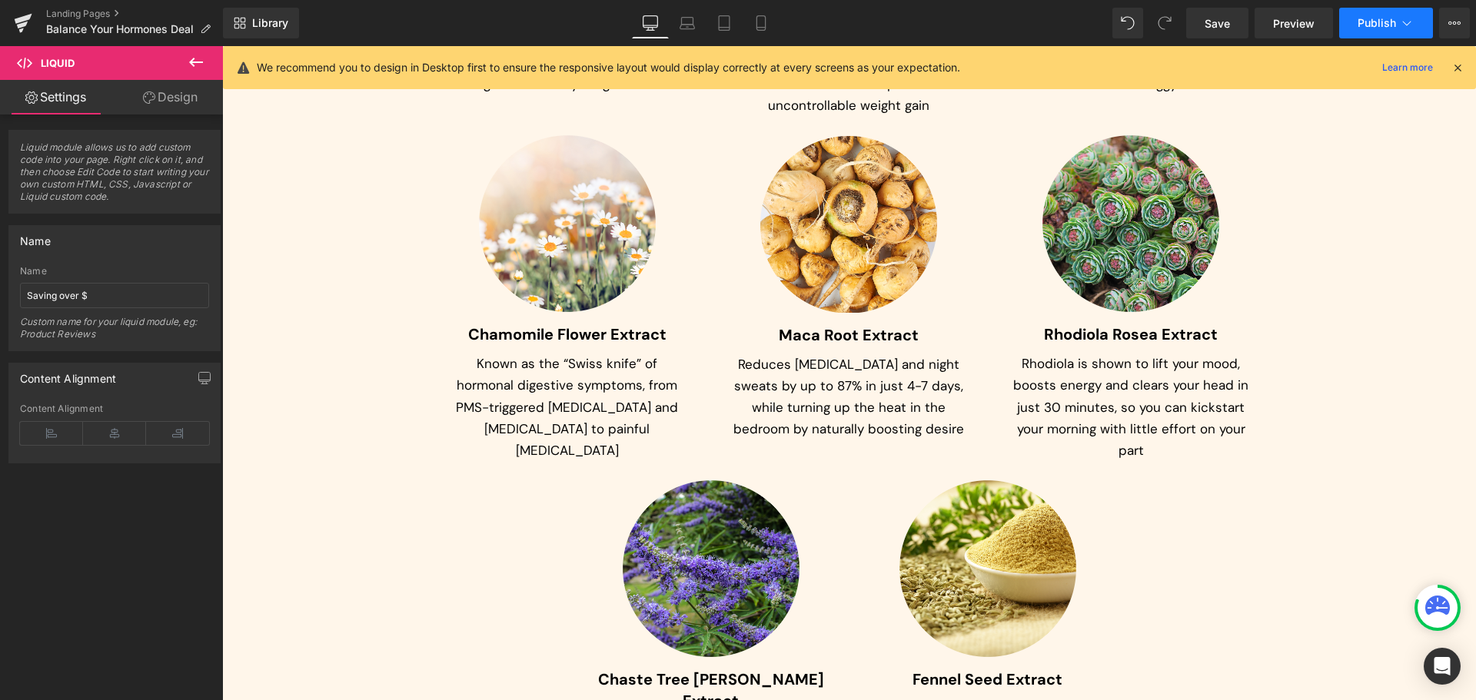
scroll to position [7612, 0]
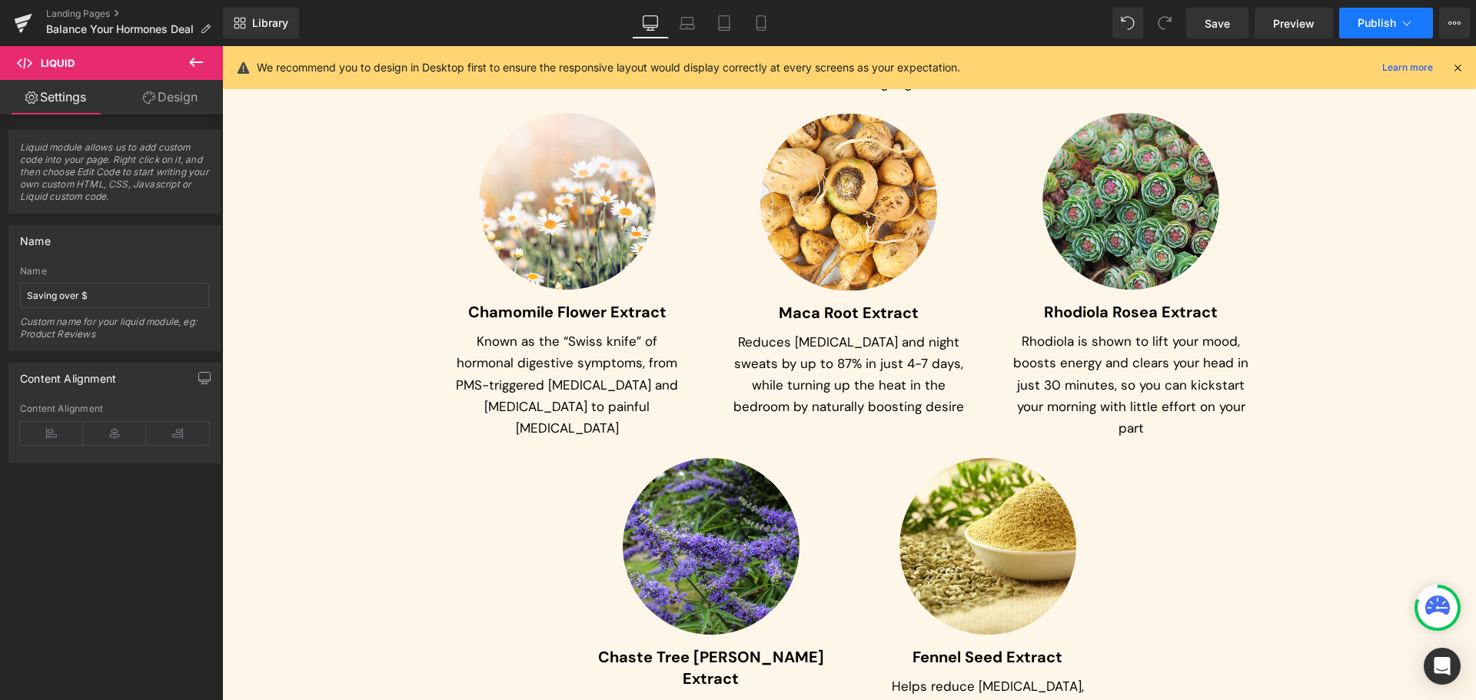
click at [1385, 15] on button "Publish" at bounding box center [1386, 23] width 94 height 31
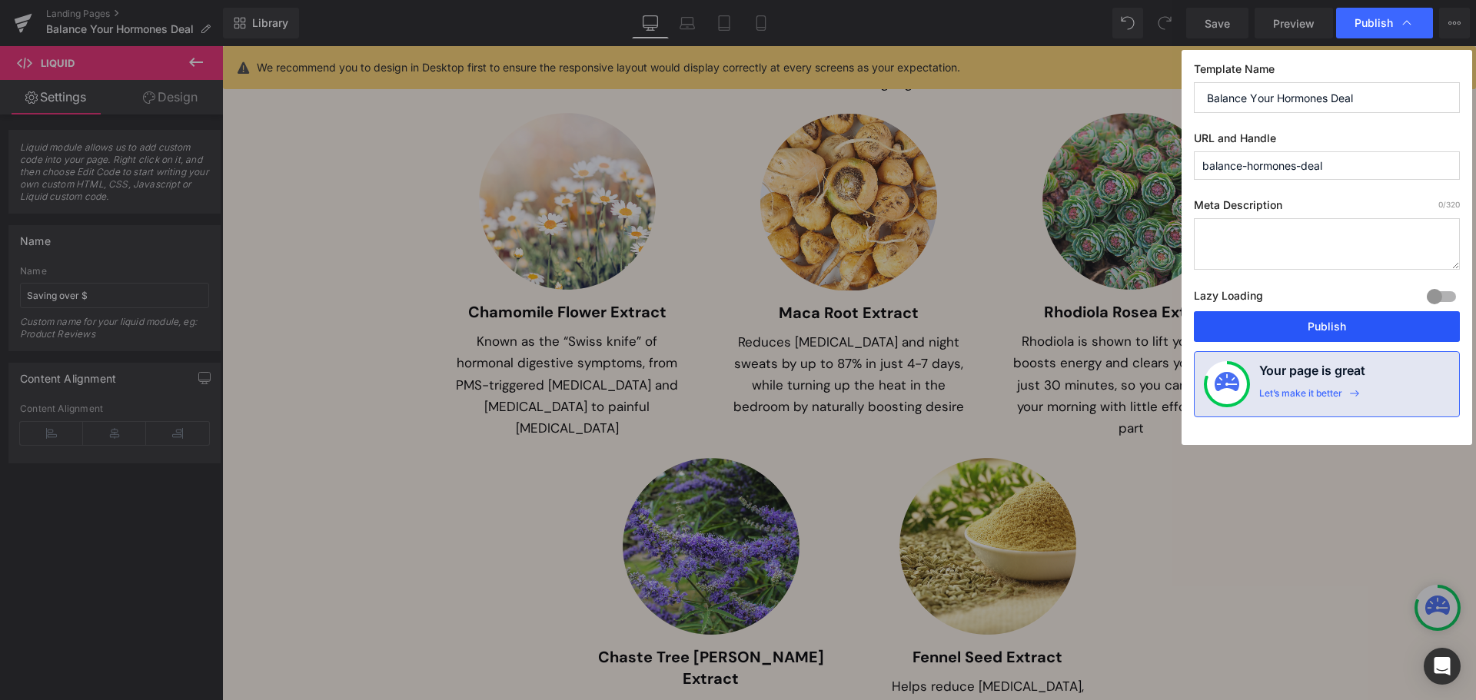
click at [1382, 319] on button "Publish" at bounding box center [1327, 326] width 266 height 31
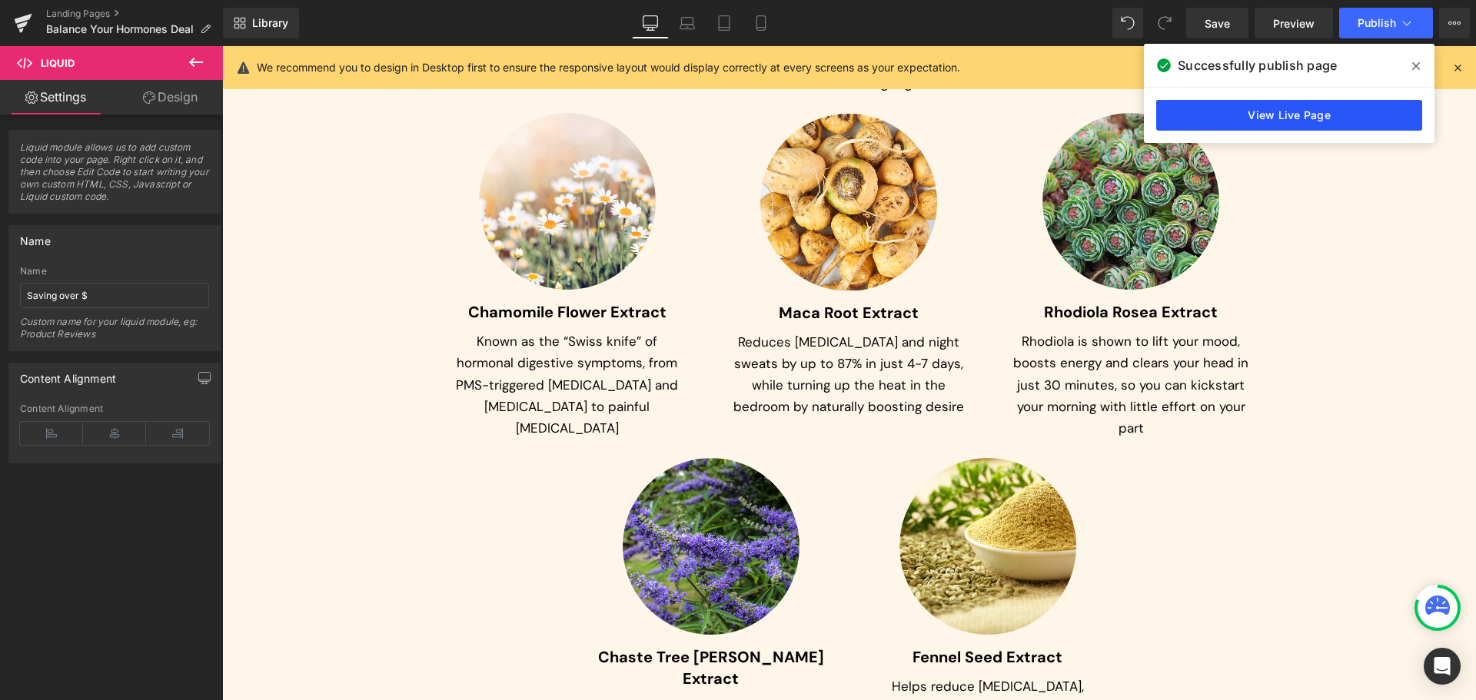
click at [1293, 114] on link "View Live Page" at bounding box center [1289, 115] width 266 height 31
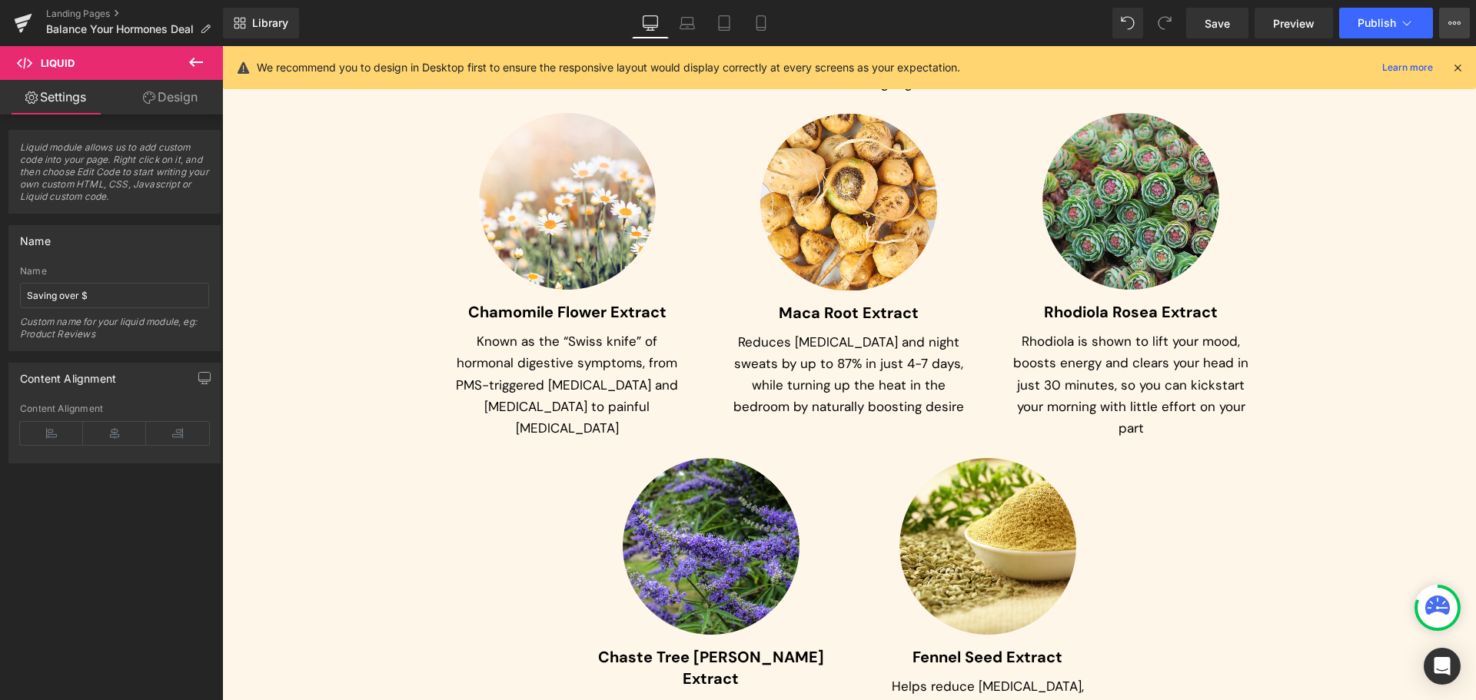
click at [1451, 21] on icon at bounding box center [1455, 23] width 12 height 12
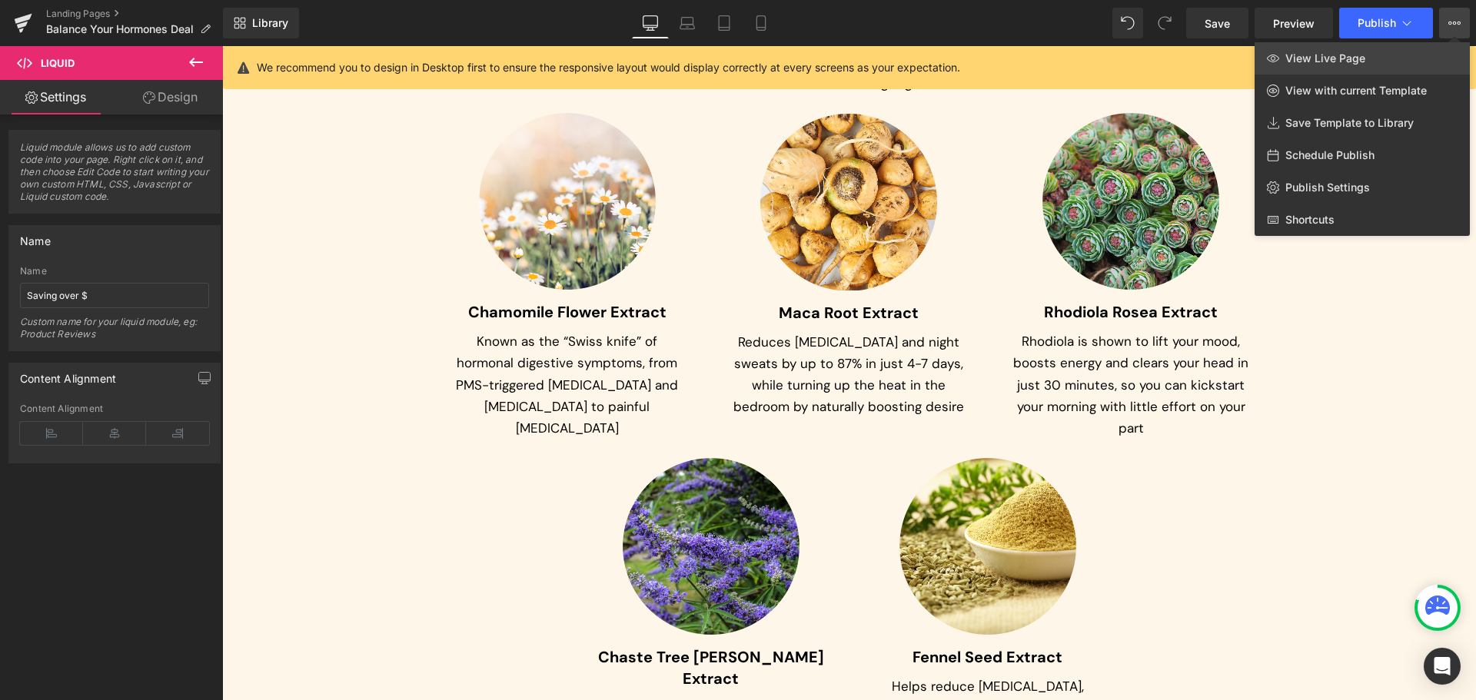
click at [1392, 55] on link "View Live Page" at bounding box center [1362, 58] width 215 height 32
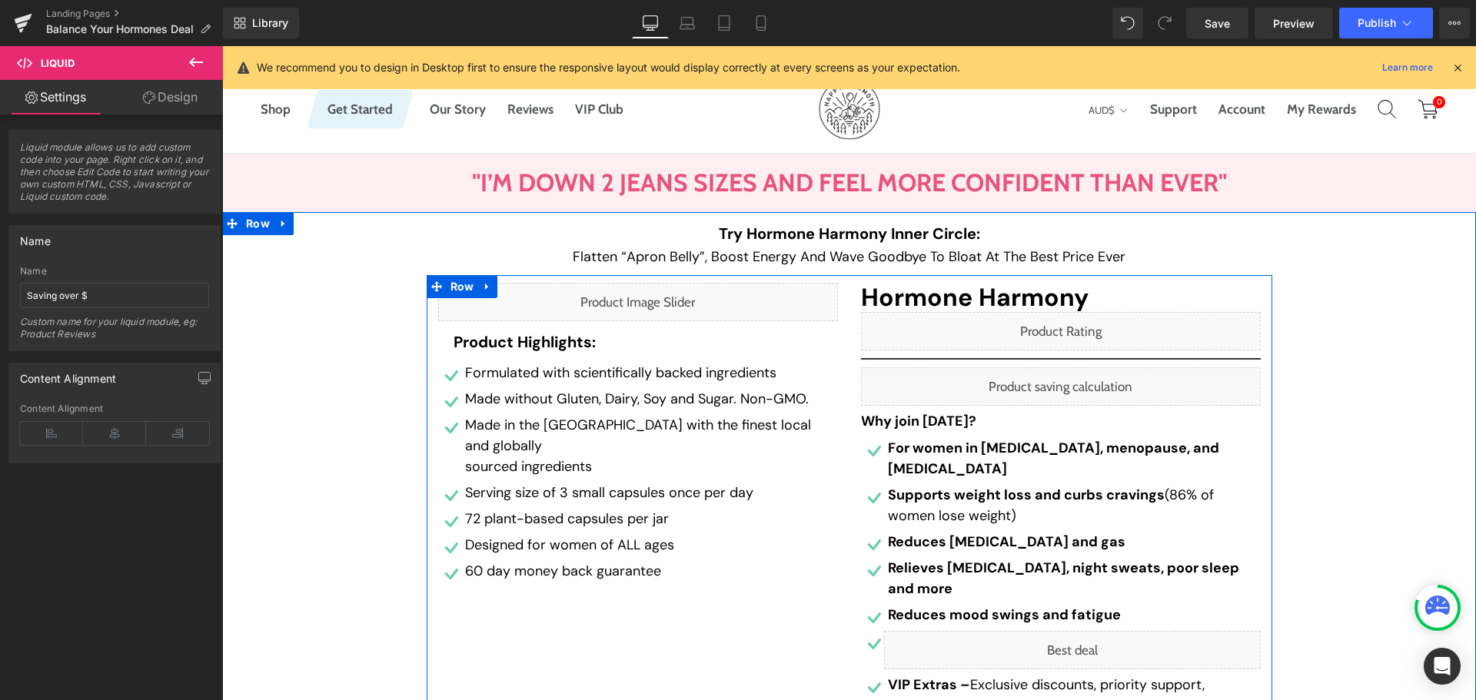
scroll to position [77, 0]
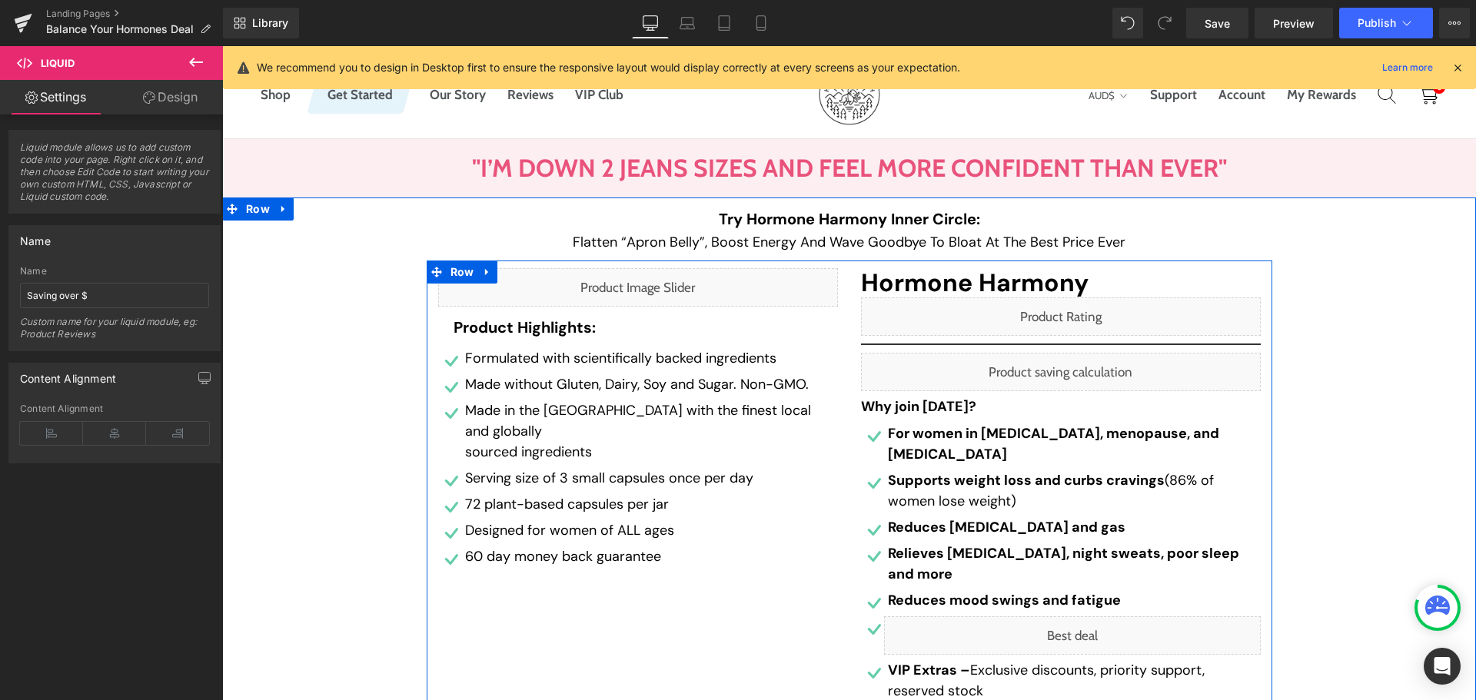
click at [1073, 314] on div "Liquid" at bounding box center [1061, 317] width 400 height 38
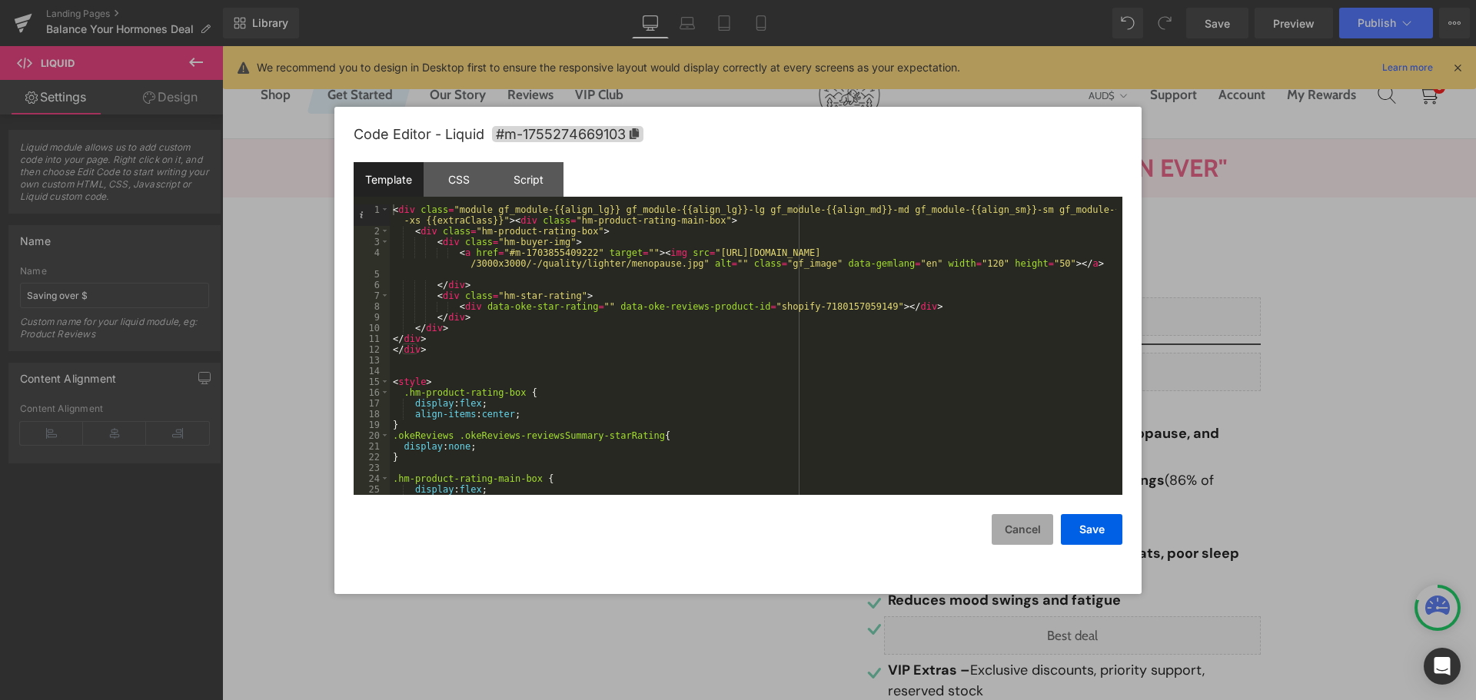
click at [1013, 533] on button "Cancel" at bounding box center [1023, 529] width 62 height 31
click at [1073, 313] on div "Liquid" at bounding box center [1061, 317] width 400 height 38
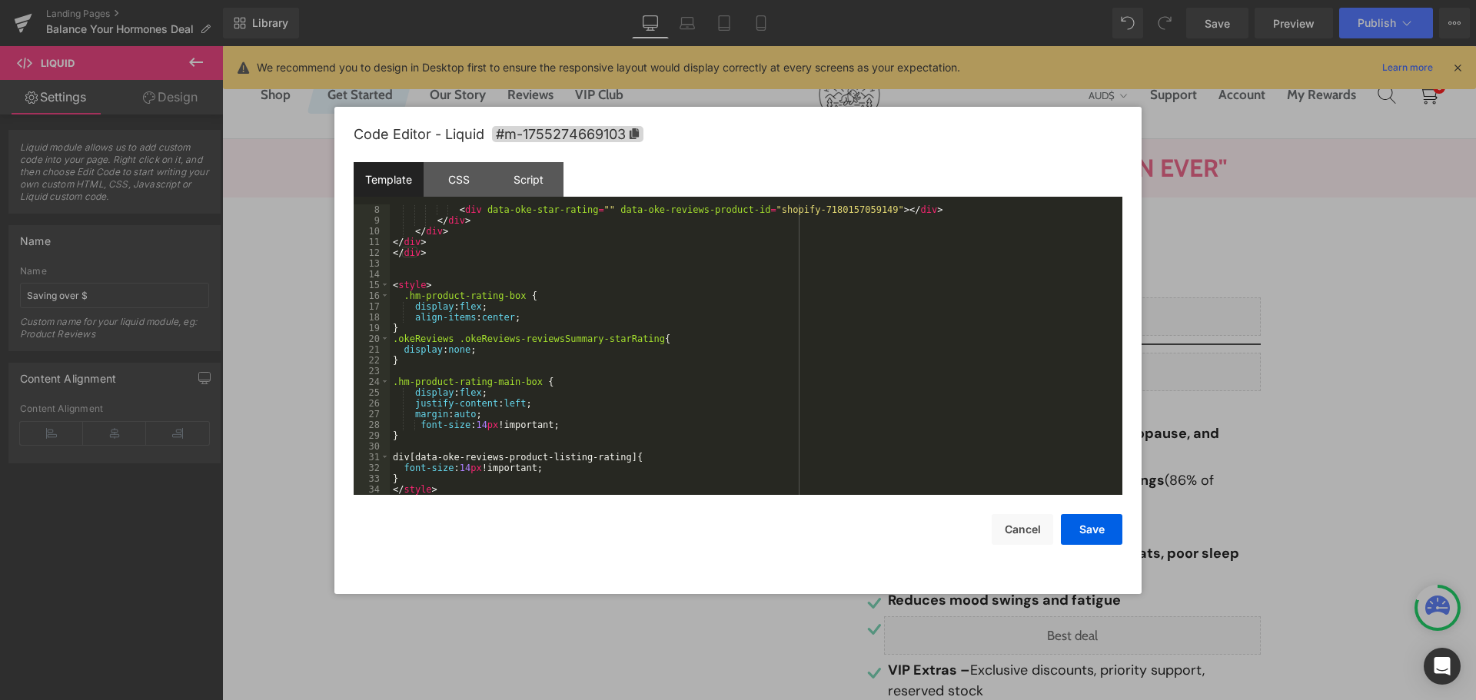
scroll to position [97, 0]
click at [1030, 531] on button "Cancel" at bounding box center [1023, 529] width 62 height 31
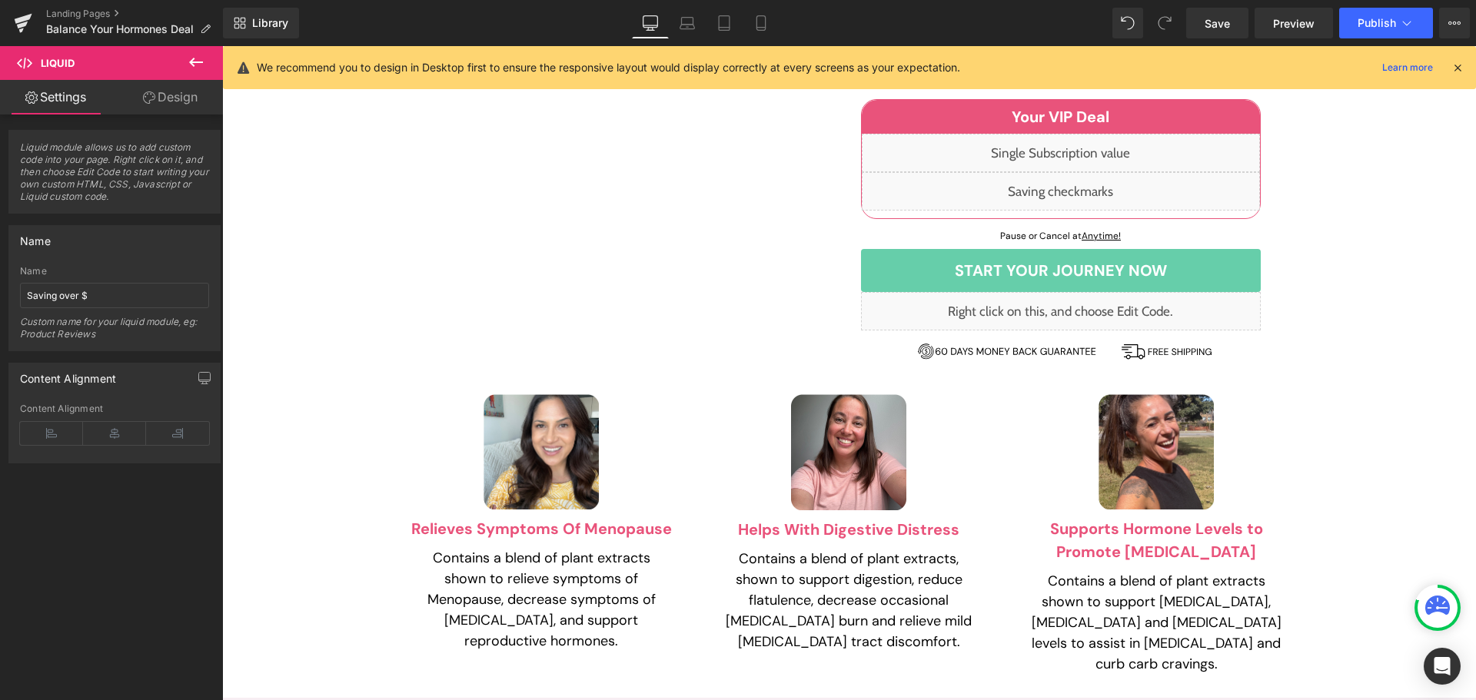
scroll to position [769, 0]
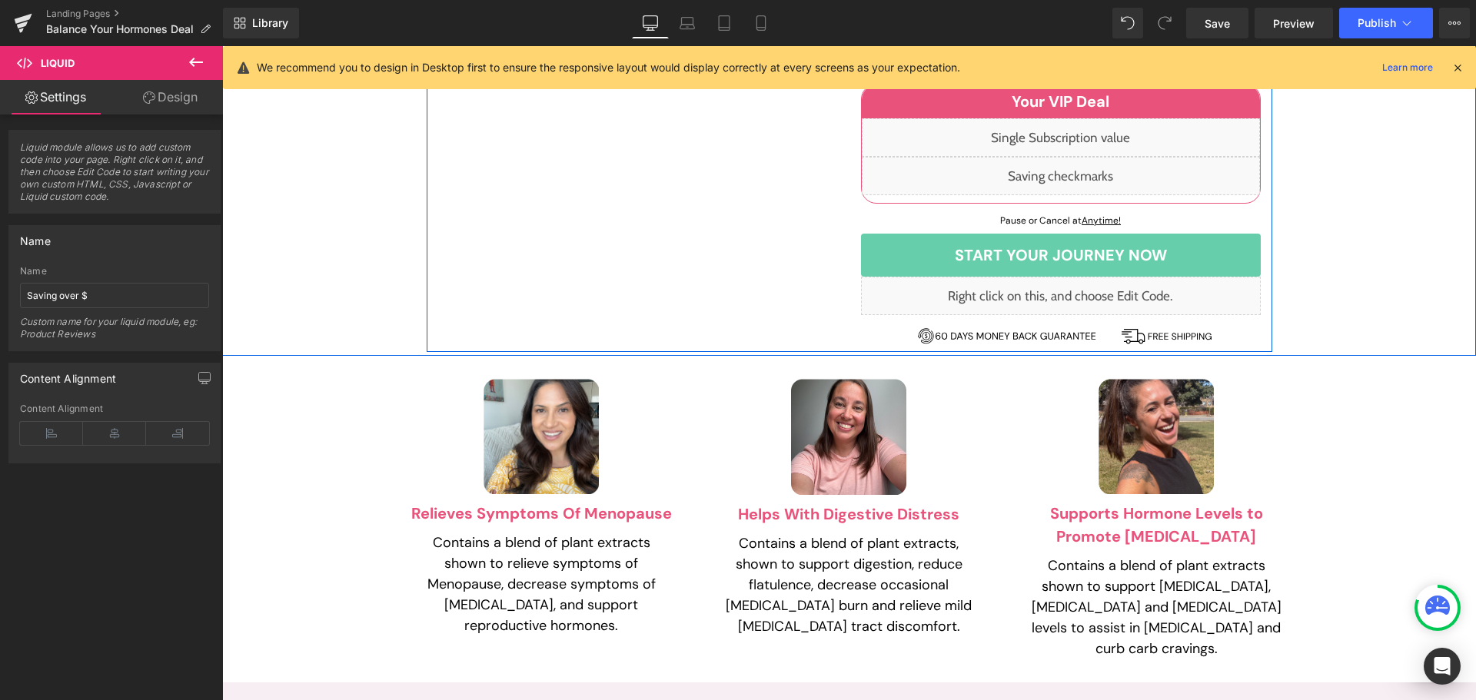
click at [1070, 277] on div "Liquid" at bounding box center [1061, 296] width 400 height 38
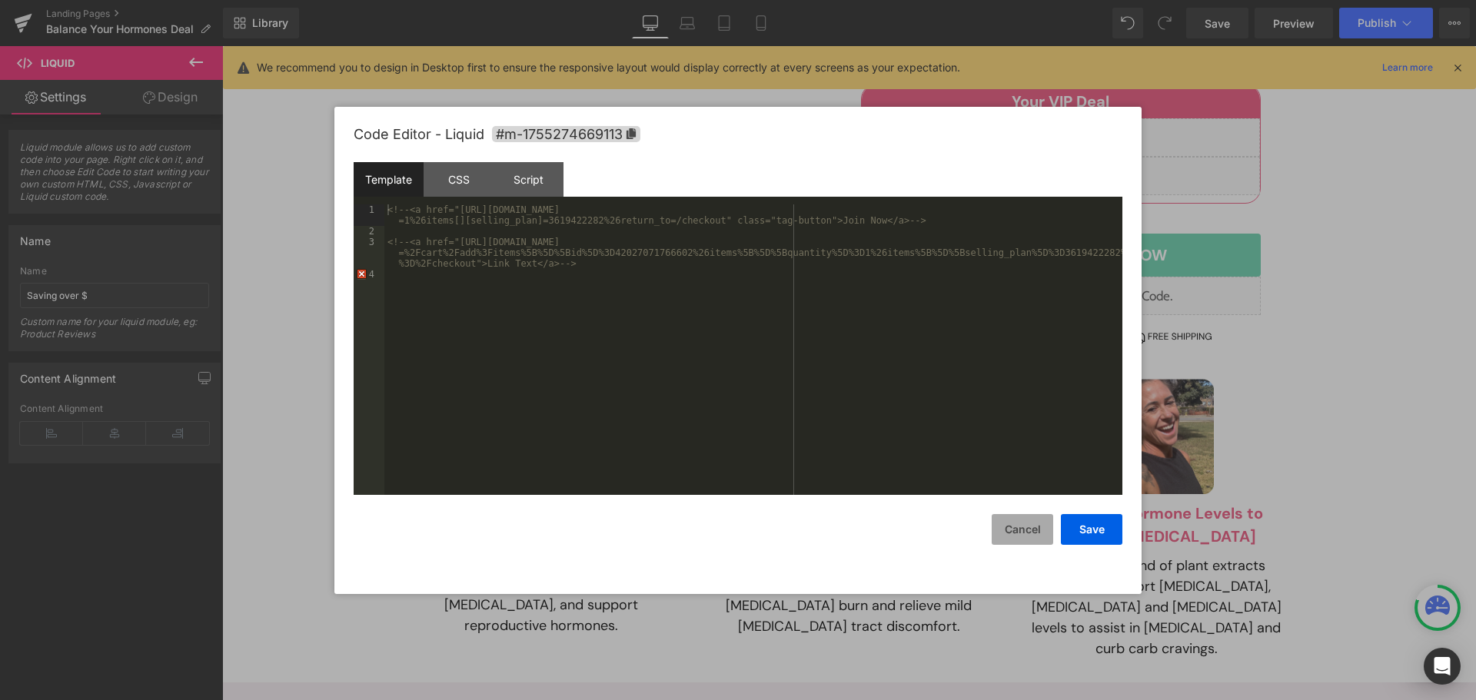
drag, startPoint x: 1005, startPoint y: 541, endPoint x: 783, endPoint y: 494, distance: 226.5
click at [1005, 541] on button "Cancel" at bounding box center [1023, 529] width 62 height 31
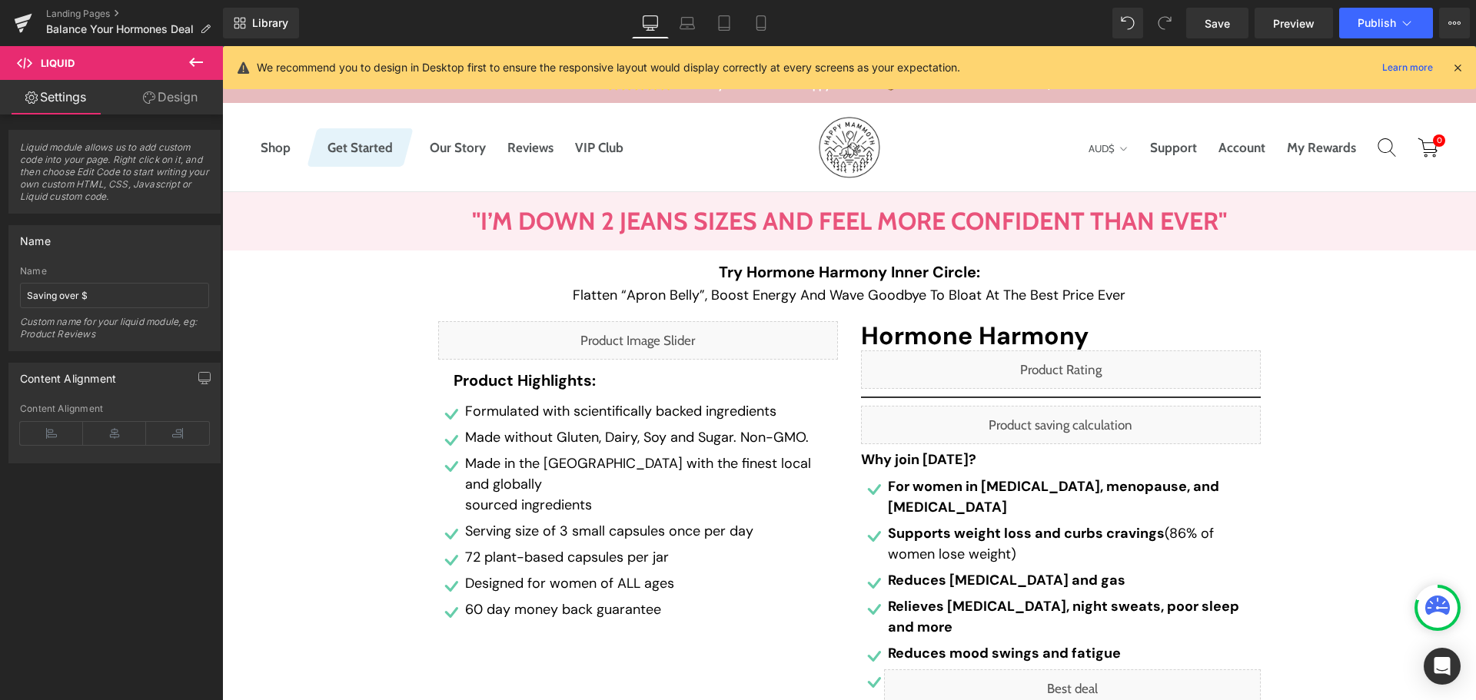
scroll to position [0, 0]
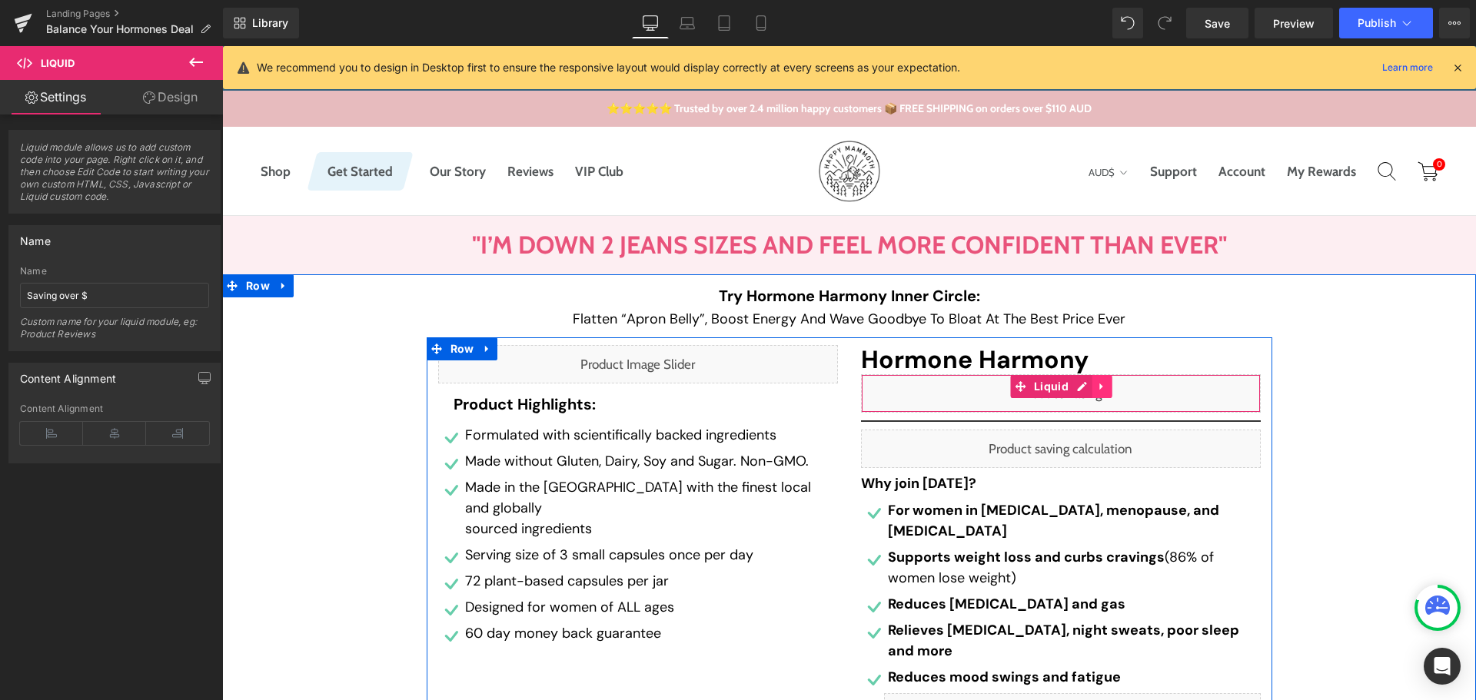
click at [1093, 387] on link at bounding box center [1103, 386] width 20 height 23
click at [1088, 386] on icon at bounding box center [1092, 386] width 11 height 11
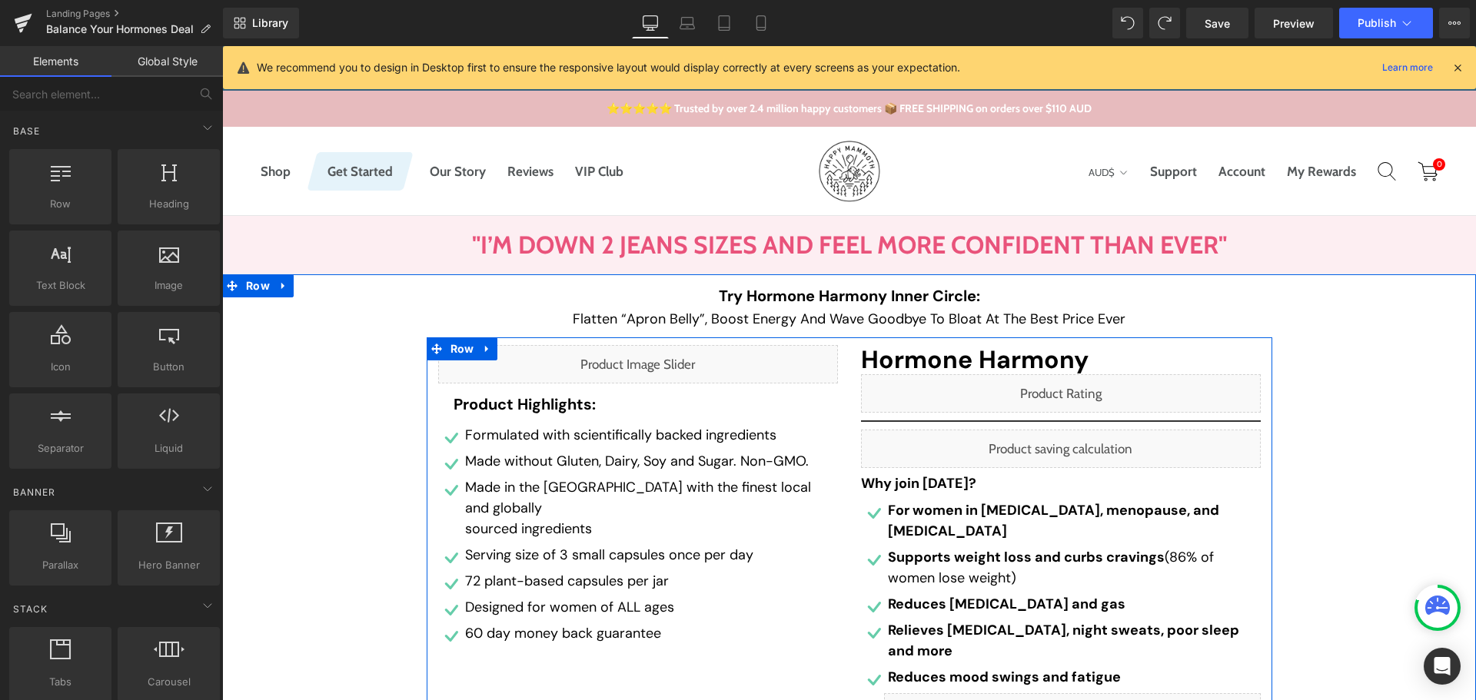
click at [1051, 388] on div "Liquid" at bounding box center [1061, 393] width 400 height 38
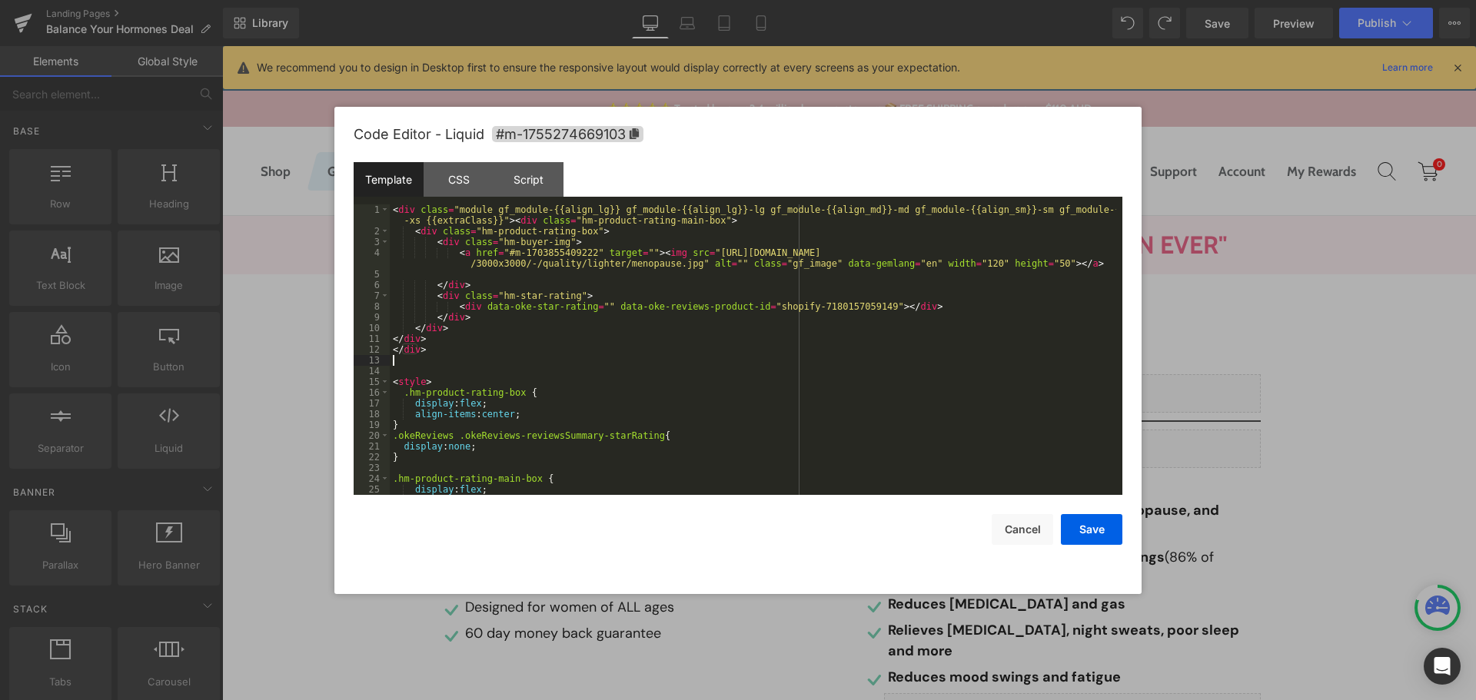
click at [889, 364] on div "< div class = "module gf_module-{{align_lg}} gf_module-{{align_lg}}-lg gf_modul…" at bounding box center [753, 366] width 727 height 323
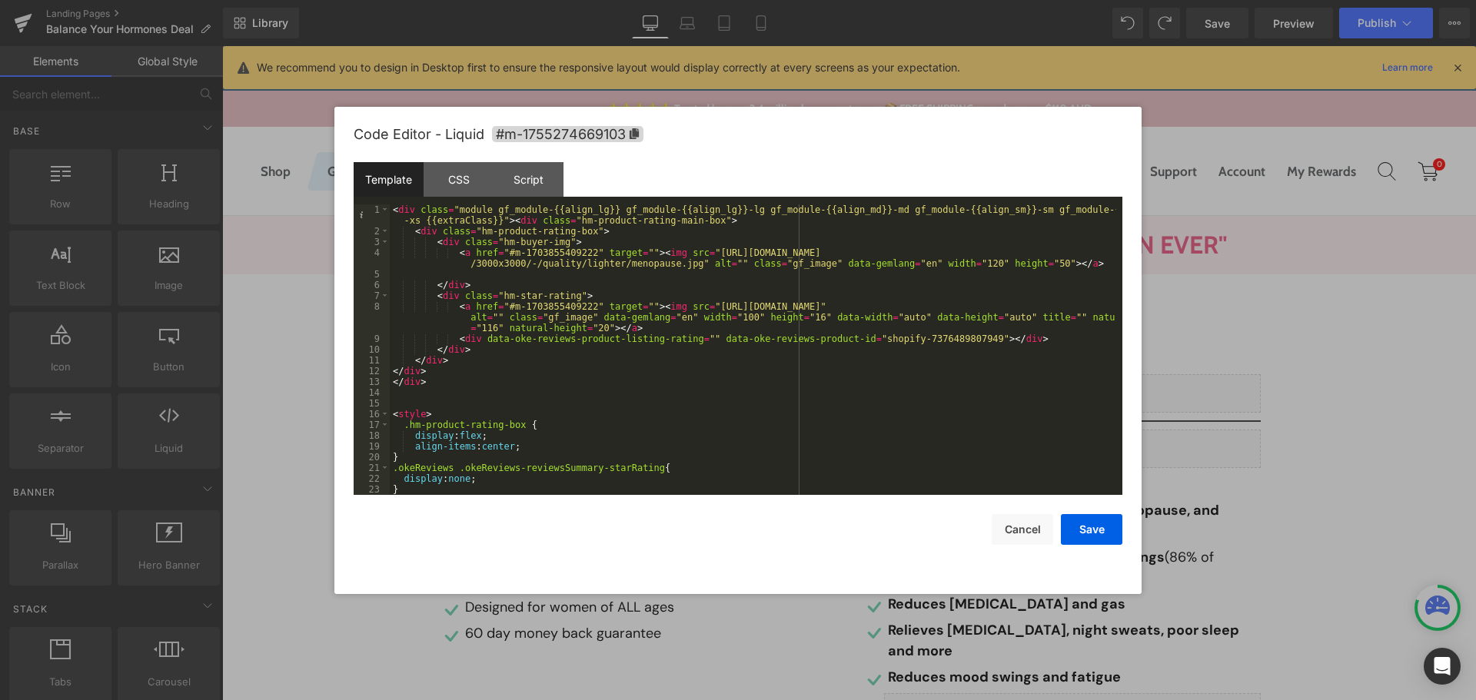
click at [909, 338] on div "< div class = "module gf_module-{{align_lg}} gf_module-{{align_lg}}-lg gf_modul…" at bounding box center [753, 366] width 727 height 323
click at [1093, 524] on button "Save" at bounding box center [1092, 529] width 62 height 31
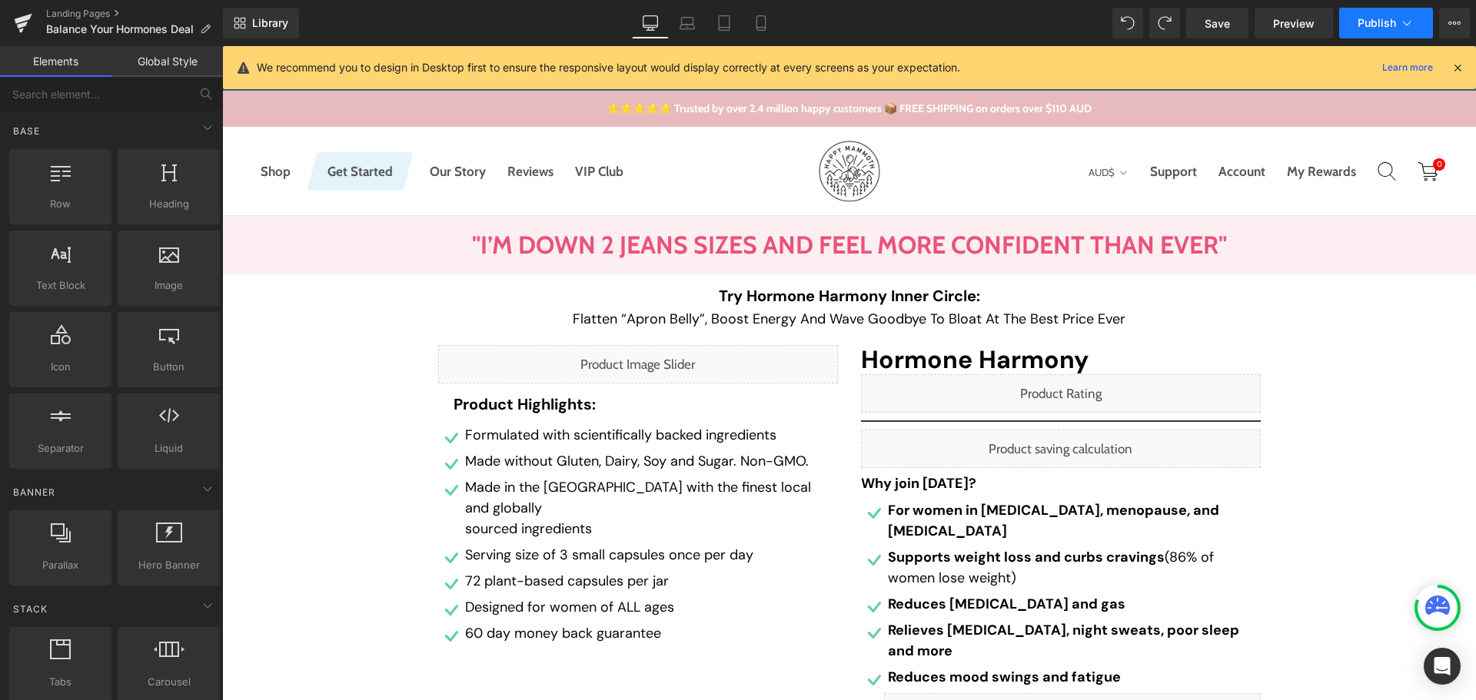
click at [1358, 30] on button "Publish" at bounding box center [1386, 23] width 94 height 31
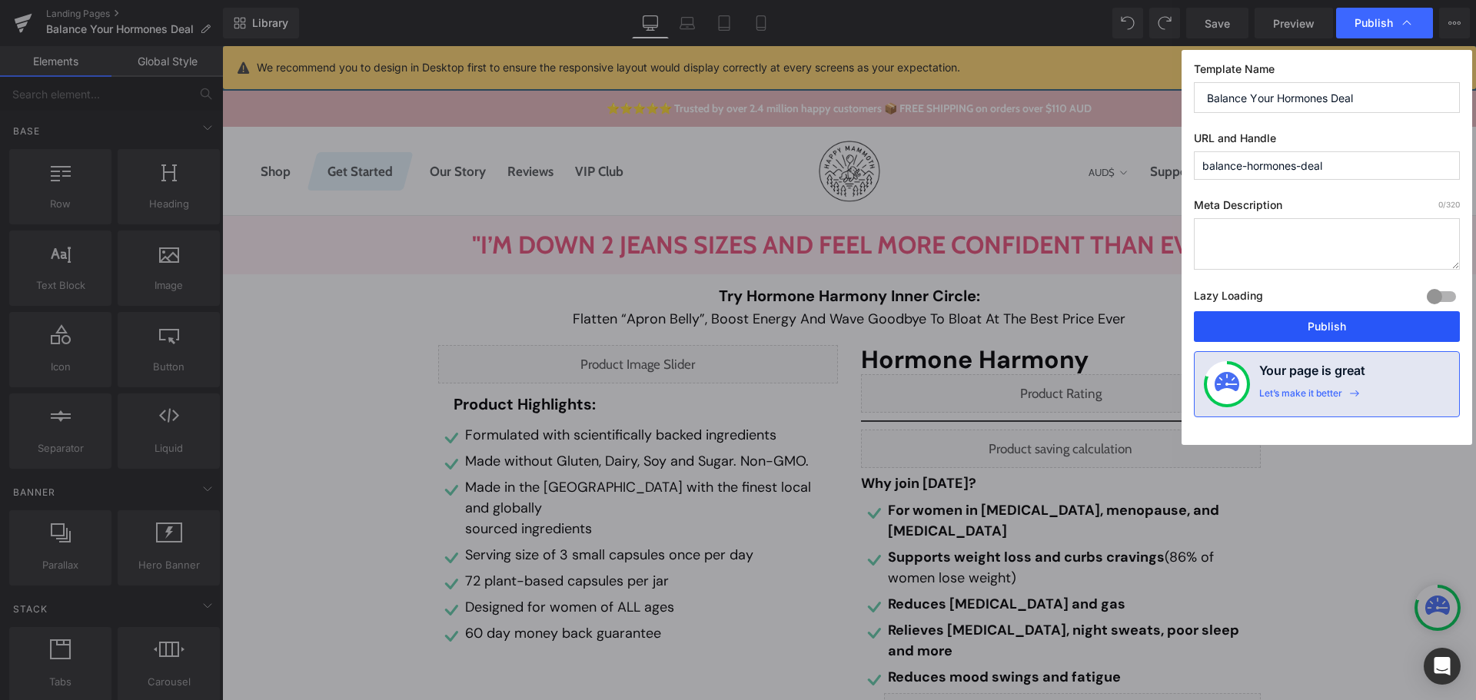
click at [1313, 330] on button "Publish" at bounding box center [1327, 326] width 266 height 31
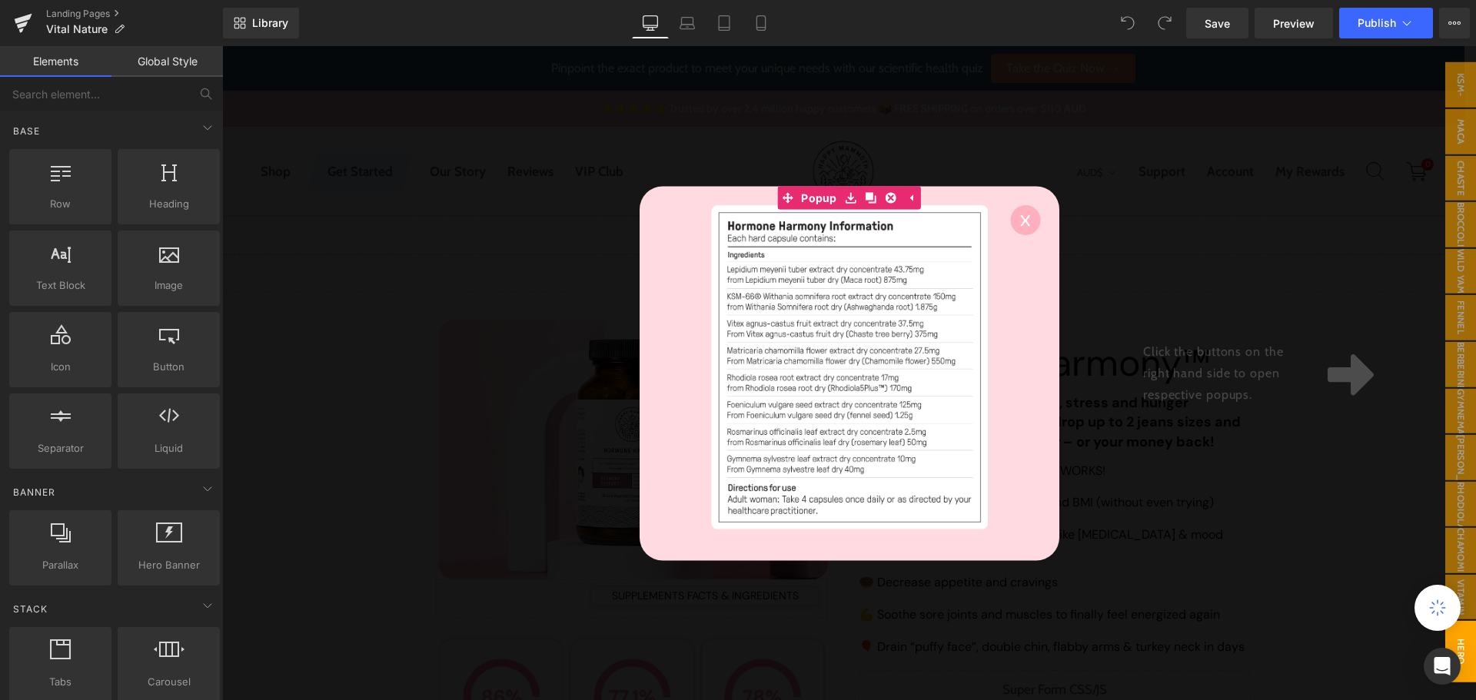
click at [1029, 220] on circle at bounding box center [1025, 220] width 30 height 30
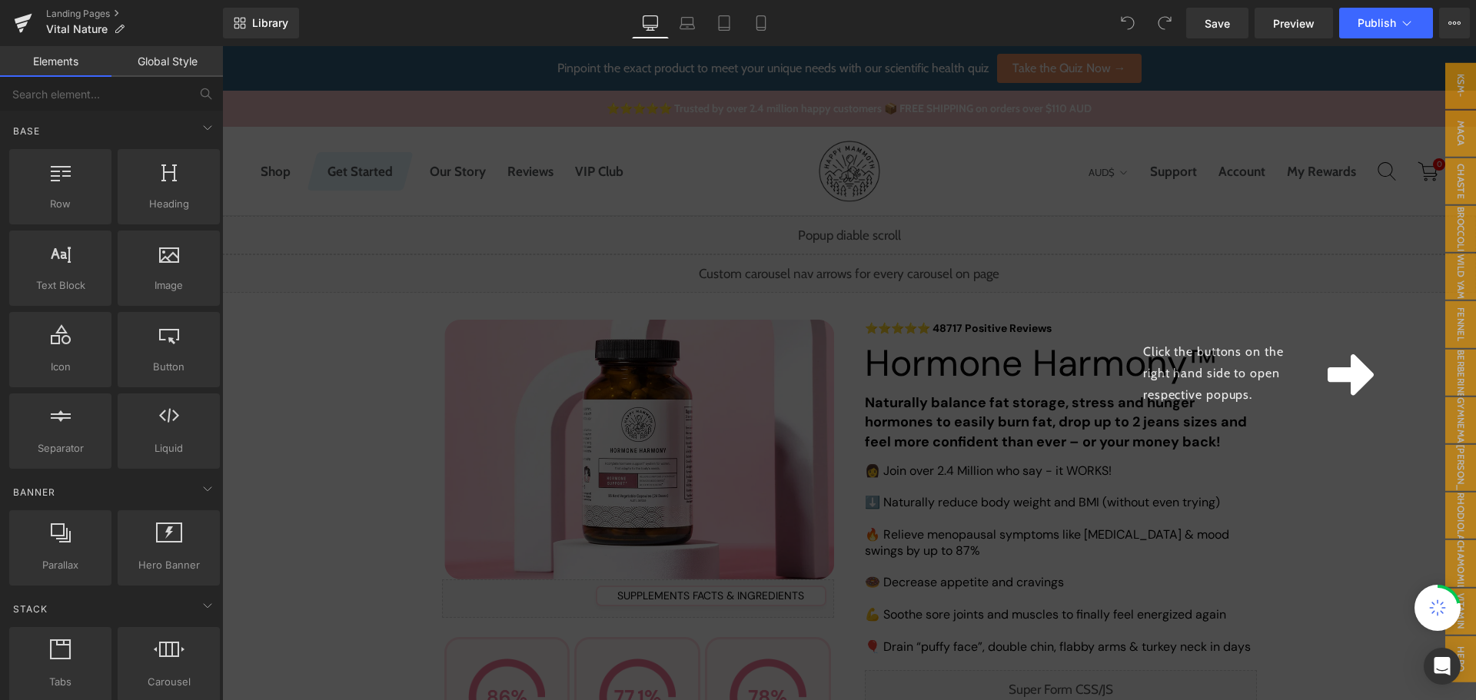
click at [1010, 477] on div "Click the buttons on the right hand side to open respective popups." at bounding box center [849, 373] width 1254 height 654
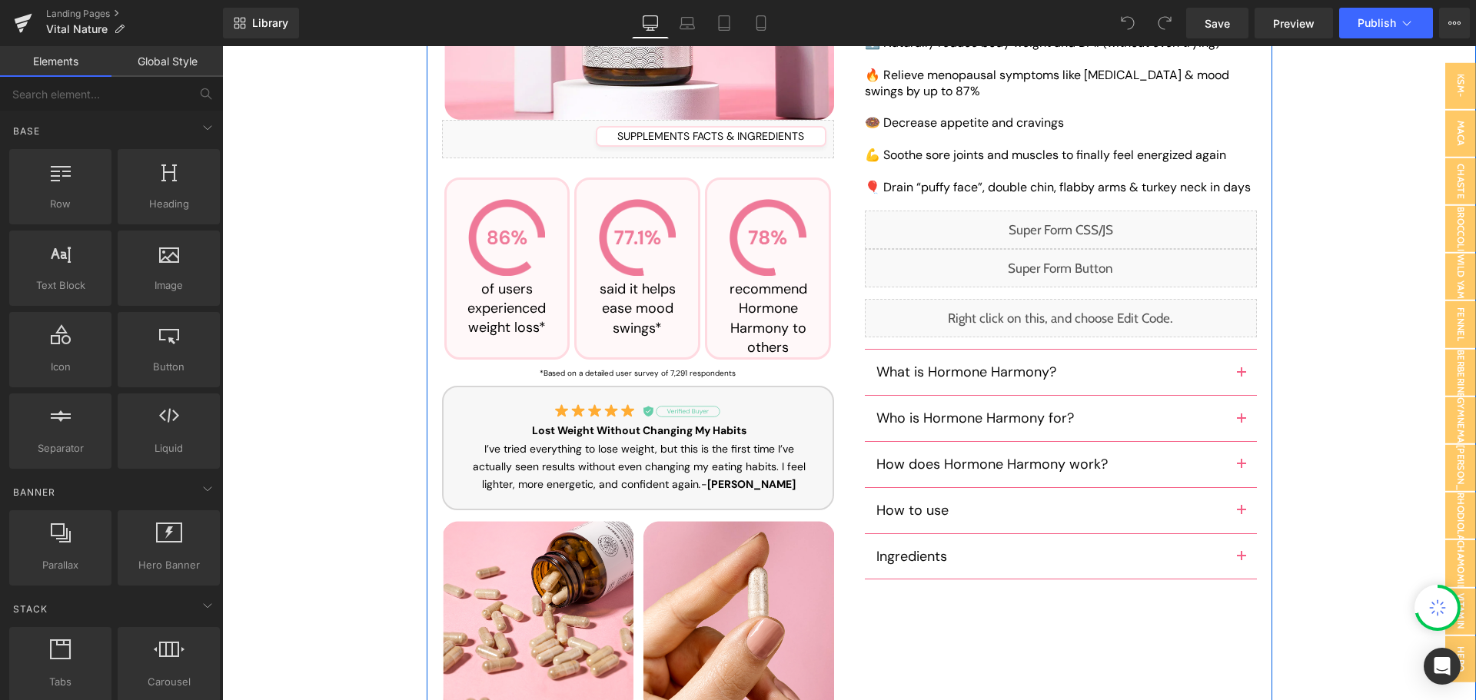
scroll to position [384, 0]
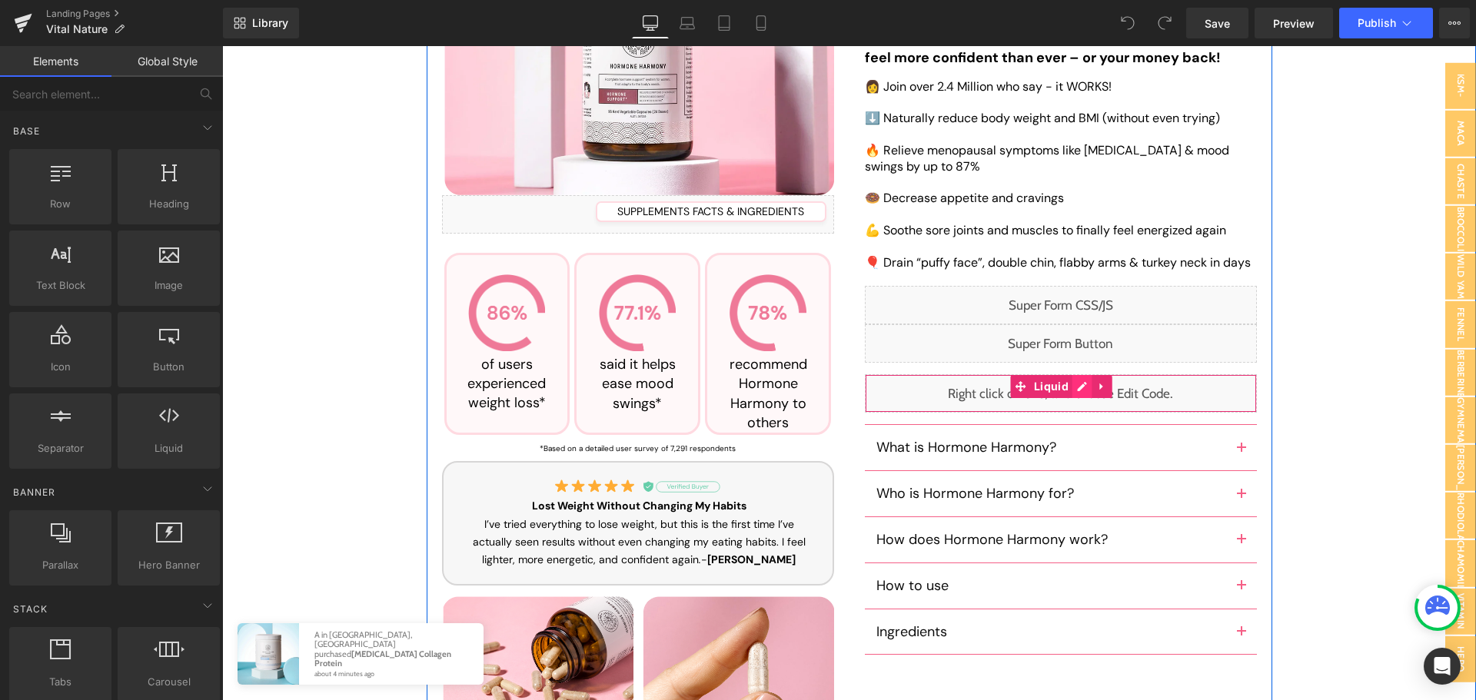
click at [1079, 381] on div "Liquid" at bounding box center [1061, 393] width 392 height 38
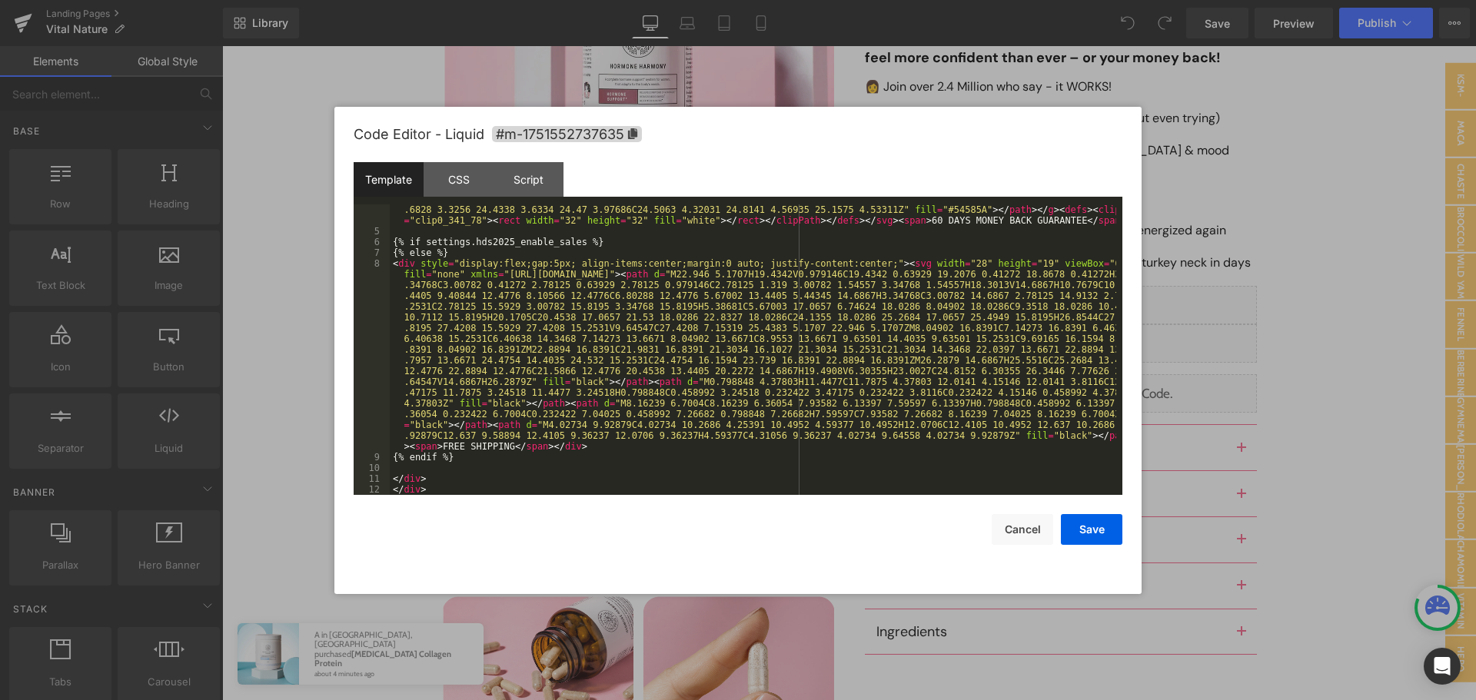
scroll to position [355, 0]
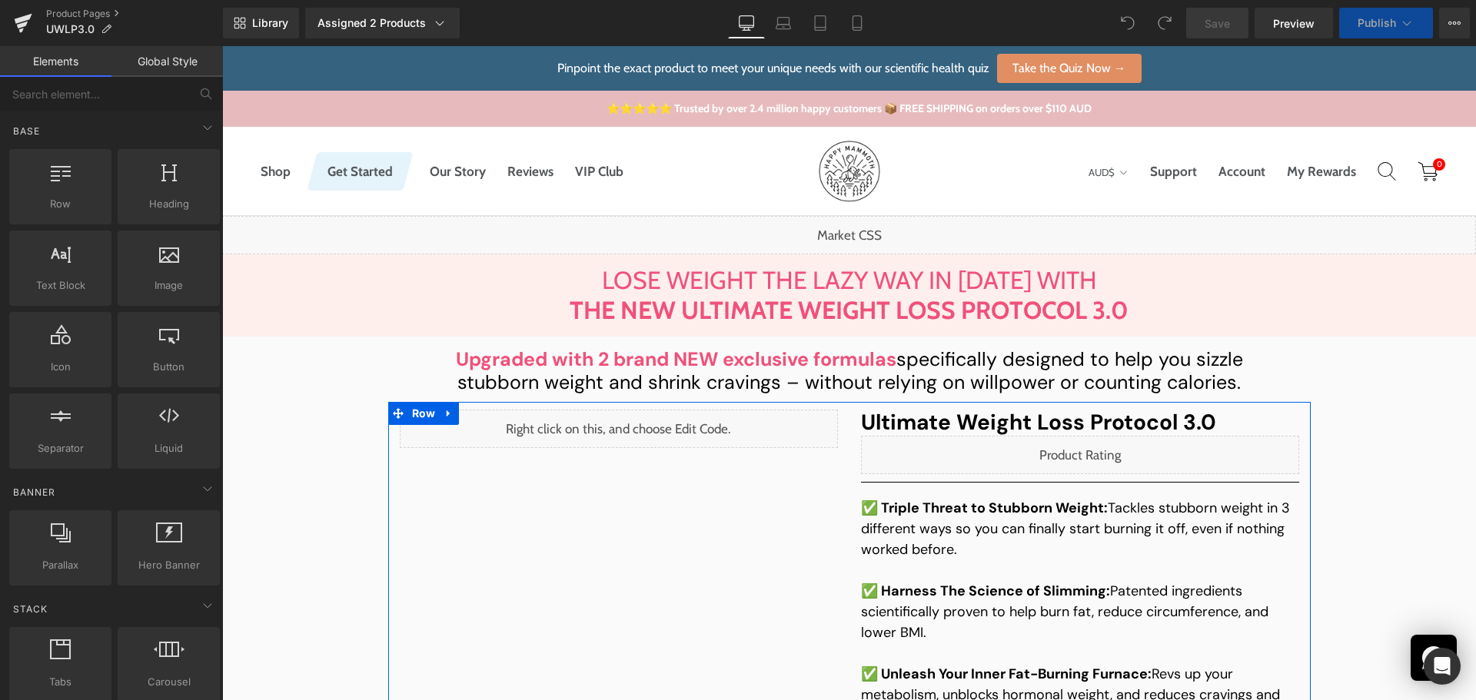
click at [1092, 446] on div "Liquid" at bounding box center [1080, 455] width 438 height 38
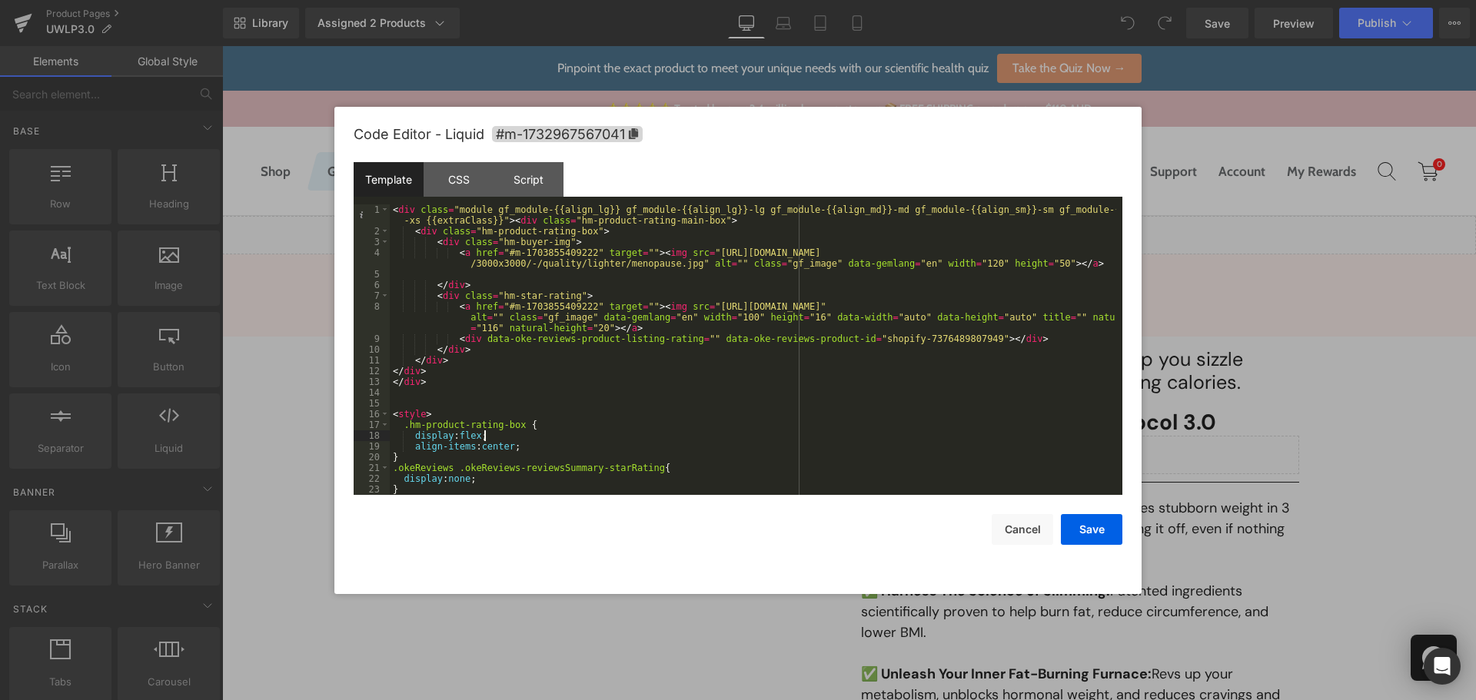
click at [973, 438] on div "< div class = "module gf_module-{{align_lg}} gf_module-{{align_lg}}-lg gf_modul…" at bounding box center [753, 366] width 727 height 323
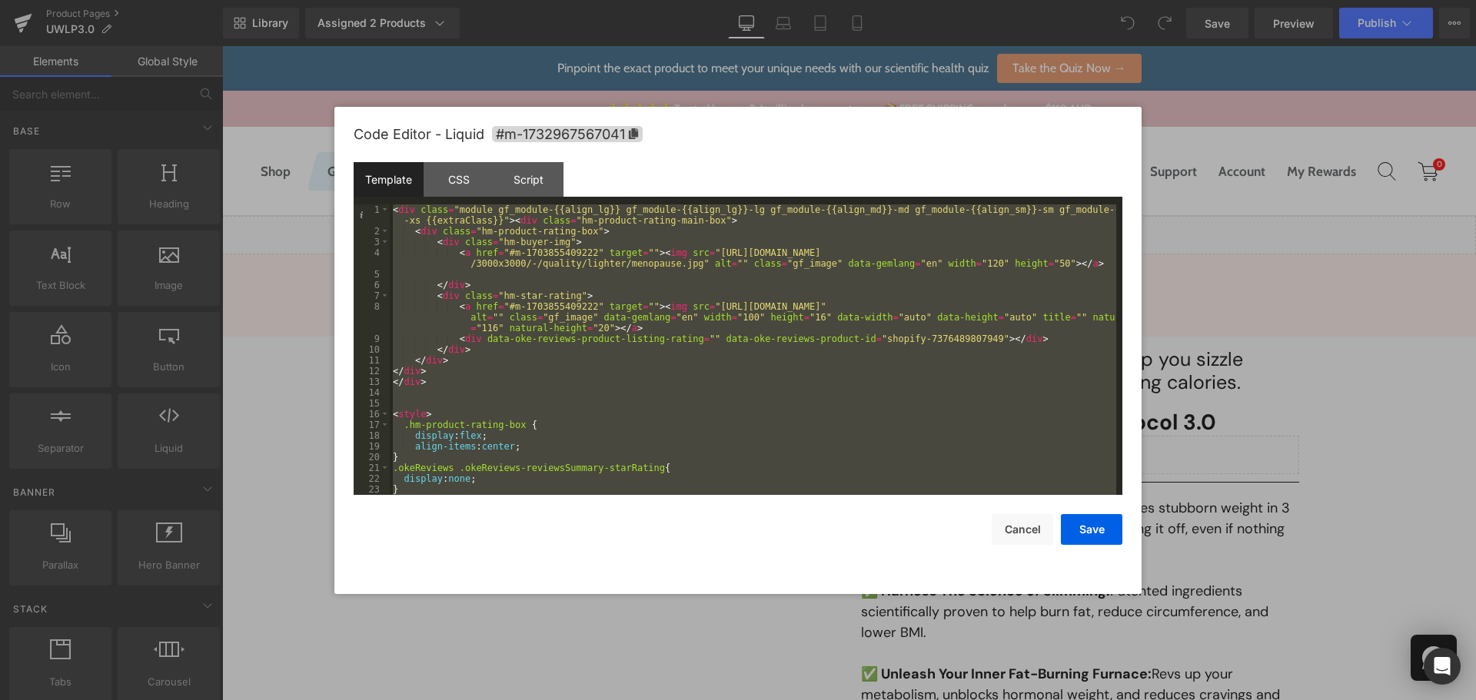
click at [1349, 128] on div at bounding box center [738, 350] width 1476 height 700
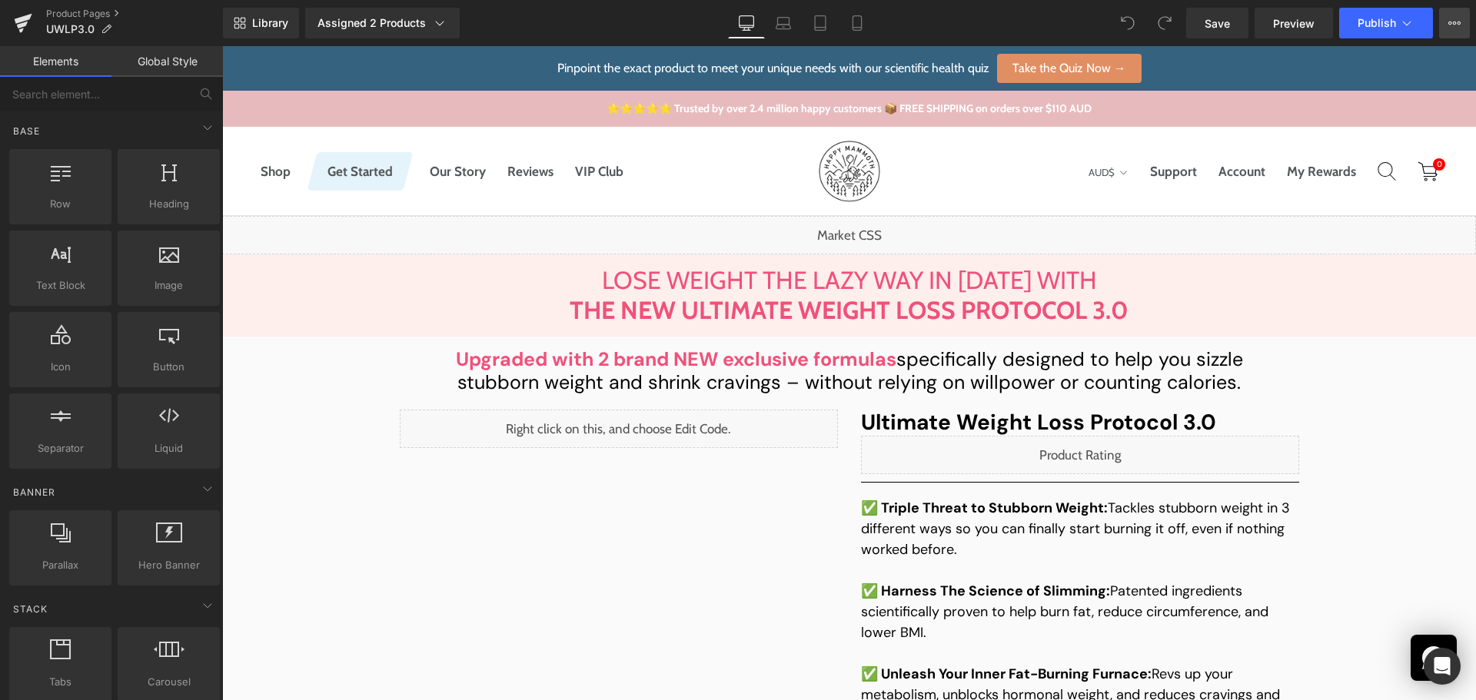
click at [1463, 28] on button "View Live Page View with current Template Save Template to Library Schedule Pub…" at bounding box center [1454, 23] width 31 height 31
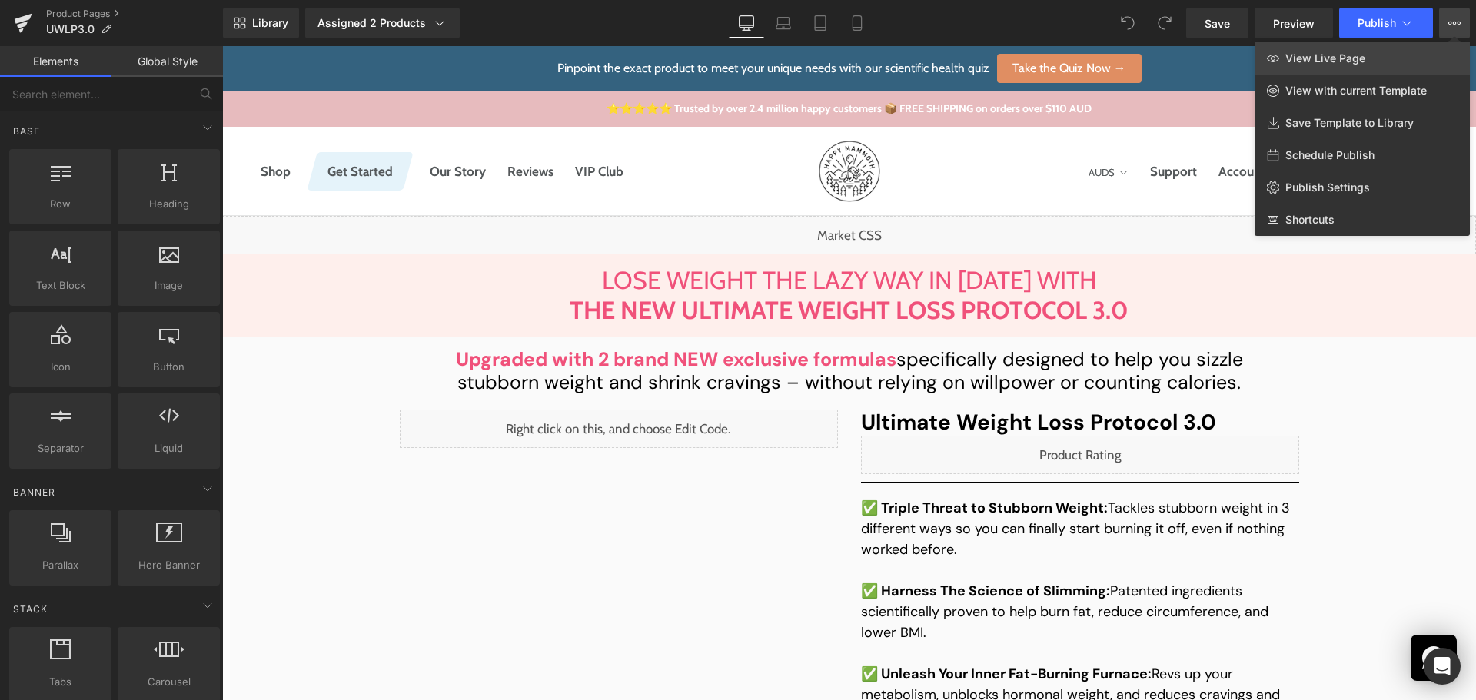
click at [1440, 68] on link "View Live Page" at bounding box center [1362, 58] width 215 height 32
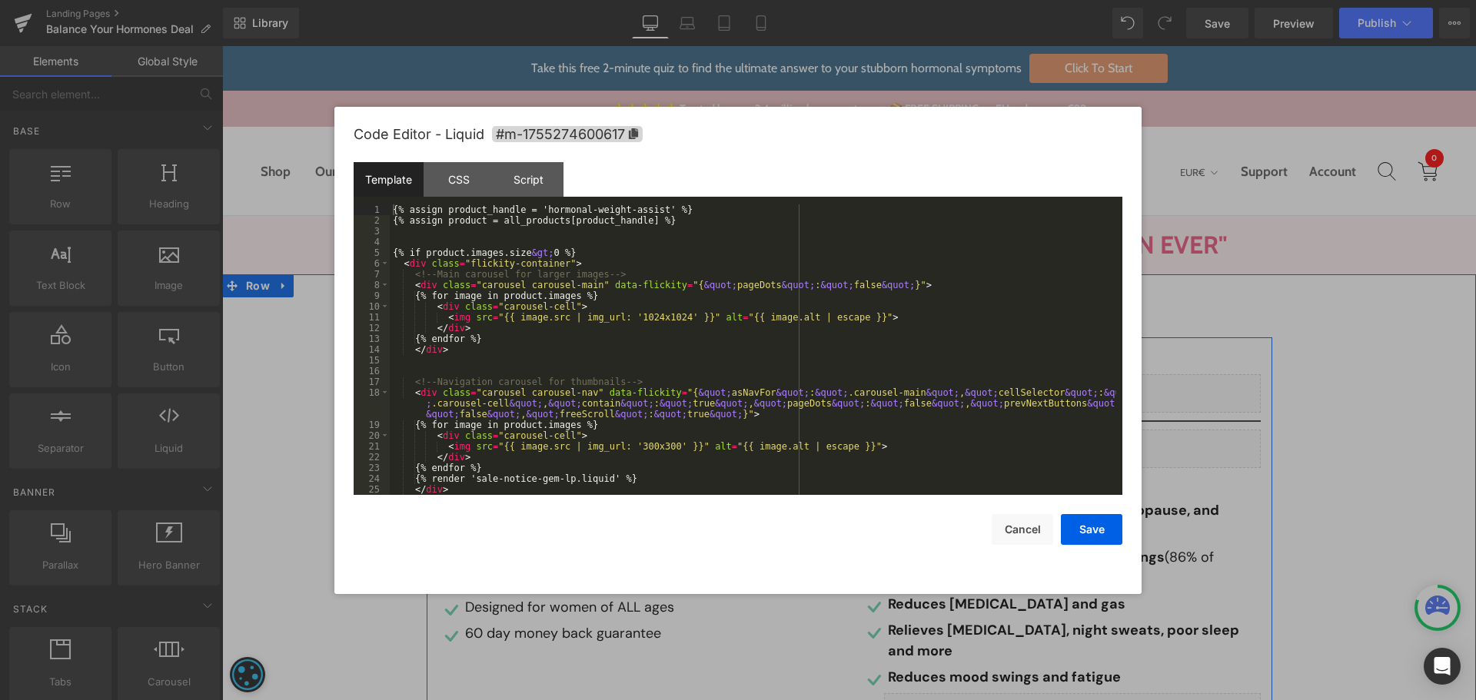
click at [650, 365] on div "Liquid" at bounding box center [638, 364] width 400 height 38
click at [1013, 544] on button "Cancel" at bounding box center [1023, 529] width 62 height 31
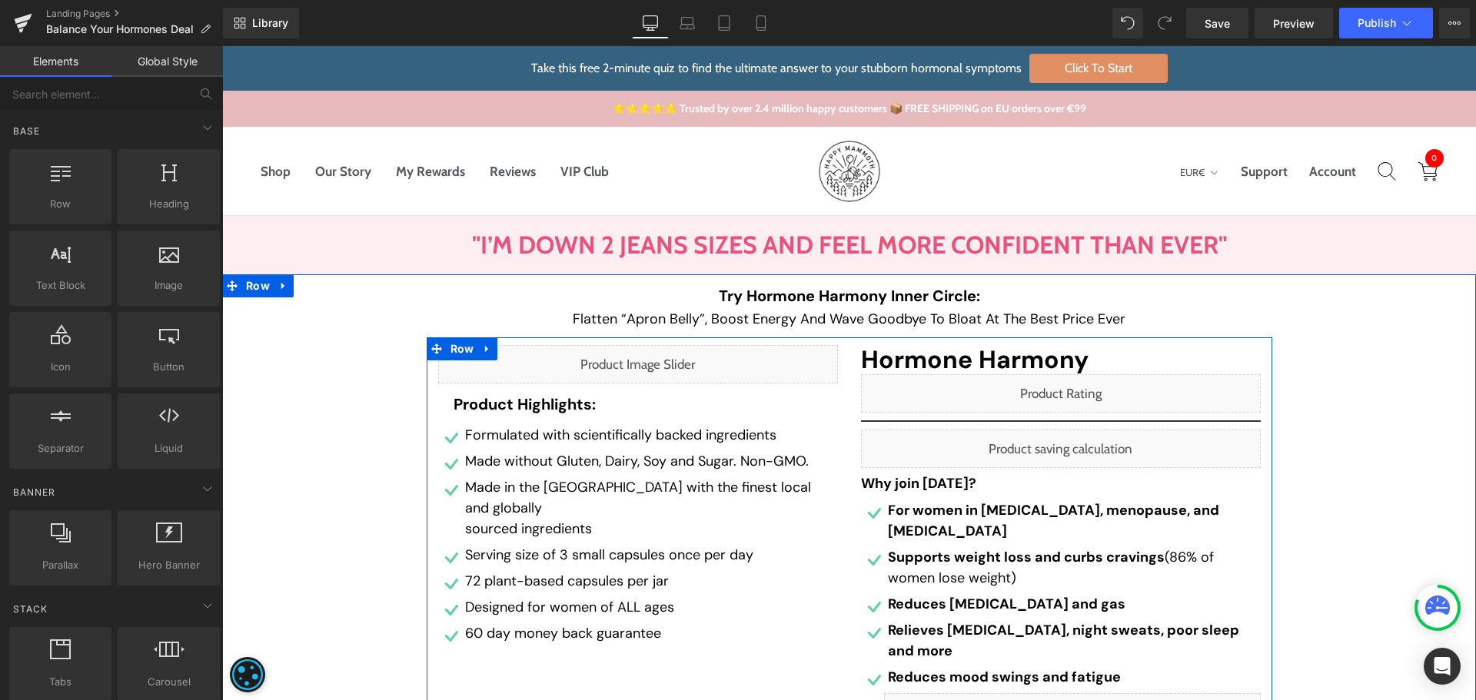
click at [1083, 390] on div "Liquid" at bounding box center [1061, 393] width 400 height 38
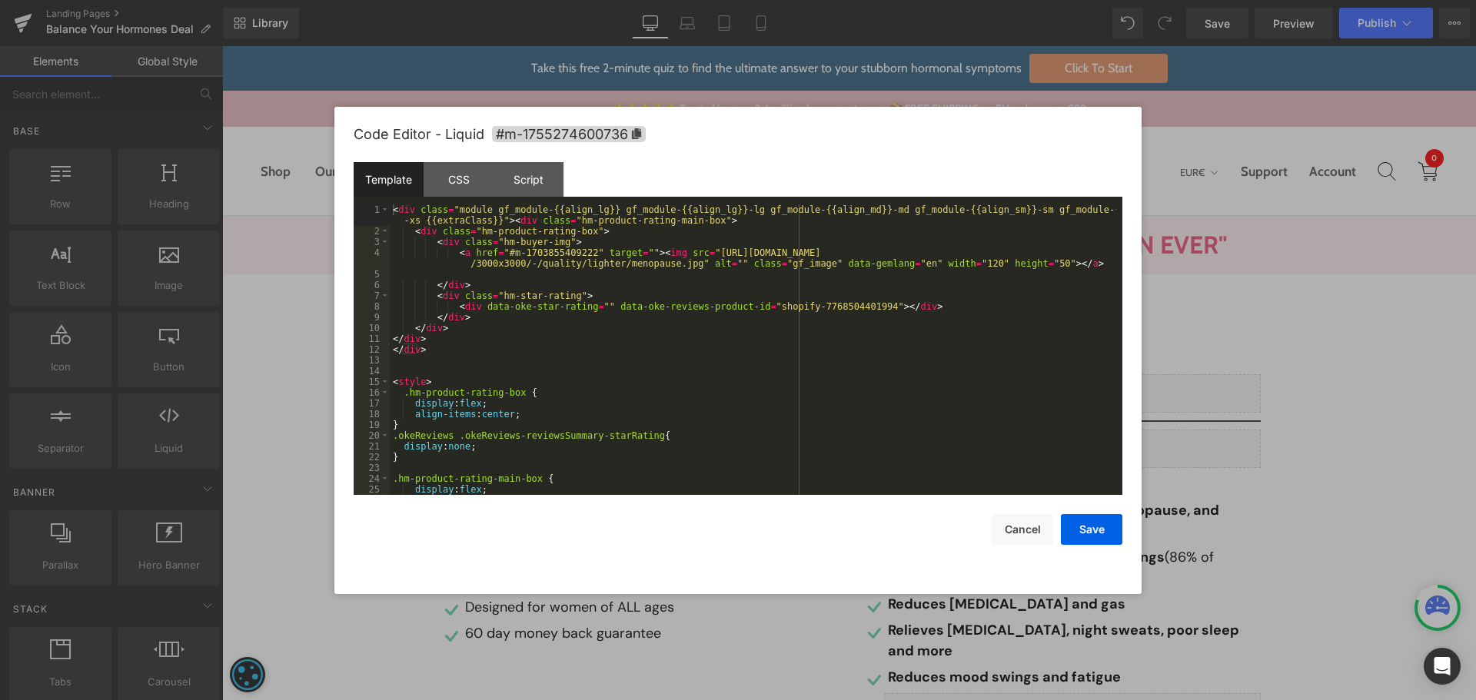
click at [840, 303] on div "< div class = "module gf_module-{{align_lg}} gf_module-{{align_lg}}-lg gf_modul…" at bounding box center [753, 366] width 727 height 323
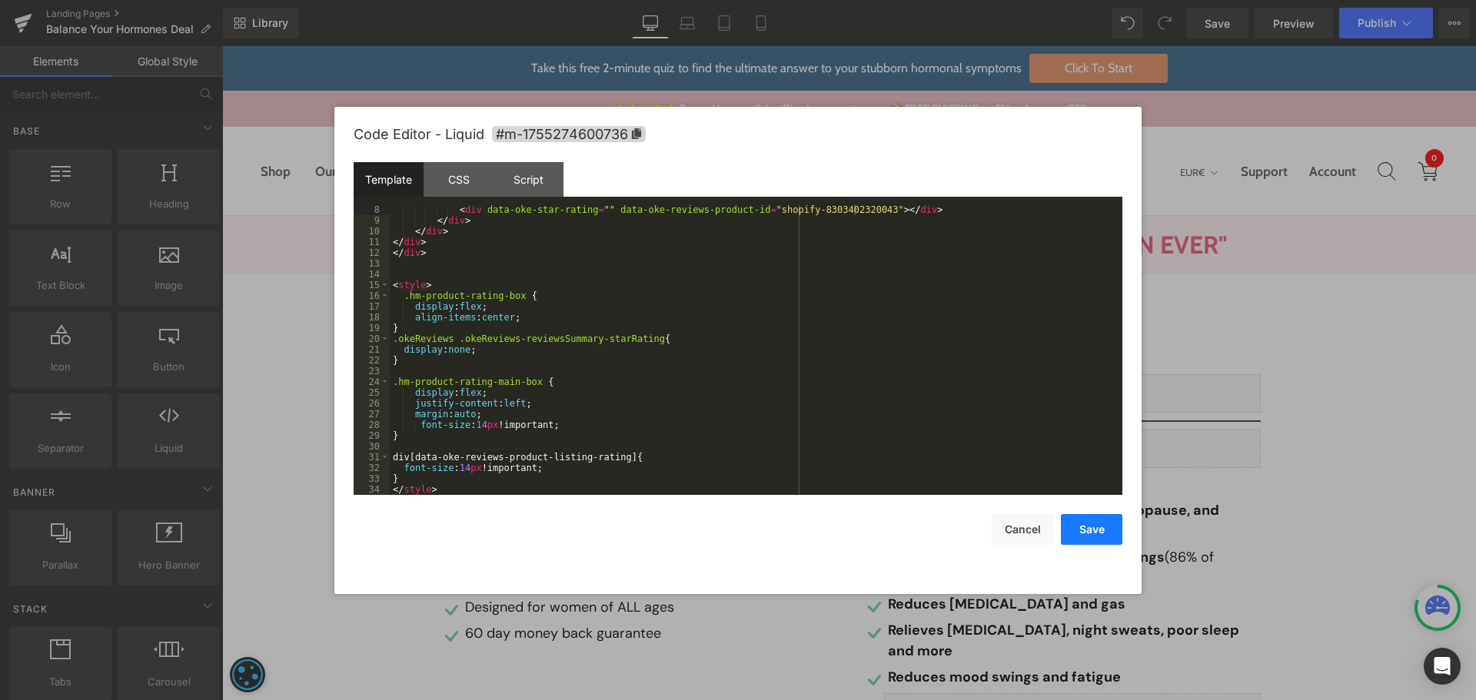
drag, startPoint x: 1080, startPoint y: 526, endPoint x: 817, endPoint y: 447, distance: 274.4
click at [1080, 526] on button "Save" at bounding box center [1092, 529] width 62 height 31
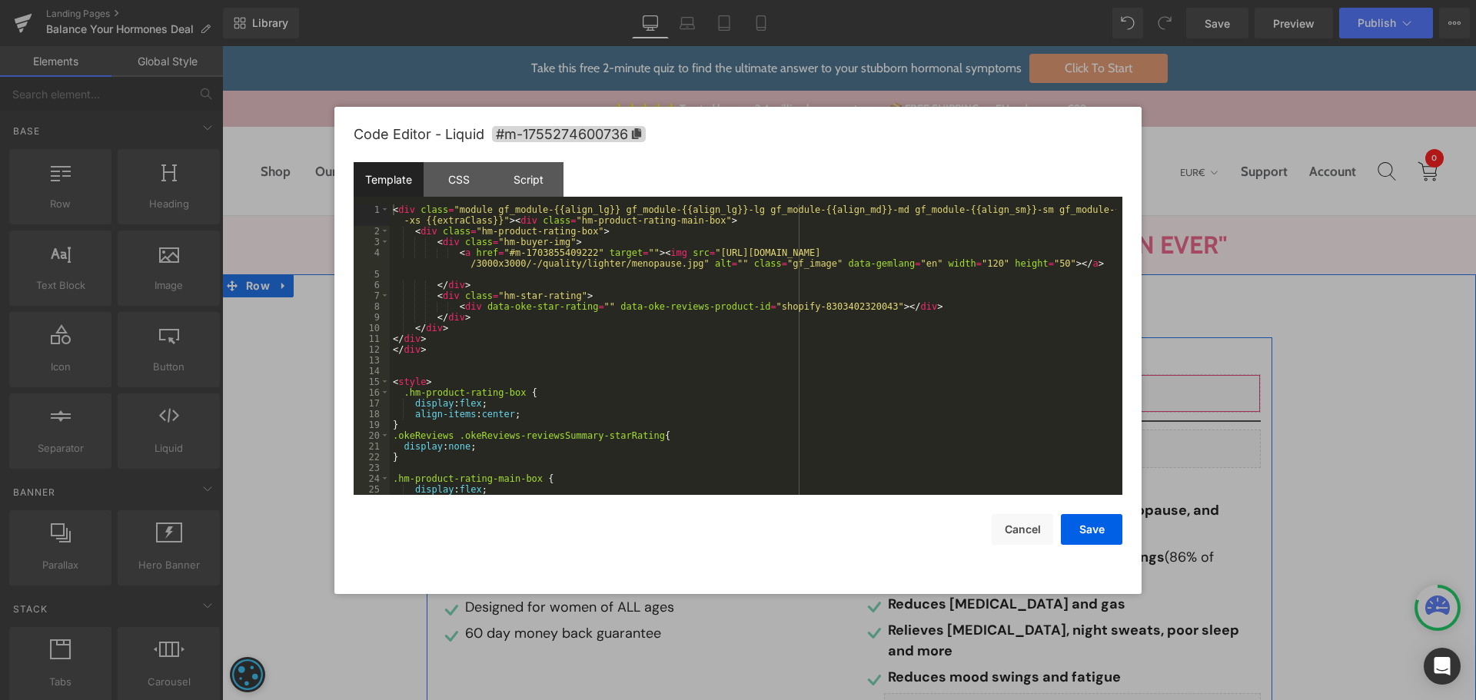
click at [1071, 388] on div "Liquid" at bounding box center [1061, 393] width 400 height 38
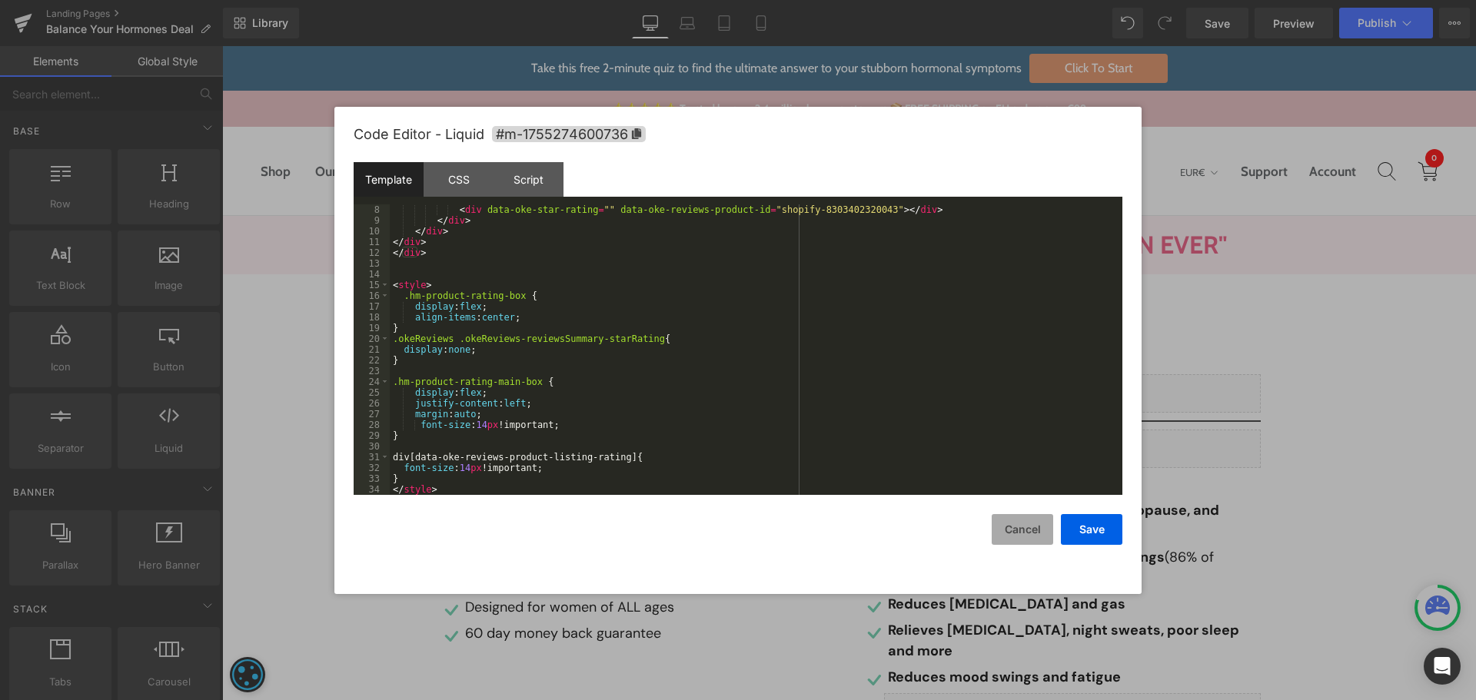
click at [1036, 530] on button "Cancel" at bounding box center [1023, 529] width 62 height 31
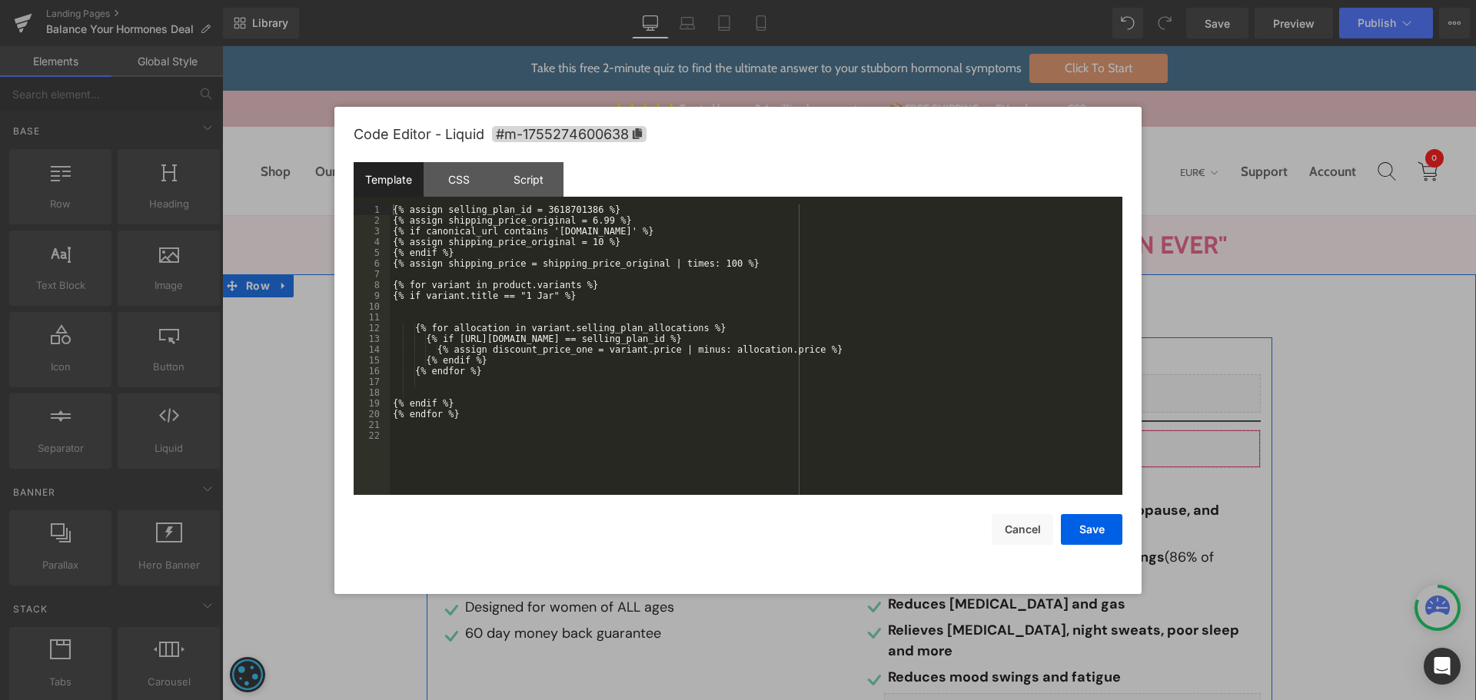
click at [1077, 445] on div "Liquid" at bounding box center [1061, 449] width 400 height 38
click at [560, 210] on div "{% assign selling_plan_id = 3618701386 %} {% assign shipping_price_original = 6…" at bounding box center [756, 361] width 733 height 312
click at [1109, 527] on button "Save" at bounding box center [1092, 529] width 62 height 31
click at [1079, 435] on div "Liquid" at bounding box center [1061, 449] width 400 height 38
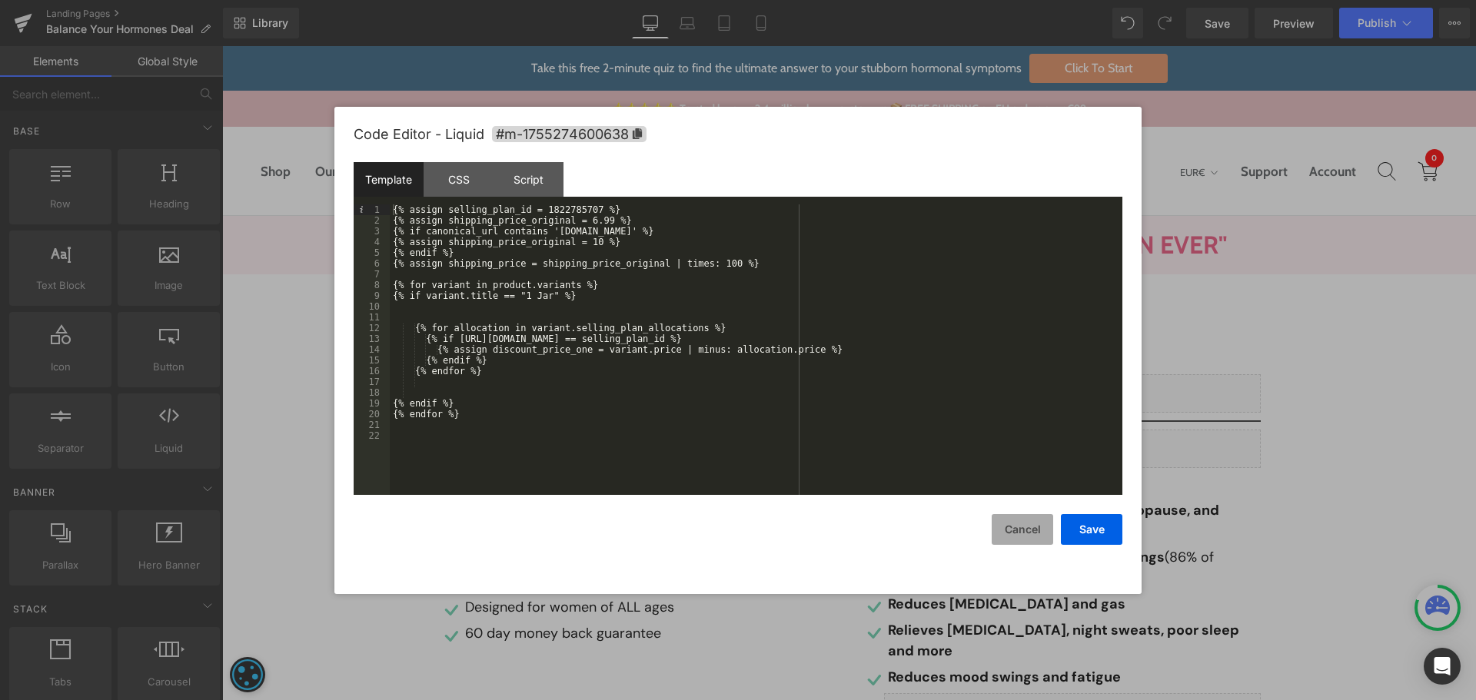
drag, startPoint x: 1013, startPoint y: 523, endPoint x: 807, endPoint y: 426, distance: 228.4
click at [1013, 523] on button "Cancel" at bounding box center [1023, 529] width 62 height 31
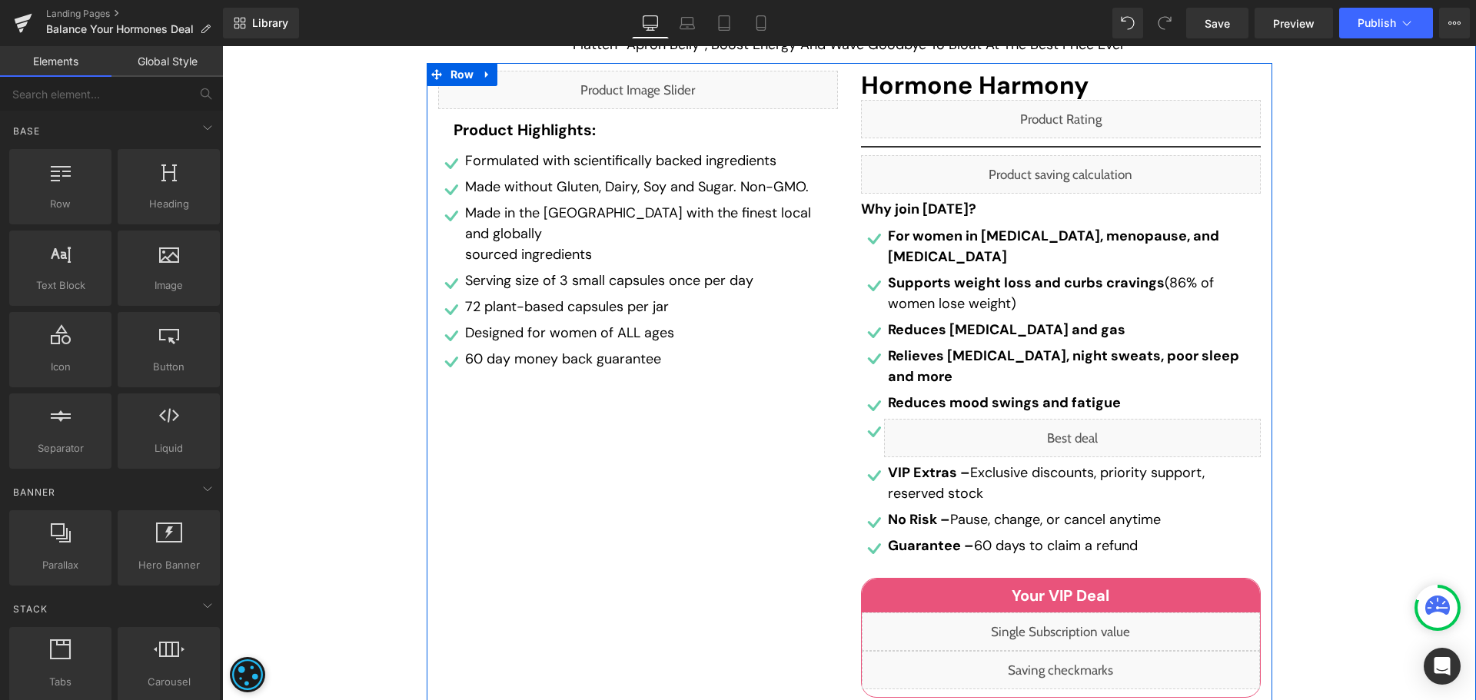
scroll to position [308, 0]
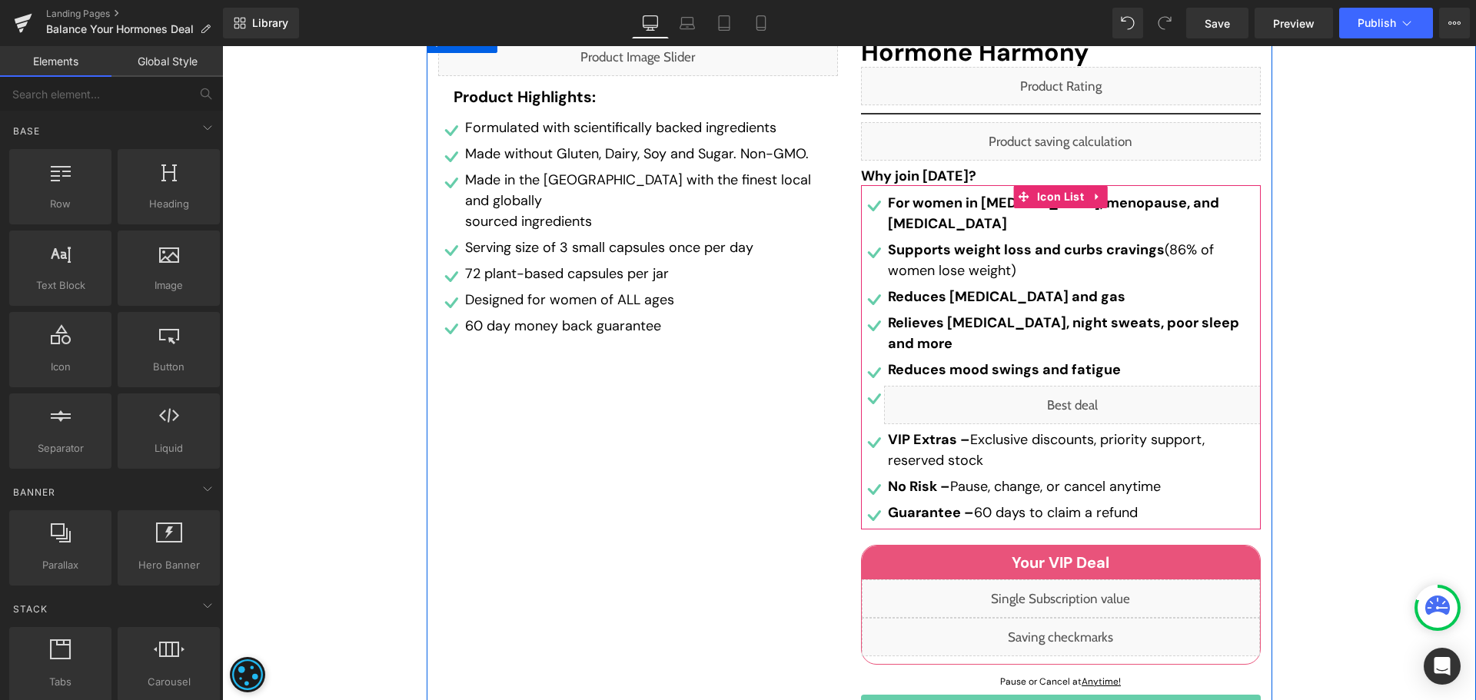
click at [1079, 386] on div "Liquid" at bounding box center [1072, 405] width 377 height 38
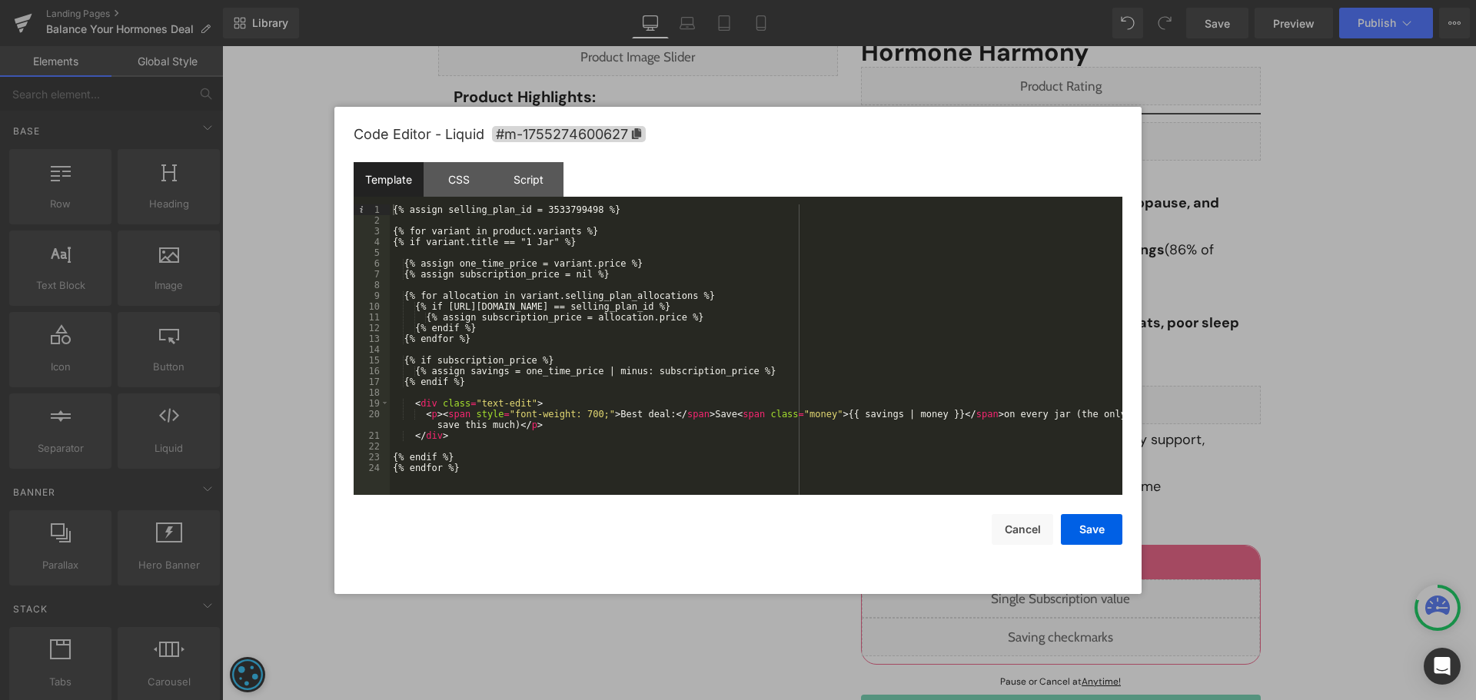
click at [563, 208] on div "{% assign selling_plan_id = 3533799498 %} {% for variant in product.variants %}…" at bounding box center [756, 361] width 733 height 312
click at [1089, 531] on button "Save" at bounding box center [1092, 529] width 62 height 31
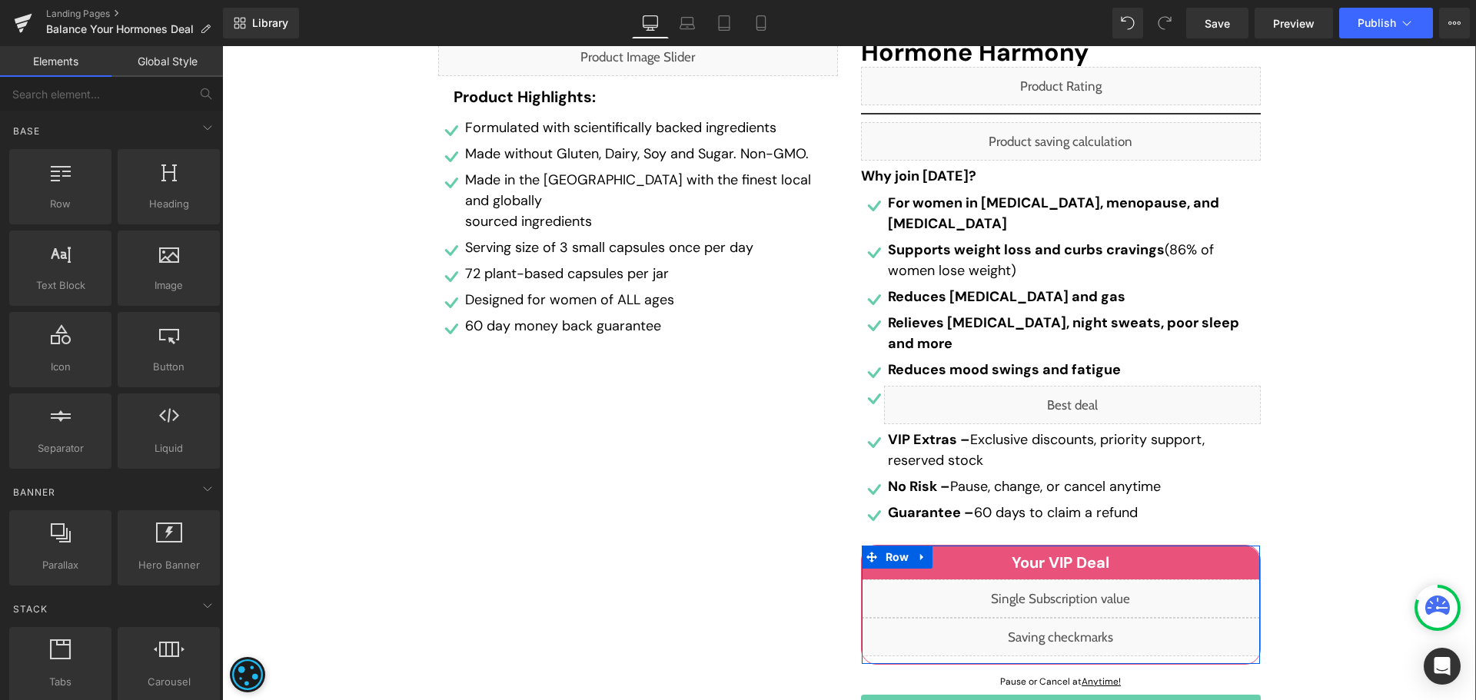
click at [1078, 580] on div "Liquid" at bounding box center [1061, 599] width 398 height 38
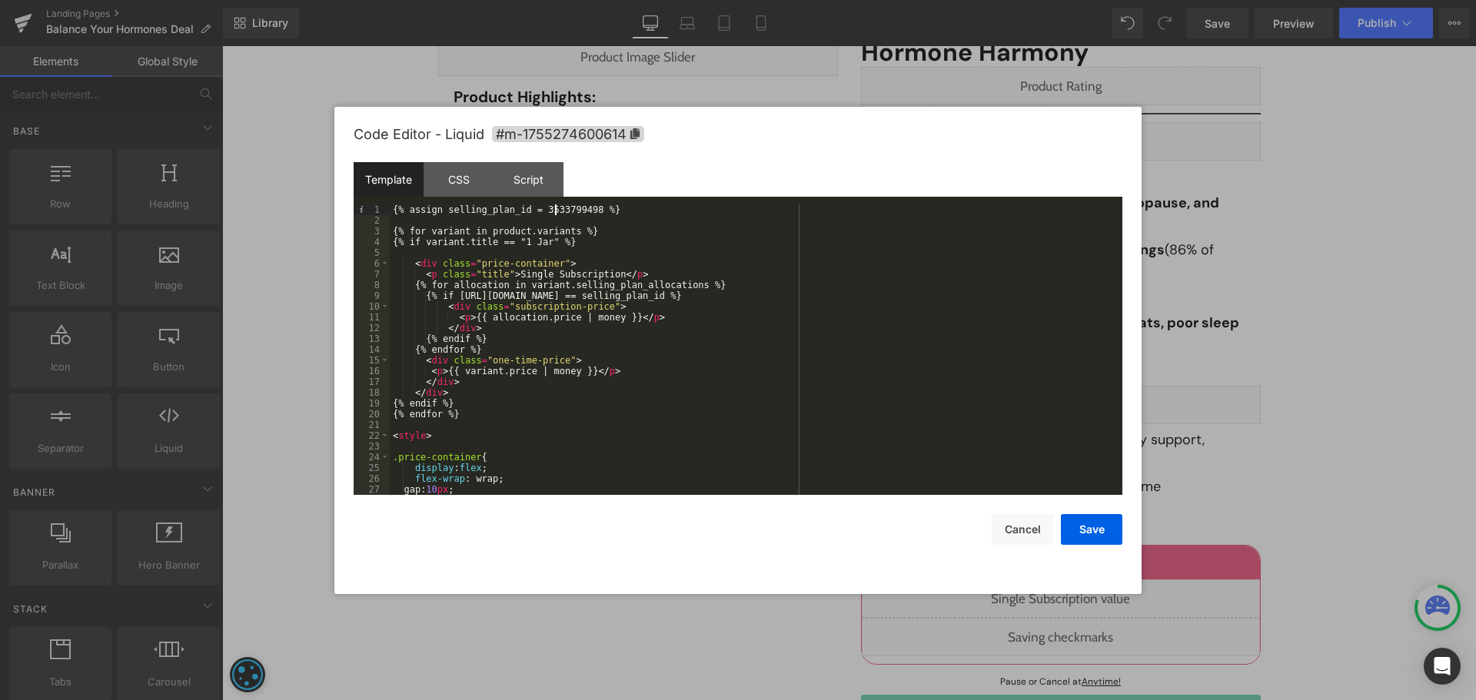
click at [557, 211] on div "{% assign selling_plan_id = 3533799498 %} {% for variant in product.variants %}…" at bounding box center [753, 361] width 727 height 312
click at [1070, 534] on button "Save" at bounding box center [1092, 529] width 62 height 31
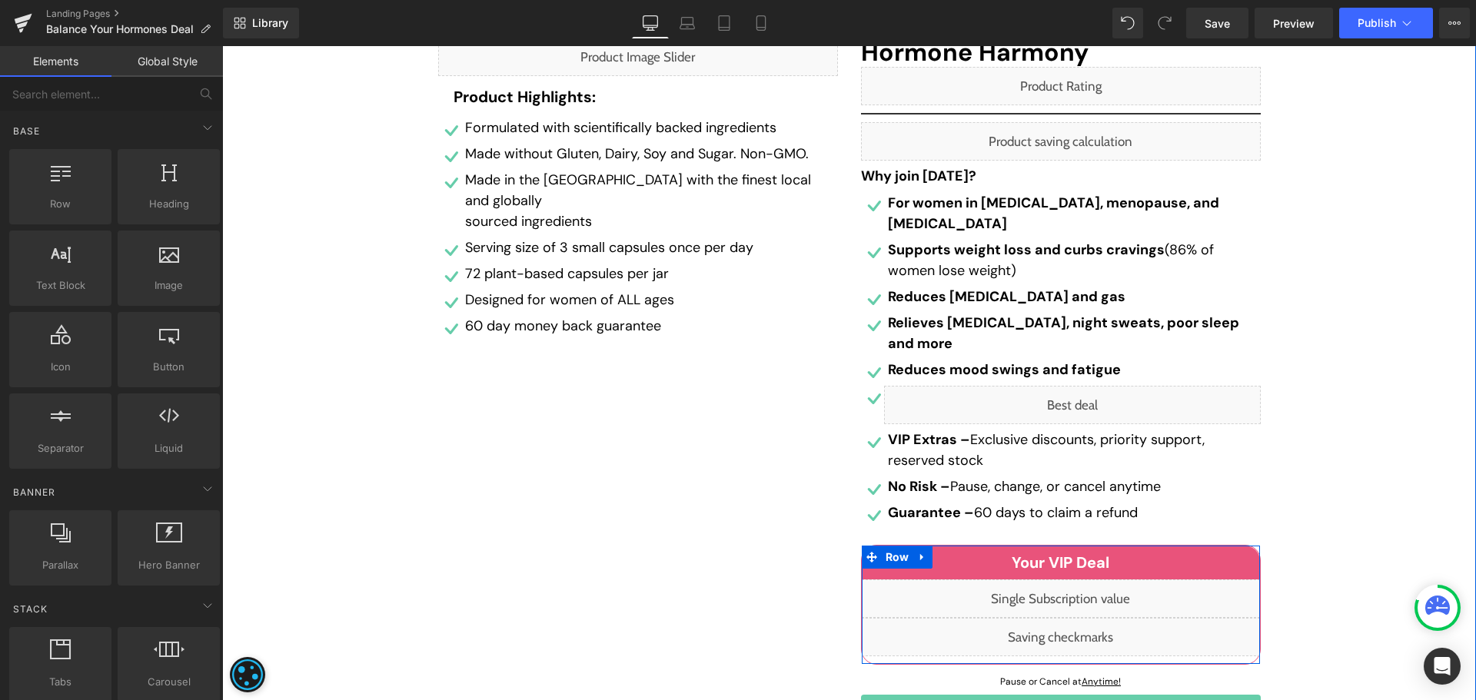
drag, startPoint x: 1074, startPoint y: 612, endPoint x: 961, endPoint y: 354, distance: 282.0
click at [1074, 618] on div "Liquid" at bounding box center [1061, 637] width 398 height 38
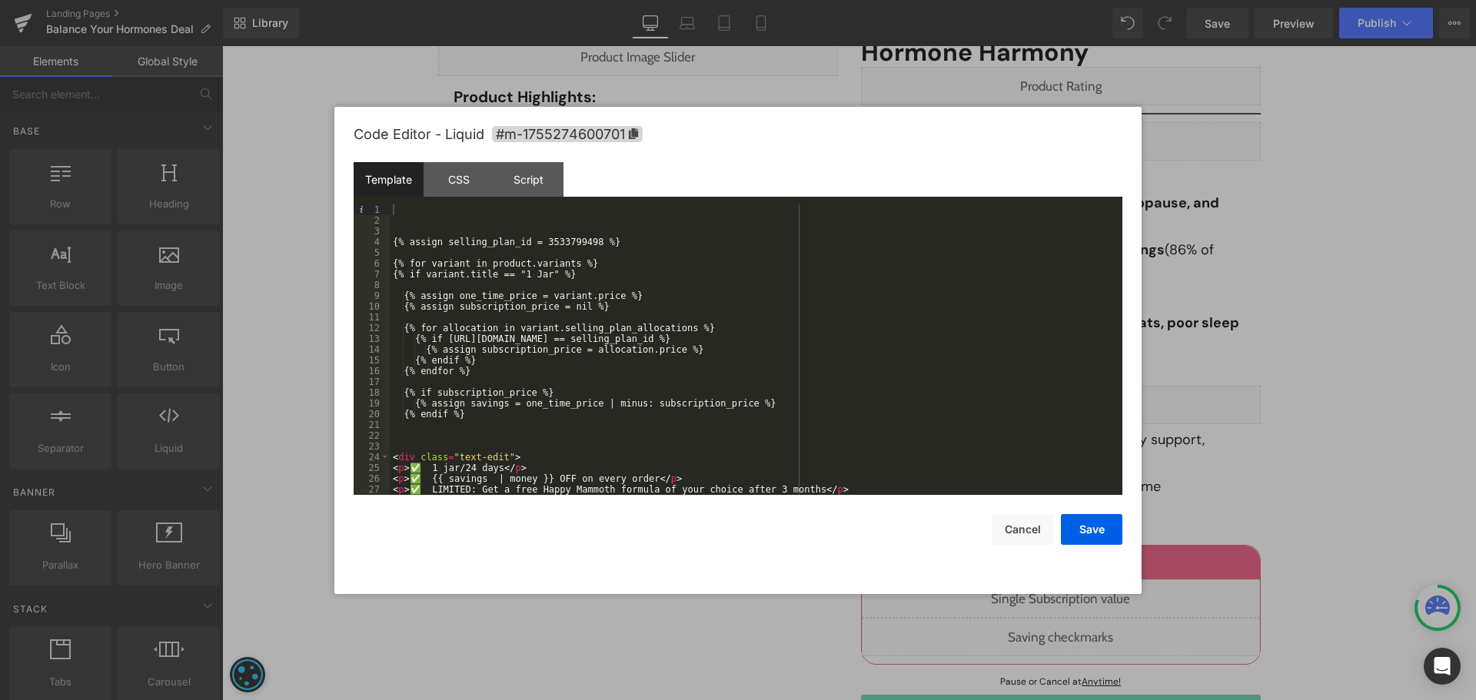
click at [572, 253] on div "{% assign selling_plan_id = 3533799498 %} {% for variant in product.variants %}…" at bounding box center [753, 361] width 727 height 312
click at [574, 243] on div "{% assign selling_plan_id = 3533799498 %} {% for variant in product.variants %}…" at bounding box center [753, 361] width 727 height 312
click at [1103, 533] on button "Save" at bounding box center [1092, 529] width 62 height 31
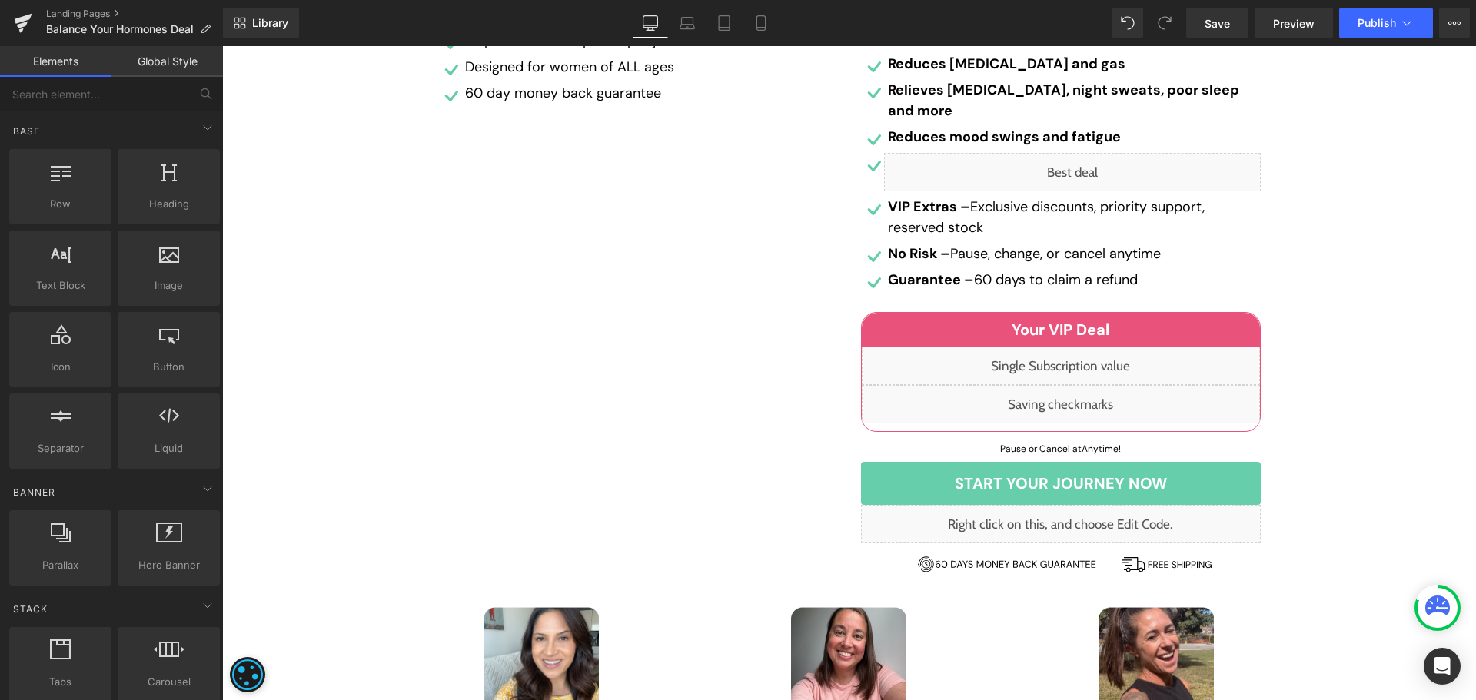
scroll to position [538, 0]
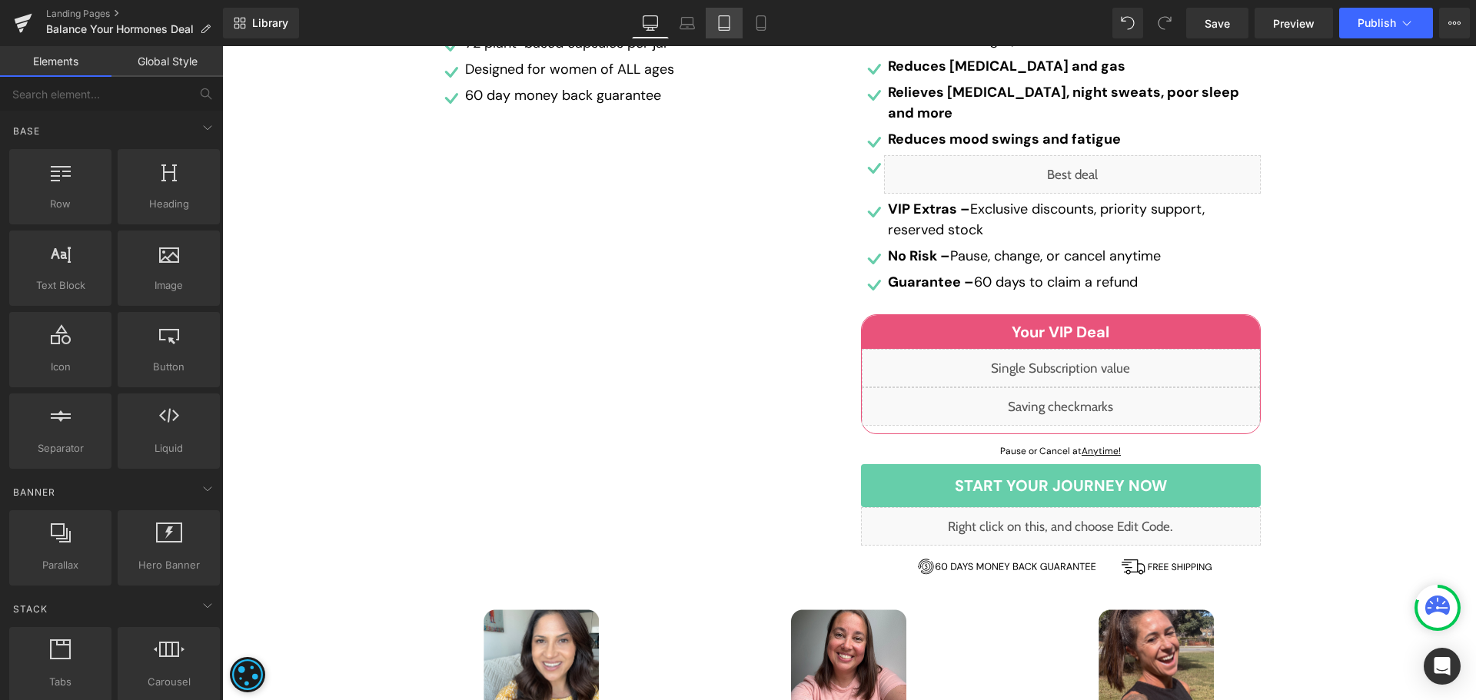
drag, startPoint x: 727, startPoint y: 21, endPoint x: 188, endPoint y: 26, distance: 539.0
click at [727, 21] on icon at bounding box center [724, 22] width 15 height 15
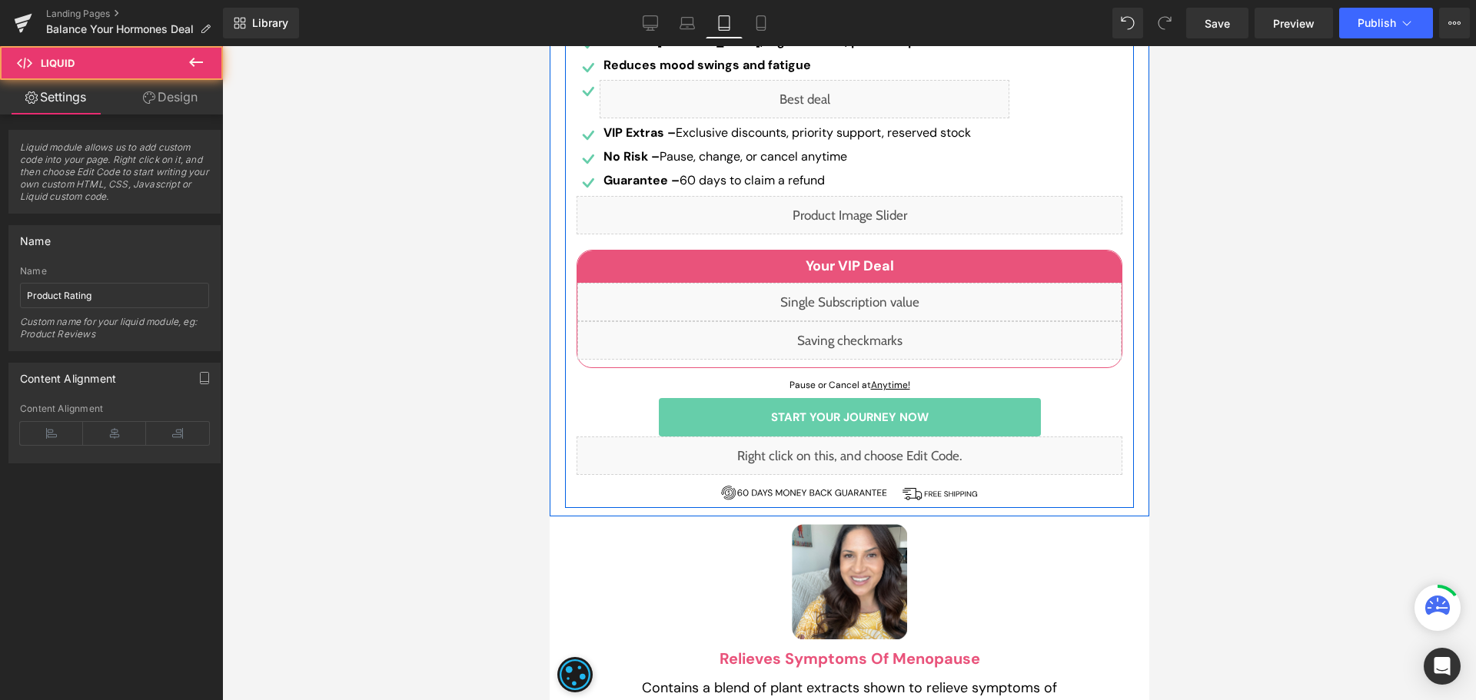
scroll to position [0, 0]
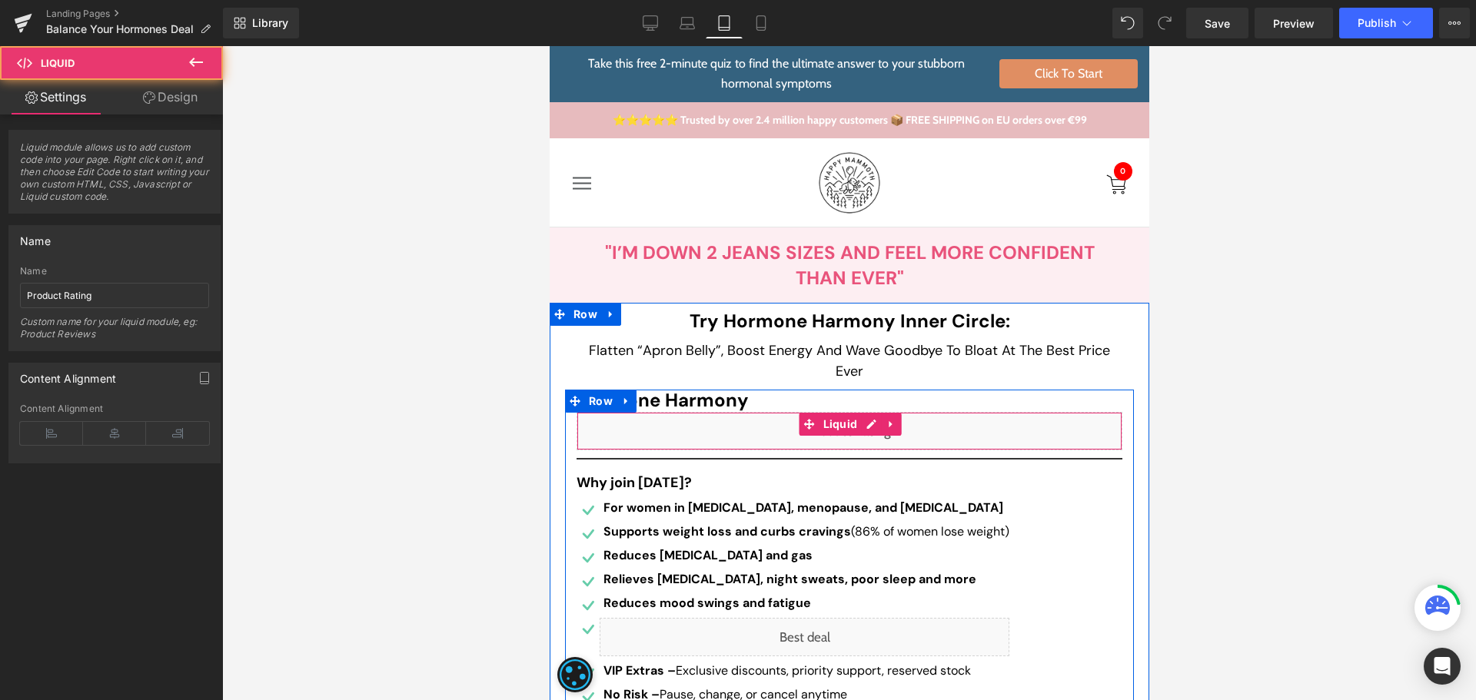
click at [858, 425] on div "Liquid" at bounding box center [849, 431] width 546 height 38
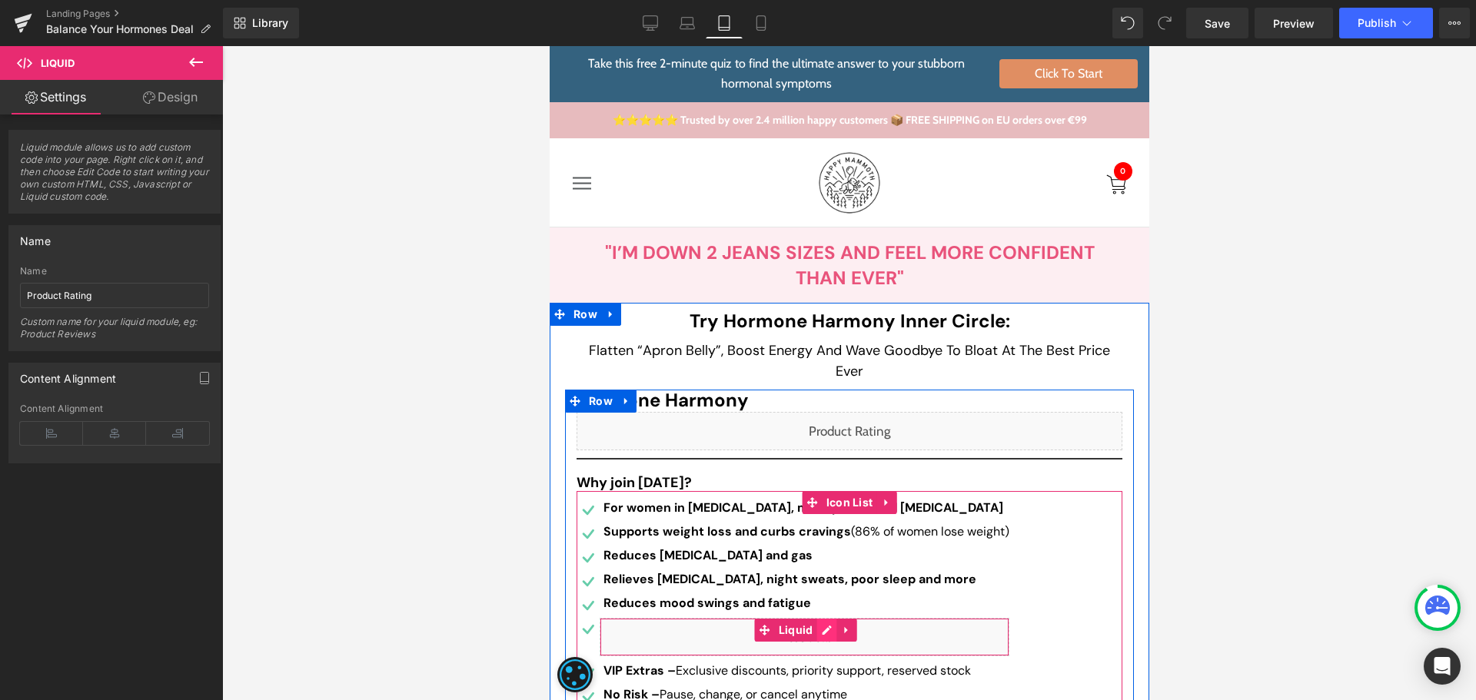
click at [818, 639] on div "Liquid" at bounding box center [804, 637] width 410 height 38
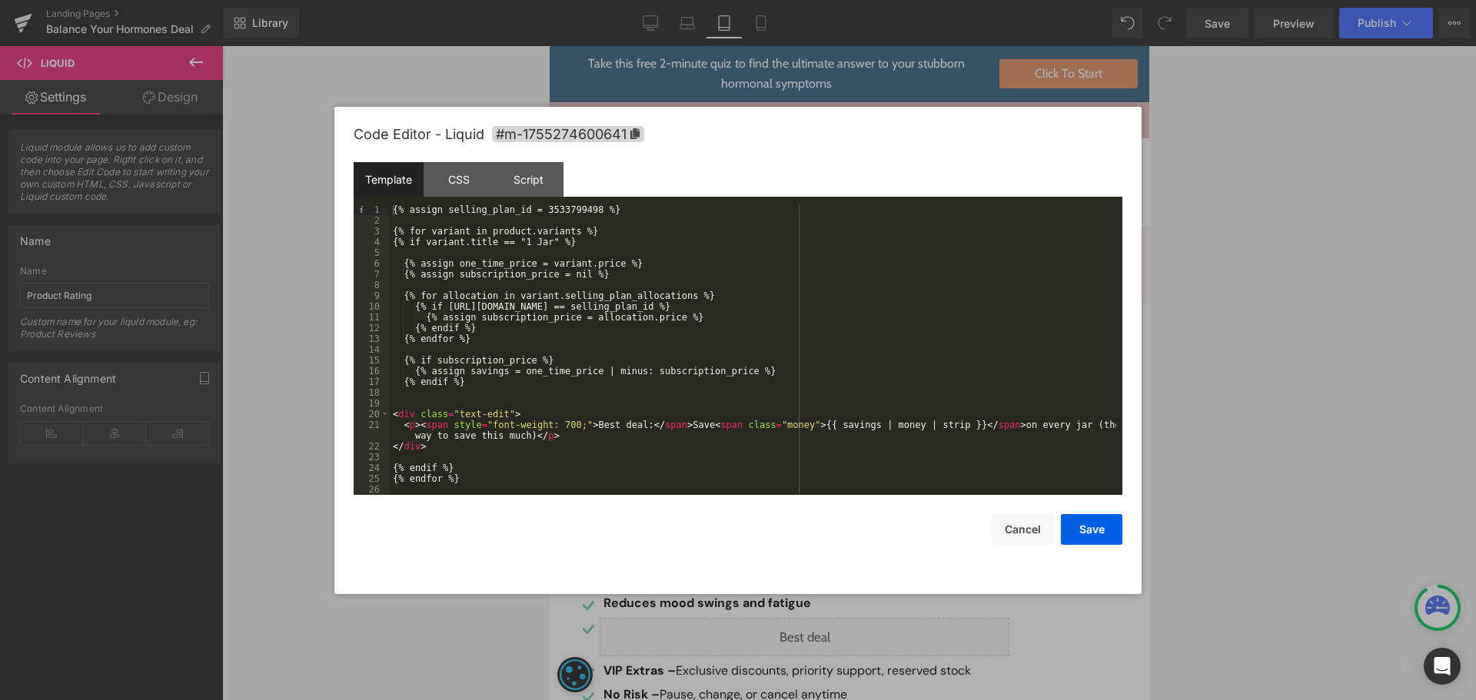
click at [557, 201] on div "Template CSS Script Data" at bounding box center [738, 183] width 769 height 42
click at [565, 211] on div "{% assign selling_plan_id = 3533799498 %} {% for variant in product.variants %}…" at bounding box center [753, 361] width 727 height 312
click at [1098, 533] on button "Save" at bounding box center [1092, 529] width 62 height 31
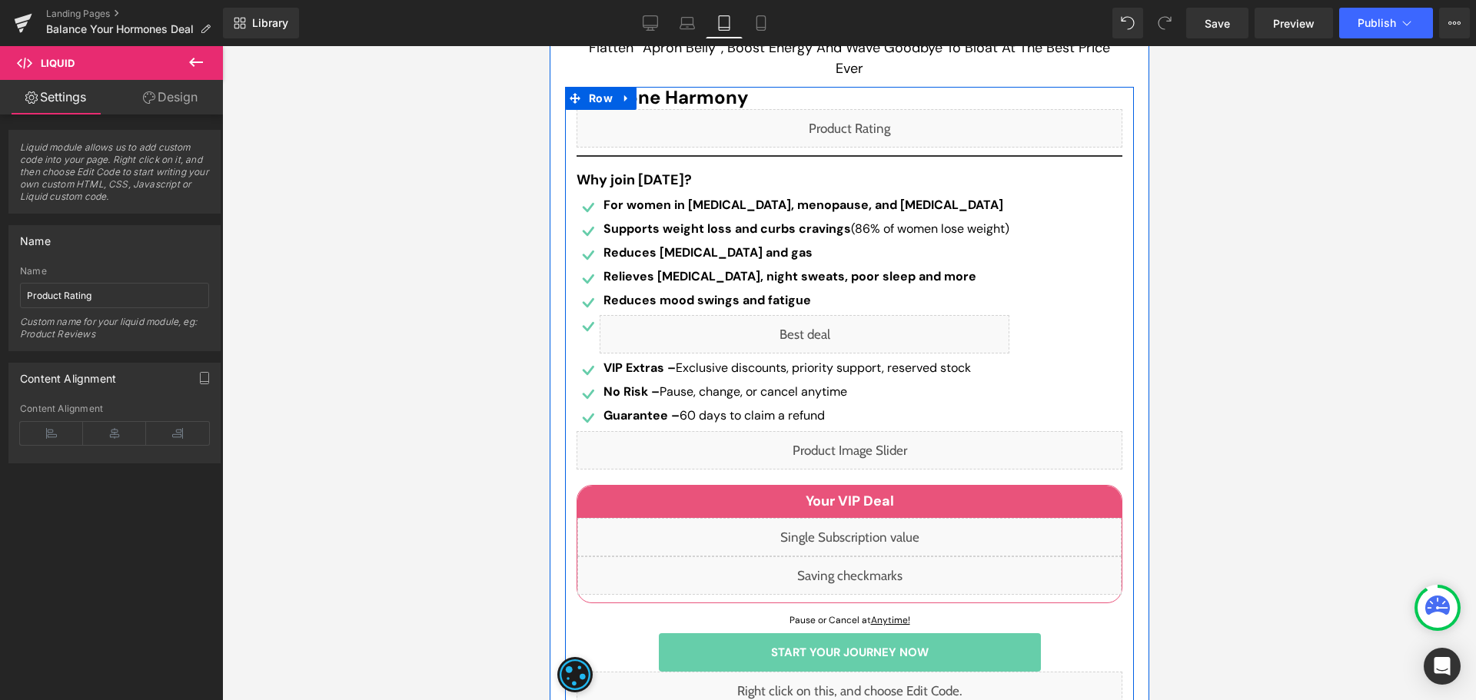
scroll to position [308, 0]
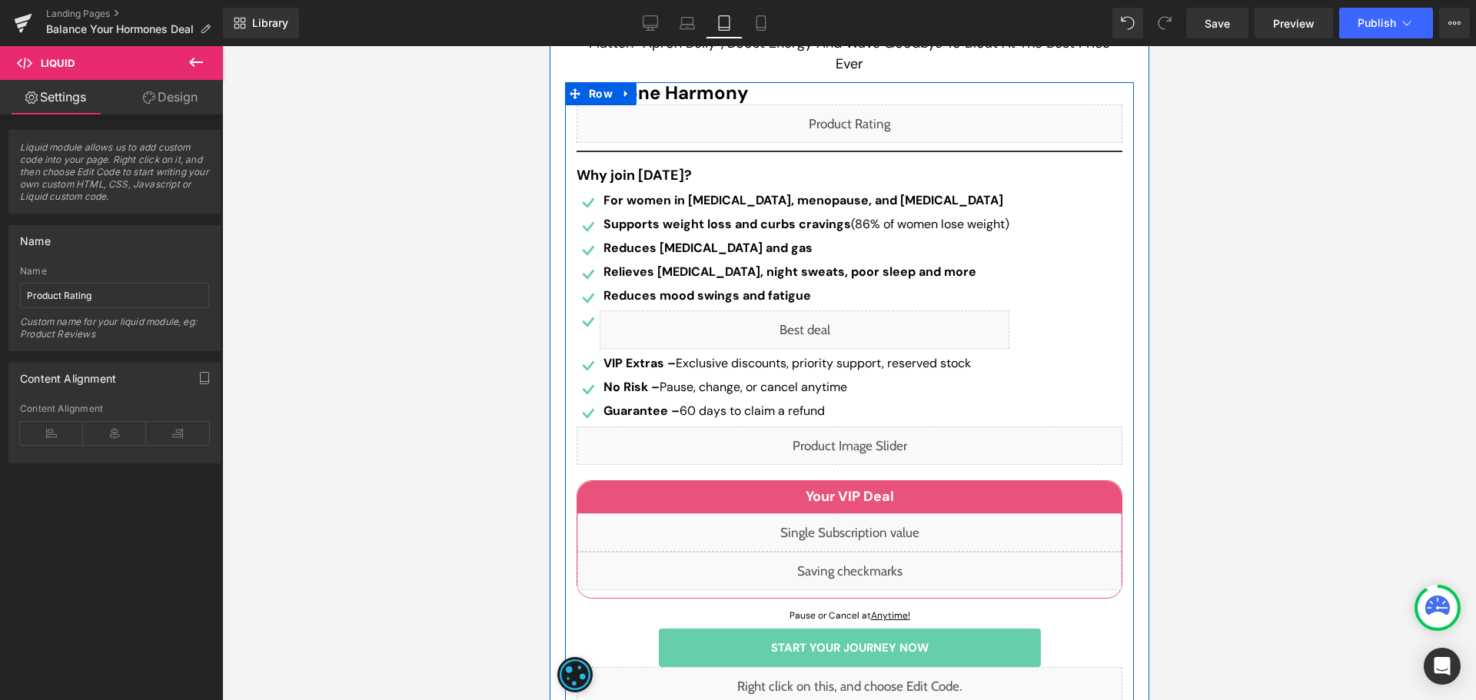
click at [865, 441] on div "Liquid" at bounding box center [849, 446] width 546 height 38
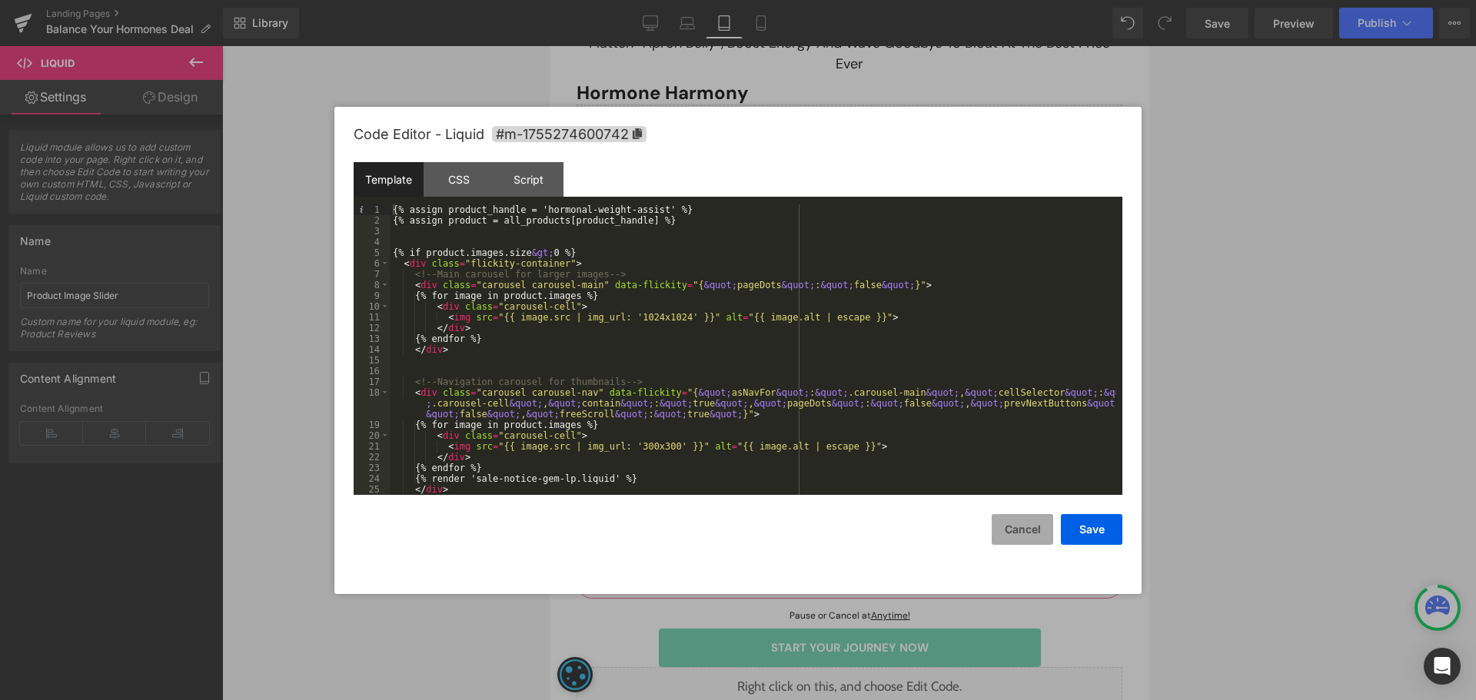
click at [1031, 541] on button "Cancel" at bounding box center [1023, 529] width 62 height 31
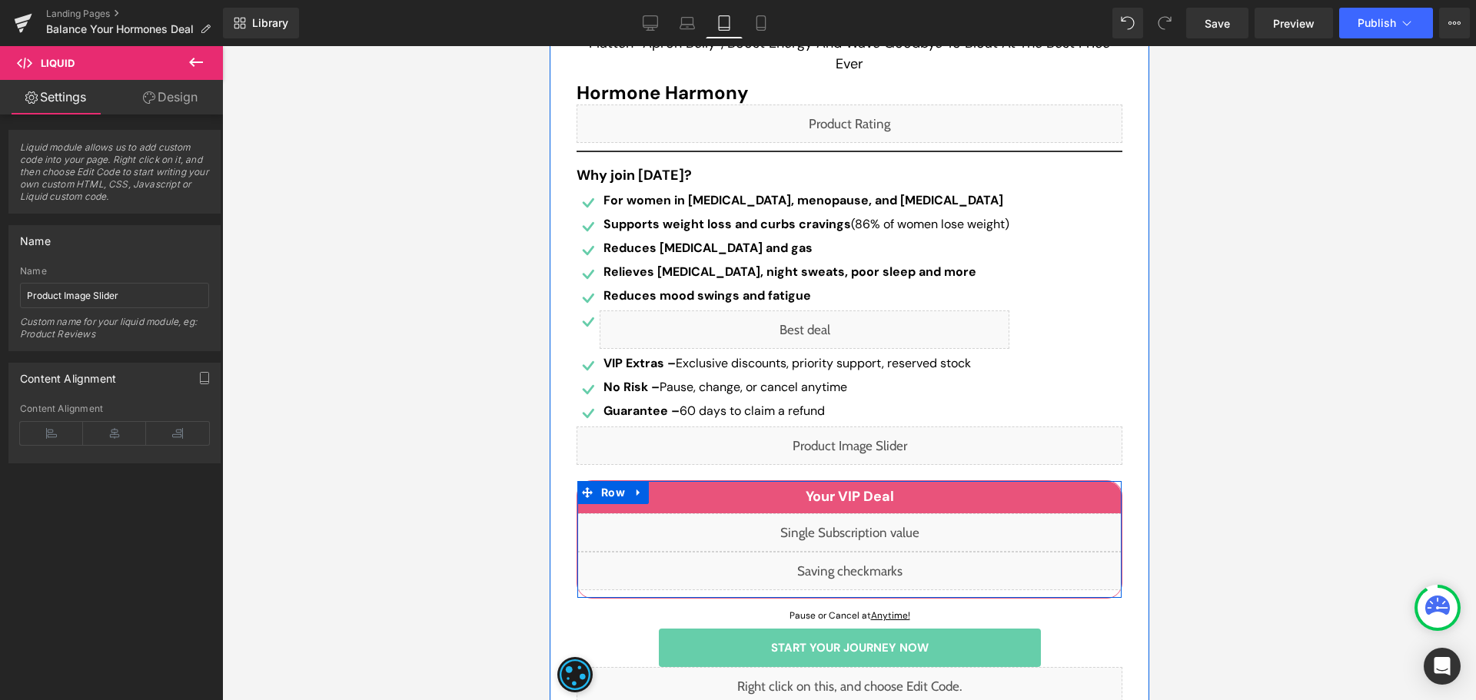
click at [870, 527] on div "Liquid" at bounding box center [849, 533] width 544 height 38
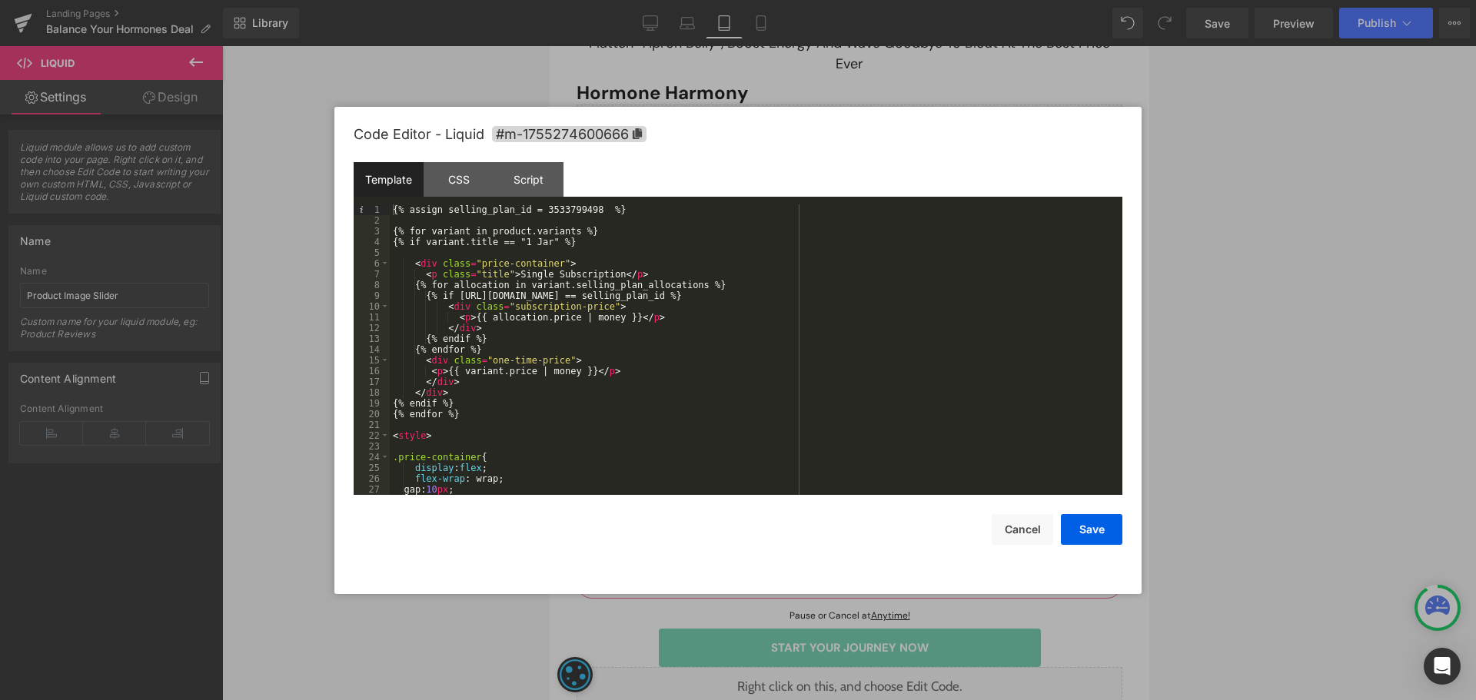
click at [541, 209] on div "{% assign selling_plan_id = 3533799498 %} {% for variant in product.variants %}…" at bounding box center [753, 361] width 727 height 312
drag, startPoint x: 1088, startPoint y: 531, endPoint x: 444, endPoint y: 498, distance: 645.1
click at [1088, 531] on button "Save" at bounding box center [1092, 529] width 62 height 31
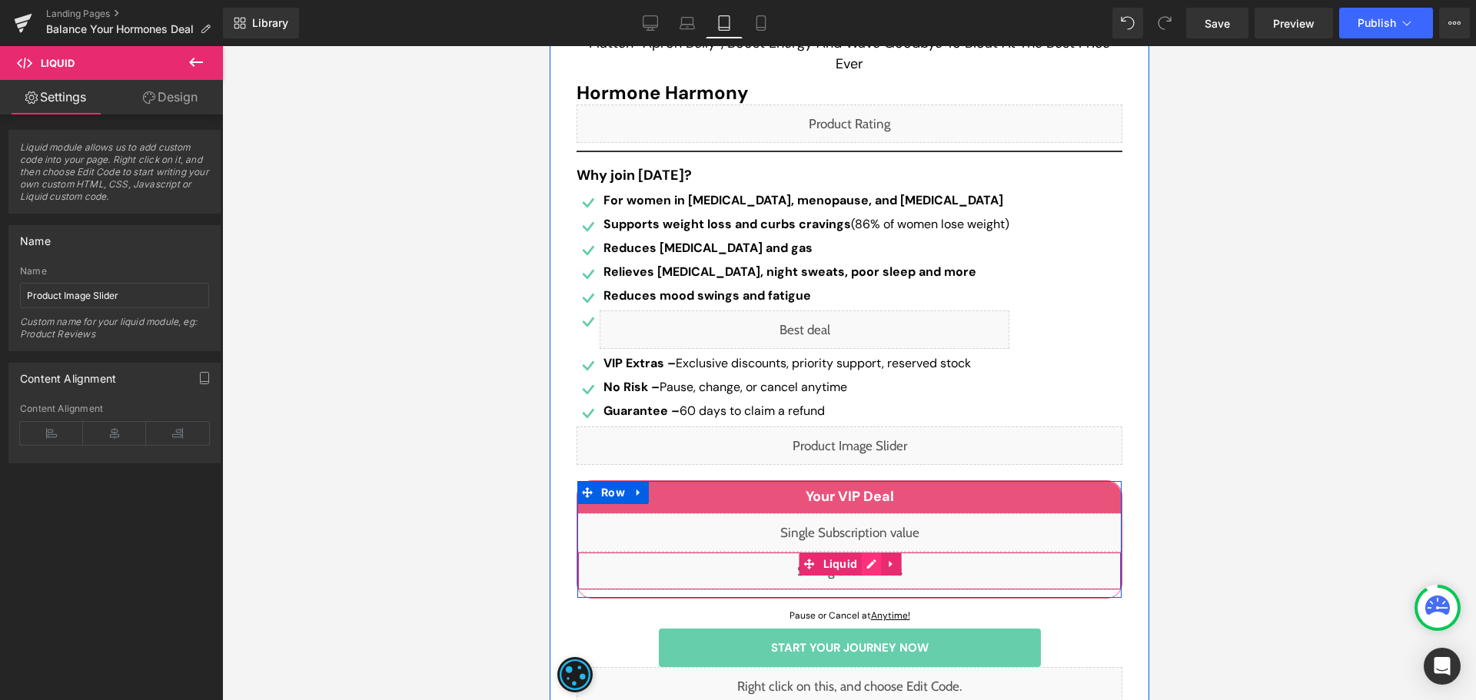
click at [870, 574] on div "Liquid" at bounding box center [849, 571] width 544 height 38
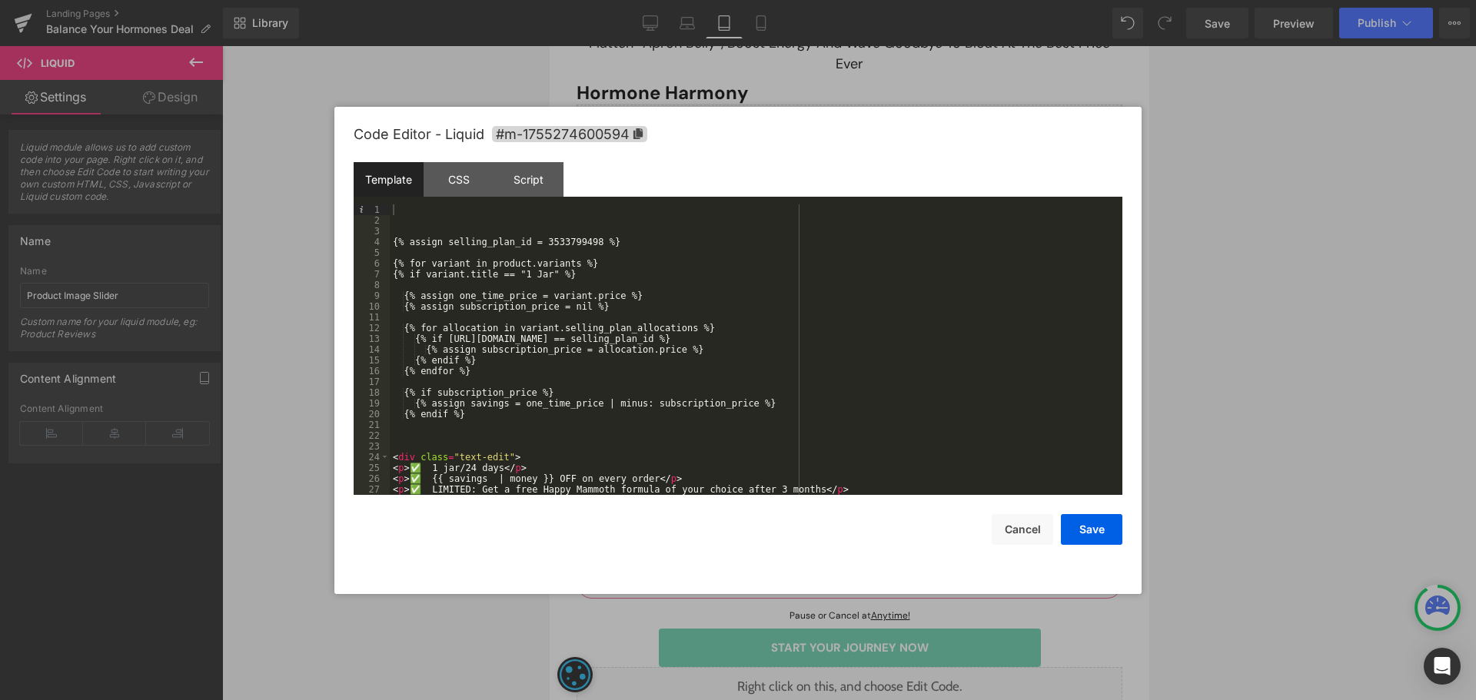
click at [574, 244] on div "{% assign selling_plan_id = 3533799498 %} {% for variant in product.variants %}…" at bounding box center [753, 361] width 727 height 312
click at [1103, 532] on button "Save" at bounding box center [1092, 529] width 62 height 31
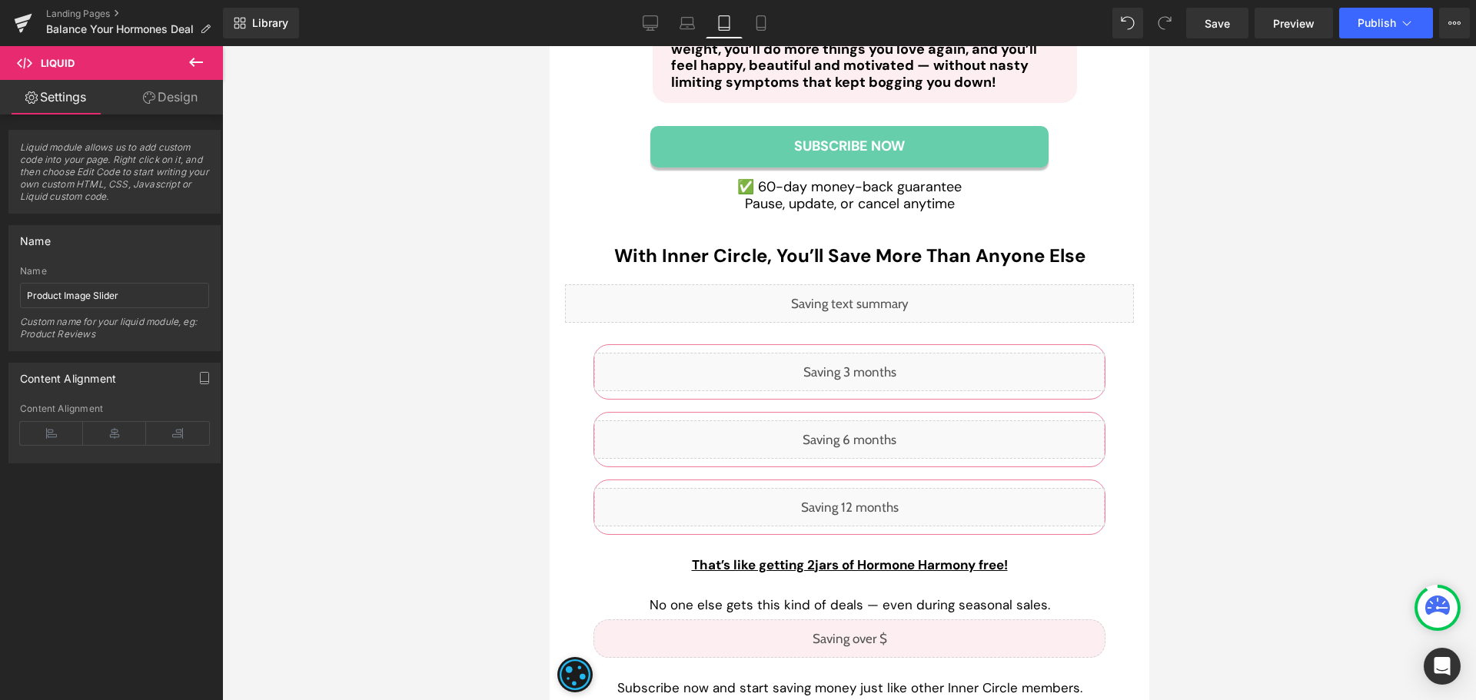
scroll to position [6458, 0]
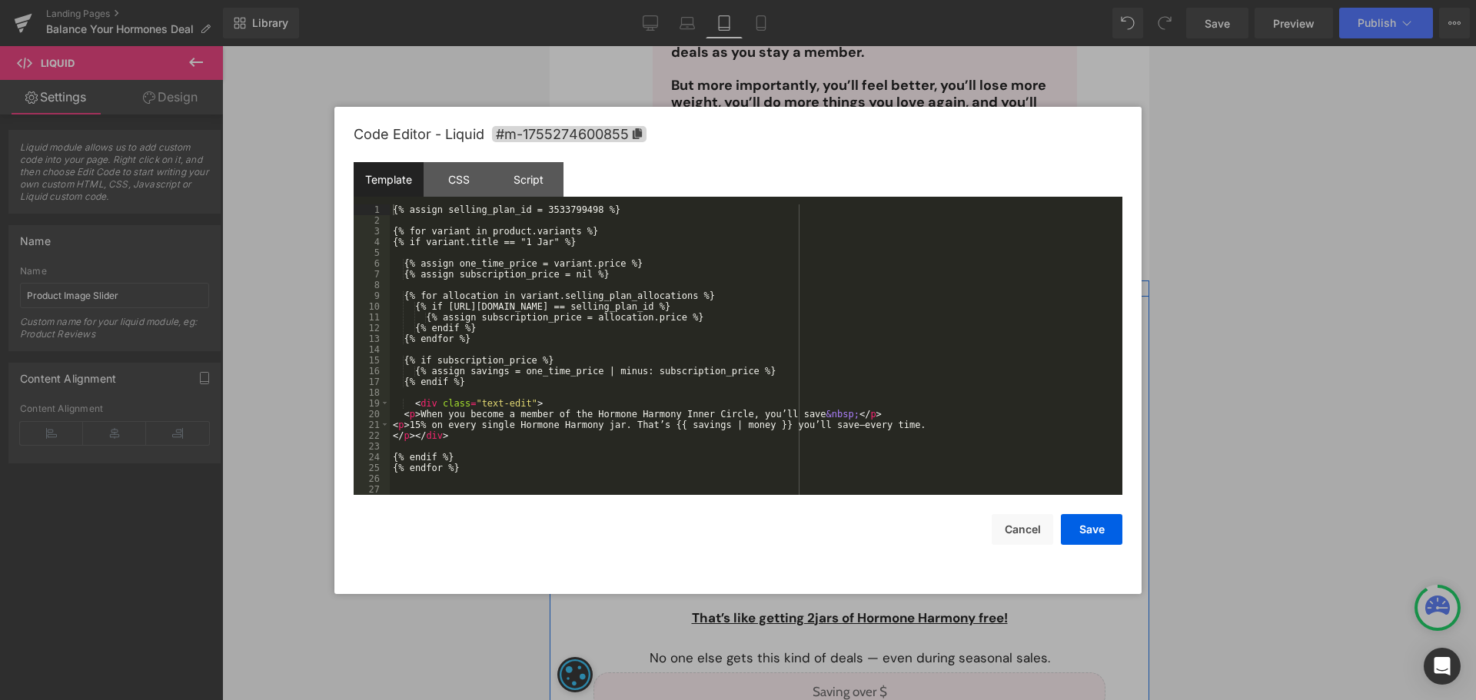
click at [869, 338] on div "Liquid" at bounding box center [848, 357] width 569 height 38
click at [584, 209] on div "{% assign selling_plan_id = 3533799498 %} {% for variant in product.variants %}…" at bounding box center [756, 361] width 733 height 312
click at [561, 209] on div "{% assign selling_plan_id = 3533799498 %} {% for variant in product.variants %}…" at bounding box center [756, 361] width 733 height 312
click at [1086, 528] on button "Save" at bounding box center [1092, 529] width 62 height 31
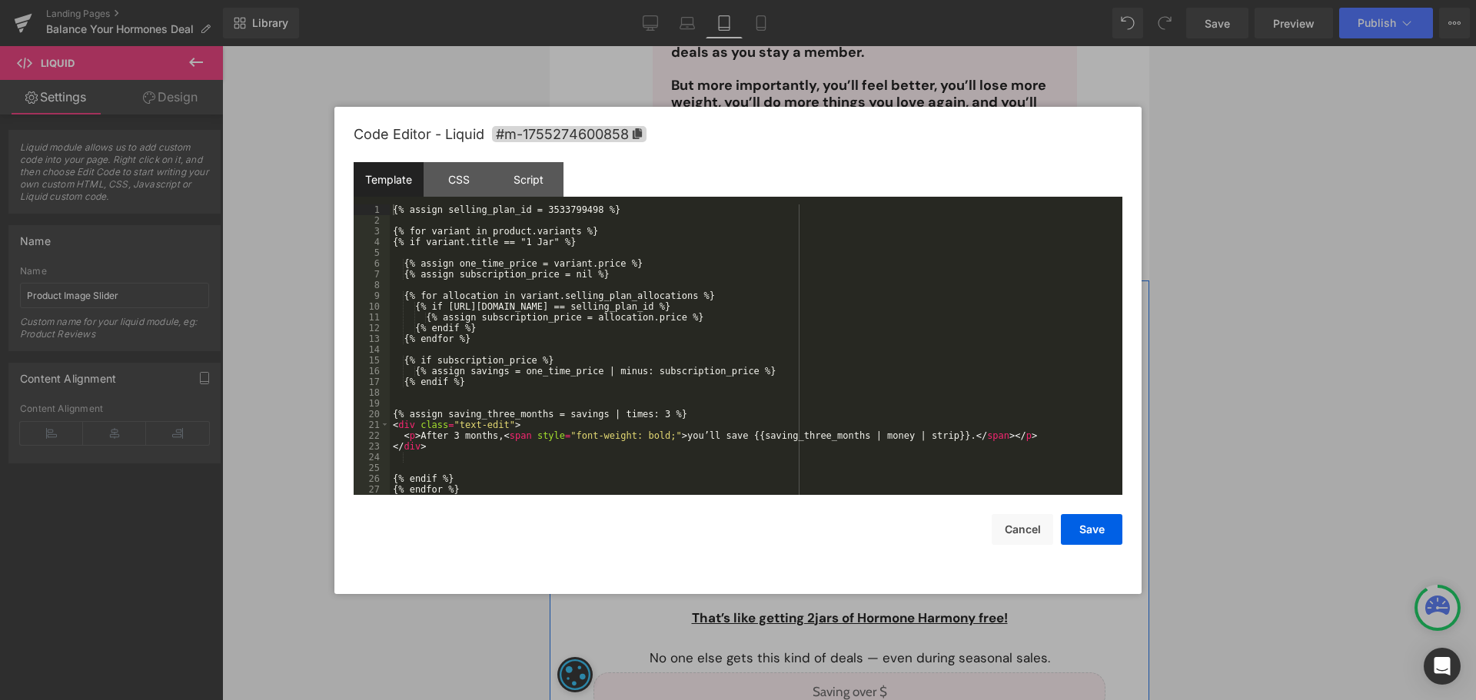
click at [863, 406] on div "Liquid" at bounding box center [849, 425] width 511 height 38
click at [572, 208] on div "{% assign selling_plan_id = 3533799498 %} {% for variant in product.variants %}…" at bounding box center [753, 361] width 727 height 312
drag, startPoint x: 1096, startPoint y: 535, endPoint x: 490, endPoint y: 458, distance: 610.7
click at [1096, 535] on button "Save" at bounding box center [1092, 529] width 62 height 31
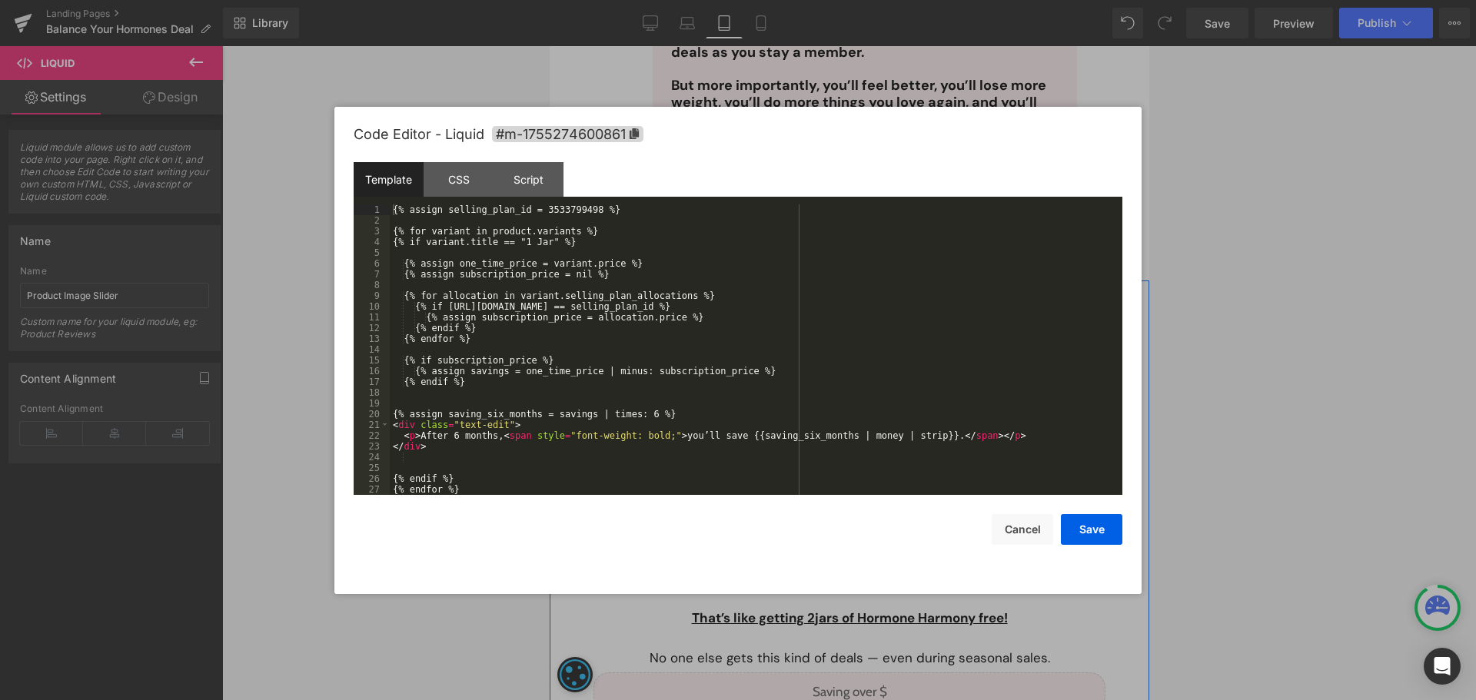
click at [860, 474] on div "Liquid" at bounding box center [849, 493] width 511 height 38
click at [574, 210] on div "{% assign selling_plan_id = 3533799498 %} {% for variant in product.variants %}…" at bounding box center [753, 361] width 727 height 312
click at [1093, 530] on button "Save" at bounding box center [1092, 529] width 62 height 31
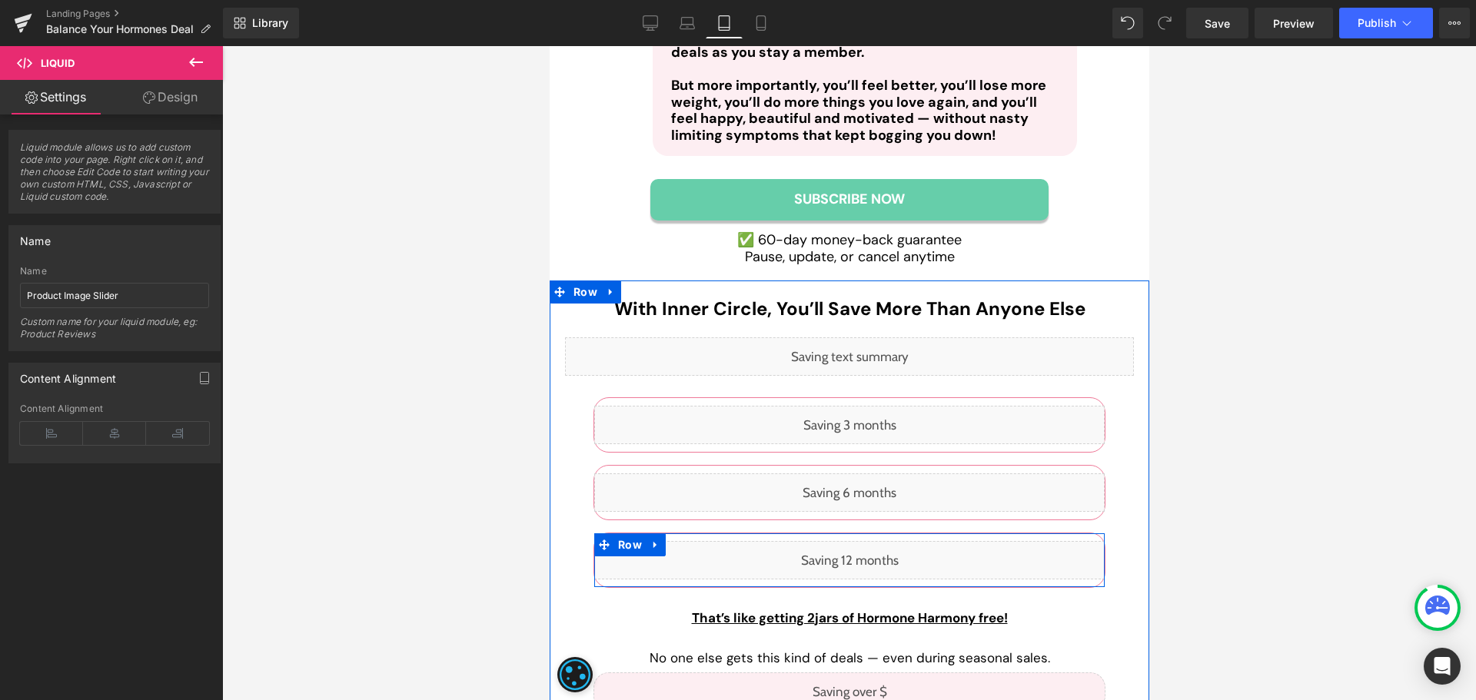
click at [867, 541] on div "Liquid" at bounding box center [849, 560] width 511 height 38
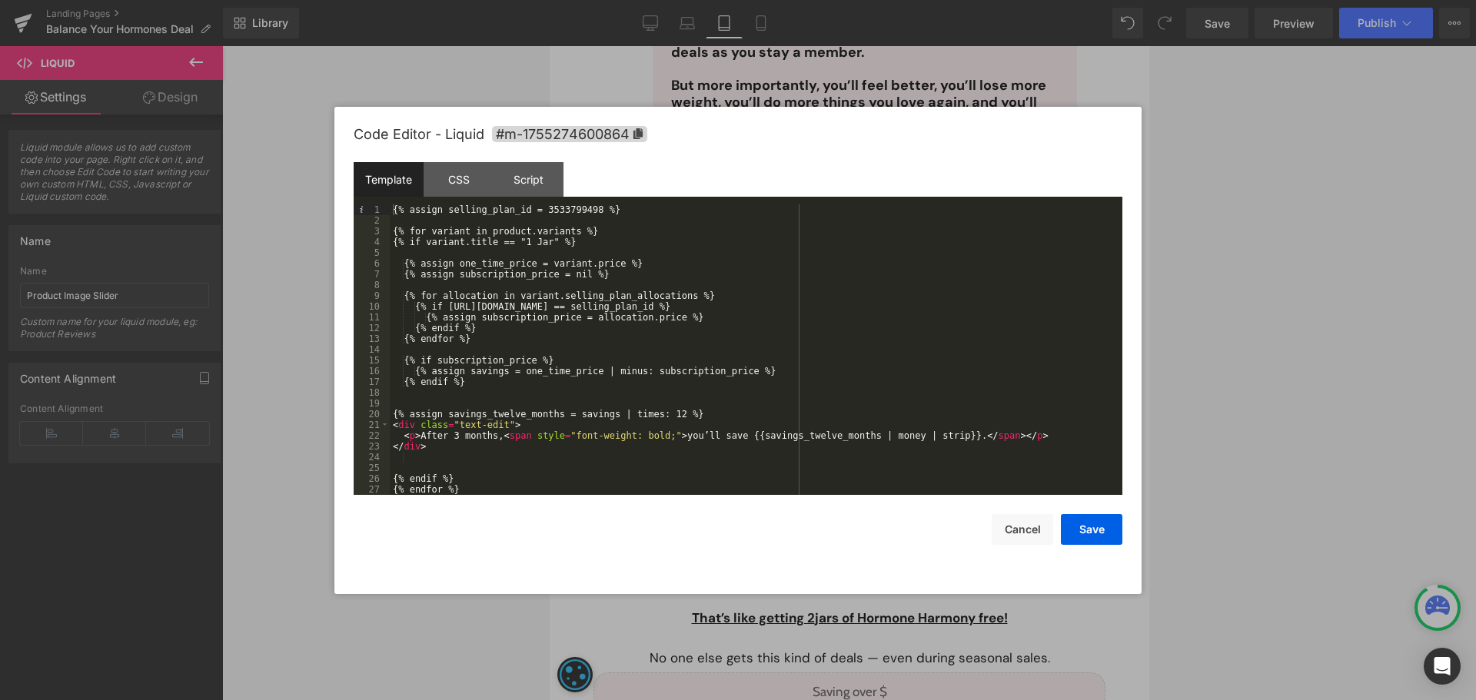
click at [558, 211] on div "{% assign selling_plan_id = 3533799498 %} {% for variant in product.variants %}…" at bounding box center [753, 361] width 727 height 312
click at [1109, 538] on button "Save" at bounding box center [1092, 529] width 62 height 31
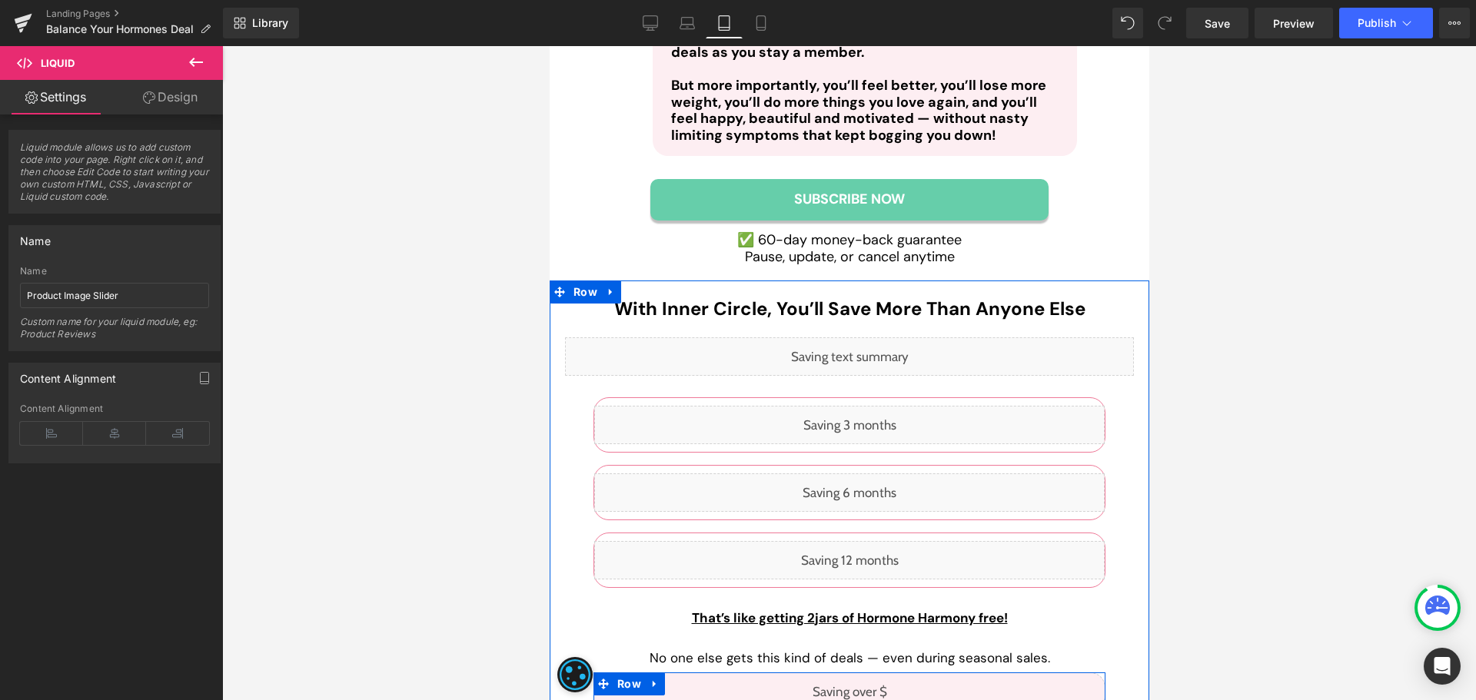
drag, startPoint x: 868, startPoint y: 620, endPoint x: 1222, endPoint y: 414, distance: 409.3
click at [868, 673] on div "Liquid" at bounding box center [849, 692] width 512 height 38
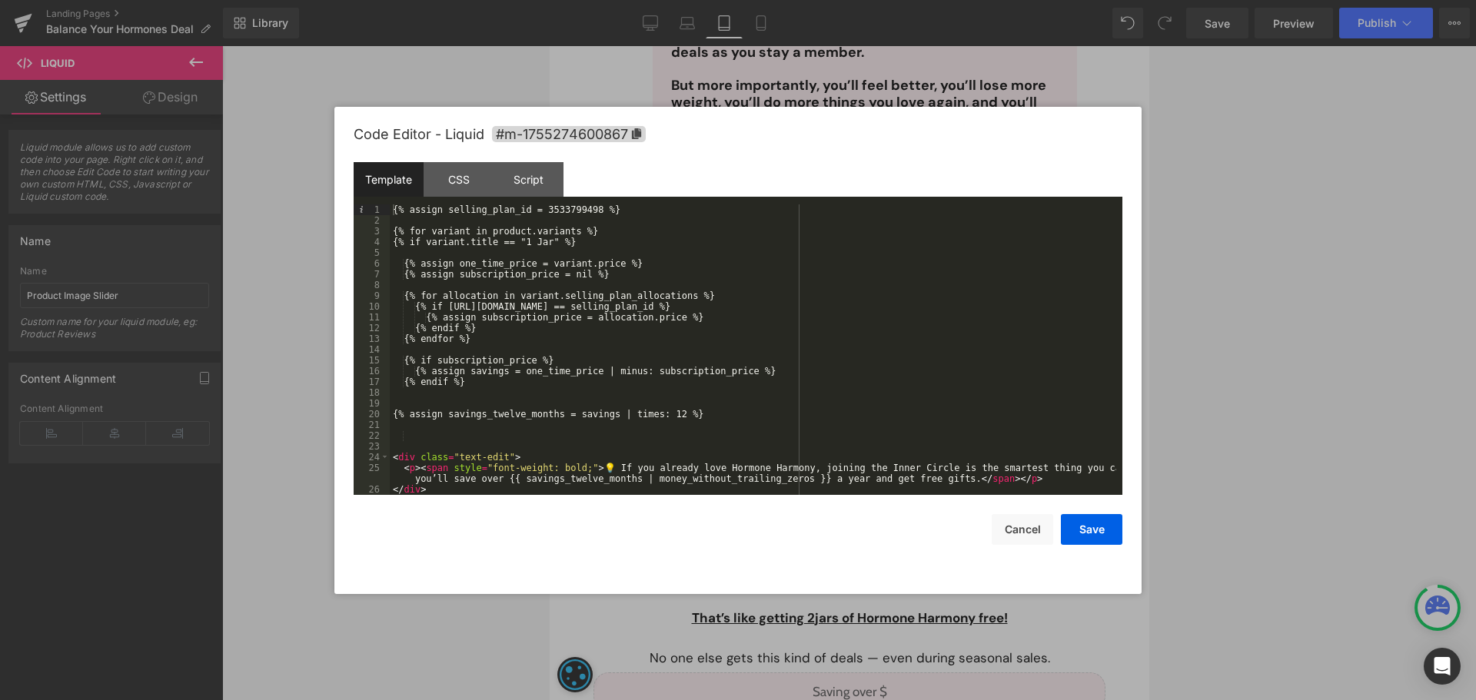
click at [566, 211] on div "{% assign selling_plan_id = 3533799498 %} {% for variant in product.variants %}…" at bounding box center [753, 361] width 727 height 312
click at [1114, 527] on button "Save" at bounding box center [1092, 529] width 62 height 31
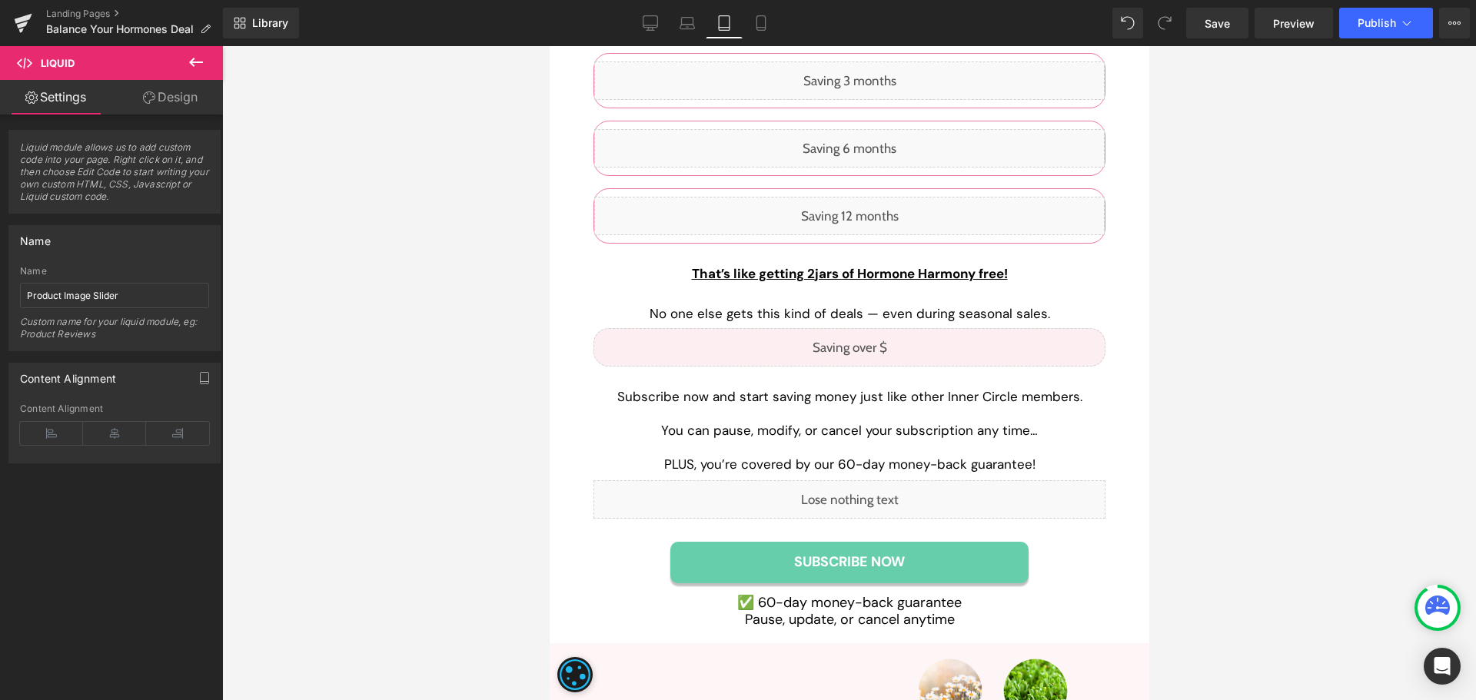
scroll to position [6843, 0]
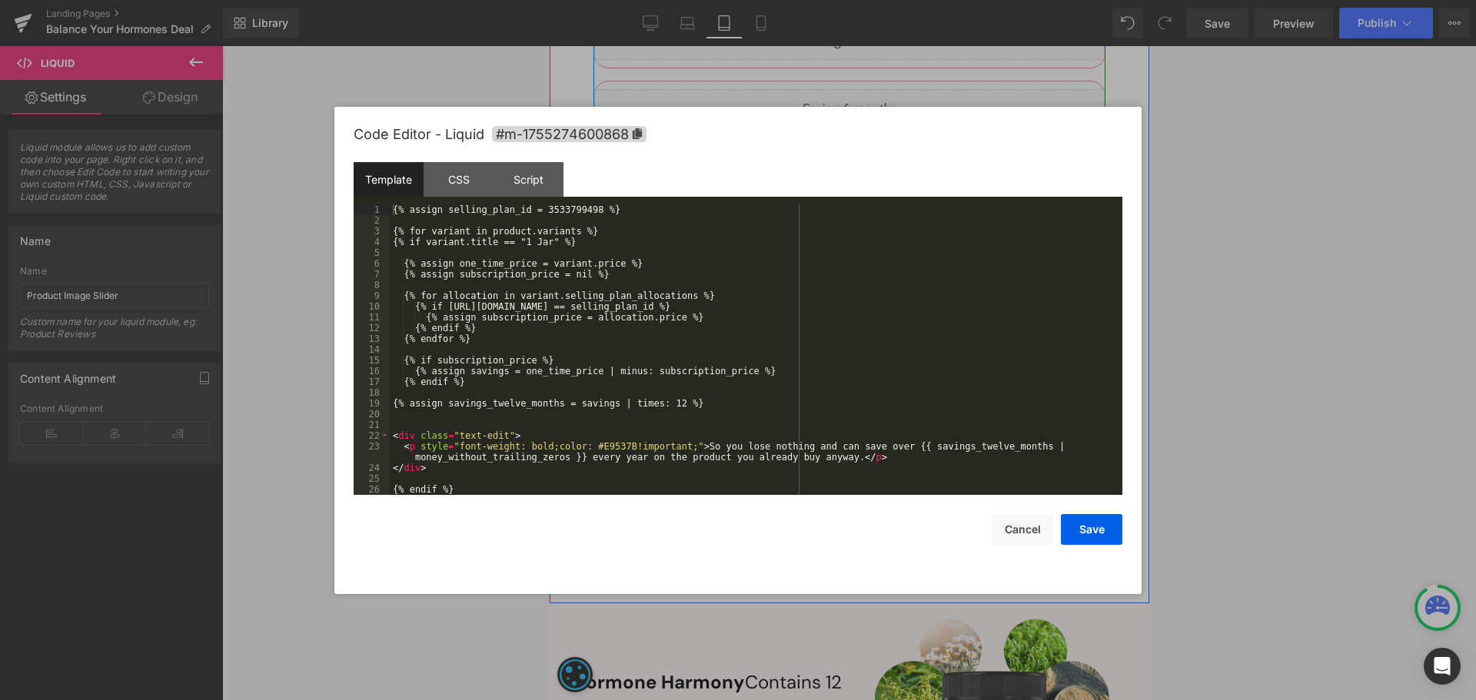
click at [861, 441] on div "Liquid" at bounding box center [849, 460] width 512 height 38
click at [567, 208] on div "{% assign selling_plan_id = 3533799498 %} {% for variant in product.variants %}…" at bounding box center [753, 361] width 727 height 312
click at [1094, 530] on button "Save" at bounding box center [1092, 529] width 62 height 31
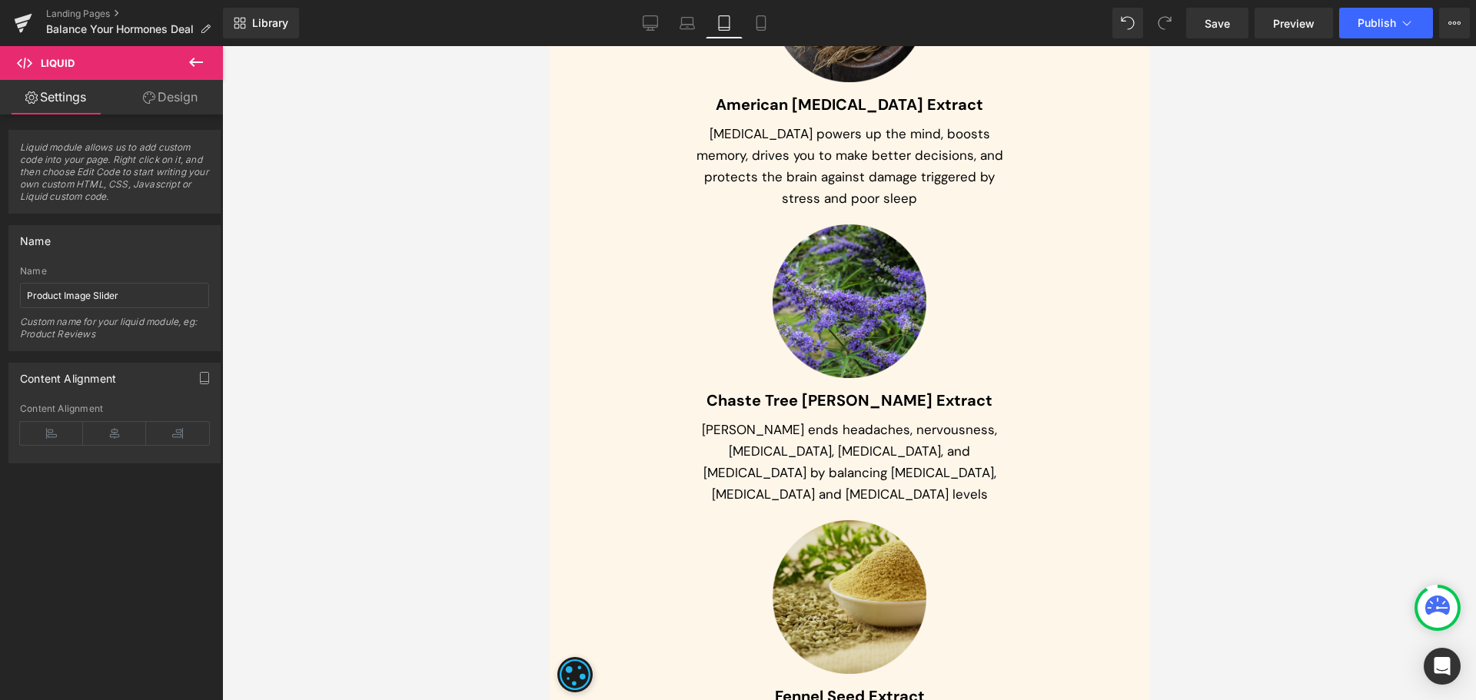
scroll to position [11456, 0]
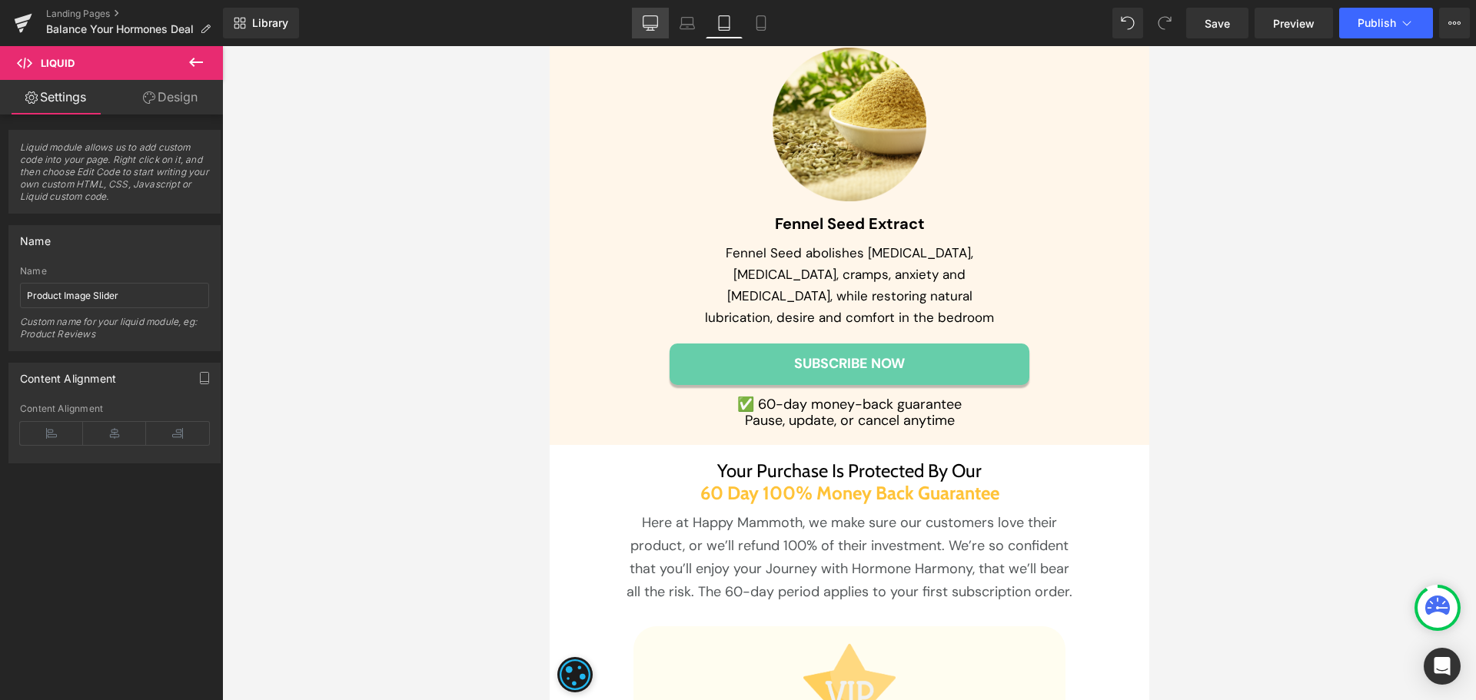
drag, startPoint x: 609, startPoint y: 221, endPoint x: 642, endPoint y: 26, distance: 198.1
click at [642, 26] on link "Desktop" at bounding box center [650, 23] width 37 height 31
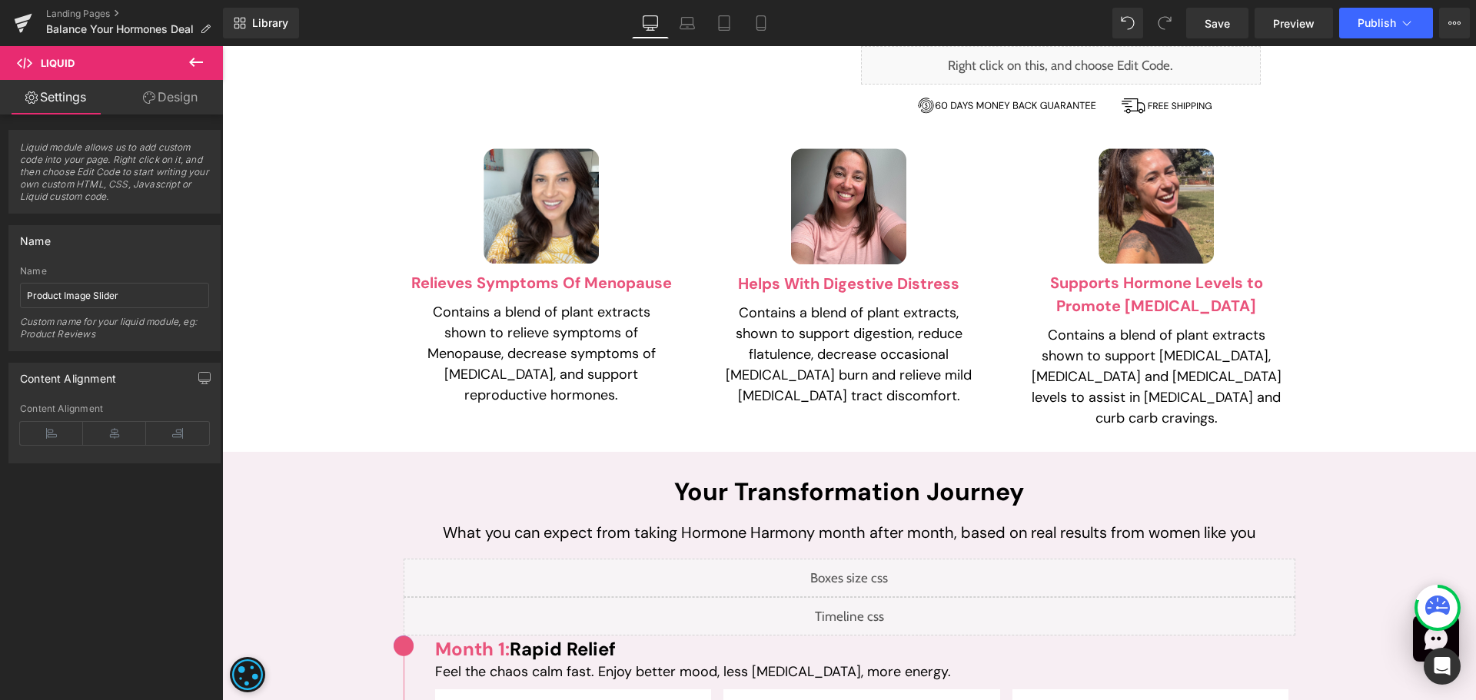
scroll to position [1307, 0]
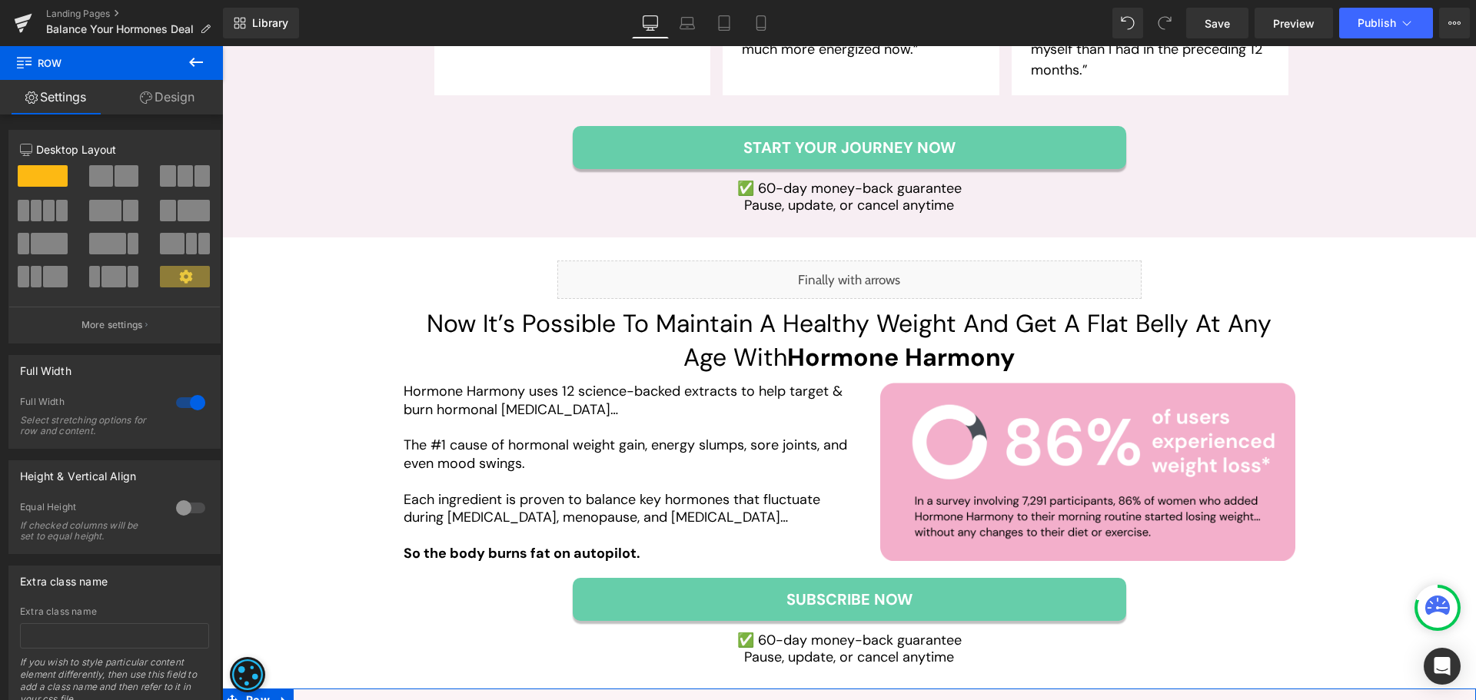
scroll to position [2691, 0]
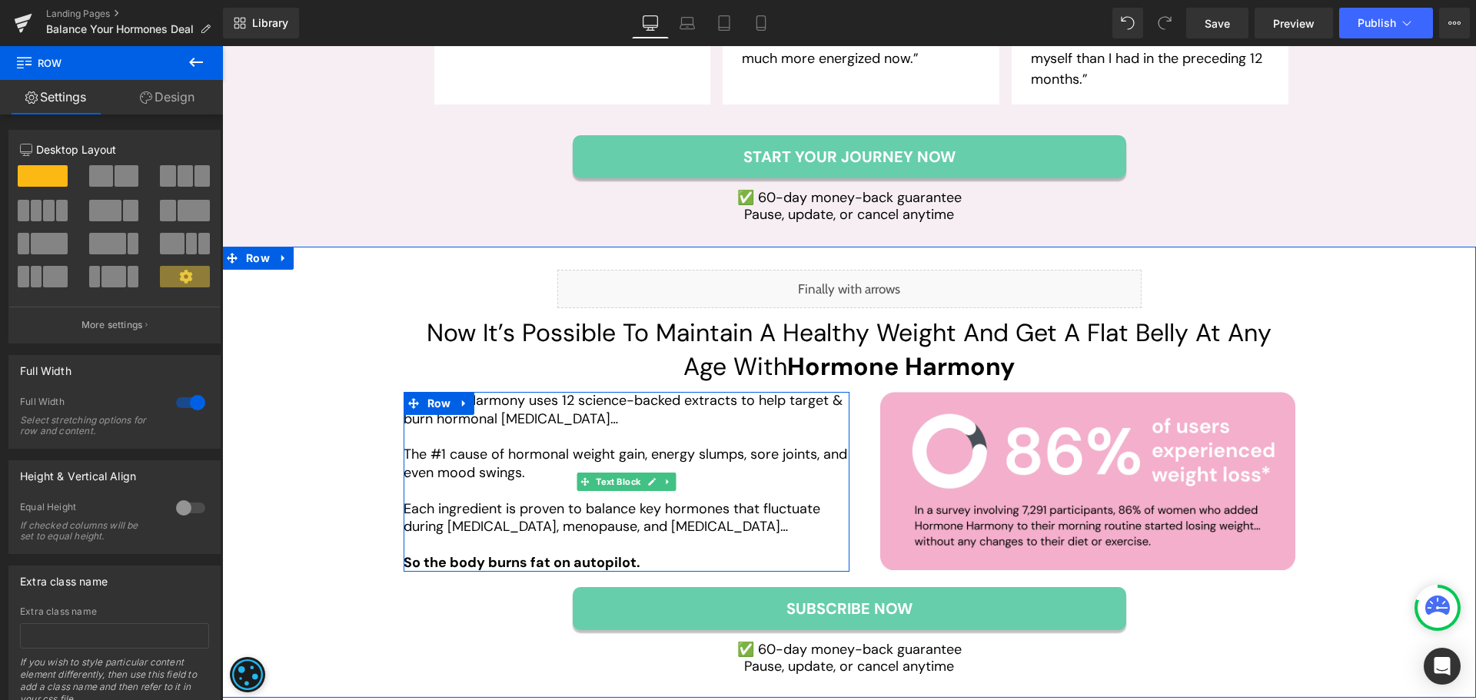
click at [795, 482] on p at bounding box center [627, 491] width 446 height 18
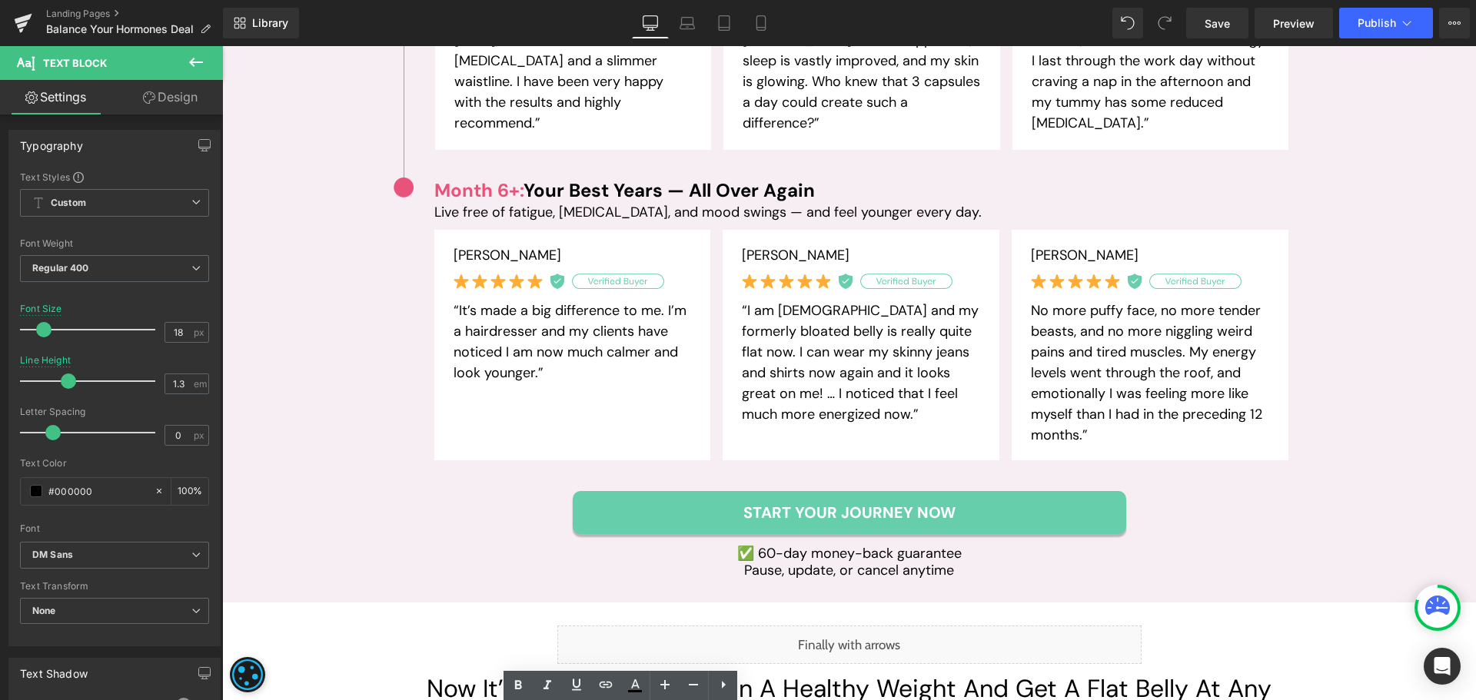
scroll to position [2677, 0]
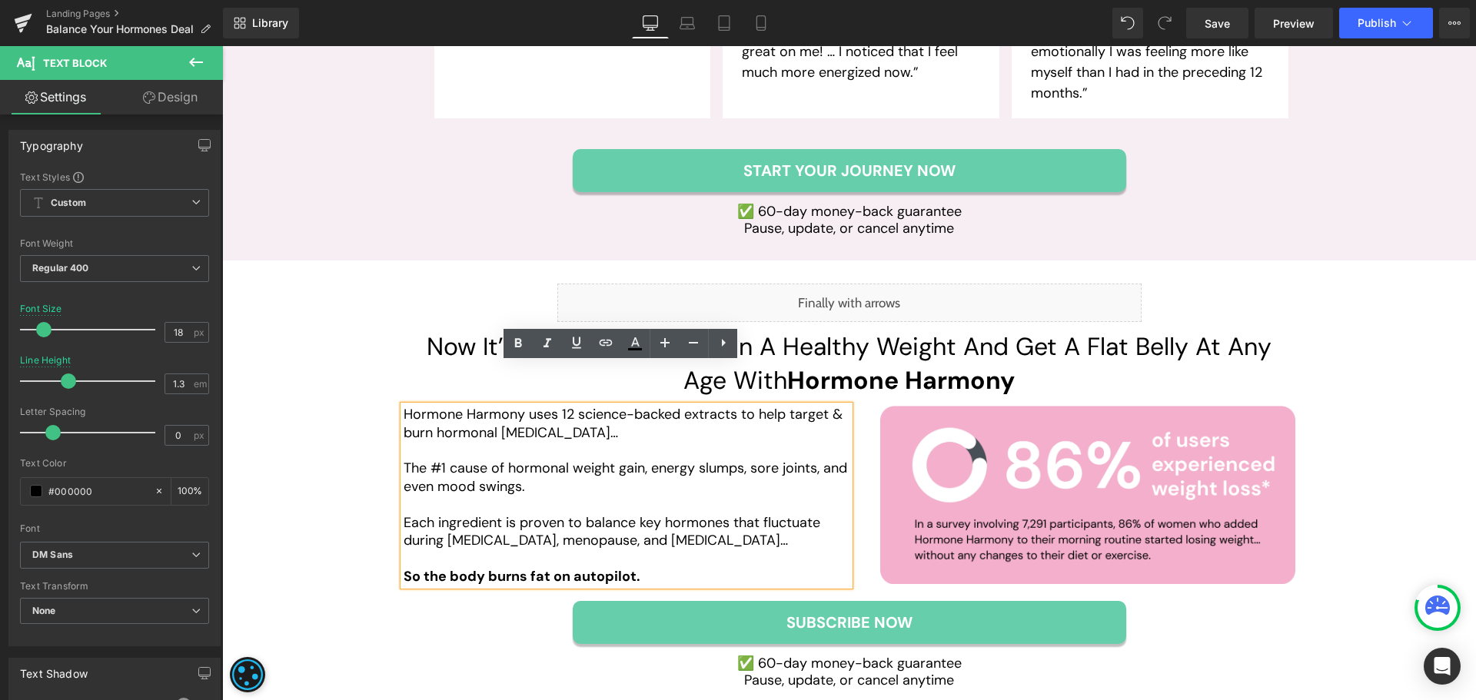
drag, startPoint x: 743, startPoint y: 54, endPoint x: 463, endPoint y: 125, distance: 289.4
click at [463, 125] on div "Month 6+: Your Best Years — All Over Again Heading Live free of fatigue, bloati…" at bounding box center [850, 36] width 892 height 402
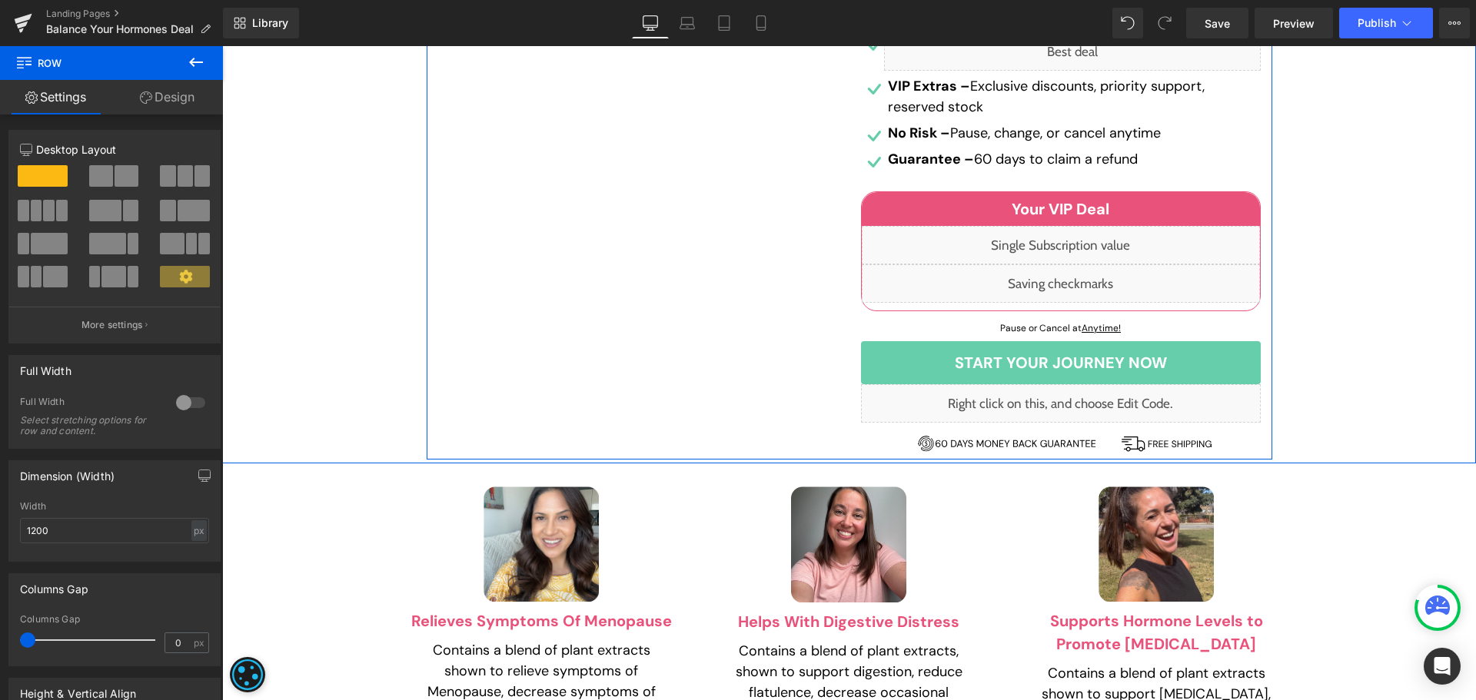
scroll to position [692, 0]
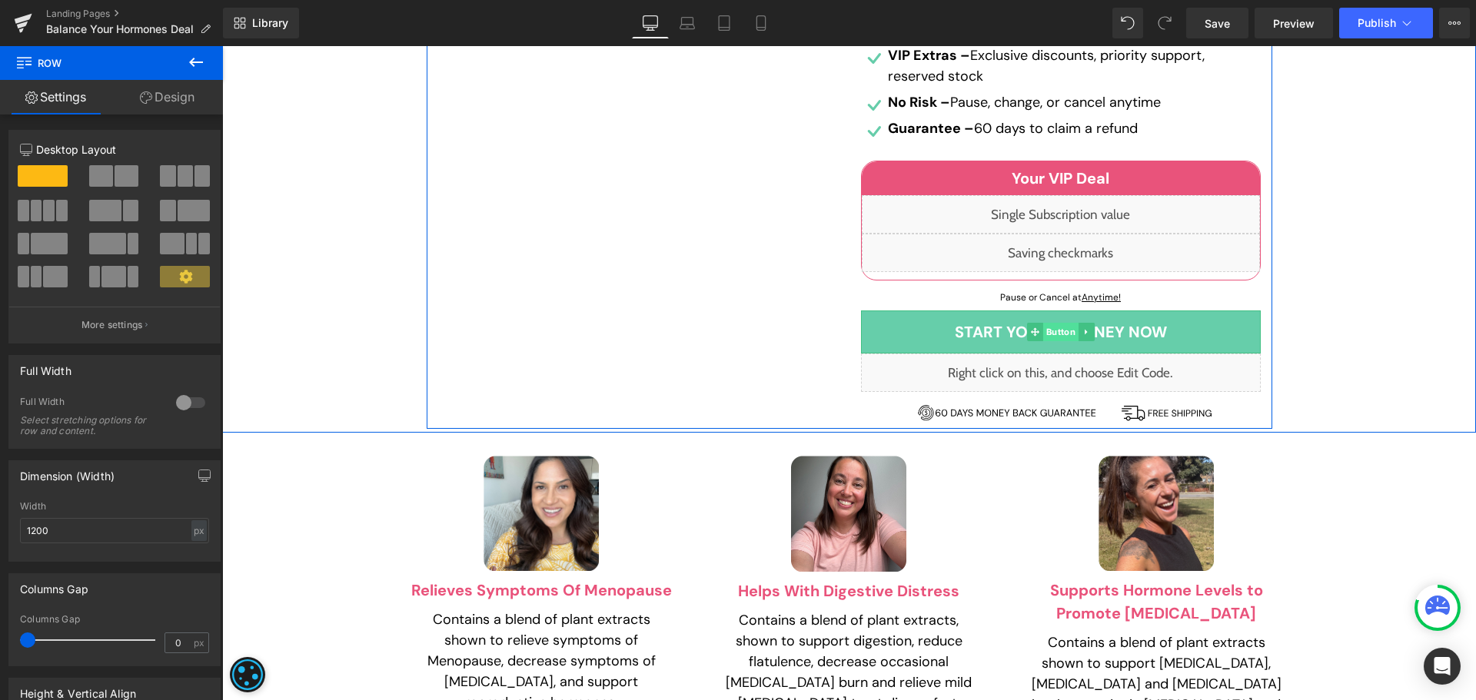
click at [1061, 323] on span "Button" at bounding box center [1060, 332] width 35 height 18
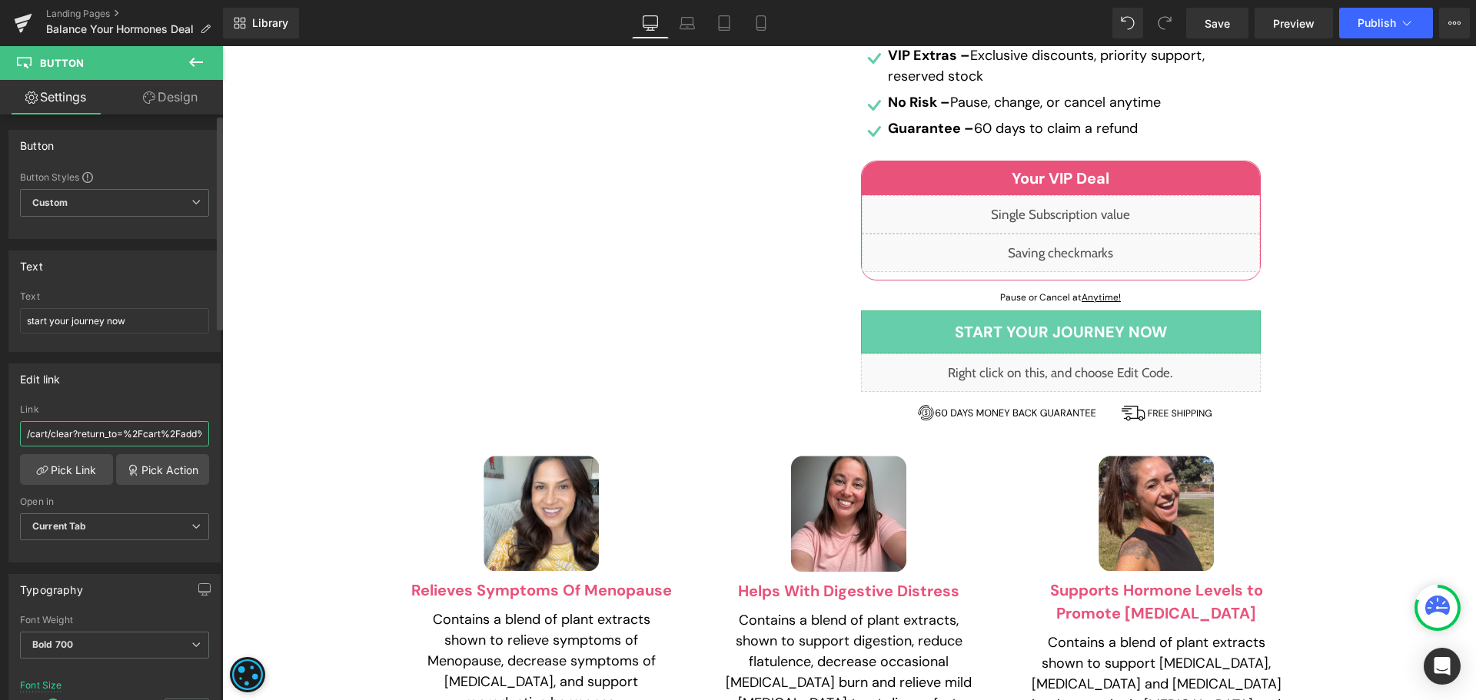
click at [72, 432] on input "/cart/clear?return_to=%2Fcart%2Fadd%3Fitems%5B%5D%5Bid%5D%3D41535641518154%26it…" at bounding box center [114, 433] width 189 height 25
paste input "4769050984619%26items%5B%5D%5Bquantity%5D%3D1%26items%5B%5D%5Bselling_plan%5D%3…"
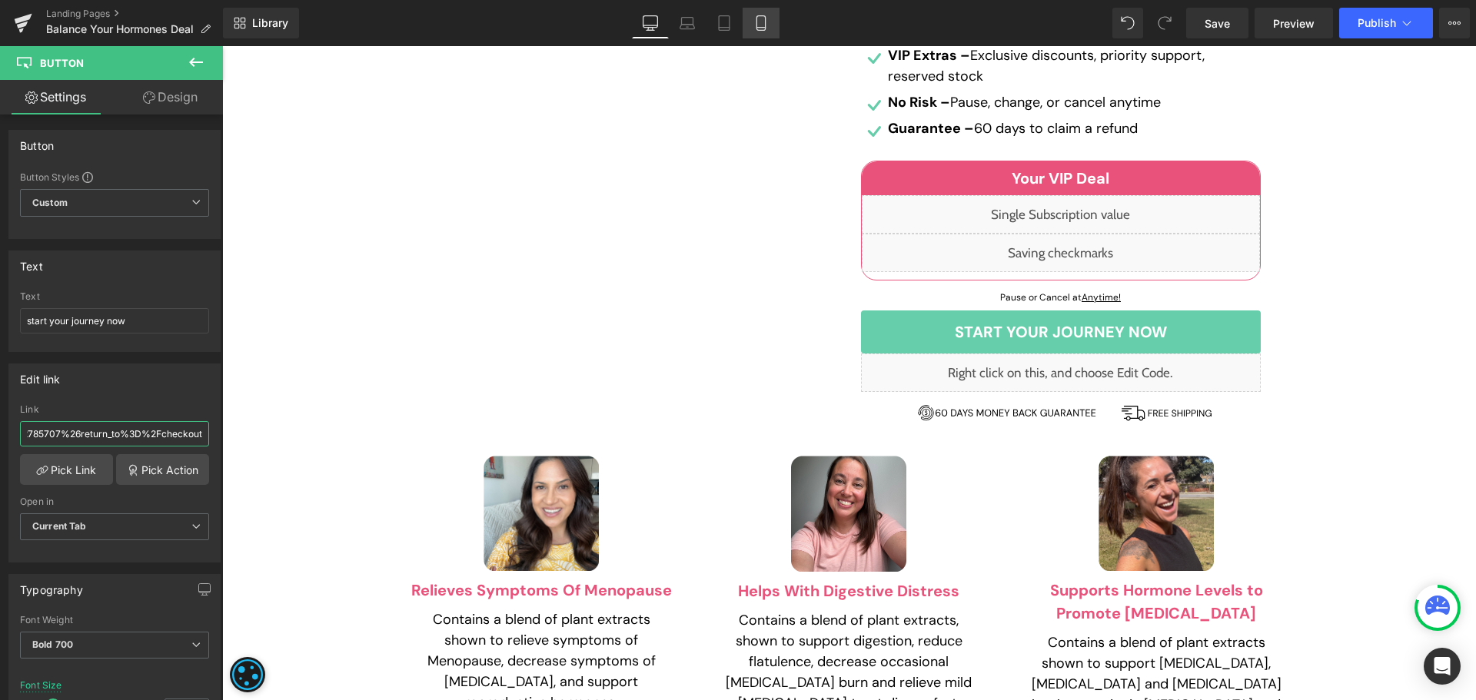
type input "/cart/clear?return_to=%2Fcart%2Fadd%3Fitems%5B%5D%5Bid%5D%3D44769050984619%26it…"
click at [753, 19] on link "Mobile" at bounding box center [761, 23] width 37 height 31
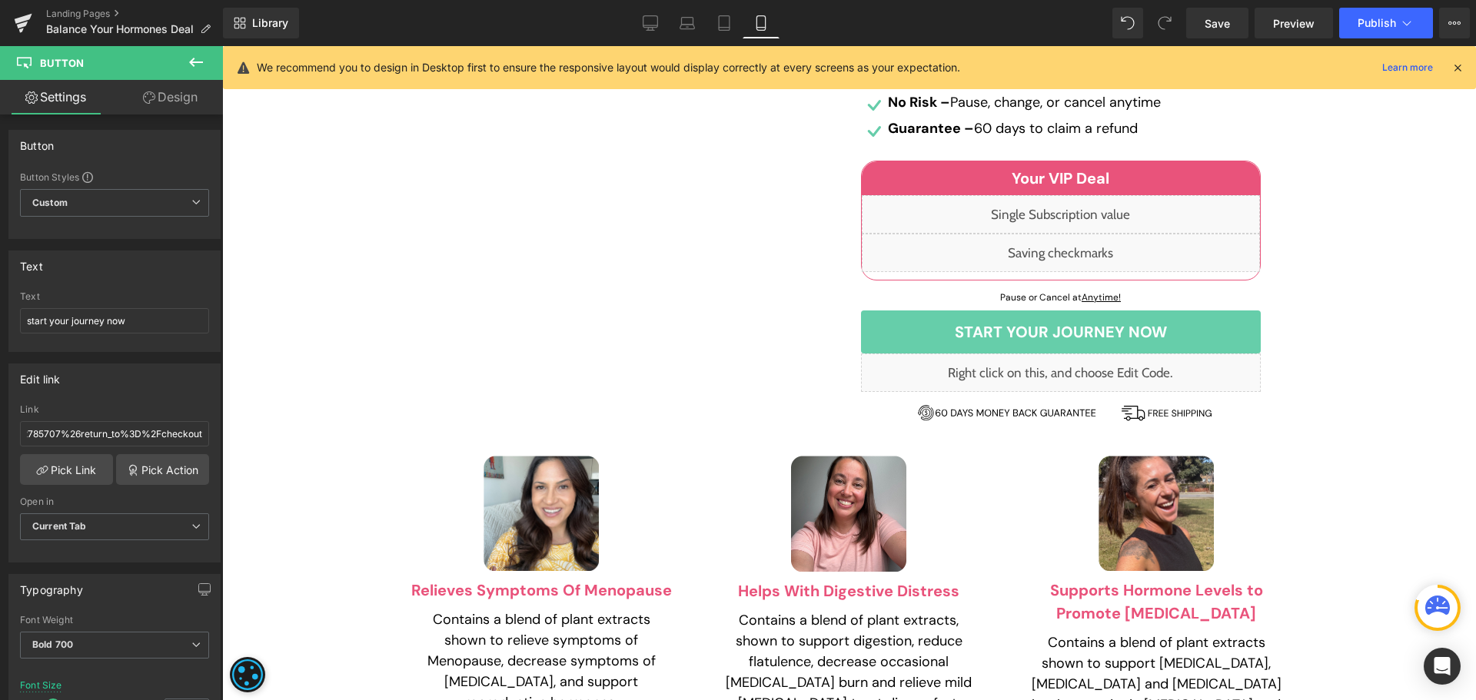
scroll to position [0, 0]
type input "14"
type input "100"
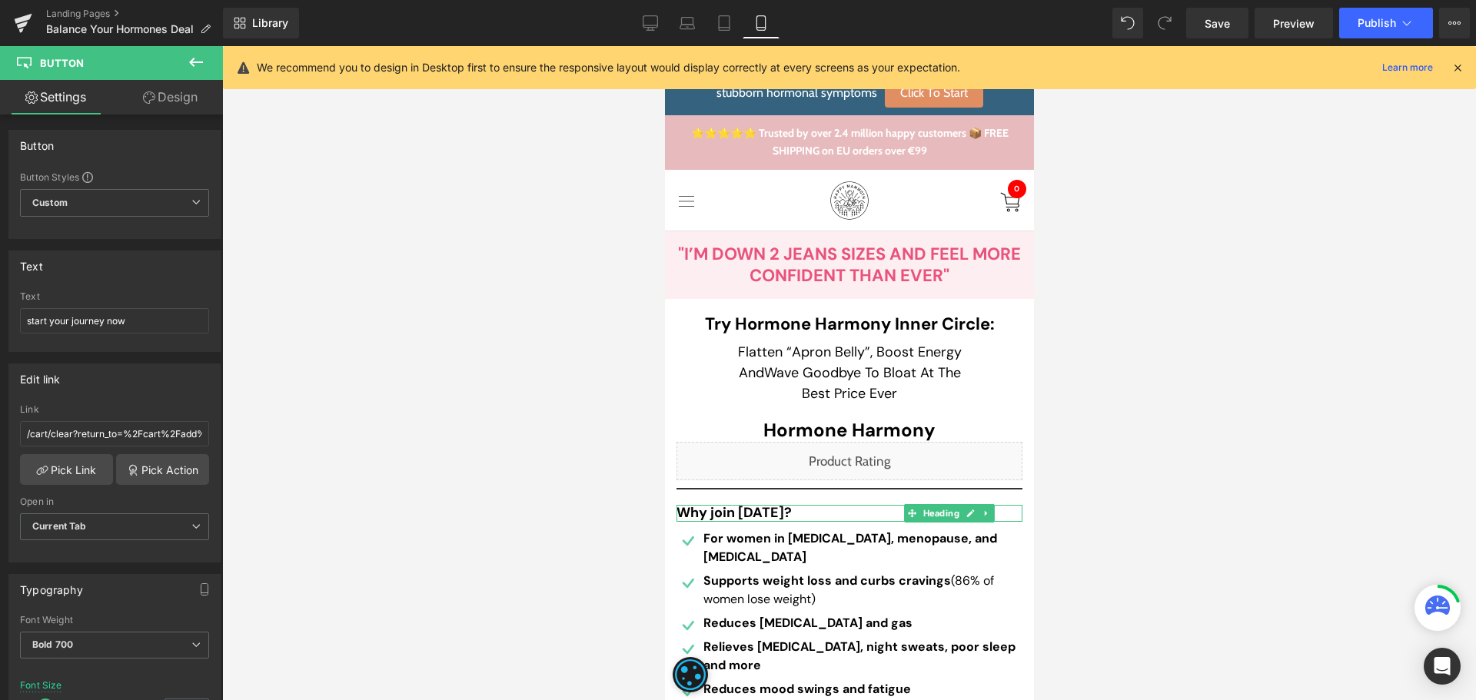
scroll to position [692, 0]
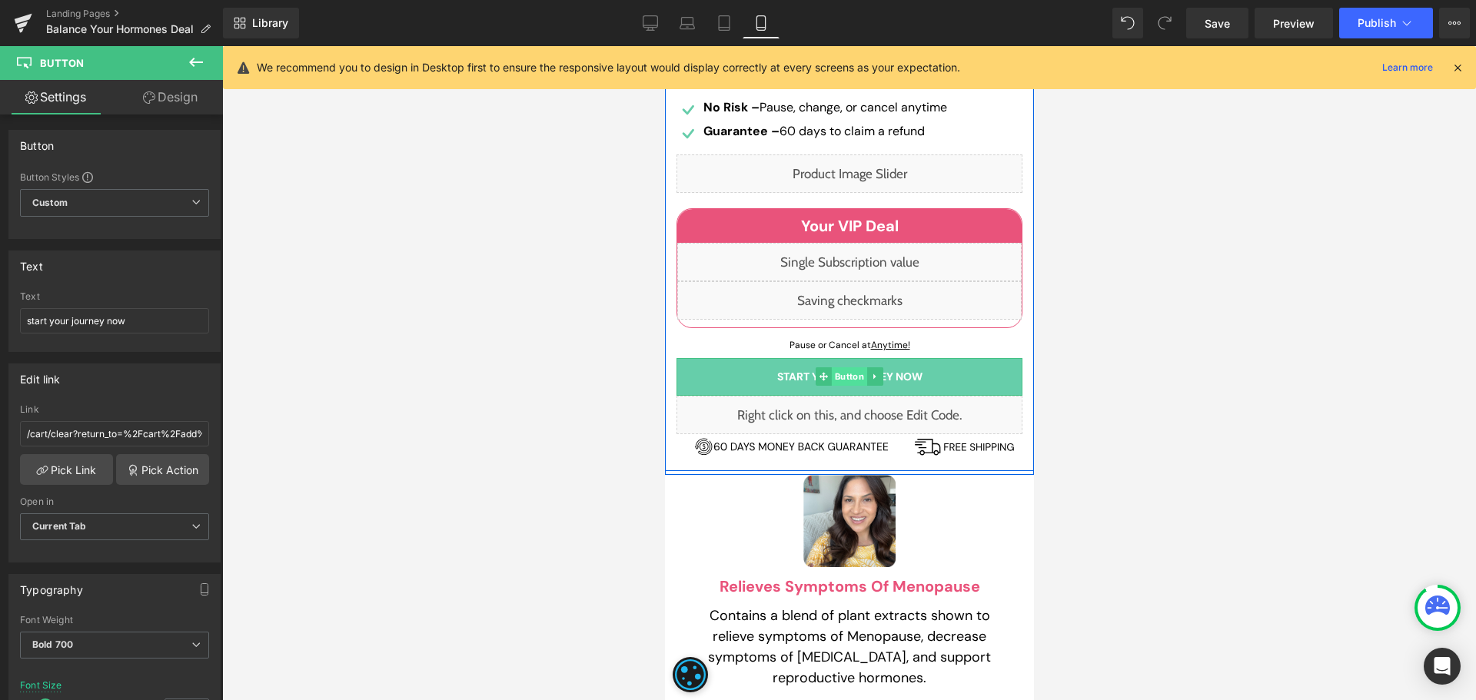
drag, startPoint x: 1143, startPoint y: 439, endPoint x: 842, endPoint y: 374, distance: 307.5
click at [842, 374] on span "Button" at bounding box center [848, 377] width 35 height 18
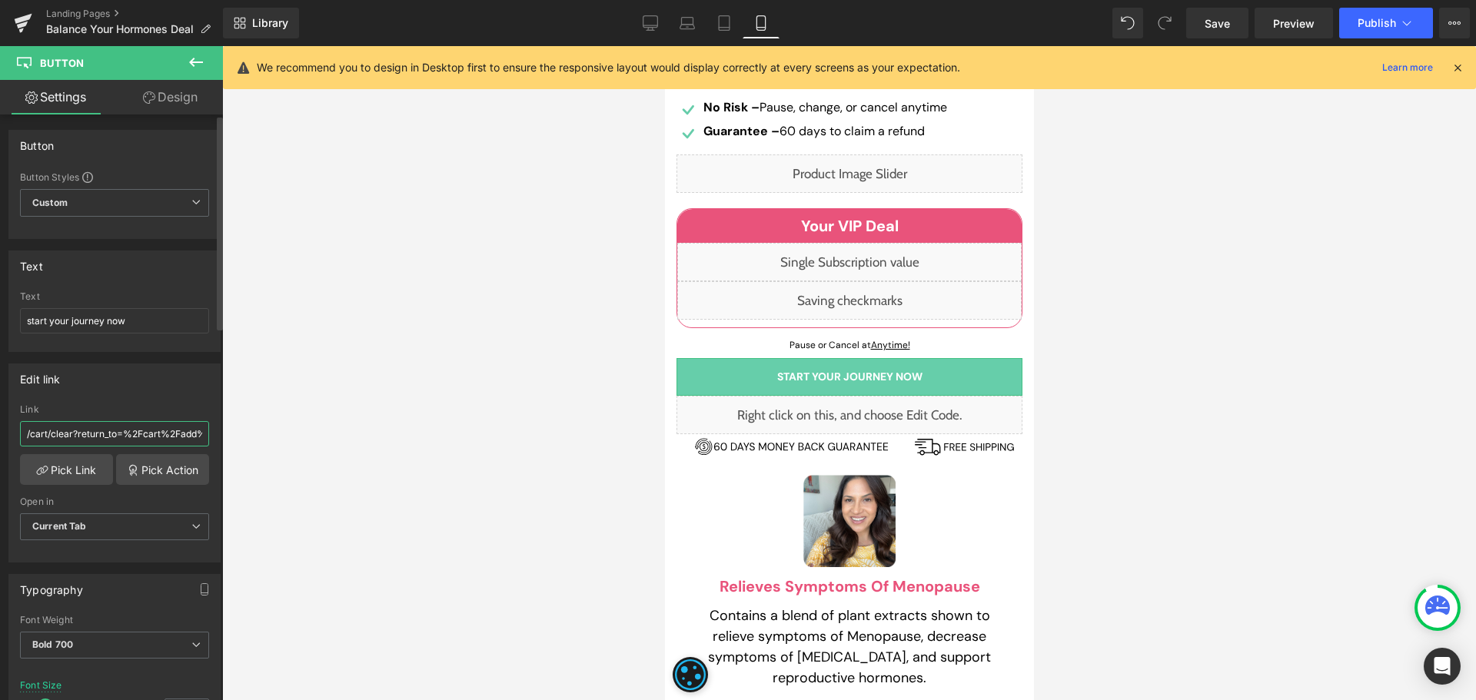
click at [148, 439] on input "/cart/clear?return_to=%2Fcart%2Fadd%3Fitems%5B%5D%5Bid%5D%3D41535641518154%26it…" at bounding box center [114, 433] width 189 height 25
paste input "4769050984619%26items%5B%5D%5Bquantity%5D%3D1%26items%5B%5D%5Bselling_plan%5D%3…"
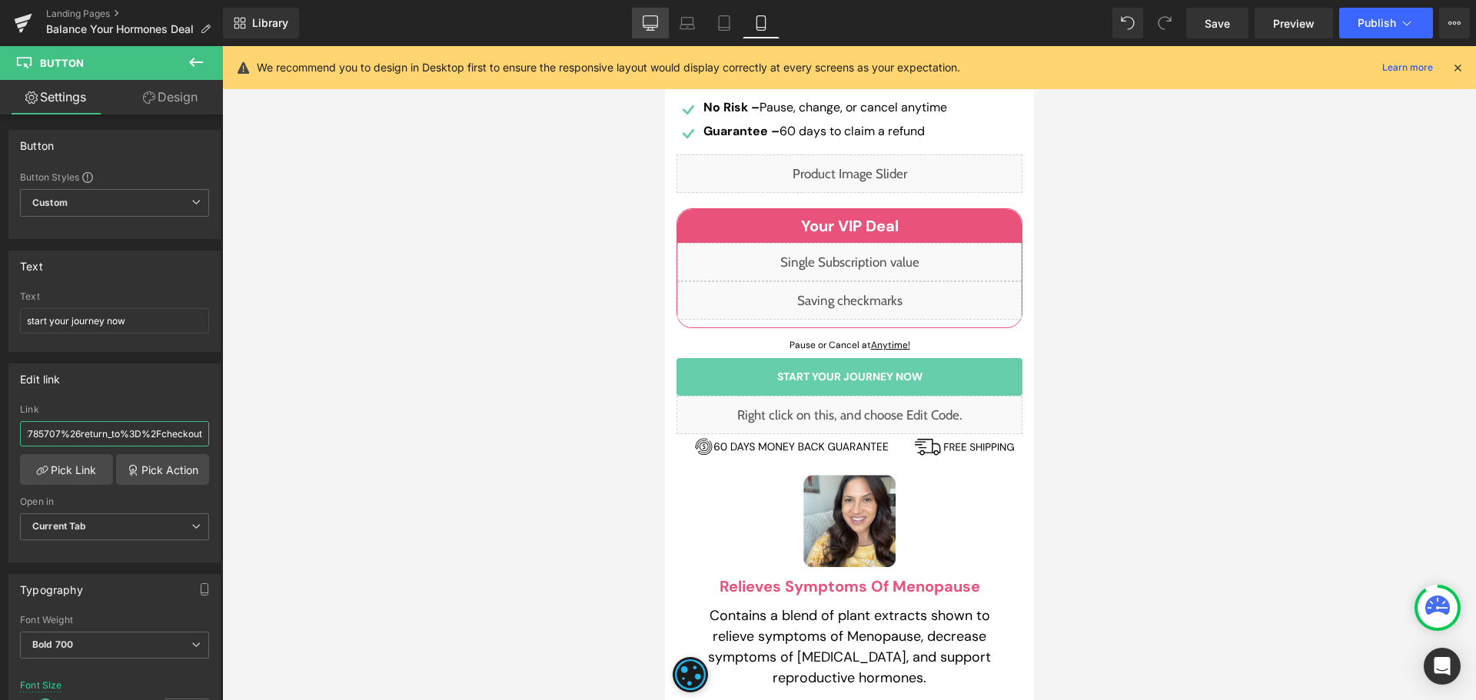
type input "/cart/clear?return_to=%2Fcart%2Fadd%3Fitems%5B%5D%5Bid%5D%3D44769050984619%26it…"
click at [657, 32] on link "Desktop" at bounding box center [650, 23] width 37 height 31
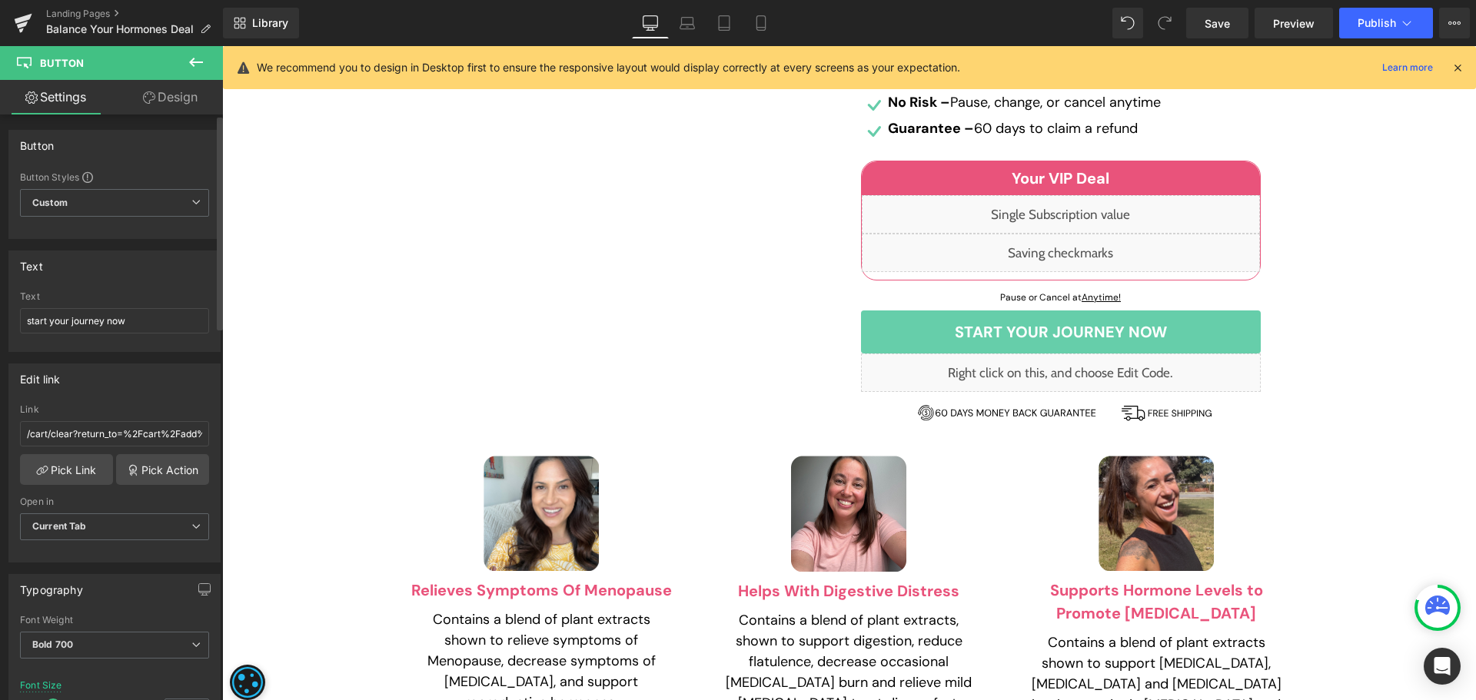
type input "20"
type input "100"
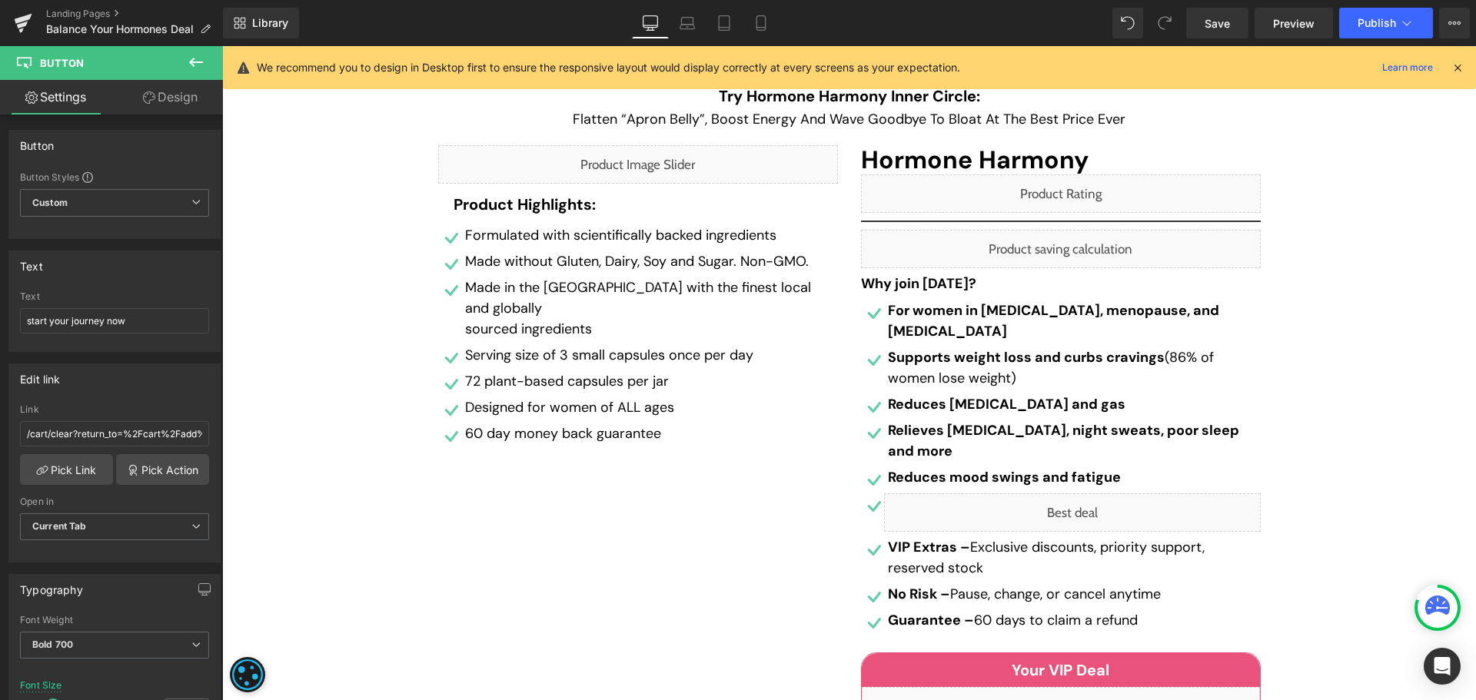
scroll to position [384, 0]
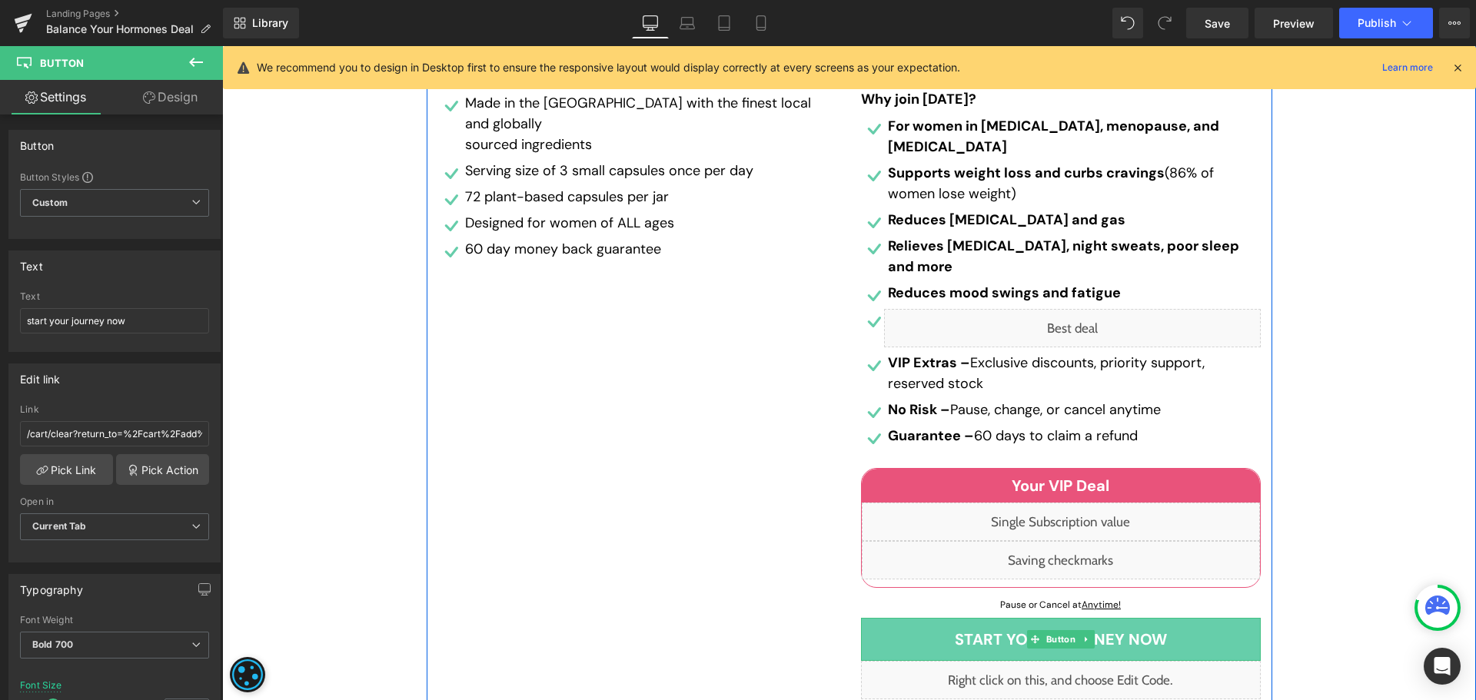
drag, startPoint x: 1053, startPoint y: 622, endPoint x: 228, endPoint y: 504, distance: 833.3
click at [1053, 630] on span "Button" at bounding box center [1060, 639] width 35 height 18
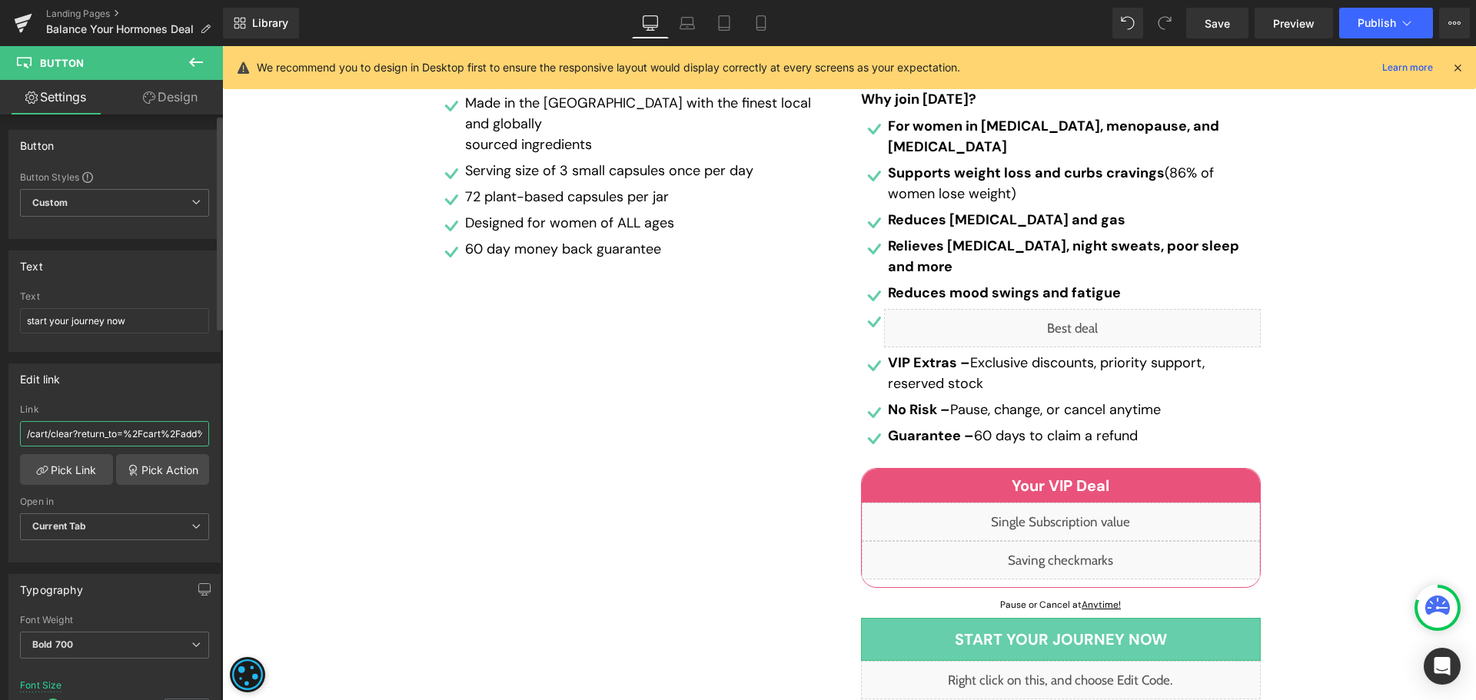
click at [154, 435] on input "/cart/clear?return_to=%2Fcart%2Fadd%3Fitems%5B%5D%5Bid%5D%3D44769050984619%26it…" at bounding box center [114, 433] width 189 height 25
click at [772, 22] on link "Mobile" at bounding box center [761, 23] width 37 height 31
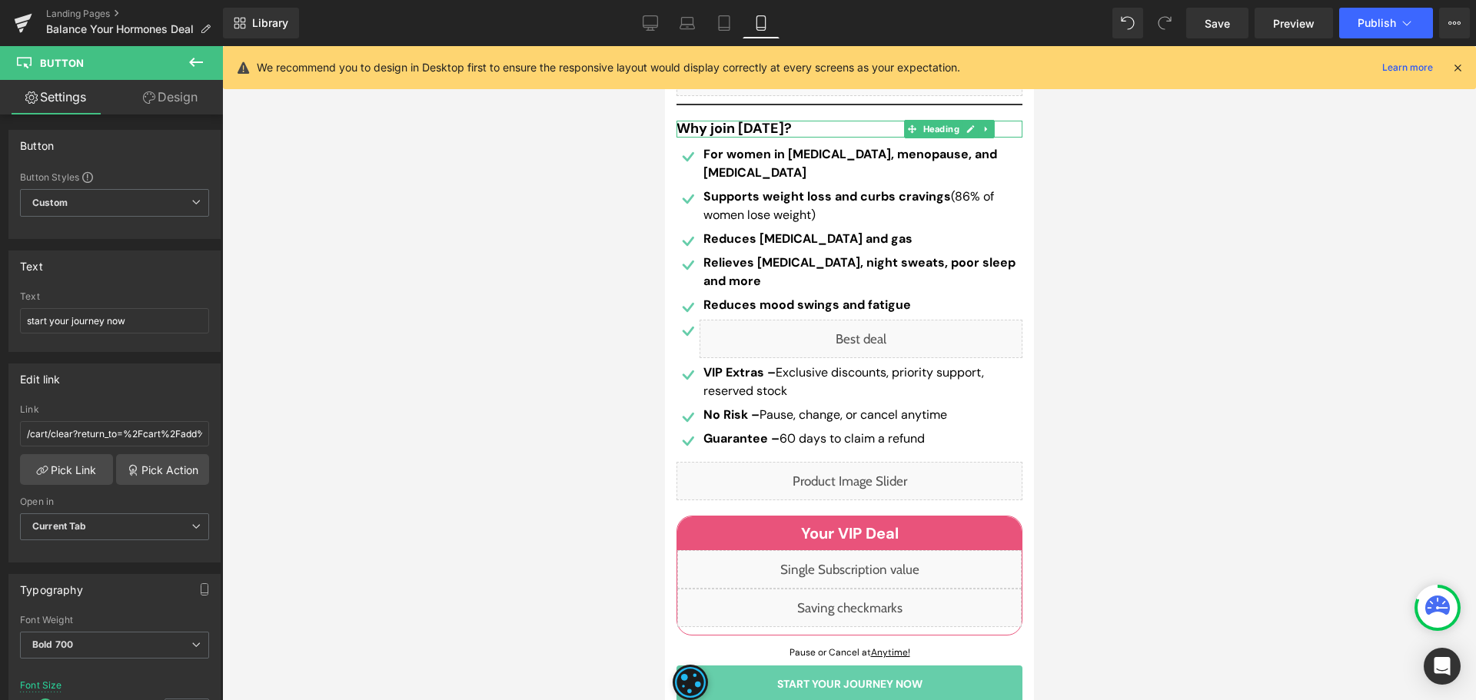
type input "14"
type input "100"
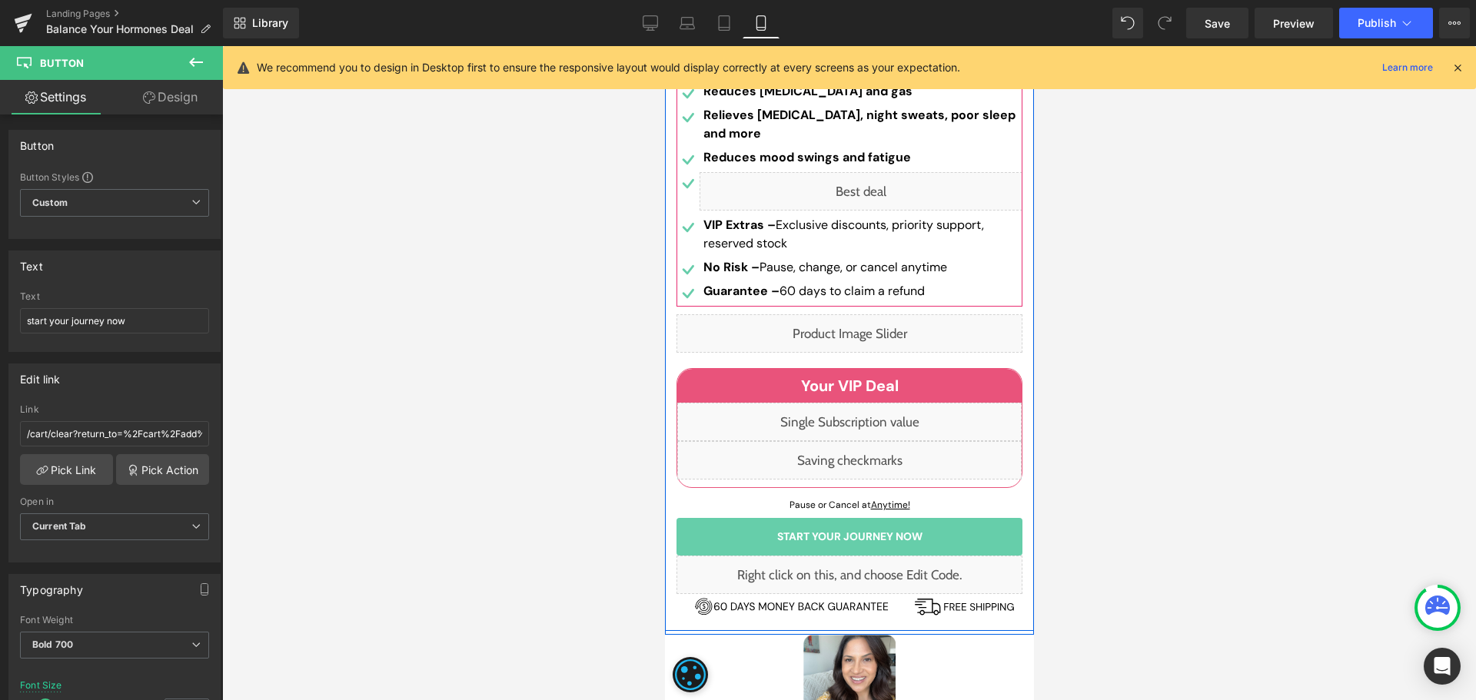
scroll to position [538, 0]
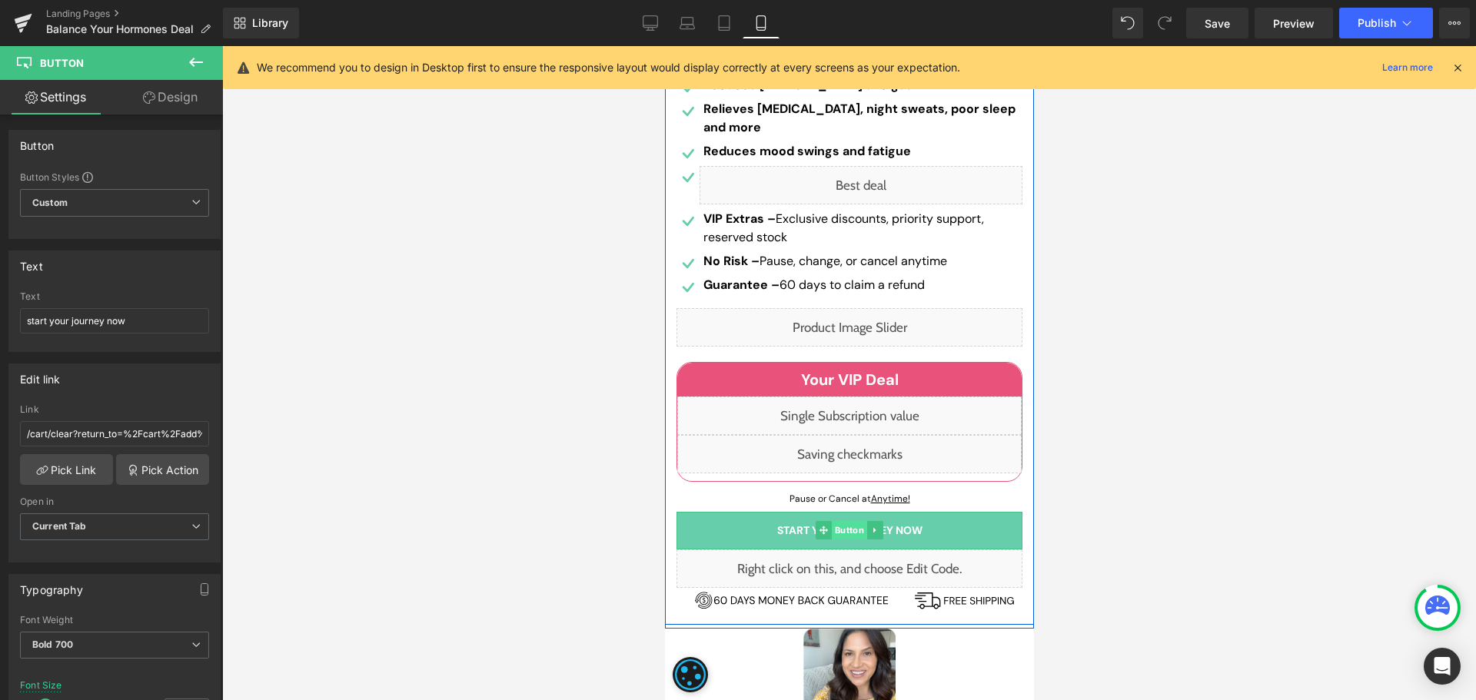
click at [844, 524] on span "Button" at bounding box center [848, 530] width 35 height 18
click at [837, 531] on span "Button" at bounding box center [848, 531] width 35 height 18
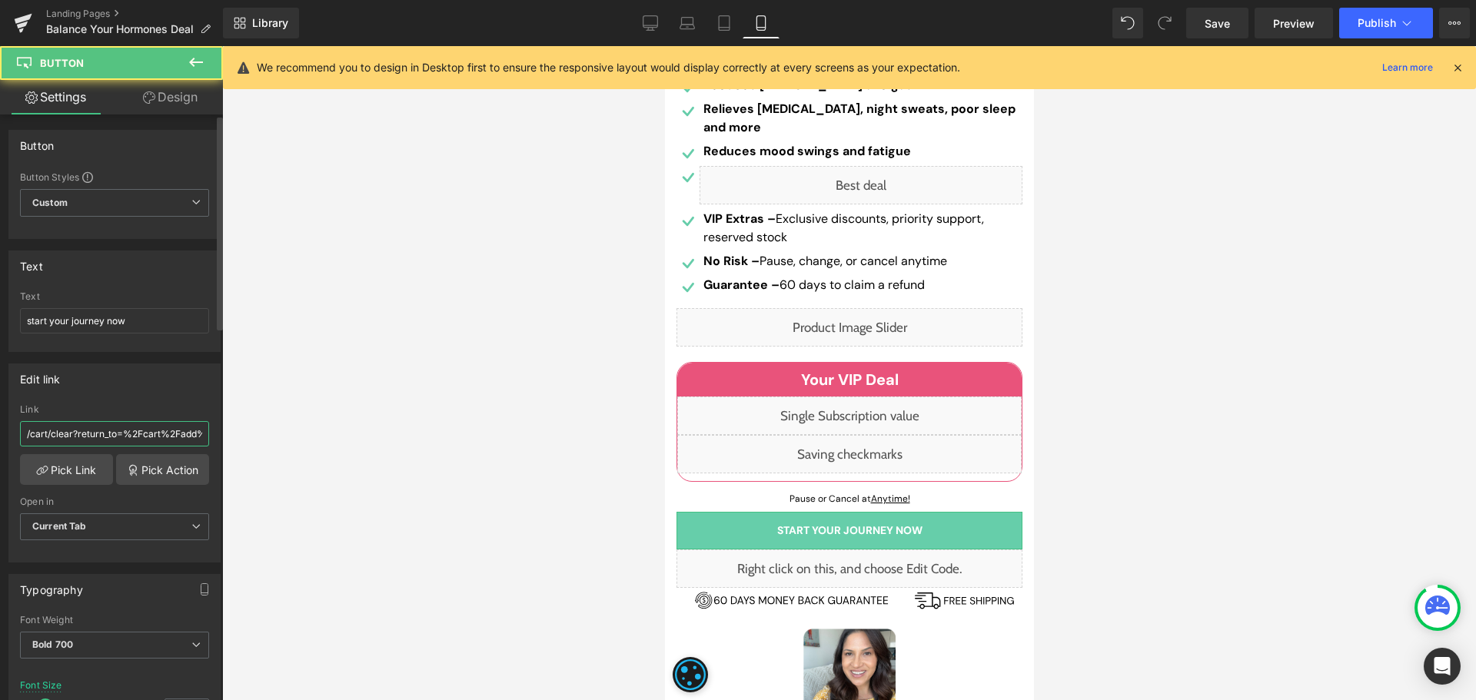
click at [127, 433] on input "/cart/clear?return_to=%2Fcart%2Fadd%3Fitems%5B%5D%5Bid%5D%3D44769050984619%26it…" at bounding box center [114, 433] width 189 height 25
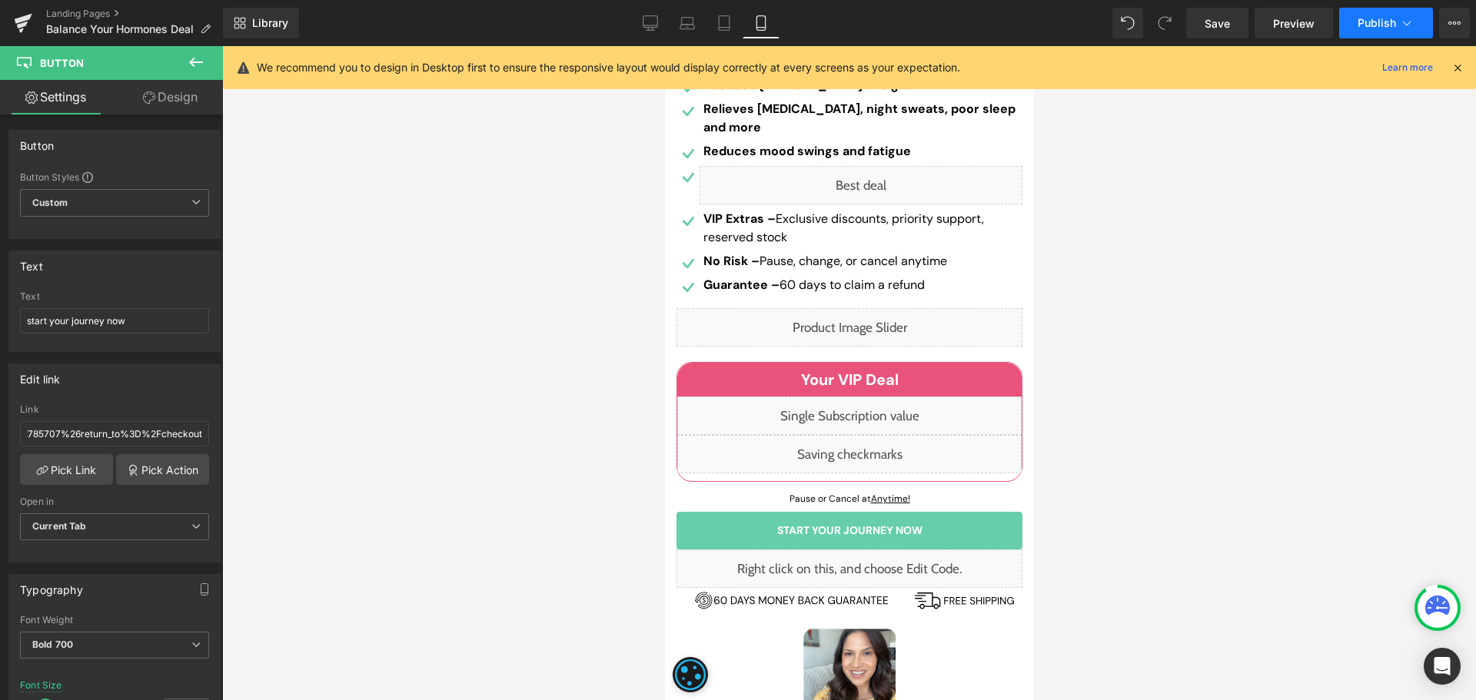
scroll to position [0, 0]
click at [1356, 28] on button "Publish" at bounding box center [1386, 23] width 94 height 31
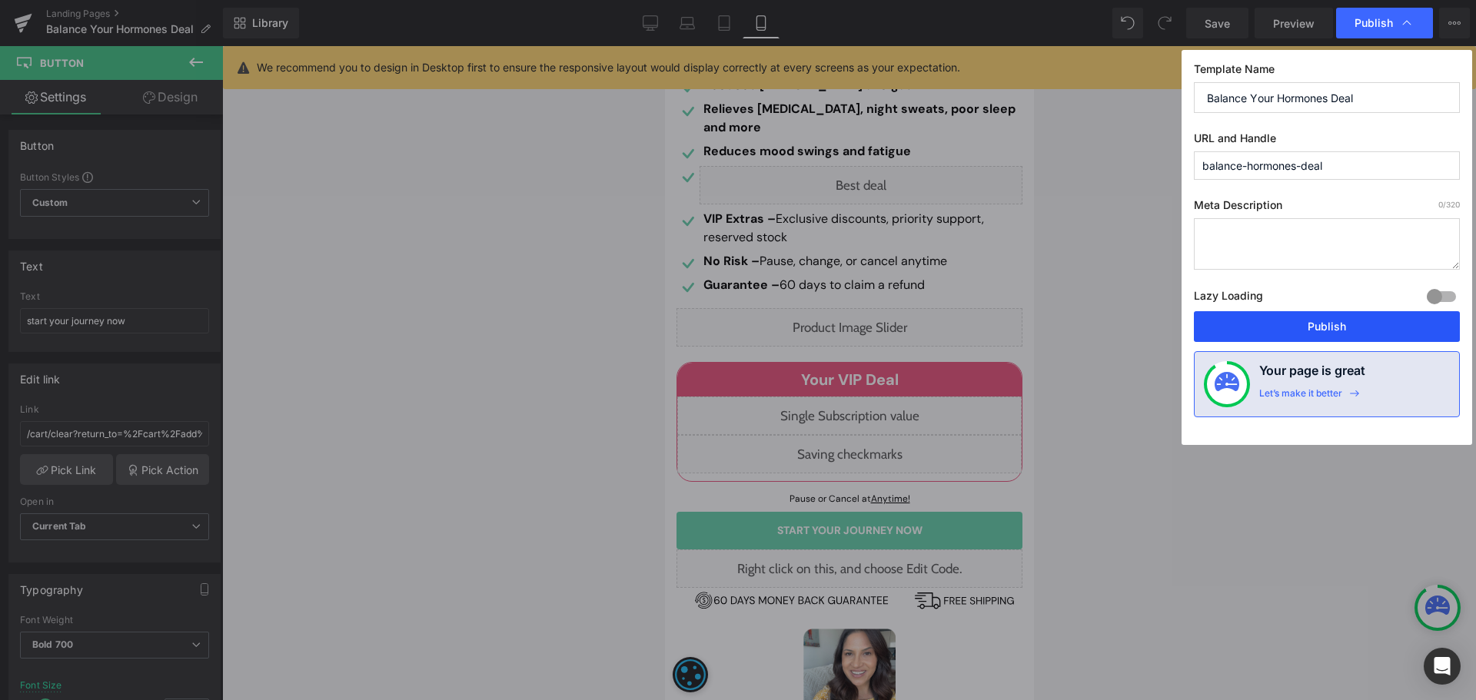
click at [1341, 327] on button "Publish" at bounding box center [1327, 326] width 266 height 31
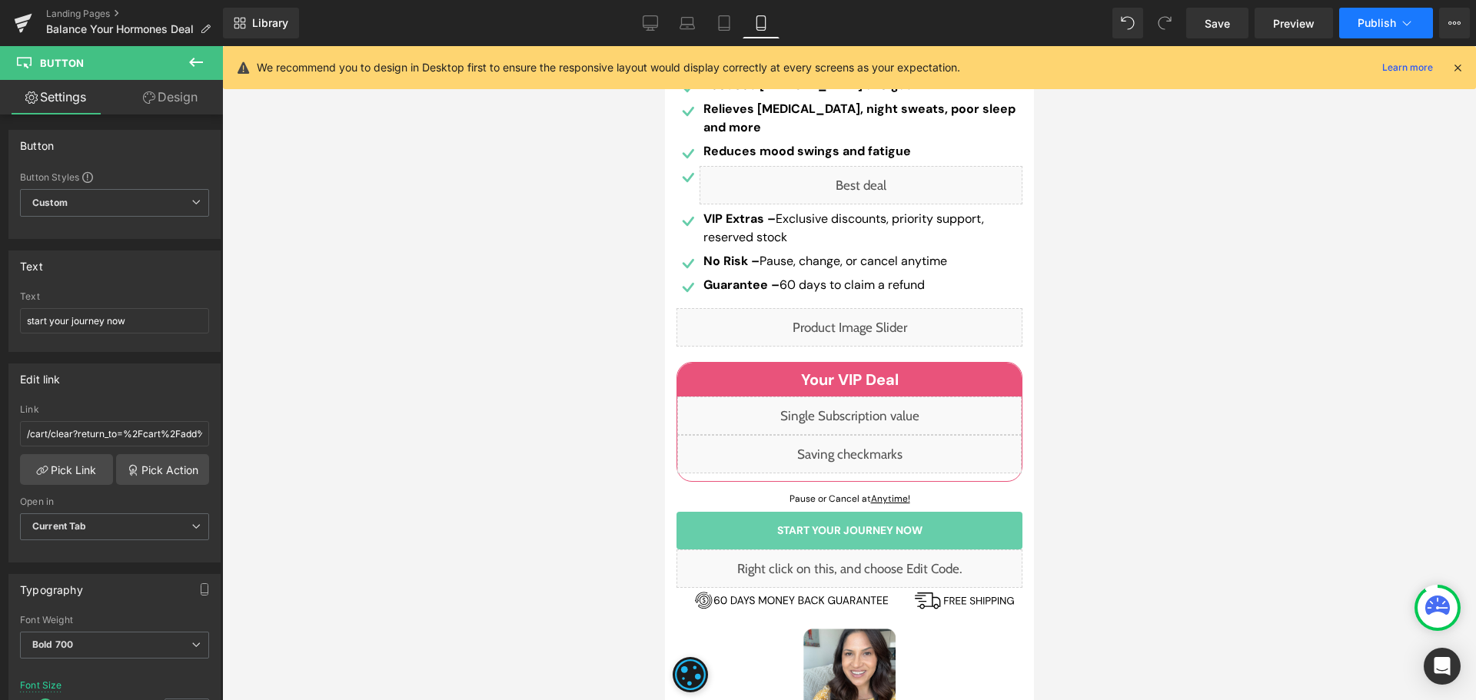
click at [1384, 24] on span "Publish" at bounding box center [1377, 23] width 38 height 12
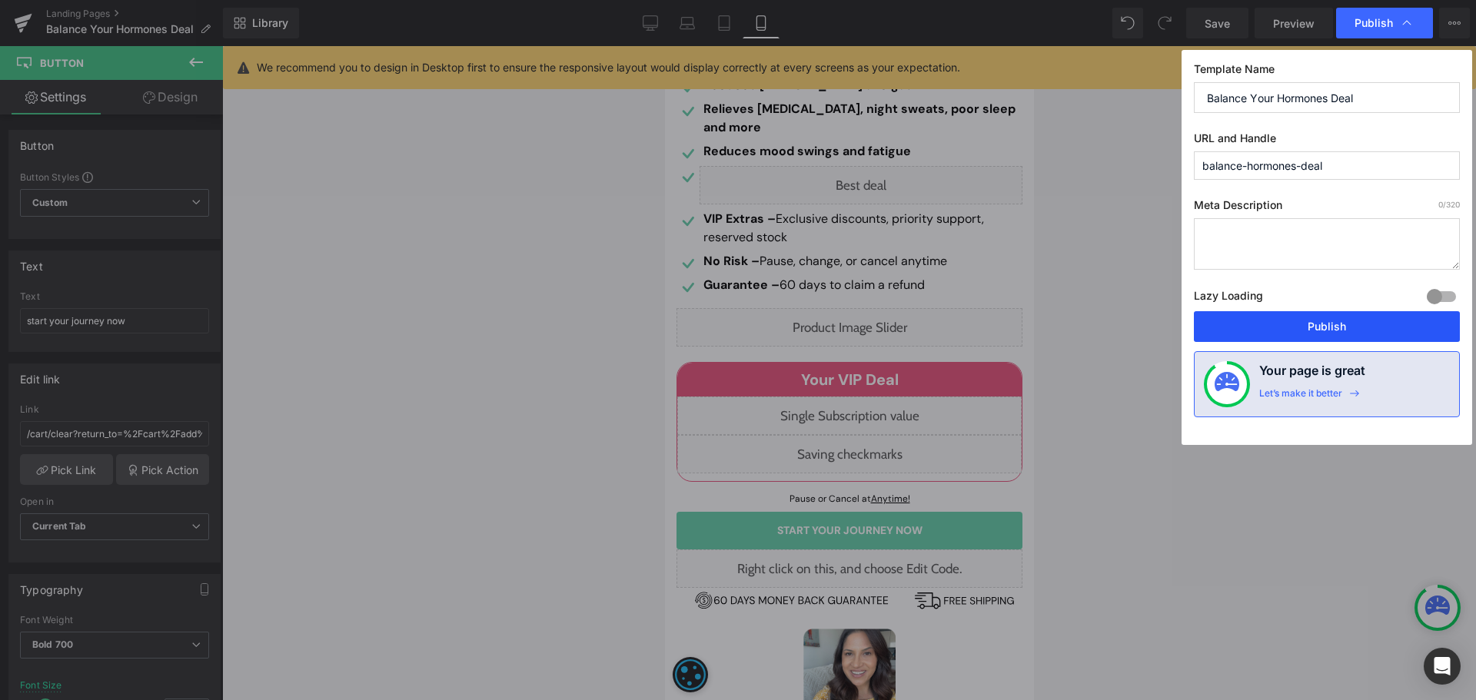
click at [1381, 337] on button "Publish" at bounding box center [1327, 326] width 266 height 31
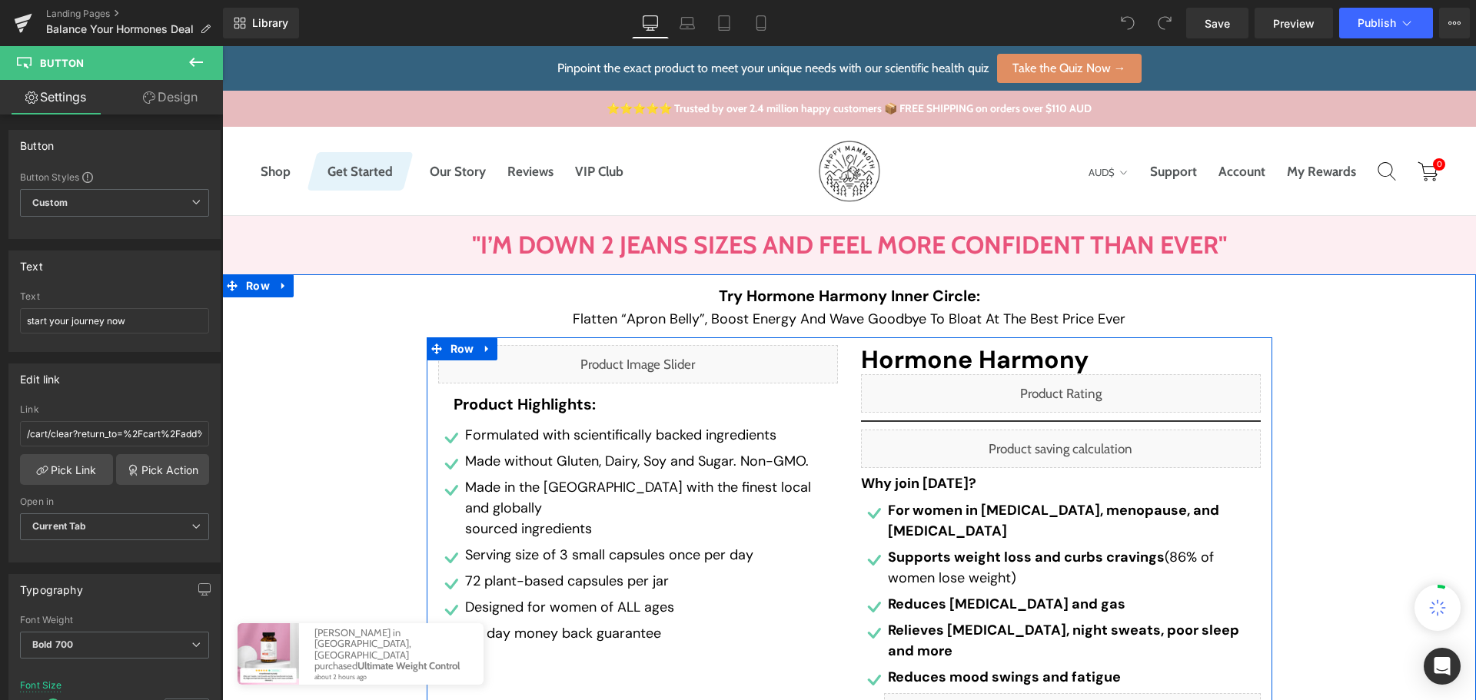
scroll to position [615, 0]
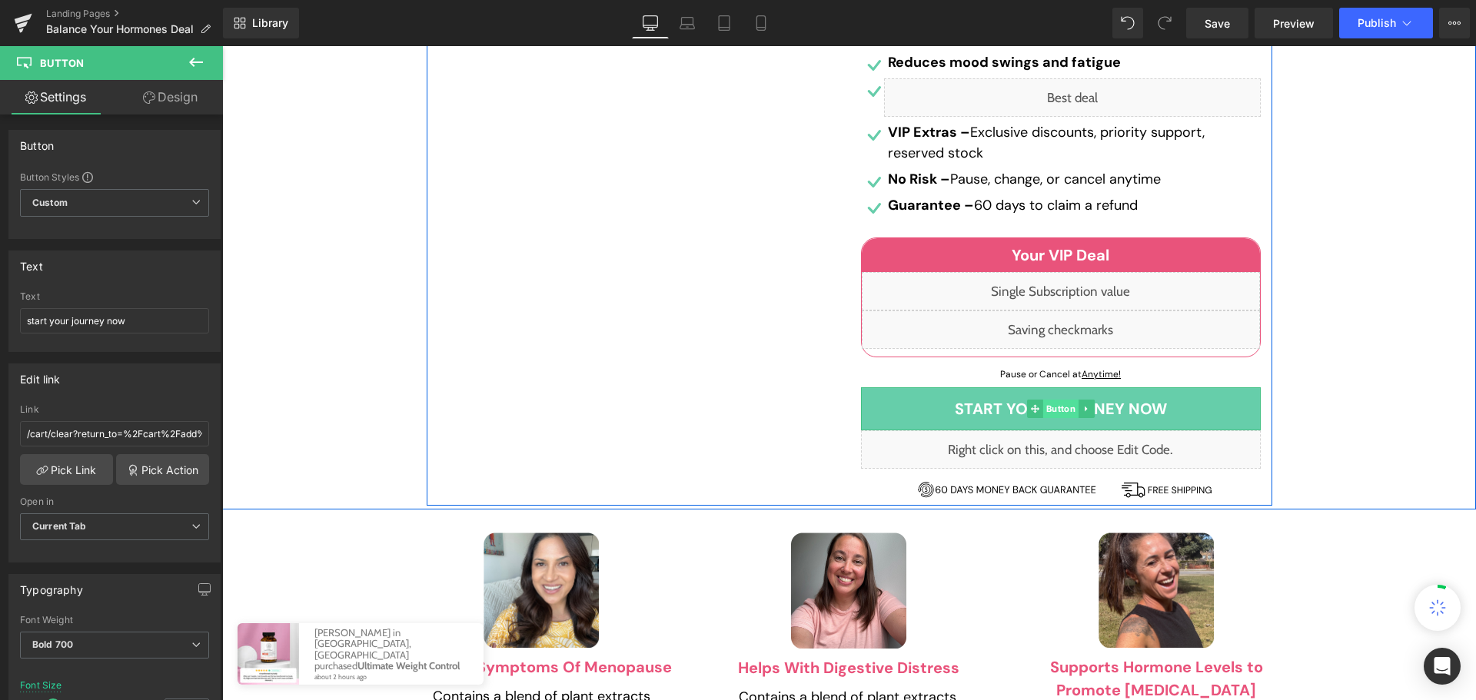
click at [1063, 400] on span "Button" at bounding box center [1060, 409] width 35 height 18
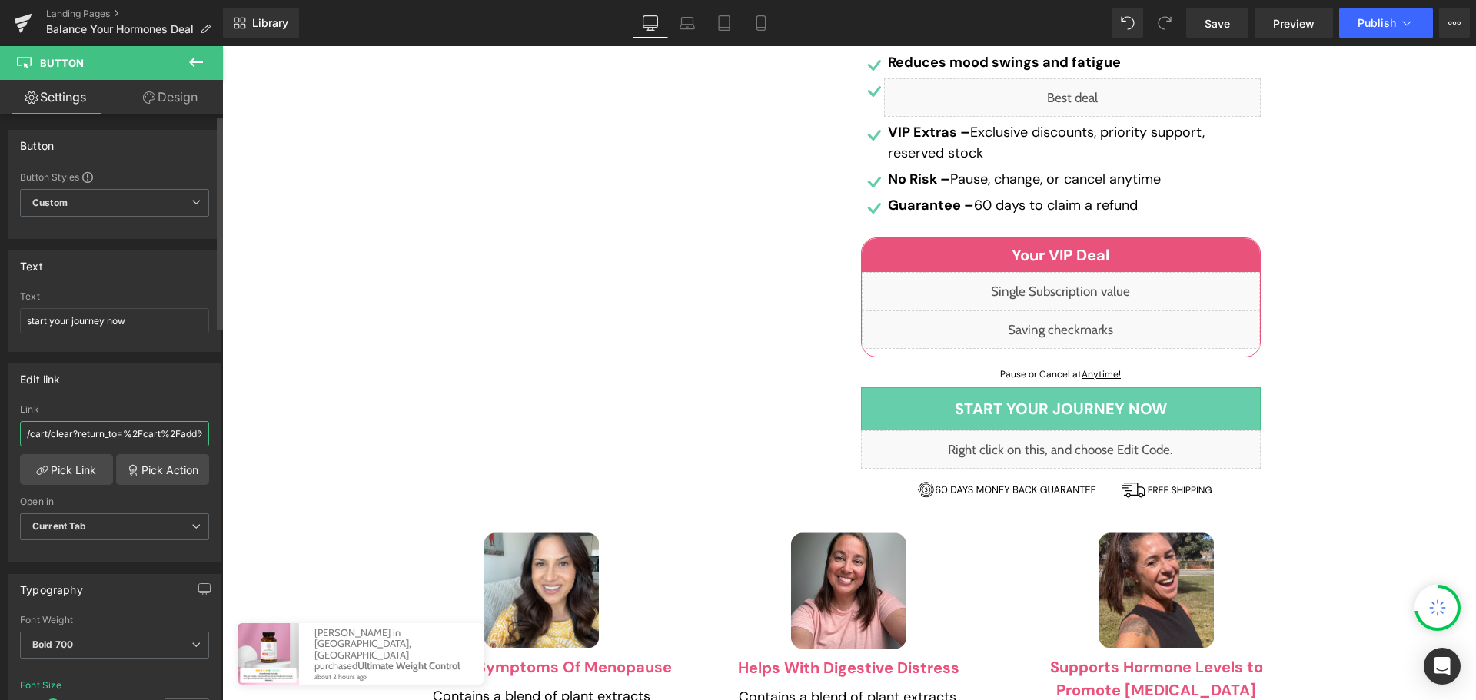
click at [112, 436] on input "/cart/clear?return_to=%2Fcart%2Fadd%3Fitems%5B%5D%5Bid%5D%3D41535641518154%26it…" at bounding box center [114, 433] width 189 height 25
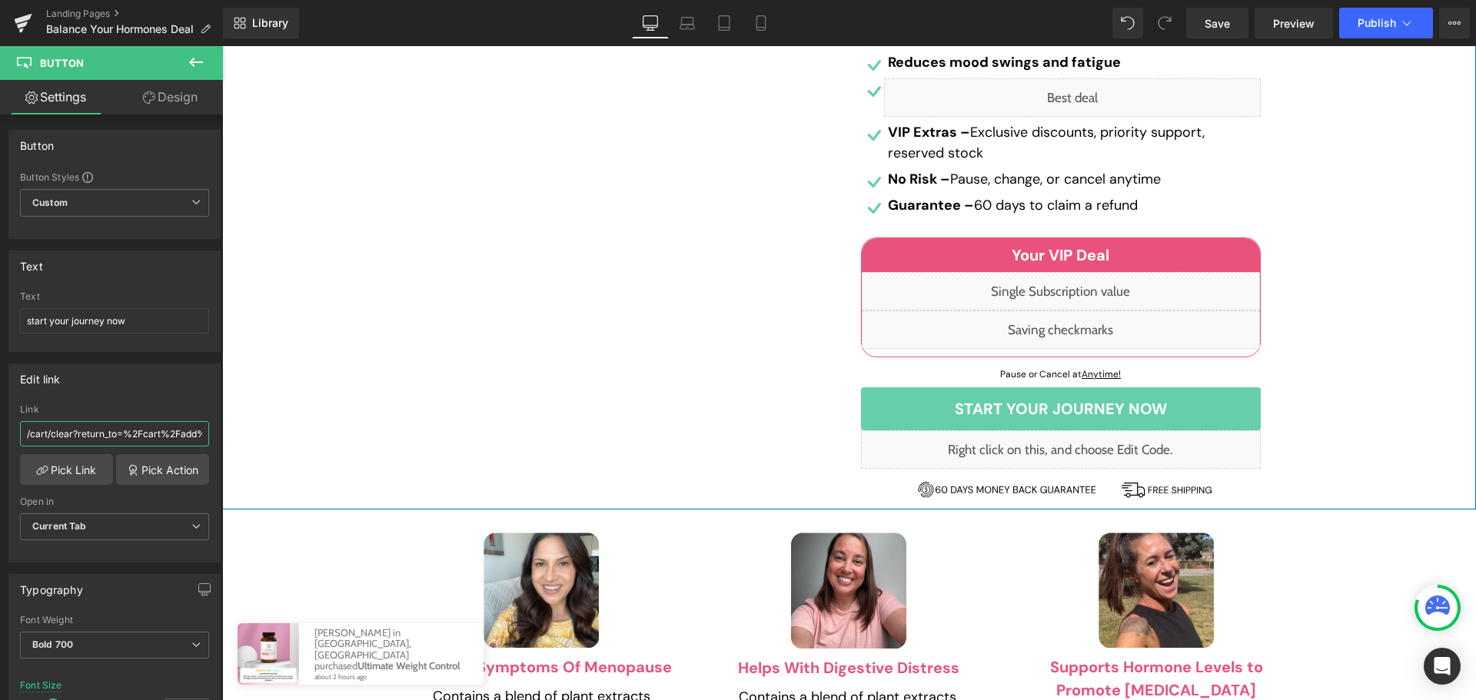
paste input "0943692513357%26items%5B%5D%5Bquantity%5D%3D1%26items%5B%5D%5Bselling_plan%5D%3…"
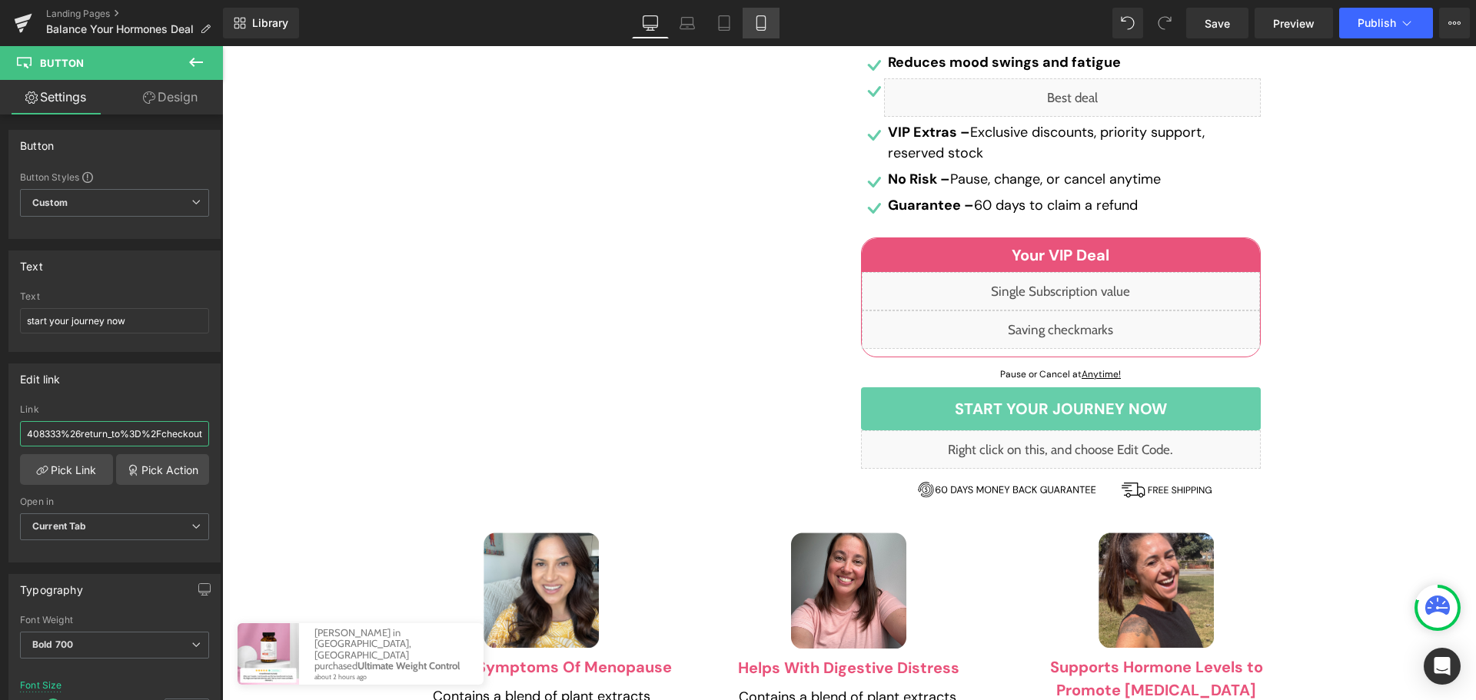
type input "/cart/clear?return_to=%2Fcart%2Fadd%3Fitems%5B%5D%5Bid%5D%3D40943692513357%26it…"
click at [761, 19] on icon at bounding box center [760, 22] width 15 height 15
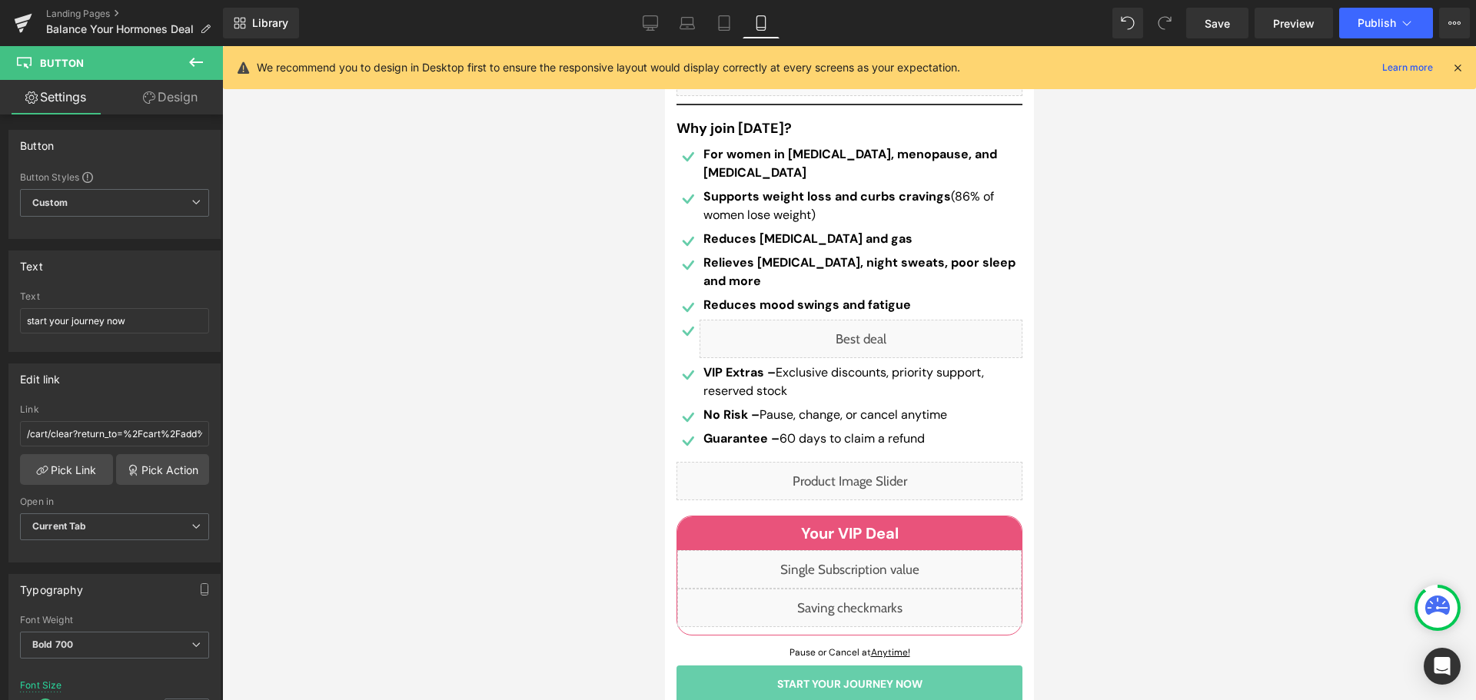
scroll to position [538, 0]
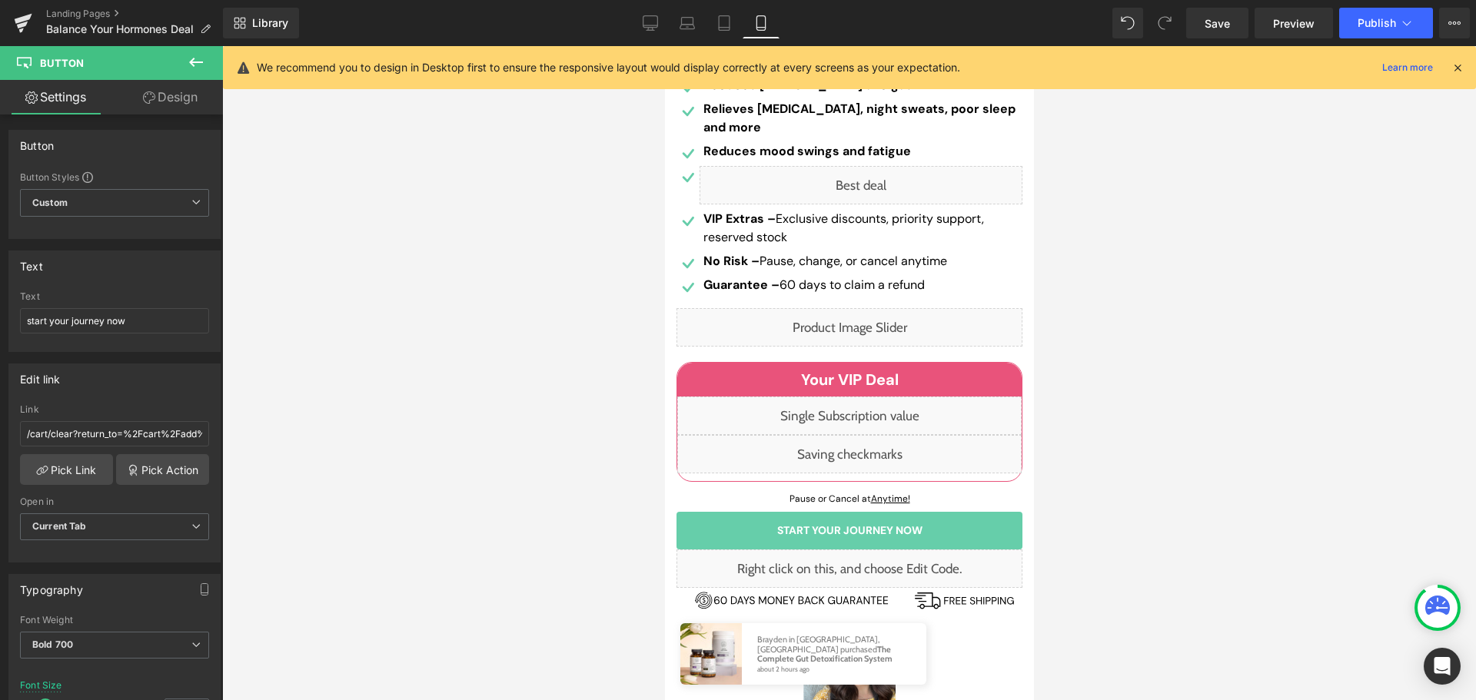
click at [864, 464] on div "Liquid" at bounding box center [849, 454] width 344 height 38
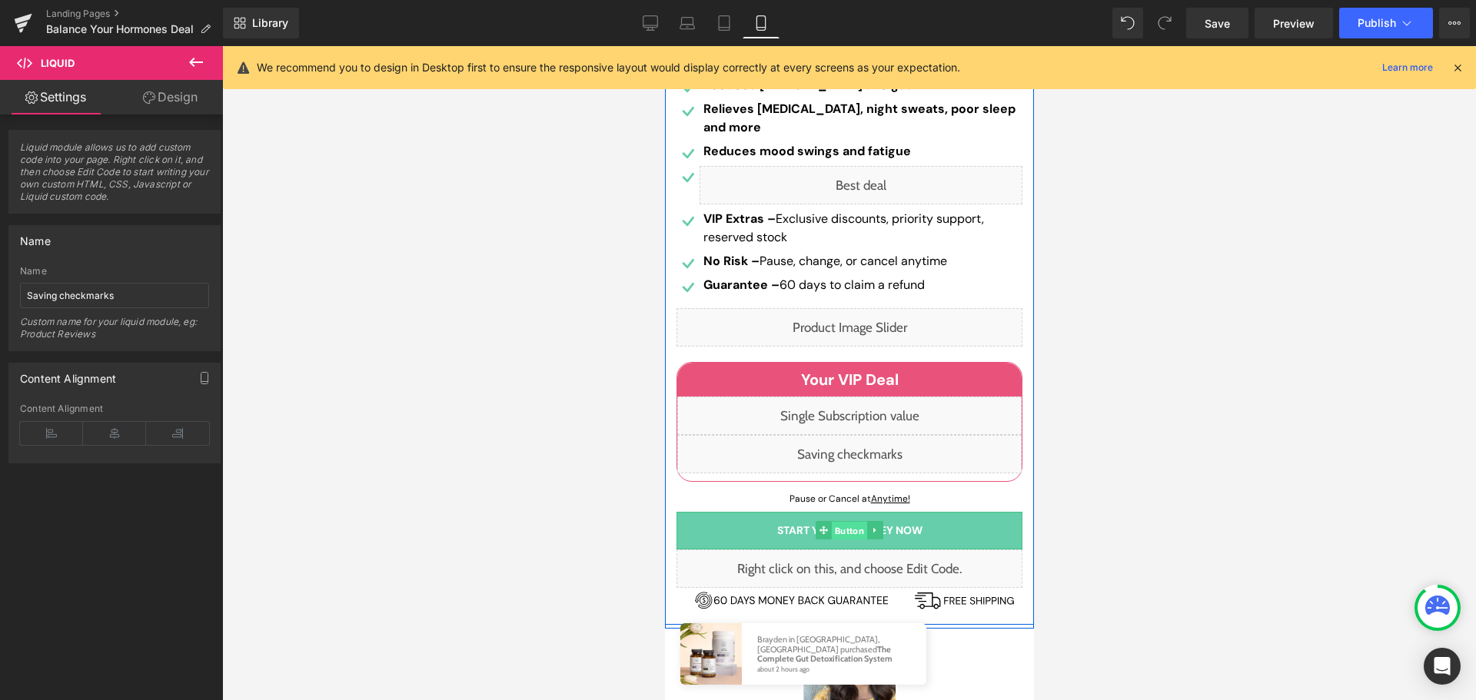
click at [847, 533] on span "Button" at bounding box center [848, 531] width 35 height 18
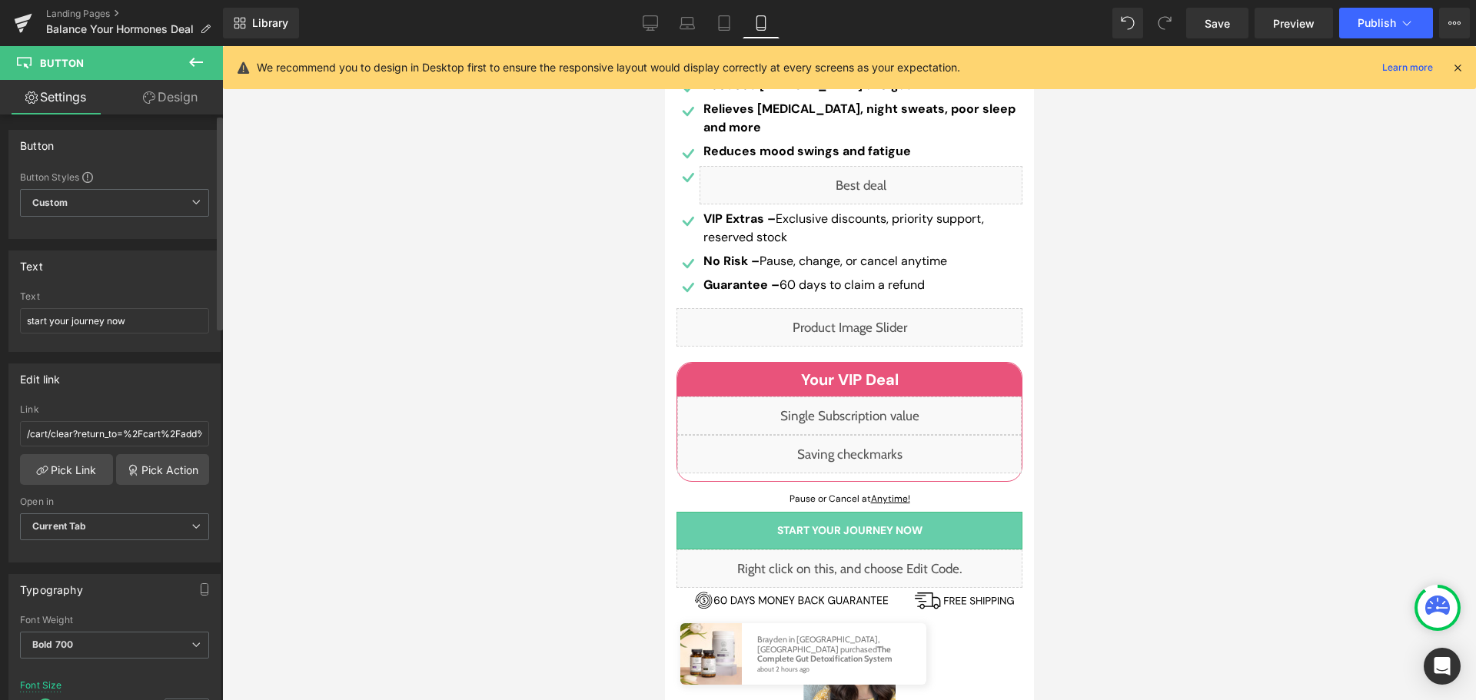
click at [128, 413] on div "Link" at bounding box center [114, 409] width 189 height 11
click at [134, 434] on input "/cart/clear?return_to=%2Fcart%2Fadd%3Fitems%5B%5D%5Bid%5D%3D40943692513357%26it…" at bounding box center [114, 433] width 189 height 25
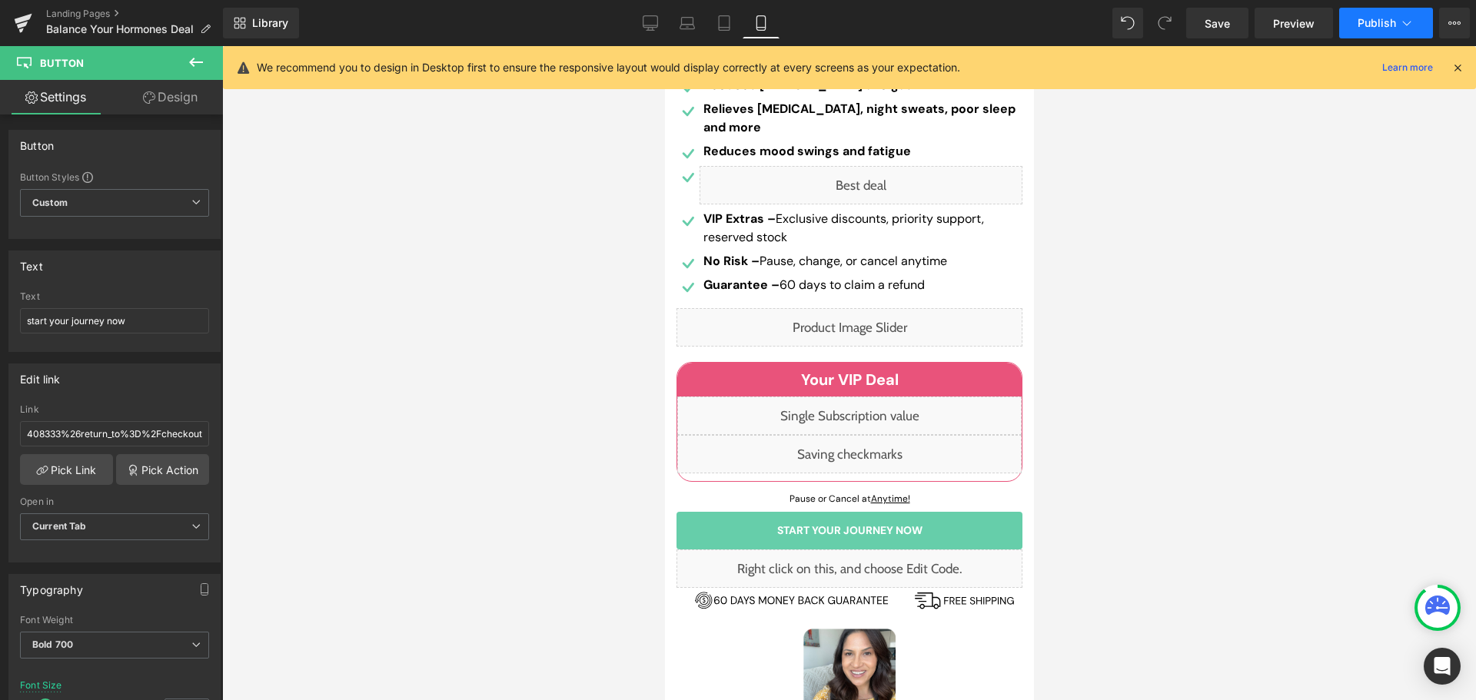
click at [1349, 29] on button "Publish" at bounding box center [1386, 23] width 94 height 31
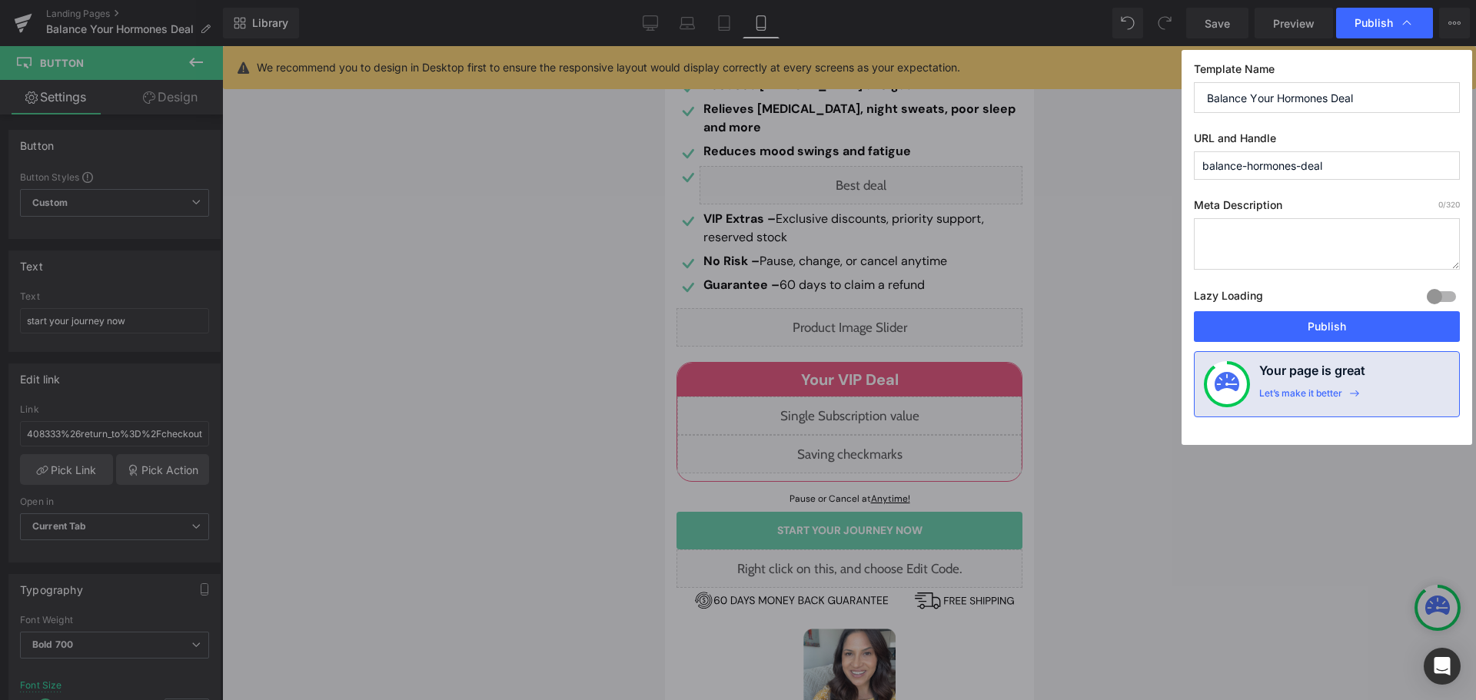
scroll to position [0, 0]
click at [1347, 315] on button "Publish" at bounding box center [1327, 326] width 266 height 31
